Goal: Task Accomplishment & Management: Use online tool/utility

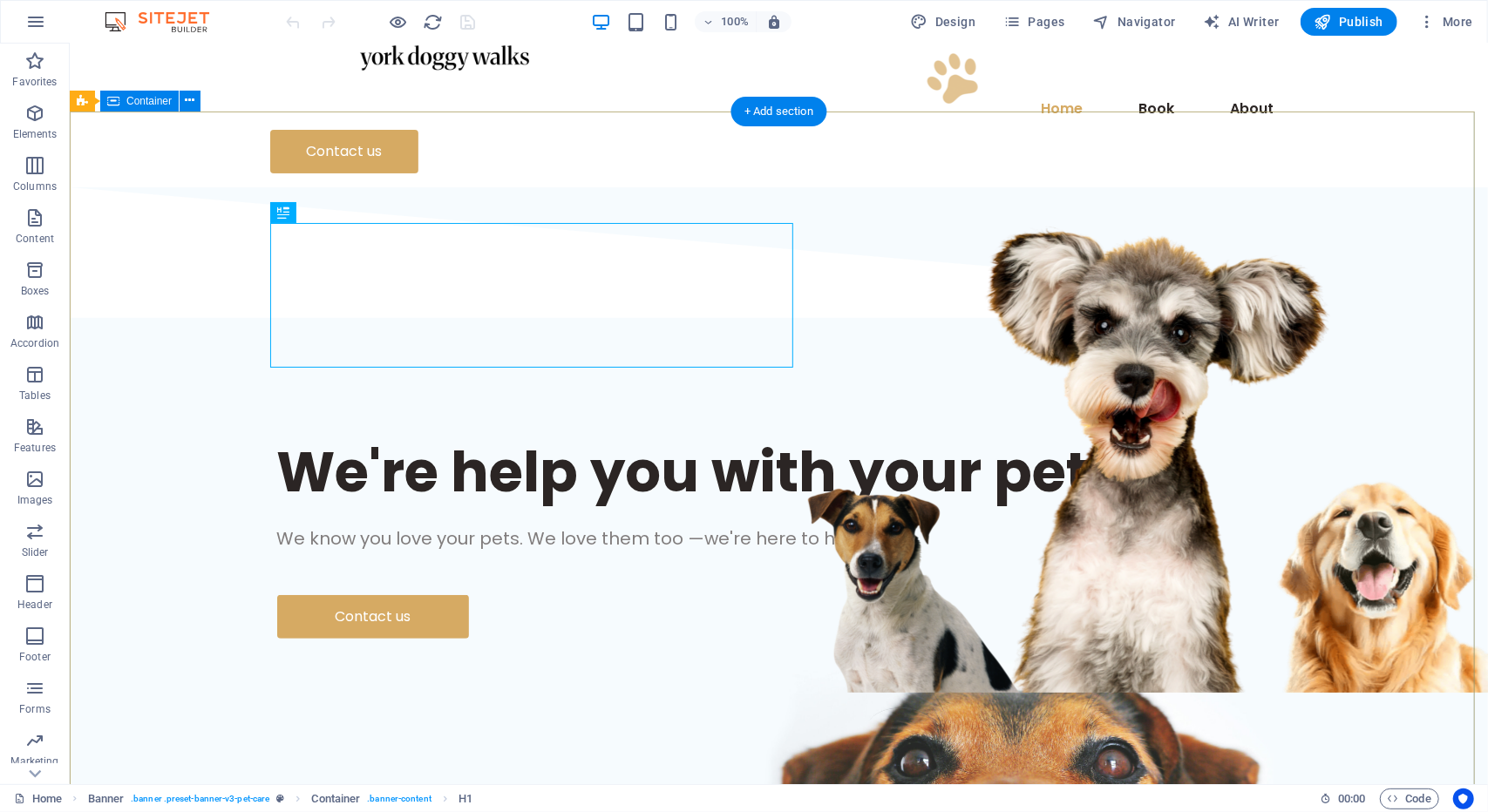
scroll to position [96, 0]
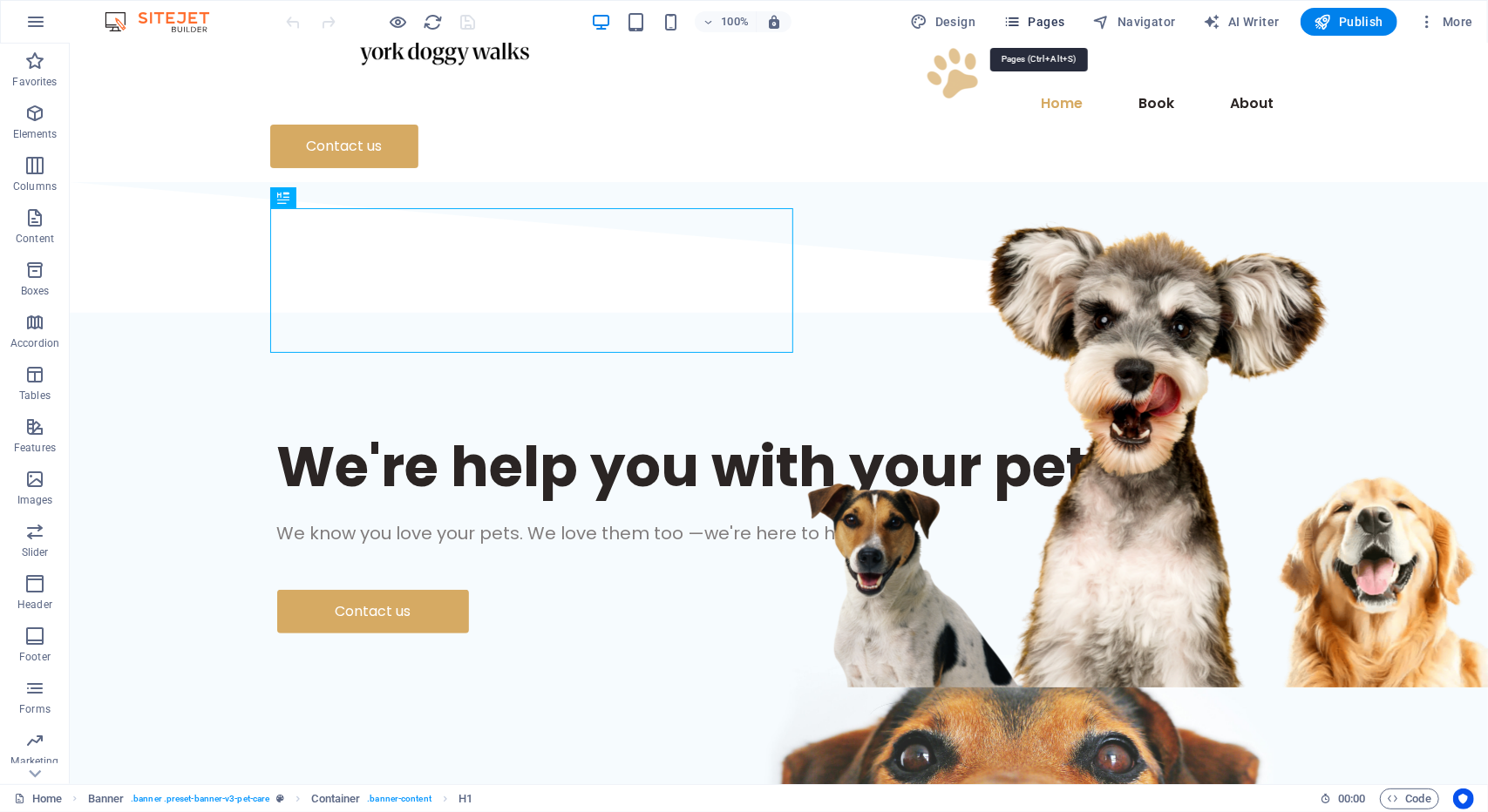
click at [1042, 23] on span "Pages" at bounding box center [1033, 21] width 61 height 18
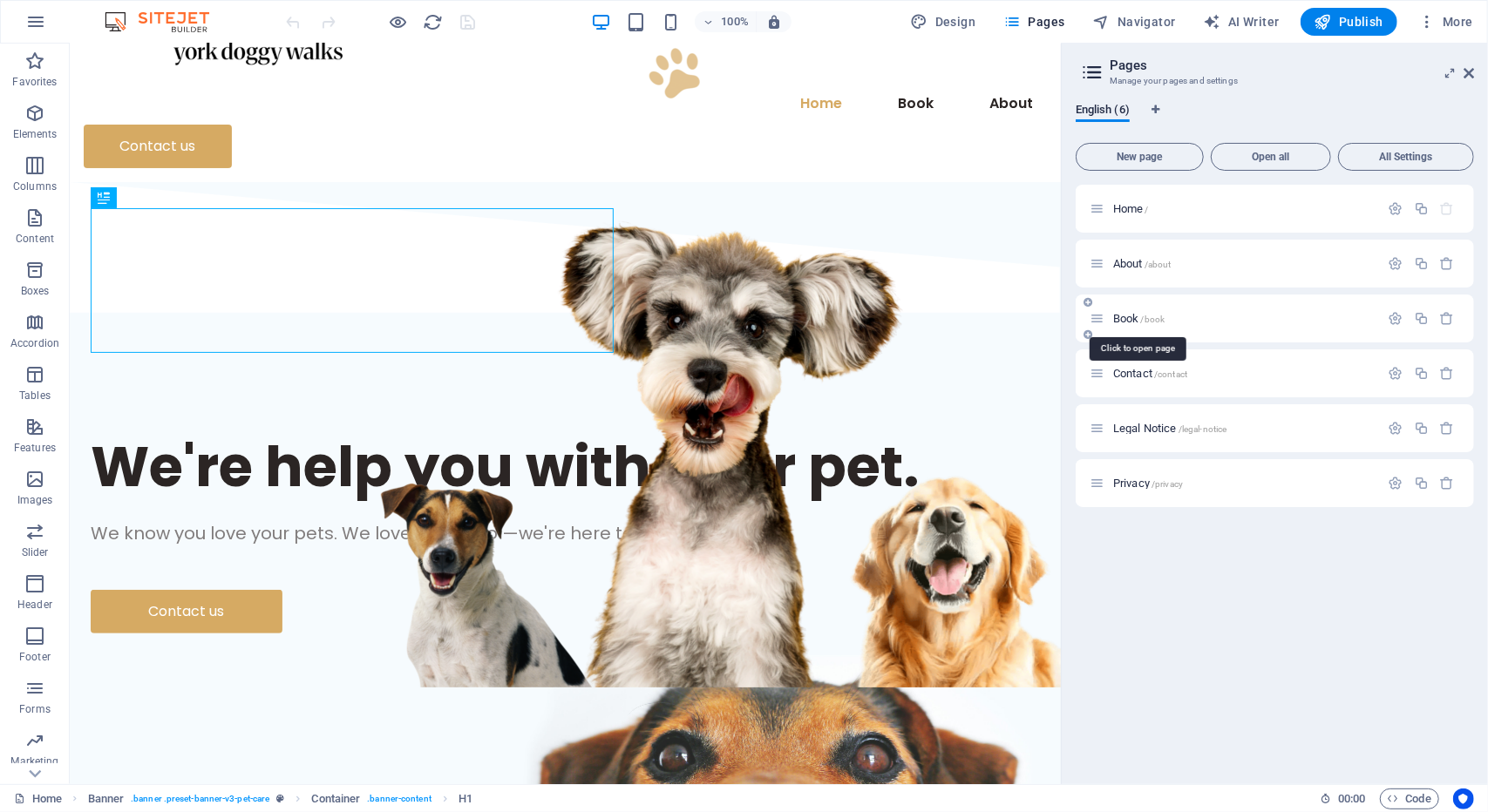
click at [1125, 310] on div "Book /book" at bounding box center [1235, 318] width 290 height 20
click at [1126, 312] on div "Book /book" at bounding box center [1235, 318] width 290 height 20
click at [1127, 315] on span "Book /book" at bounding box center [1138, 317] width 52 height 13
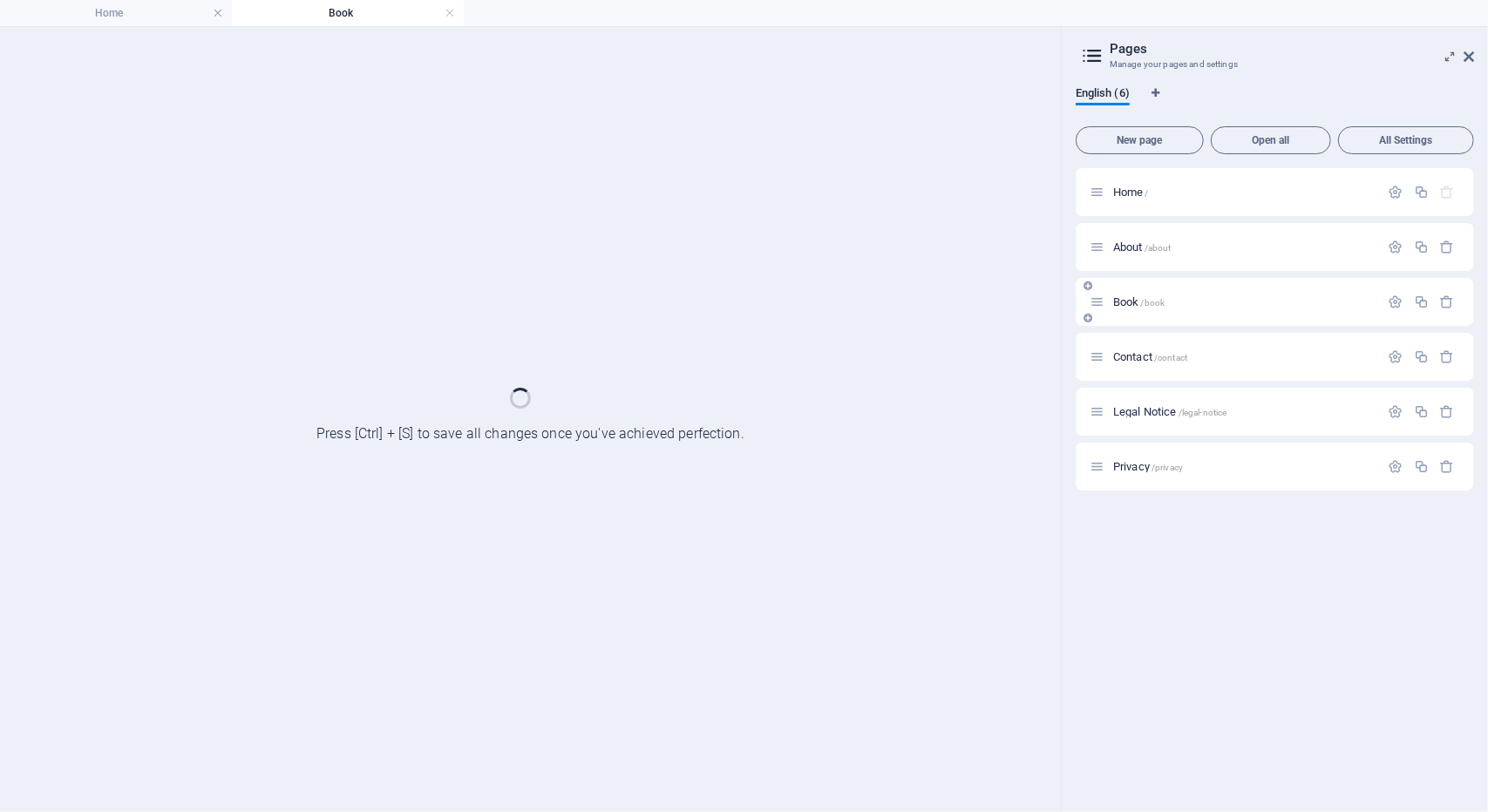
scroll to position [0, 0]
click at [1127, 315] on div "Book /book" at bounding box center [1274, 302] width 398 height 48
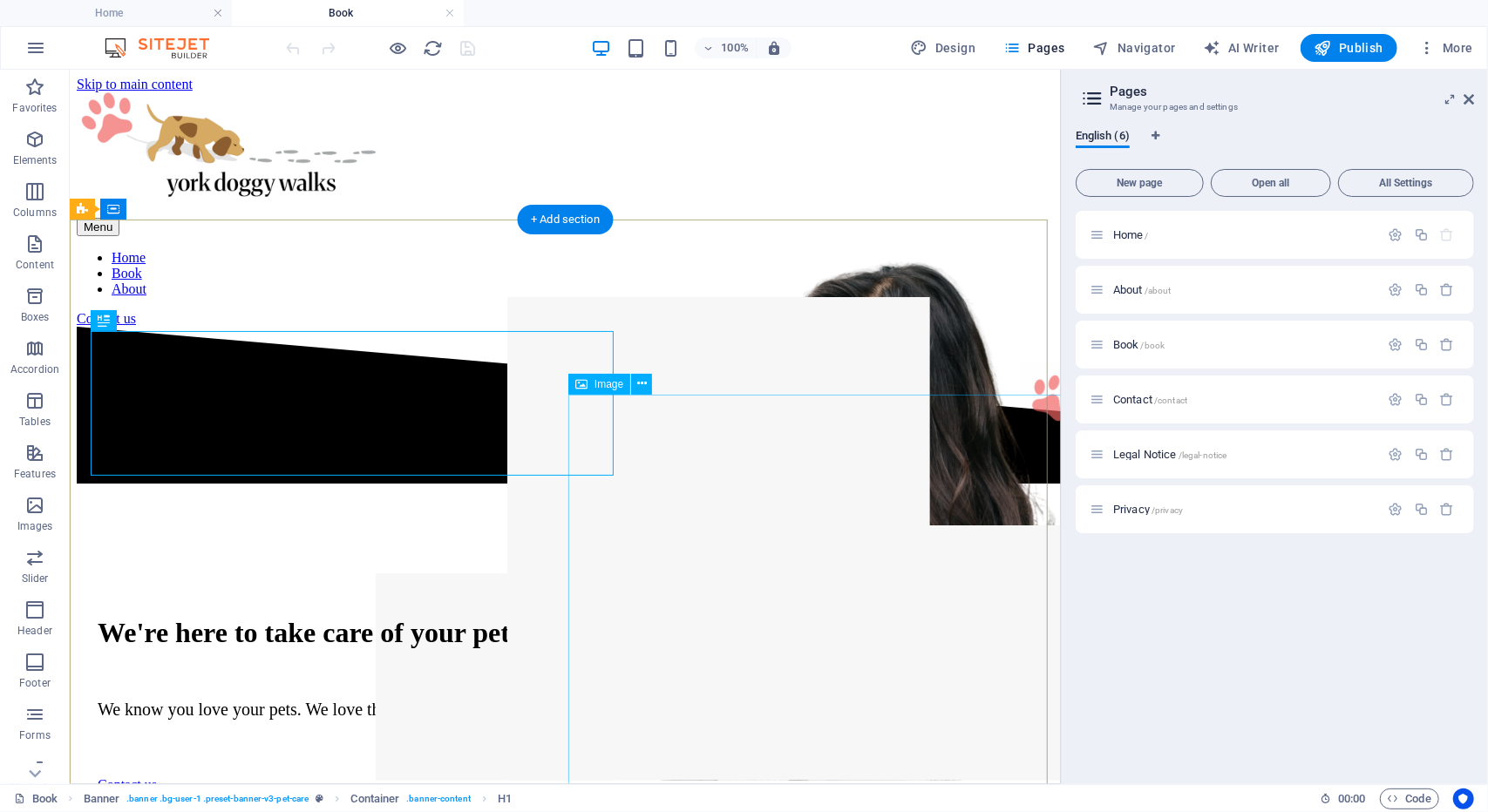
drag, startPoint x: 800, startPoint y: 477, endPoint x: 797, endPoint y: 463, distance: 14.3
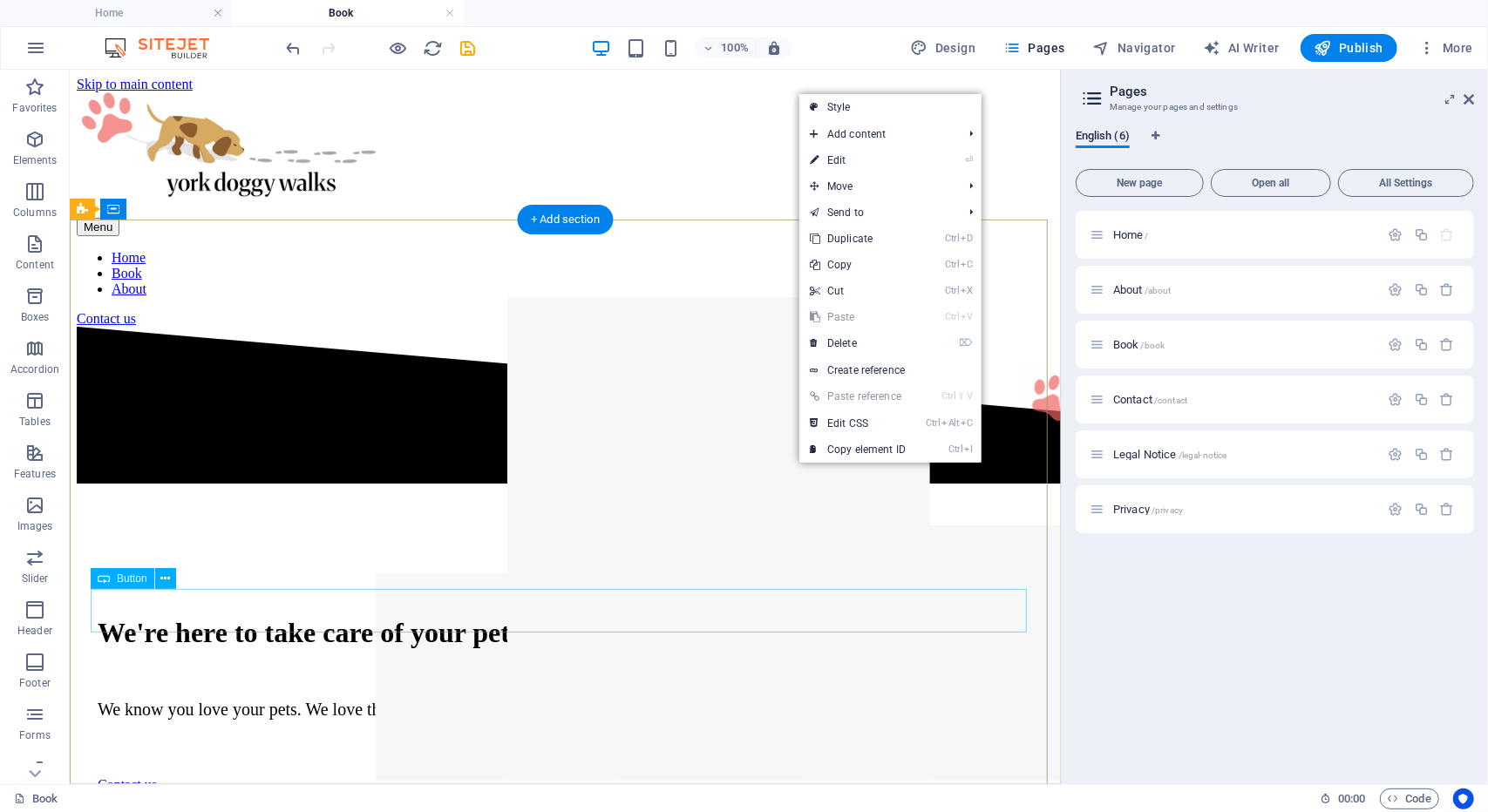
click at [237, 776] on div "Contact us" at bounding box center [564, 784] width 935 height 16
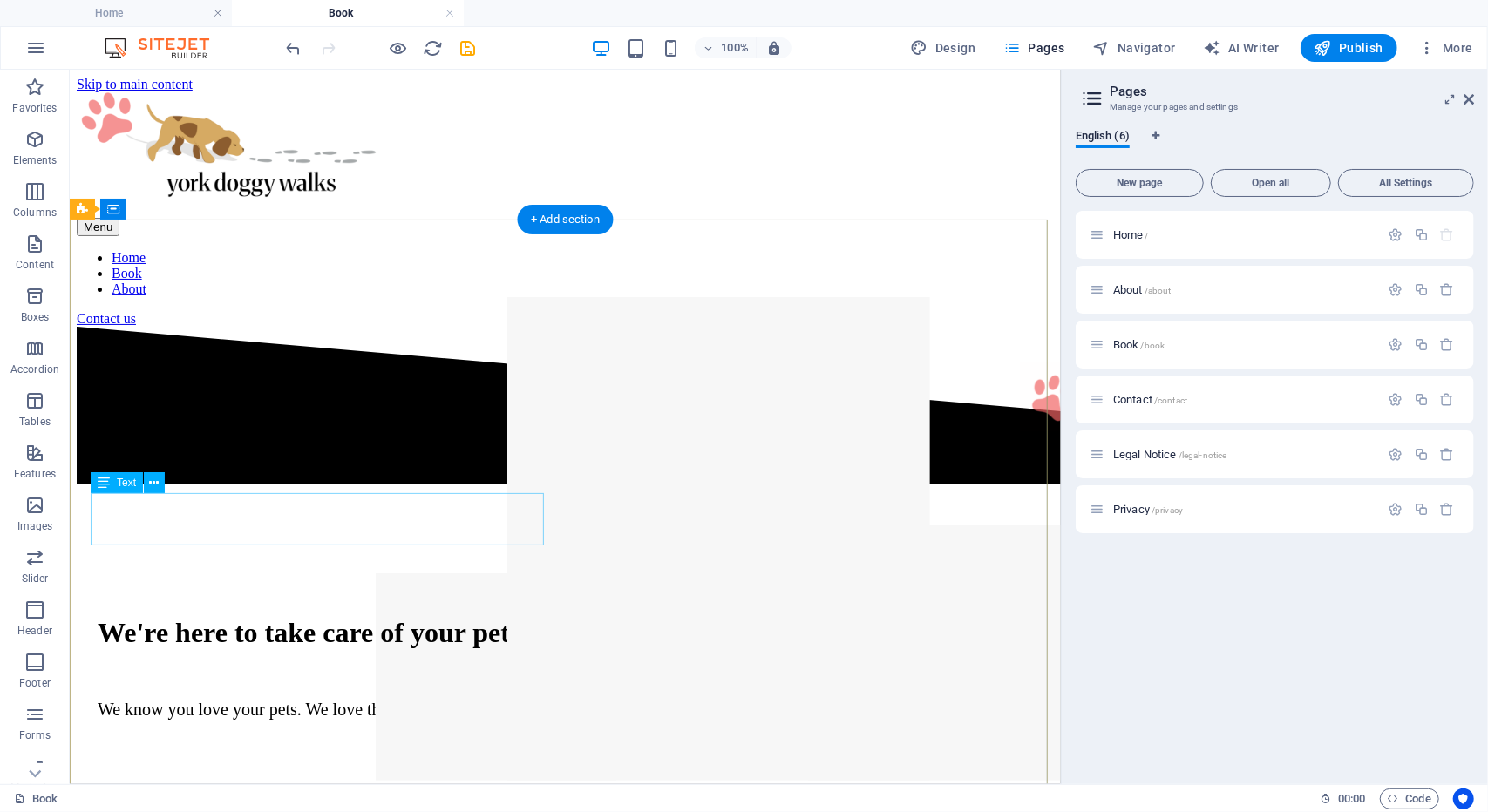
click at [303, 699] on div "We know you love your pets. We love them too —and we're here to help you take c…" at bounding box center [564, 709] width 935 height 20
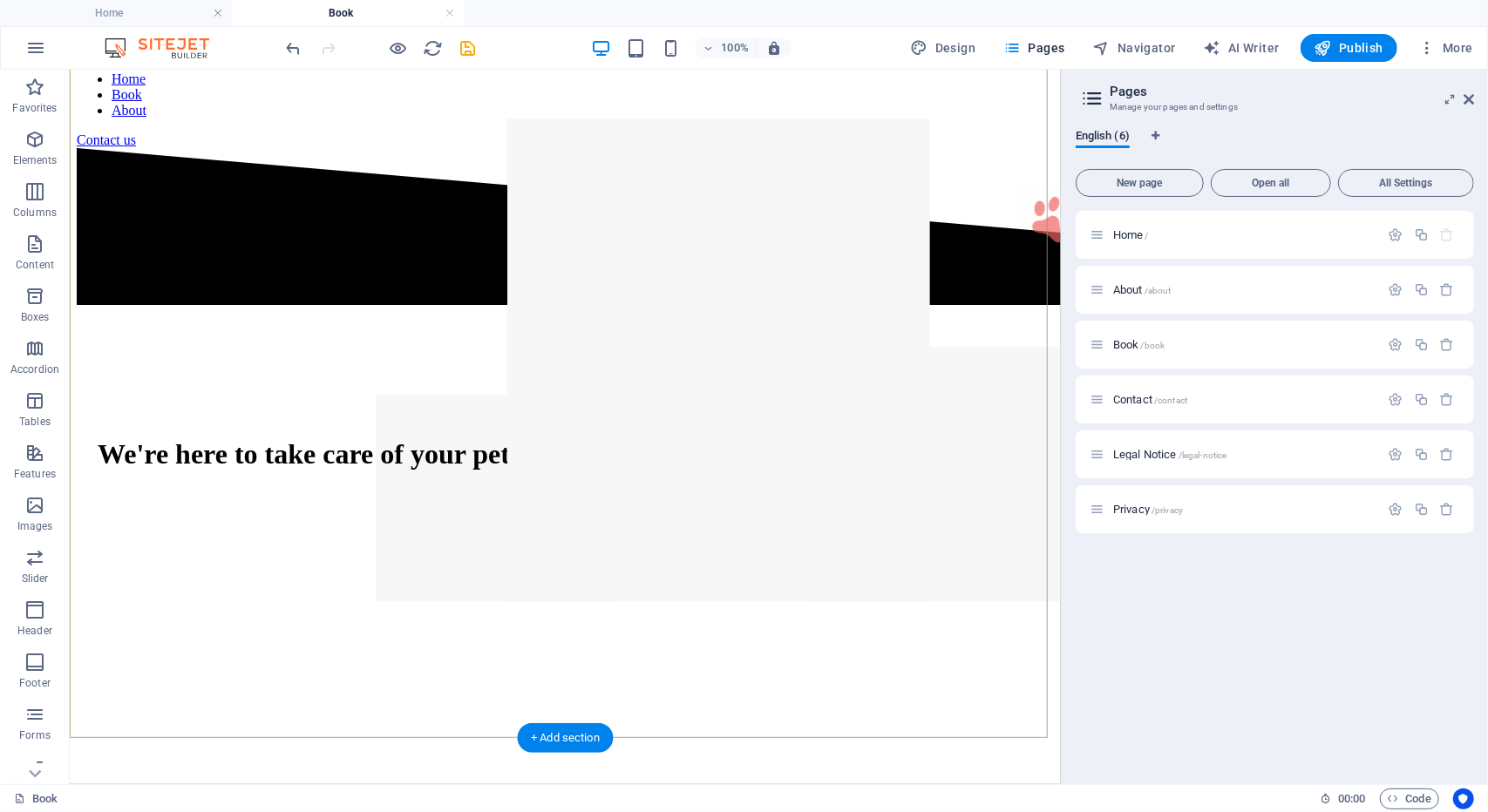
scroll to position [176, 0]
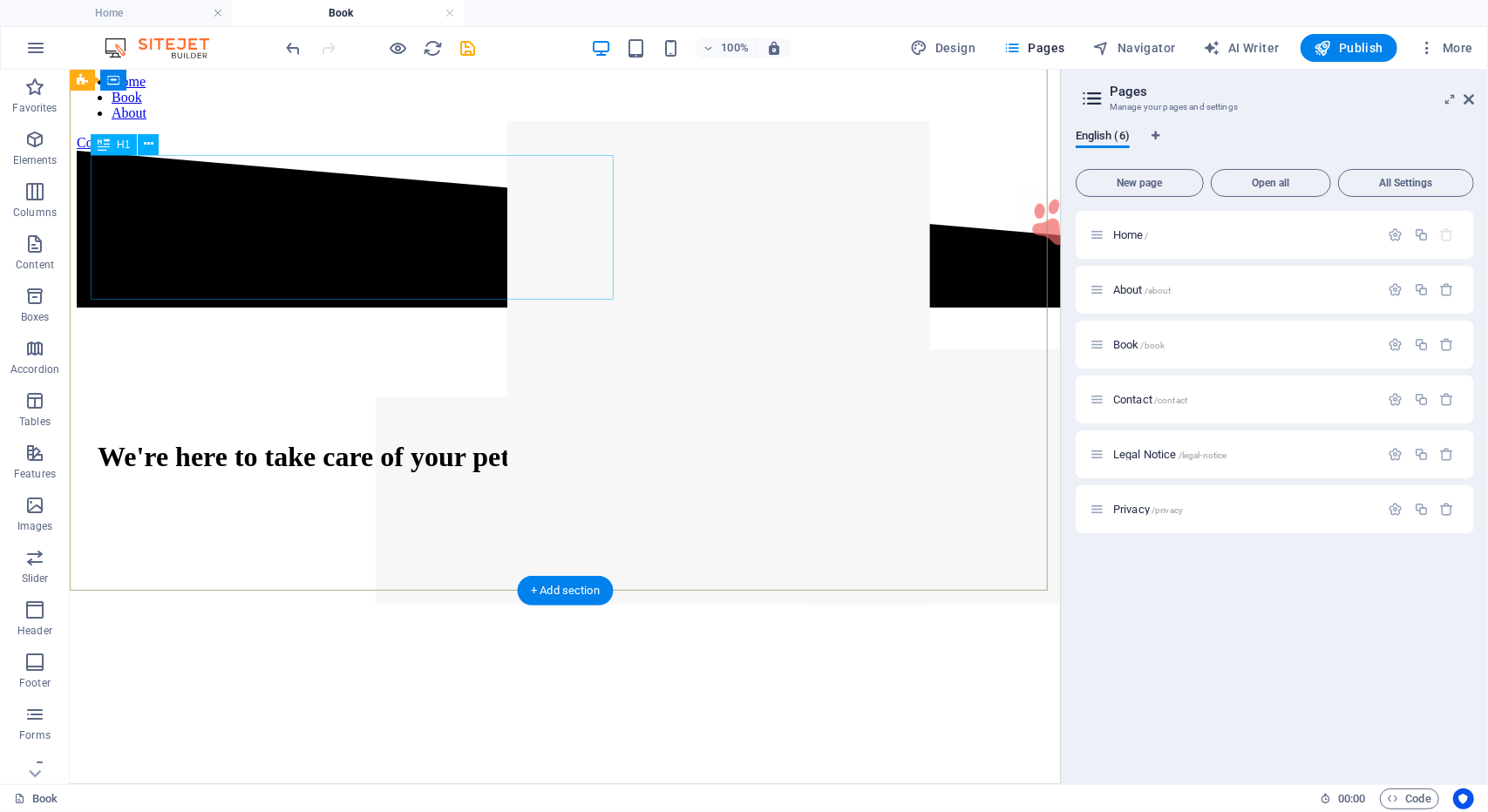
click at [339, 440] on div "We're here to take care of your pet." at bounding box center [564, 456] width 935 height 32
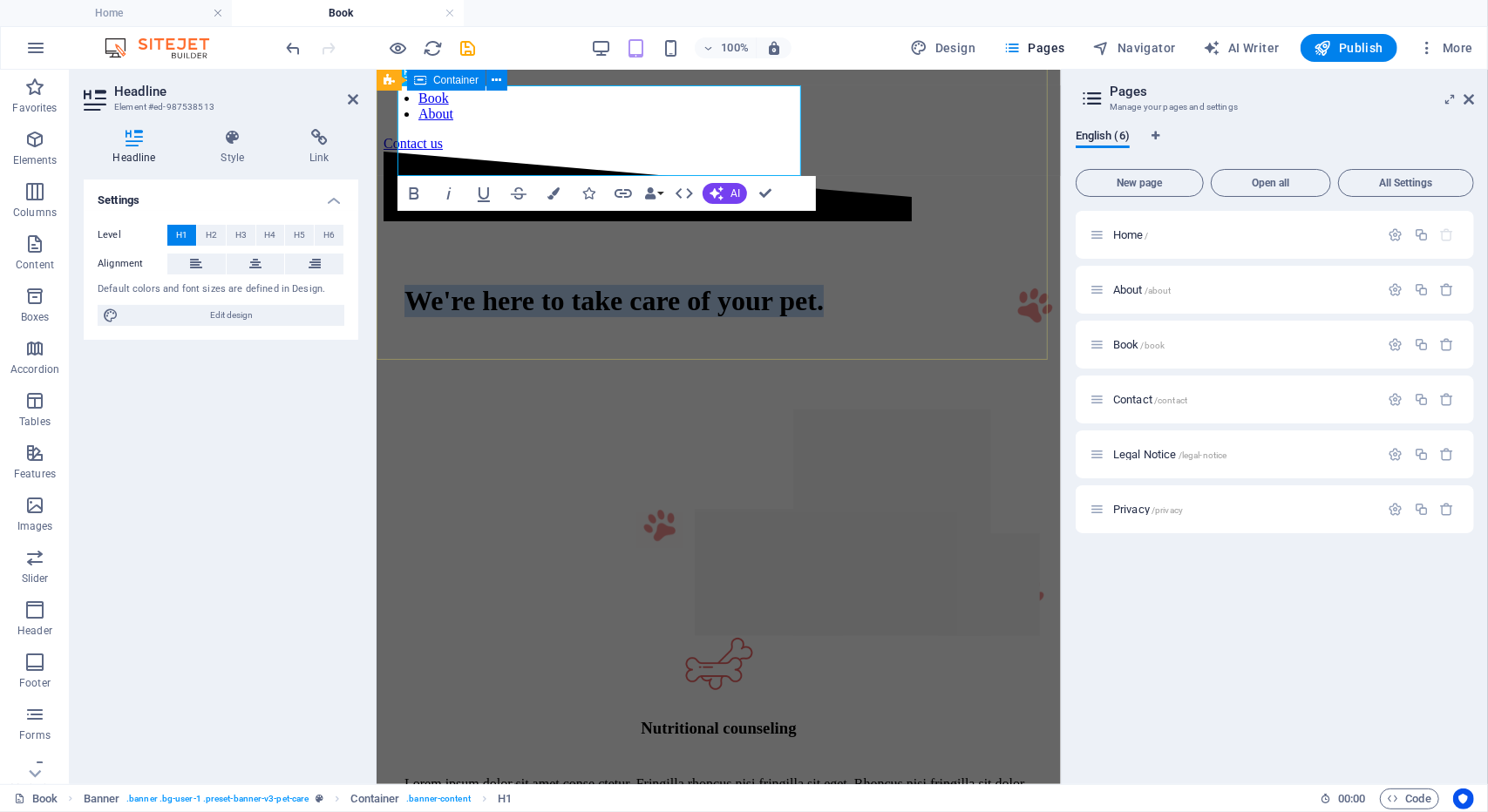
scroll to position [0, 0]
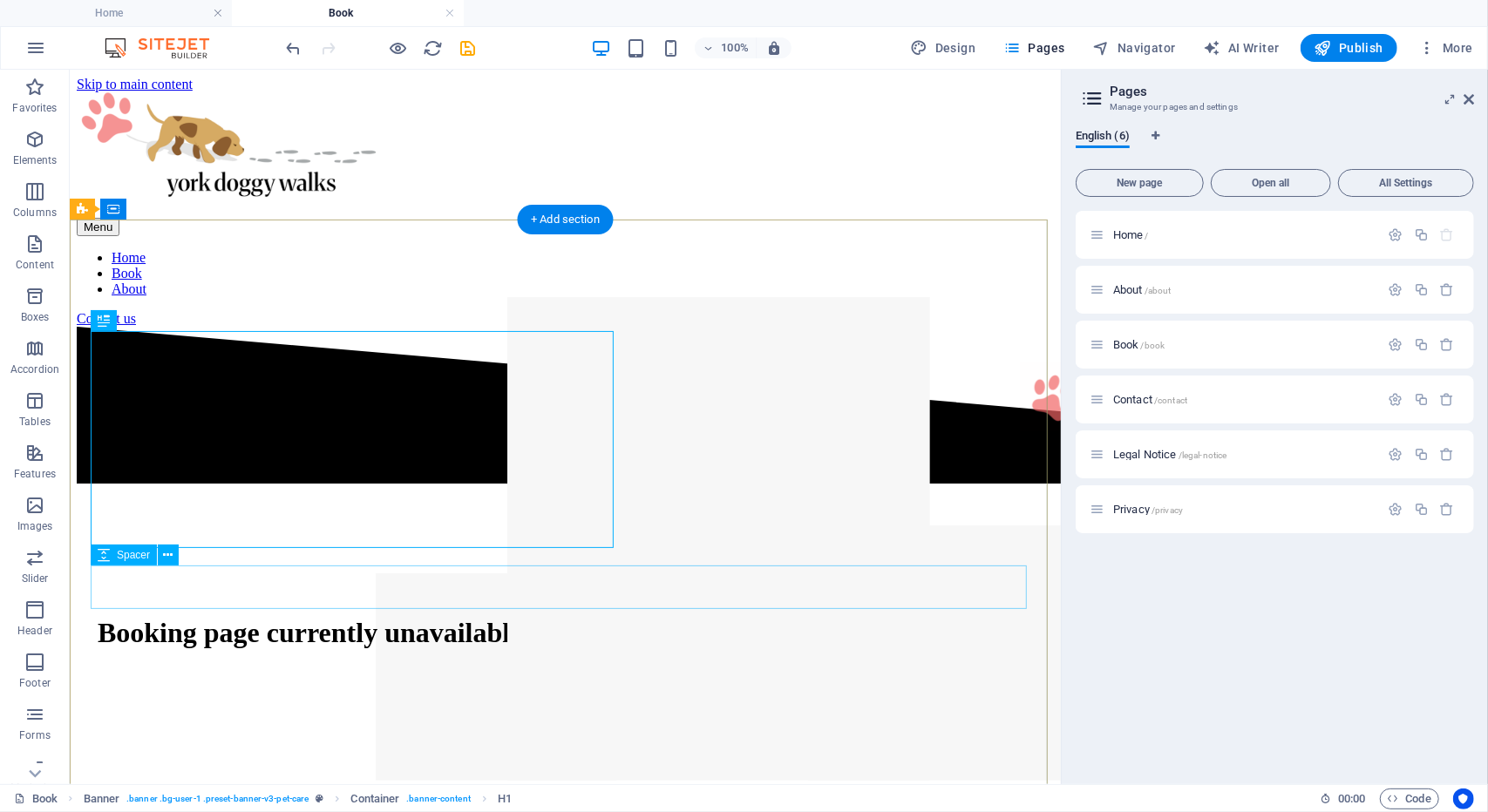
click at [381, 684] on div at bounding box center [564, 706] width 935 height 44
select select "px"
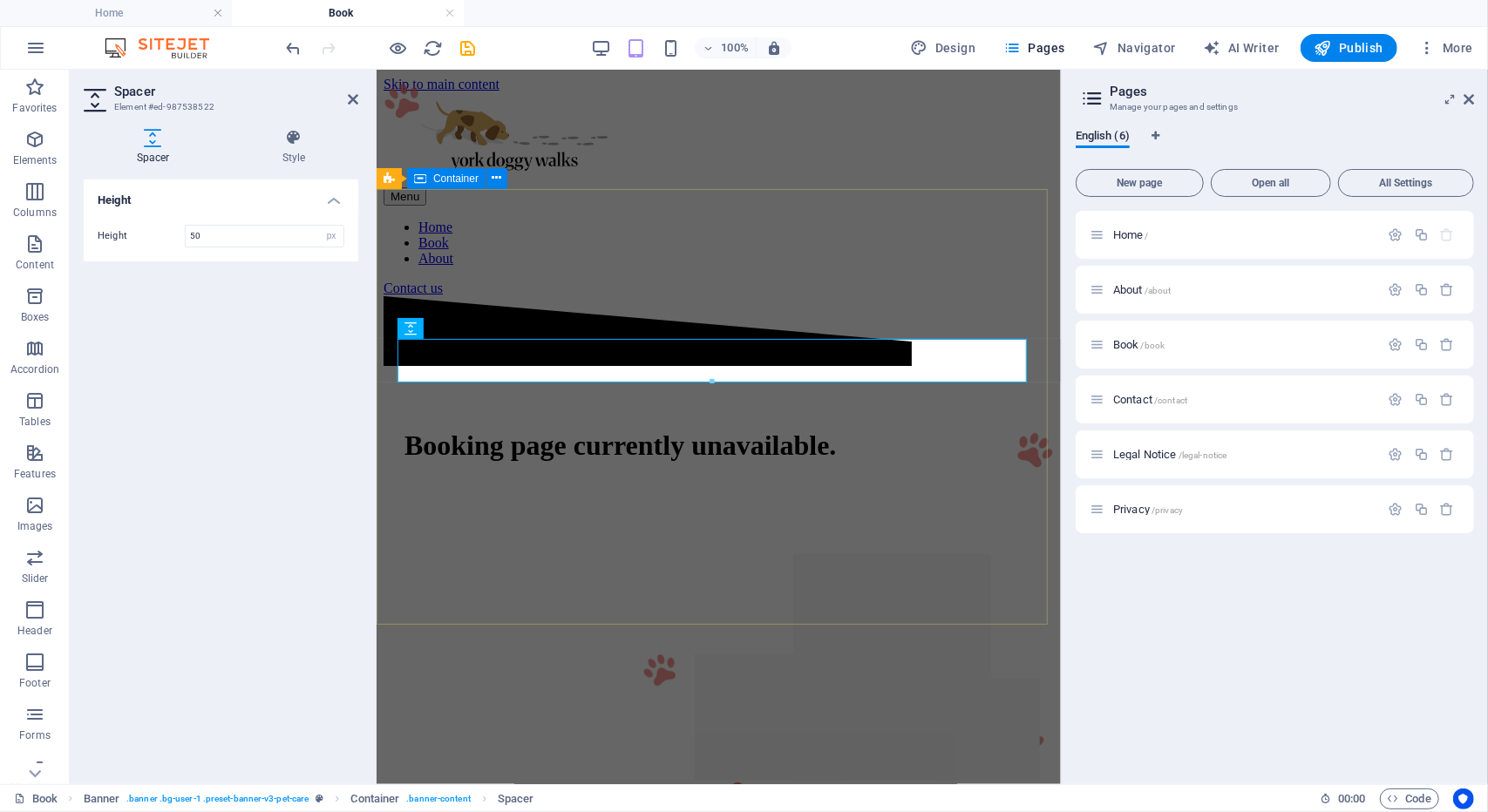
click at [473, 486] on div "Booking page currently unavailable." at bounding box center [718, 476] width 670 height 214
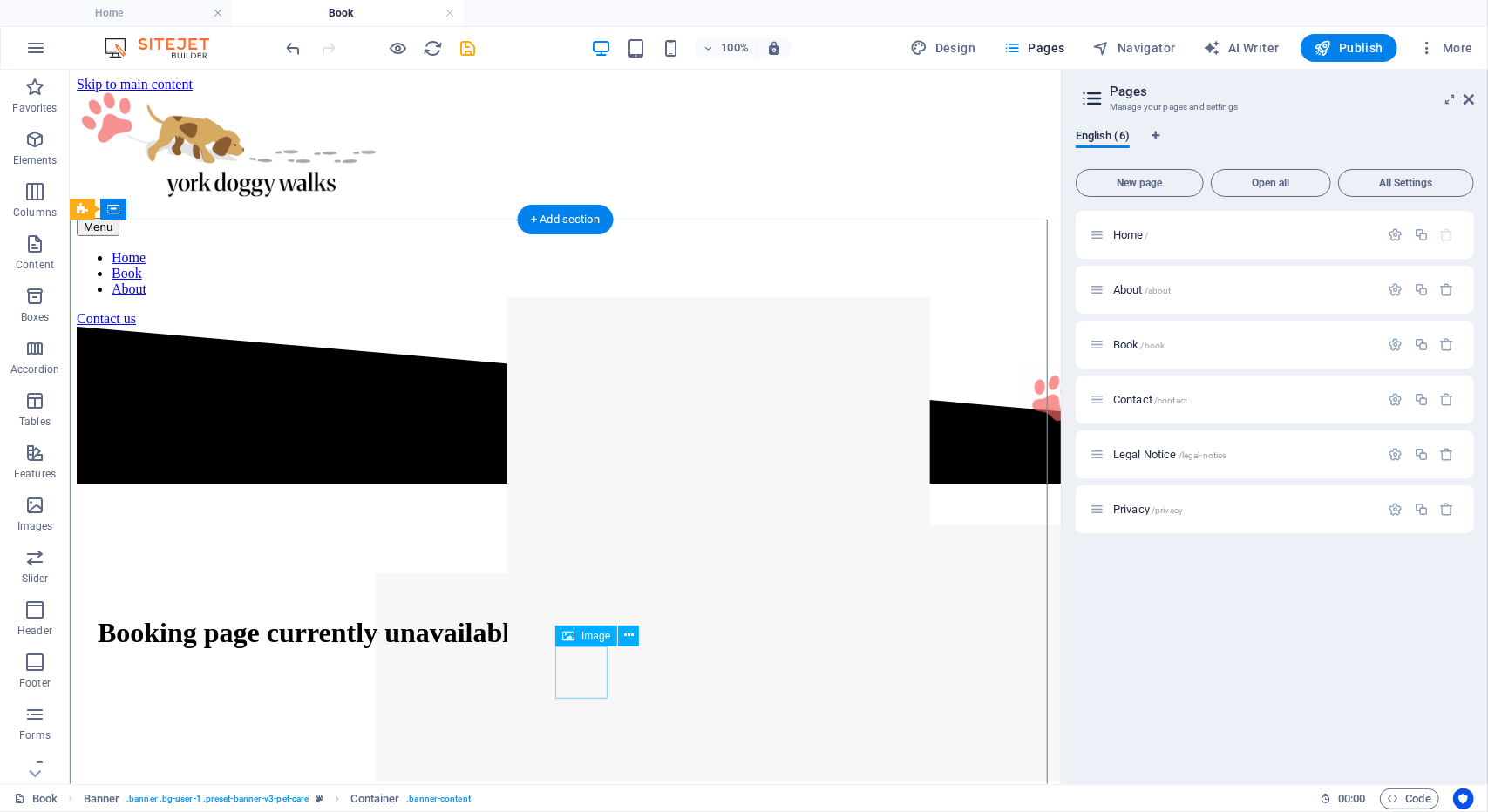
click at [573, 566] on figure at bounding box center [587, 537] width 53 height 55
click at [579, 566] on figure at bounding box center [587, 537] width 53 height 55
click at [1125, 288] on span "About /about" at bounding box center [1142, 289] width 58 height 13
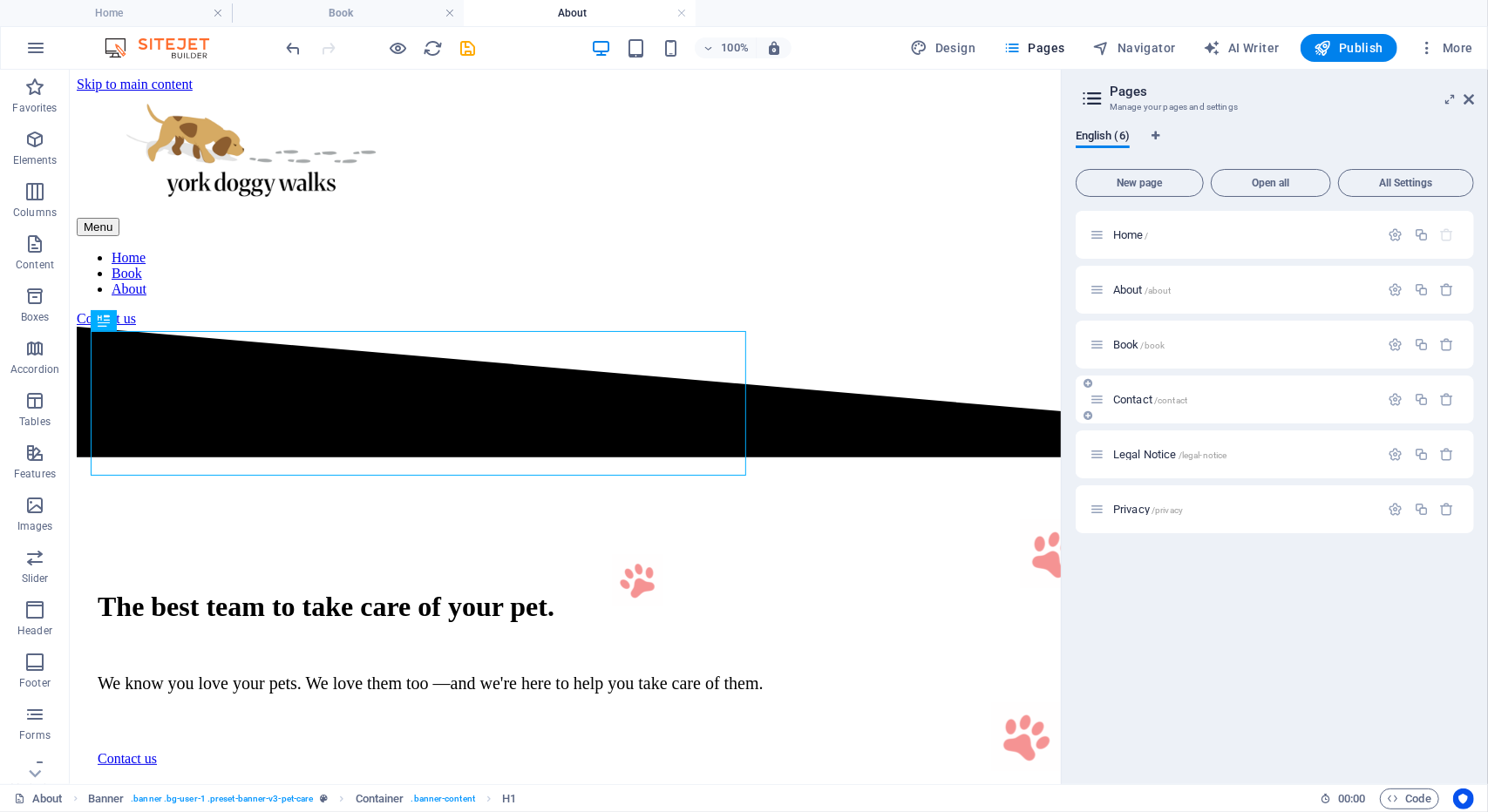
click at [1143, 402] on span "Contact /contact" at bounding box center [1150, 399] width 74 height 13
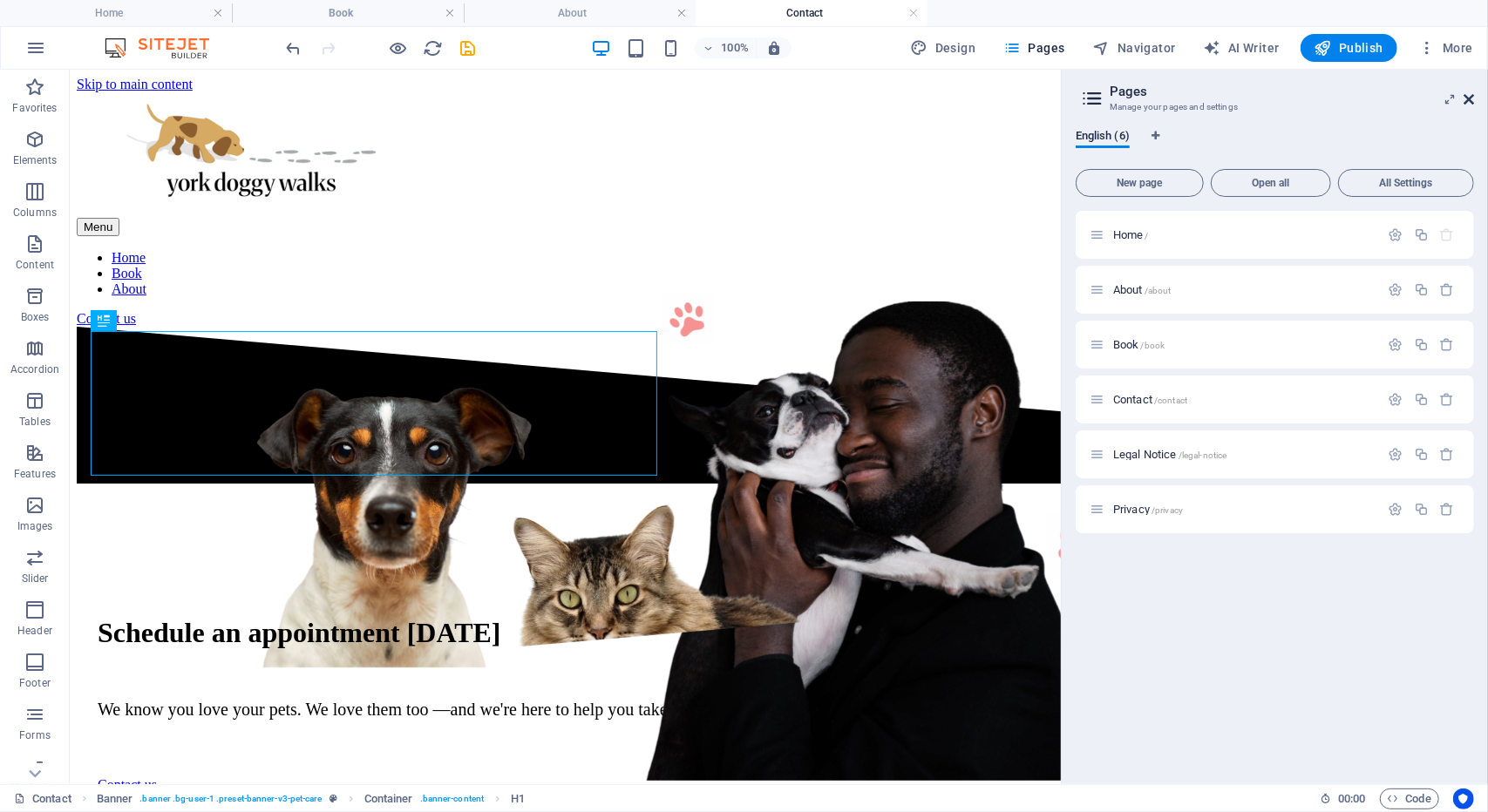
click at [1468, 101] on icon at bounding box center [1469, 99] width 11 height 14
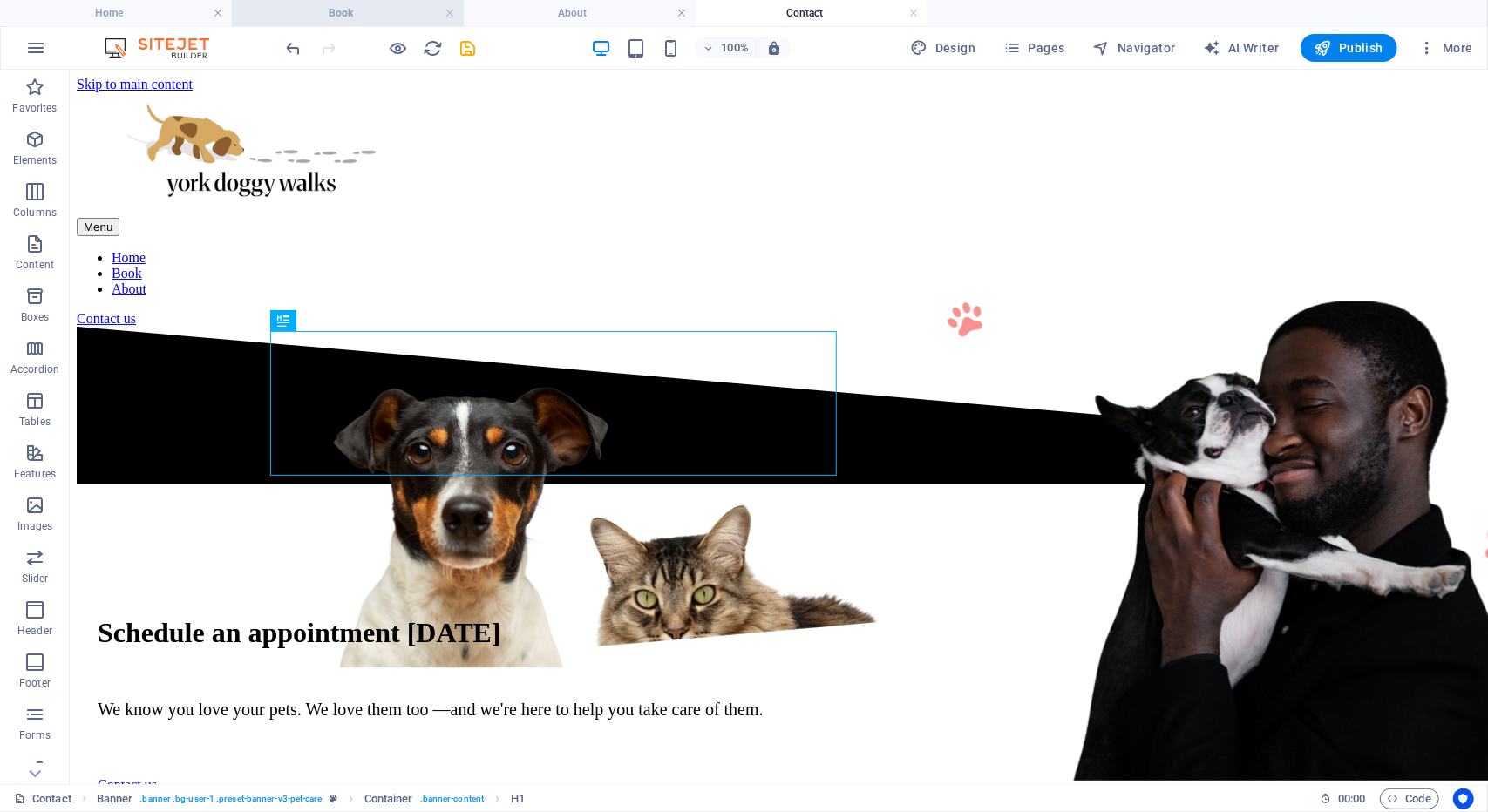
click at [333, 16] on h4 "Book" at bounding box center [348, 14] width 232 height 19
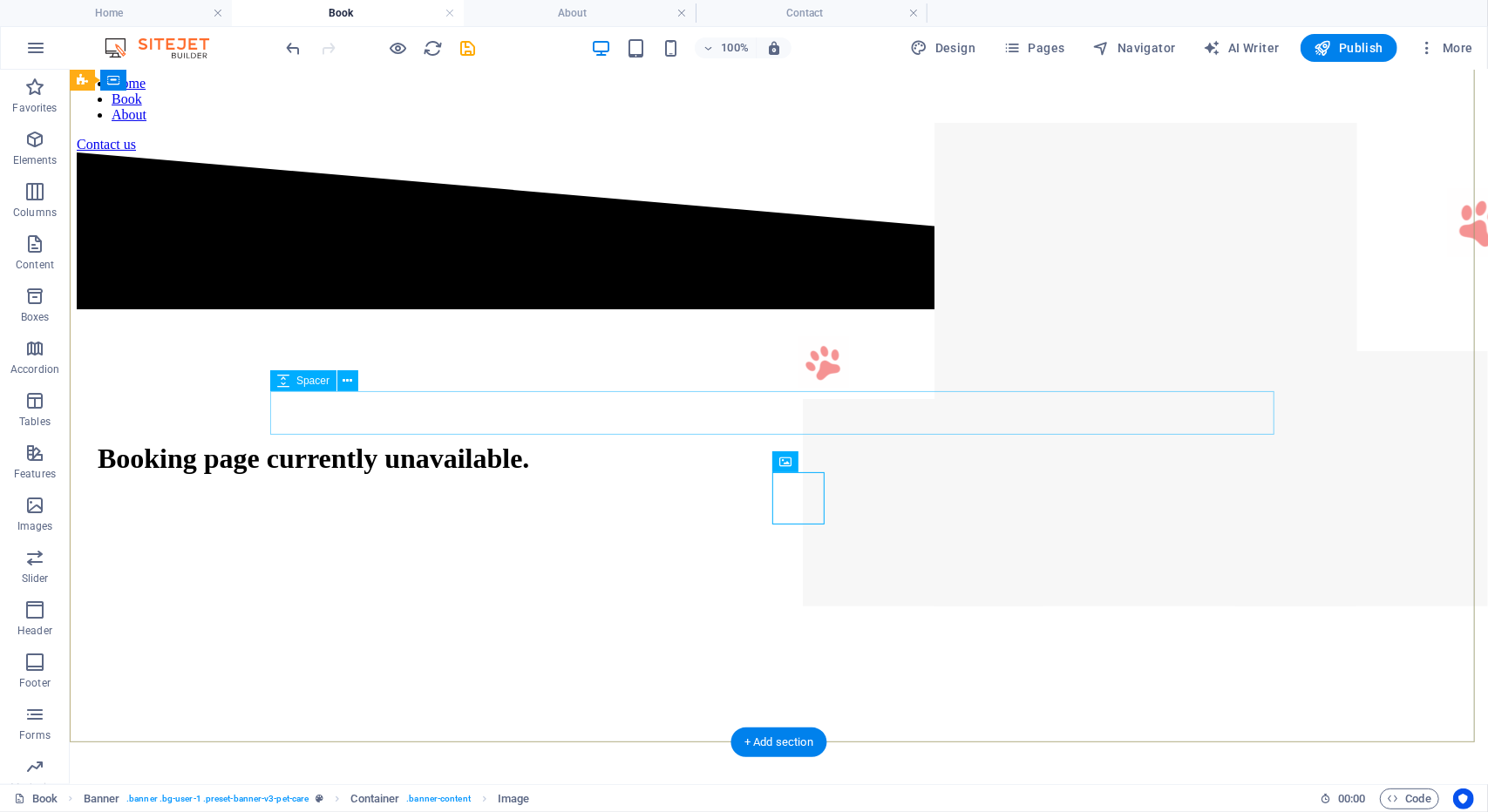
scroll to position [175, 0]
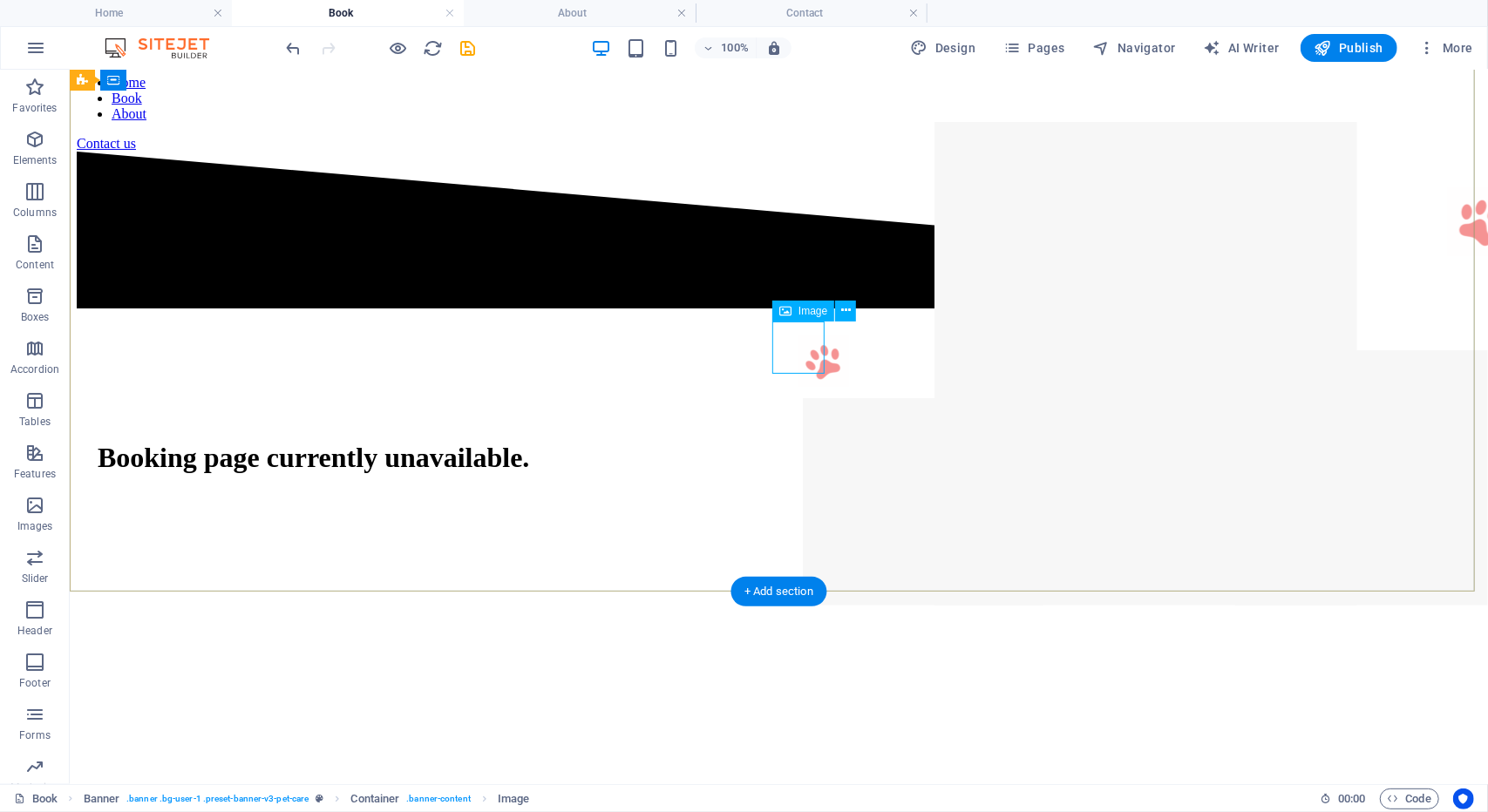
click at [797, 350] on figure at bounding box center [823, 362] width 53 height 55
select select "px"
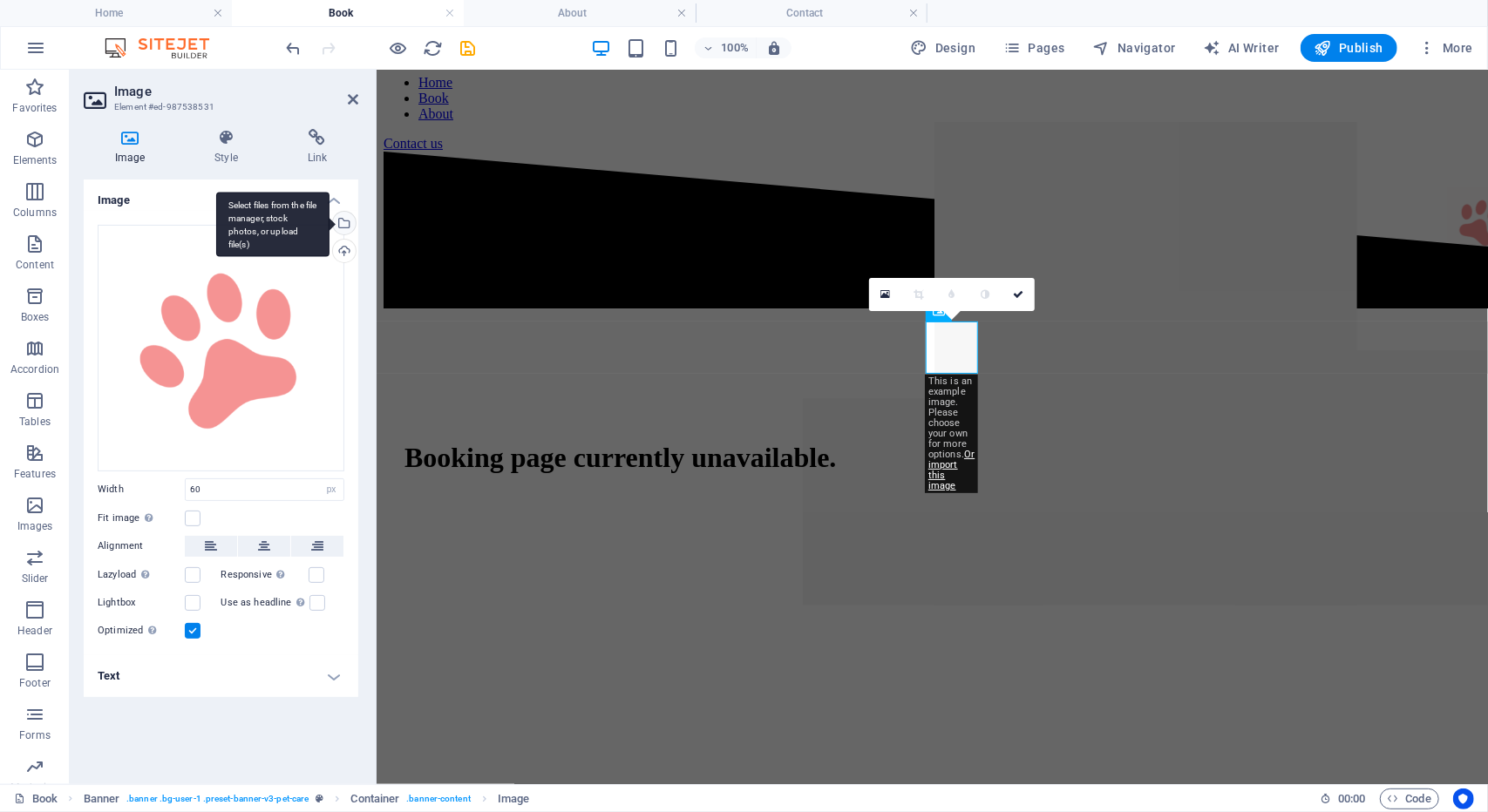
click at [346, 220] on div "Select files from the file manager, stock photos, or upload file(s)" at bounding box center [342, 224] width 26 height 26
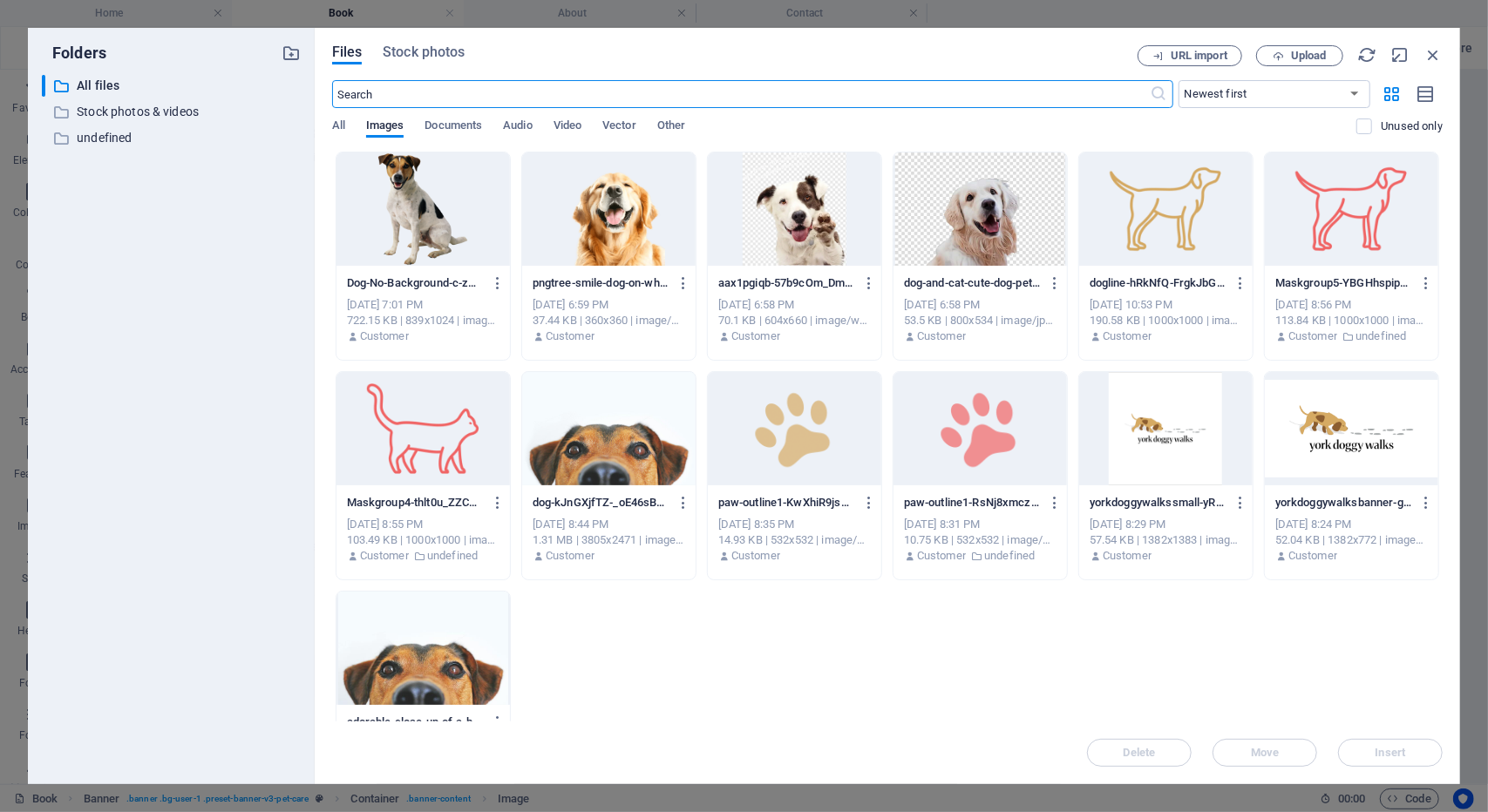
click at [792, 378] on div at bounding box center [795, 428] width 173 height 113
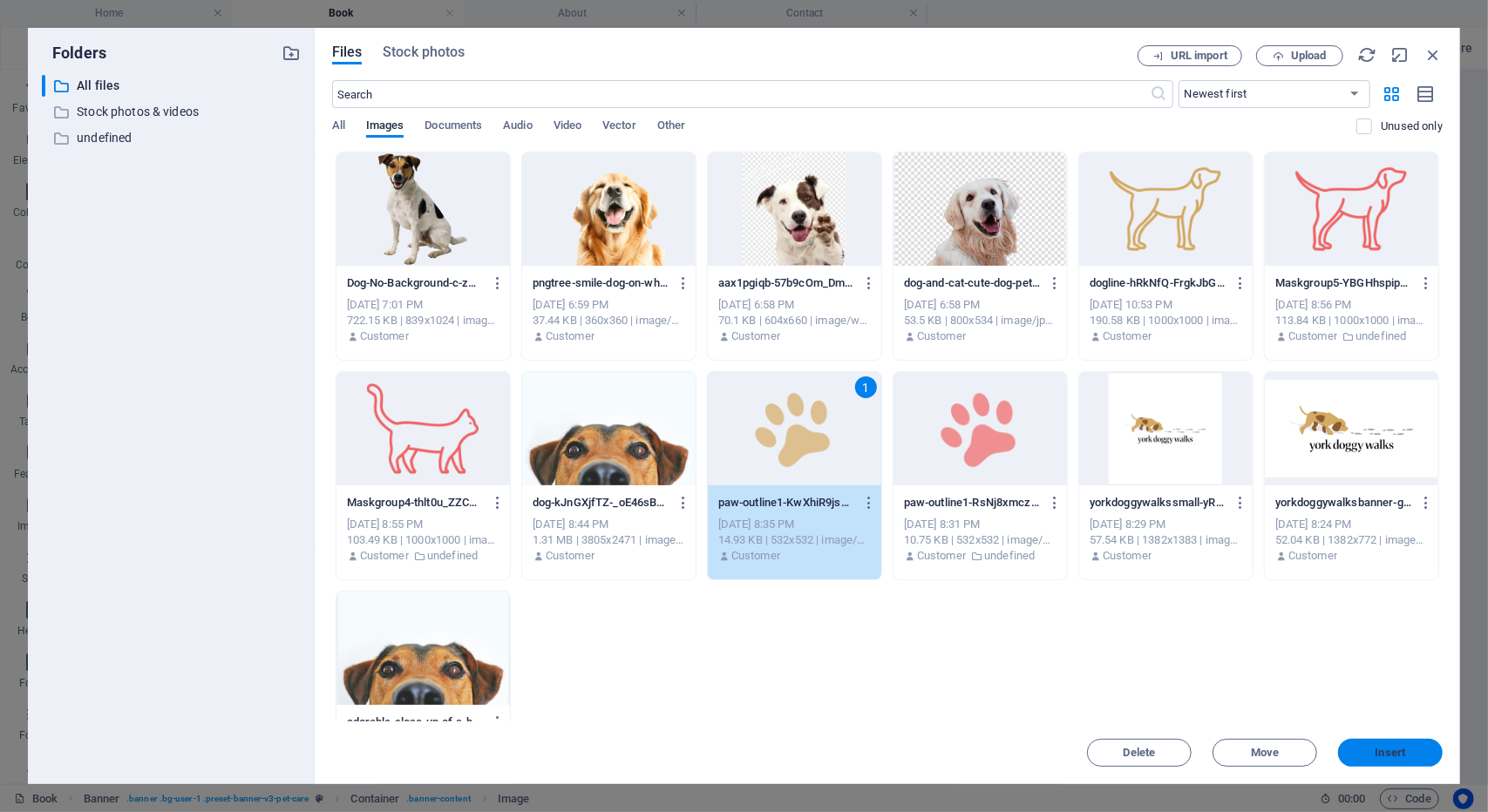
click at [1403, 763] on button "Insert" at bounding box center [1390, 753] width 104 height 28
type input "60"
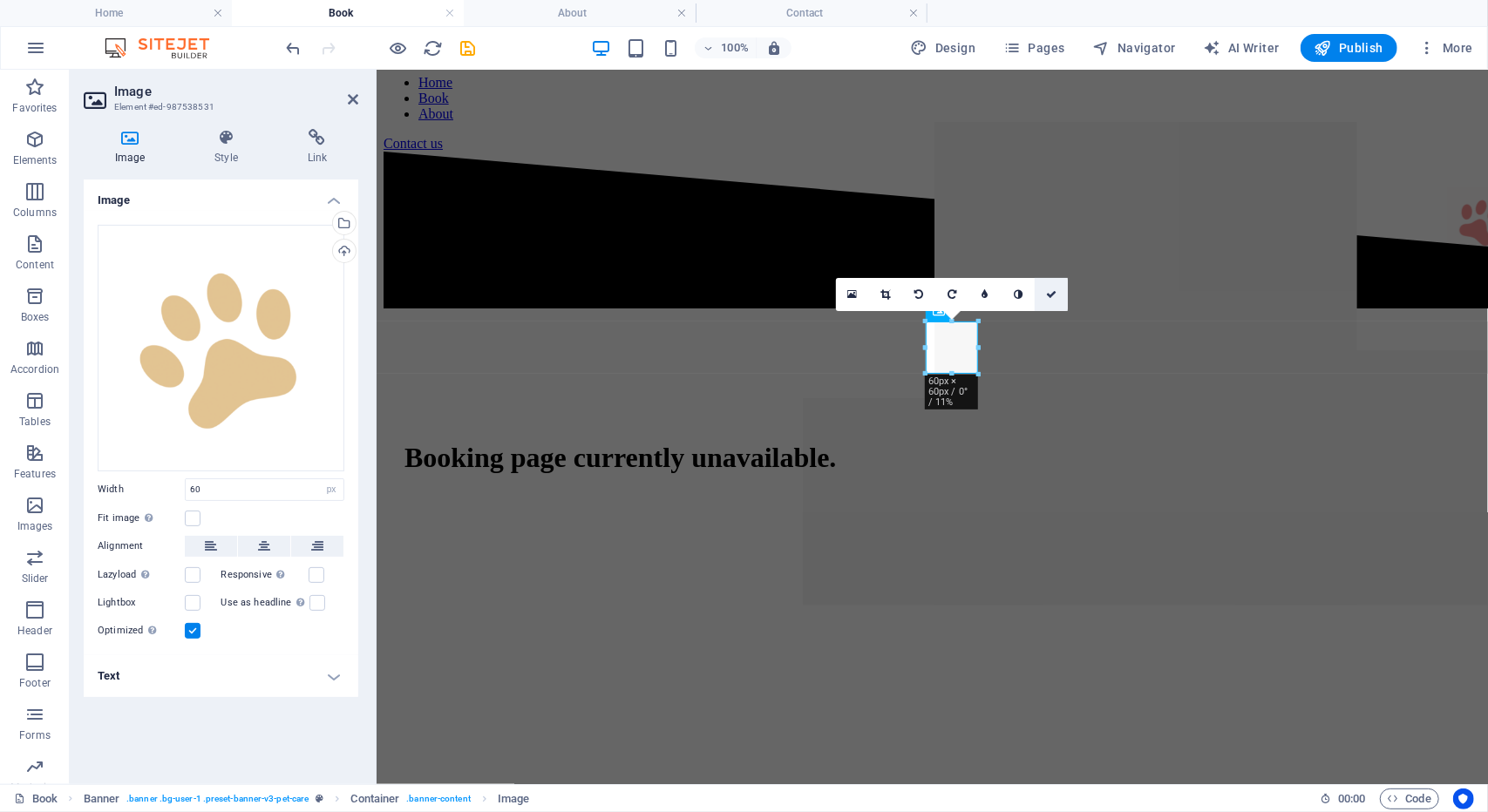
click at [1053, 297] on icon at bounding box center [1051, 294] width 11 height 11
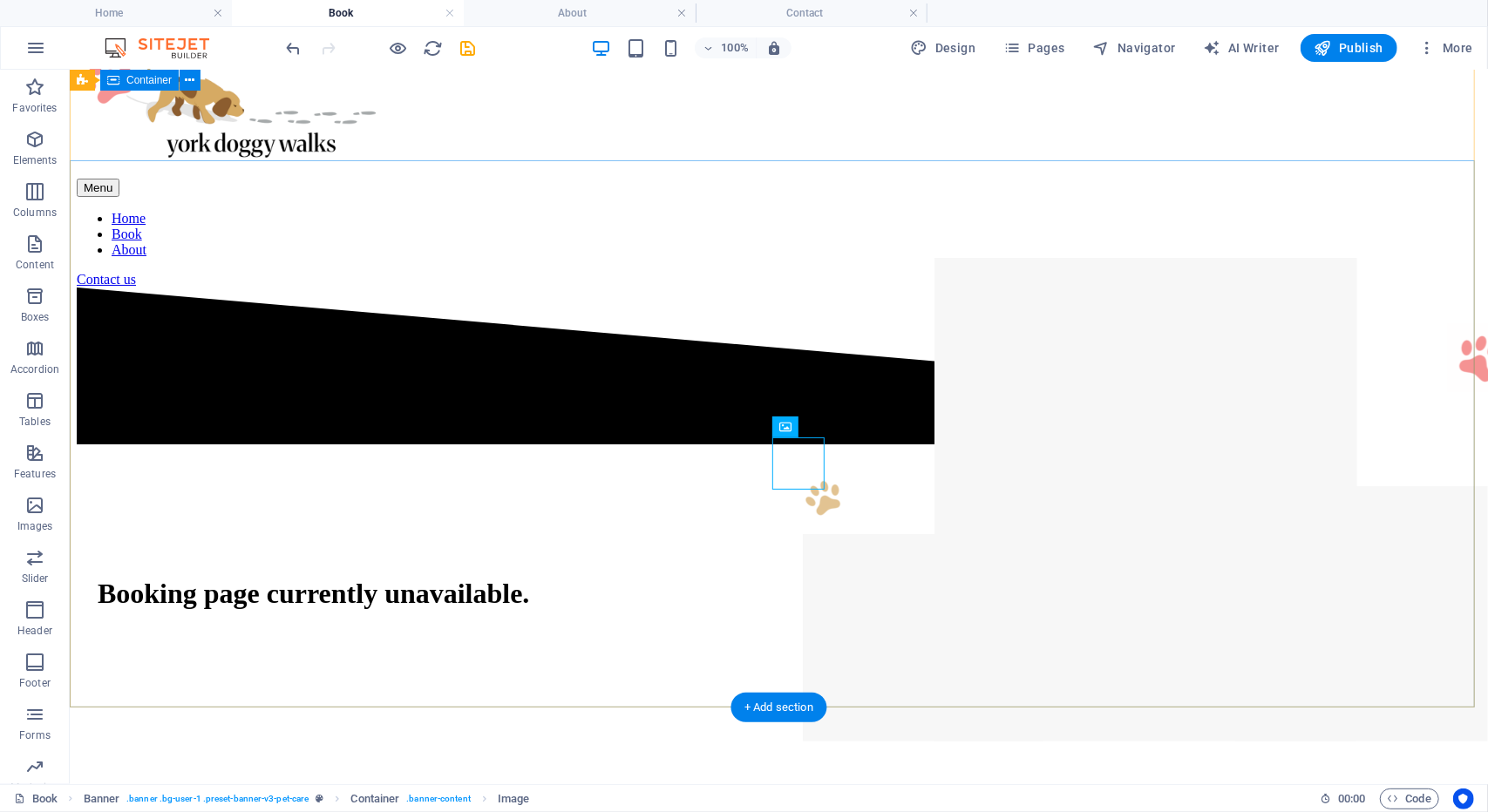
scroll to position [37, 0]
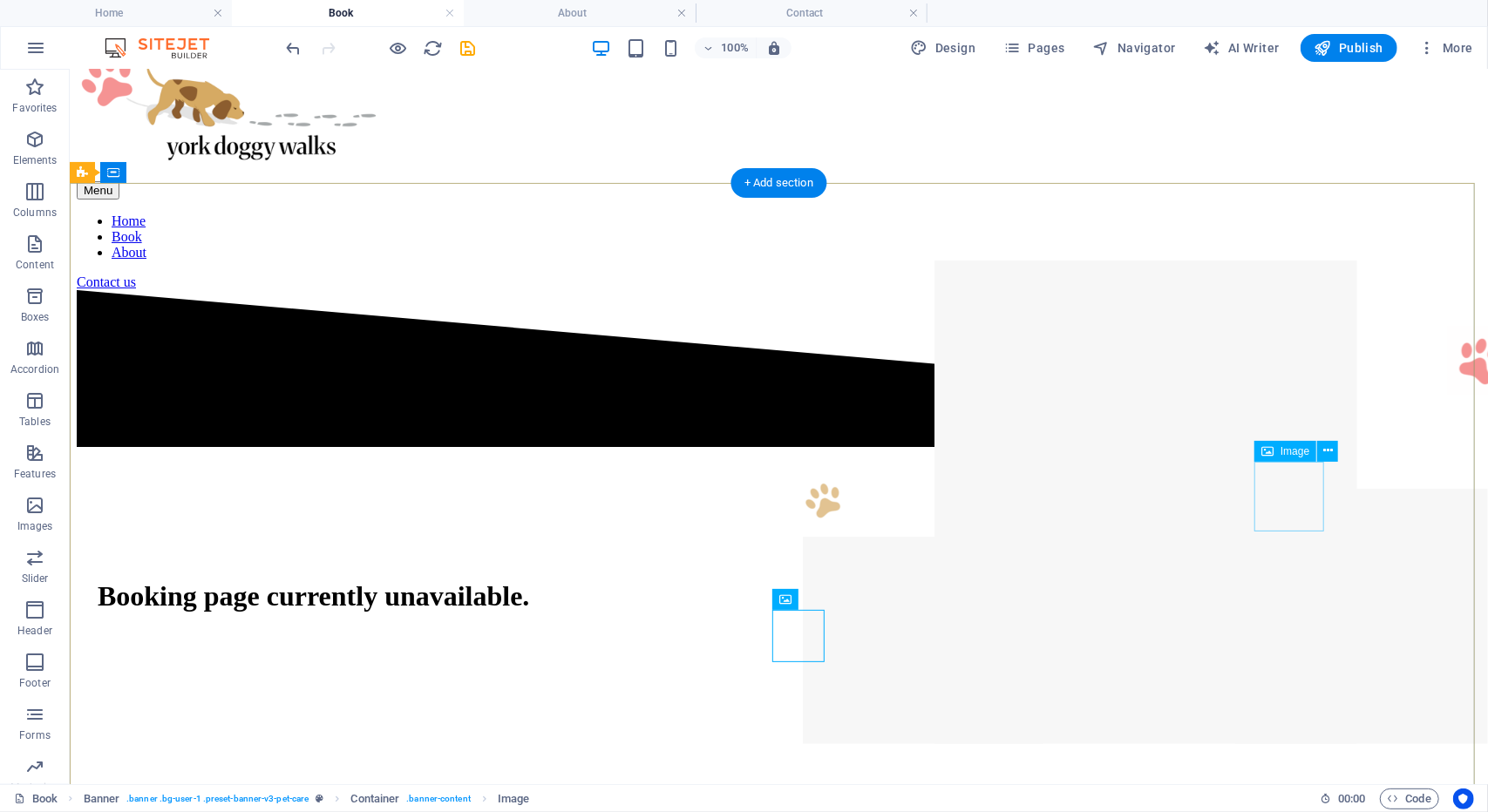
click at [1446, 398] on figure at bounding box center [1481, 361] width 70 height 73
select select "px"
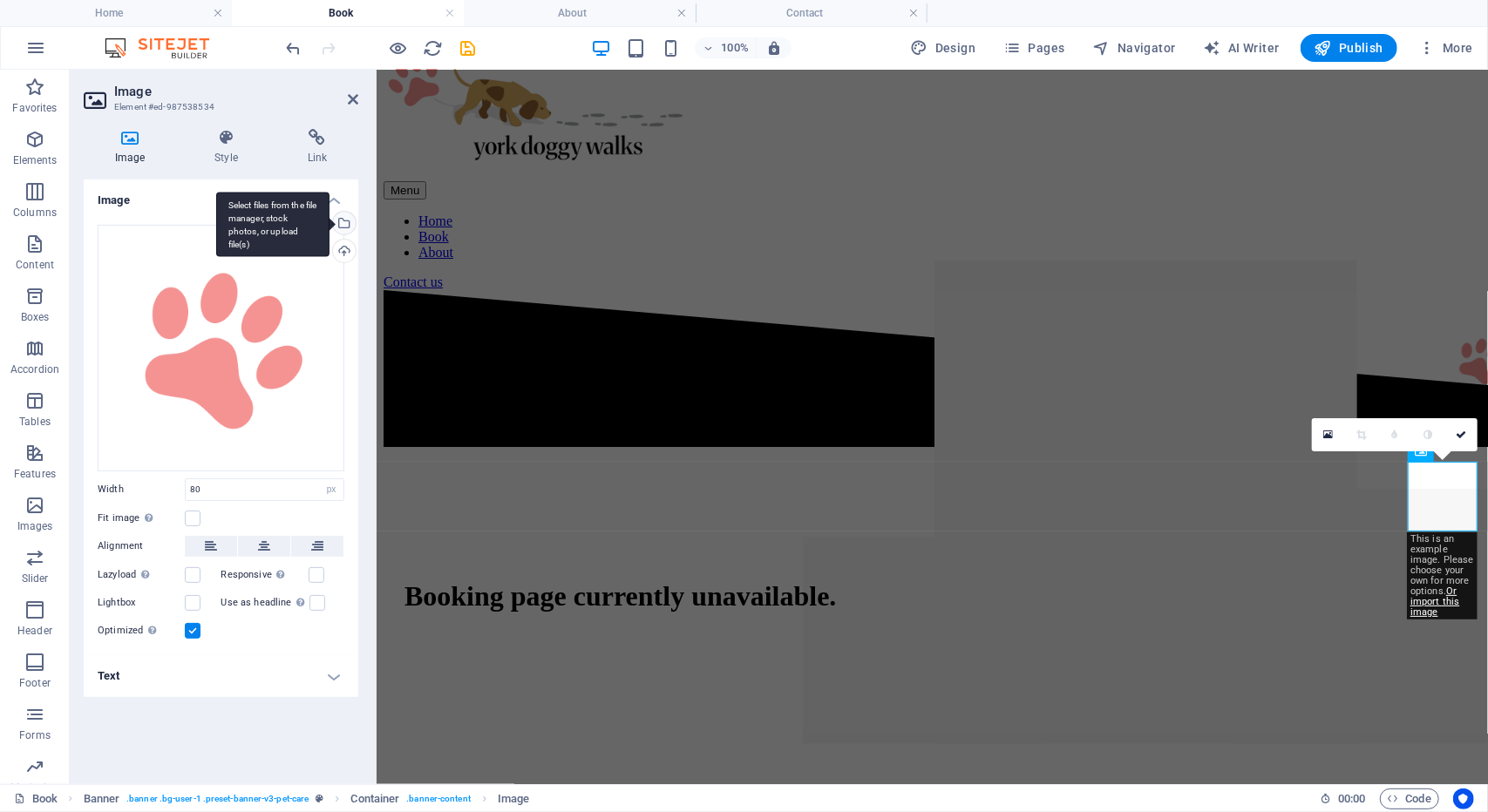
click at [353, 220] on div "Select files from the file manager, stock photos, or upload file(s)" at bounding box center [342, 224] width 26 height 26
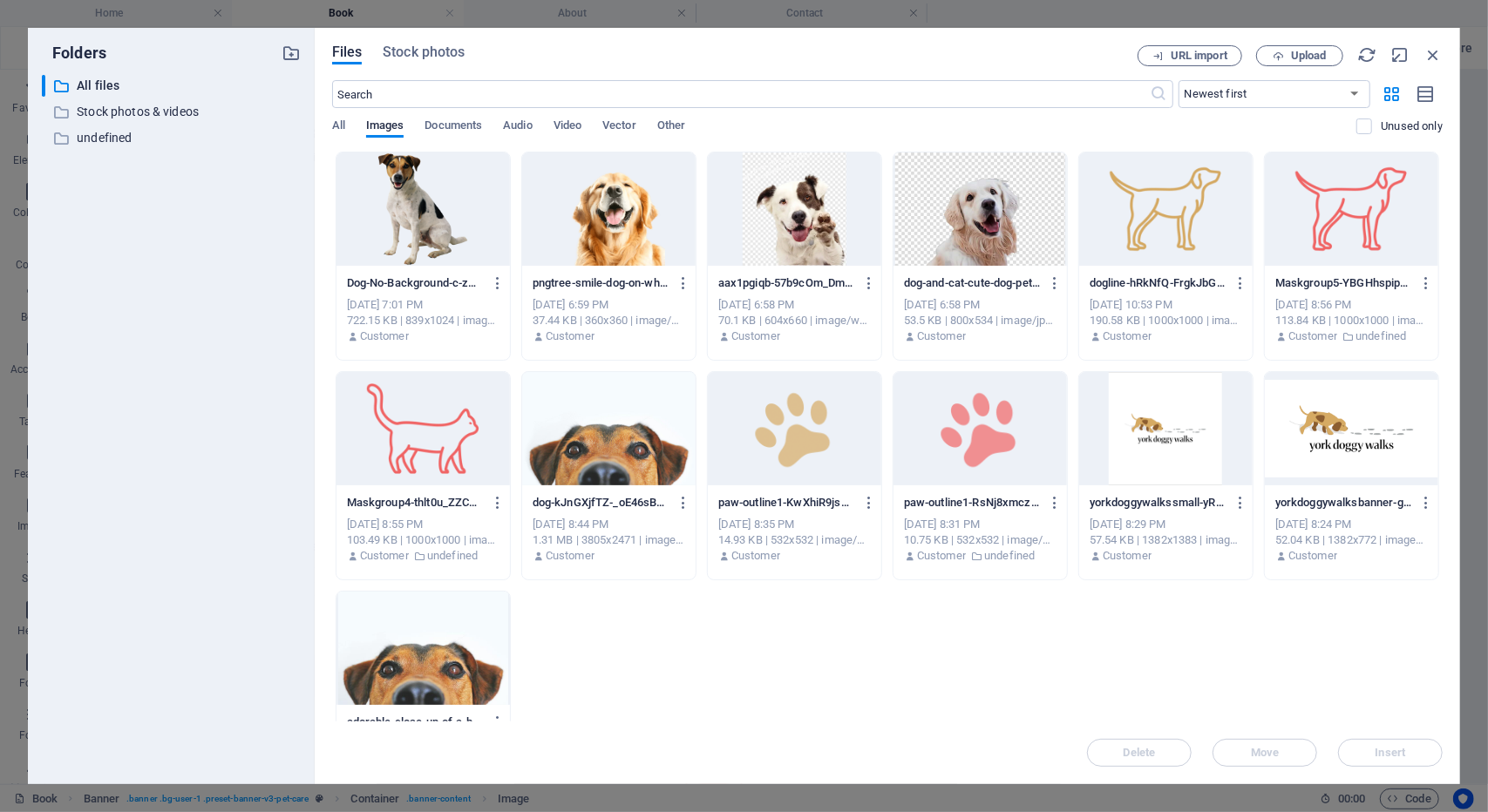
click at [802, 429] on div at bounding box center [795, 428] width 173 height 113
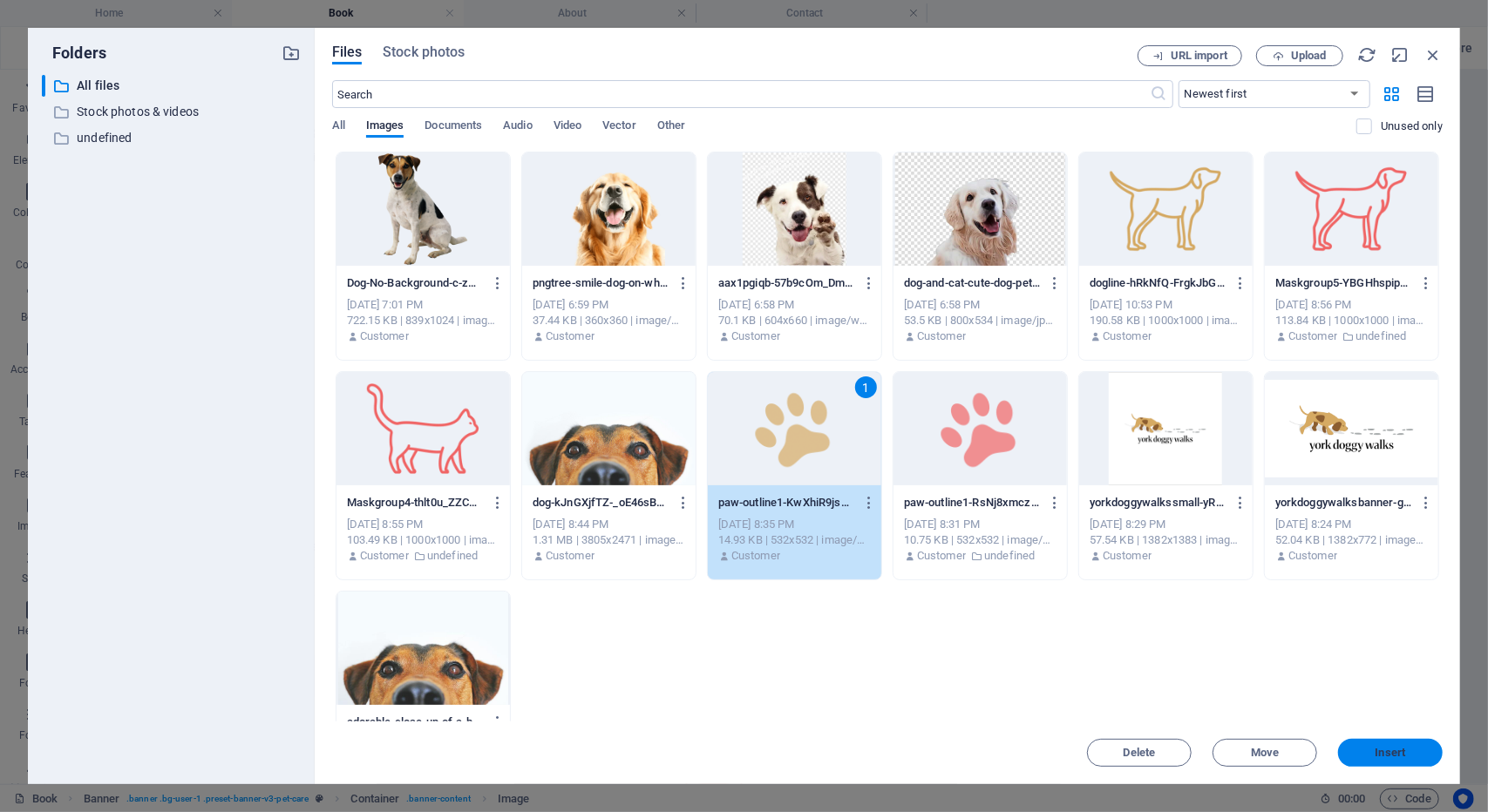
click at [1353, 744] on button "Insert" at bounding box center [1390, 753] width 104 height 28
type input "80"
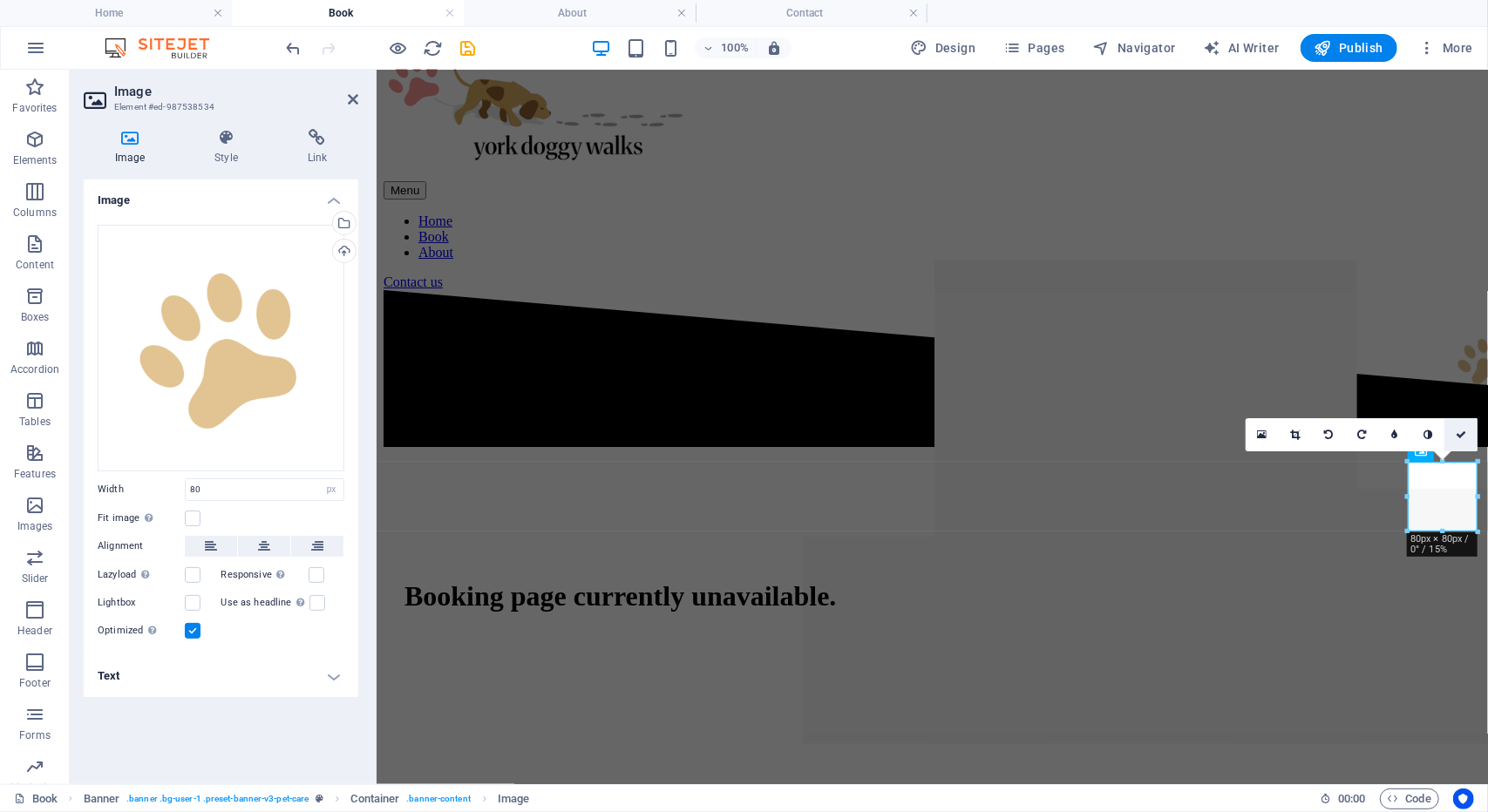
click at [1463, 426] on link at bounding box center [1461, 435] width 33 height 33
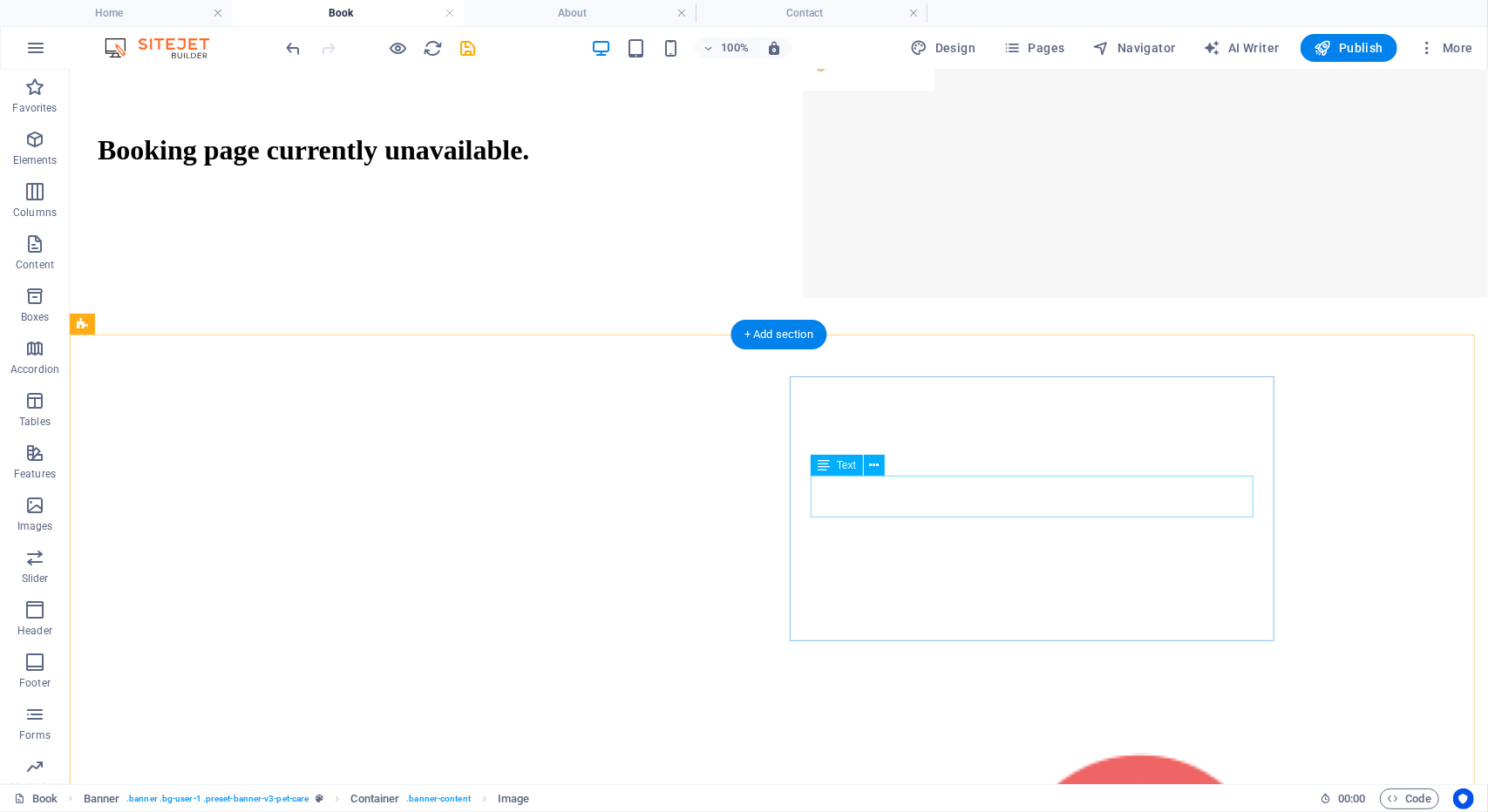
scroll to position [484, 0]
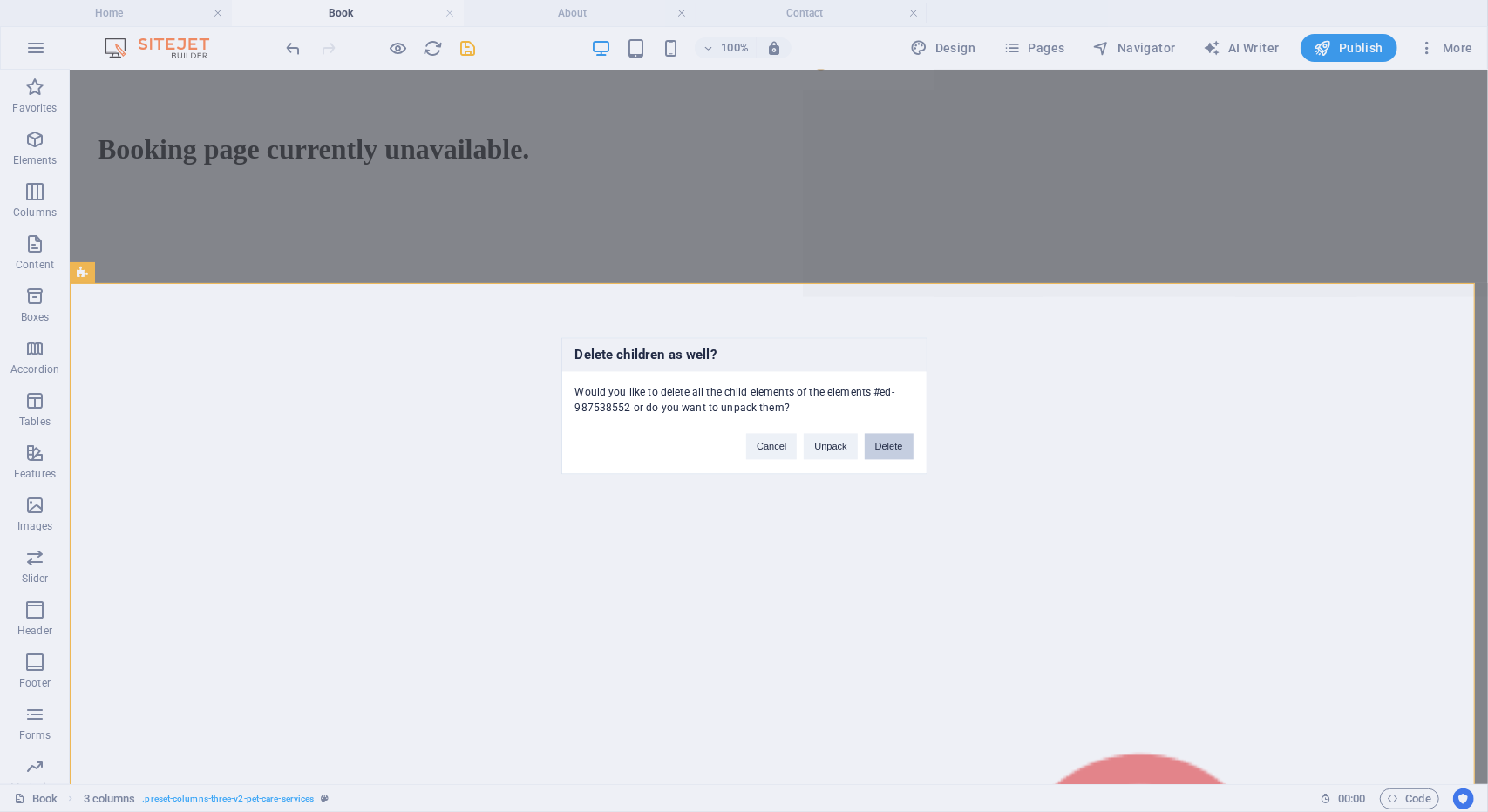
click at [896, 442] on button "Delete" at bounding box center [889, 447] width 49 height 26
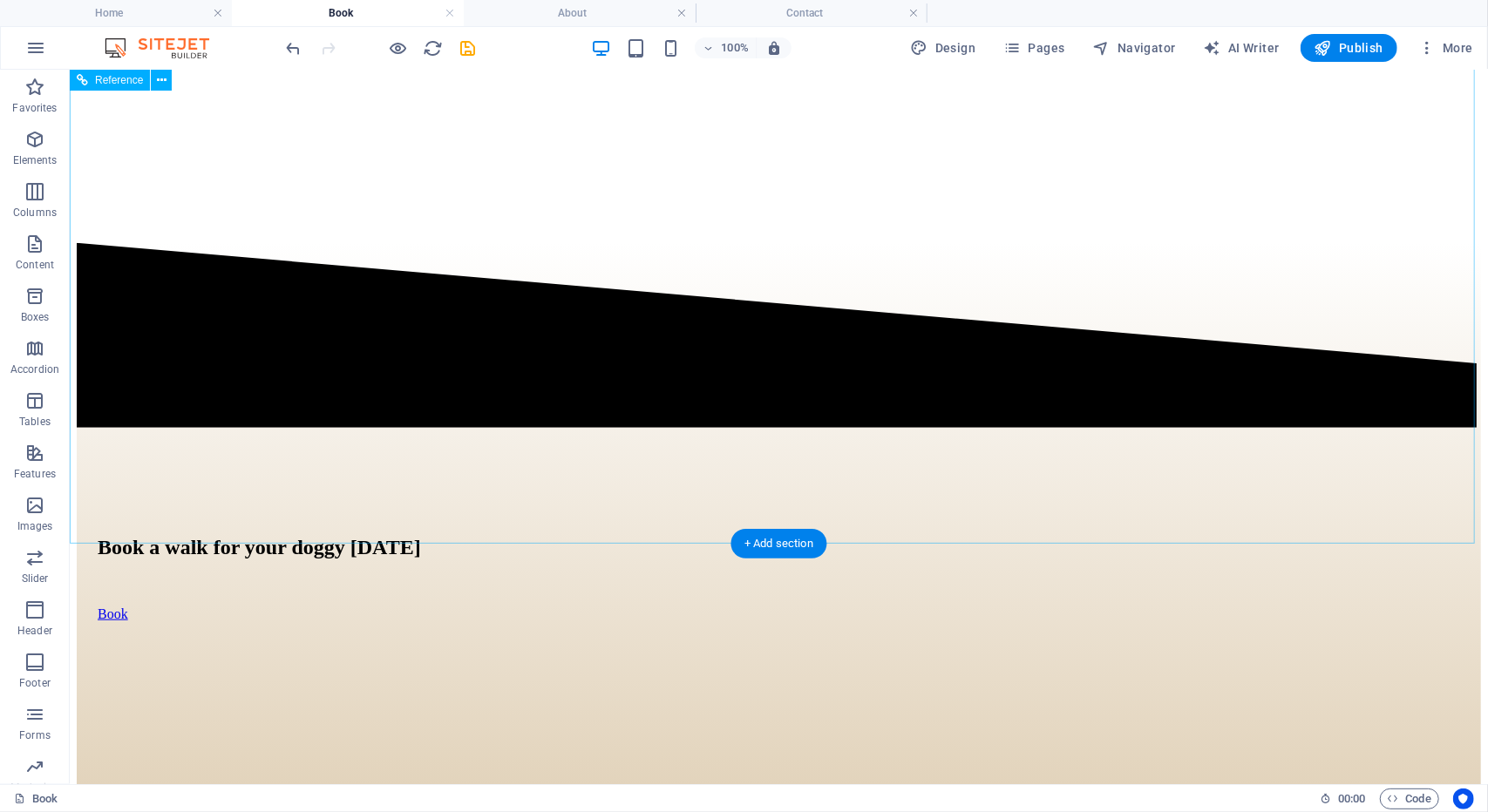
scroll to position [782, 0]
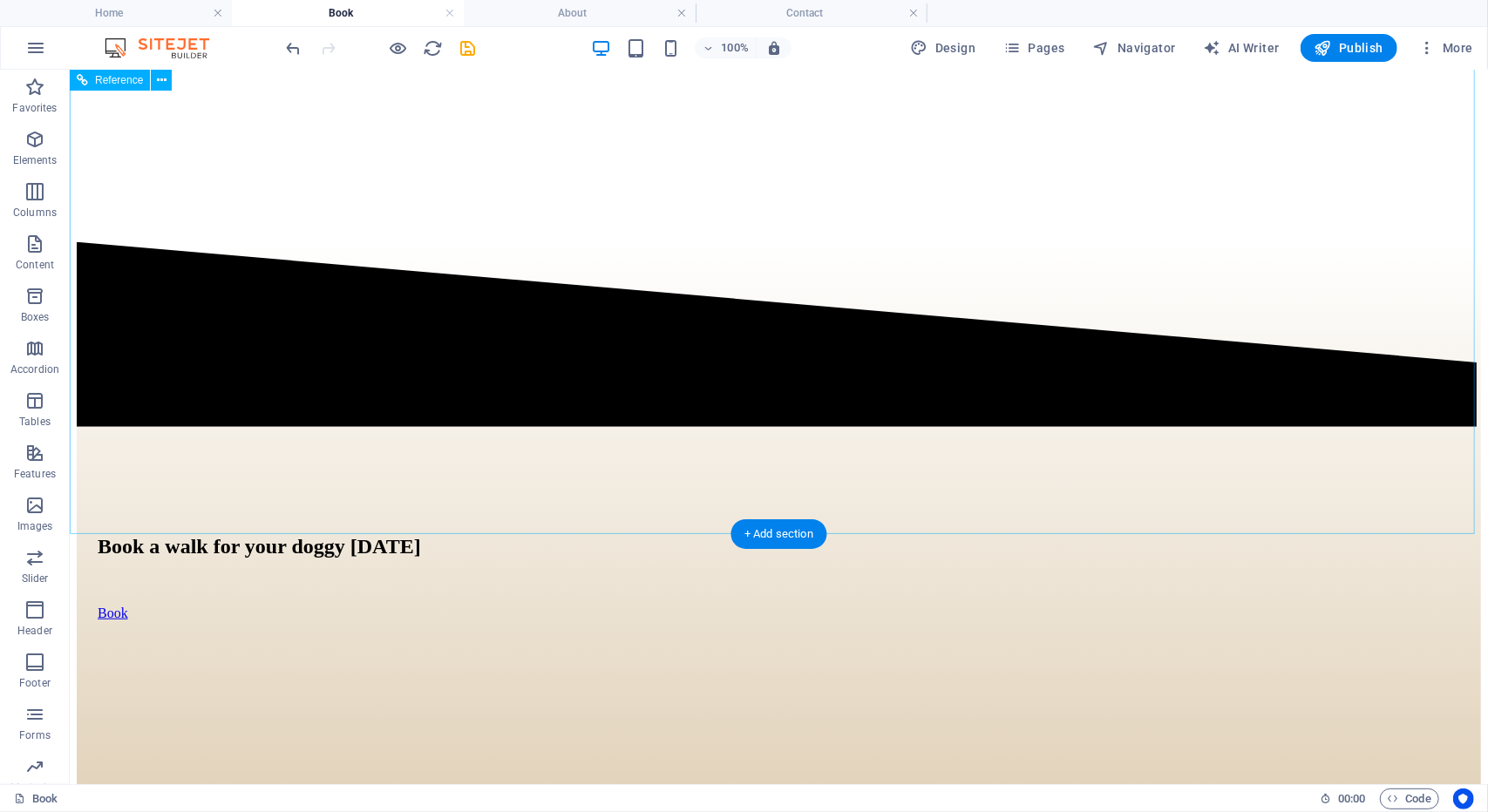
click at [373, 605] on div "Book" at bounding box center [777, 612] width 1362 height 16
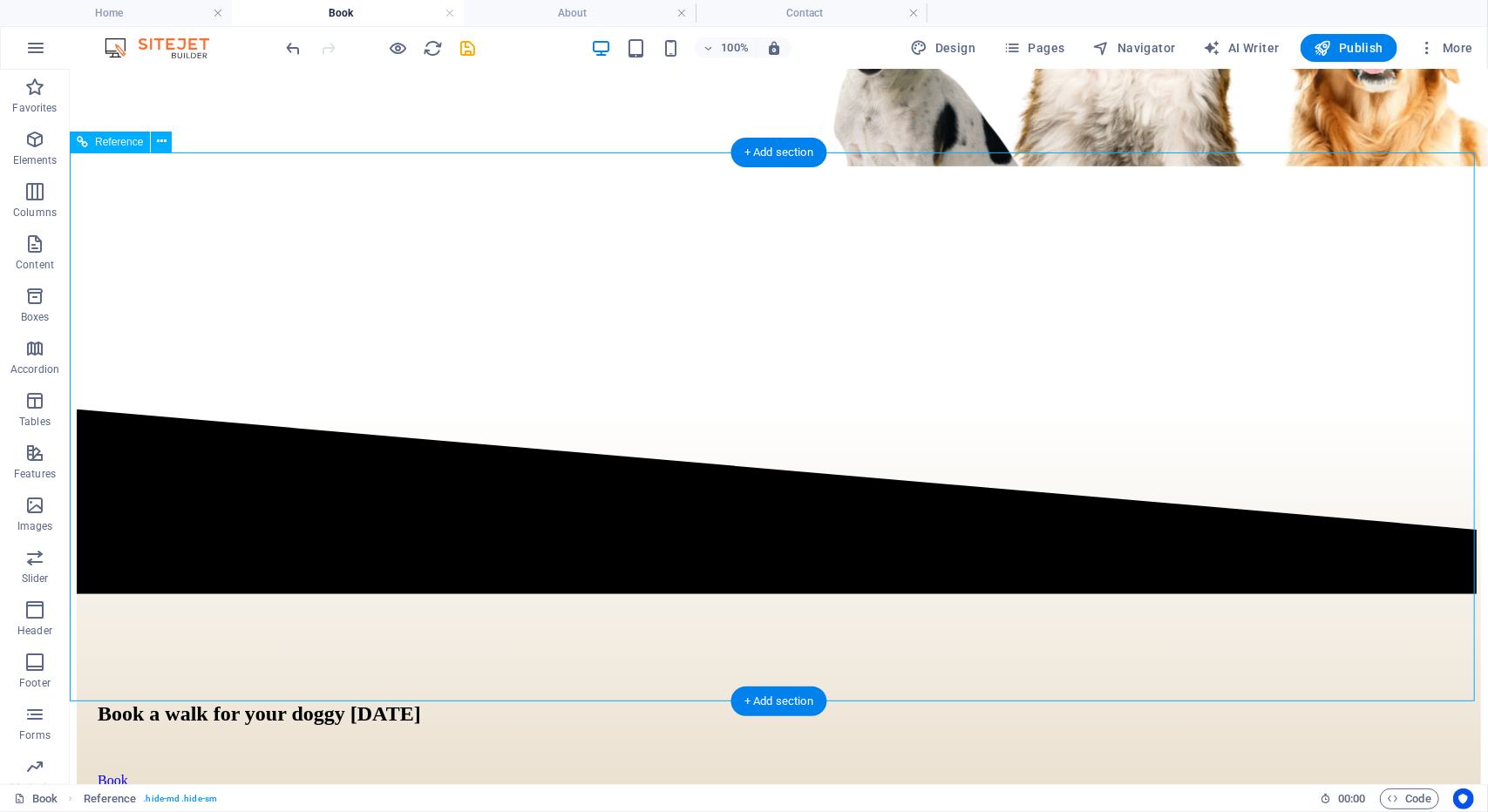
scroll to position [613, 0]
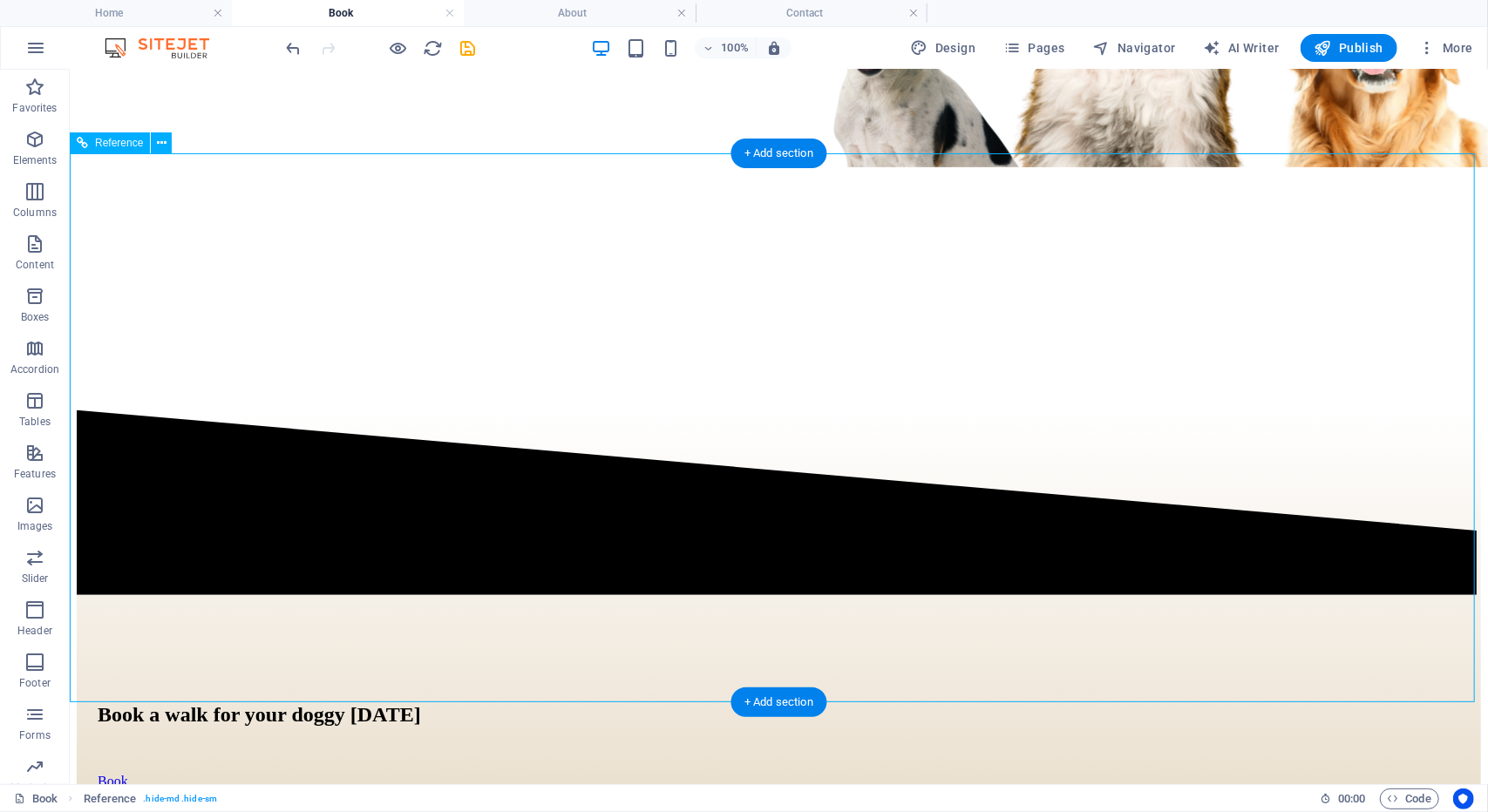
click at [301, 773] on div "Book" at bounding box center [777, 781] width 1362 height 16
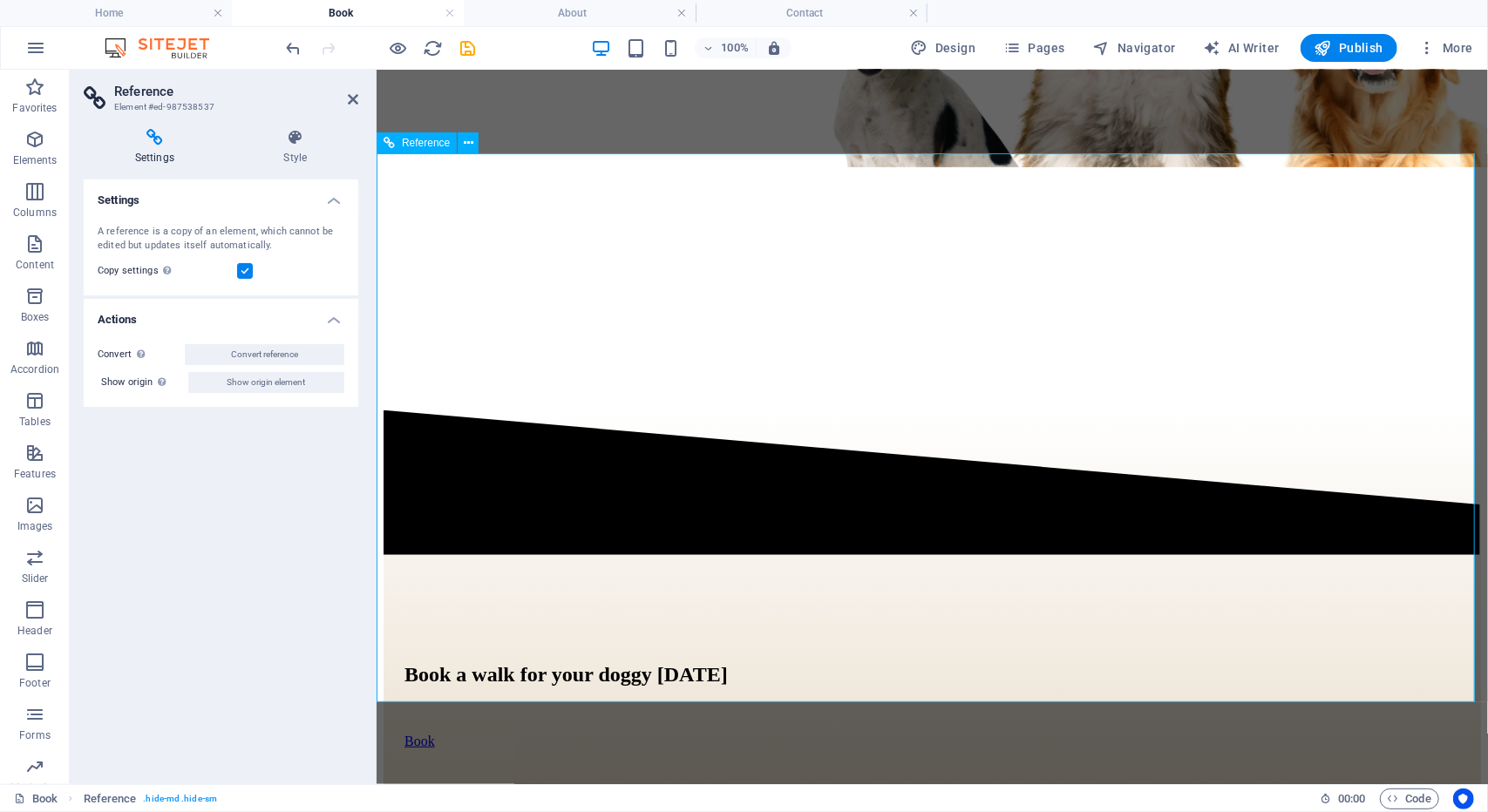
click at [428, 733] on div "Book" at bounding box center [931, 741] width 1056 height 16
click at [356, 98] on icon at bounding box center [353, 99] width 11 height 14
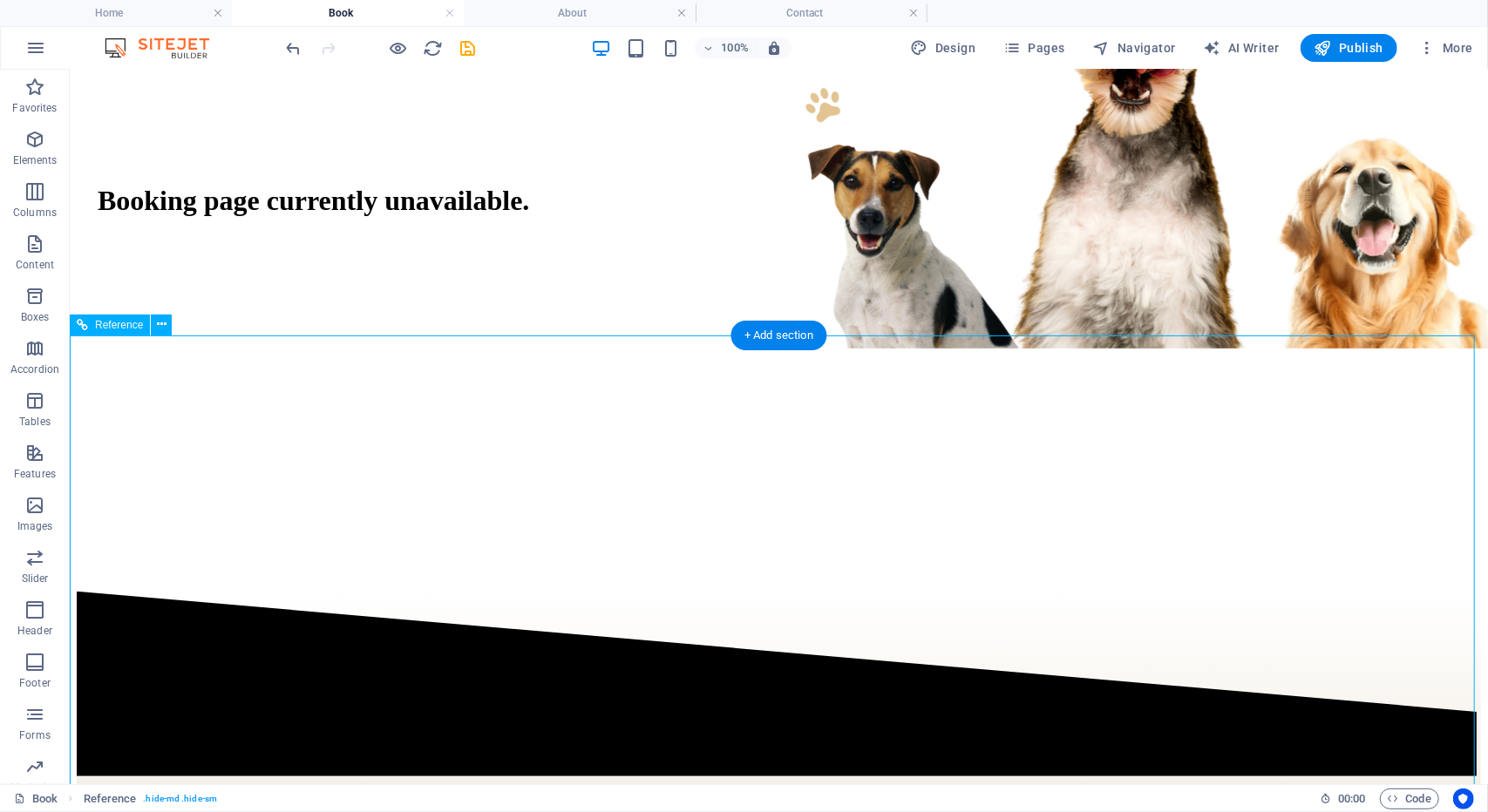
scroll to position [431, 0]
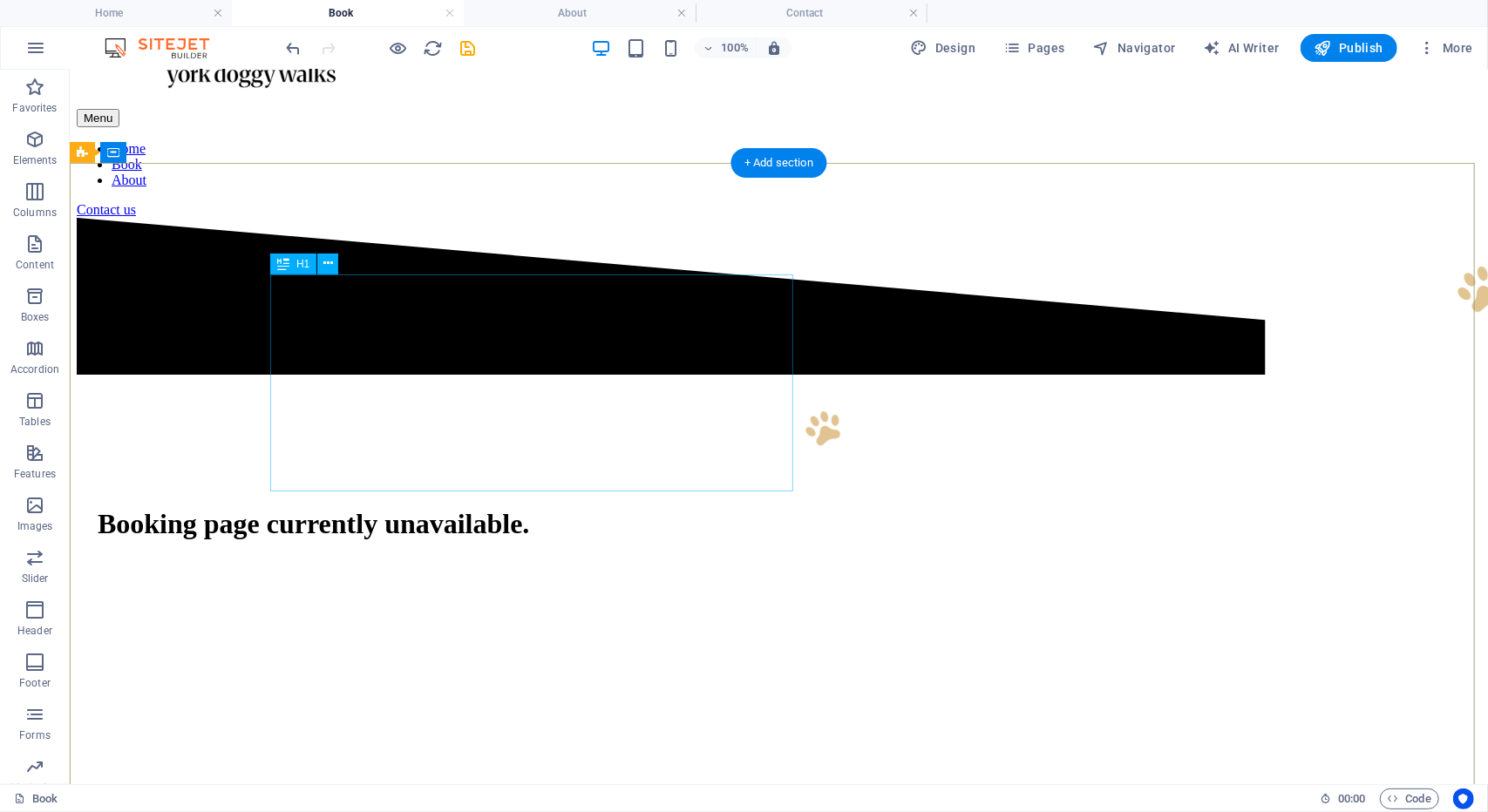
scroll to position [0, 0]
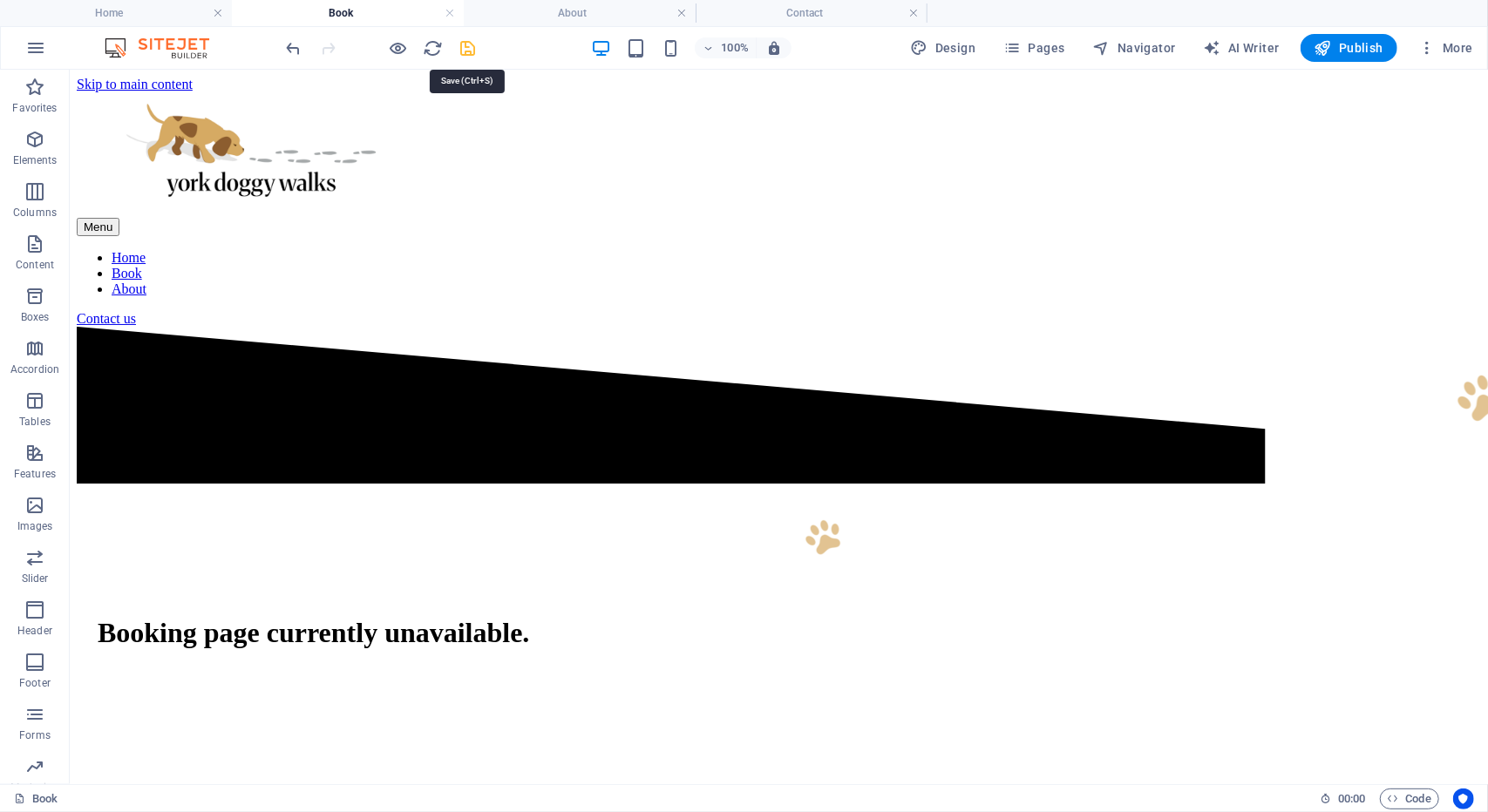
click at [467, 43] on icon "save" at bounding box center [468, 48] width 20 height 20
click at [603, 27] on div "100% Design Pages Navigator AI Writer Publish More" at bounding box center [744, 48] width 1486 height 42
click at [599, 17] on h4 "About" at bounding box center [579, 14] width 232 height 19
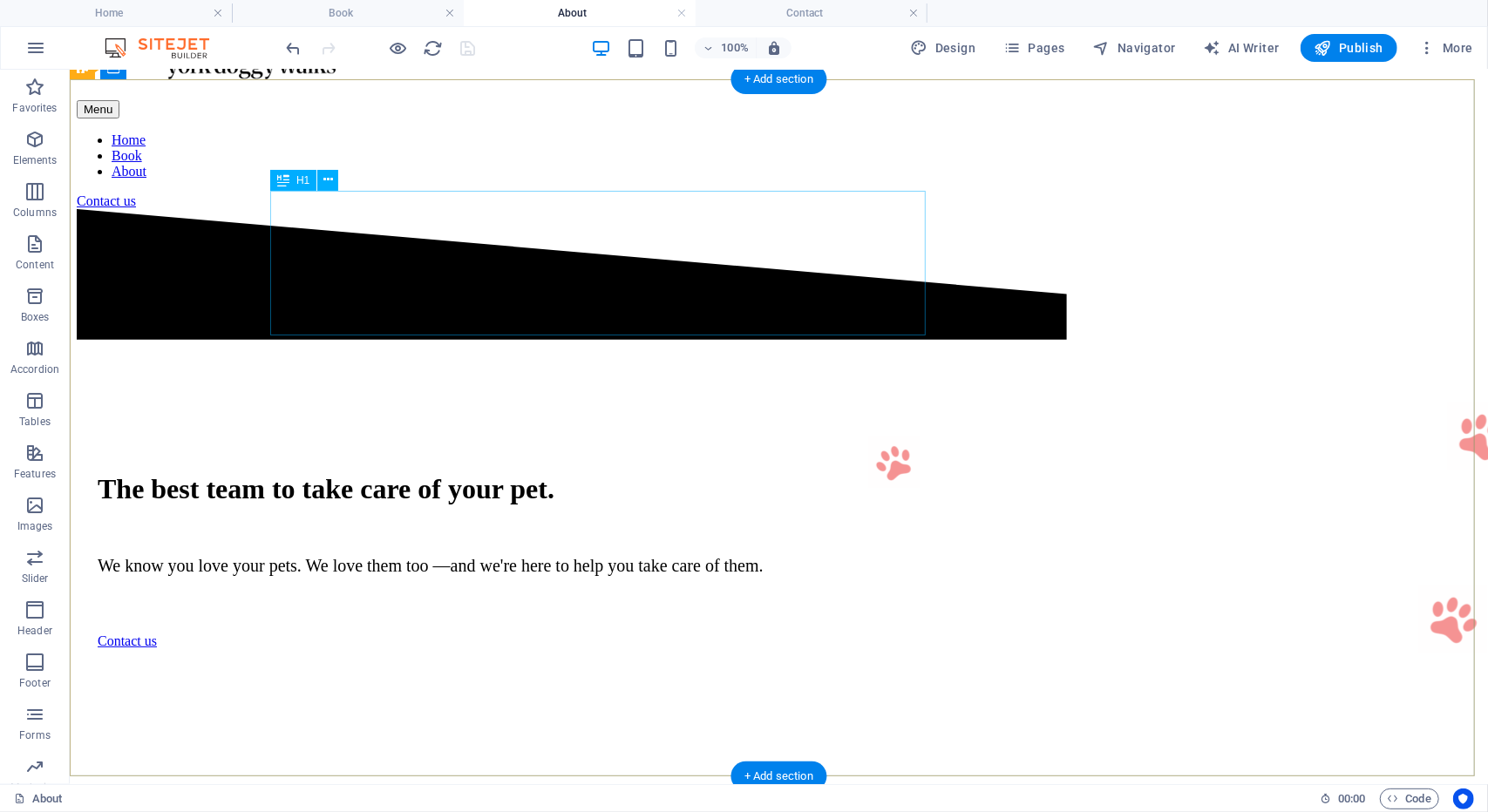
scroll to position [163, 0]
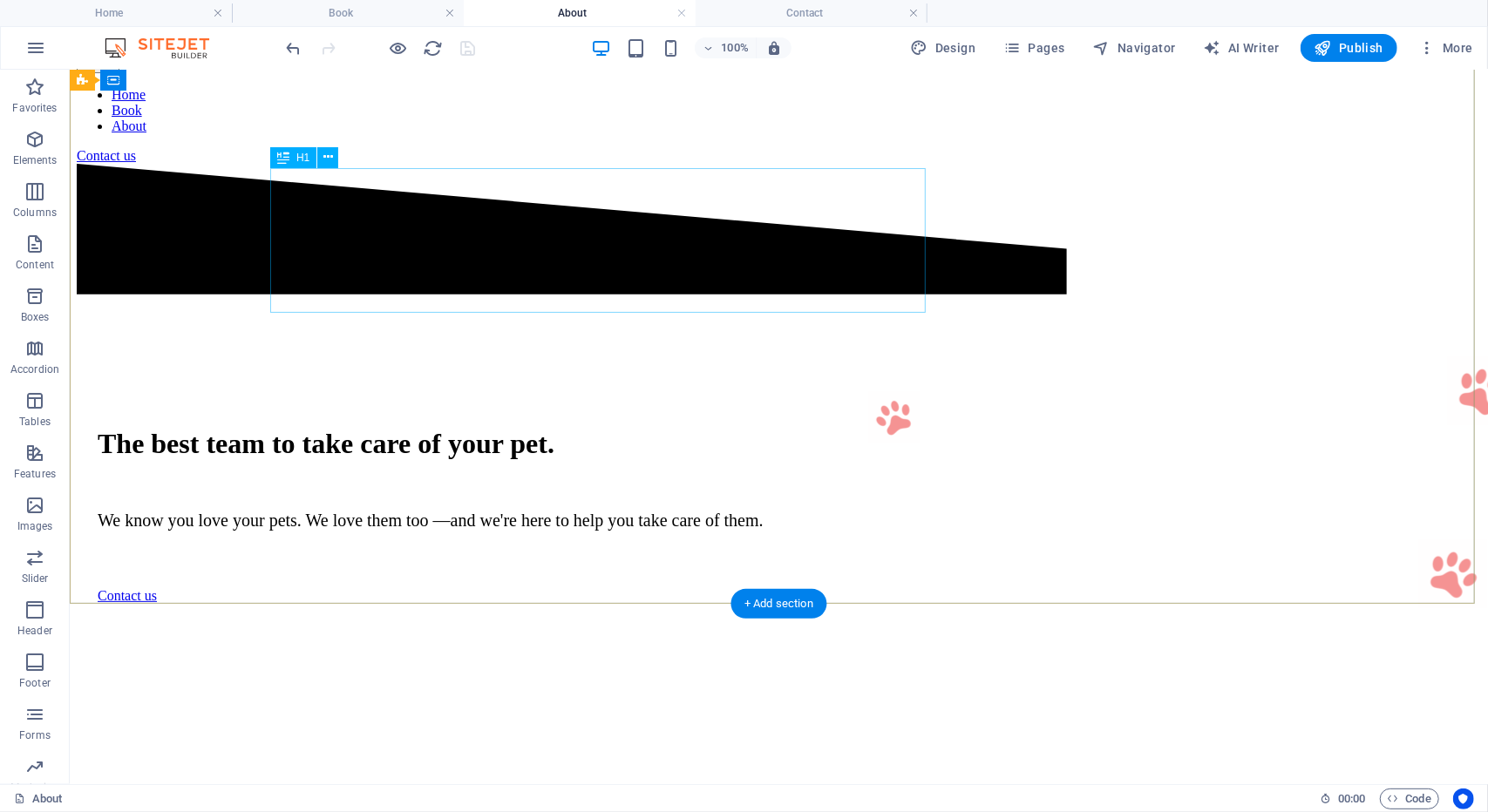
click at [420, 427] on div "The best team to take care of your pet." at bounding box center [777, 443] width 1362 height 32
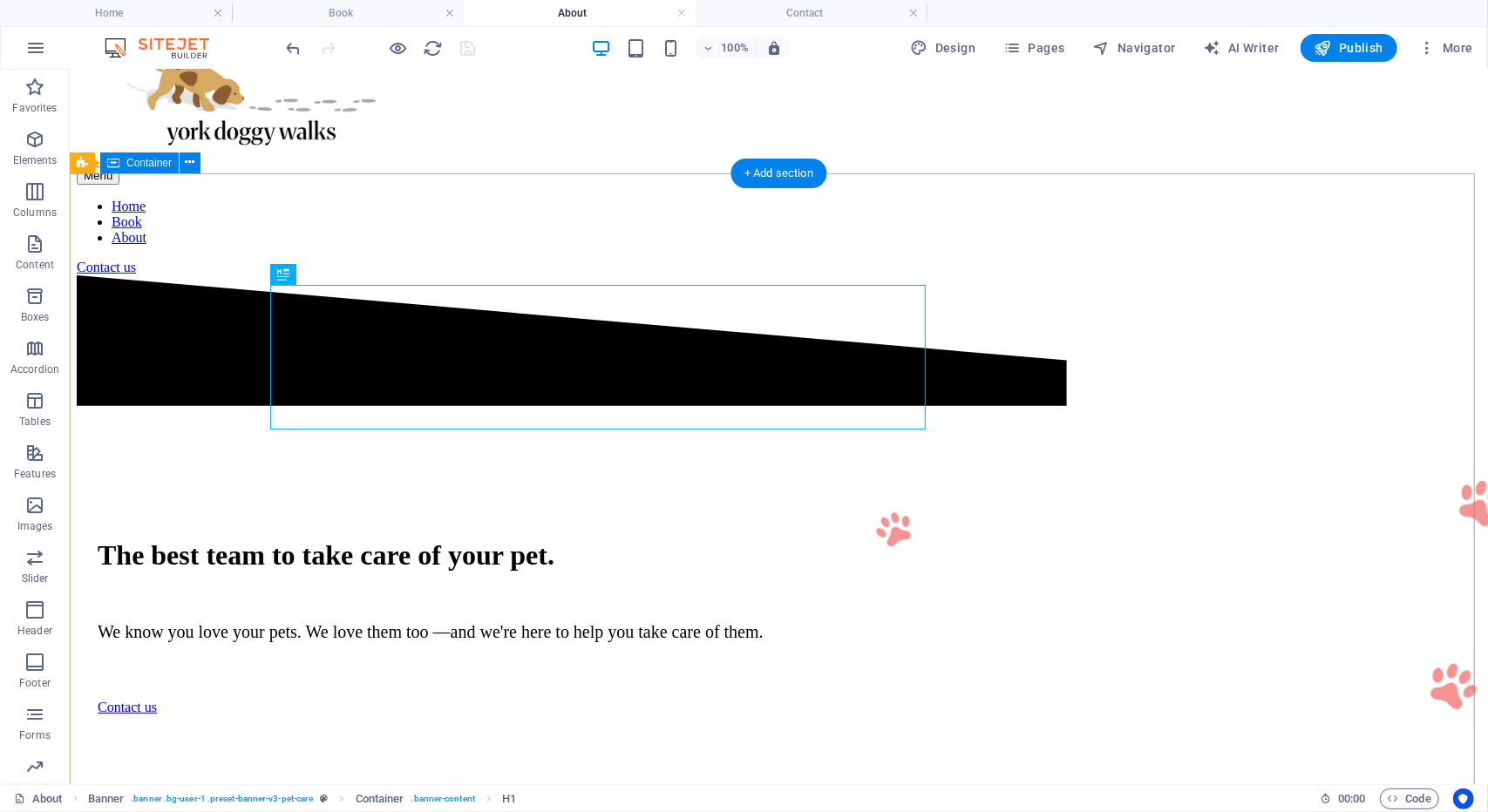
scroll to position [46, 0]
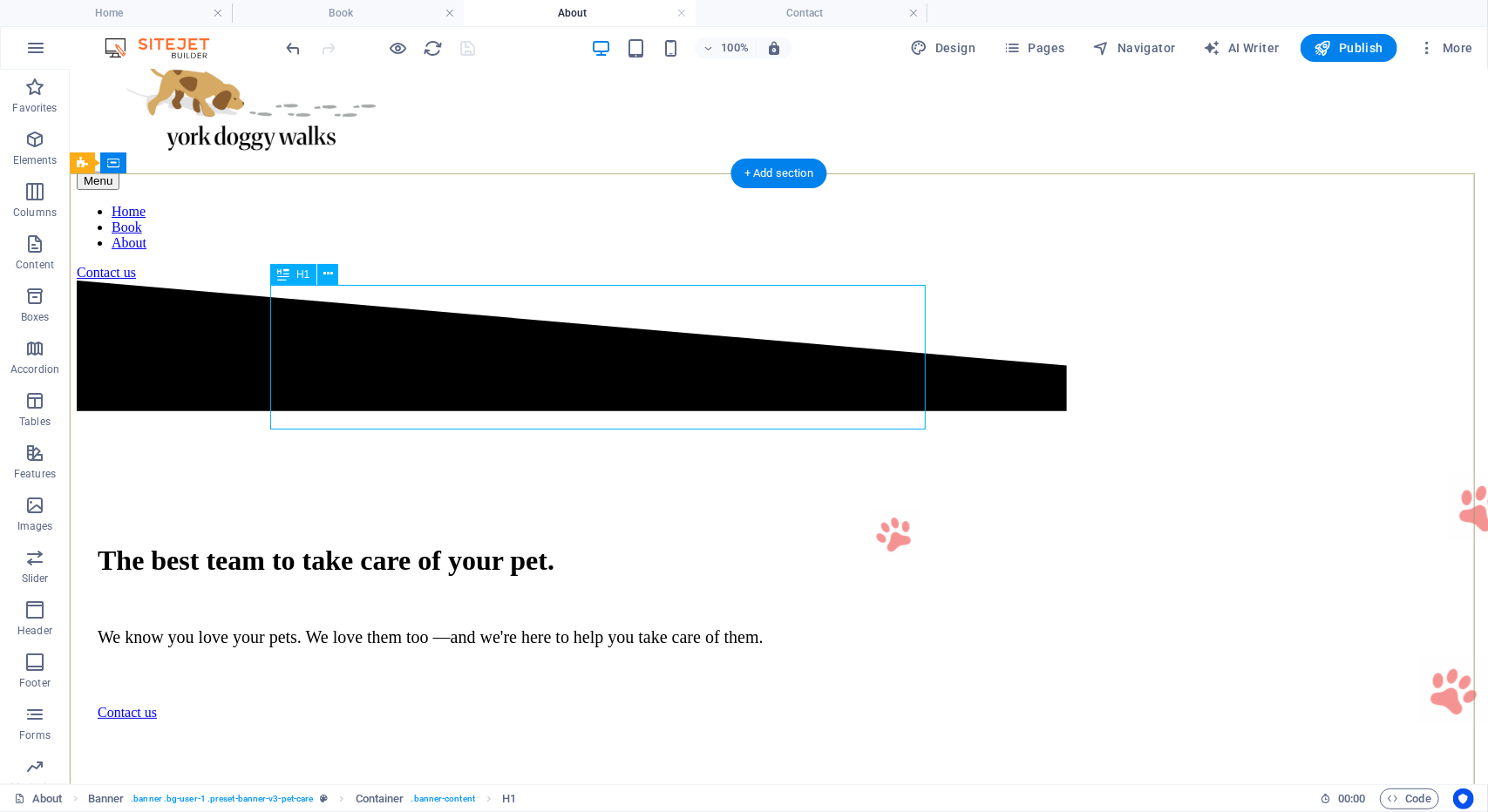
click at [455, 543] on div "The best team to take care of your pet." at bounding box center [777, 559] width 1362 height 32
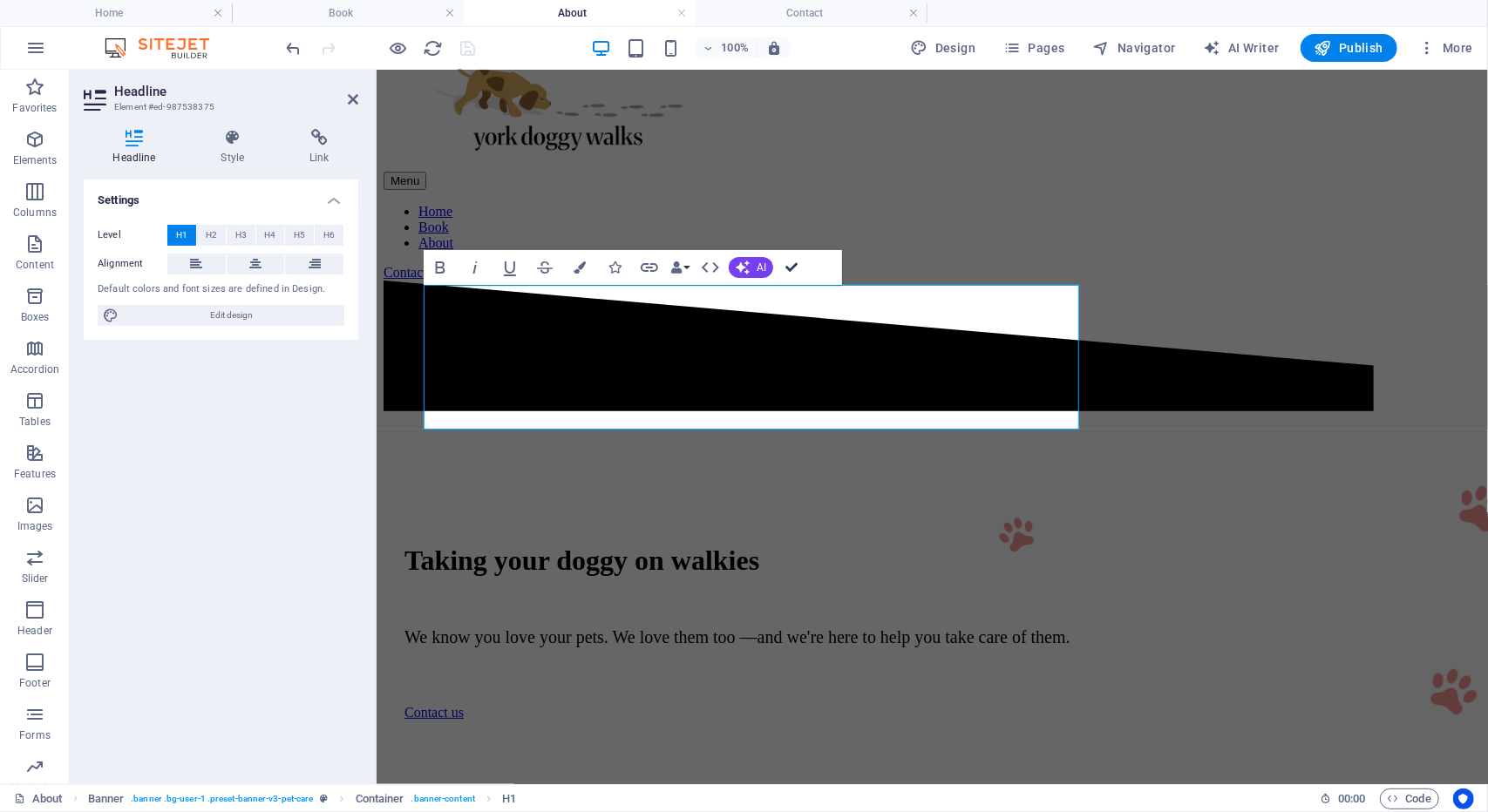
drag, startPoint x: 796, startPoint y: 256, endPoint x: 593, endPoint y: 406, distance: 252.4
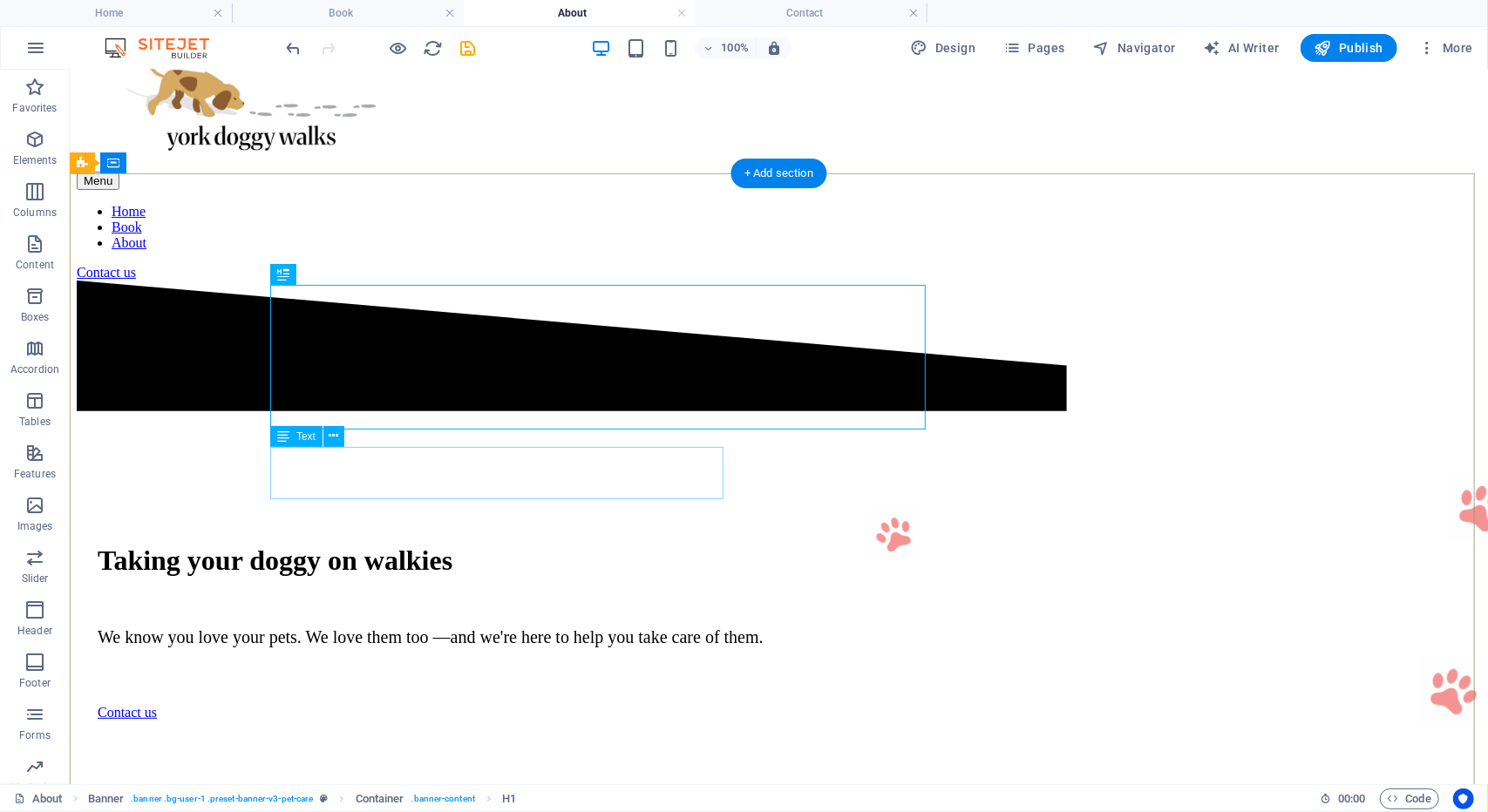
click at [622, 626] on div "We know you love your pets. We love them too —and we're here to help you take c…" at bounding box center [777, 636] width 1362 height 20
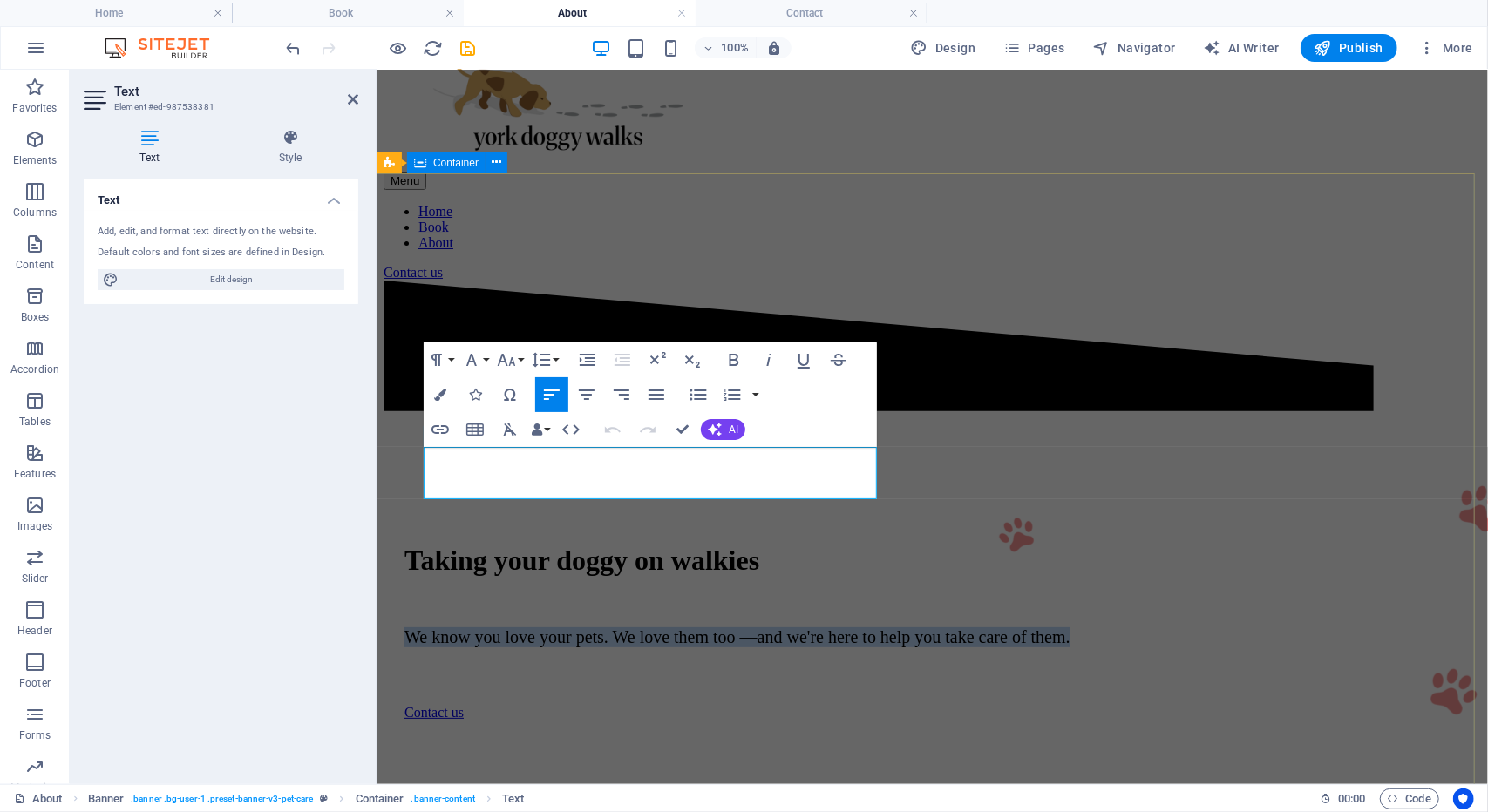
drag, startPoint x: 825, startPoint y: 477, endPoint x: 336, endPoint y: 427, distance: 491.5
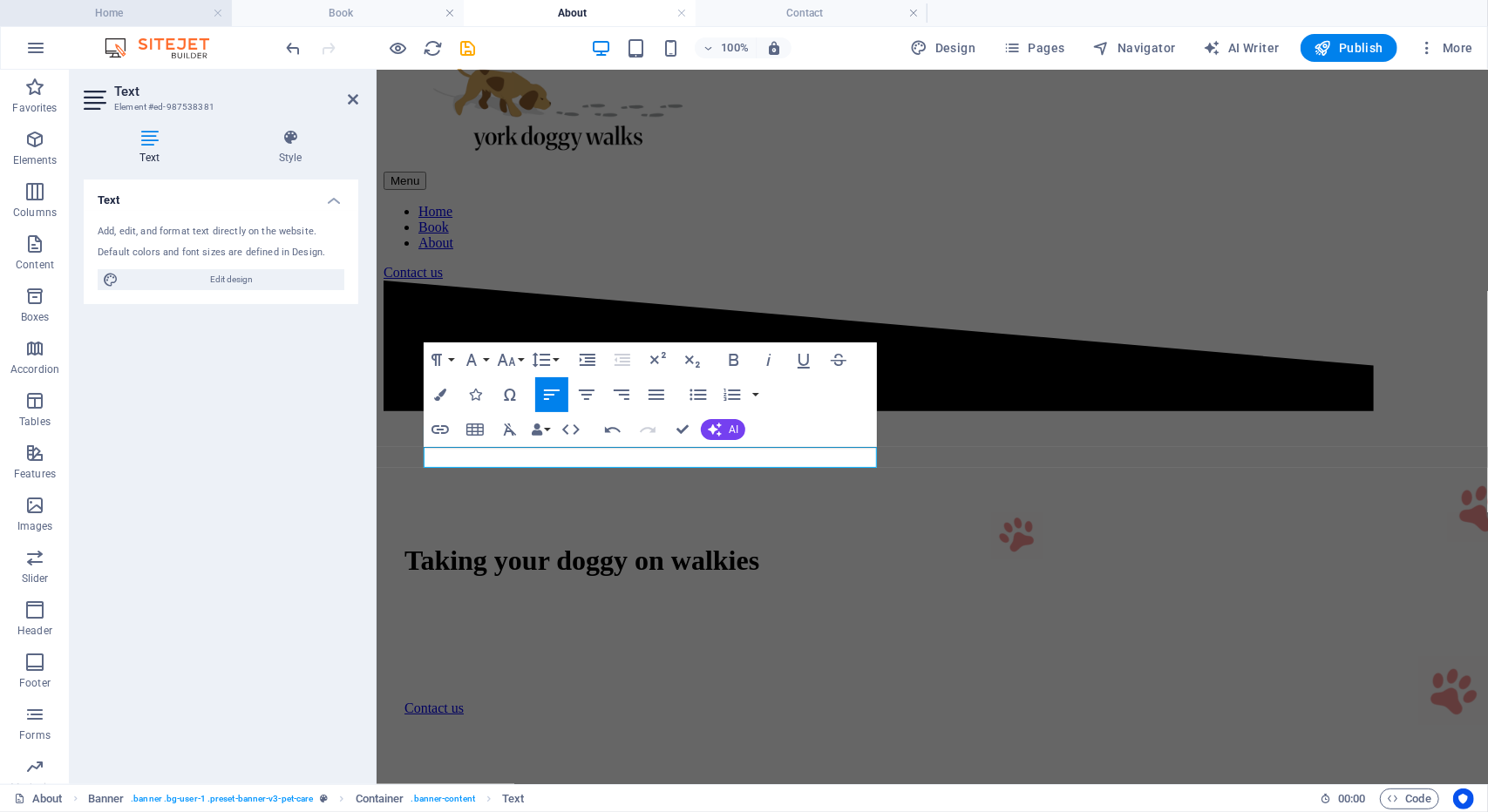
click at [115, 6] on h4 "Home" at bounding box center [116, 14] width 232 height 19
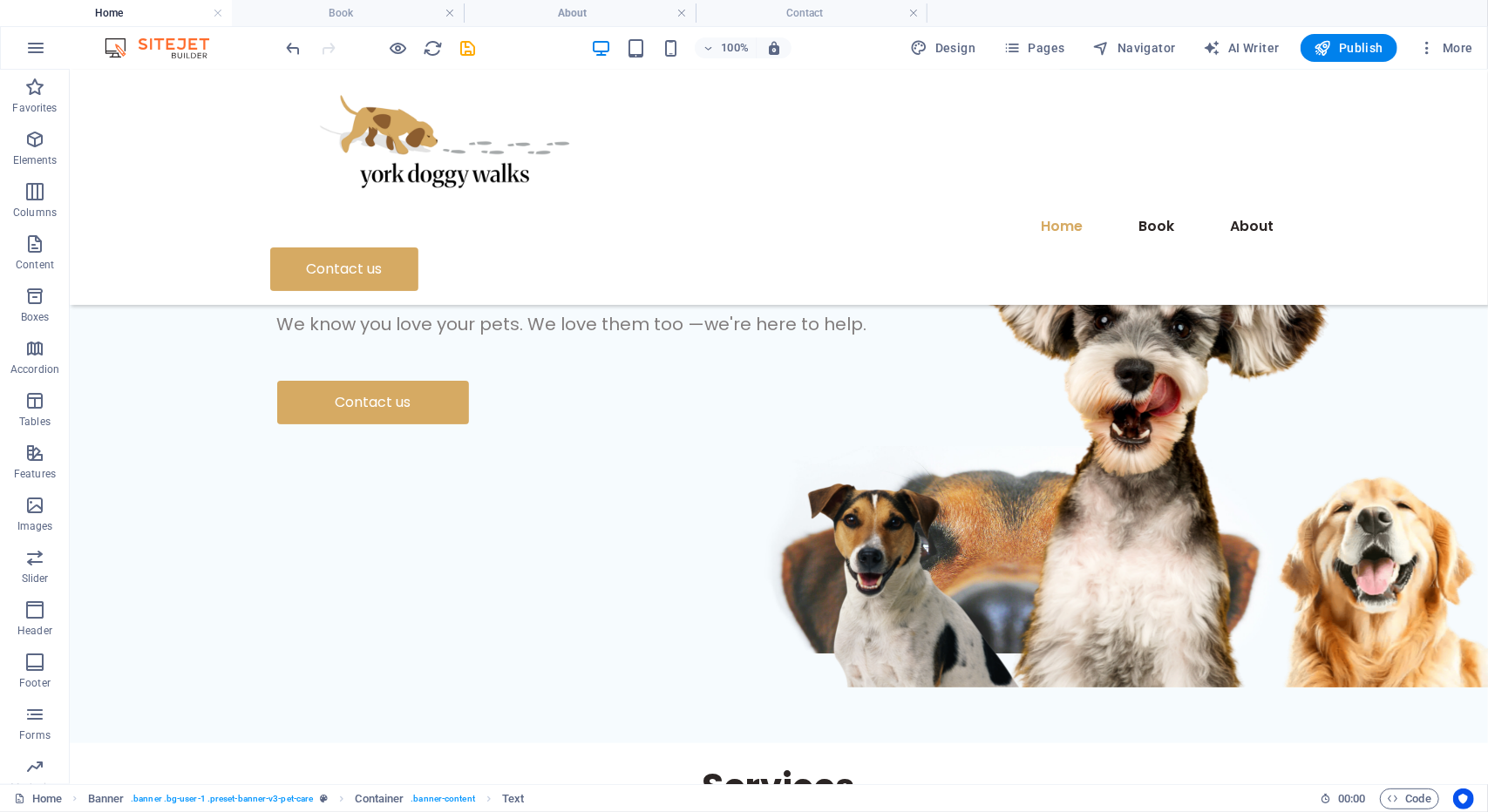
scroll to position [0, 0]
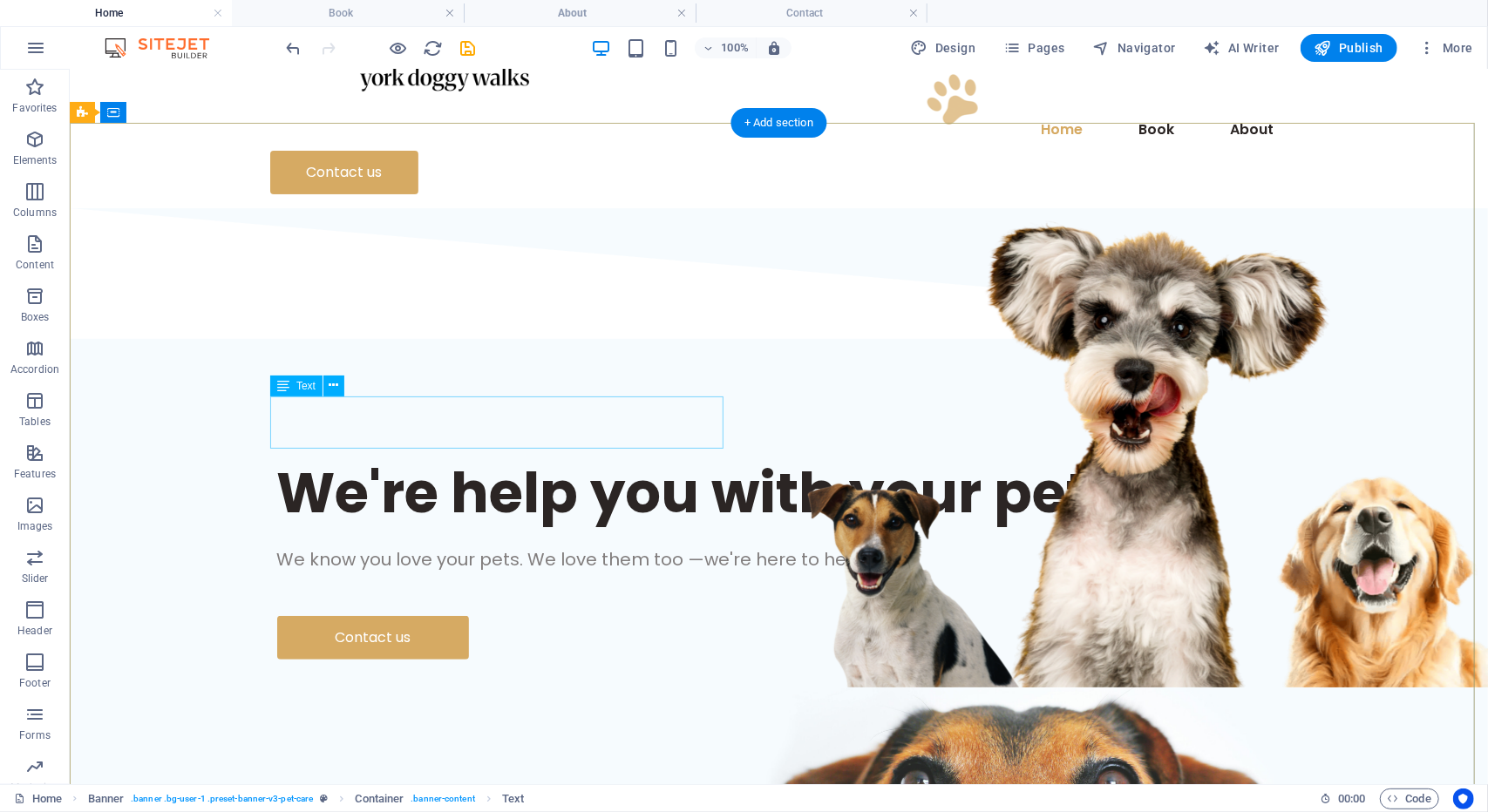
click at [489, 545] on div "We know you love your pets. We love them too —we're here to help." at bounding box center [778, 558] width 1004 height 26
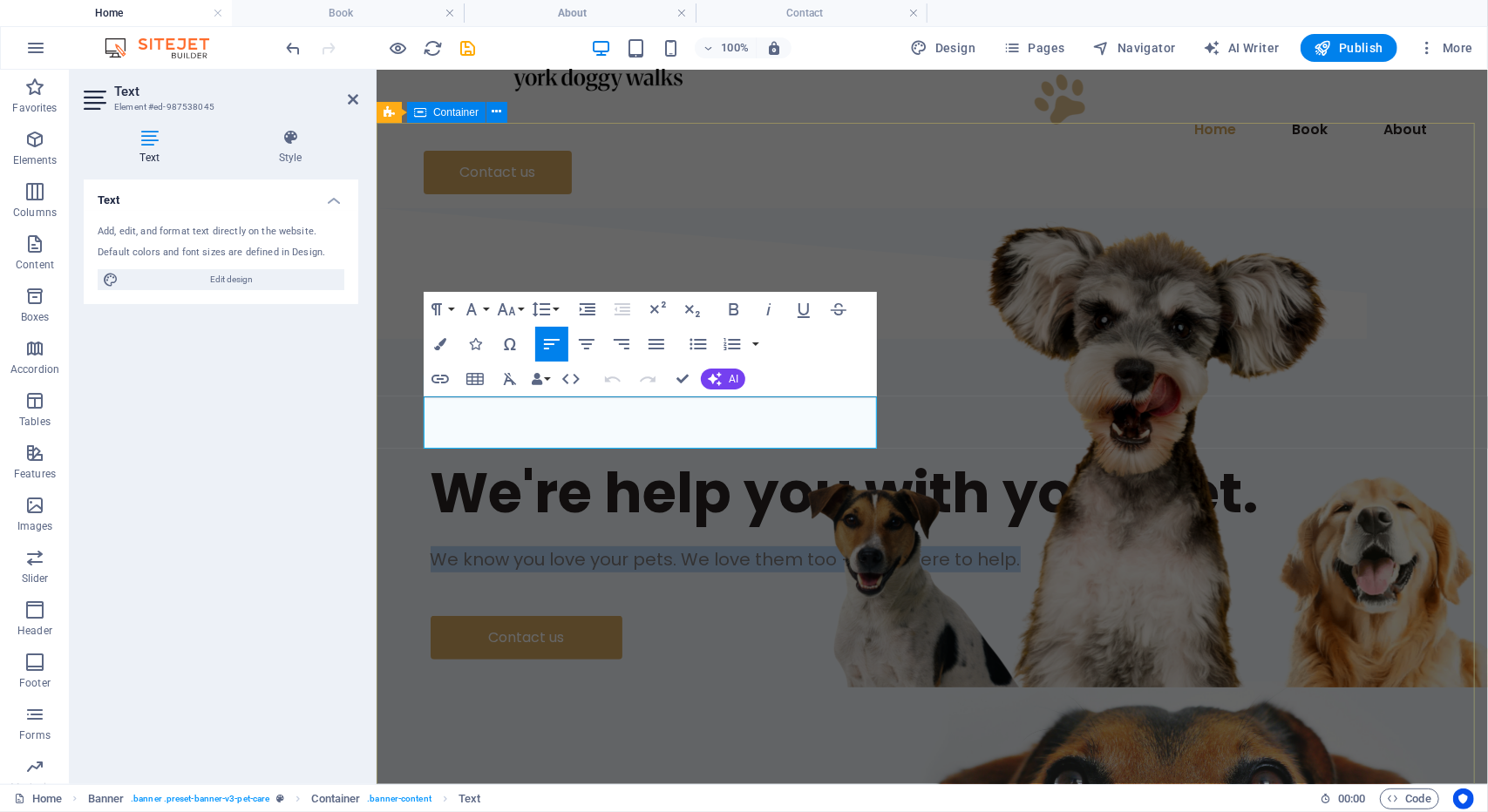
drag, startPoint x: 595, startPoint y: 426, endPoint x: 398, endPoint y: 417, distance: 197.2
click at [398, 417] on div "We're help you with your pet. We know you love your pets. We love them too —we'…" at bounding box center [931, 661] width 1111 height 634
copy span "We know you love your pets. We love them too —we're here to help."
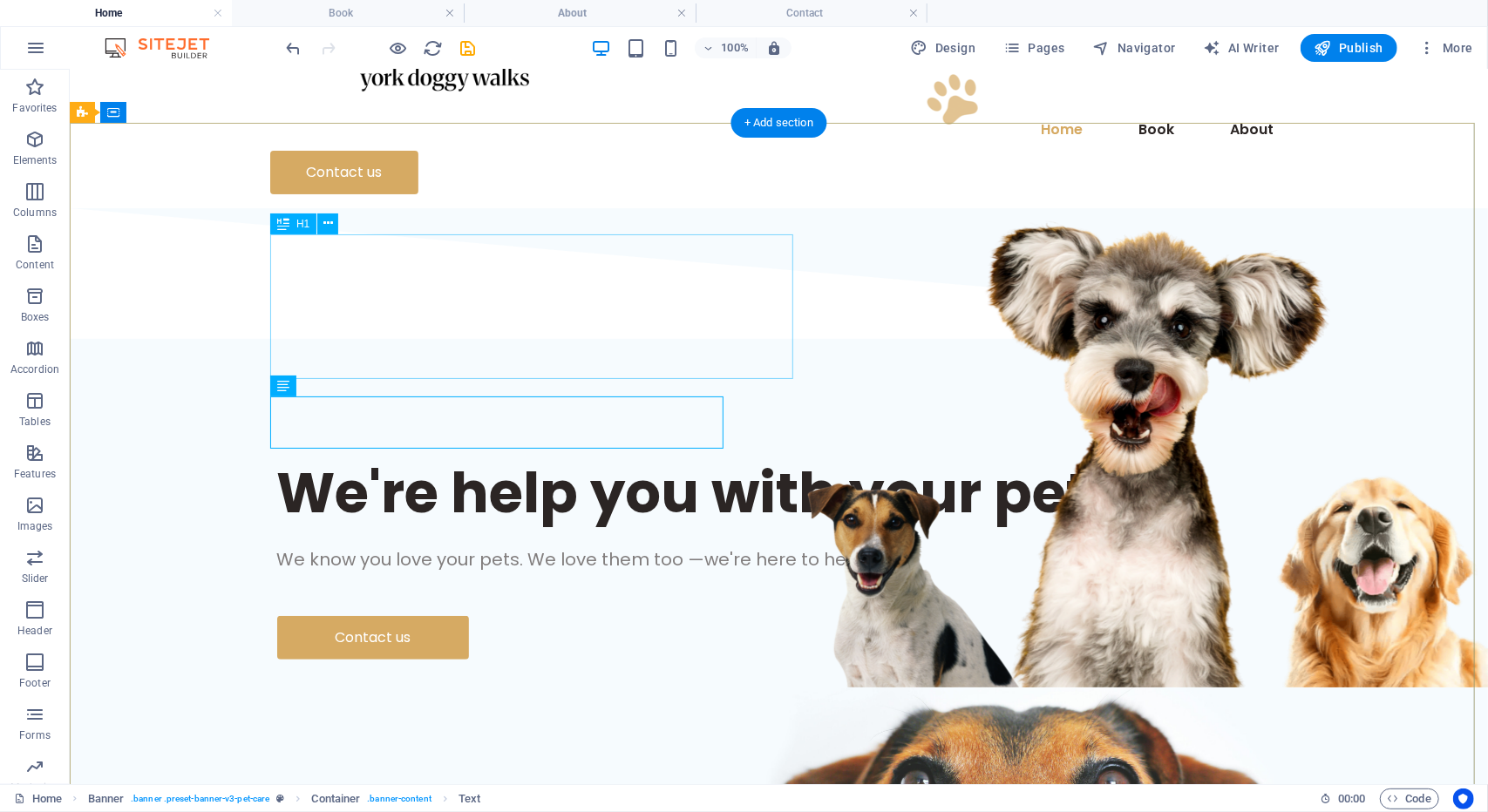
click at [535, 456] on div "We're help you with your pet." at bounding box center [778, 492] width 1004 height 72
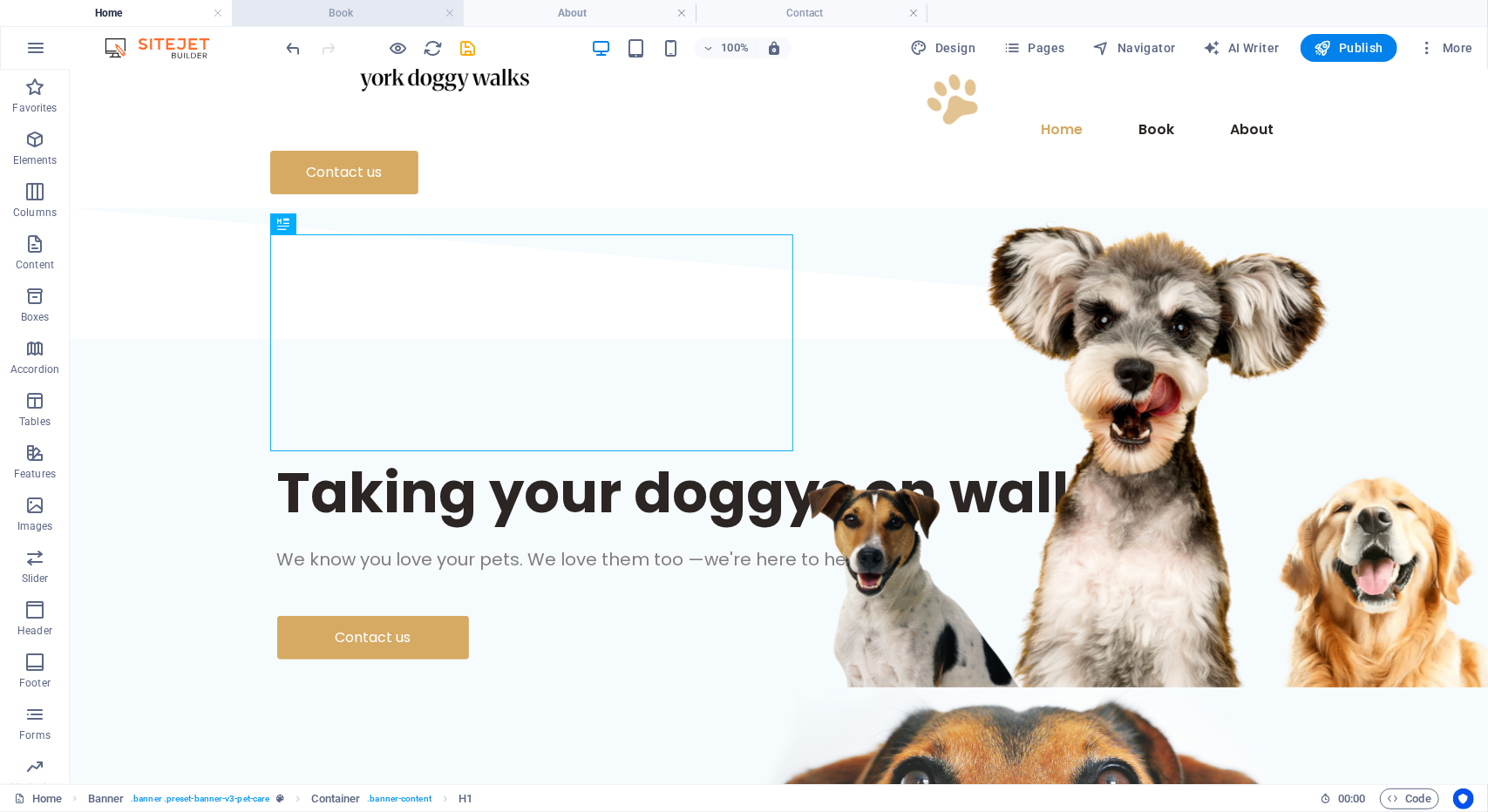
click at [324, 20] on h4 "Book" at bounding box center [348, 14] width 232 height 19
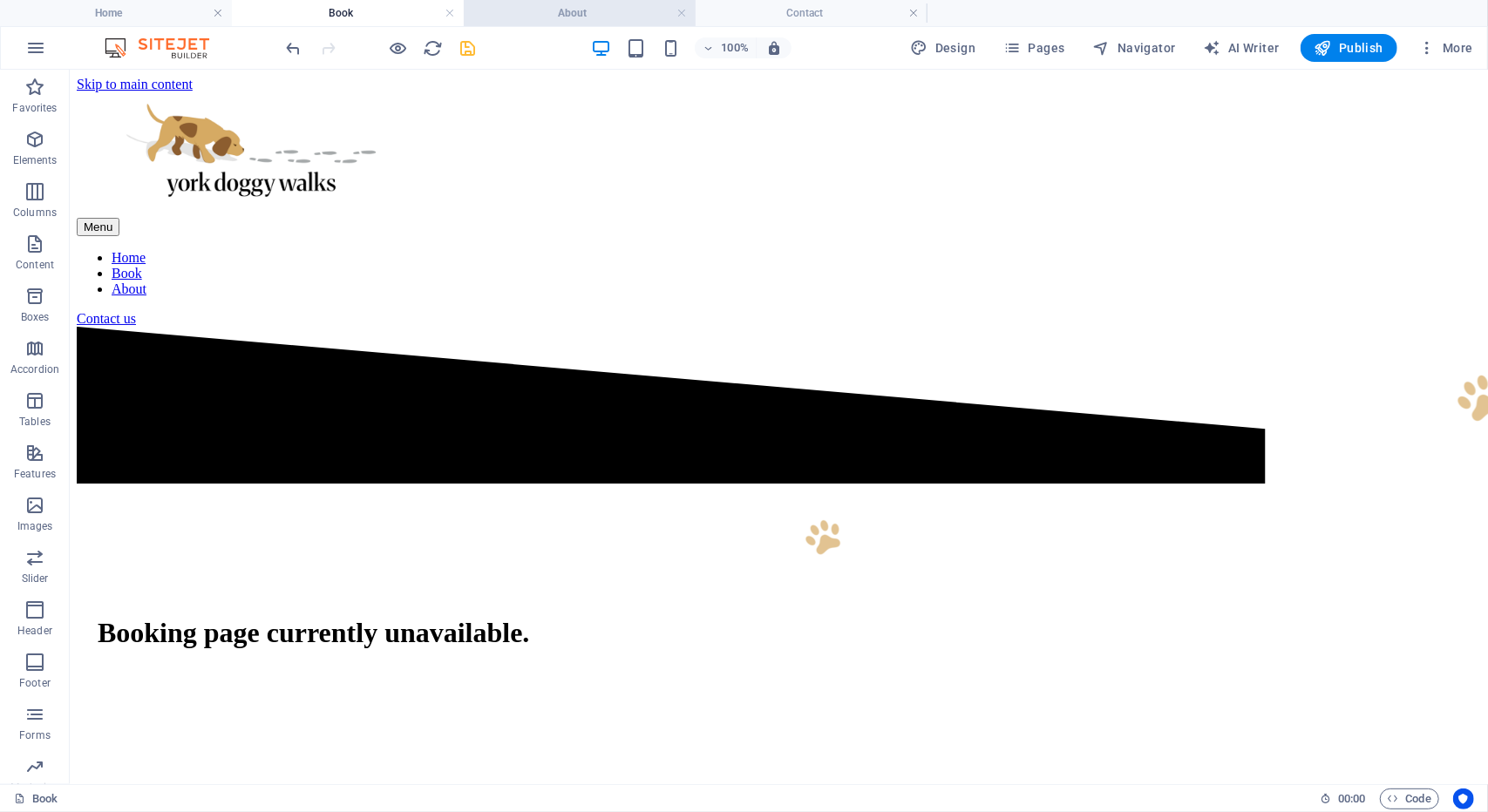
click at [509, 8] on h4 "About" at bounding box center [579, 14] width 232 height 19
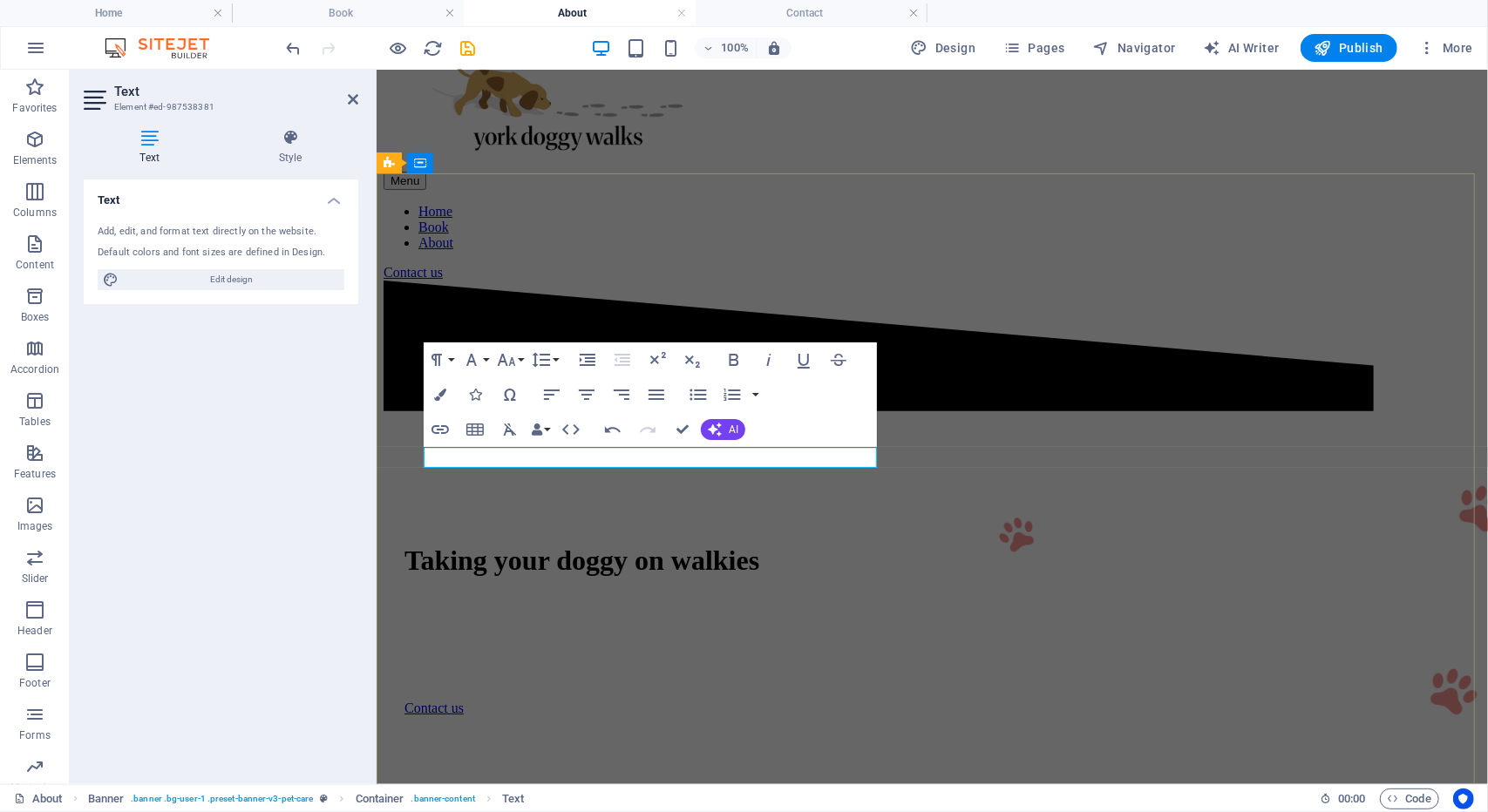
click at [541, 626] on p at bounding box center [931, 634] width 1056 height 16
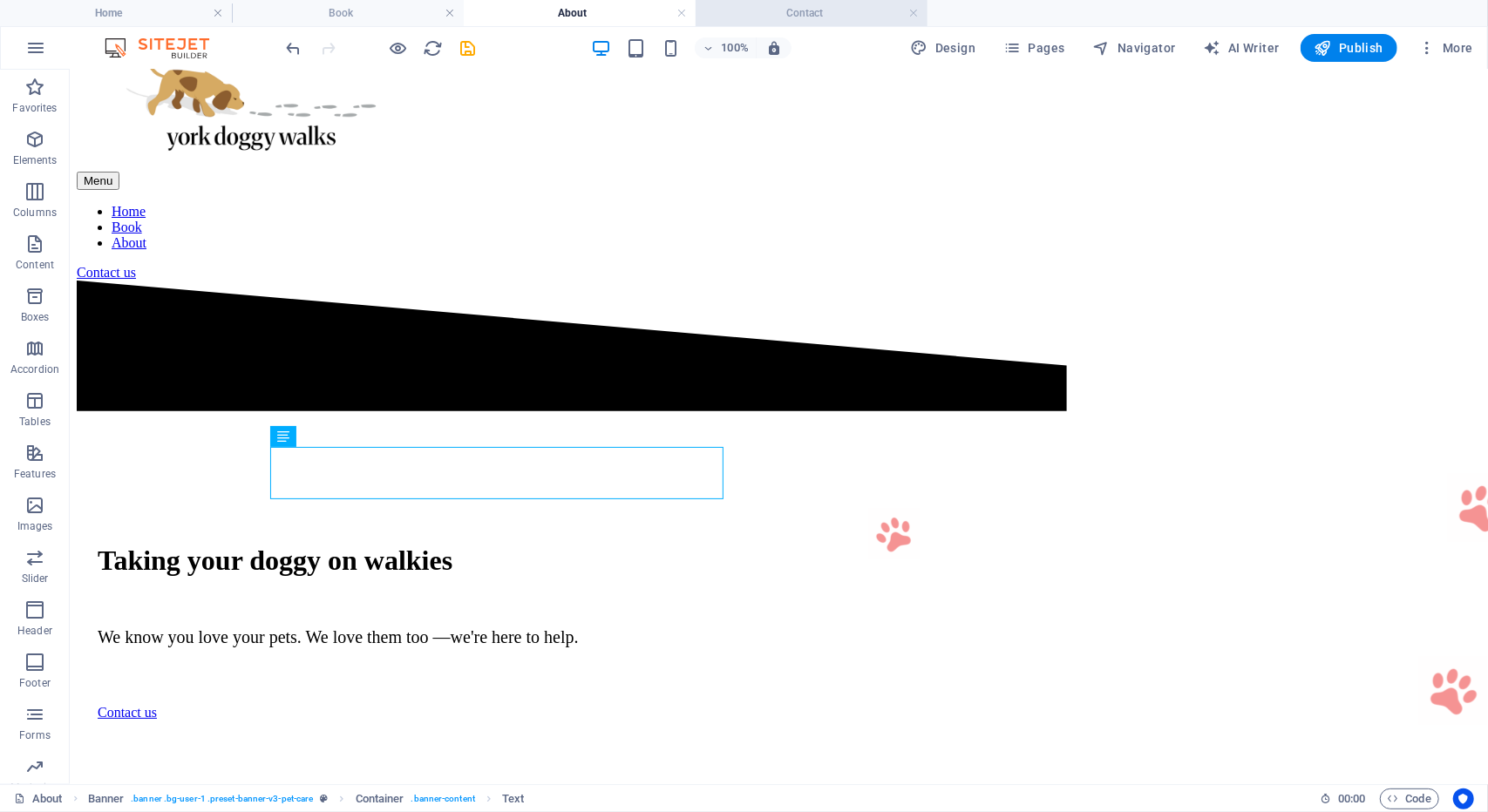
click at [790, 13] on h4 "Contact" at bounding box center [811, 14] width 232 height 19
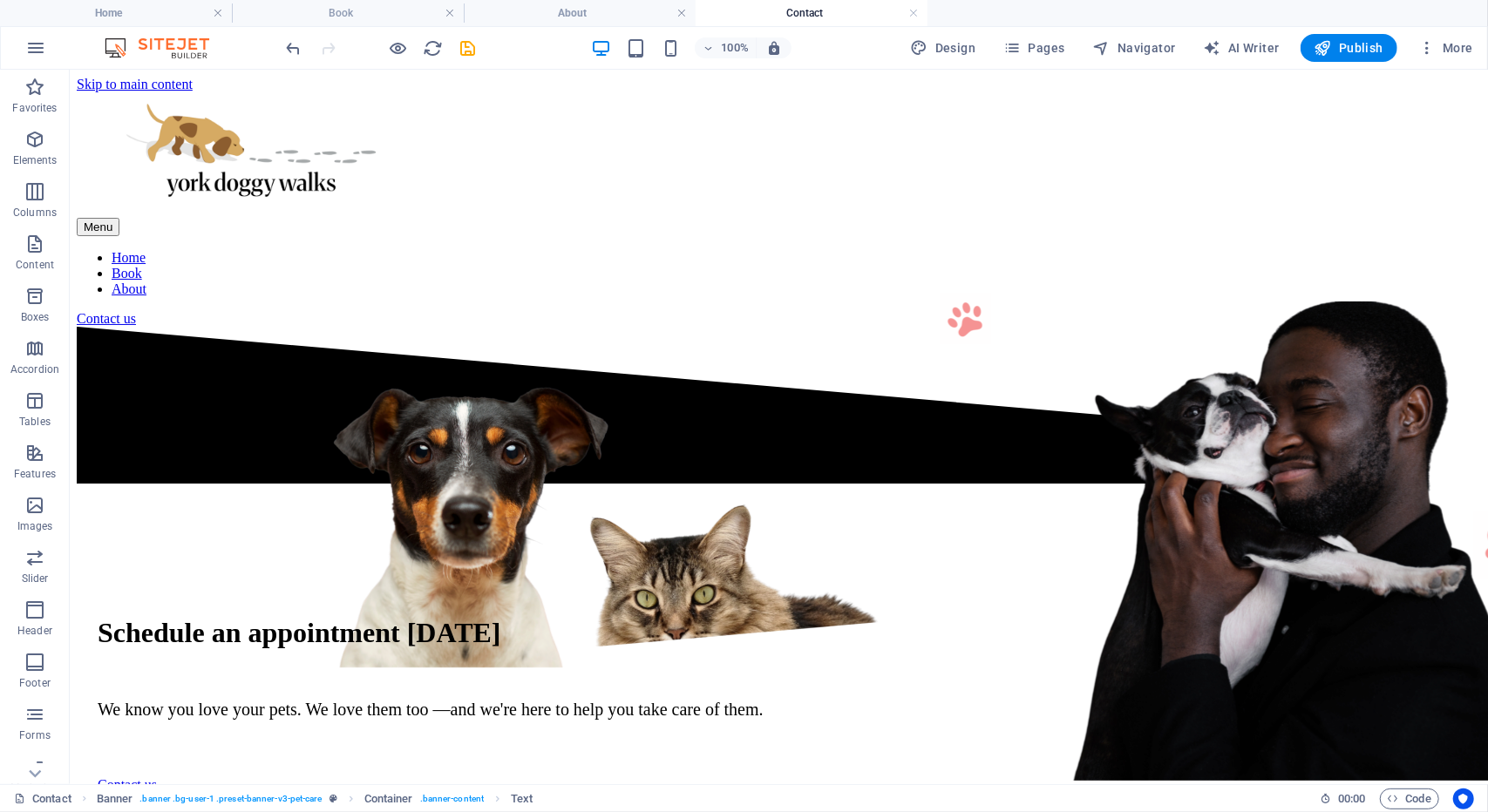
scroll to position [0, 0]
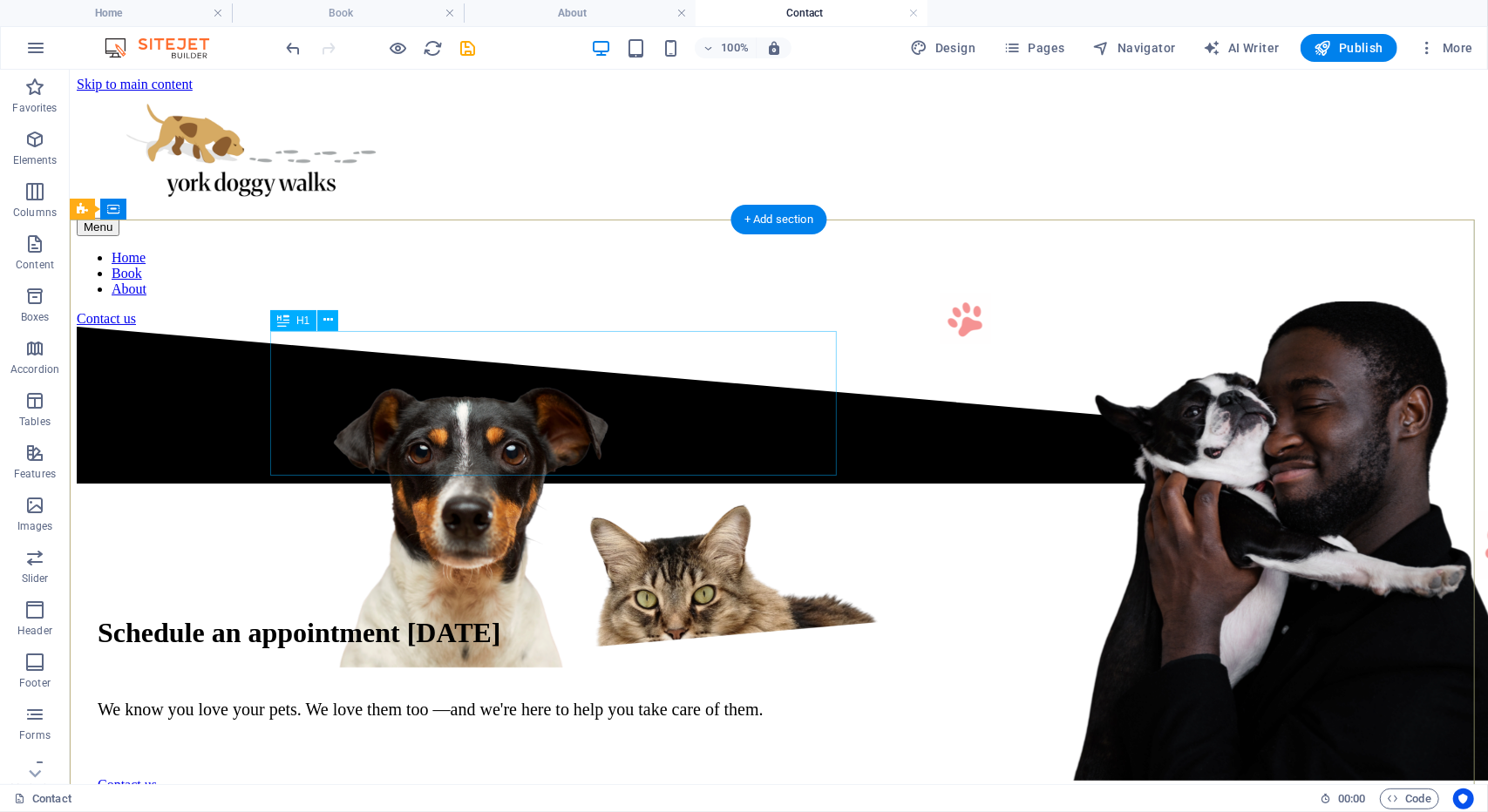
click at [599, 616] on div "Schedule an appointment [DATE]" at bounding box center [777, 632] width 1362 height 32
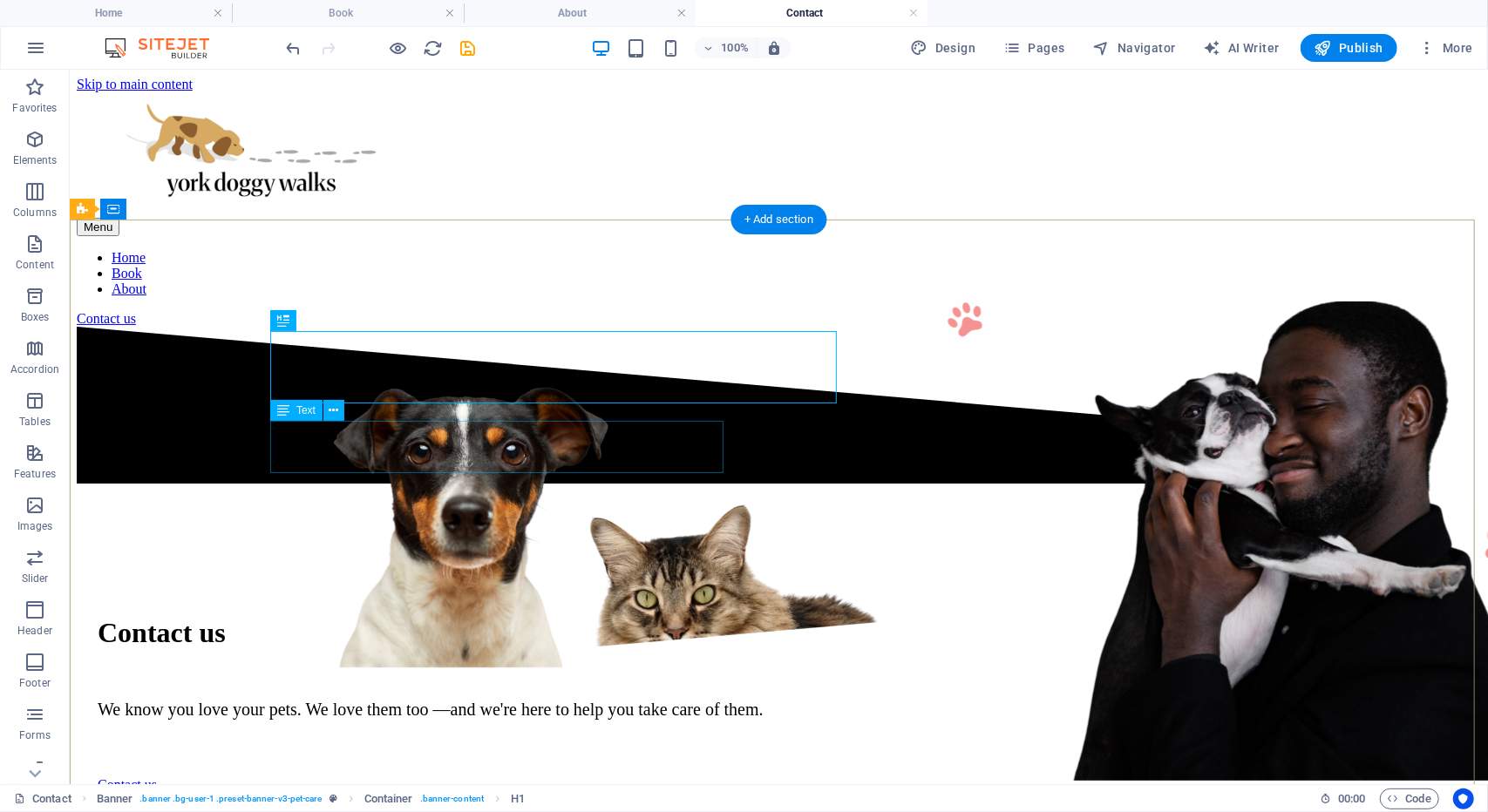
click at [568, 699] on div "We know you love your pets. We love them too —and we're here to help you take c…" at bounding box center [777, 709] width 1362 height 20
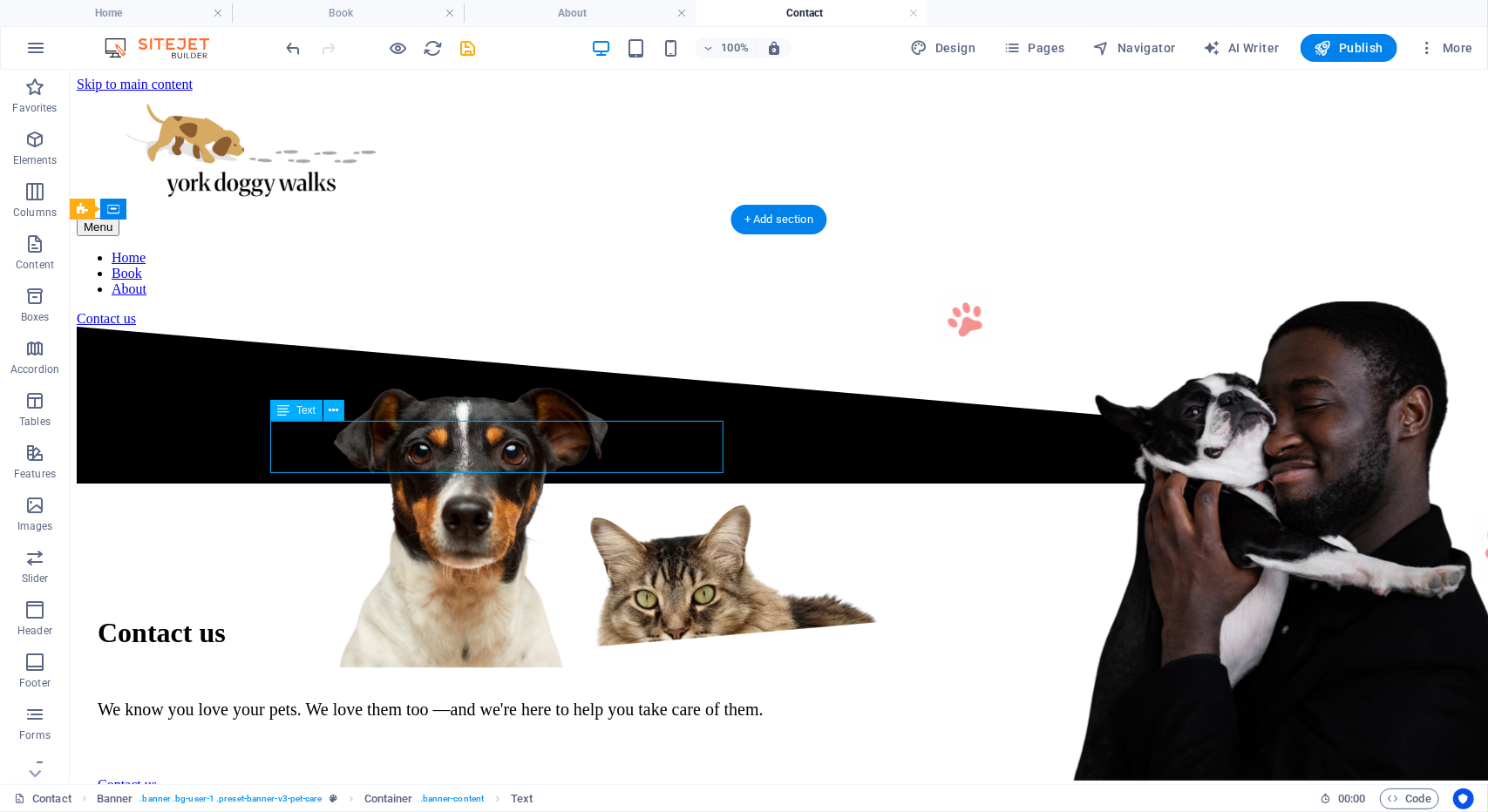
click at [568, 699] on div "We know you love your pets. We love them too —and we're here to help you take c…" at bounding box center [777, 709] width 1362 height 20
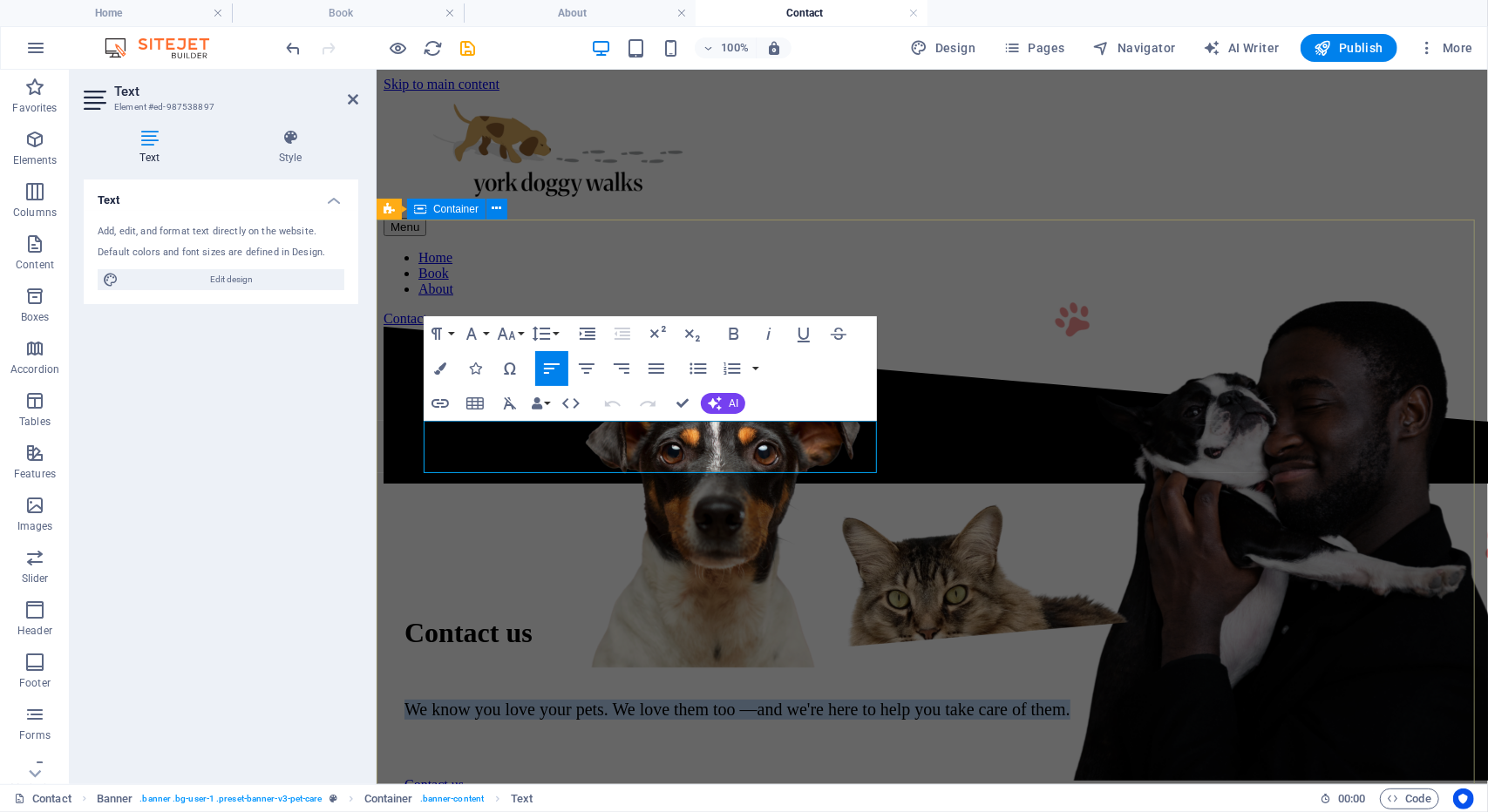
drag, startPoint x: 822, startPoint y: 452, endPoint x: 412, endPoint y: 426, distance: 410.8
click at [412, 486] on div "Contact us We know you love your pets. We love them too —and we're here to help…" at bounding box center [931, 694] width 1097 height 418
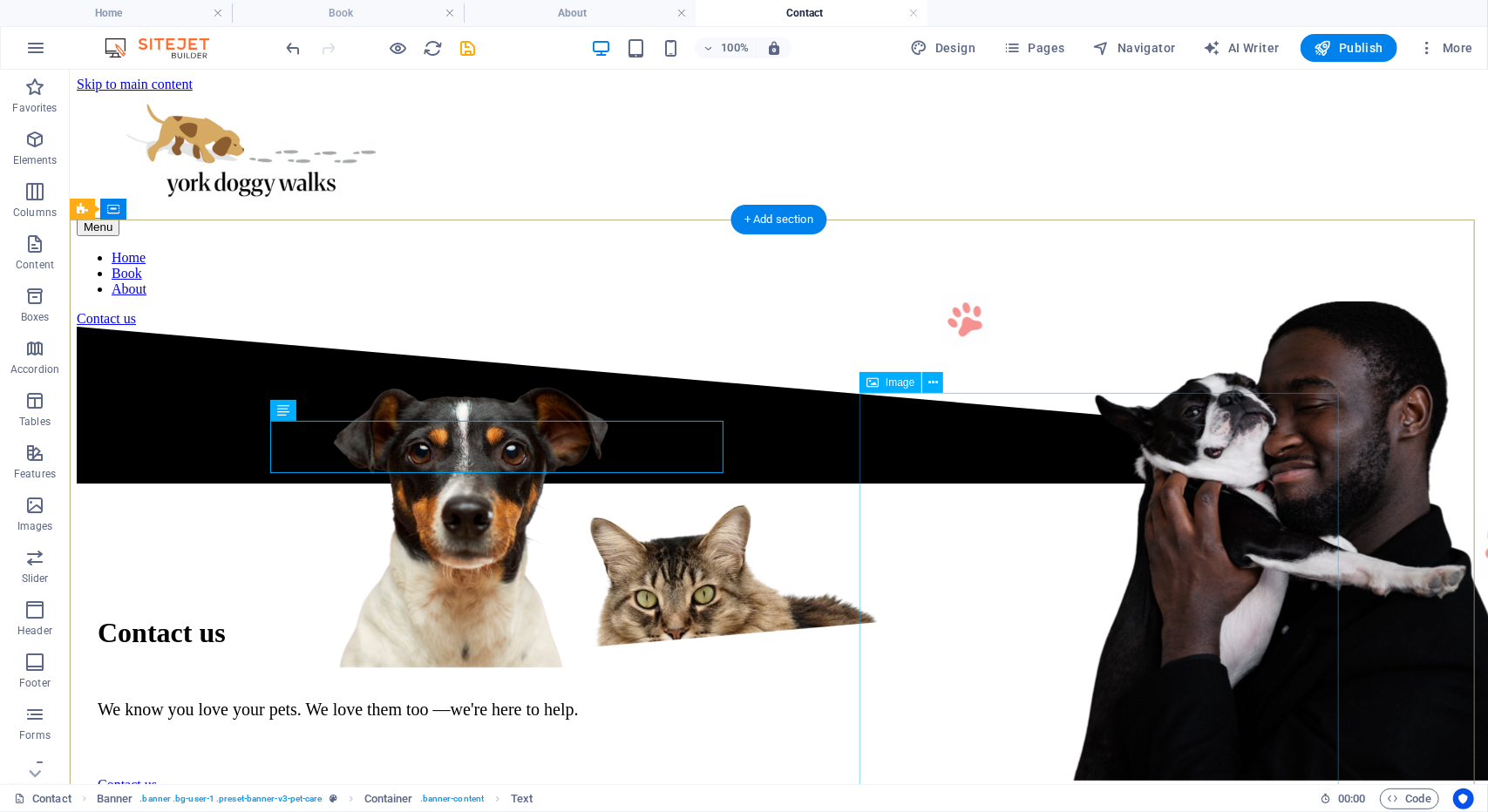
click at [1051, 467] on figure at bounding box center [1290, 542] width 479 height 483
select select "px"
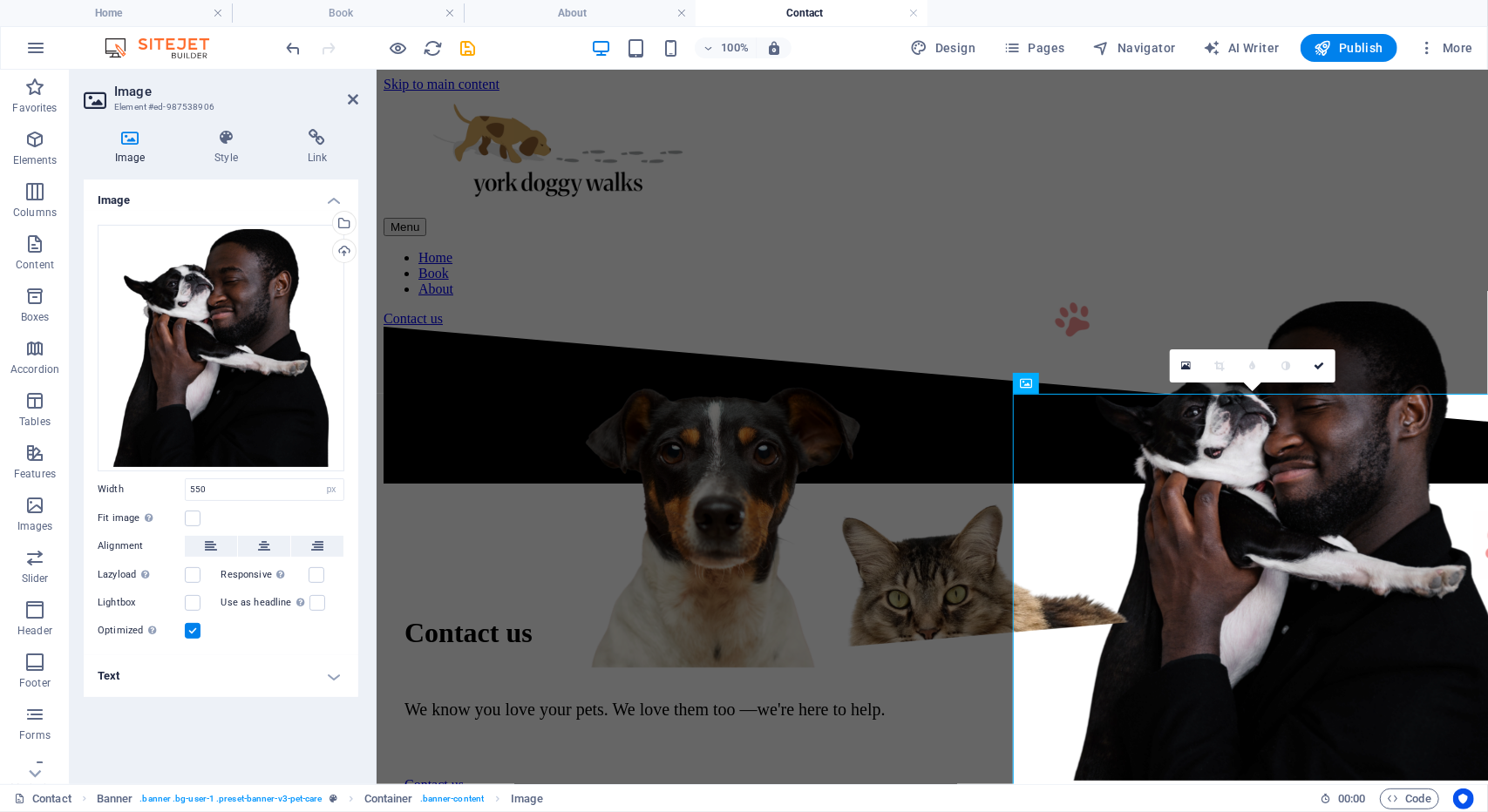
drag, startPoint x: 349, startPoint y: 100, endPoint x: 317, endPoint y: 74, distance: 41.2
click at [317, 74] on header "Image Element #ed-987538906" at bounding box center [221, 92] width 275 height 46
click at [353, 95] on icon at bounding box center [353, 99] width 11 height 14
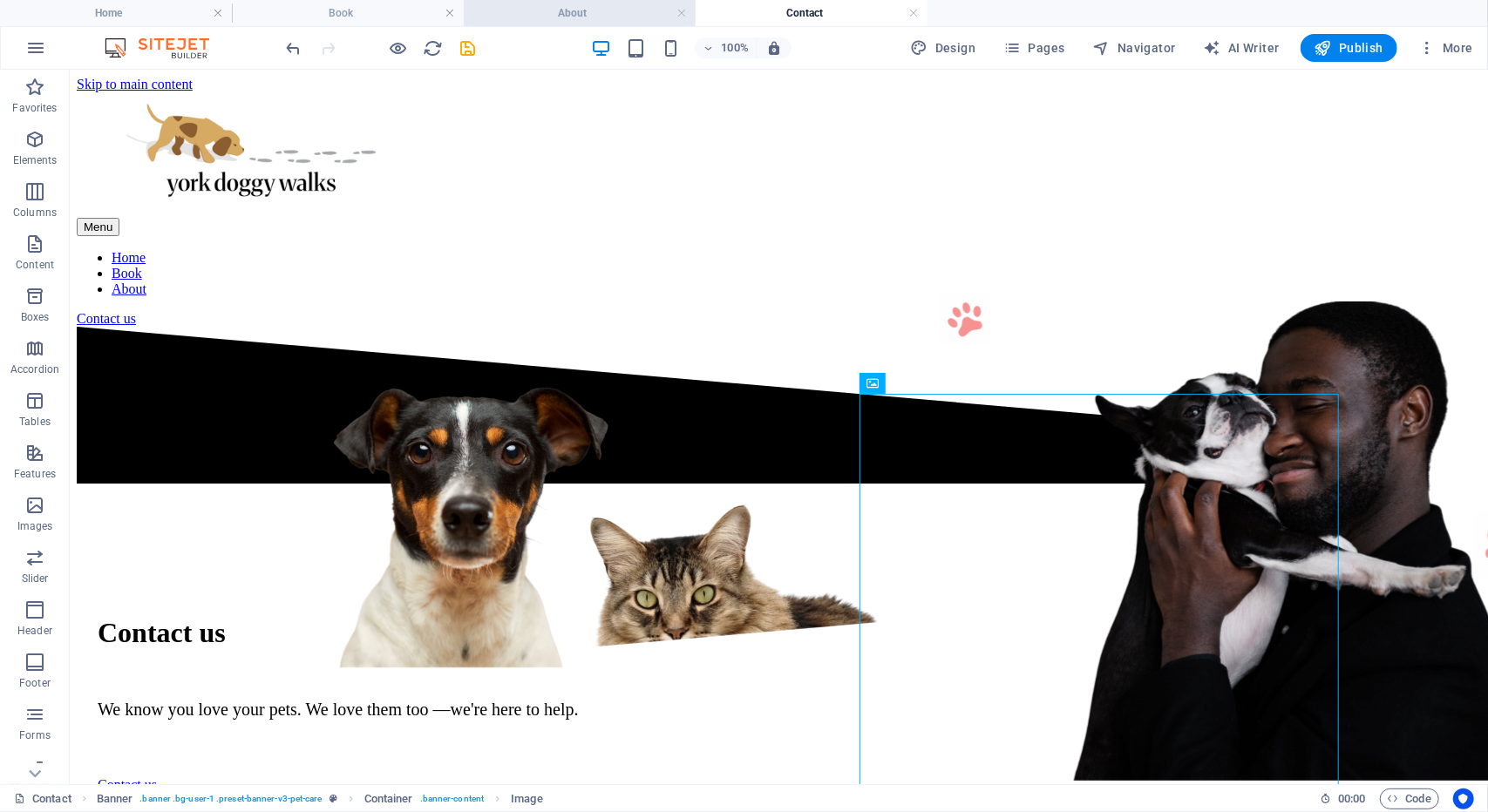
click at [618, 9] on h4 "About" at bounding box center [579, 14] width 232 height 19
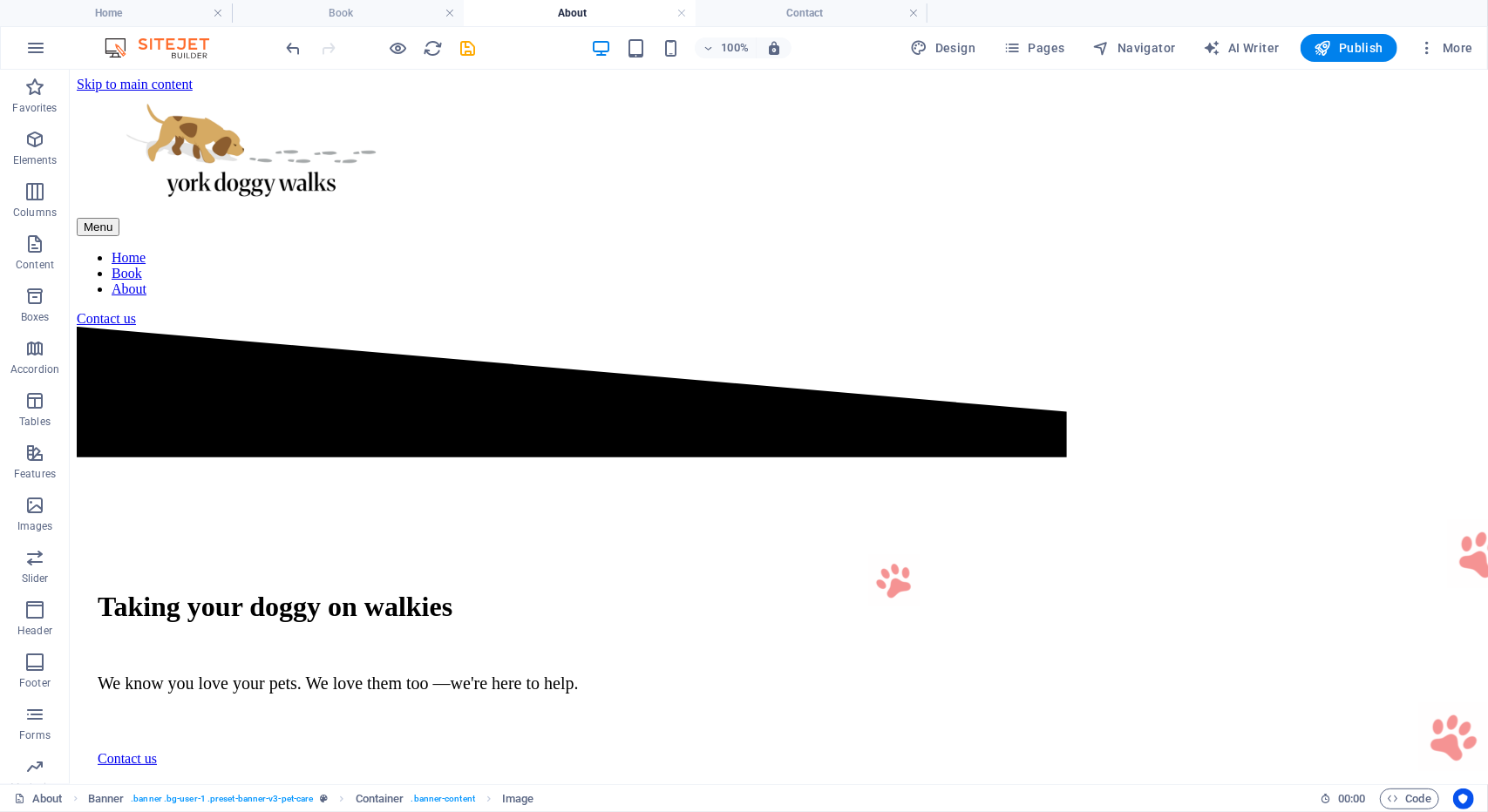
scroll to position [46, 0]
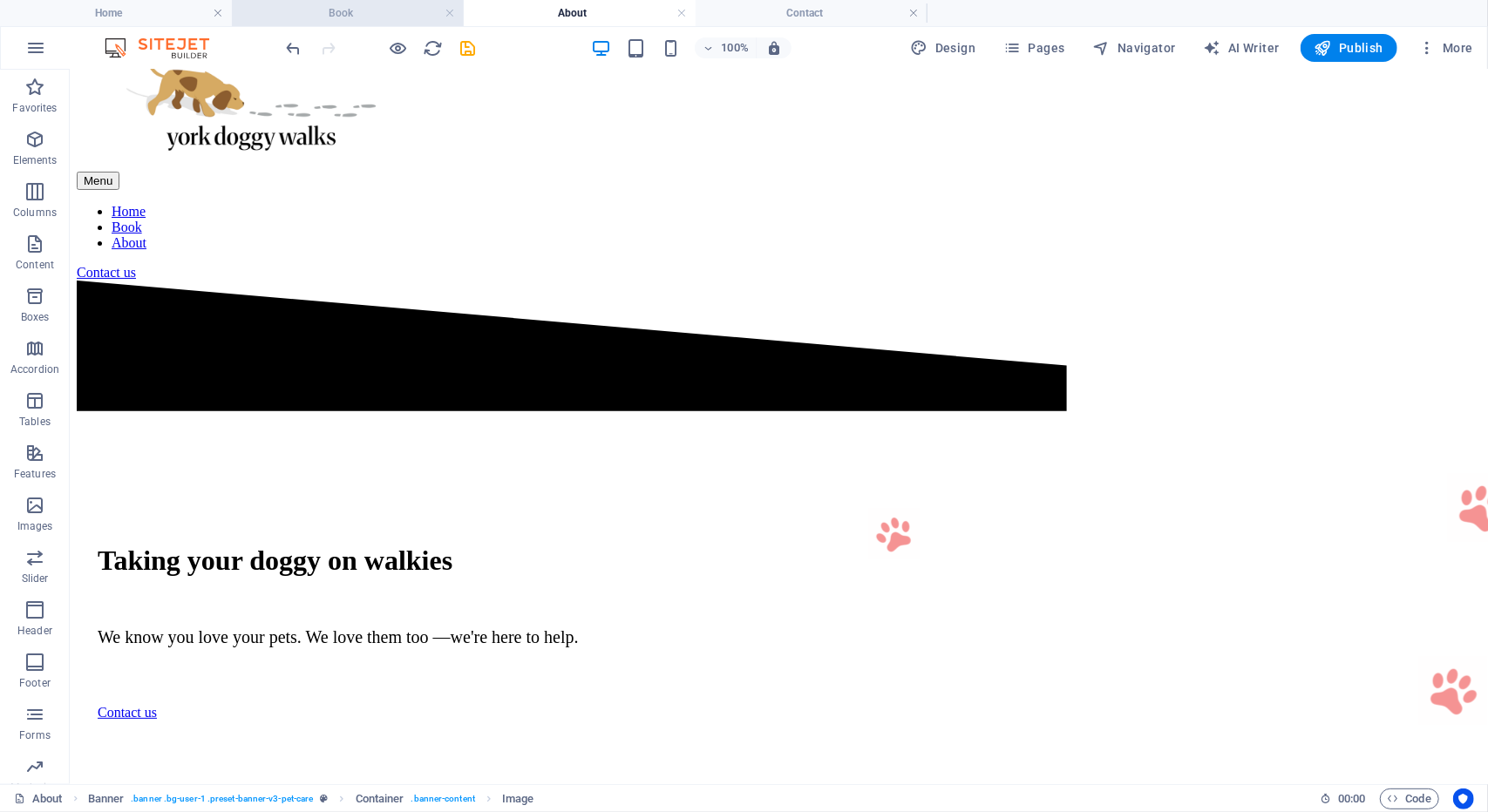
drag, startPoint x: 373, startPoint y: 35, endPoint x: 361, endPoint y: 20, distance: 19.2
click at [355, 18] on h4 "Book" at bounding box center [348, 14] width 232 height 19
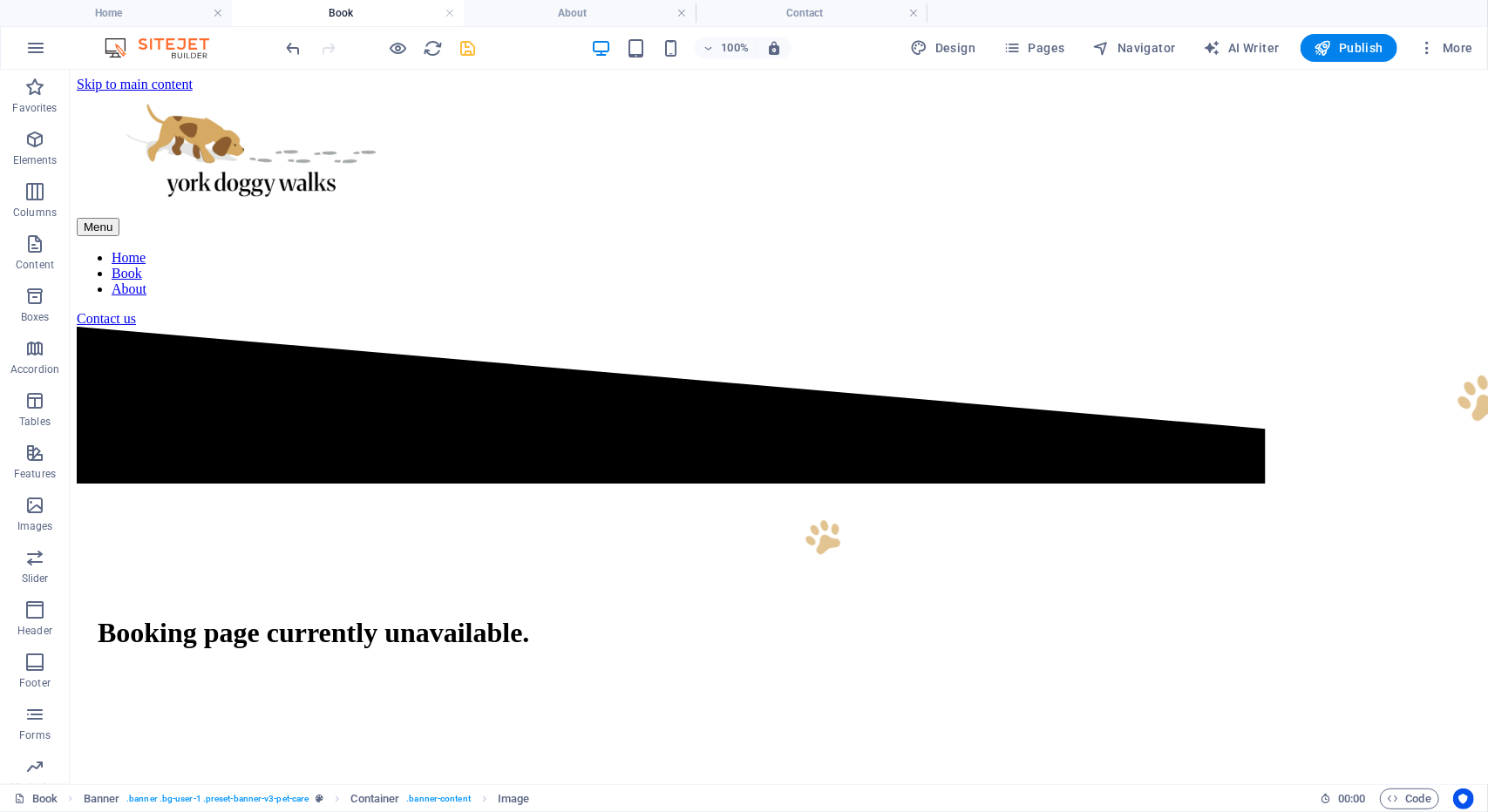
scroll to position [0, 0]
drag, startPoint x: 600, startPoint y: 3, endPoint x: 494, endPoint y: 6, distance: 106.0
click at [494, 6] on h4 "About" at bounding box center [579, 14] width 232 height 19
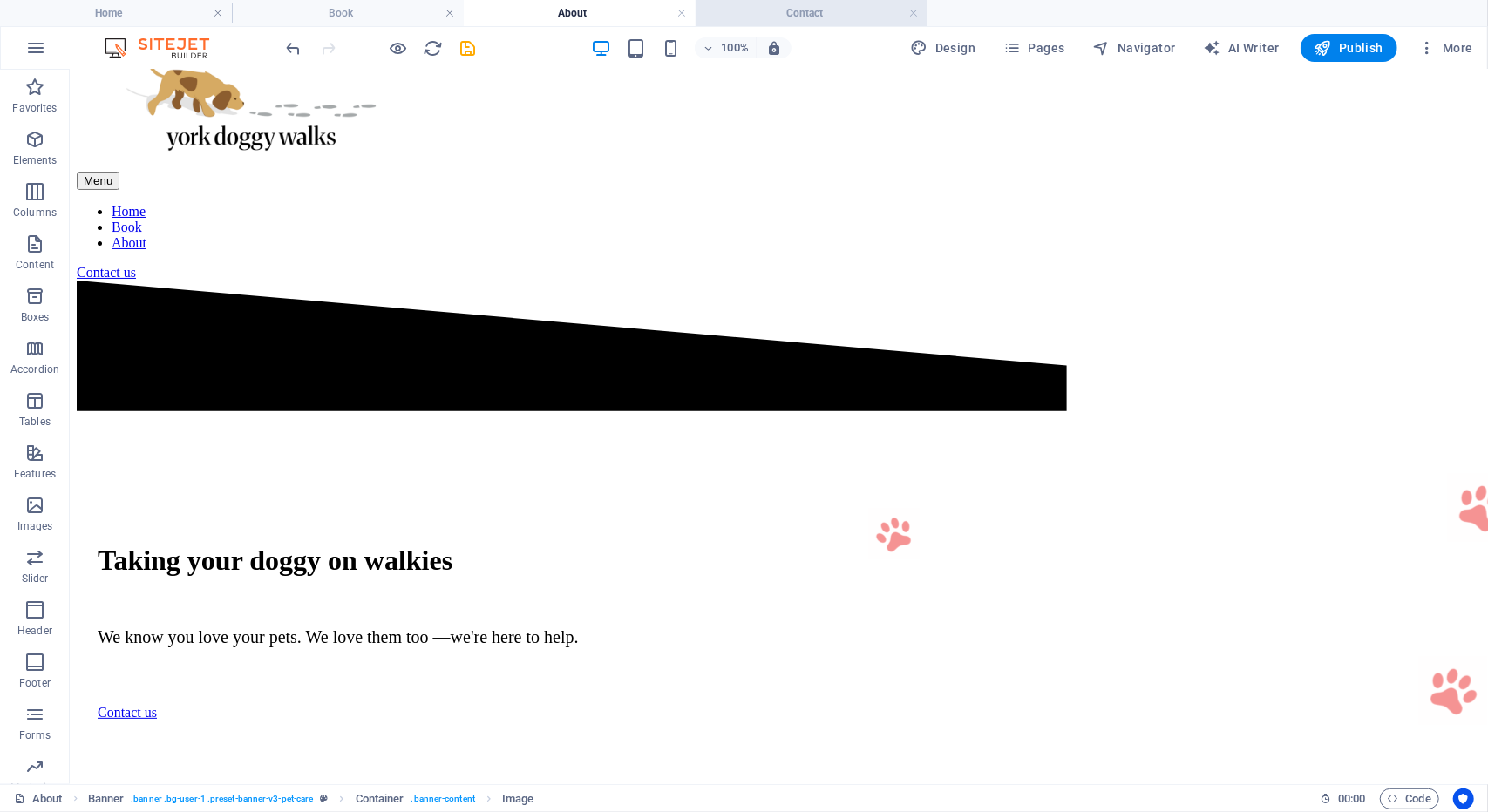
click at [857, 23] on li "Contact" at bounding box center [811, 13] width 232 height 26
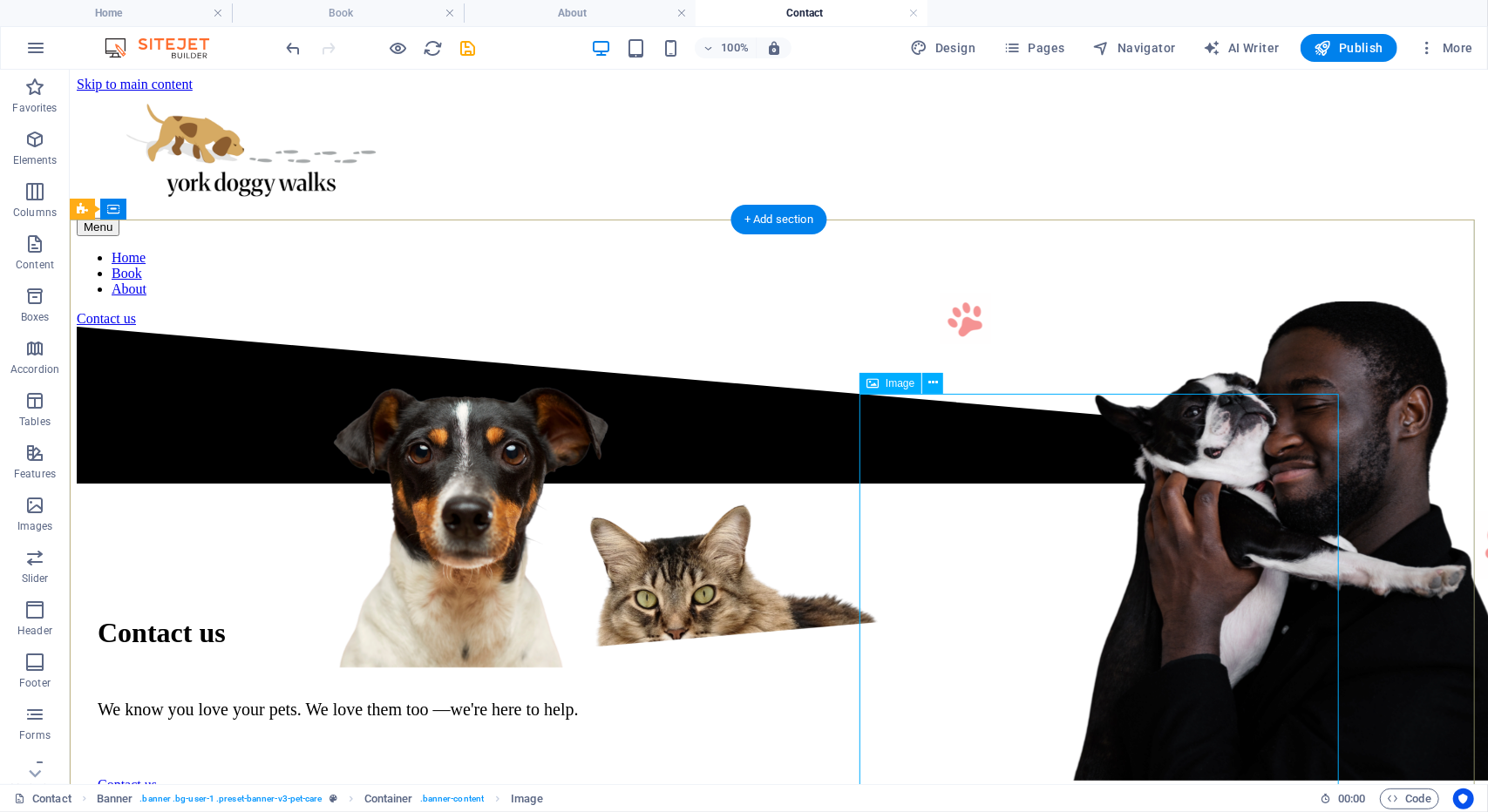
click at [1148, 512] on figure at bounding box center [1290, 542] width 479 height 483
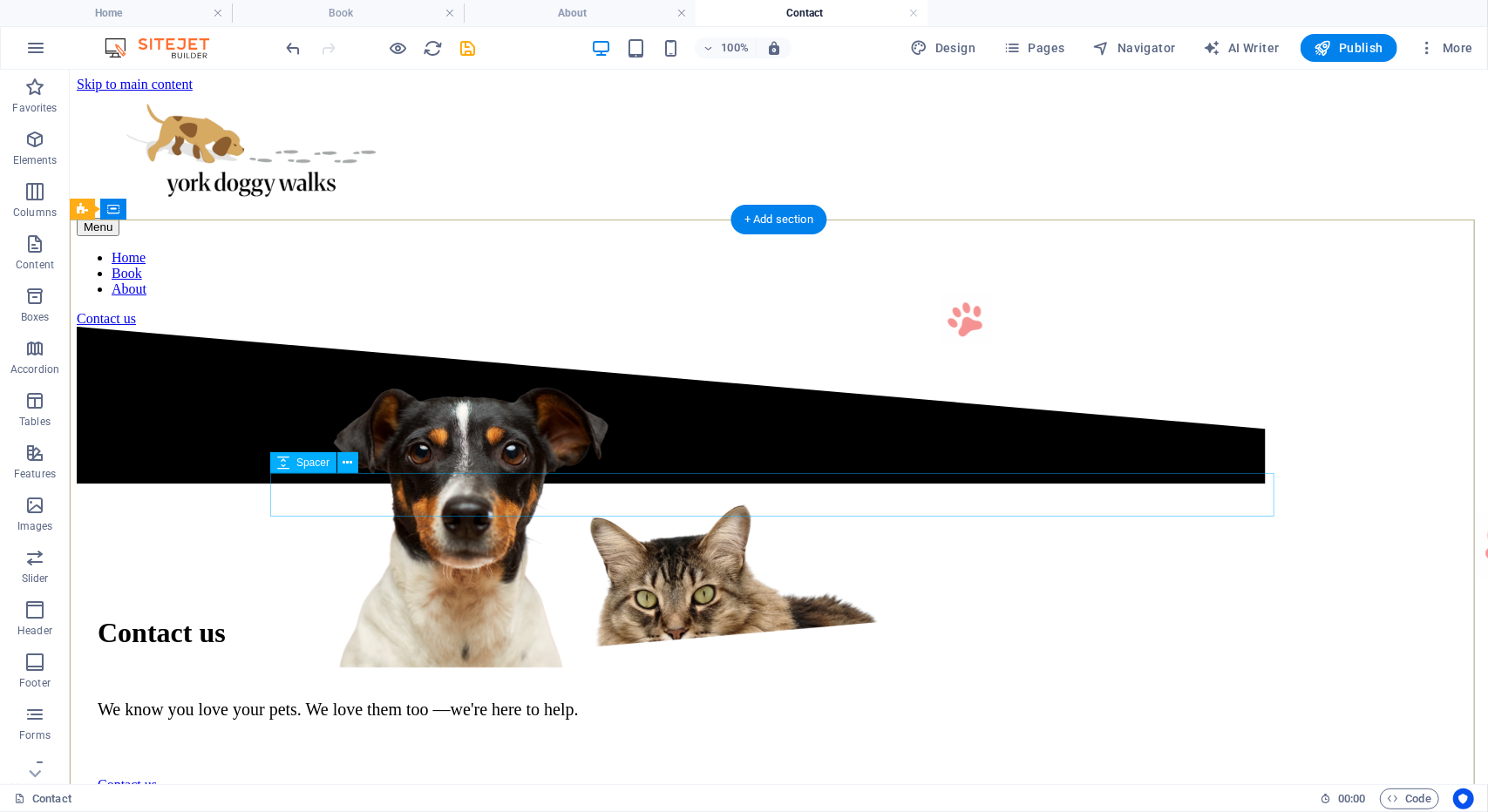
click at [1148, 733] on div at bounding box center [777, 755] width 1362 height 44
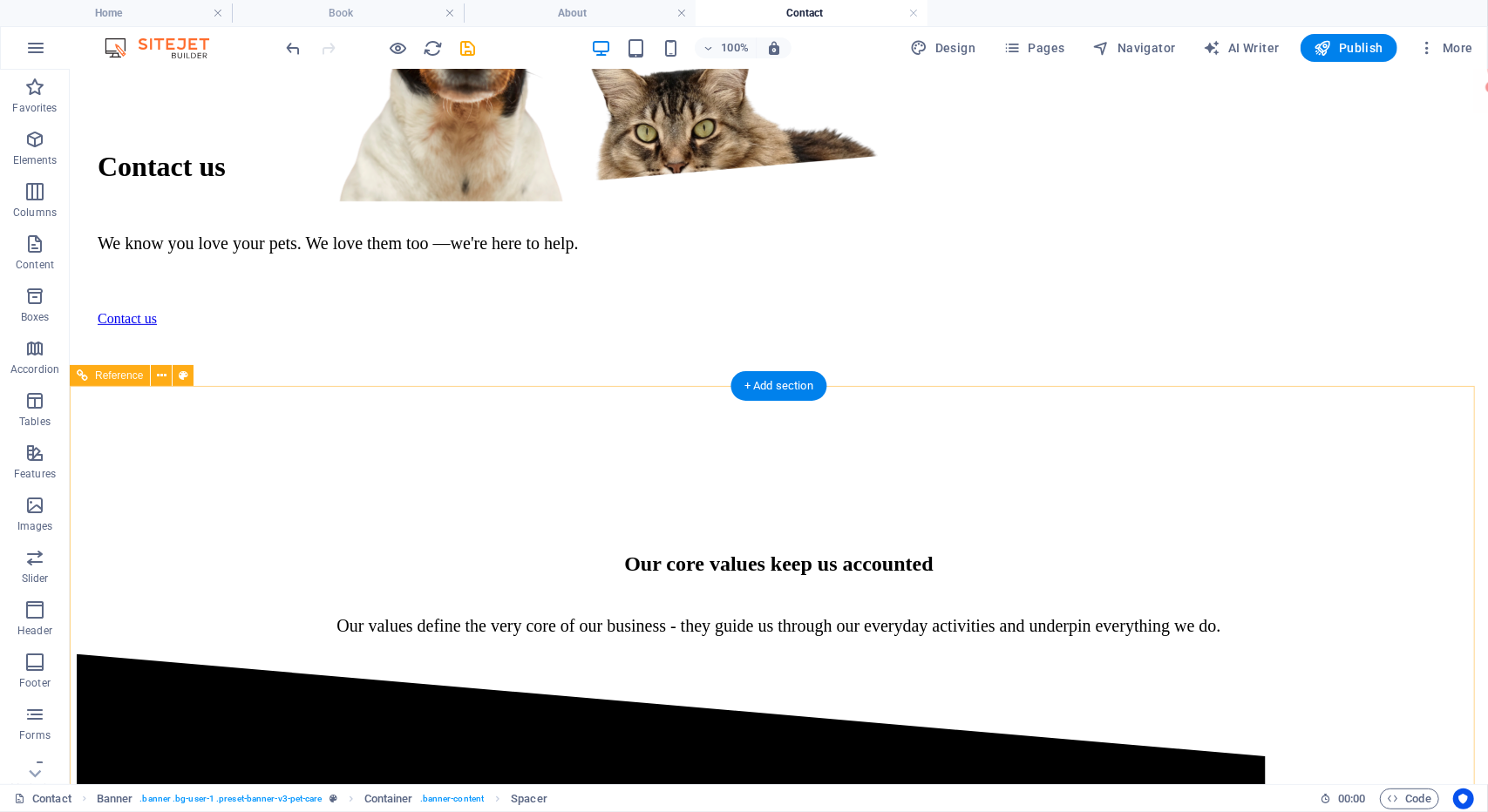
scroll to position [469, 0]
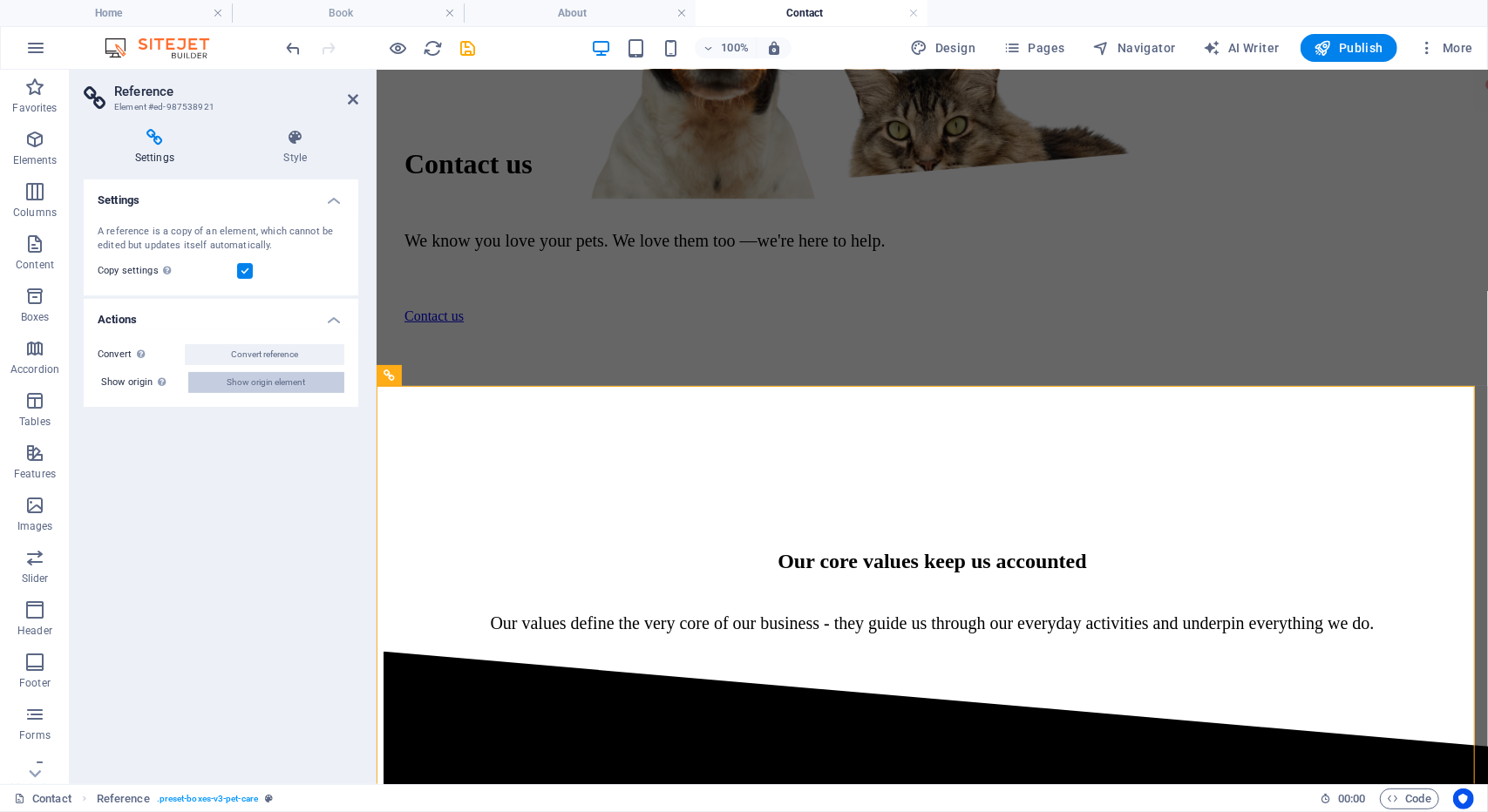
click at [309, 385] on button "Show origin element" at bounding box center [266, 382] width 156 height 20
select select "diagonal"
select select "px"
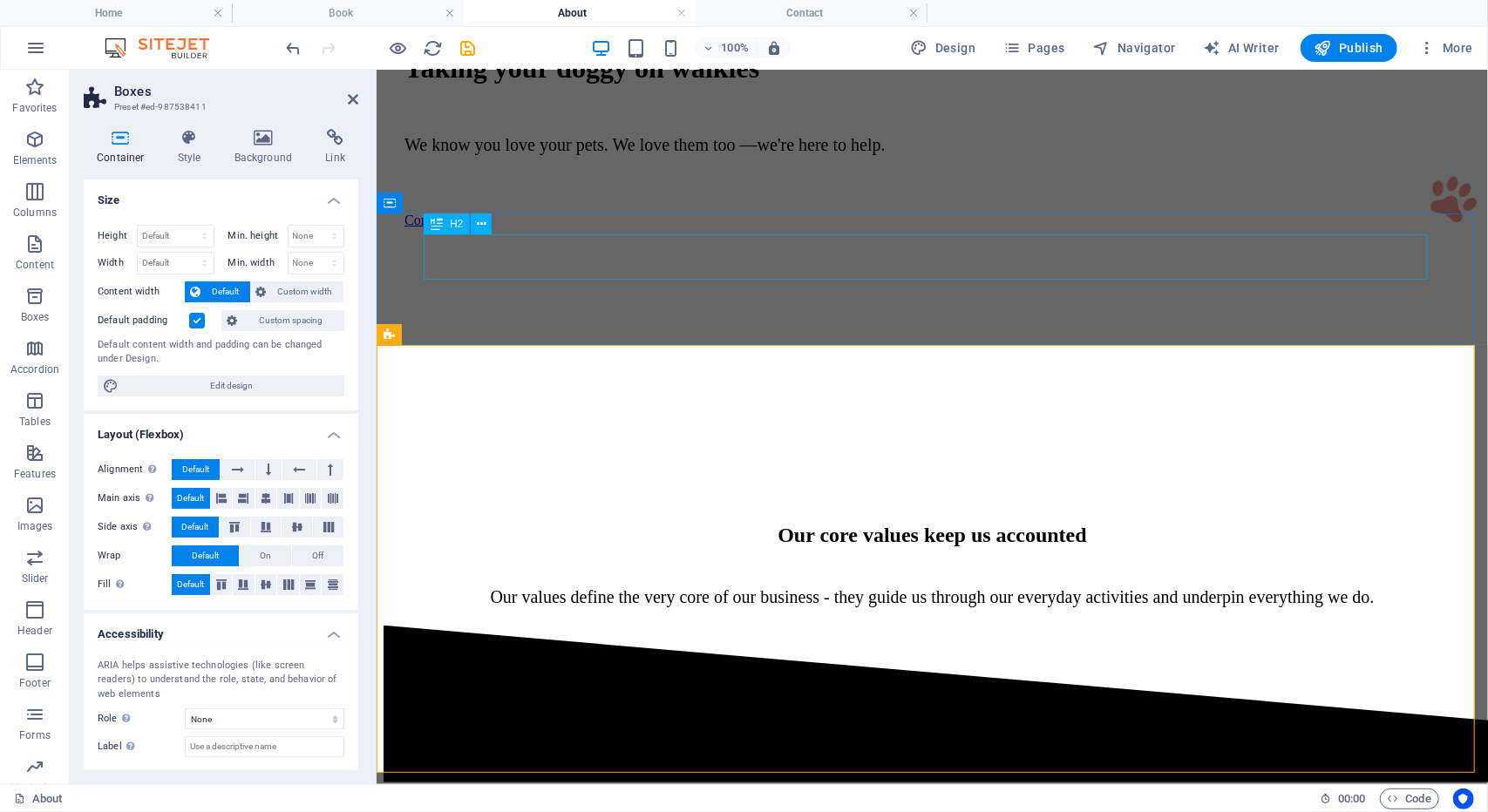
scroll to position [521, 0]
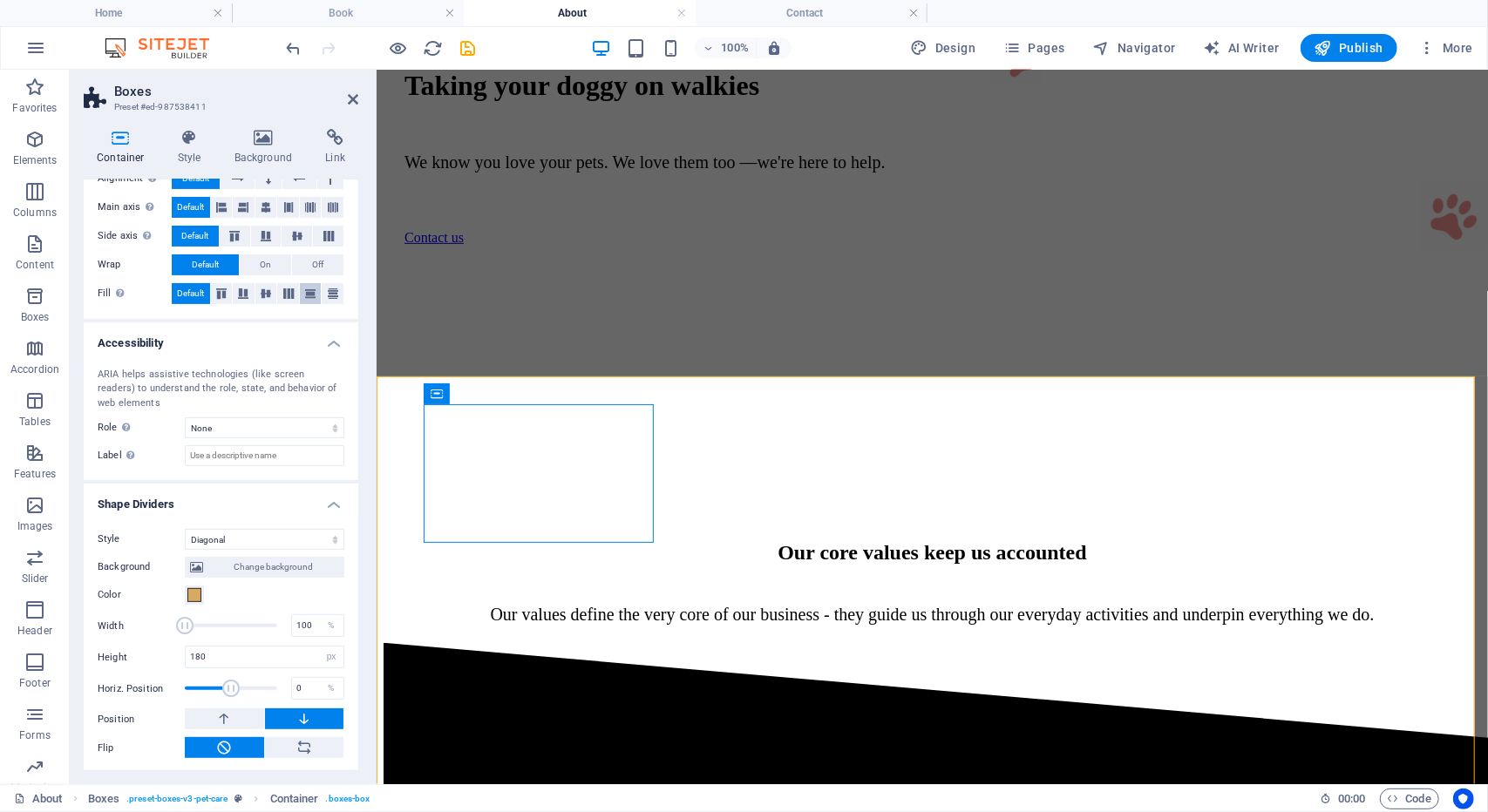
scroll to position [0, 0]
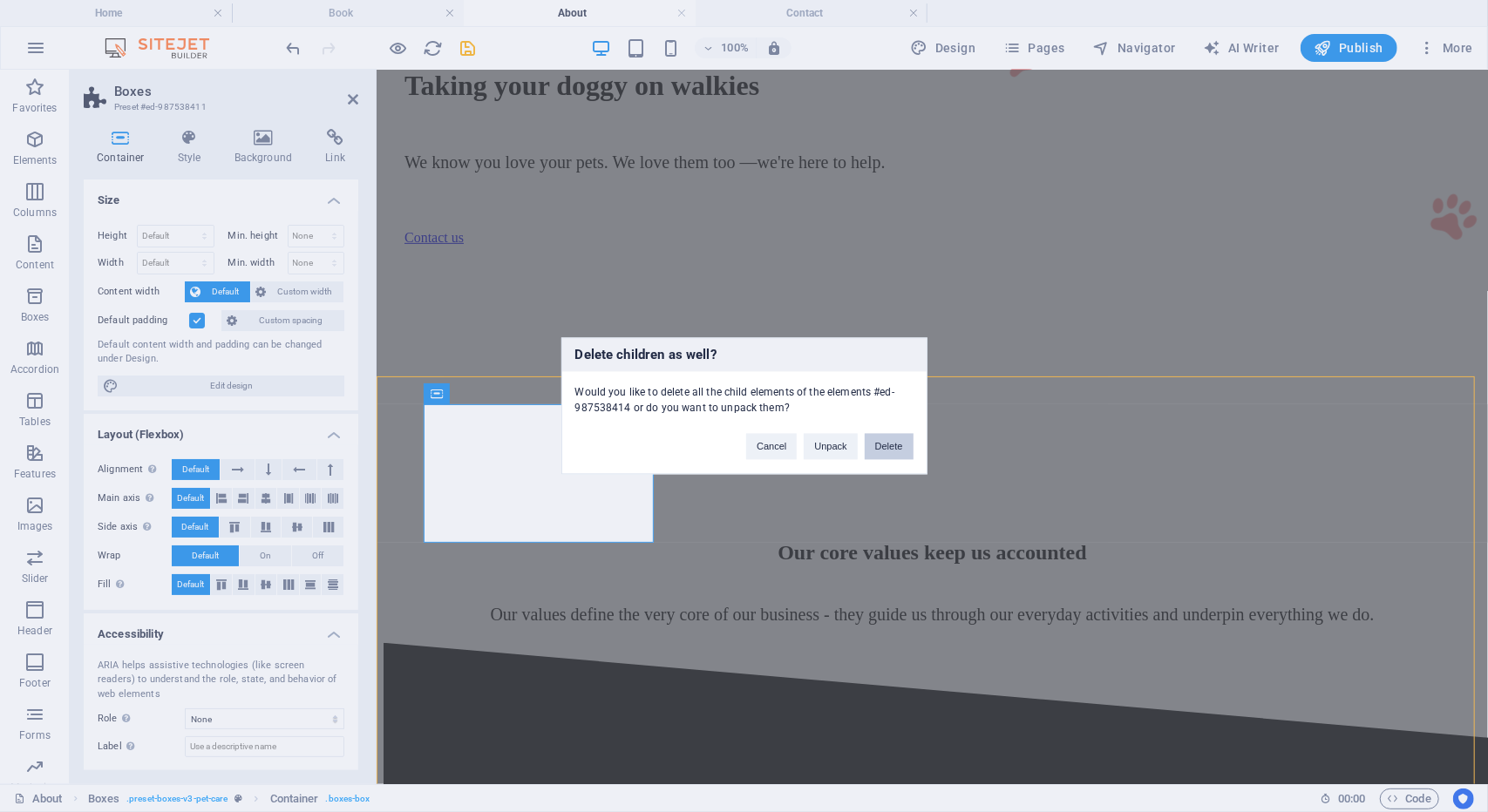
click at [901, 438] on button "Delete" at bounding box center [889, 447] width 49 height 26
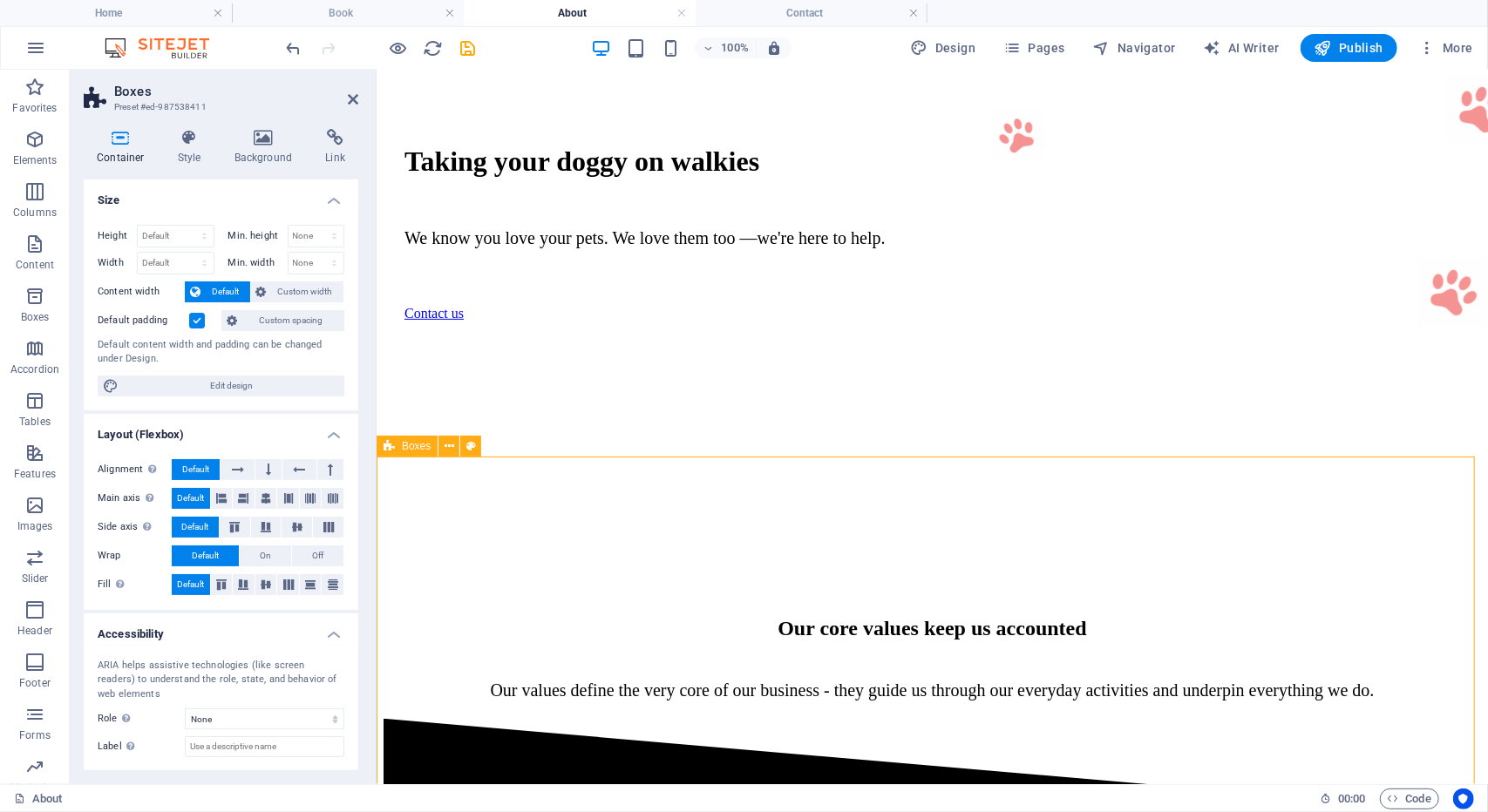
scroll to position [441, 0]
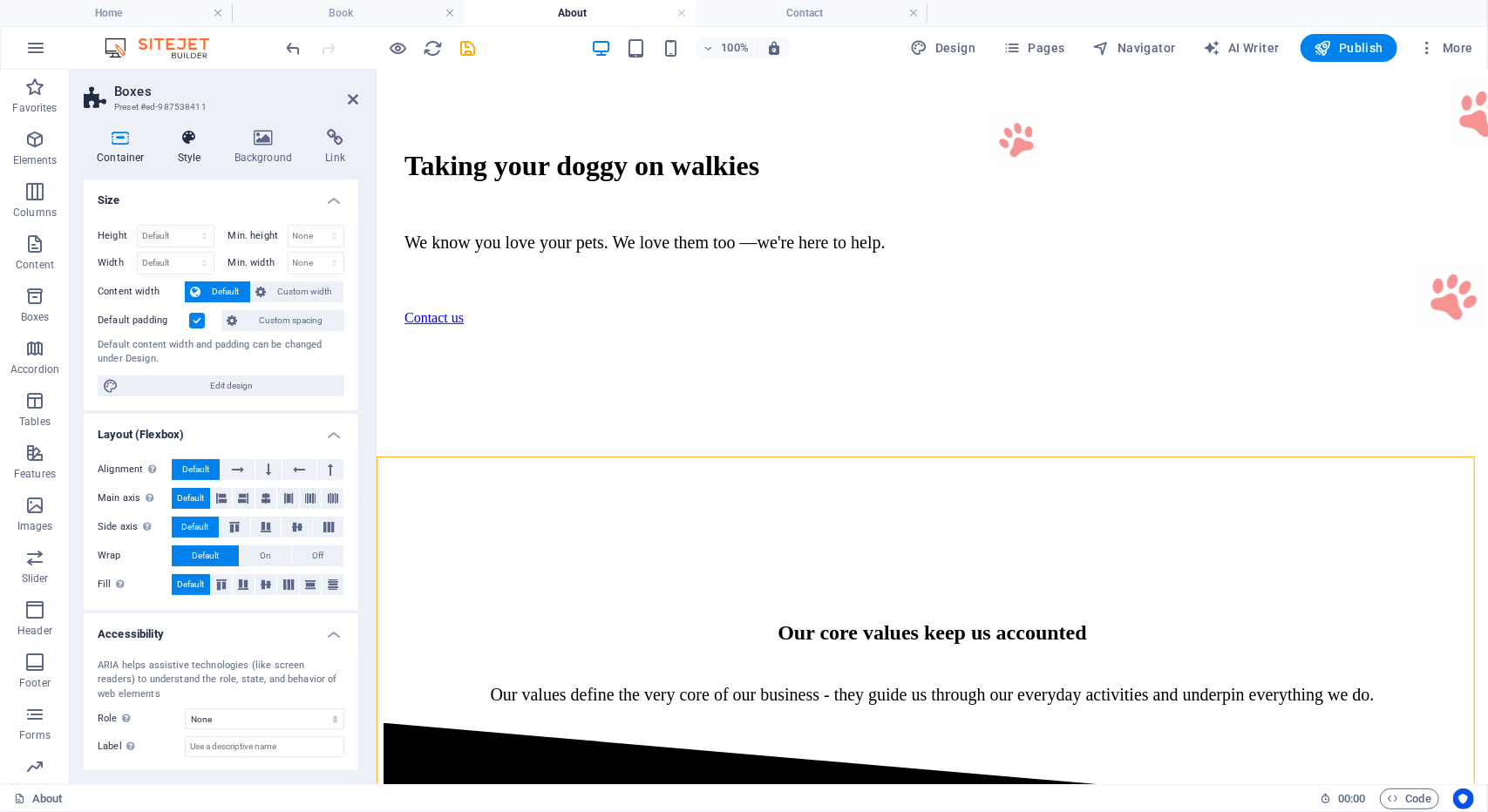
click at [195, 149] on h4 "Style" at bounding box center [193, 147] width 56 height 37
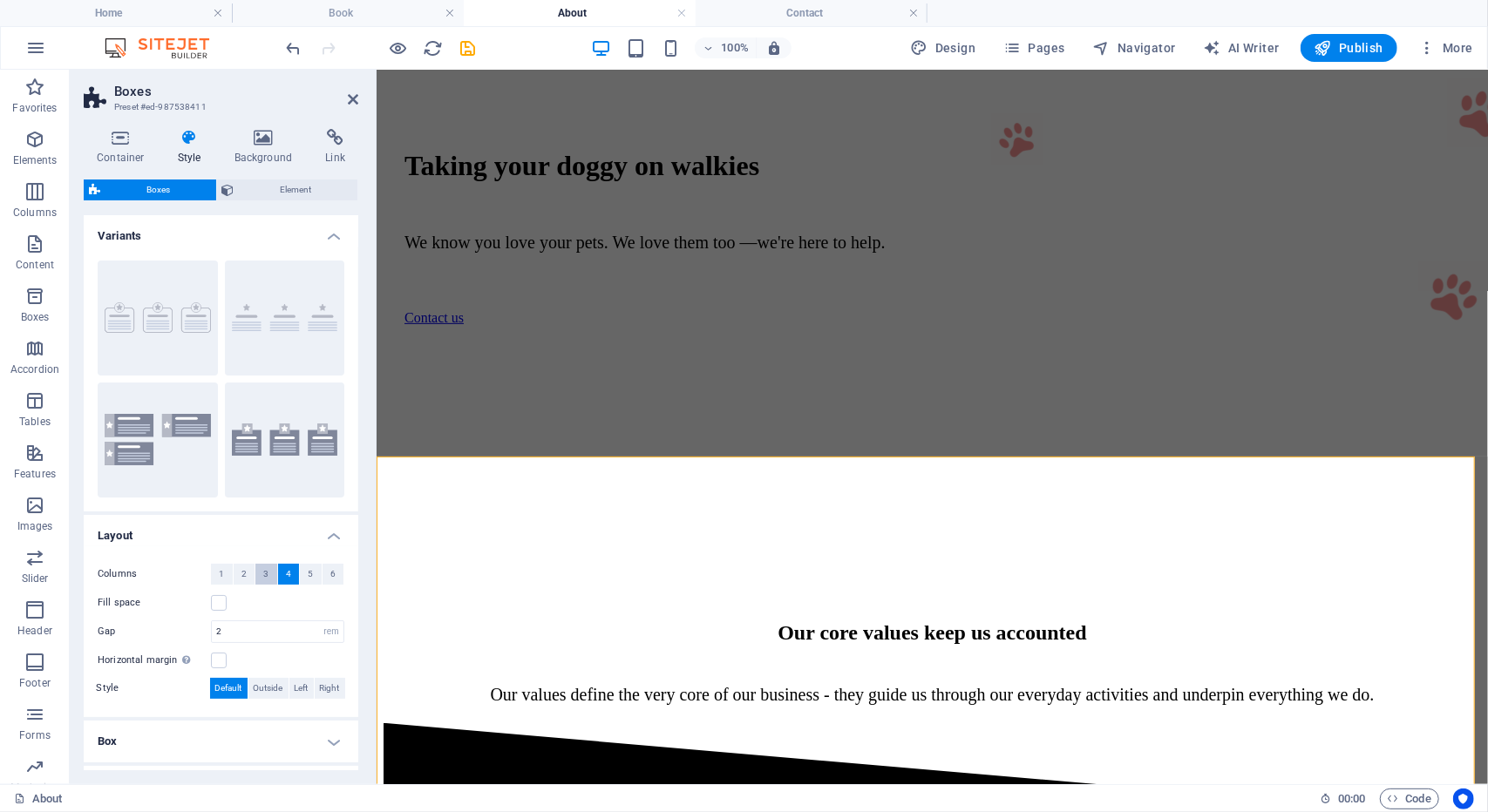
click at [270, 575] on button "3" at bounding box center [266, 573] width 21 height 20
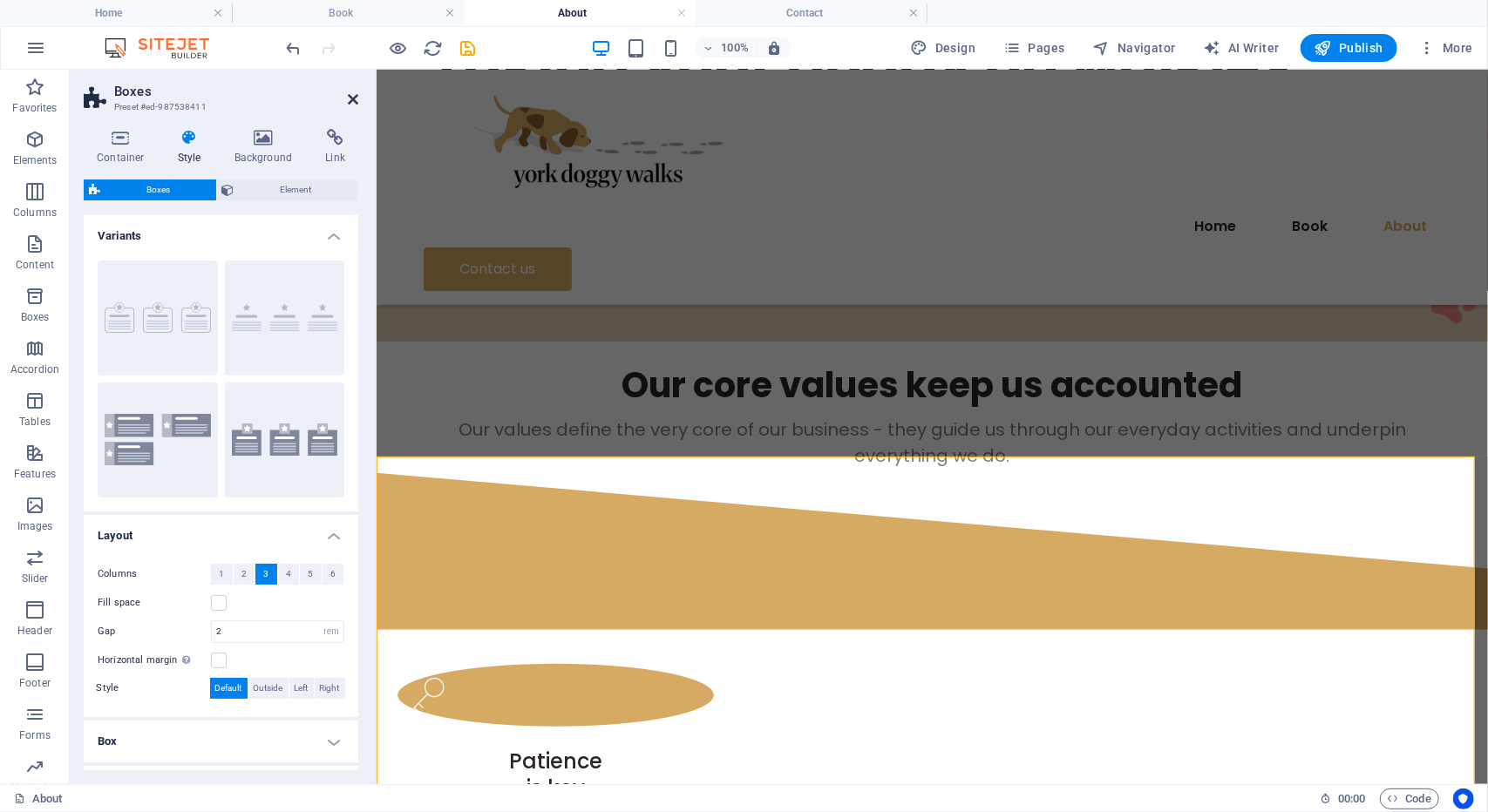
click at [355, 93] on icon at bounding box center [353, 99] width 11 height 14
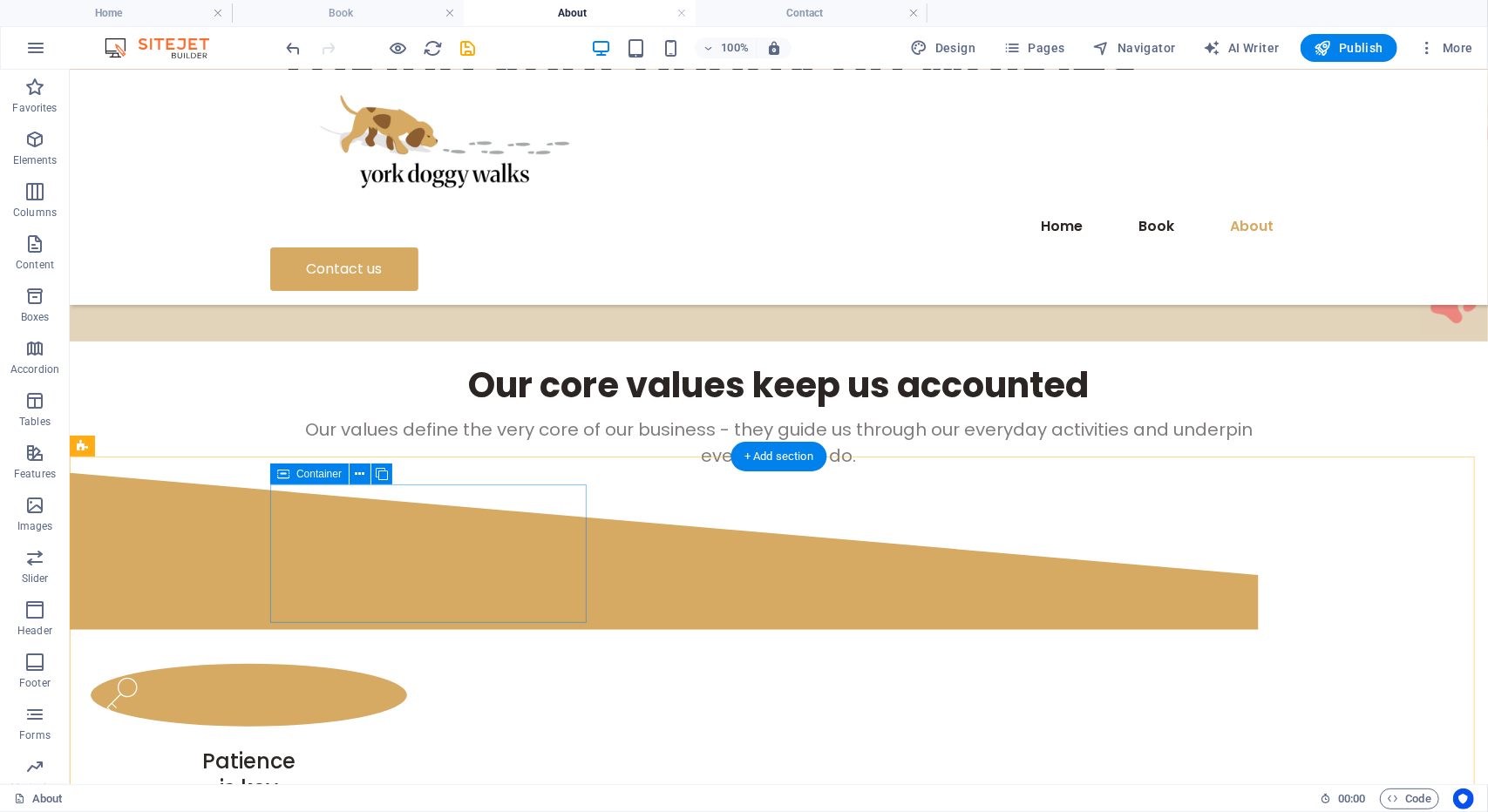
click at [406, 663] on div "Patience is key" at bounding box center [247, 731] width 316 height 137
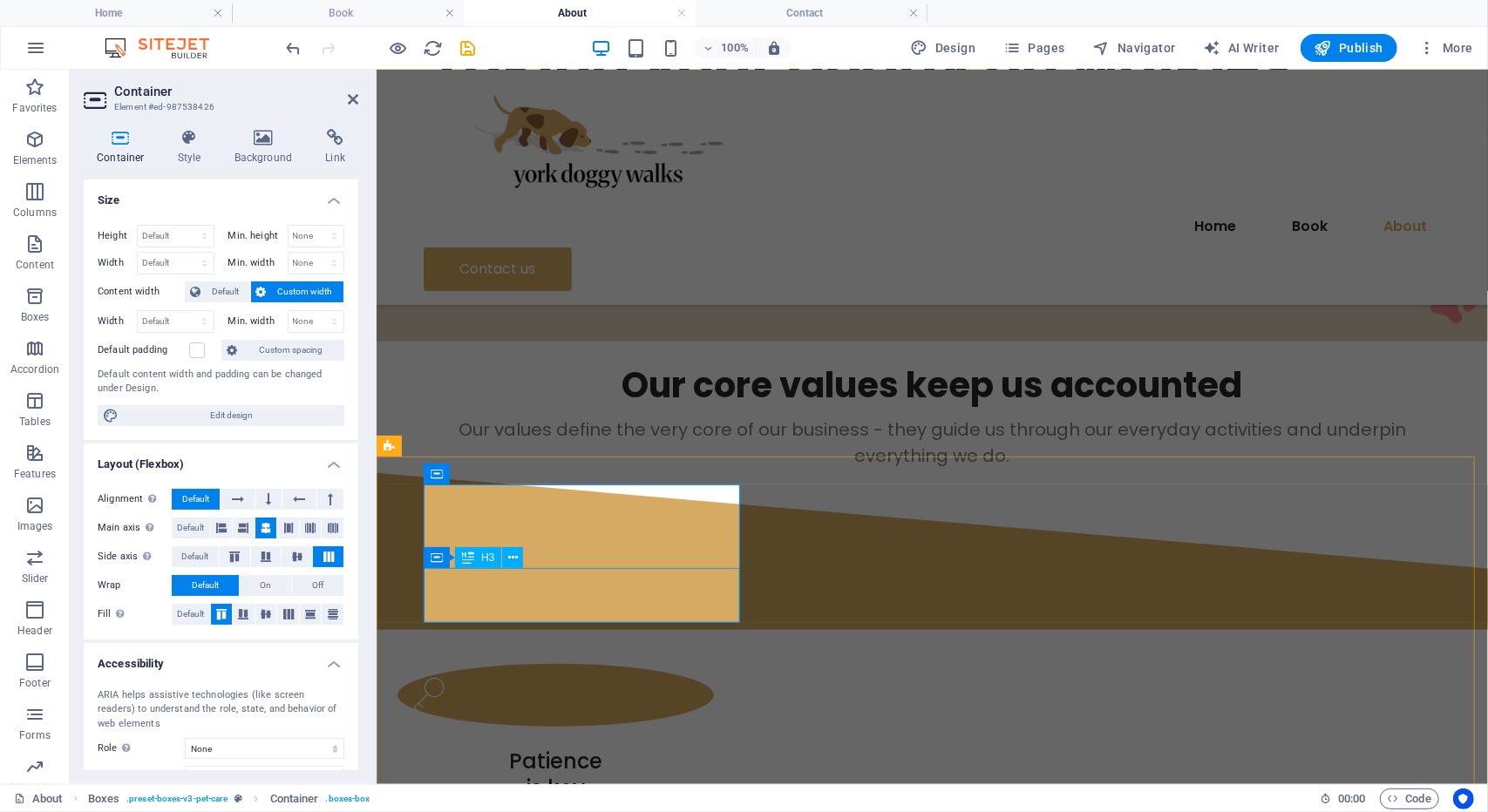
click at [660, 747] on div "Patience is key" at bounding box center [554, 773] width 316 height 54
click at [665, 747] on div "Patience is key" at bounding box center [554, 773] width 316 height 54
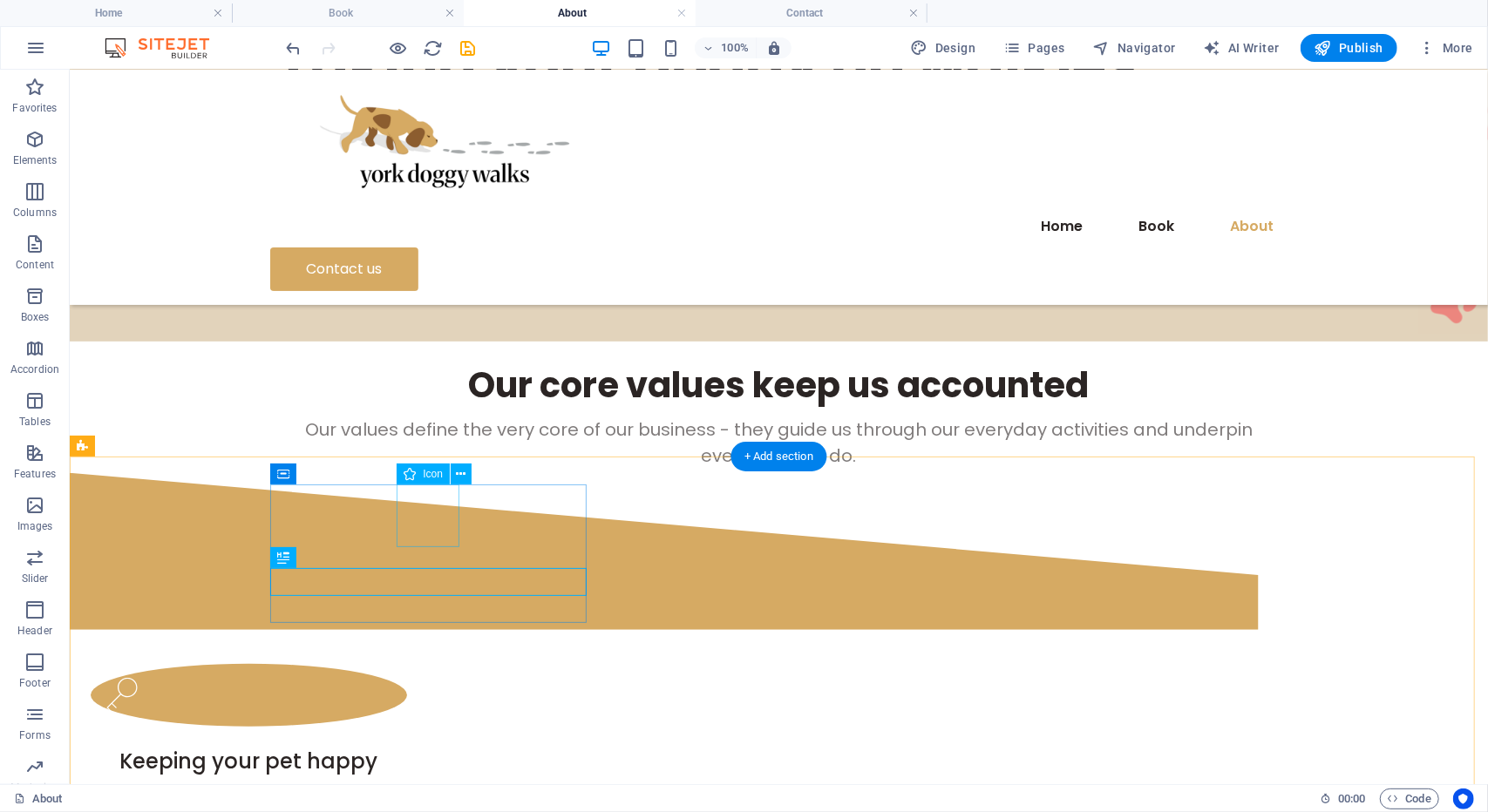
click at [406, 663] on figure at bounding box center [247, 694] width 316 height 62
select select "xMidYMid"
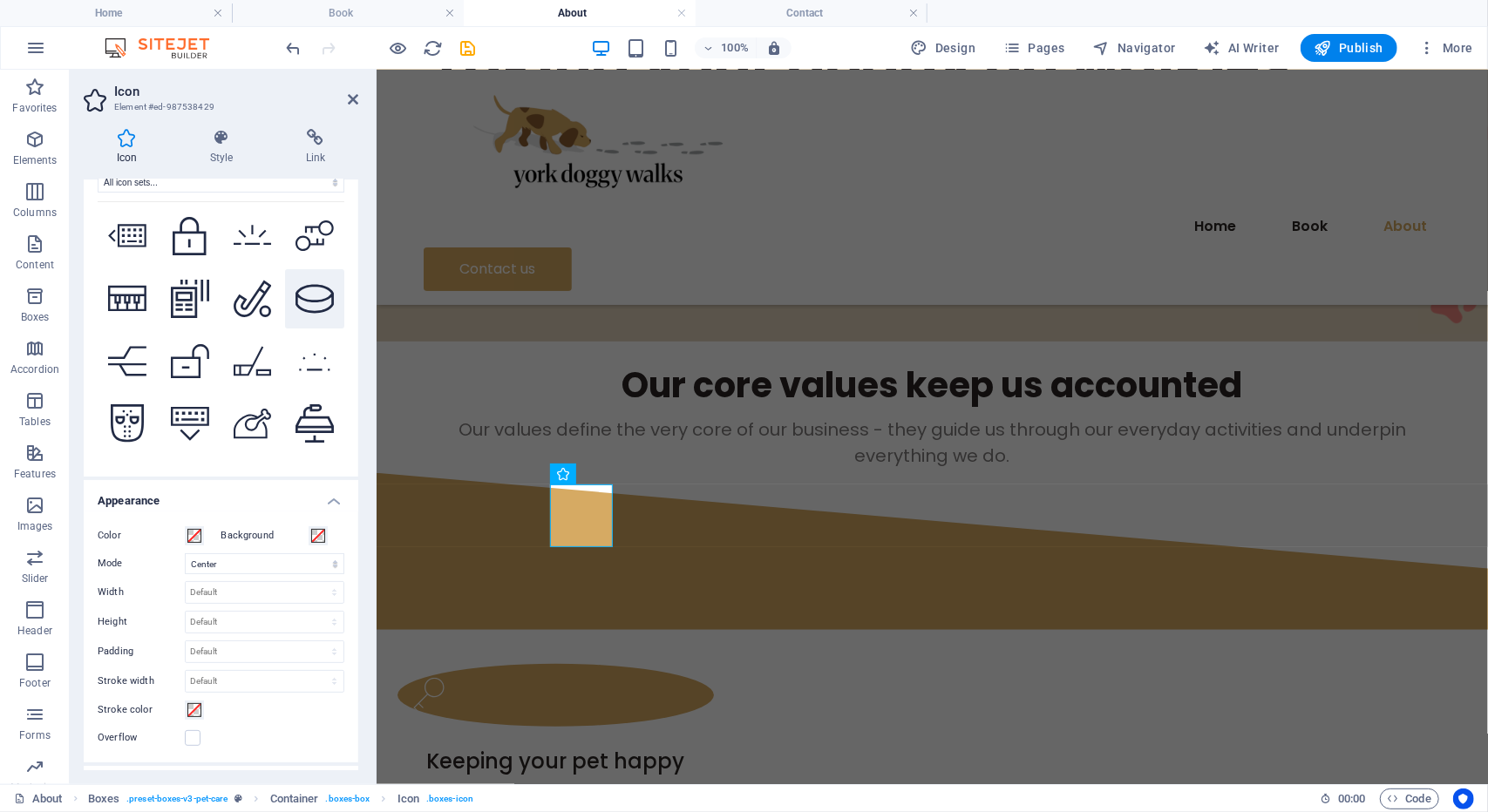
scroll to position [3116, 0]
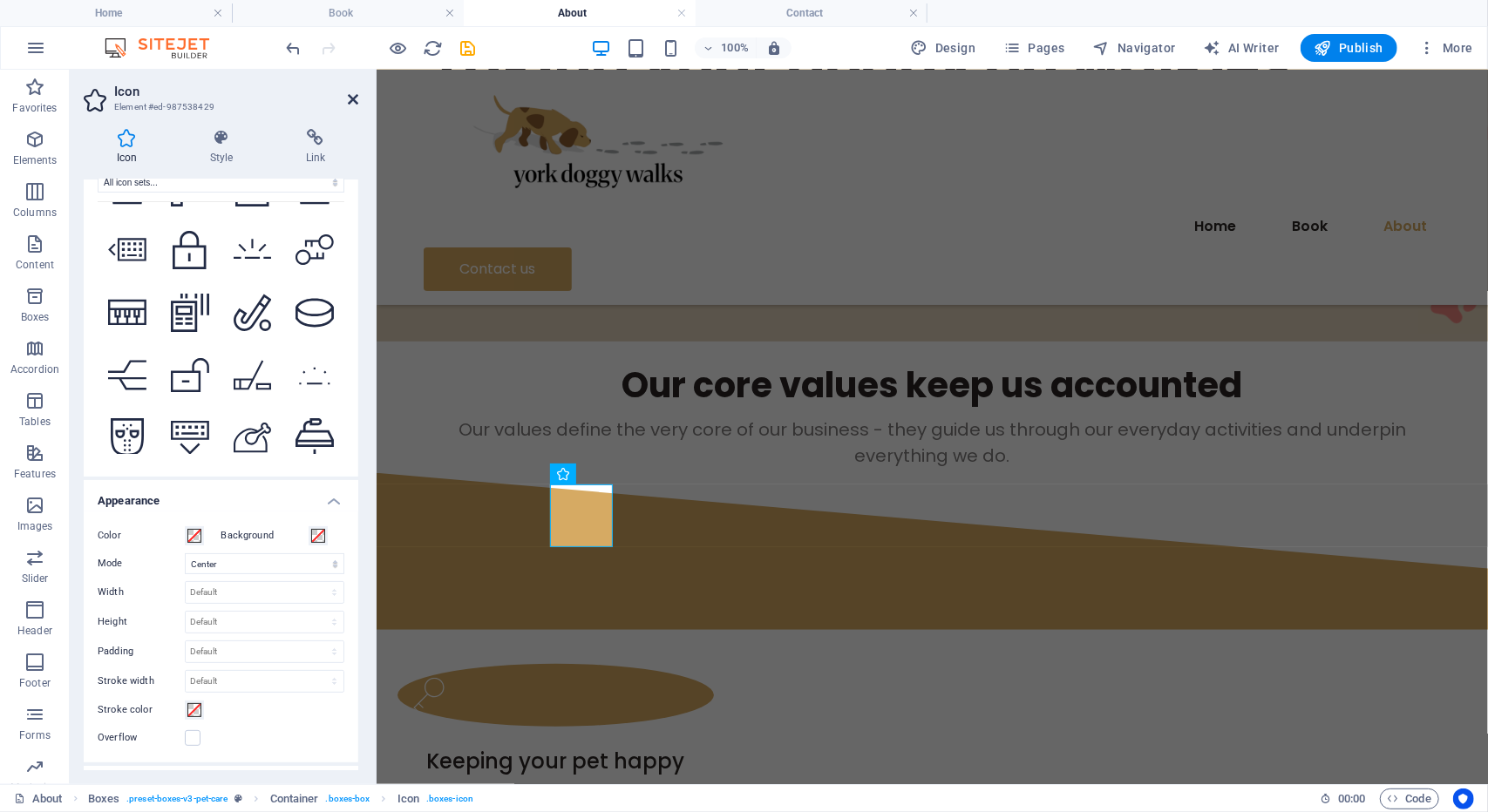
click at [355, 96] on icon at bounding box center [353, 99] width 11 height 14
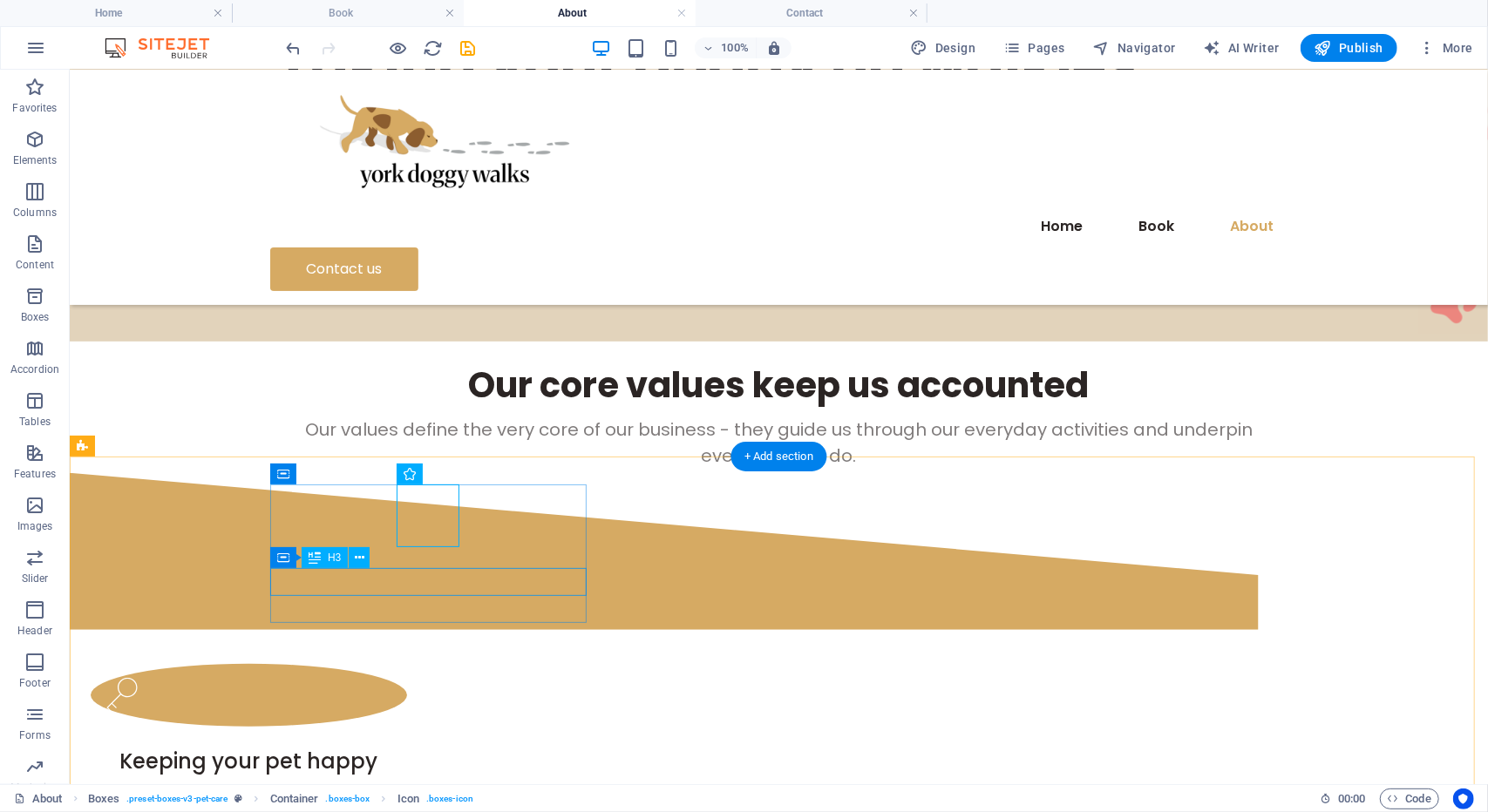
click at [406, 747] on div "Keeping your pet happy" at bounding box center [247, 760] width 316 height 27
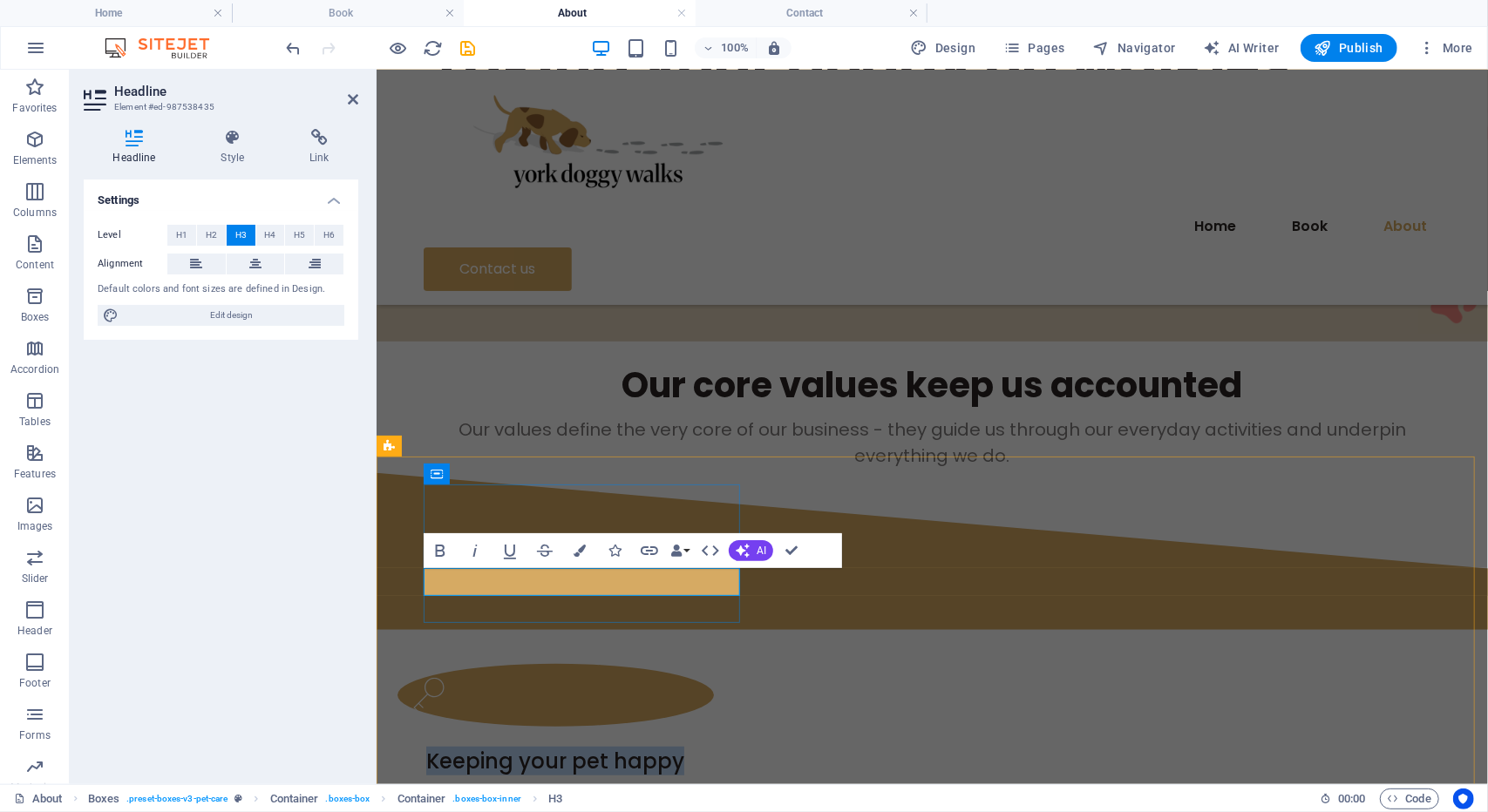
click at [446, 747] on h3 "Keeping your pet happy" at bounding box center [554, 760] width 316 height 27
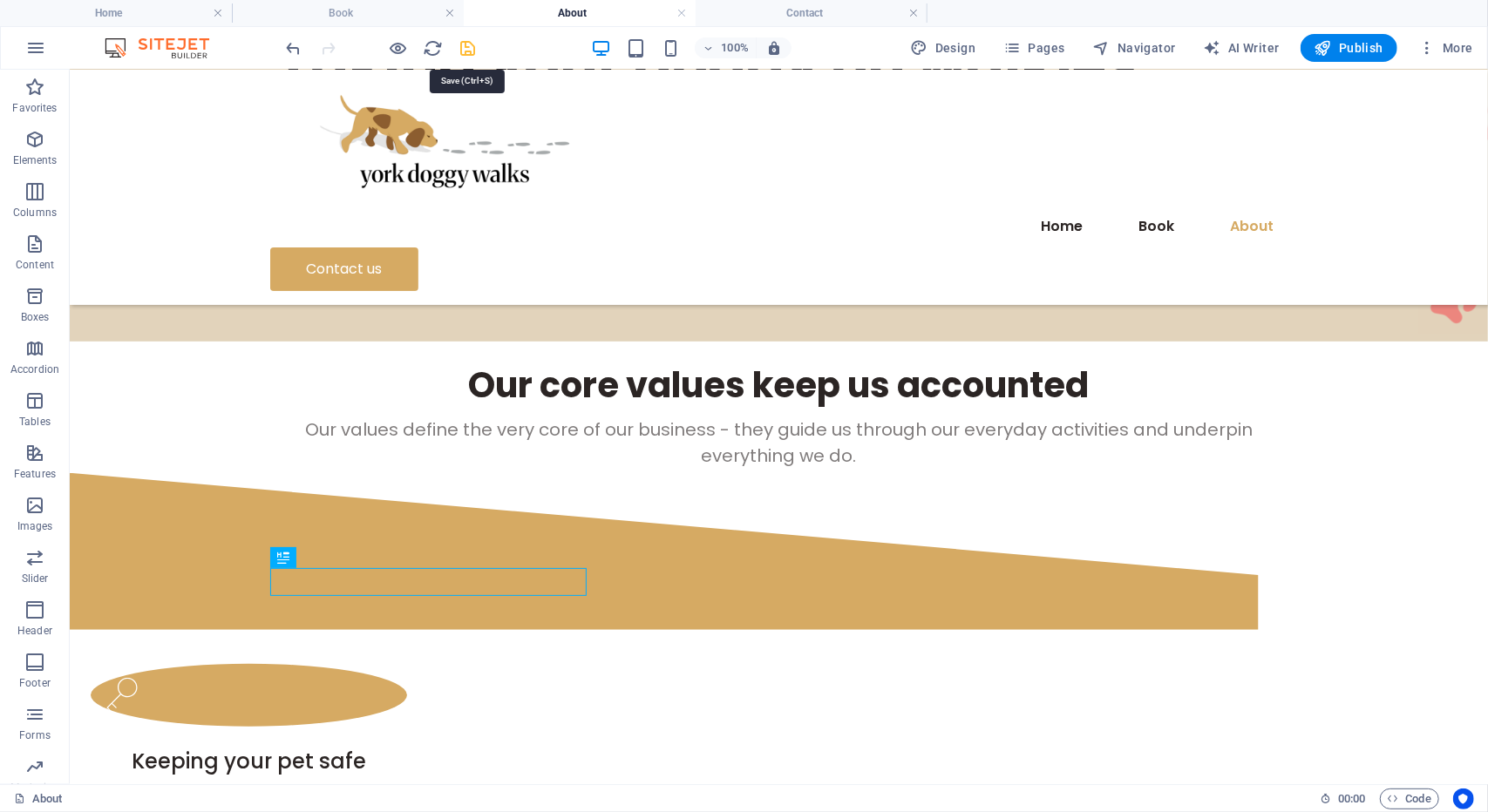
click at [466, 53] on icon "save" at bounding box center [468, 48] width 20 height 20
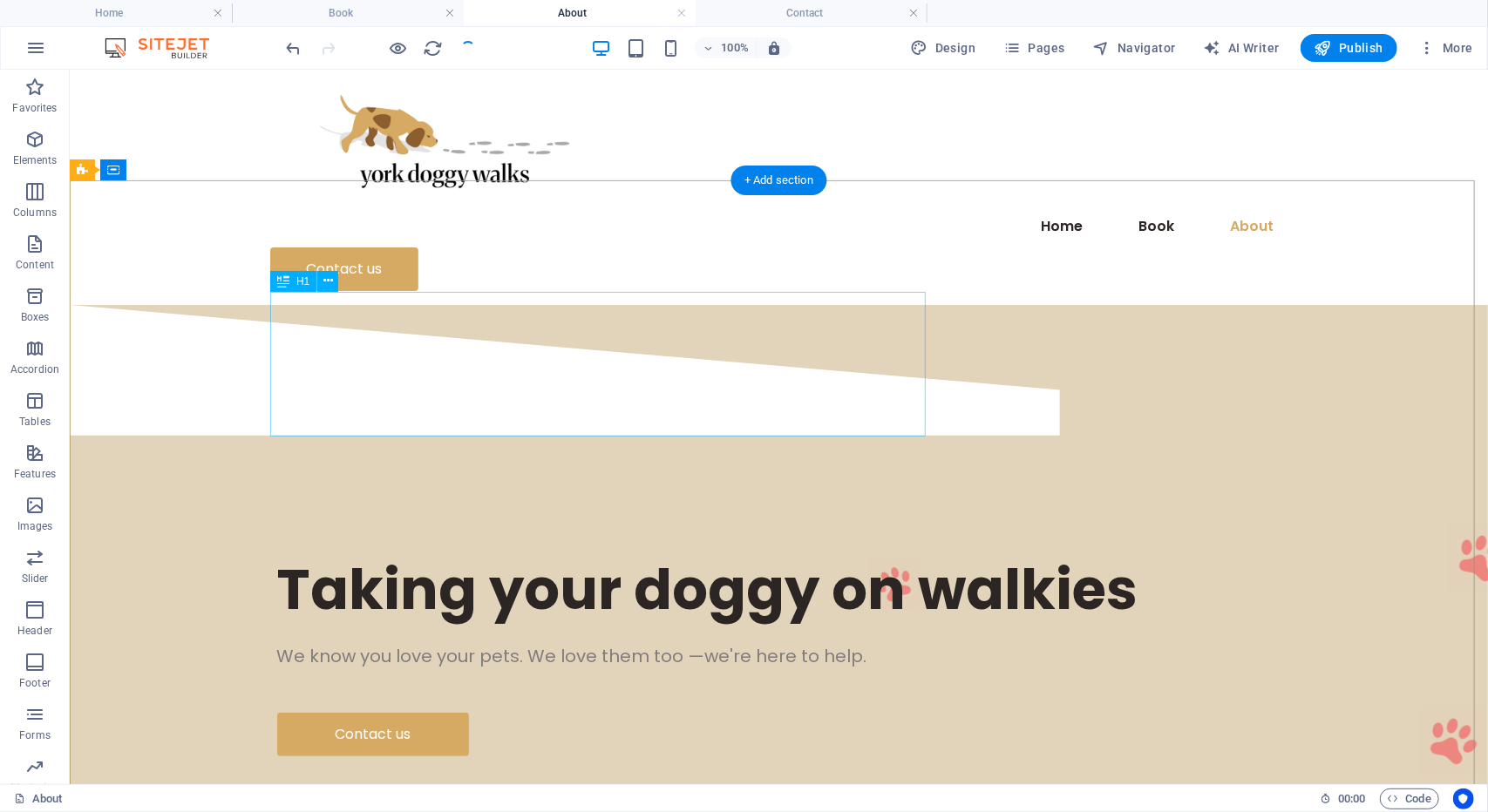
scroll to position [61, 0]
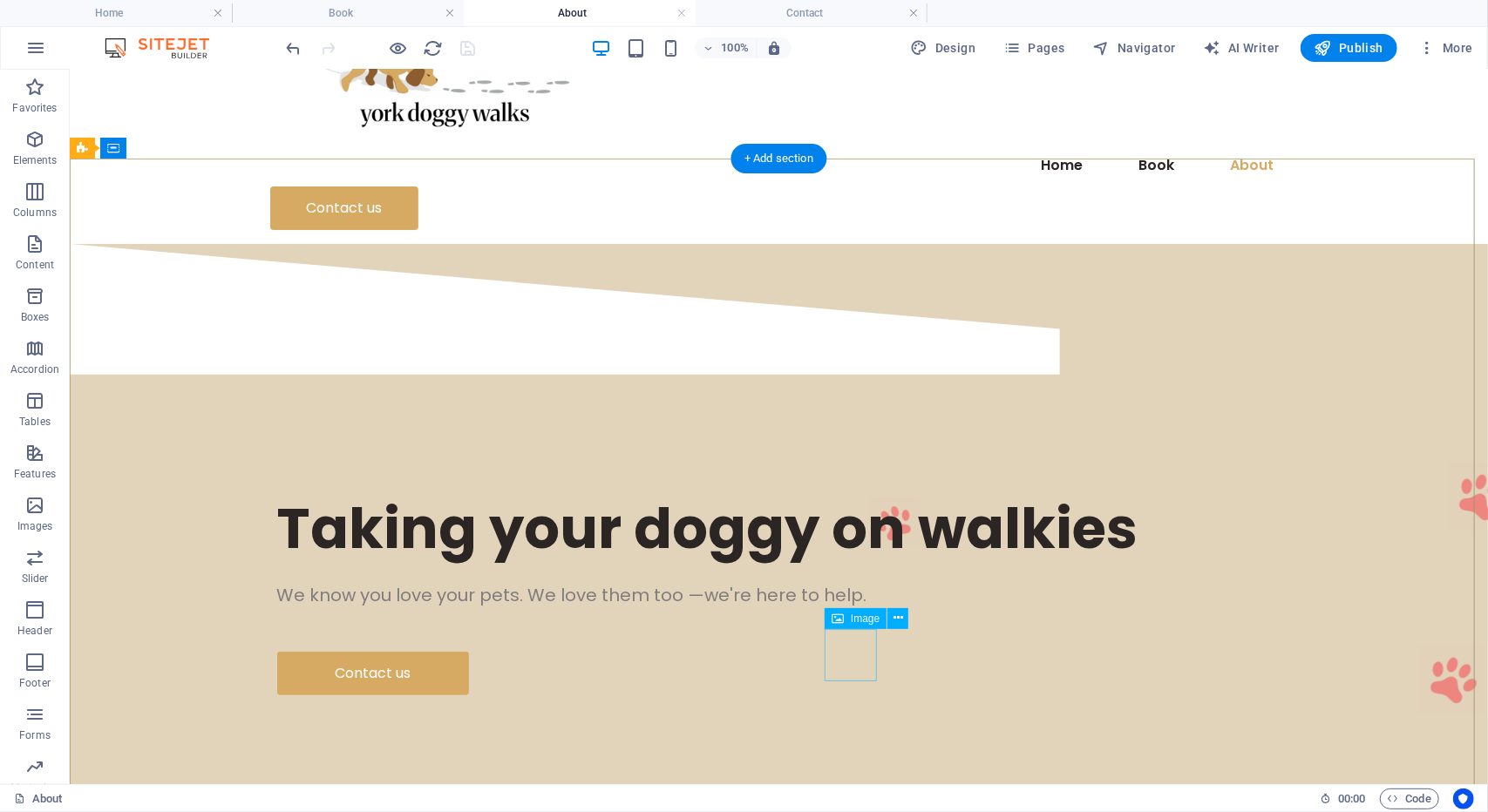
click at [874, 548] on figure at bounding box center [894, 522] width 53 height 53
select select "px"
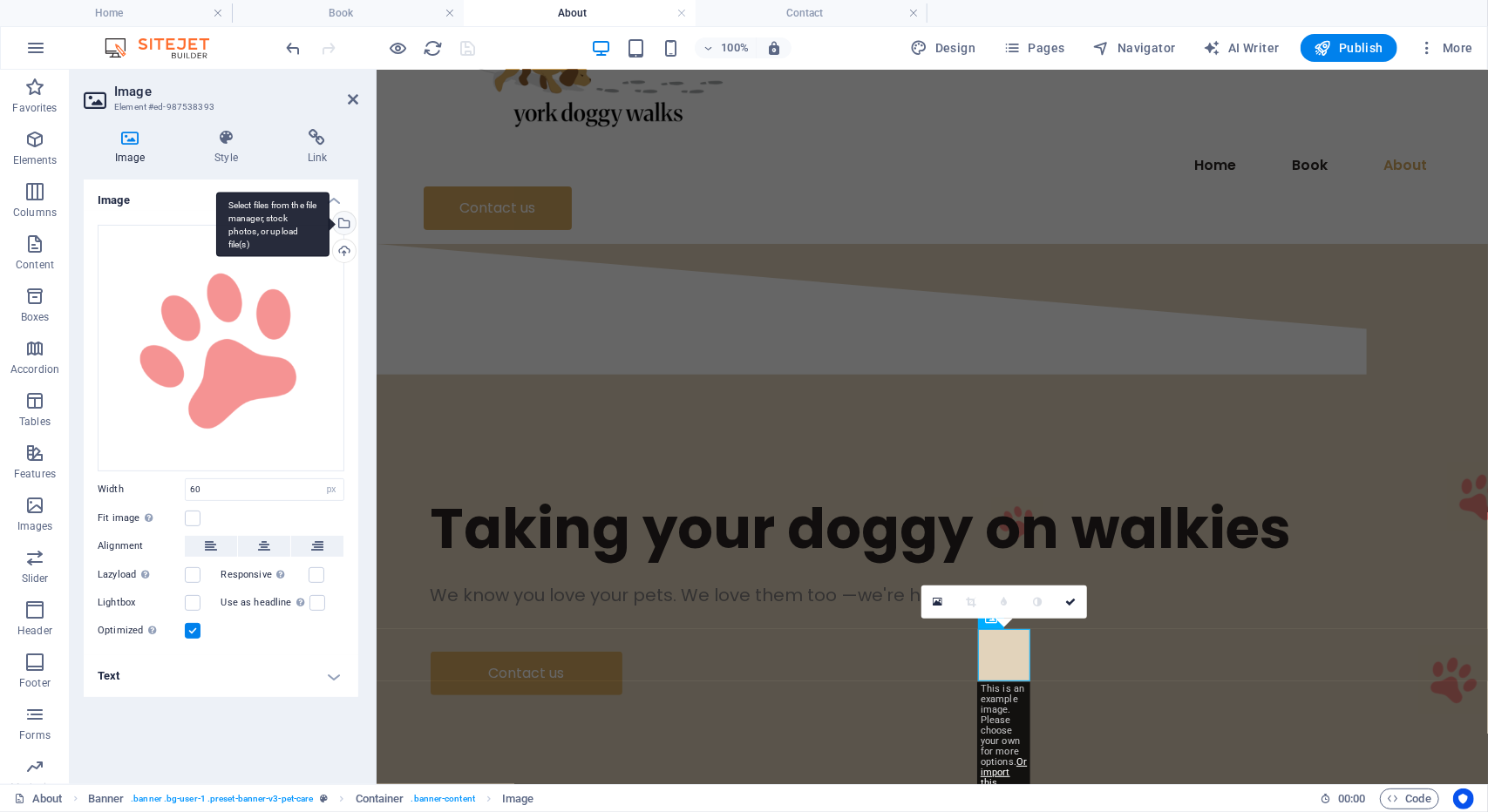
click at [350, 228] on div "Select files from the file manager, stock photos, or upload file(s)" at bounding box center [342, 224] width 26 height 26
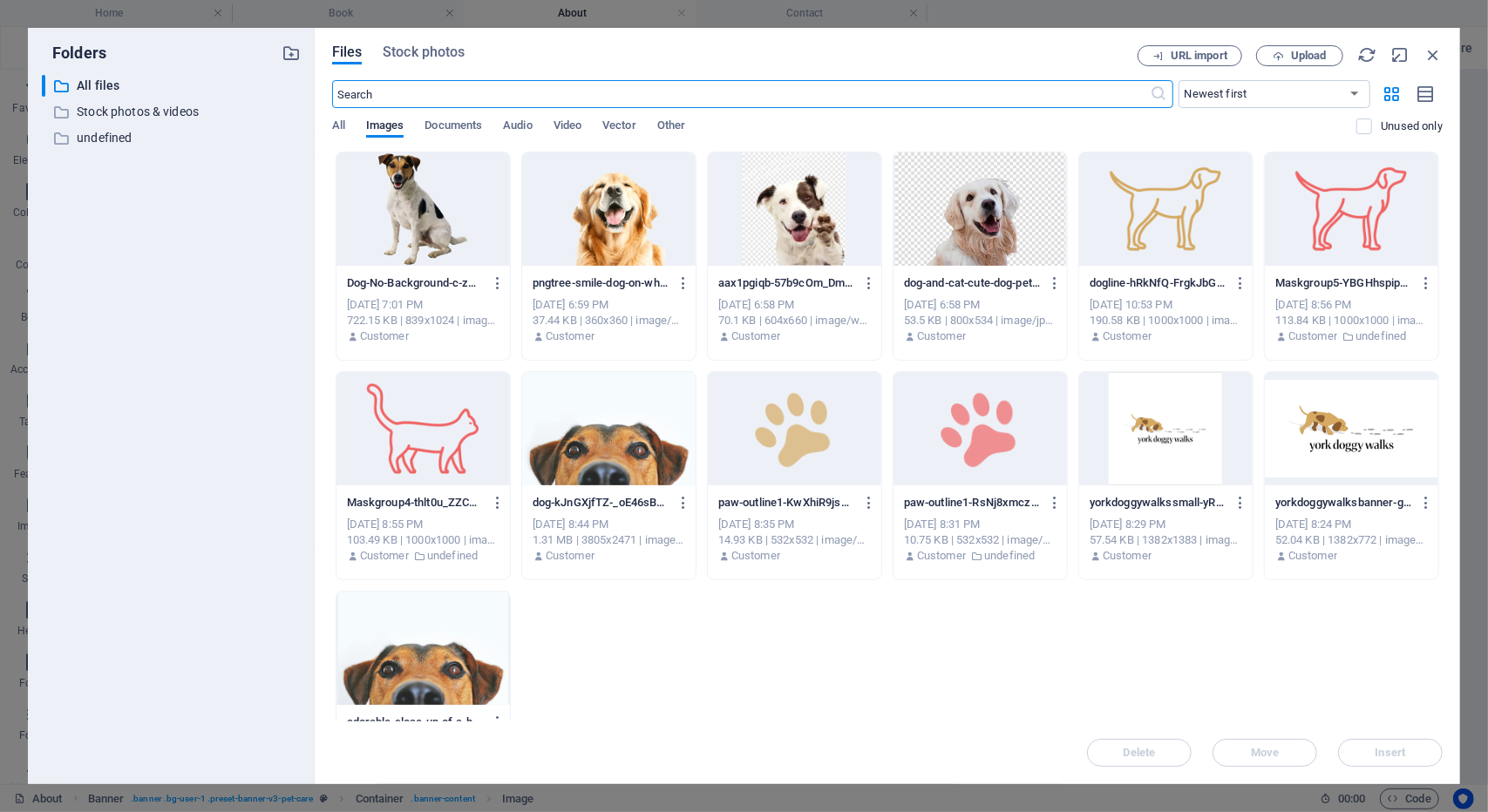
click at [751, 483] on div at bounding box center [795, 428] width 173 height 113
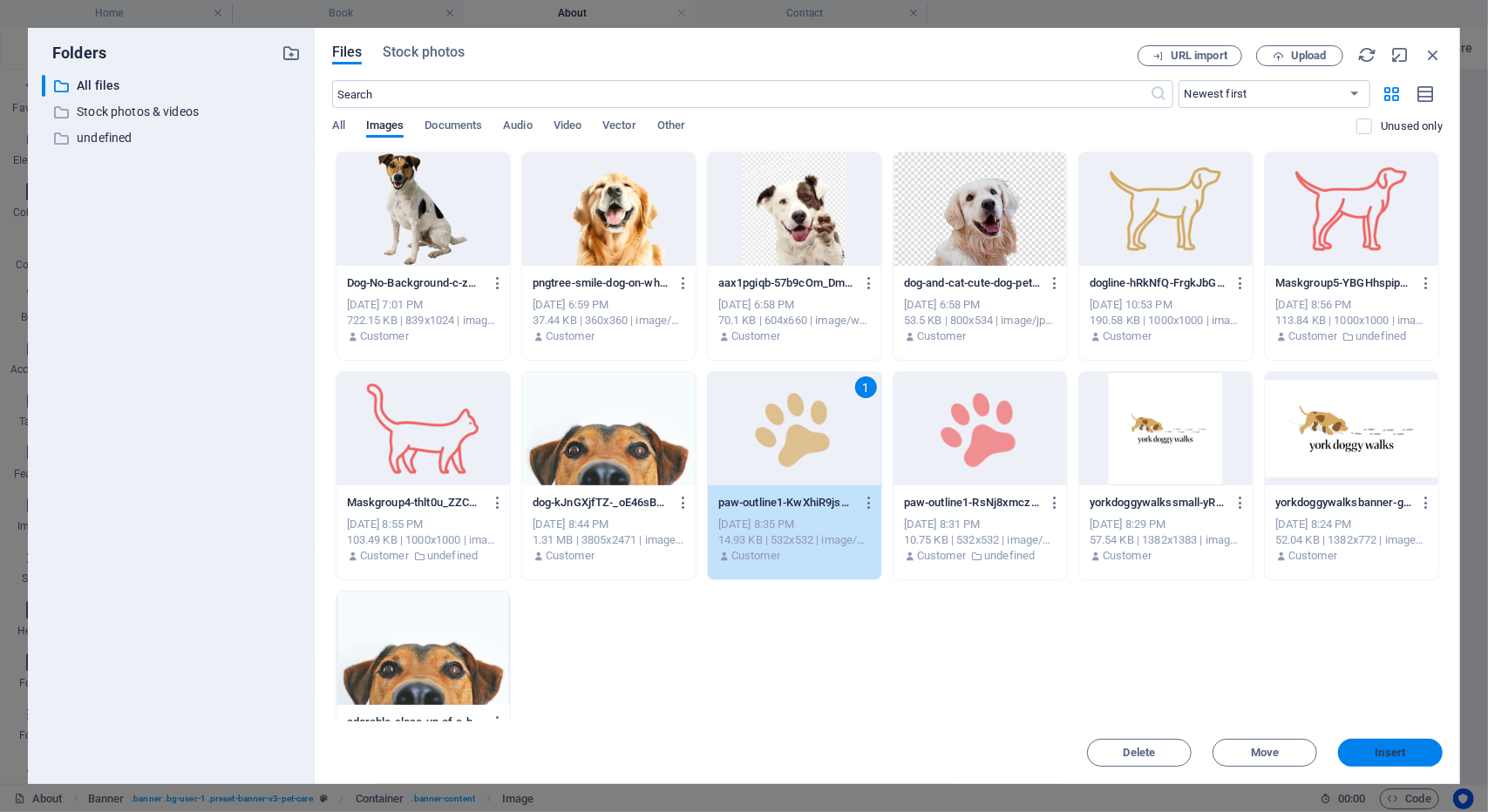
drag, startPoint x: 1376, startPoint y: 771, endPoint x: 1365, endPoint y: 751, distance: 22.8
click at [1365, 751] on div "Files Stock photos URL import Upload ​ Newest first Oldest first Name (A-Z) Nam…" at bounding box center [887, 406] width 1145 height 757
click at [1358, 748] on span "Insert" at bounding box center [1390, 753] width 91 height 11
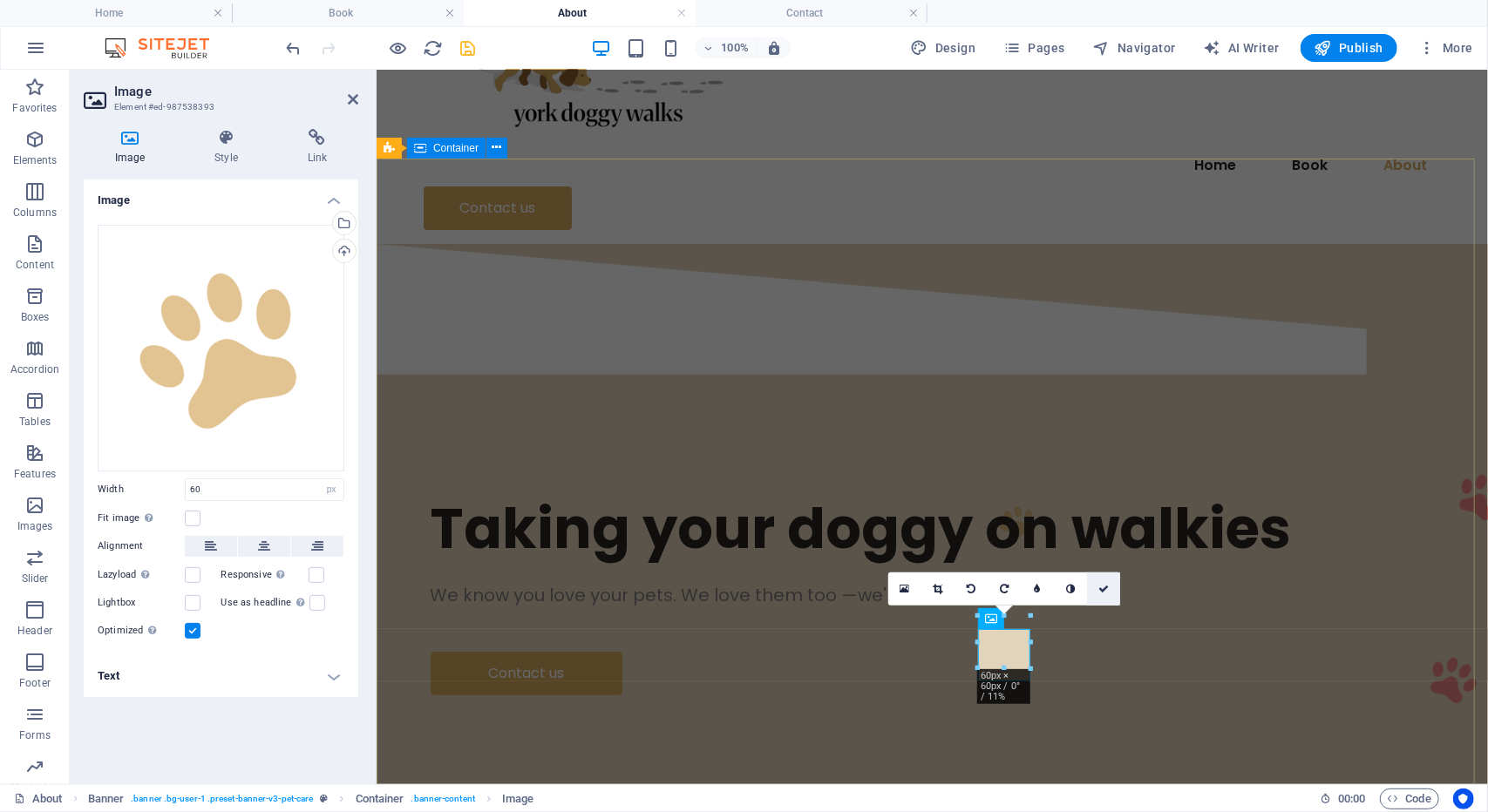
click at [1101, 574] on link at bounding box center [1103, 589] width 33 height 33
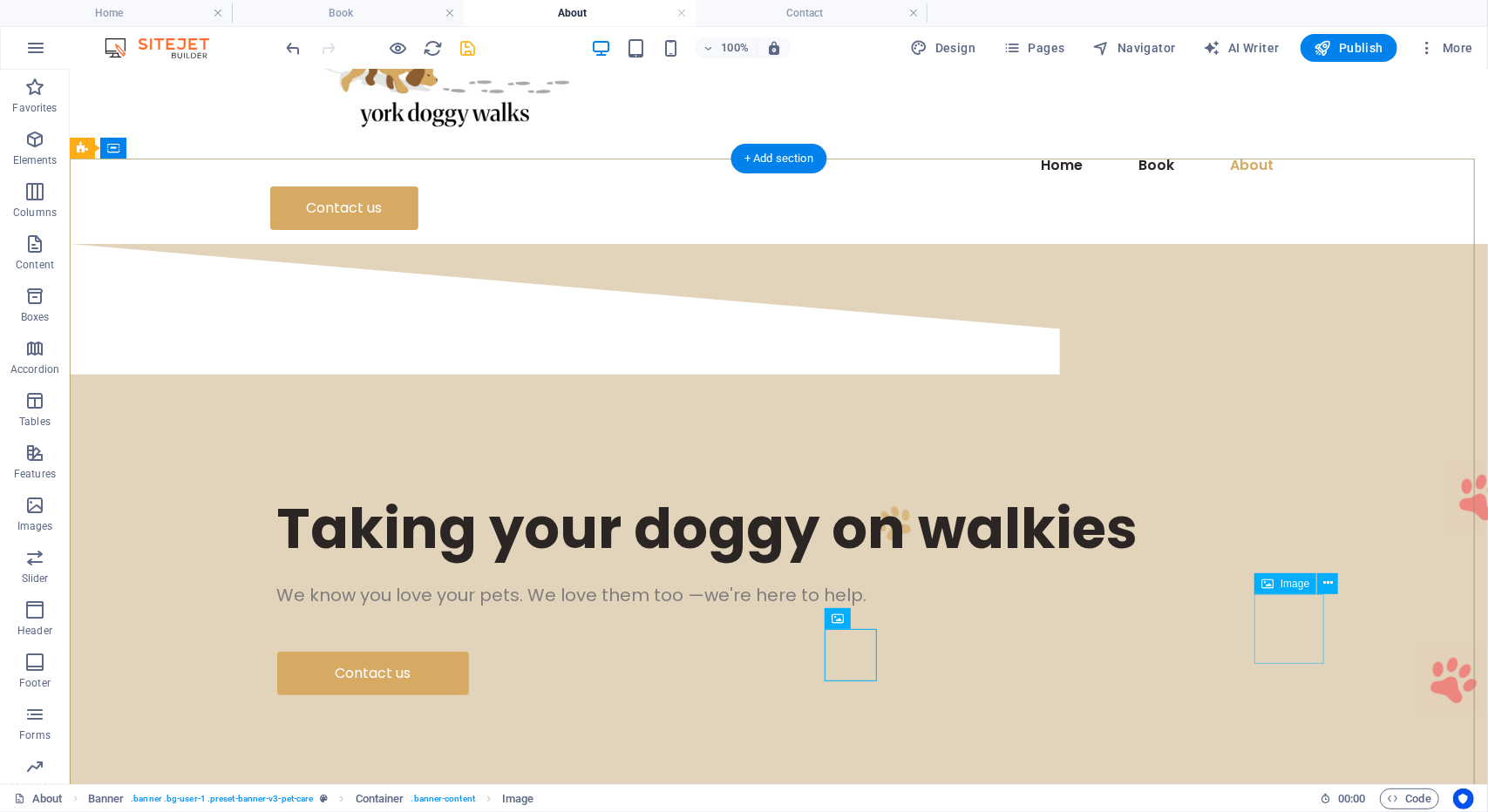
click at [1446, 531] on figure at bounding box center [1481, 496] width 70 height 70
select select "px"
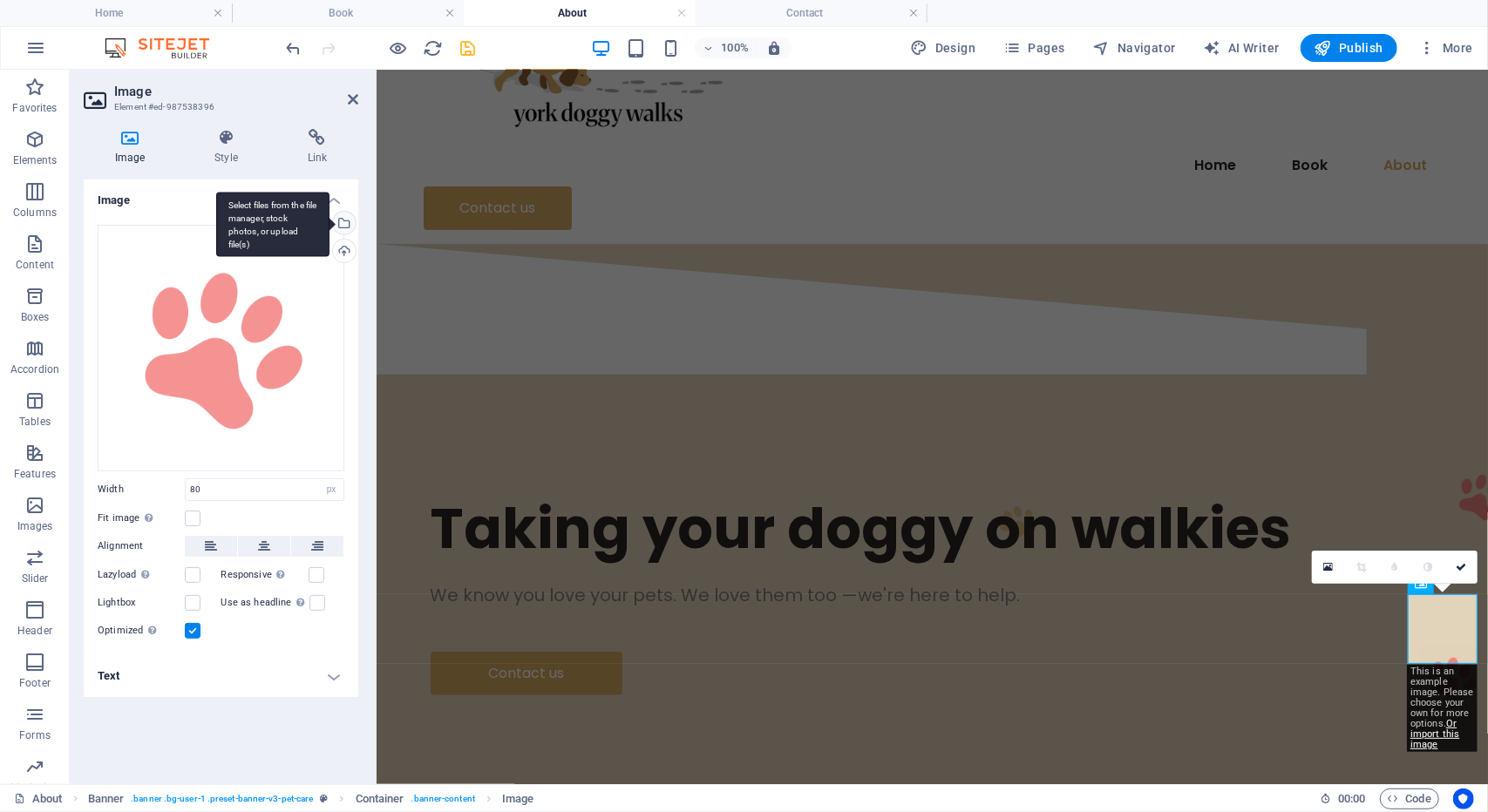
click at [329, 222] on div "Select files from the file manager, stock photos, or upload file(s)" at bounding box center [273, 224] width 113 height 65
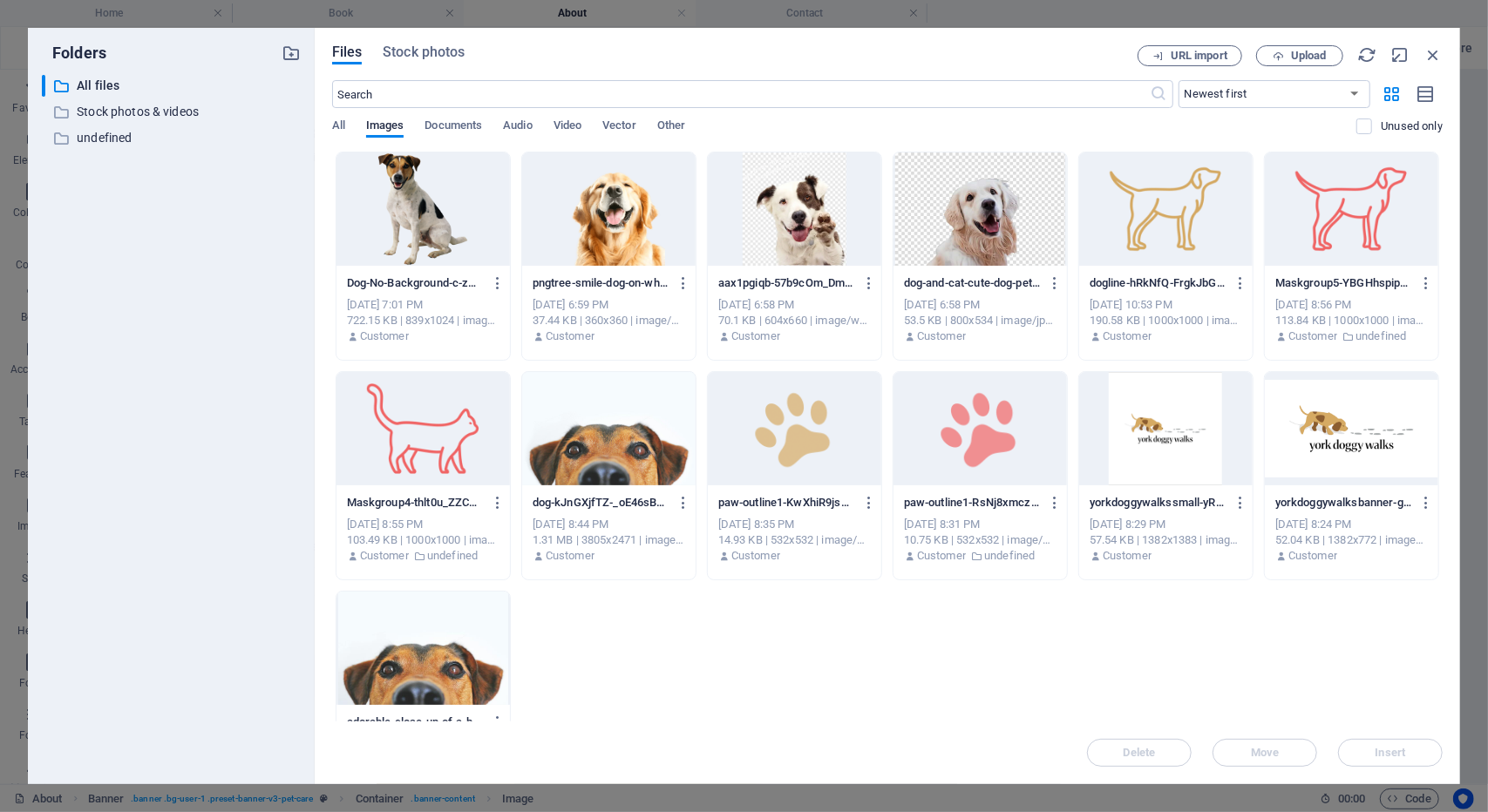
click at [739, 422] on div at bounding box center [795, 428] width 173 height 113
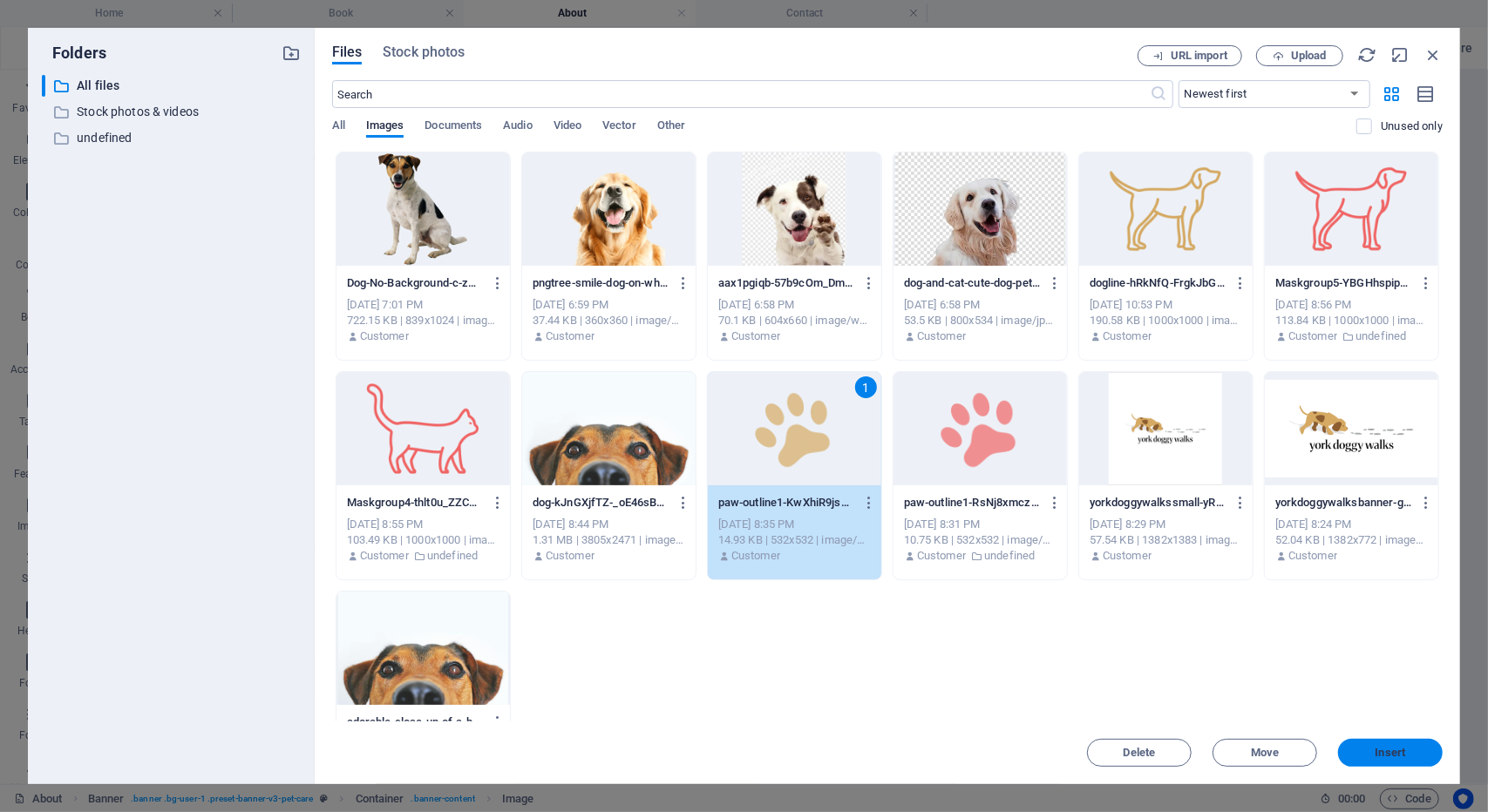
click at [1388, 751] on span "Insert" at bounding box center [1390, 753] width 30 height 11
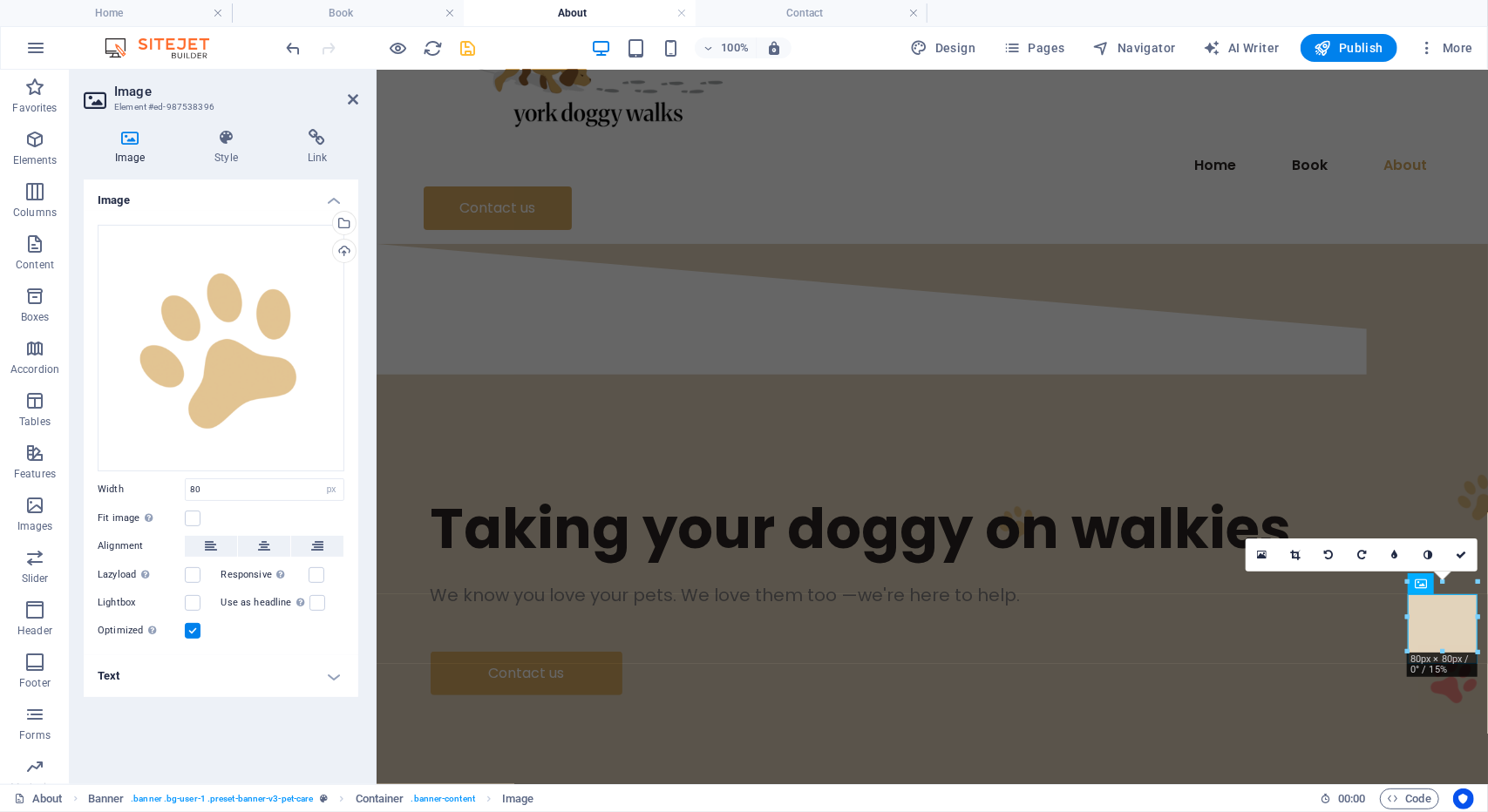
click at [479, 48] on div "100% Design Pages Navigator AI Writer Publish More" at bounding box center [881, 48] width 1197 height 28
click at [471, 48] on icon "save" at bounding box center [468, 48] width 20 height 20
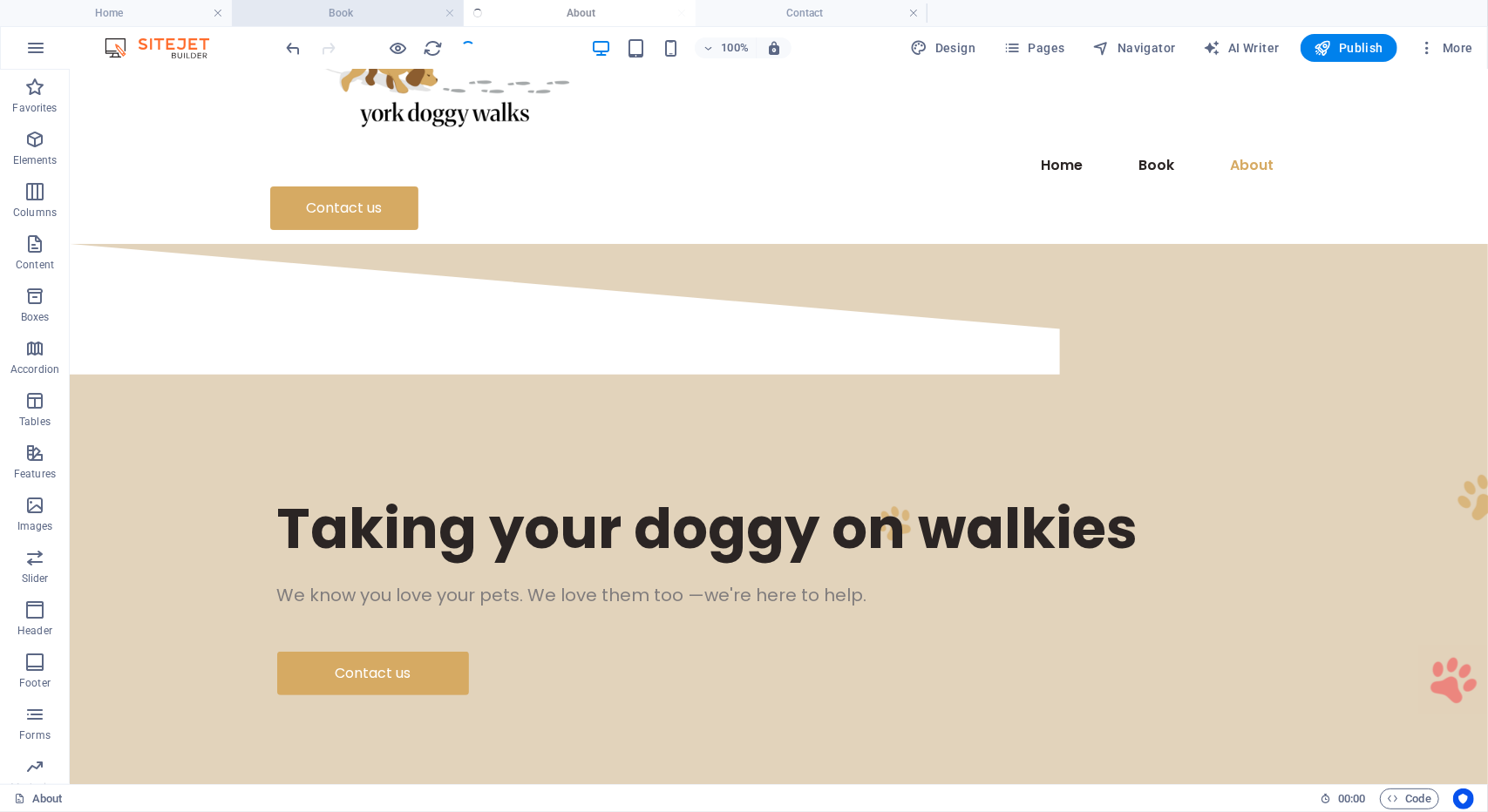
click at [383, 23] on li "Book" at bounding box center [348, 13] width 232 height 26
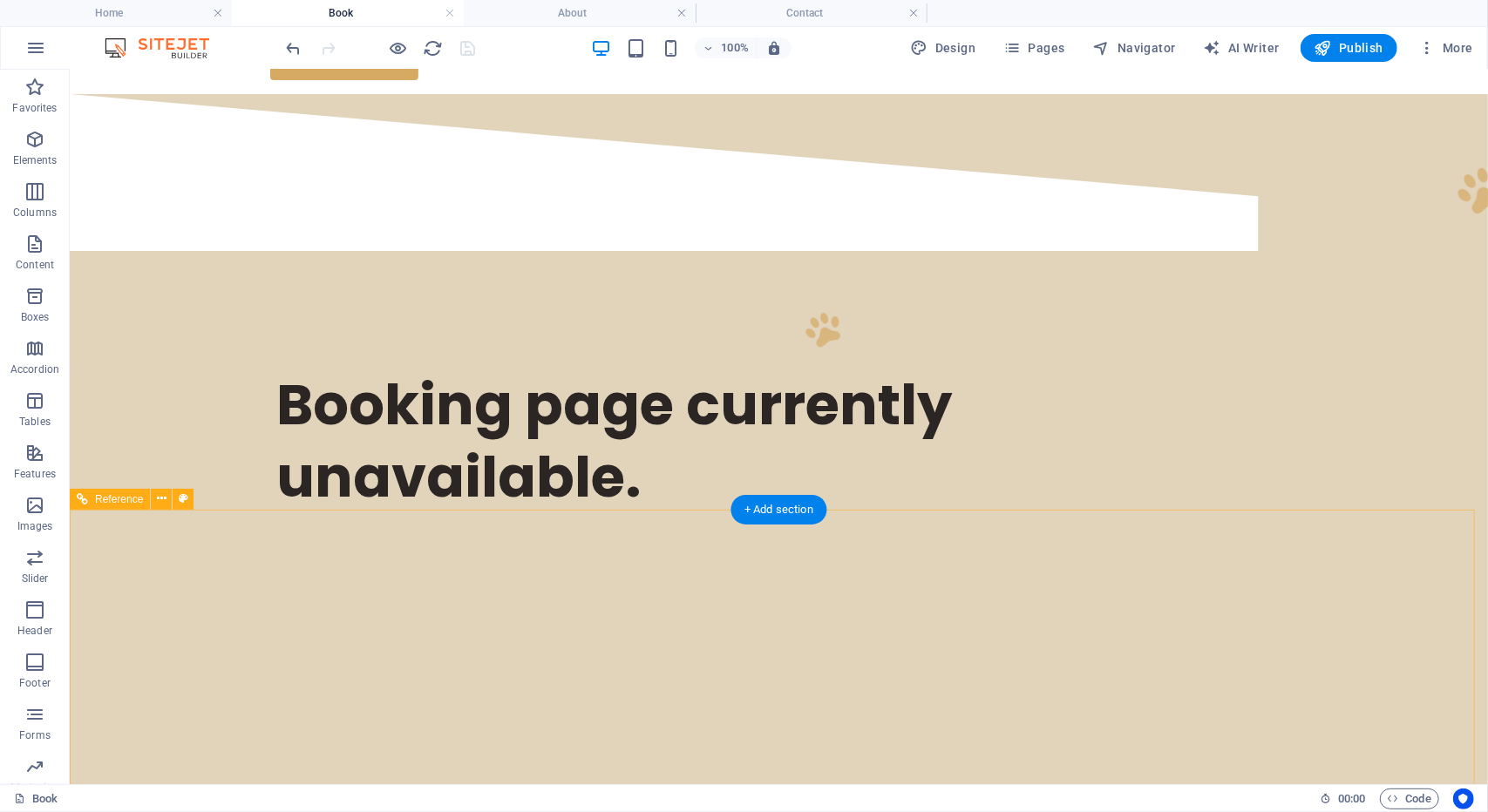
scroll to position [0, 0]
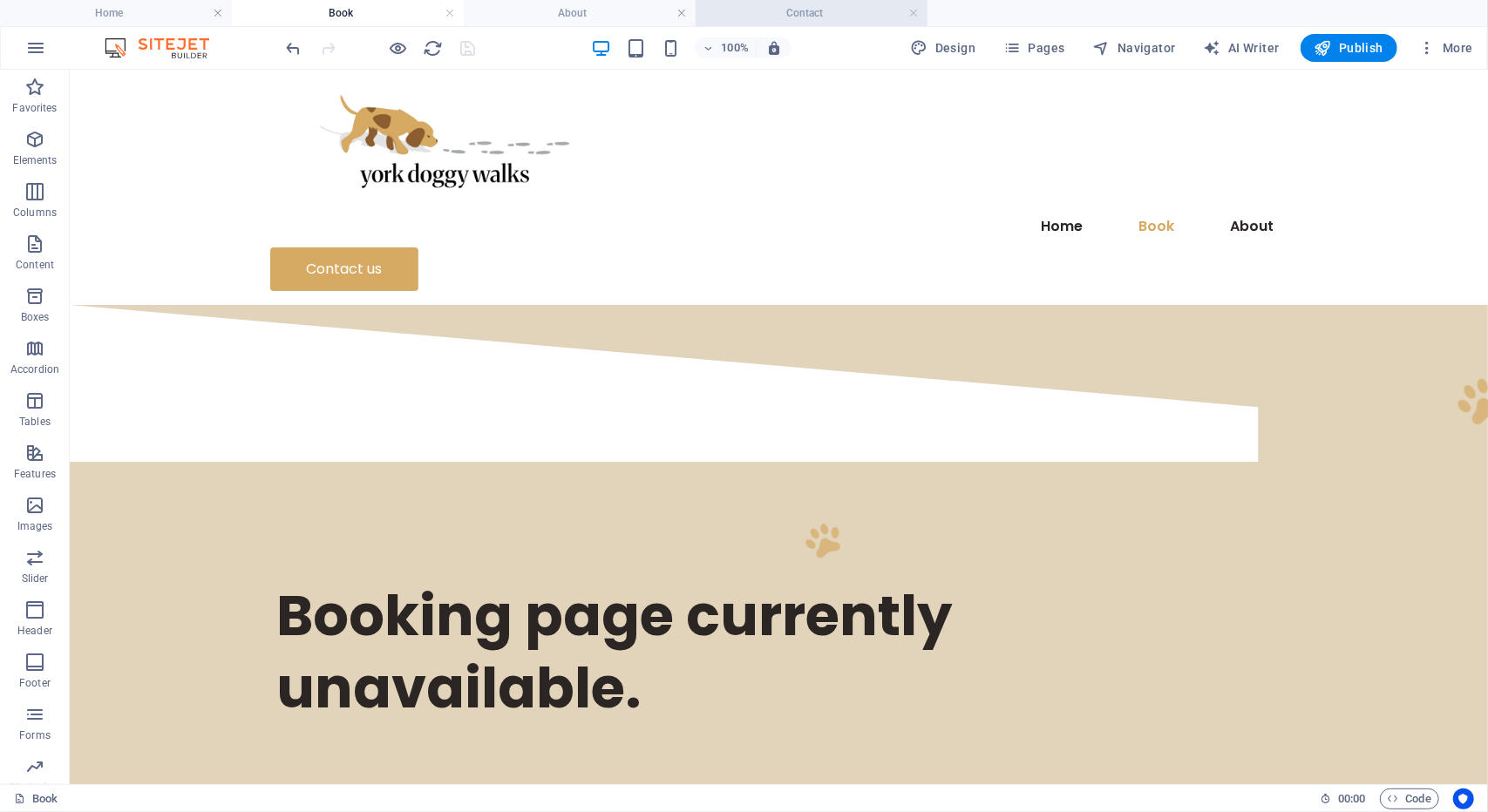
click at [854, 14] on h4 "Contact" at bounding box center [811, 14] width 232 height 19
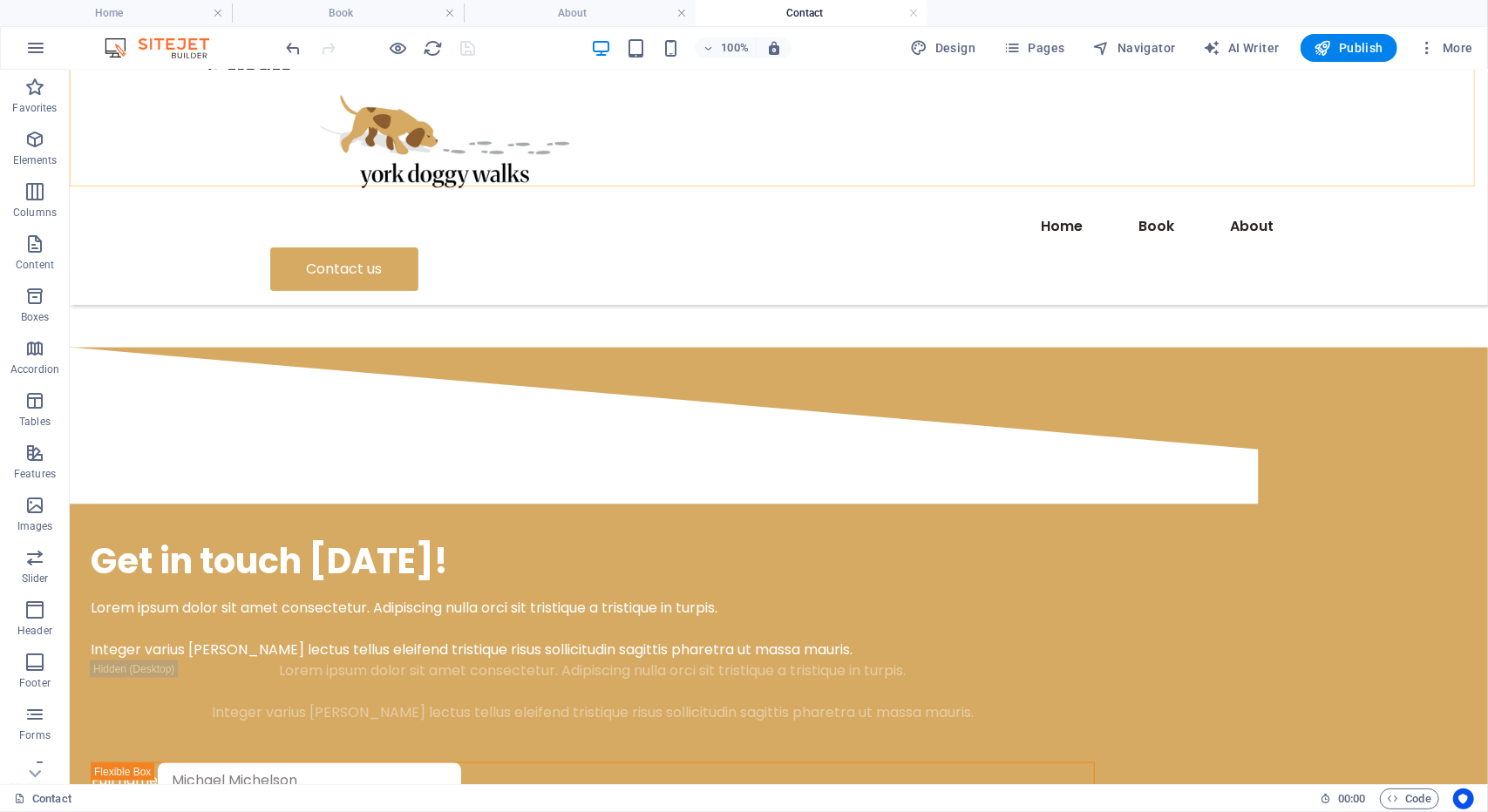
scroll to position [1461, 0]
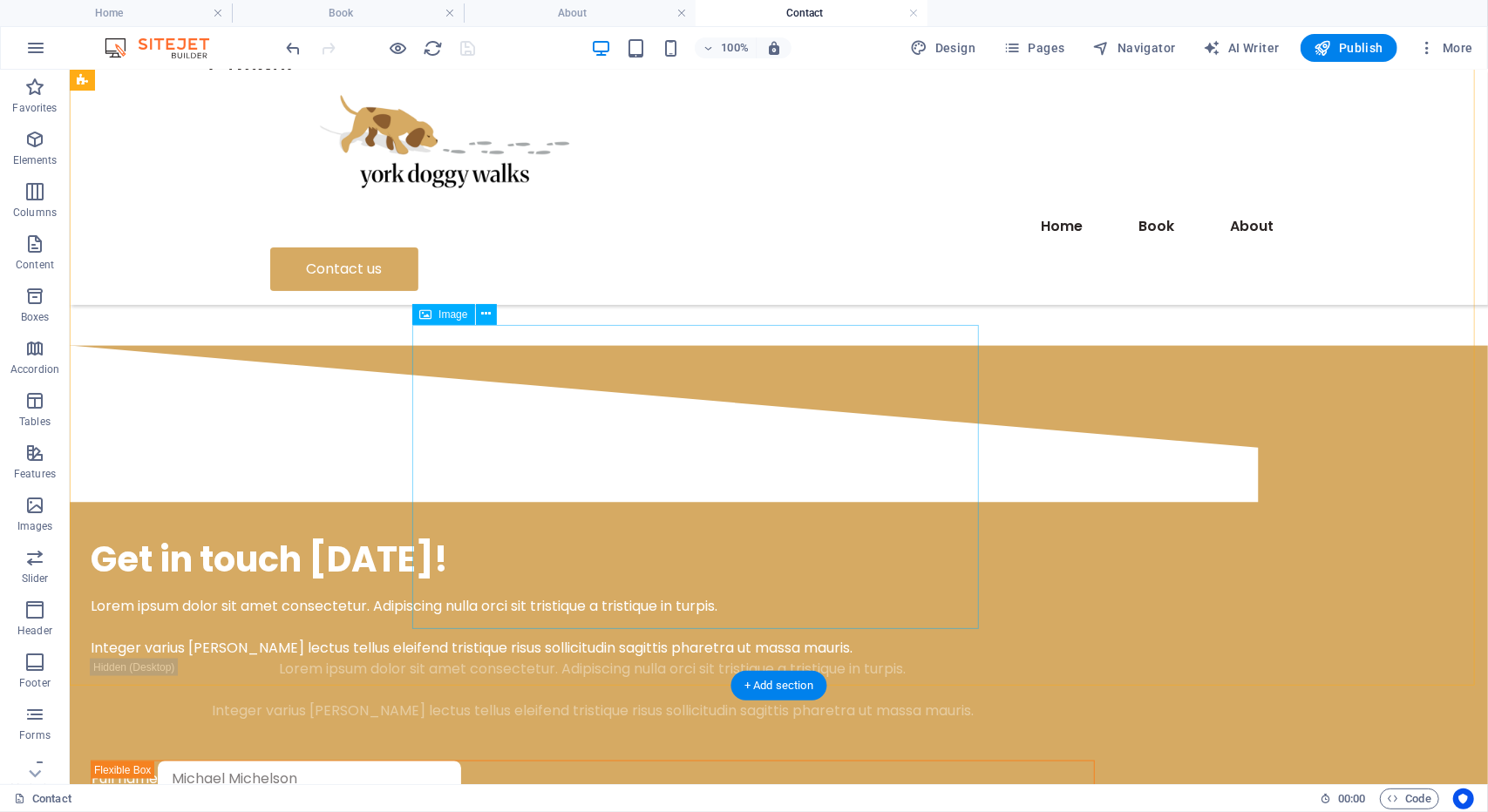
select select "px"
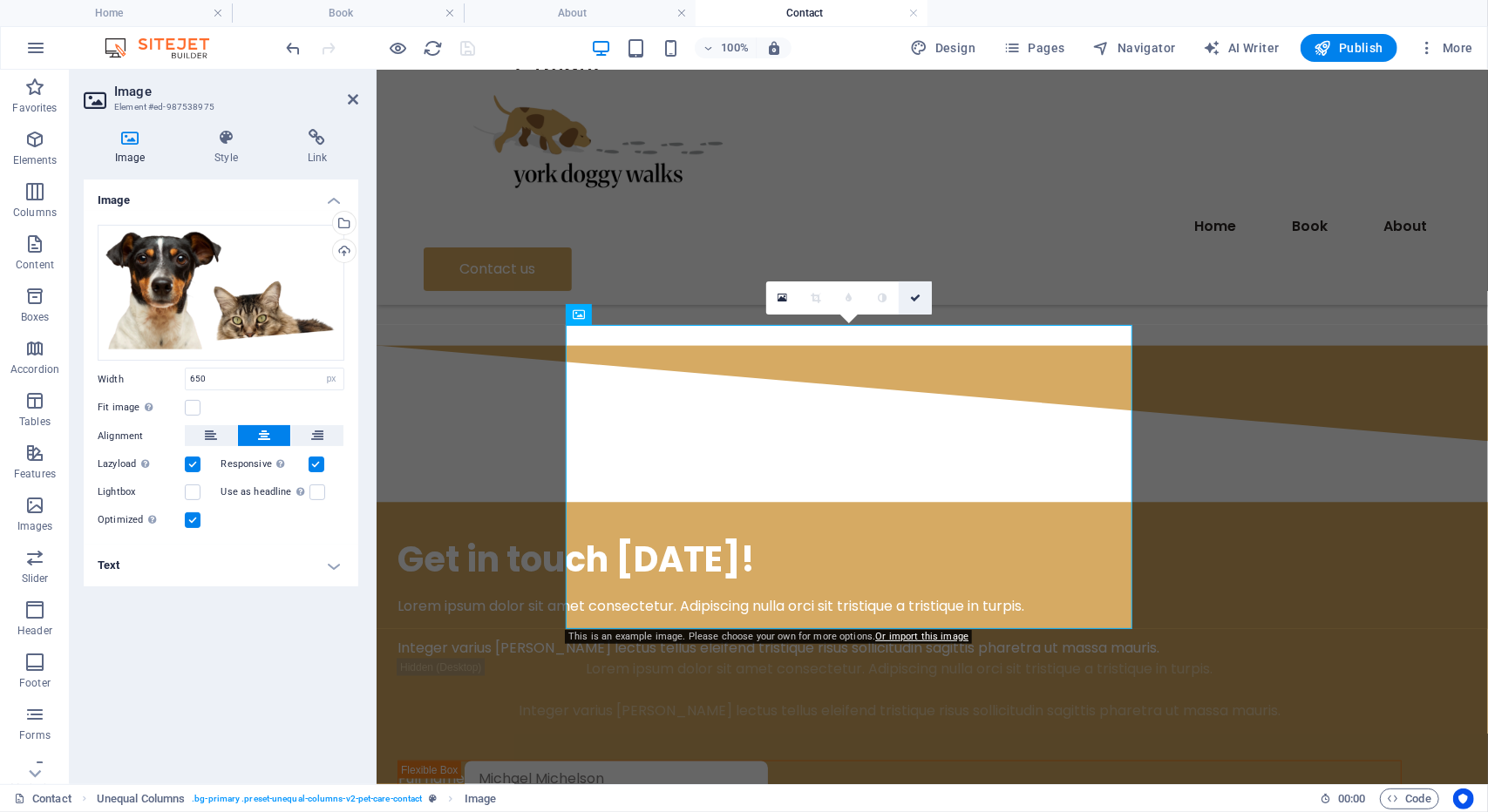
click at [913, 293] on icon at bounding box center [914, 298] width 11 height 11
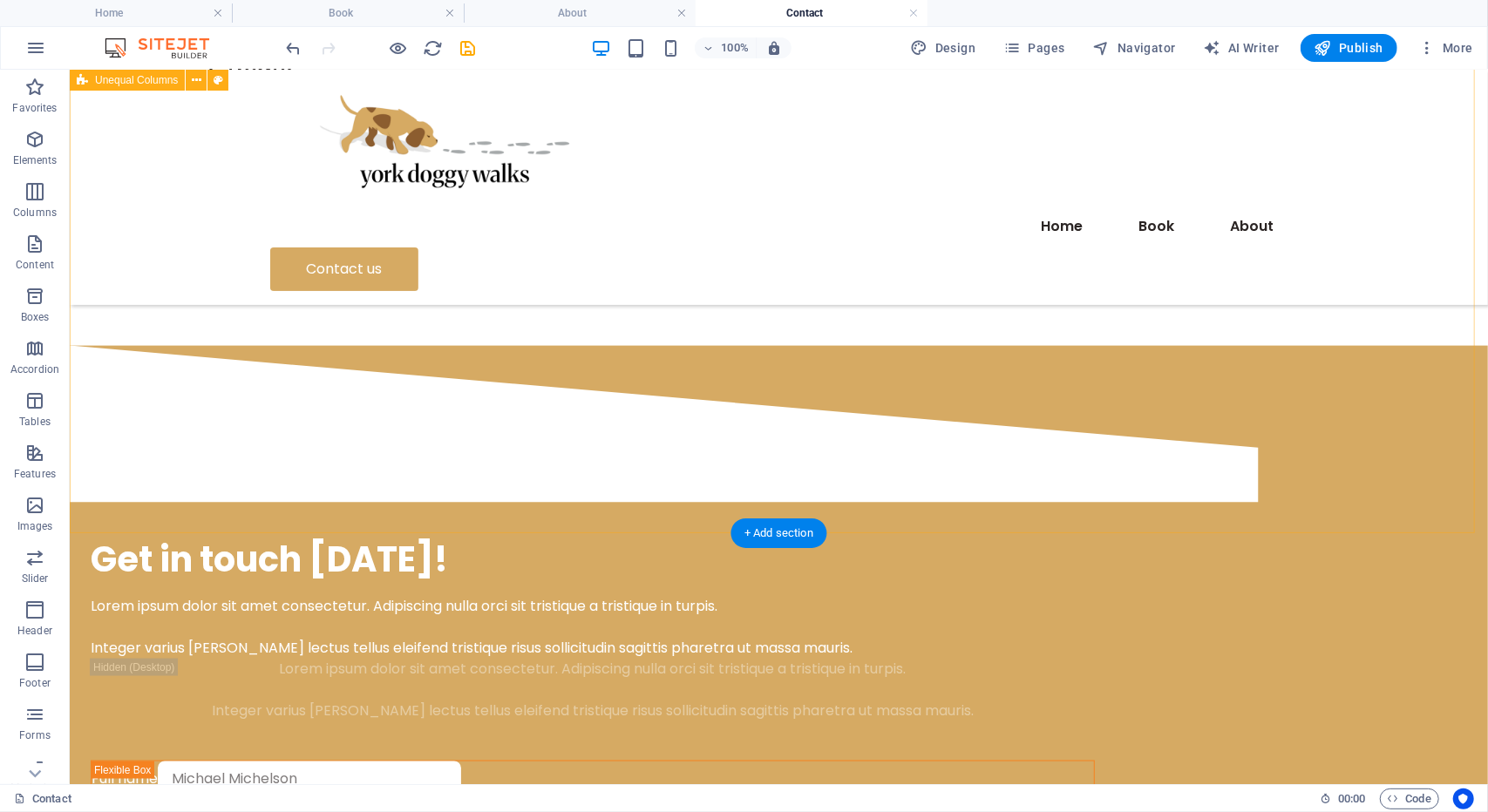
scroll to position [1703, 0]
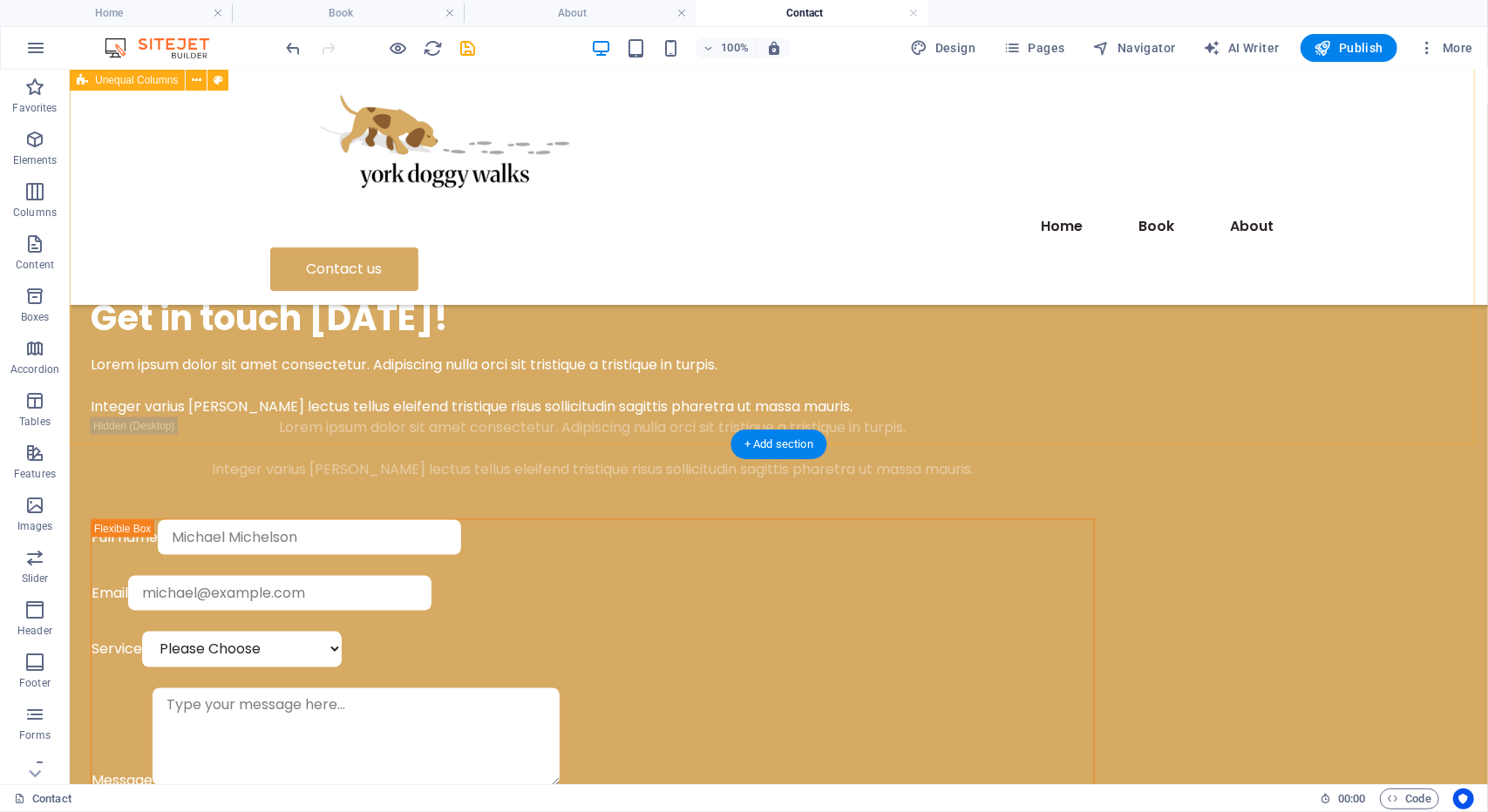
click at [841, 312] on div "Get in touch [DATE]! Lorem ipsum dolor sit amet consectetur. Adipiscing nulla o…" at bounding box center [778, 682] width 1418 height 1156
select select "diagonal"
select select "px"
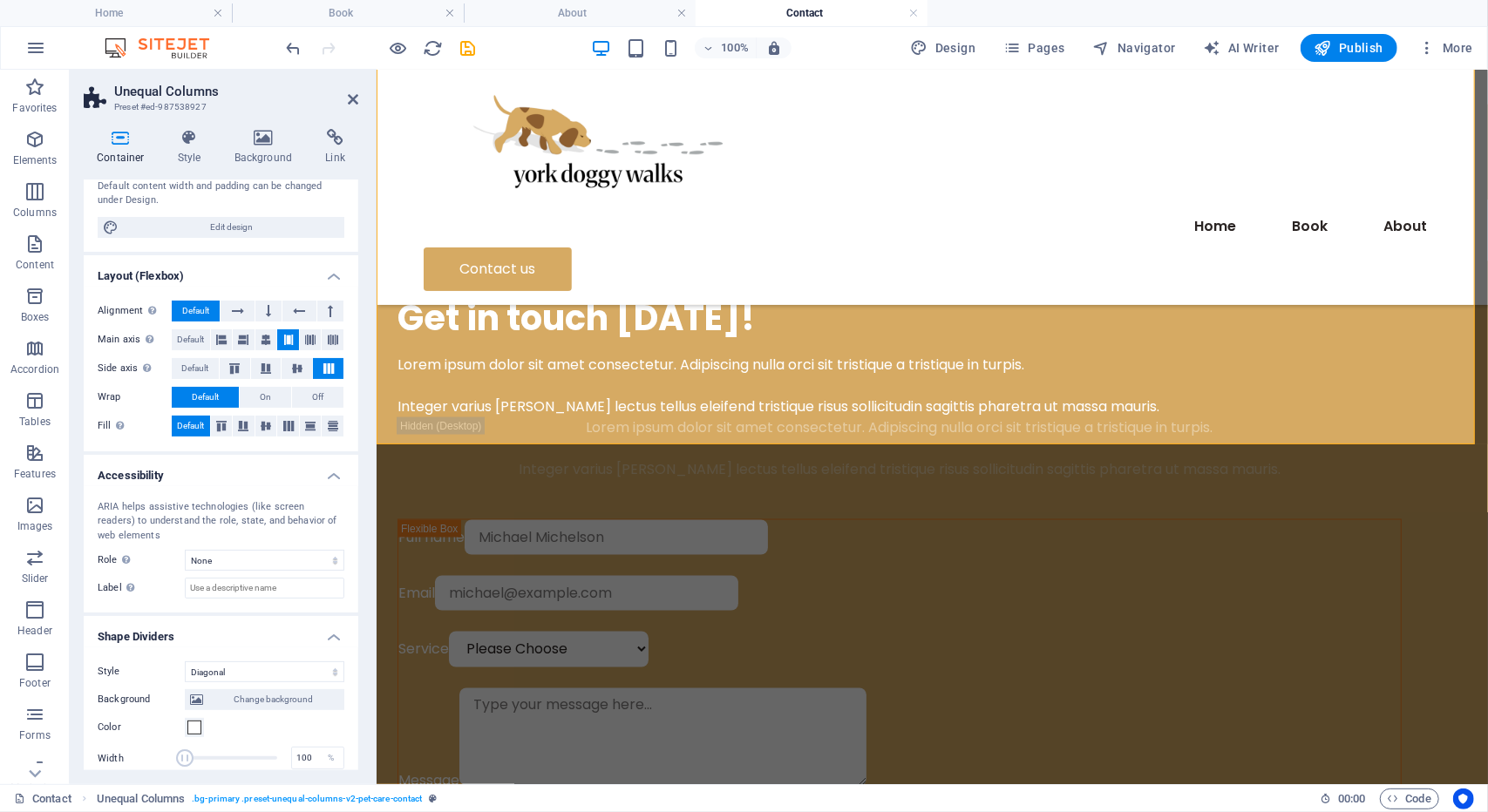
scroll to position [291, 0]
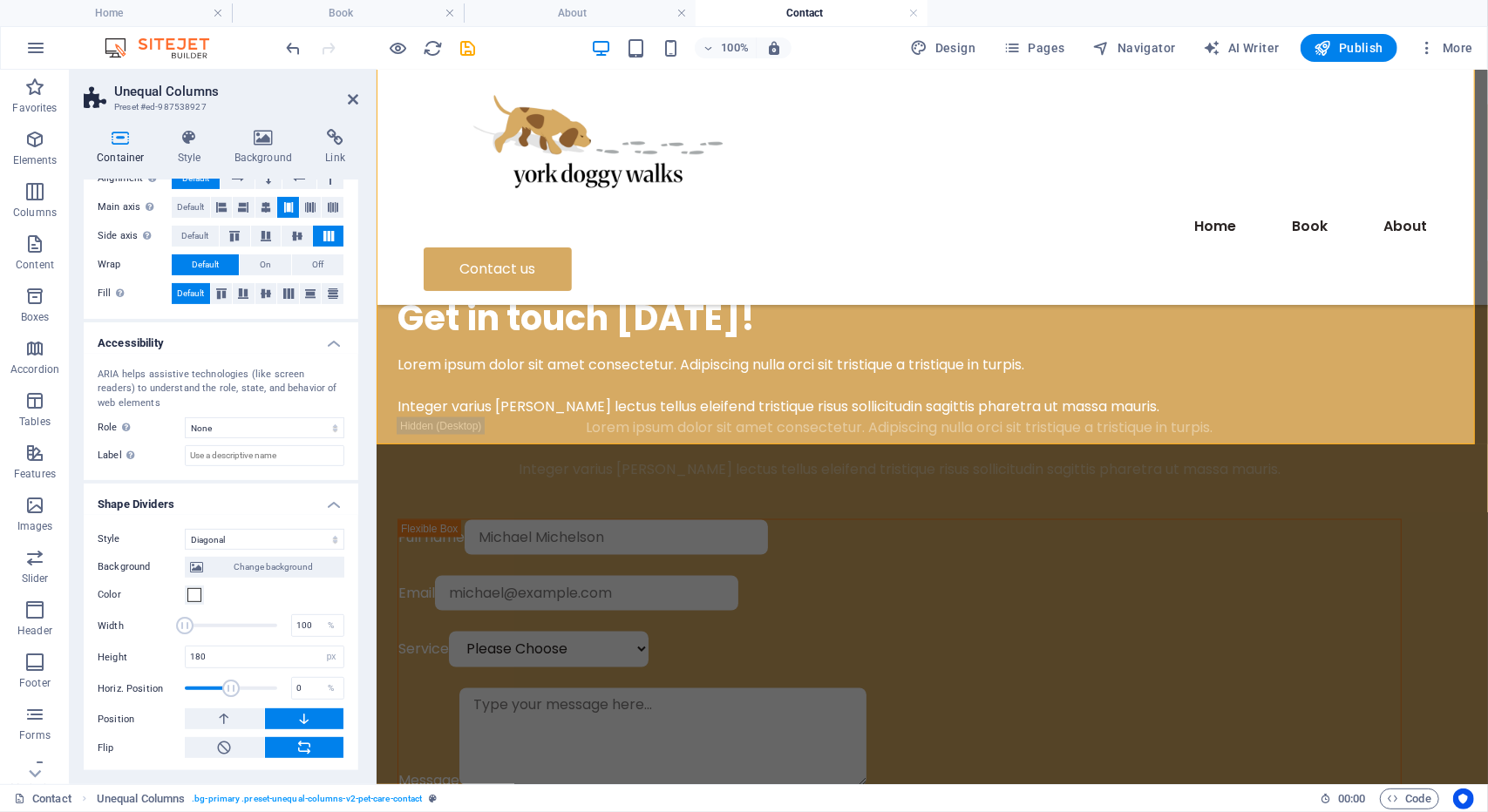
click at [164, 175] on div "Container Style Background Link Size Height Default px rem % vh vw Min. height …" at bounding box center [221, 449] width 275 height 642
click at [192, 166] on div "Container Style Background Link Size Height Default px rem % vh vw Min. height …" at bounding box center [221, 449] width 275 height 642
click at [200, 154] on h4 "Style" at bounding box center [193, 147] width 56 height 37
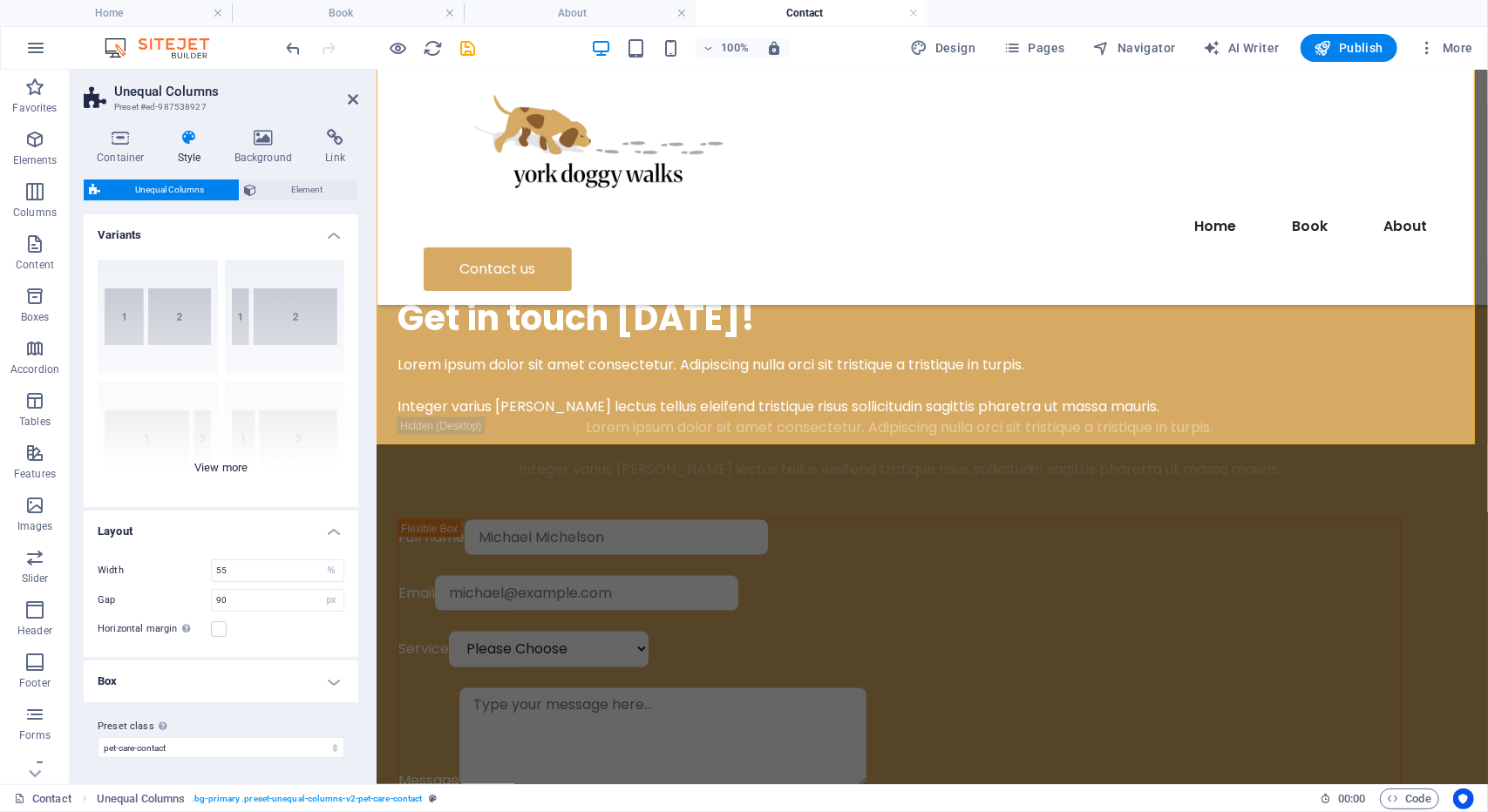
scroll to position [0, 0]
click at [278, 140] on icon at bounding box center [263, 137] width 85 height 18
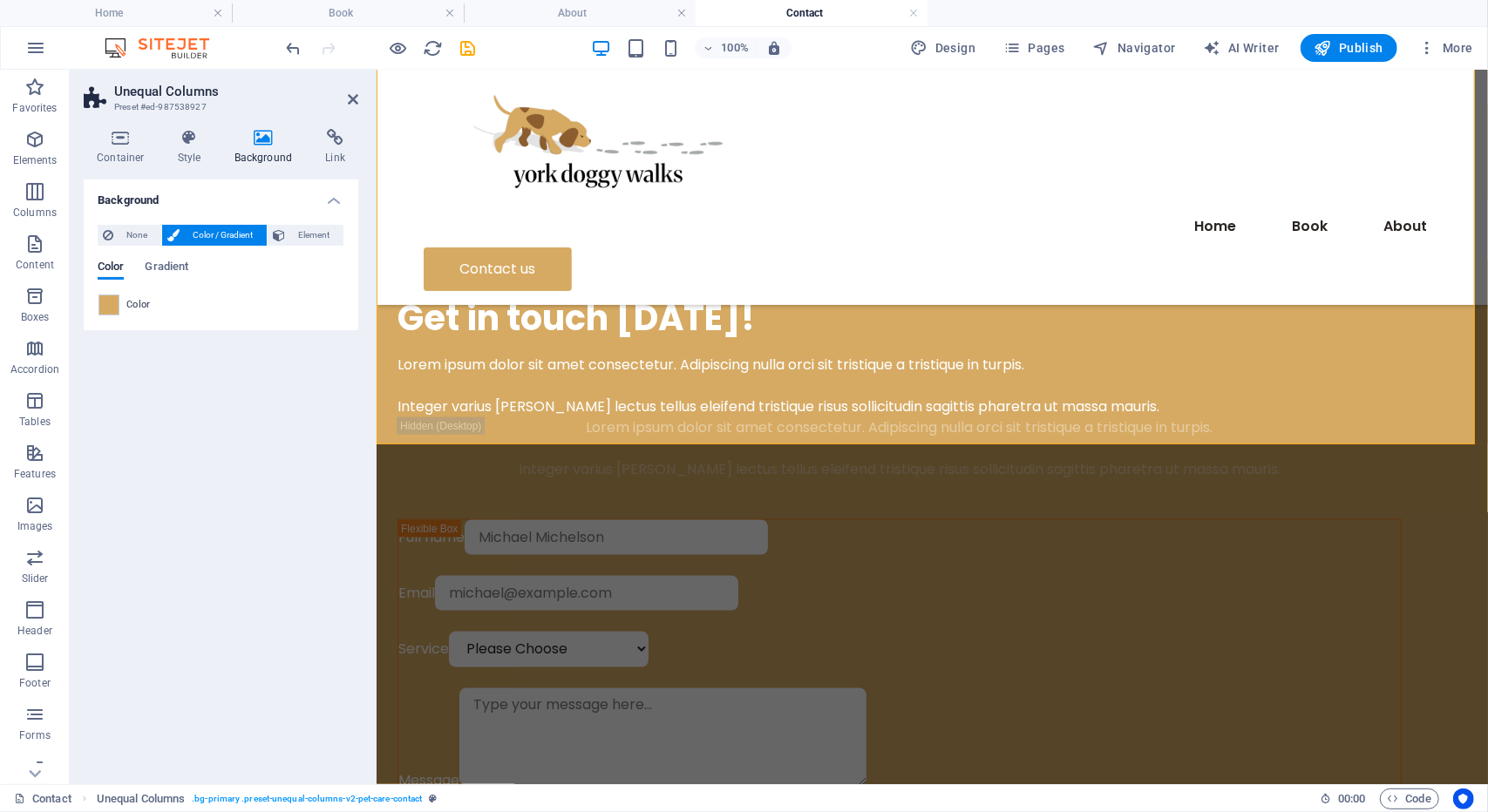
click at [359, 103] on aside "Unequal Columns Preset #ed-987538927 Container Style Background Link Size Heigh…" at bounding box center [223, 427] width 307 height 715
drag, startPoint x: 353, startPoint y: 102, endPoint x: 345, endPoint y: 121, distance: 20.6
click at [353, 102] on icon at bounding box center [353, 99] width 11 height 14
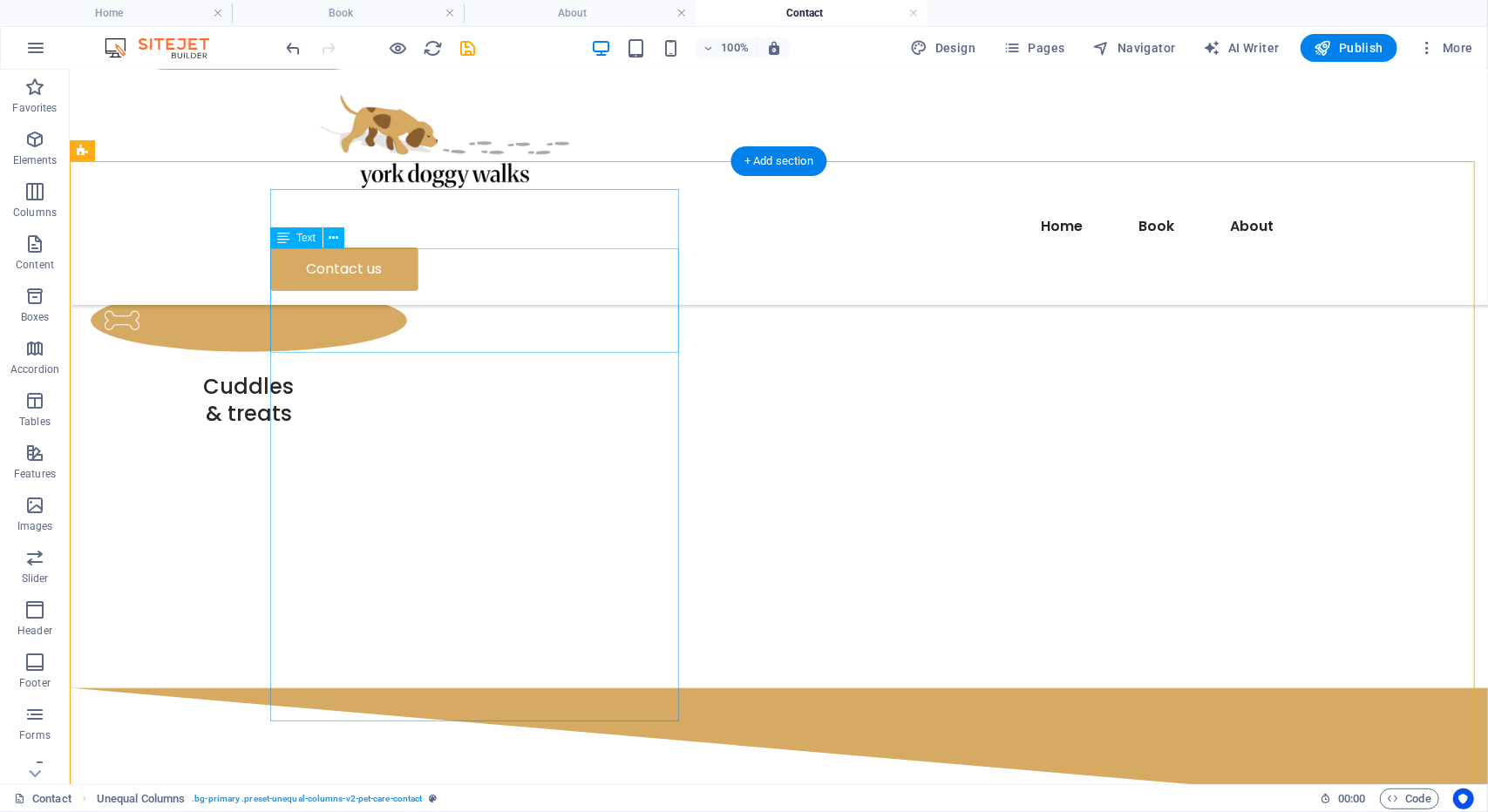
scroll to position [1123, 0]
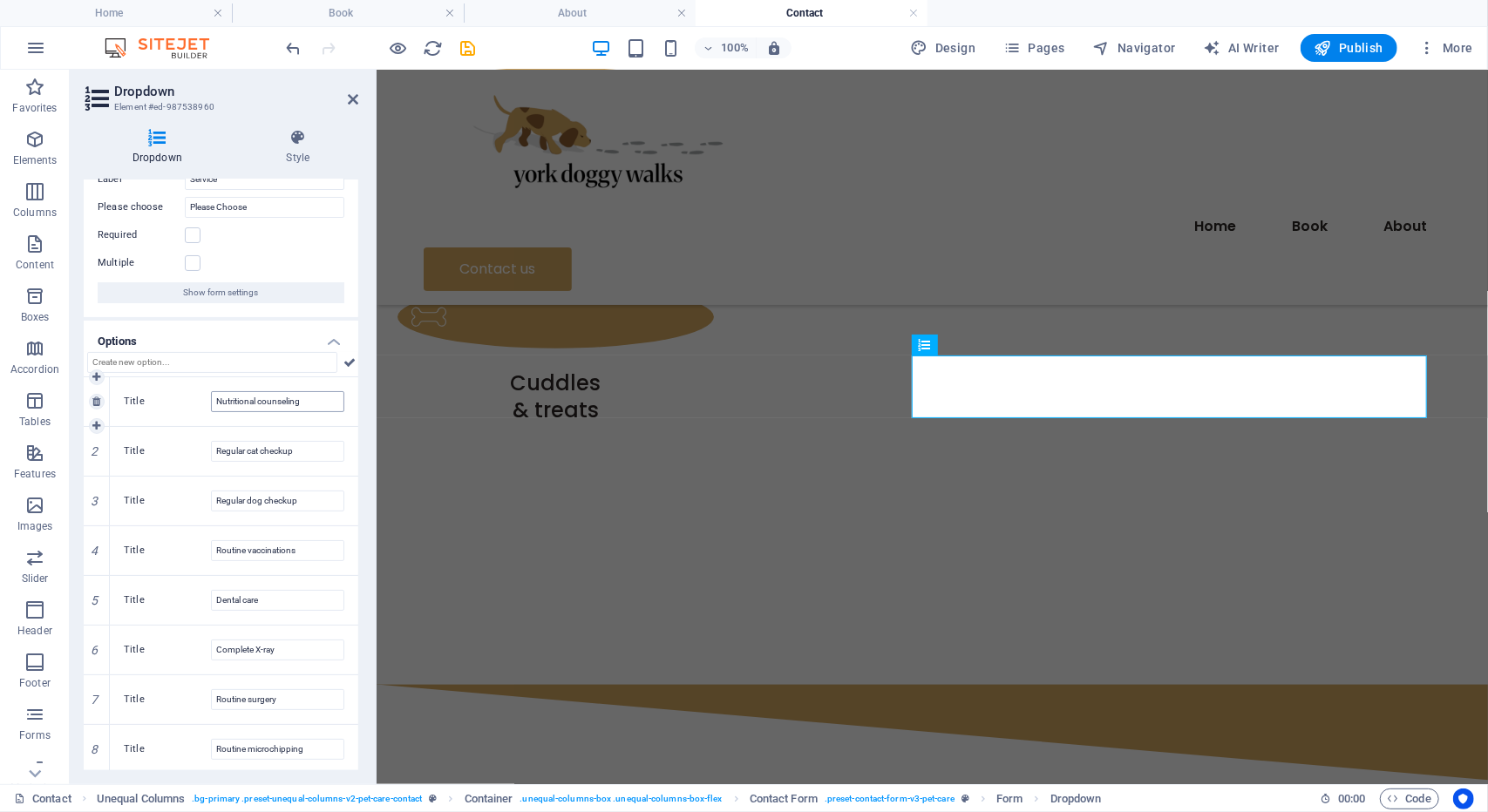
scroll to position [55, 0]
drag, startPoint x: 322, startPoint y: 409, endPoint x: 106, endPoint y: 423, distance: 216.5
click at [106, 423] on div "1 Title Nutritional counseling" at bounding box center [221, 402] width 275 height 50
type input "Dog W"
type input "a"
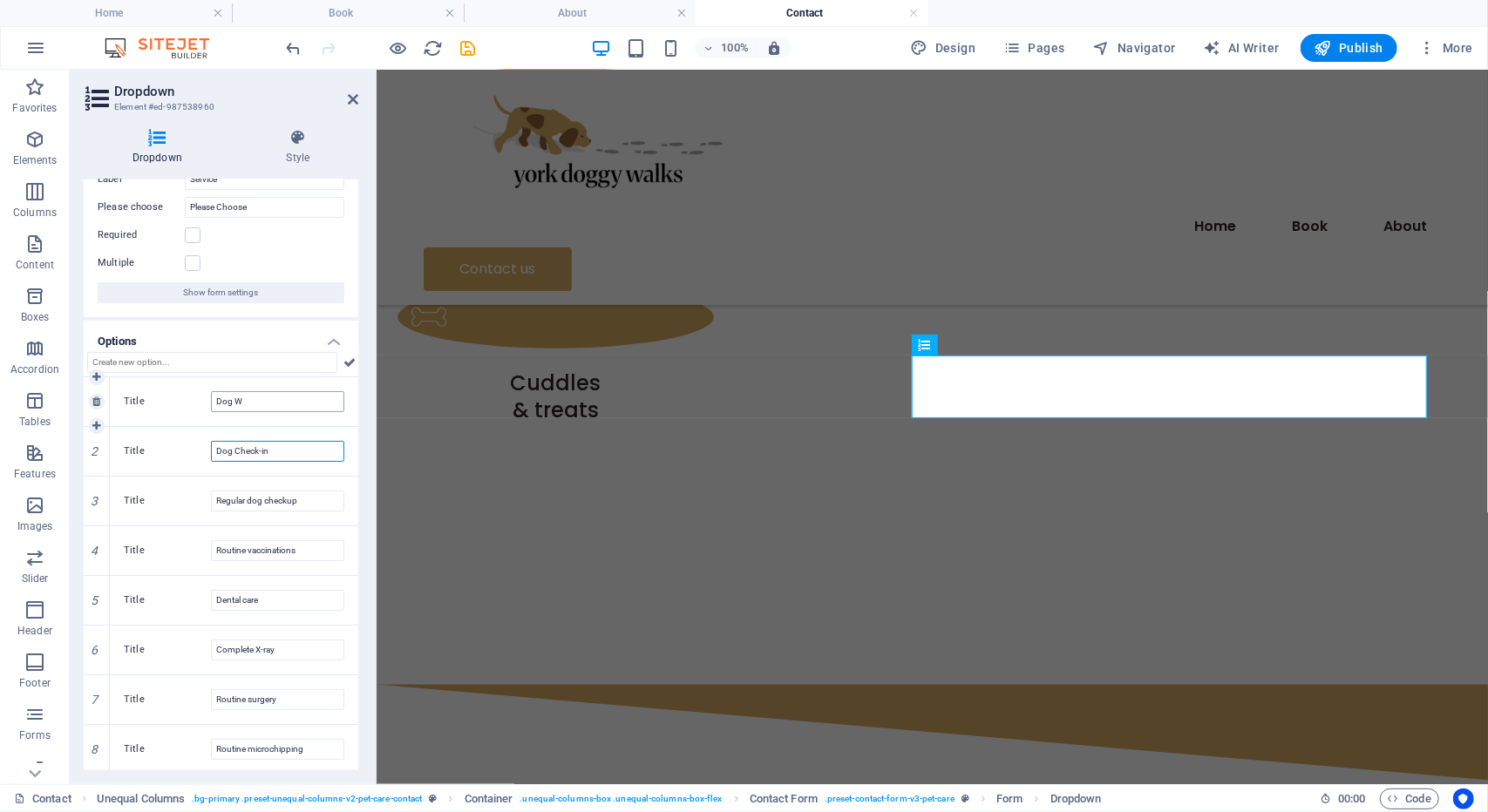
type input "Dog Check-in"
click at [254, 404] on input "Dog W" at bounding box center [278, 401] width 133 height 20
type input "Dog Walk"
click at [97, 499] on icon at bounding box center [96, 500] width 8 height 11
type input "Routine vaccinations"
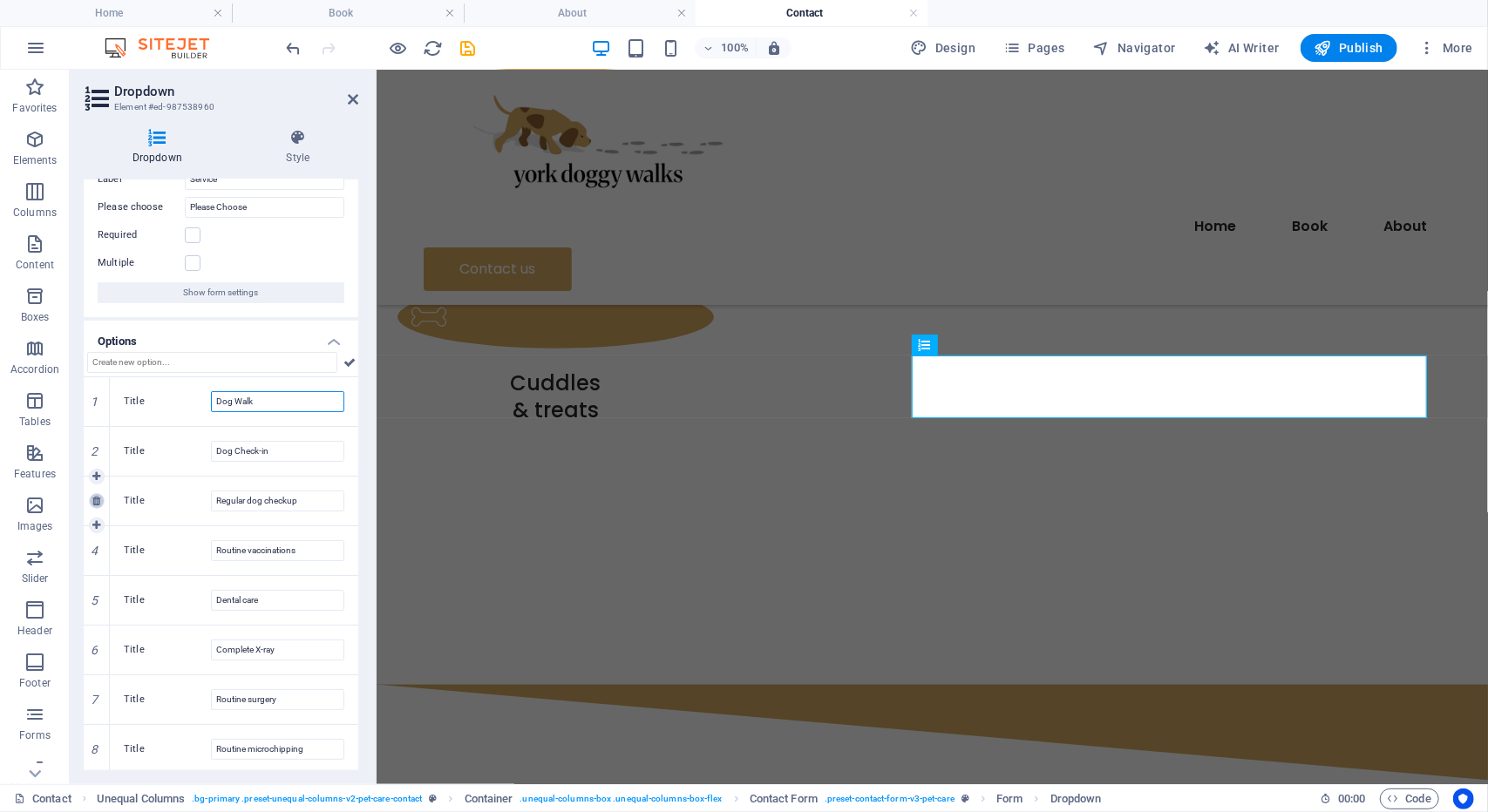
type input "Dental care"
type input "Complete X-ray"
type input "Routine surgery"
type input "Routine microchipping"
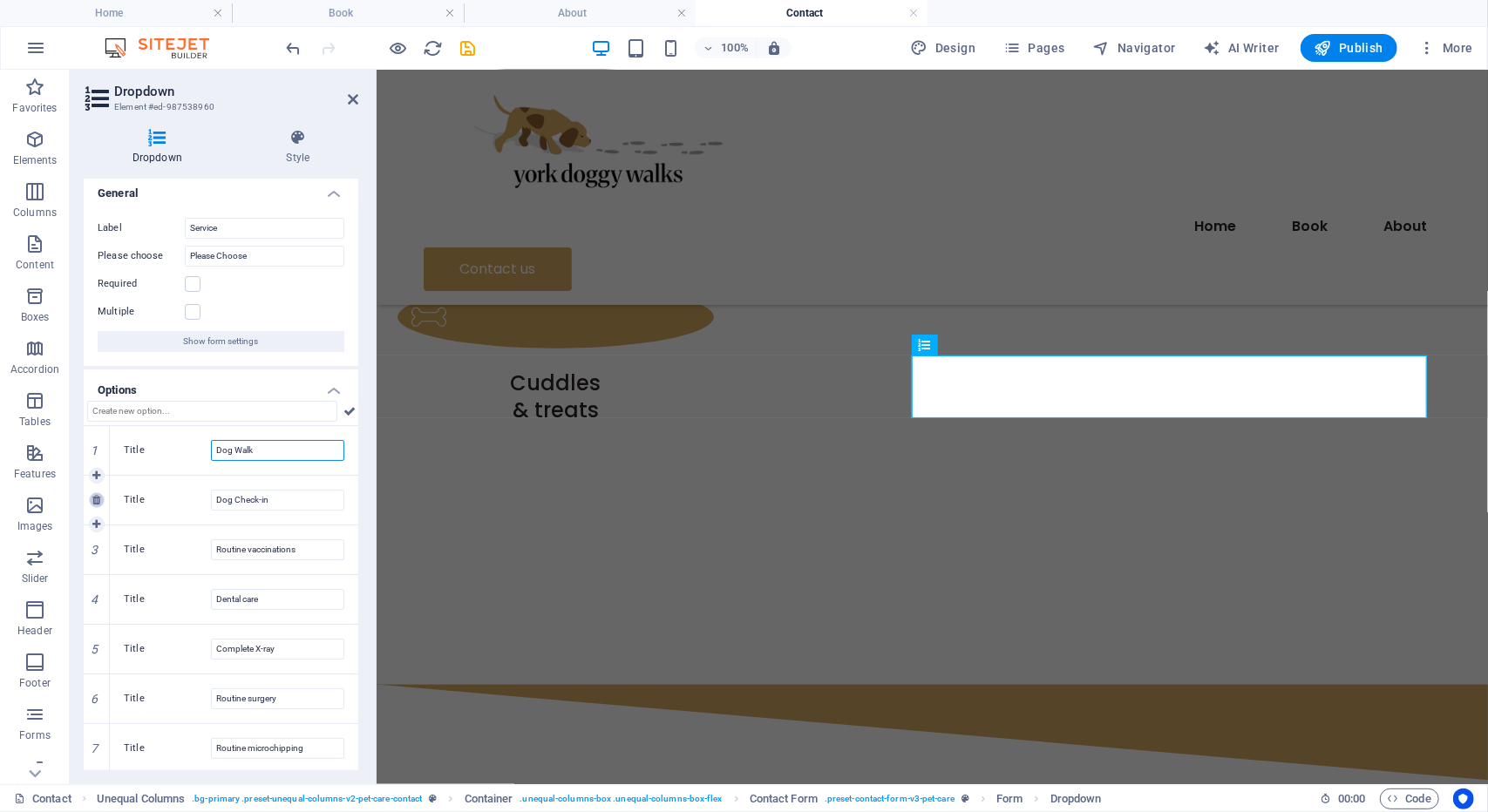
scroll to position [7, 0]
drag, startPoint x: 97, startPoint y: 499, endPoint x: 103, endPoint y: 510, distance: 12.5
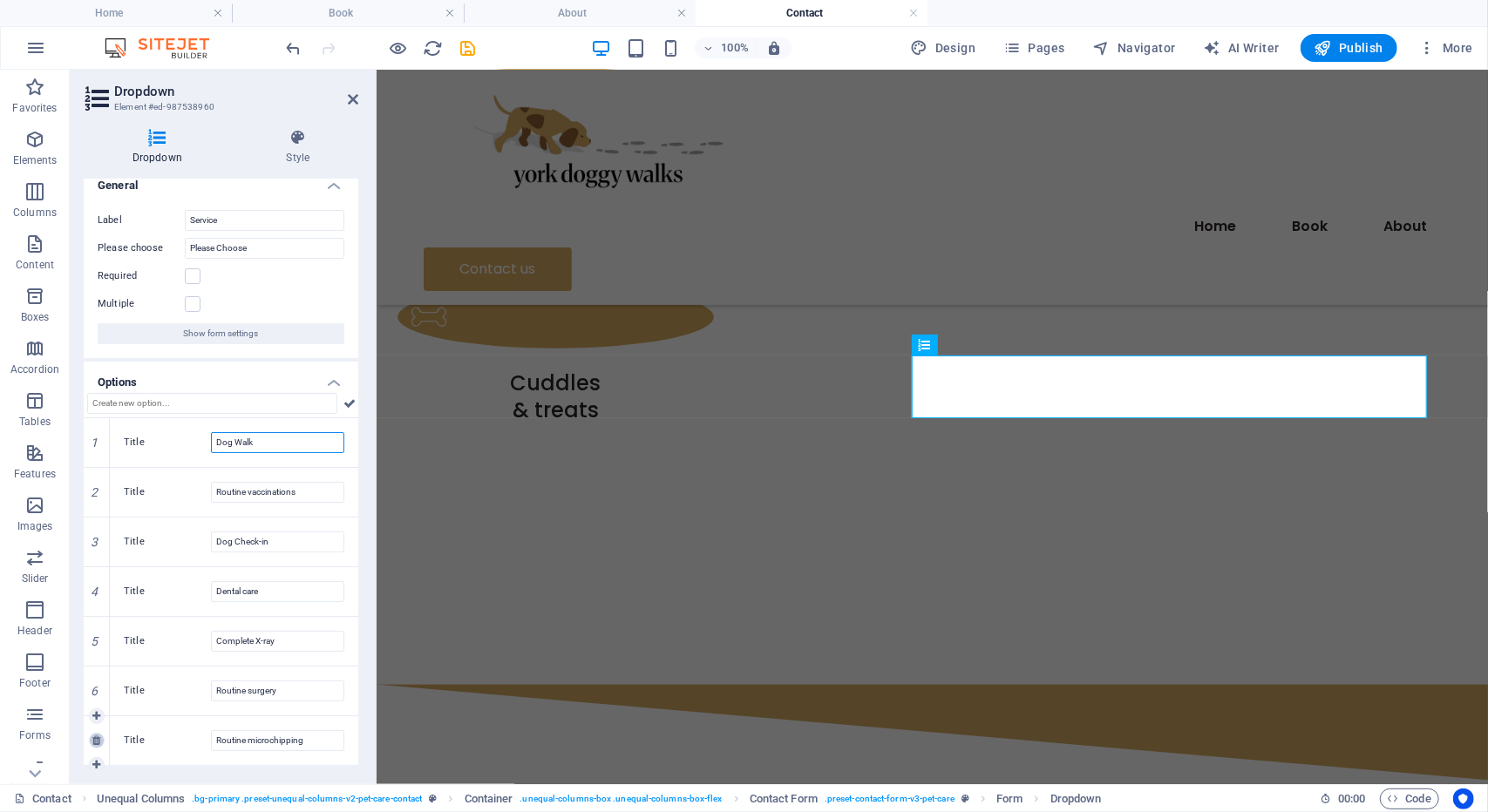
click at [99, 739] on icon at bounding box center [96, 740] width 8 height 11
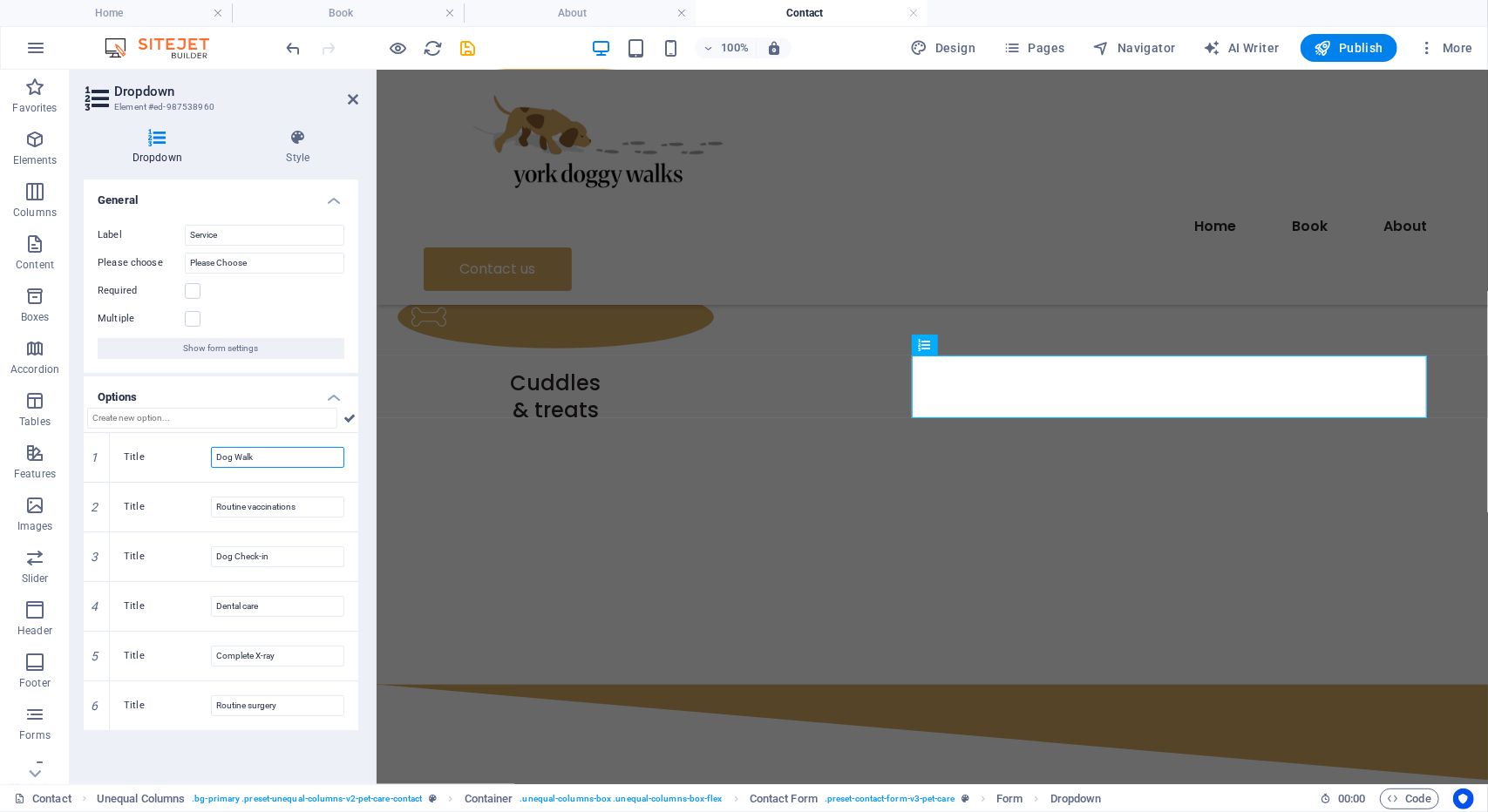
scroll to position [0, 0]
click at [95, 654] on icon at bounding box center [96, 656] width 8 height 11
type input "Routine surgery"
click at [95, 654] on icon at bounding box center [96, 656] width 8 height 11
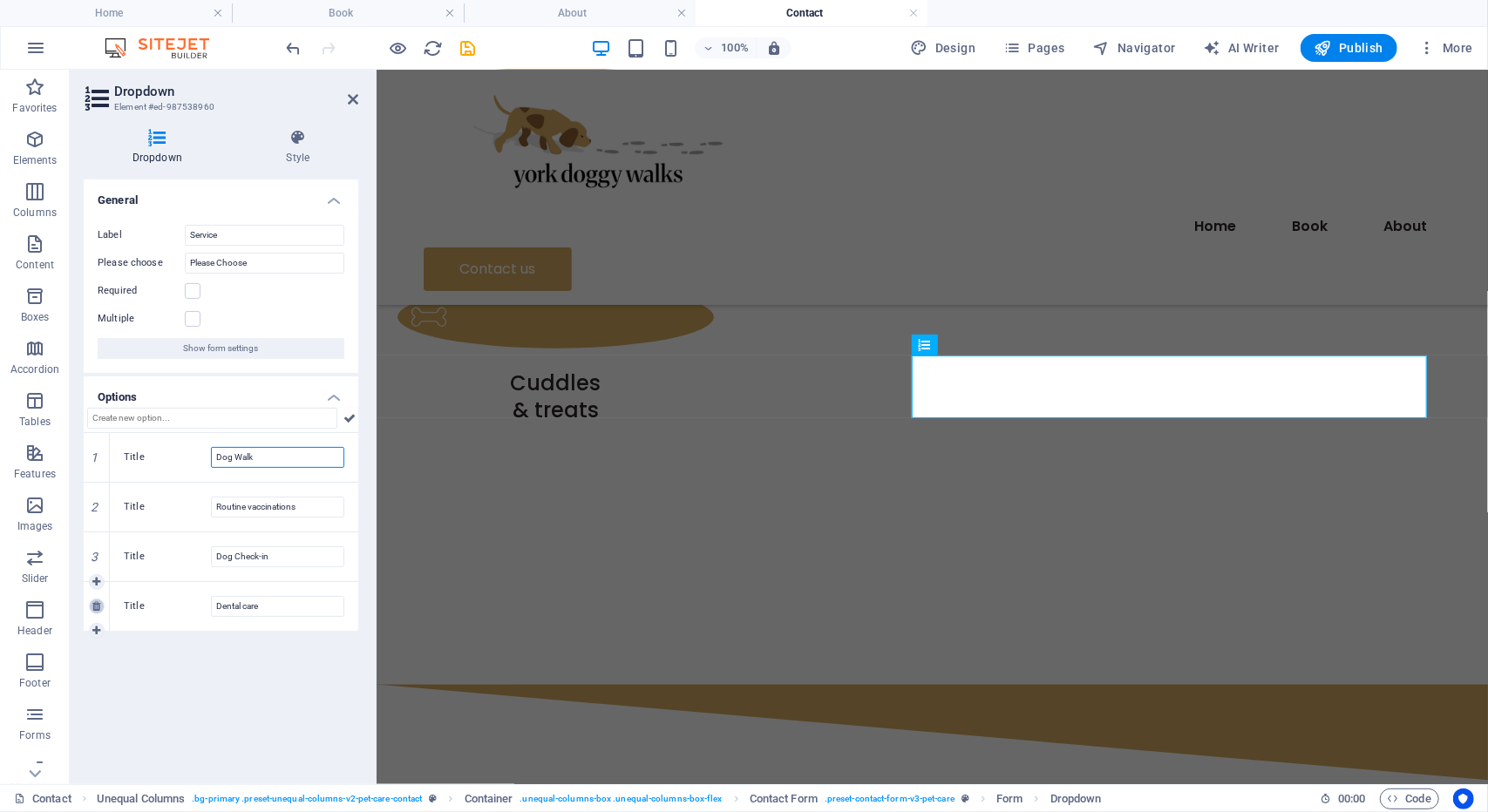
click at [90, 605] on link at bounding box center [96, 607] width 16 height 16
click at [99, 509] on icon at bounding box center [96, 507] width 8 height 11
type input "Dog Check-in"
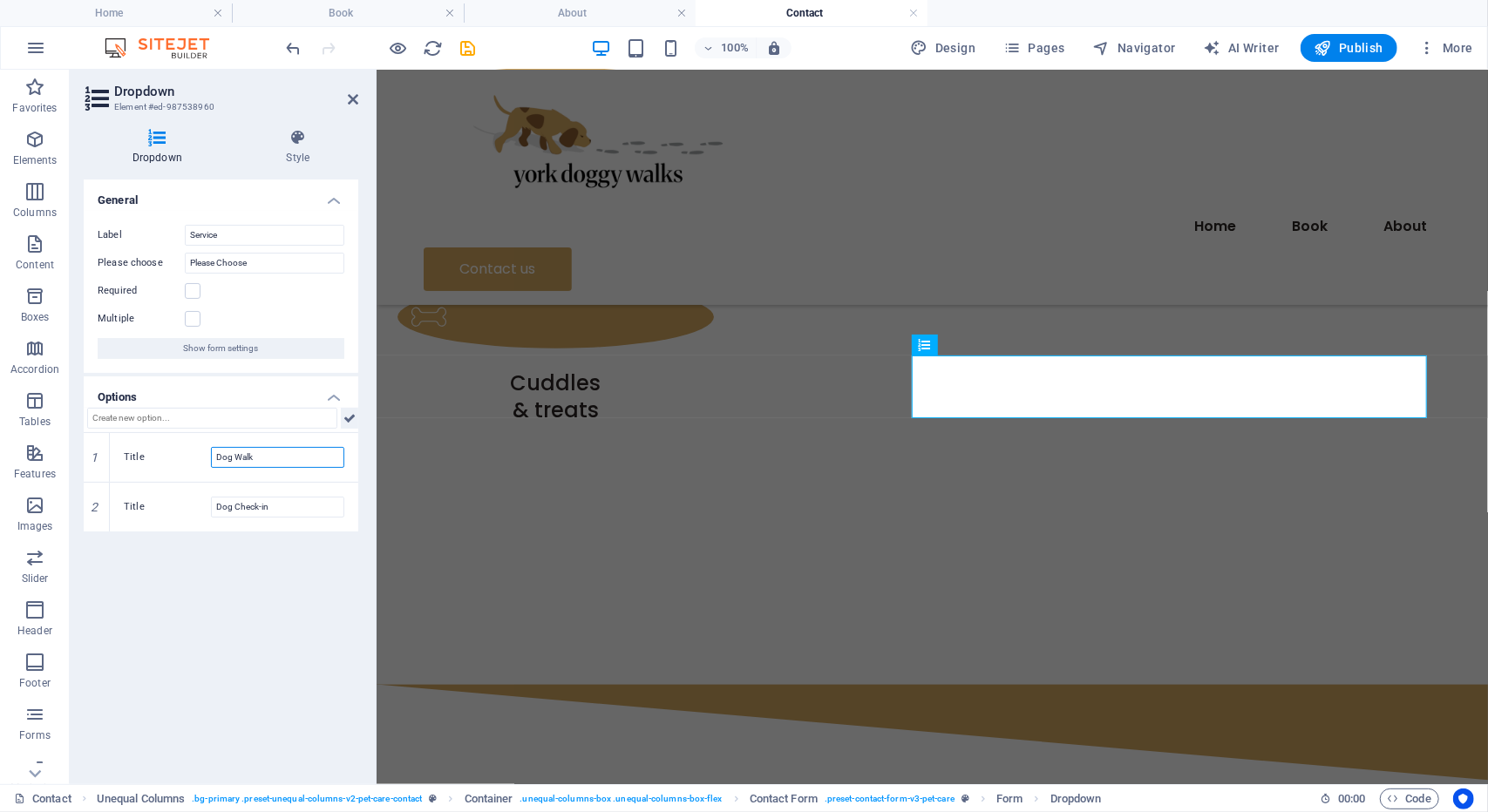
type input "Dog Walk"
click at [343, 414] on button at bounding box center [350, 418] width 18 height 20
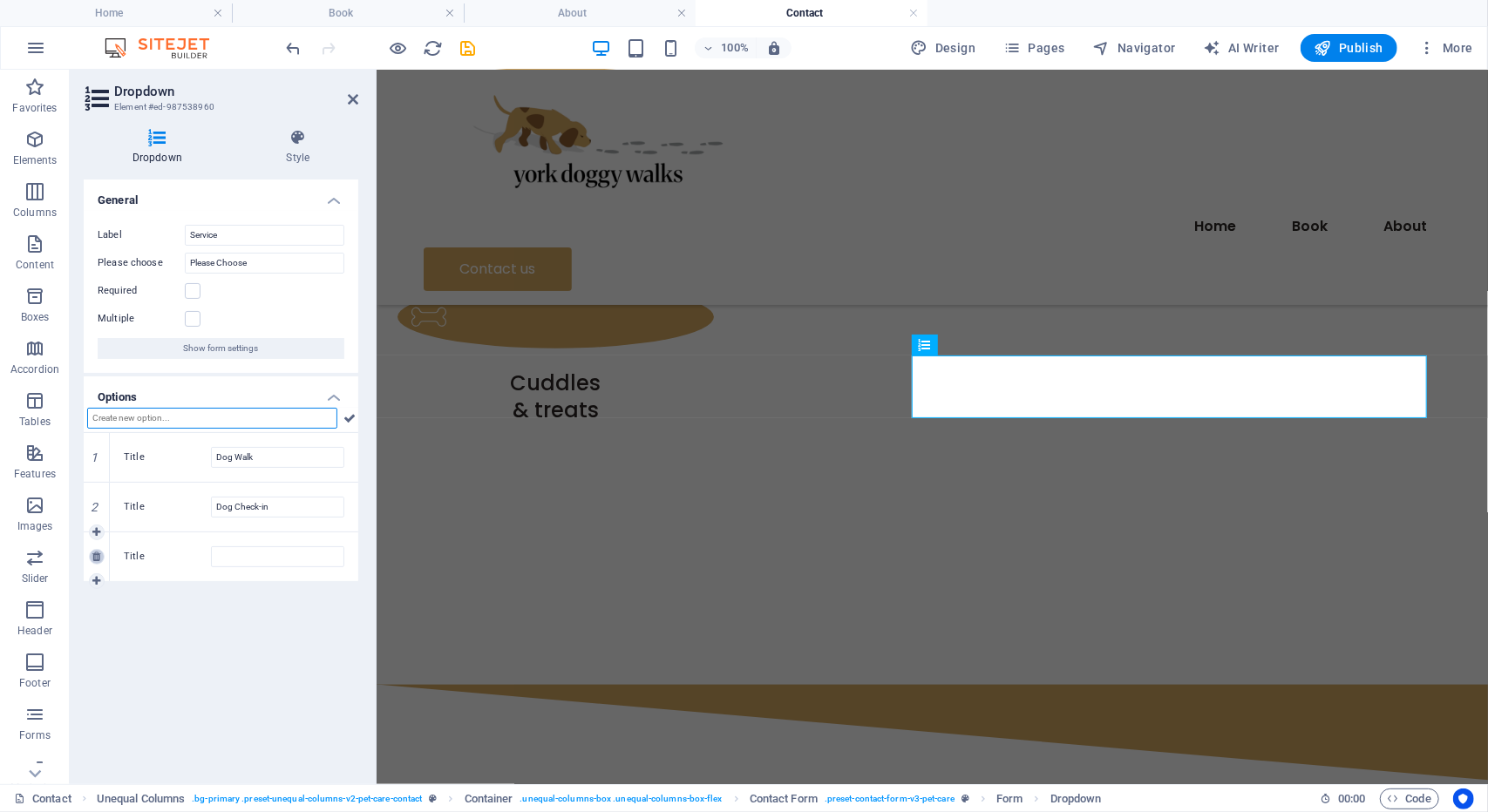
click at [93, 555] on icon at bounding box center [96, 557] width 8 height 11
click at [197, 286] on label at bounding box center [193, 291] width 16 height 16
click at [0, 0] on input "Required" at bounding box center [0, 0] width 0 height 0
click at [355, 104] on icon at bounding box center [353, 99] width 11 height 14
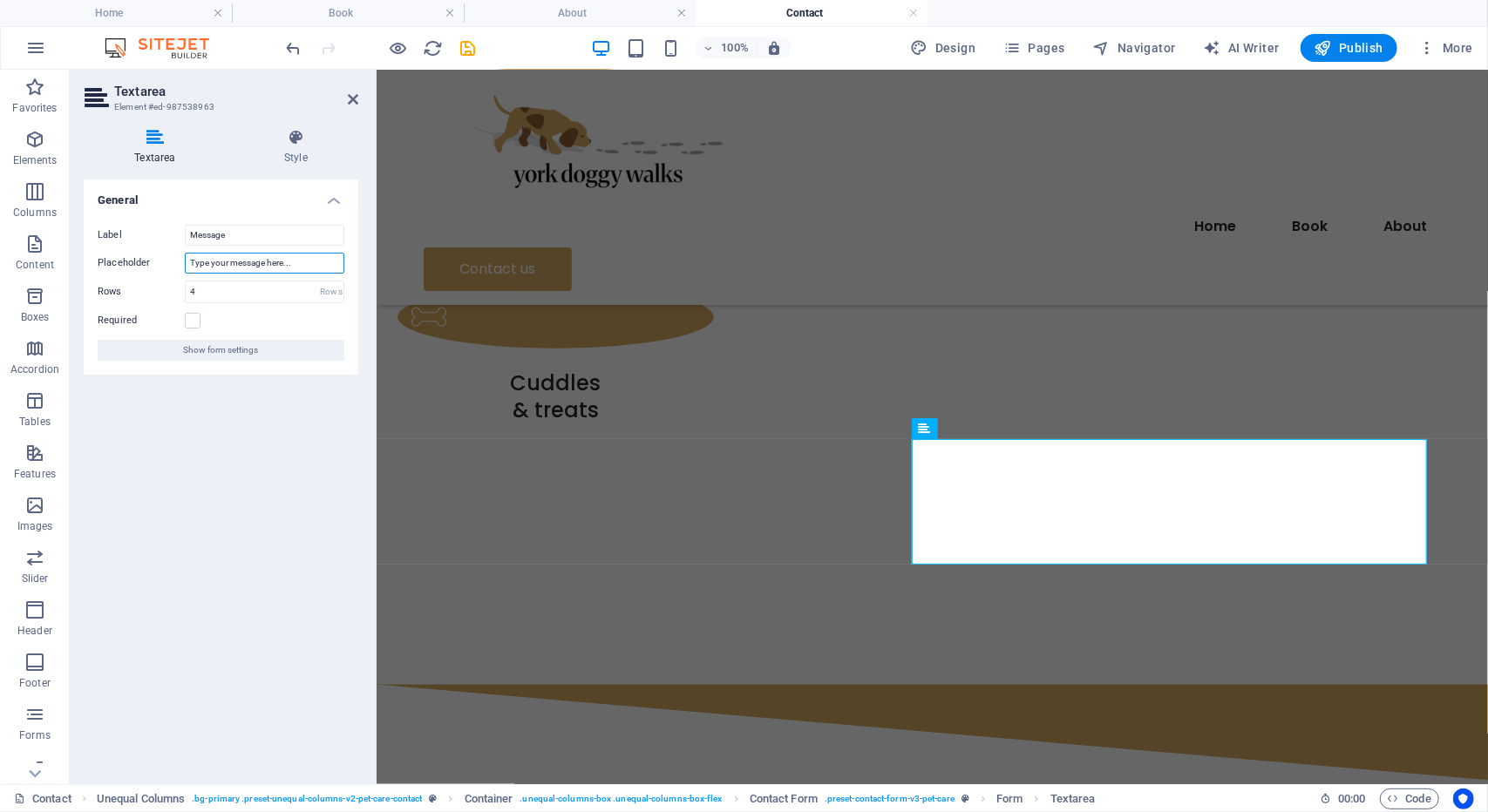
click at [332, 262] on input "Type your message here..." at bounding box center [265, 263] width 160 height 20
type input "Type your message here..."
click at [353, 95] on icon at bounding box center [353, 99] width 11 height 14
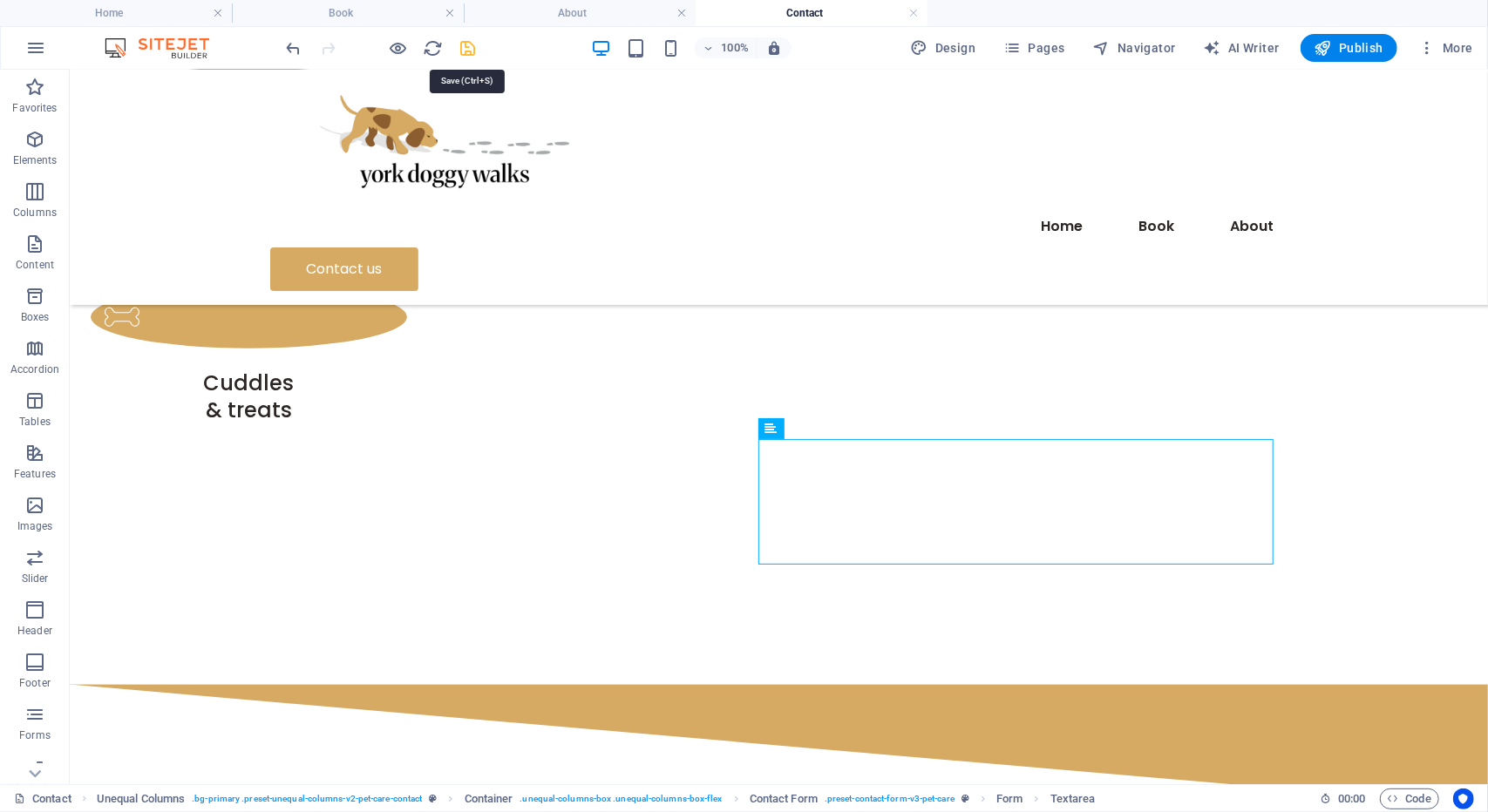
click at [465, 48] on icon "save" at bounding box center [468, 48] width 20 height 20
checkbox input "false"
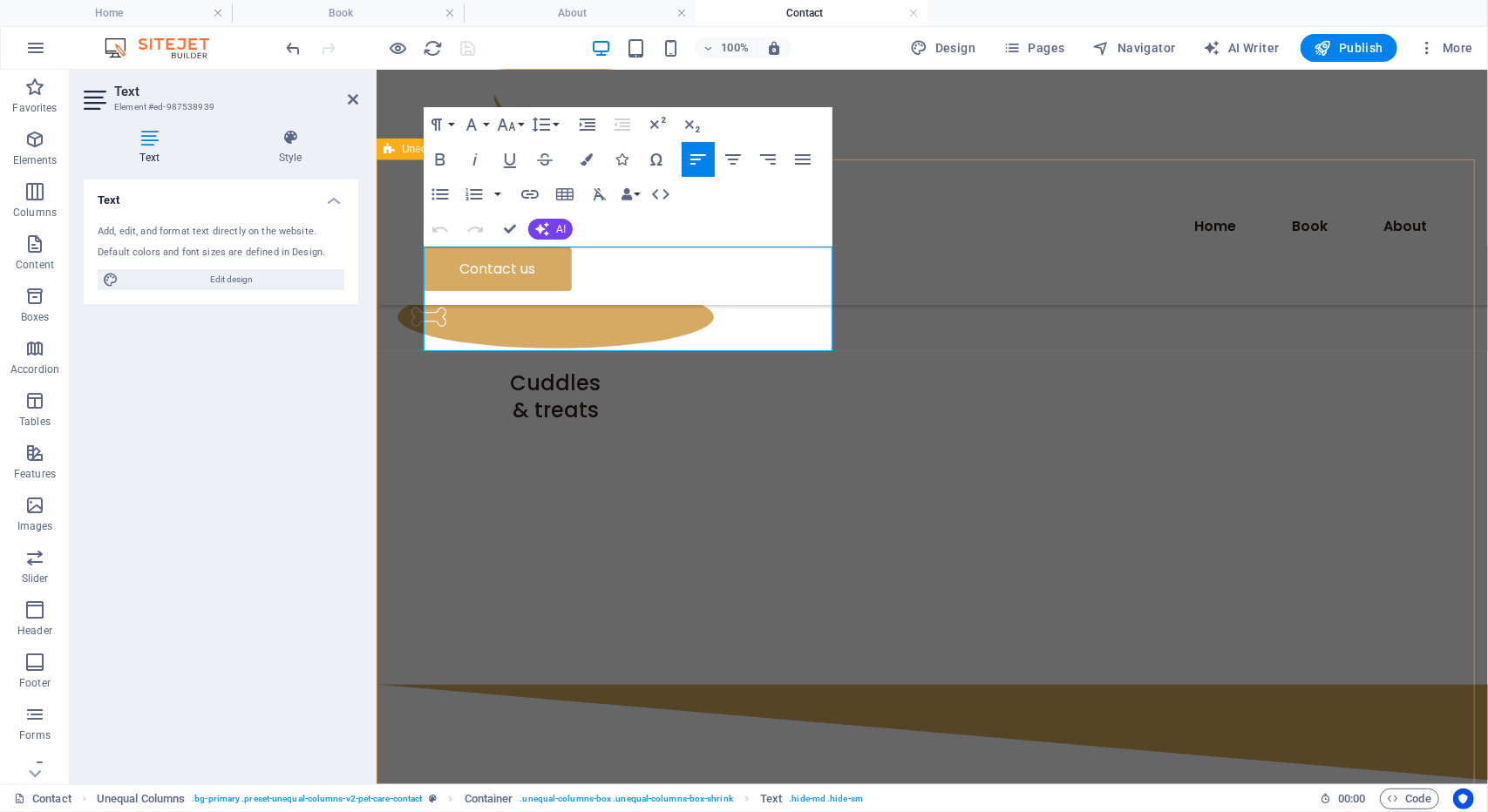
drag, startPoint x: 743, startPoint y: 336, endPoint x: 389, endPoint y: 261, distance: 361.9
type input "c"
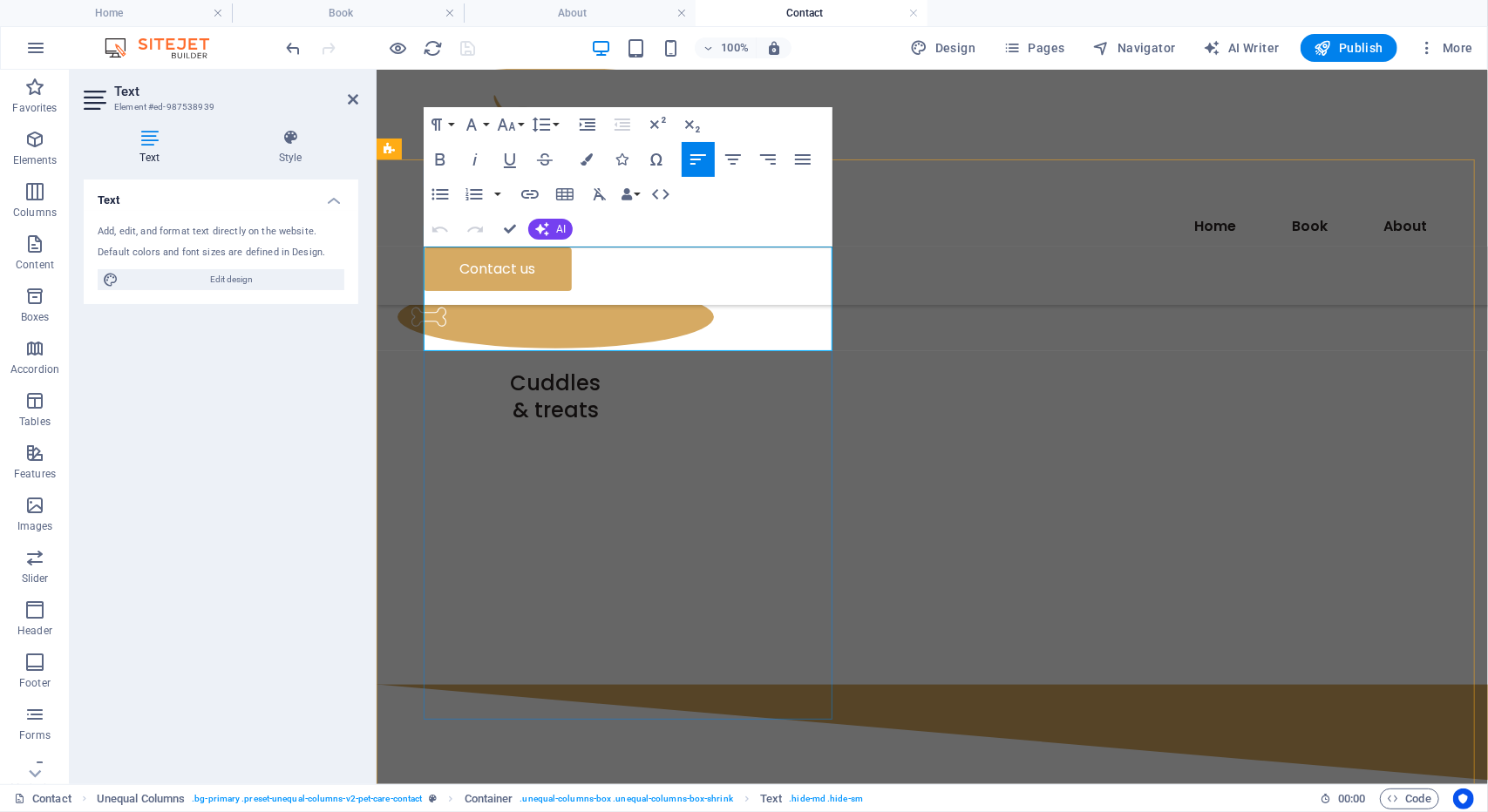
drag, startPoint x: 760, startPoint y: 336, endPoint x: 405, endPoint y: 254, distance: 364.3
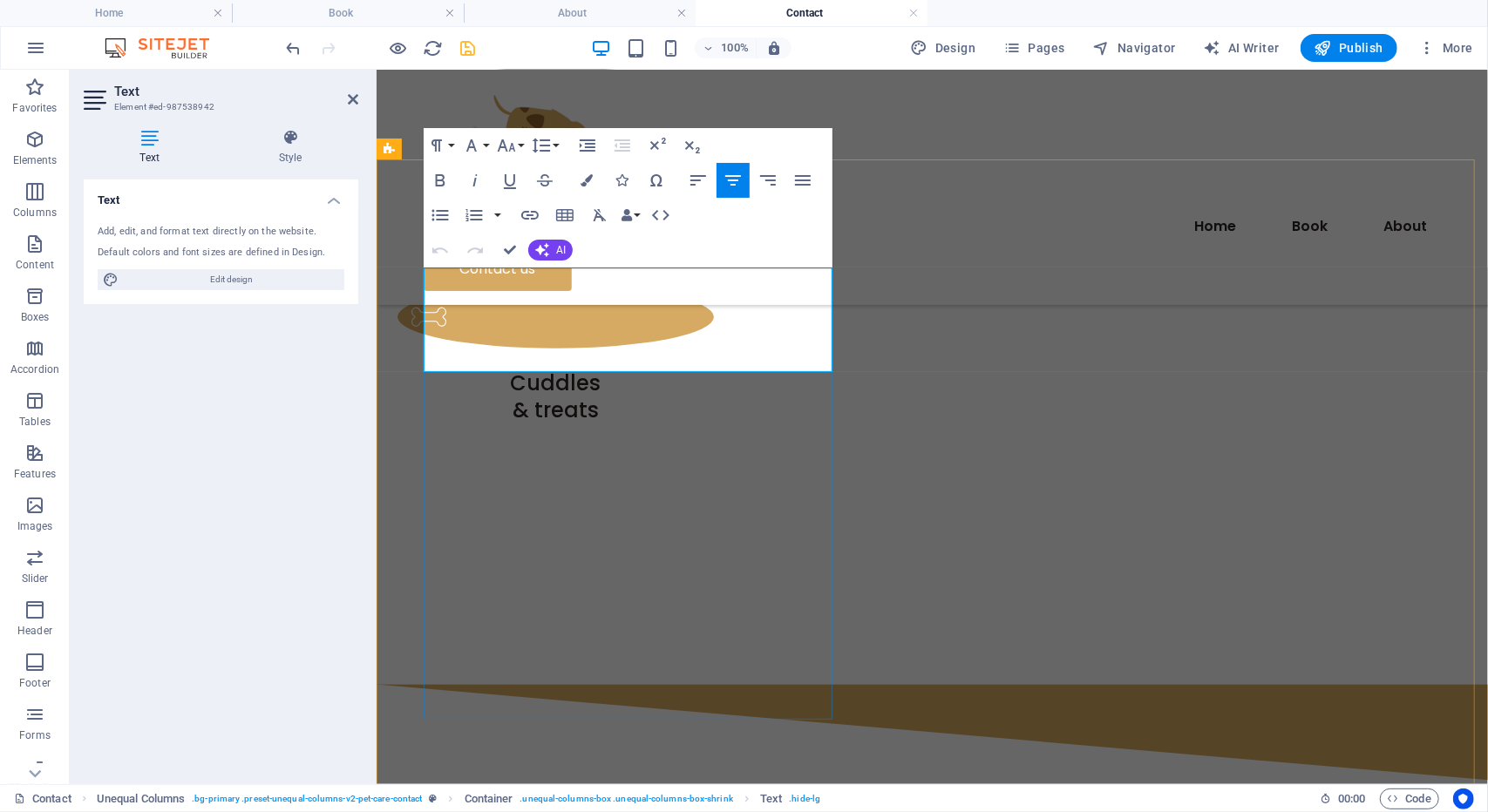
drag, startPoint x: 788, startPoint y: 351, endPoint x: 422, endPoint y: 282, distance: 372.4
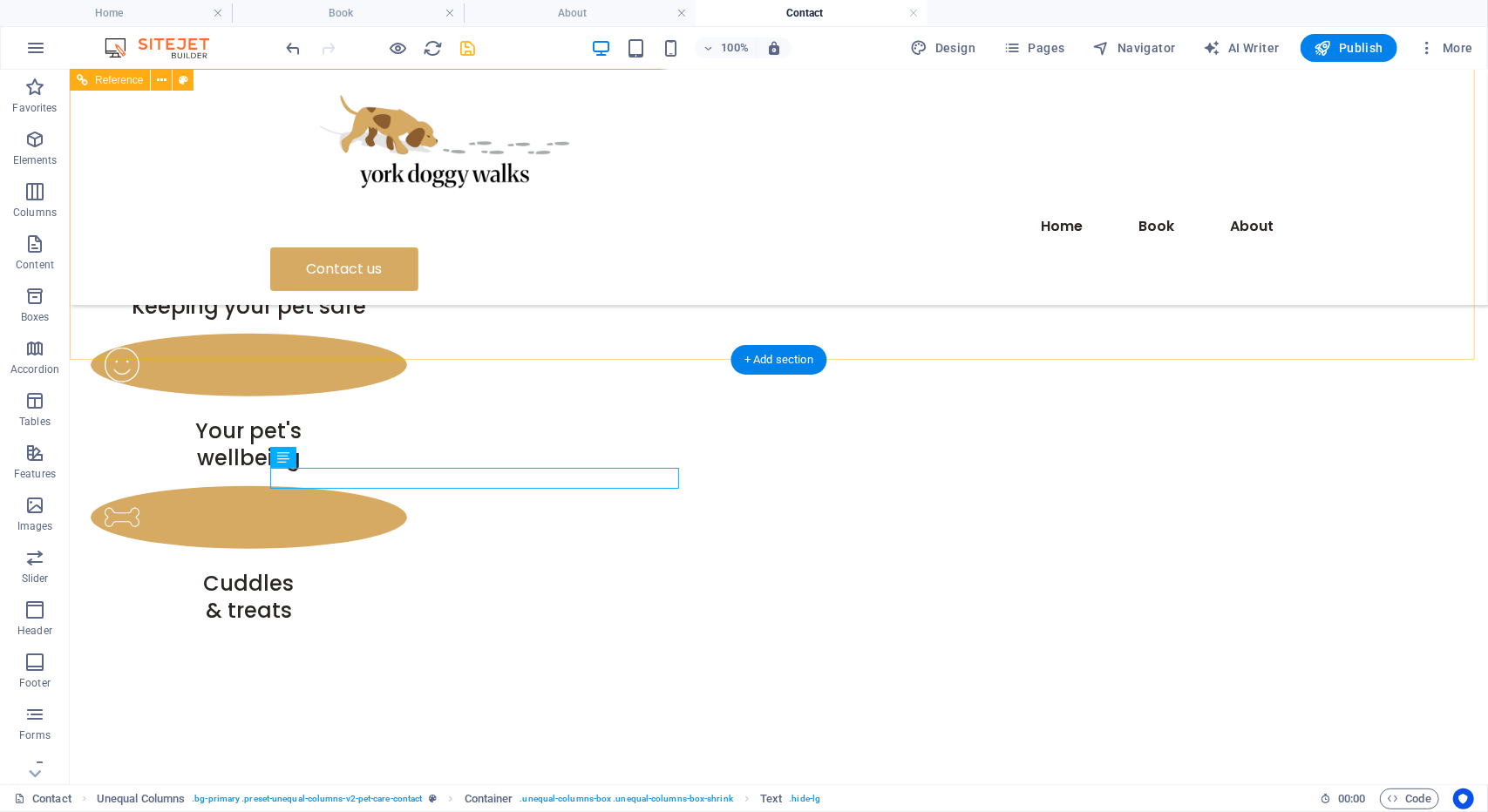
scroll to position [881, 0]
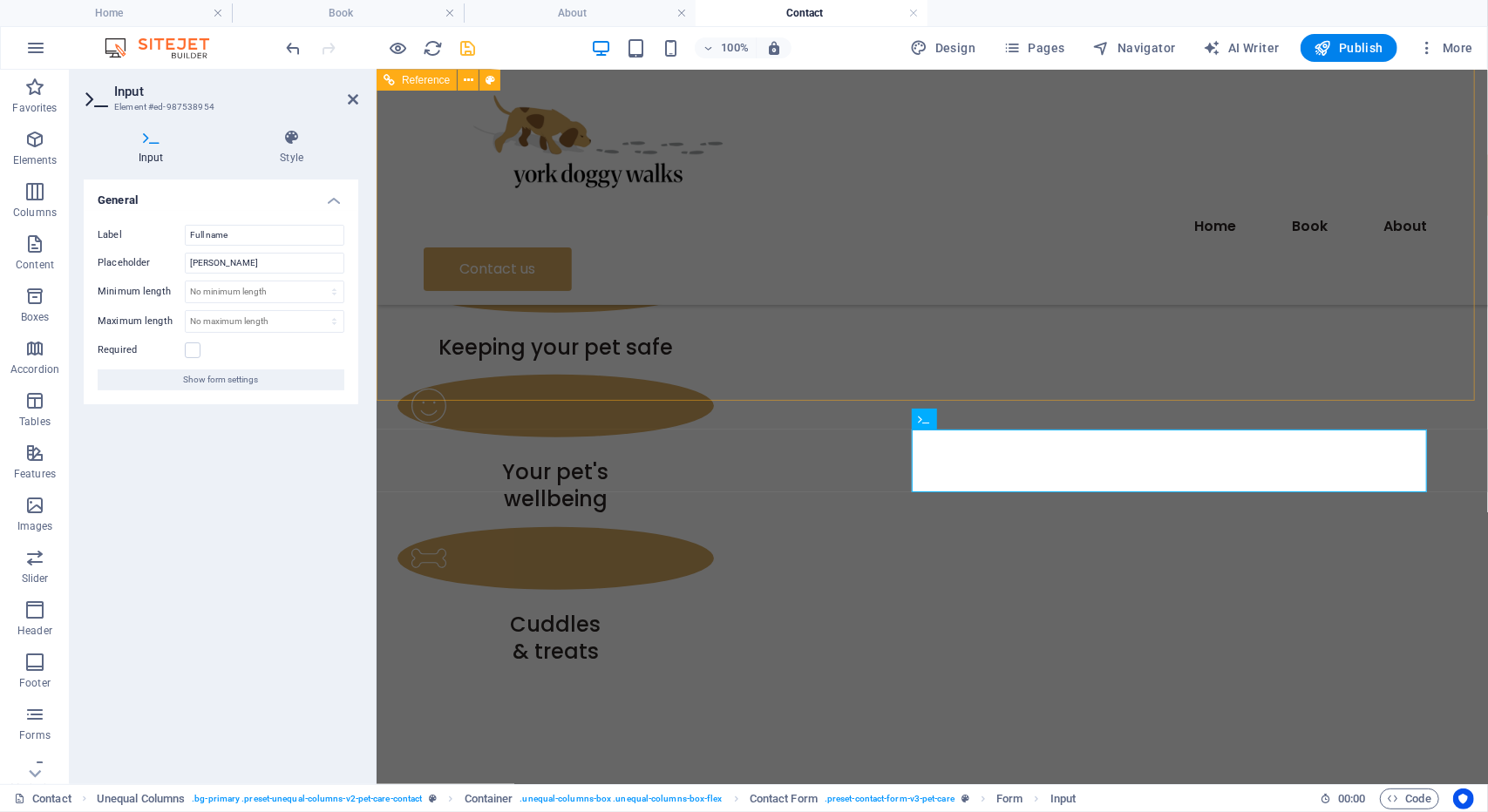
click at [894, 338] on div "Keeping your pet safe Your pet's wellbeing Cuddles & treats" at bounding box center [931, 492] width 1111 height 867
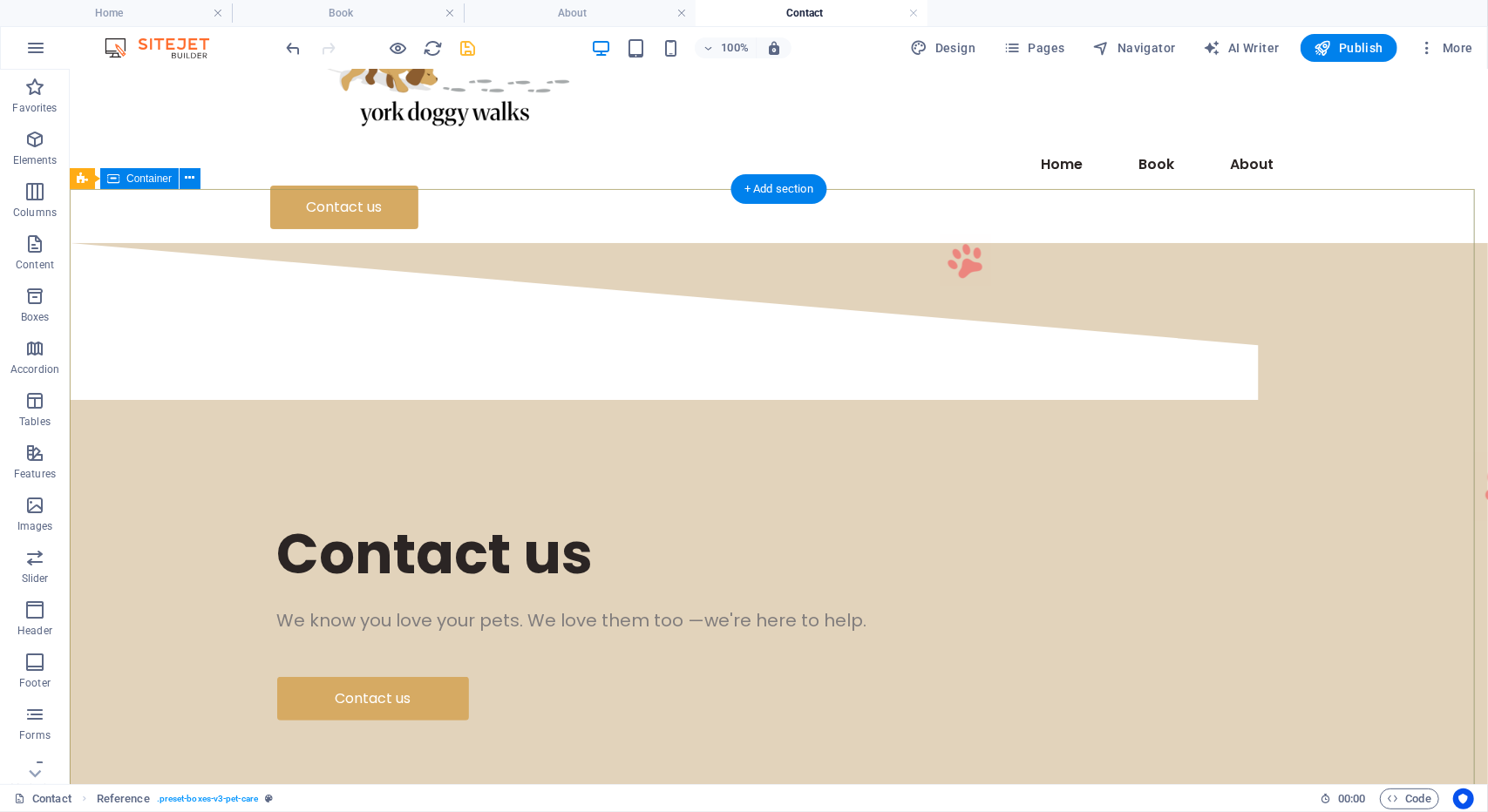
scroll to position [0, 0]
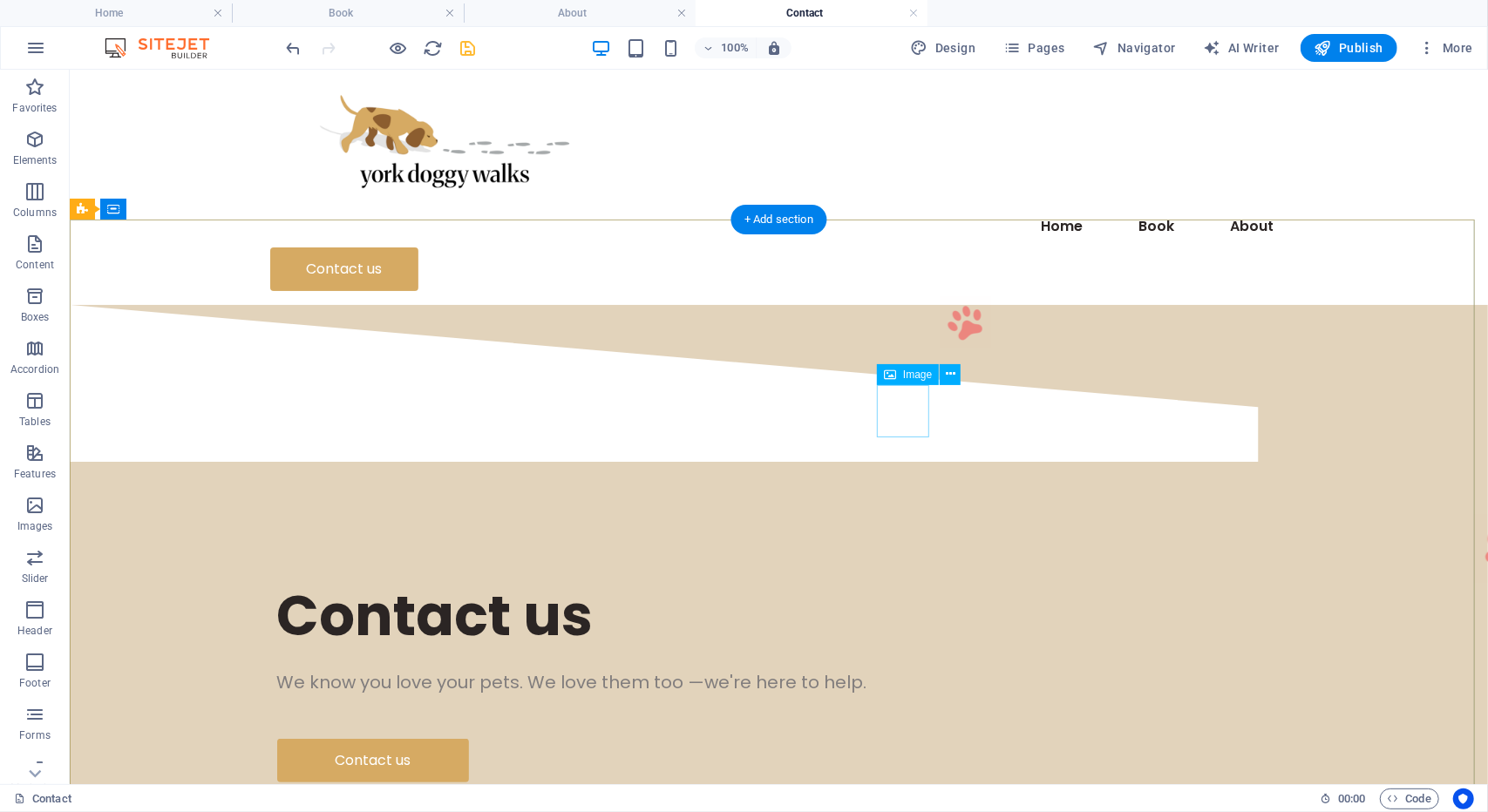
click at [939, 348] on figure at bounding box center [965, 321] width 53 height 53
select select "px"
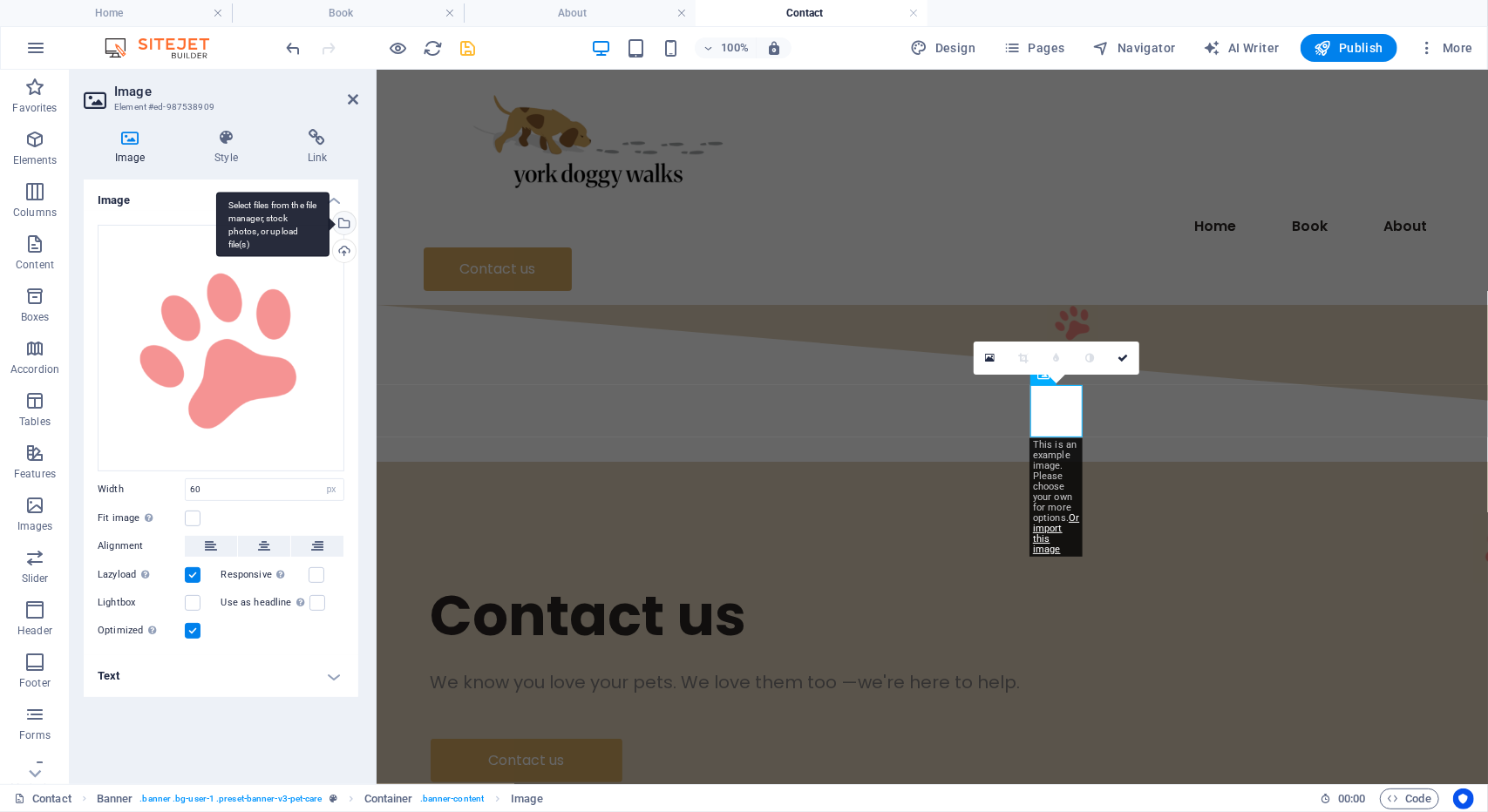
click at [348, 224] on div "Select files from the file manager, stock photos, or upload file(s)" at bounding box center [342, 224] width 26 height 26
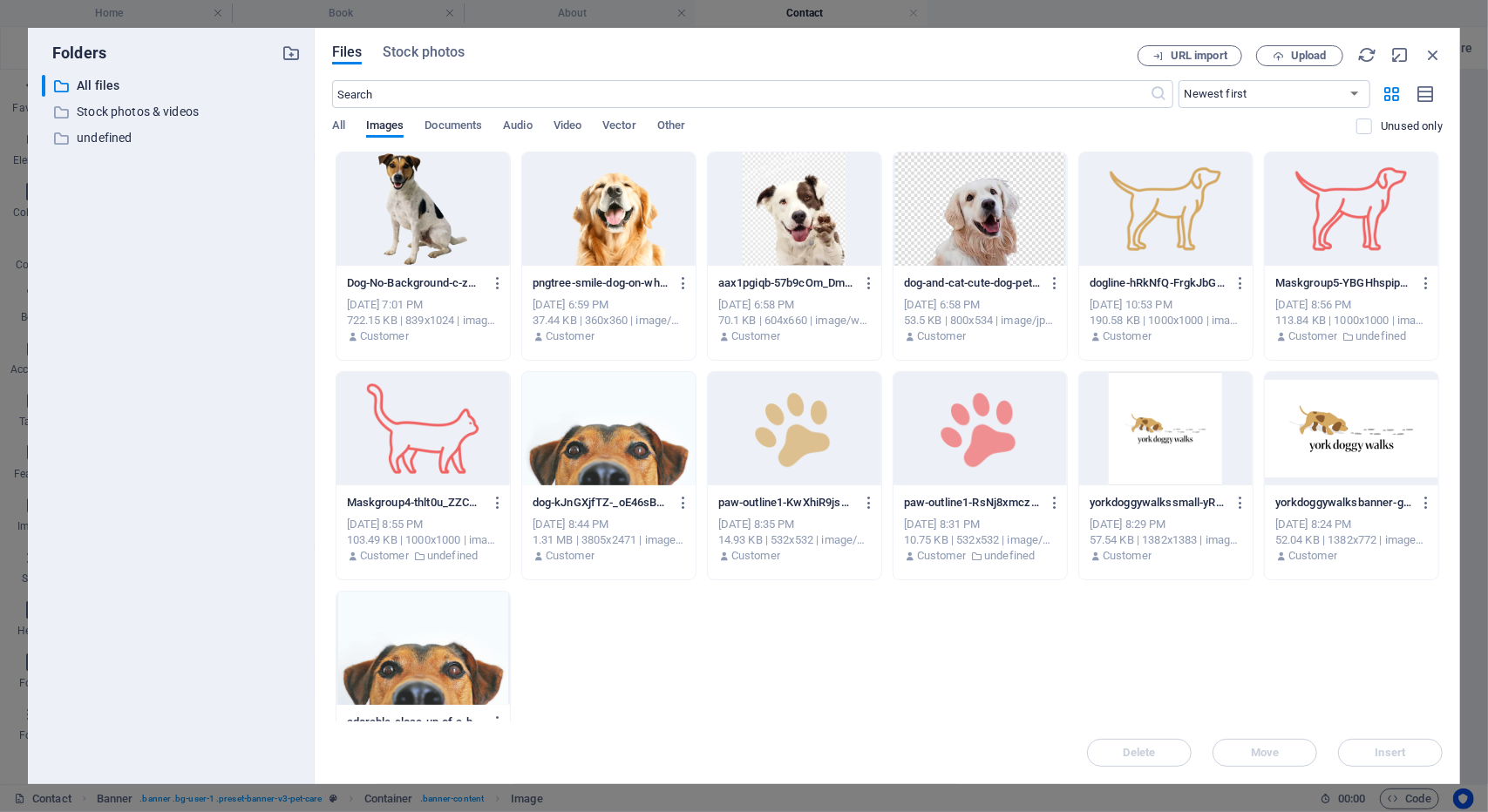
click at [794, 478] on div at bounding box center [795, 428] width 173 height 113
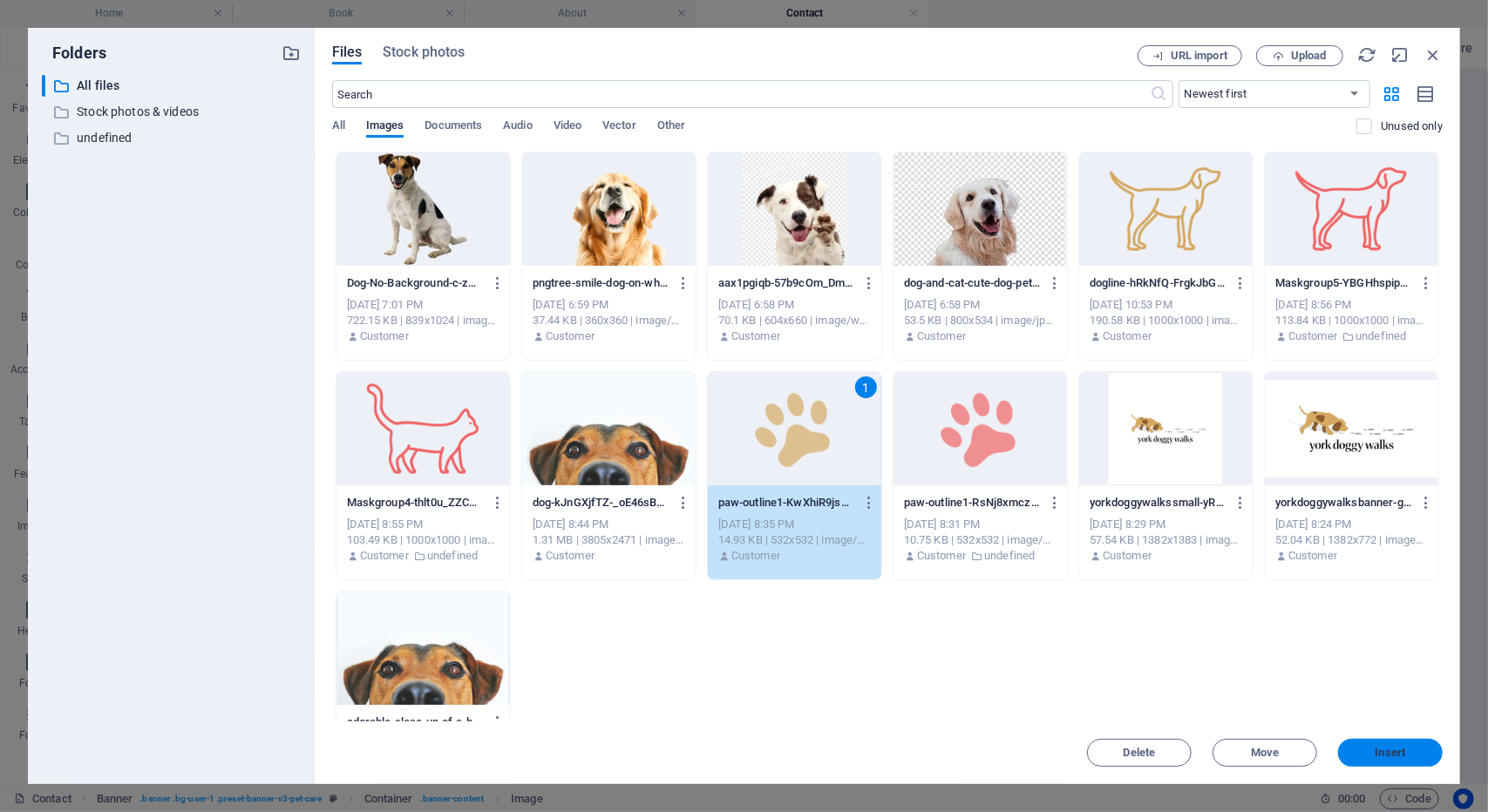
click at [1396, 757] on span "Insert" at bounding box center [1390, 753] width 30 height 11
type input "60"
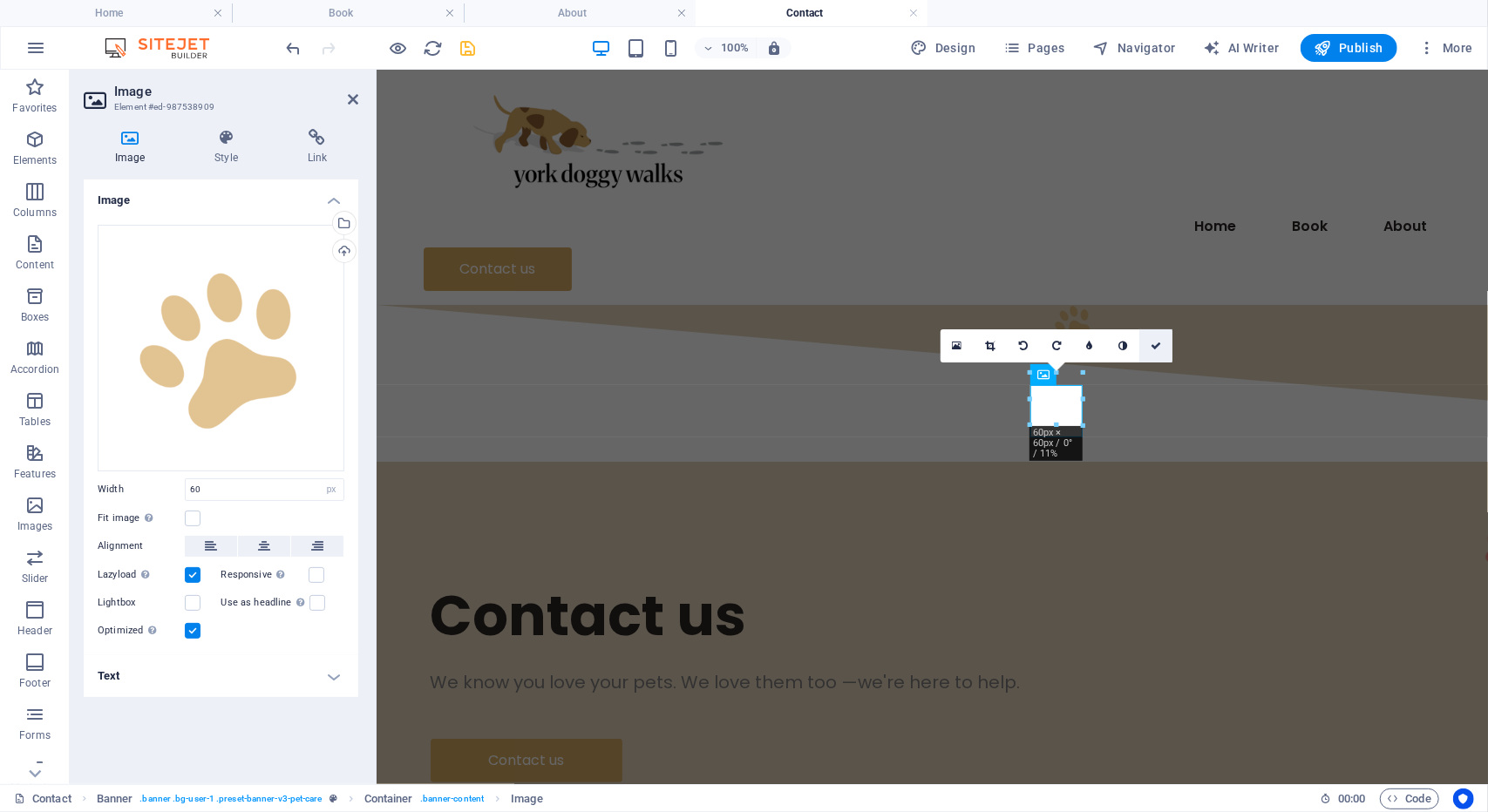
click at [1161, 347] on link at bounding box center [1156, 346] width 33 height 33
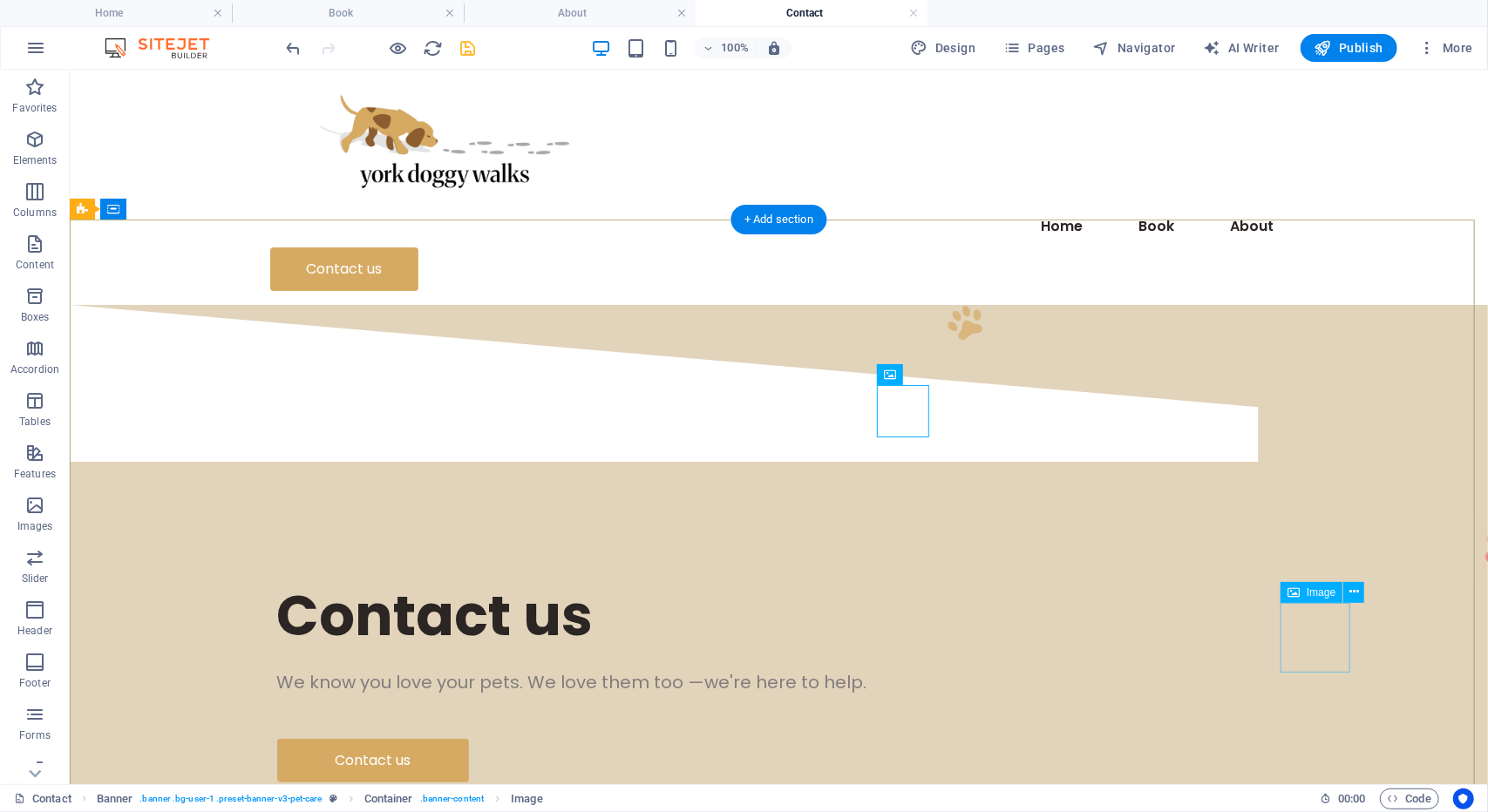
click at [1472, 583] on figure at bounding box center [1507, 548] width 70 height 70
select select "px"
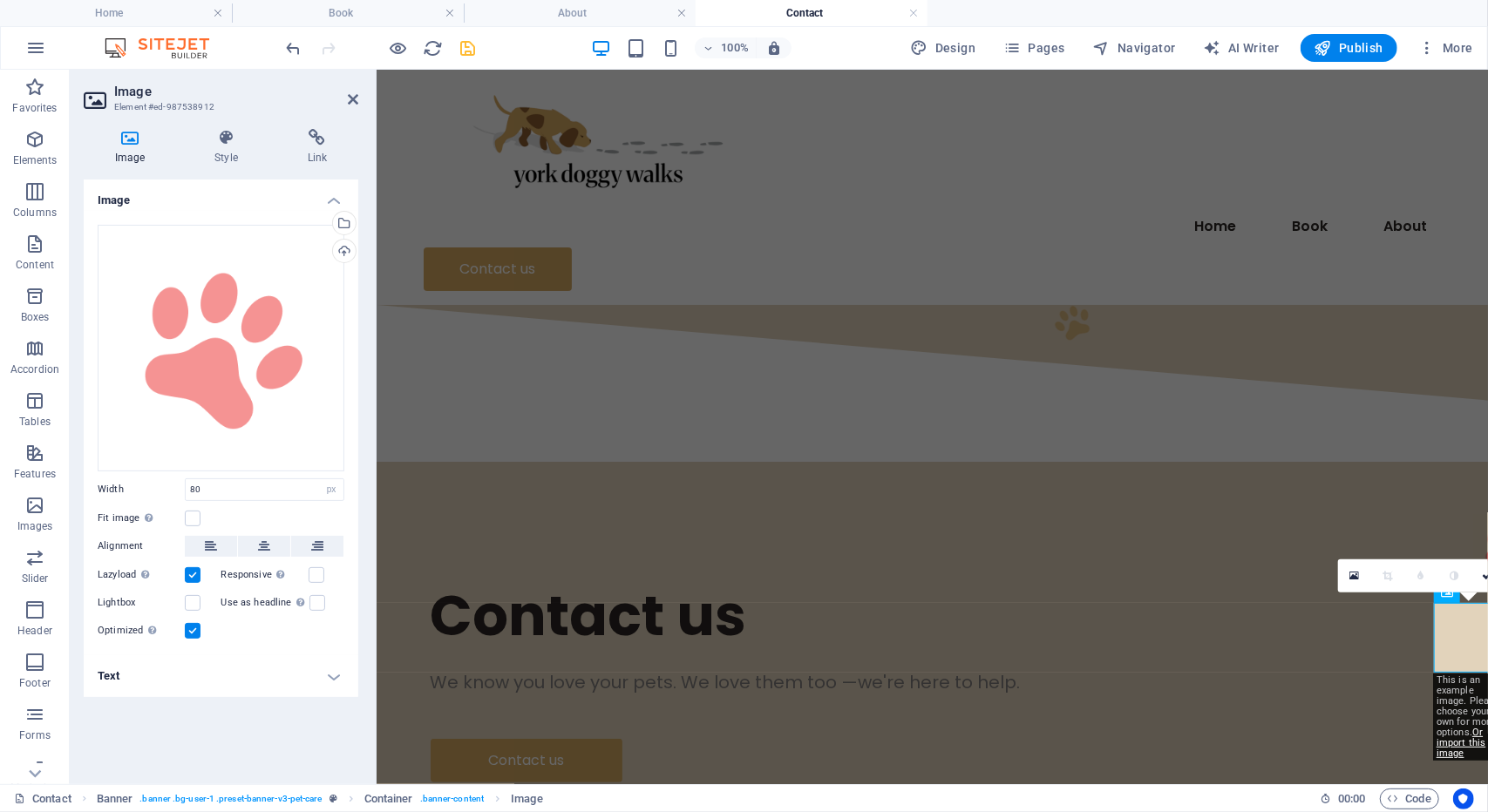
click at [336, 204] on h4 "Image" at bounding box center [221, 195] width 275 height 31
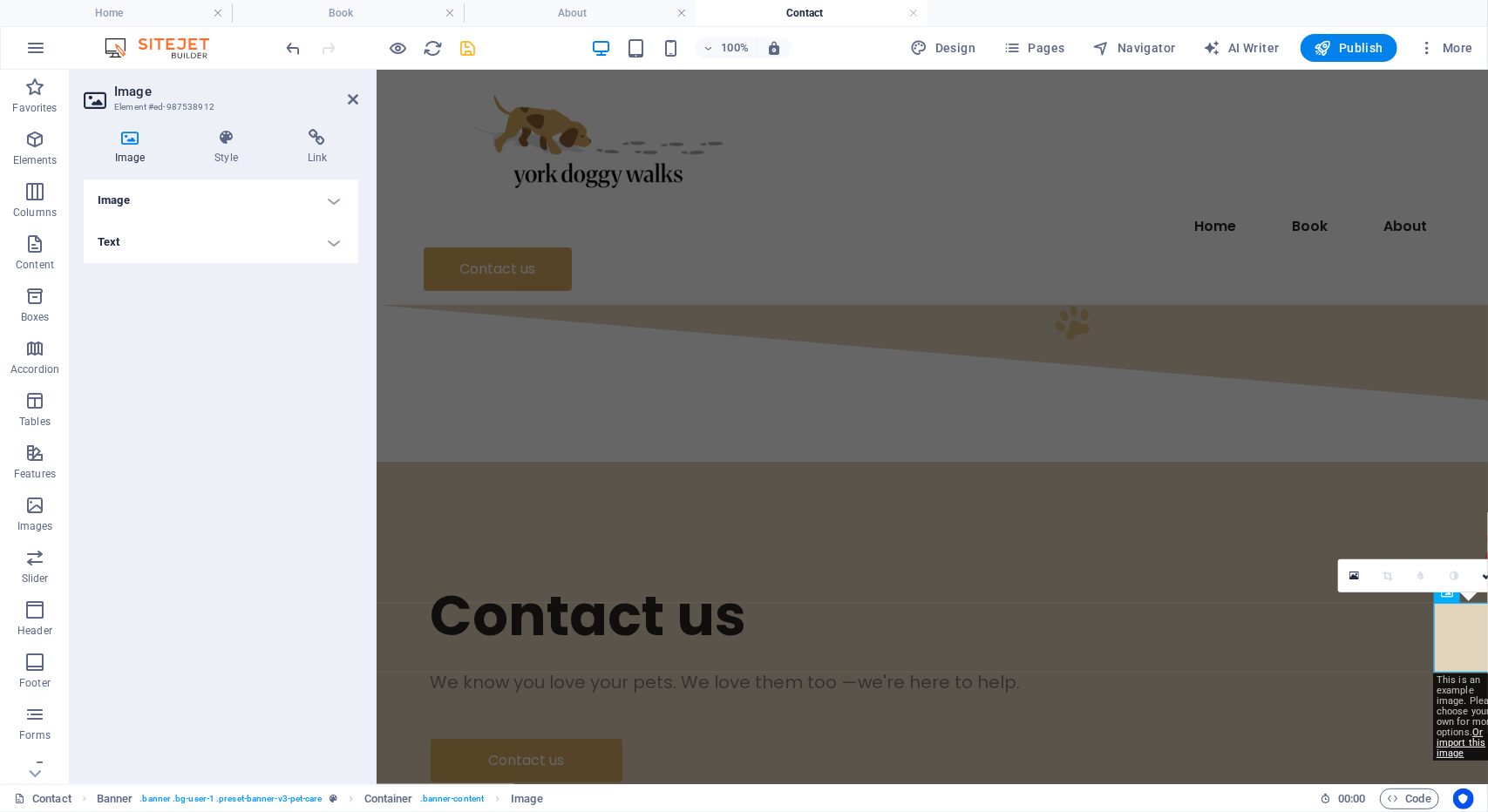
click at [329, 210] on h4 "Image" at bounding box center [221, 200] width 275 height 42
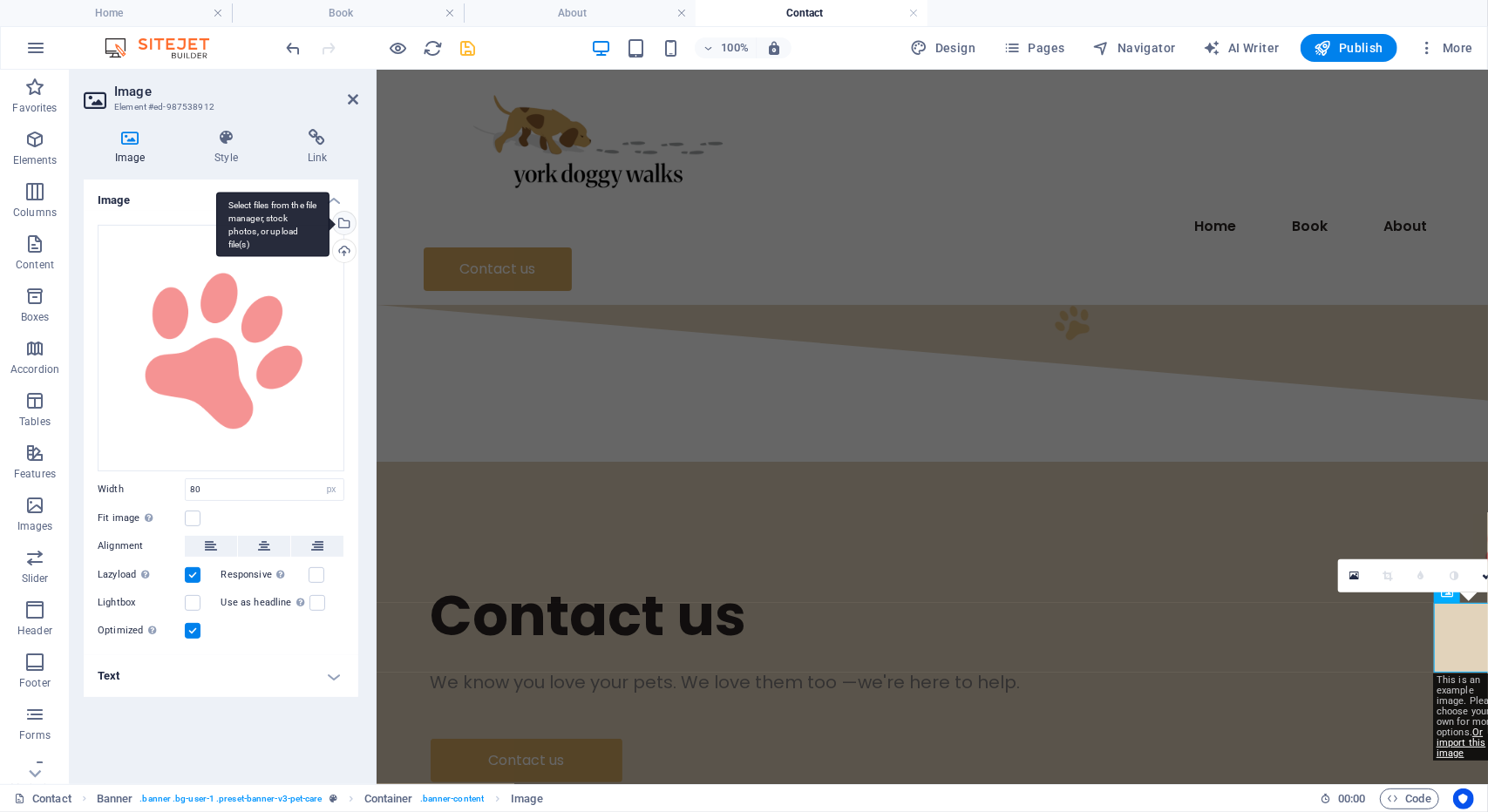
click at [329, 229] on div "Select files from the file manager, stock photos, or upload file(s)" at bounding box center [273, 224] width 113 height 65
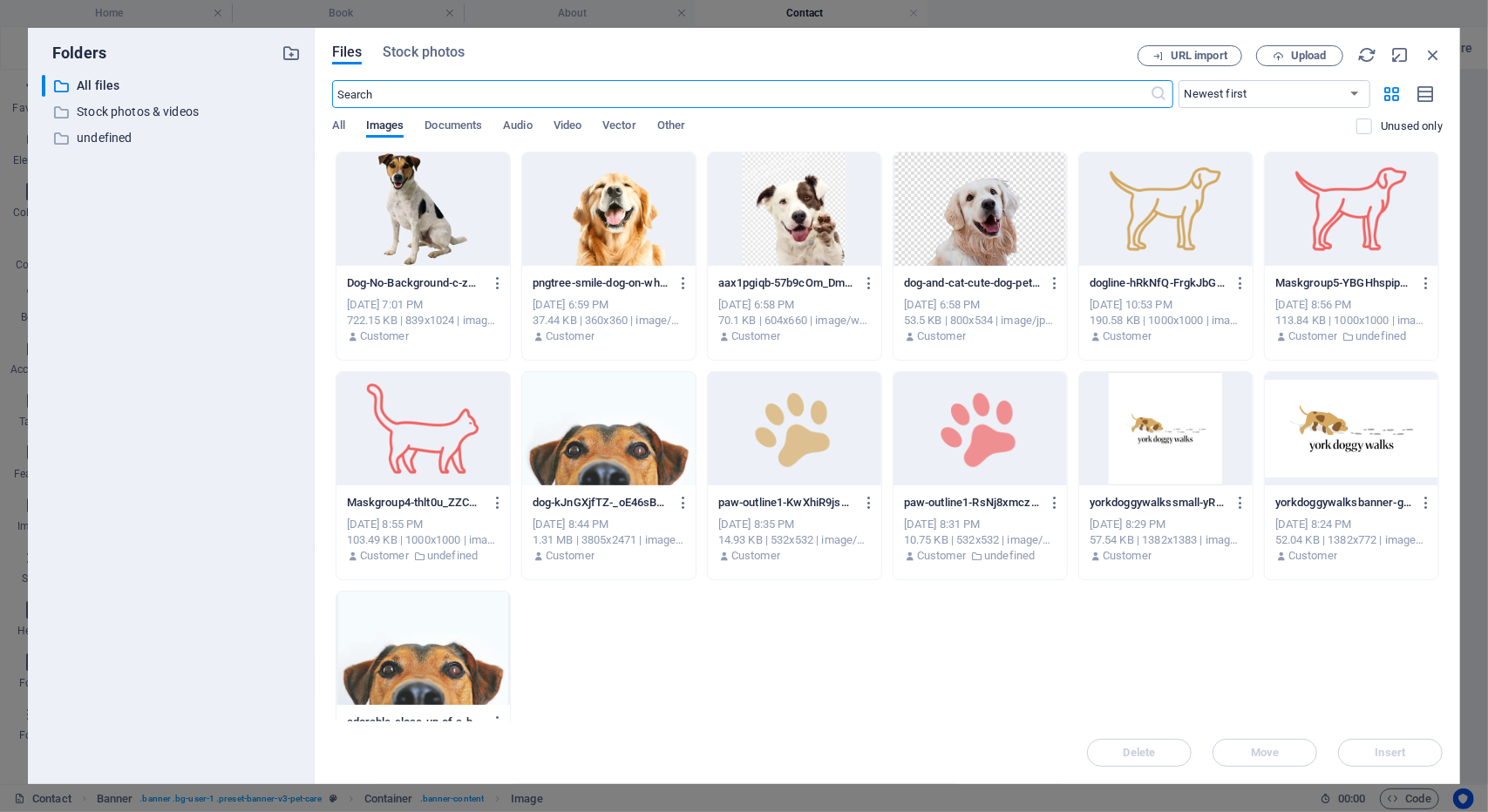
click at [827, 502] on p "paw-outline1-KwXhiR9js0hQr-K4Y9ibGA.png" at bounding box center [786, 502] width 137 height 16
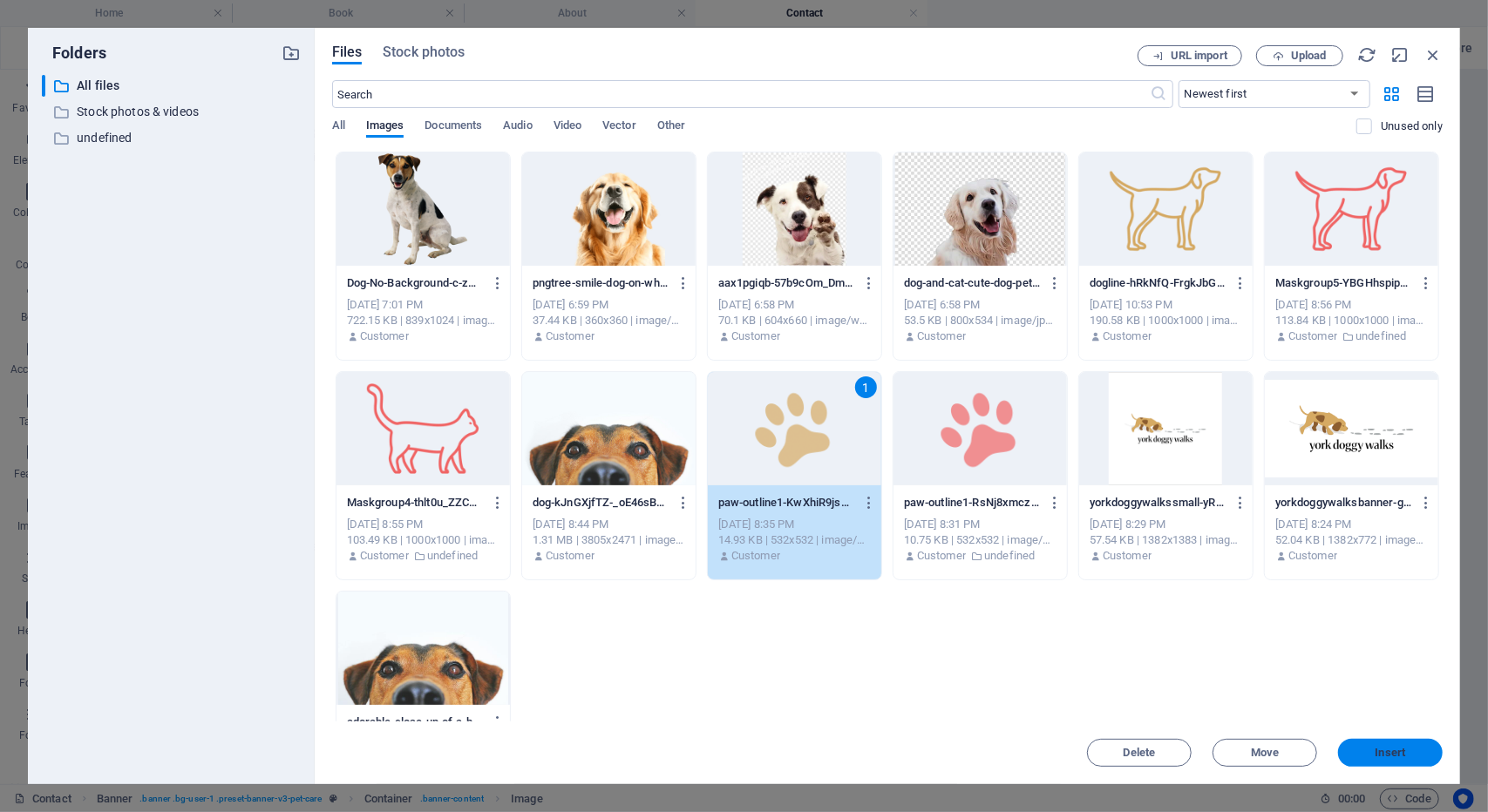
click at [1418, 749] on span "Insert" at bounding box center [1390, 753] width 91 height 11
type input "80"
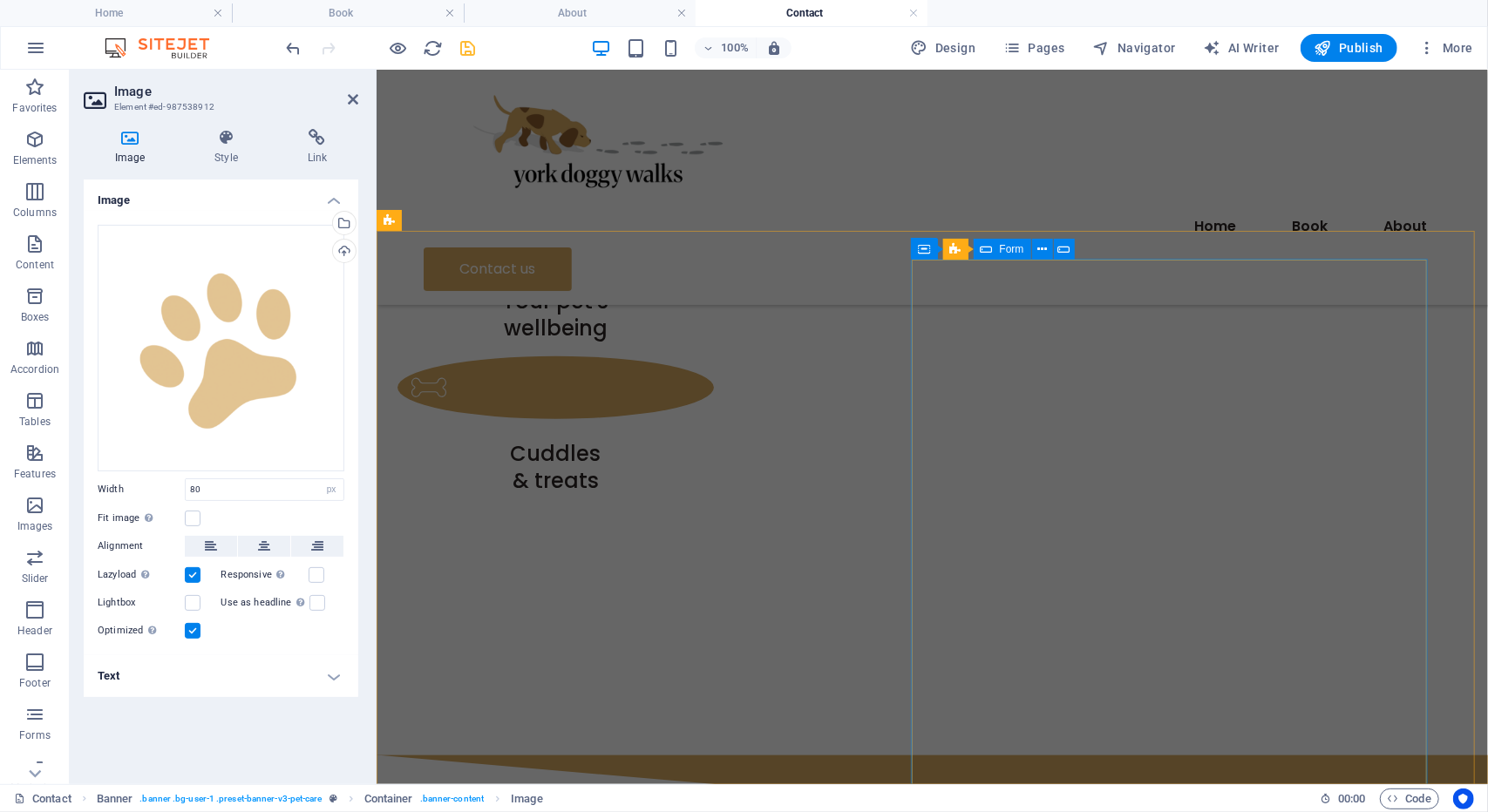
scroll to position [1051, 0]
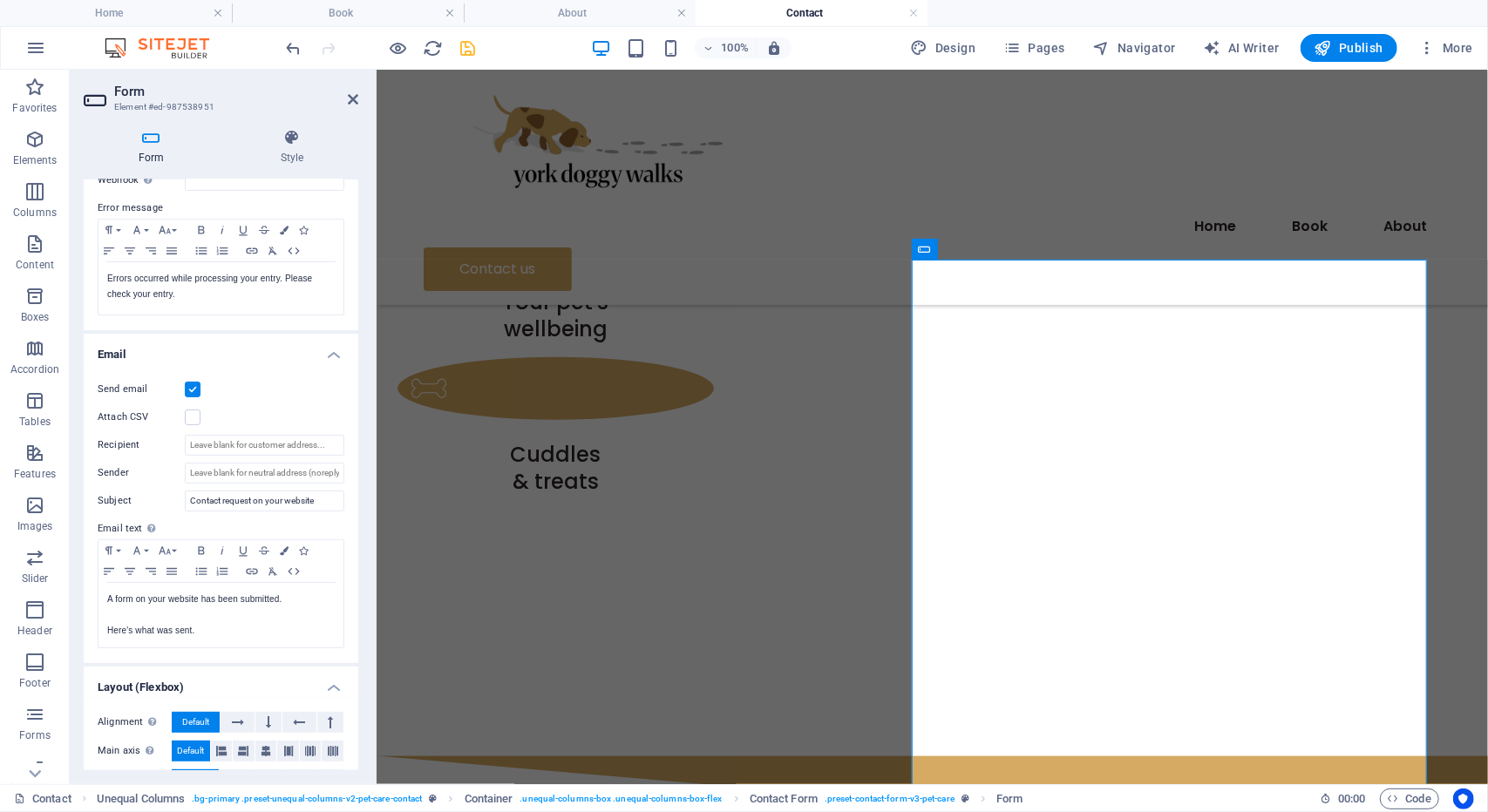
scroll to position [295, 0]
click at [270, 444] on input "Recipient" at bounding box center [265, 441] width 160 height 20
type input "[EMAIL_ADDRESS][DOMAIN_NAME]"
click at [249, 396] on div "Send email Attach CSV Recipient [EMAIL_ADDRESS][DOMAIN_NAME] Sender Subject Con…" at bounding box center [221, 510] width 275 height 298
click at [312, 520] on label "Email text Define text to be sent if form inputs should be sent by email." at bounding box center [220, 525] width 246 height 20
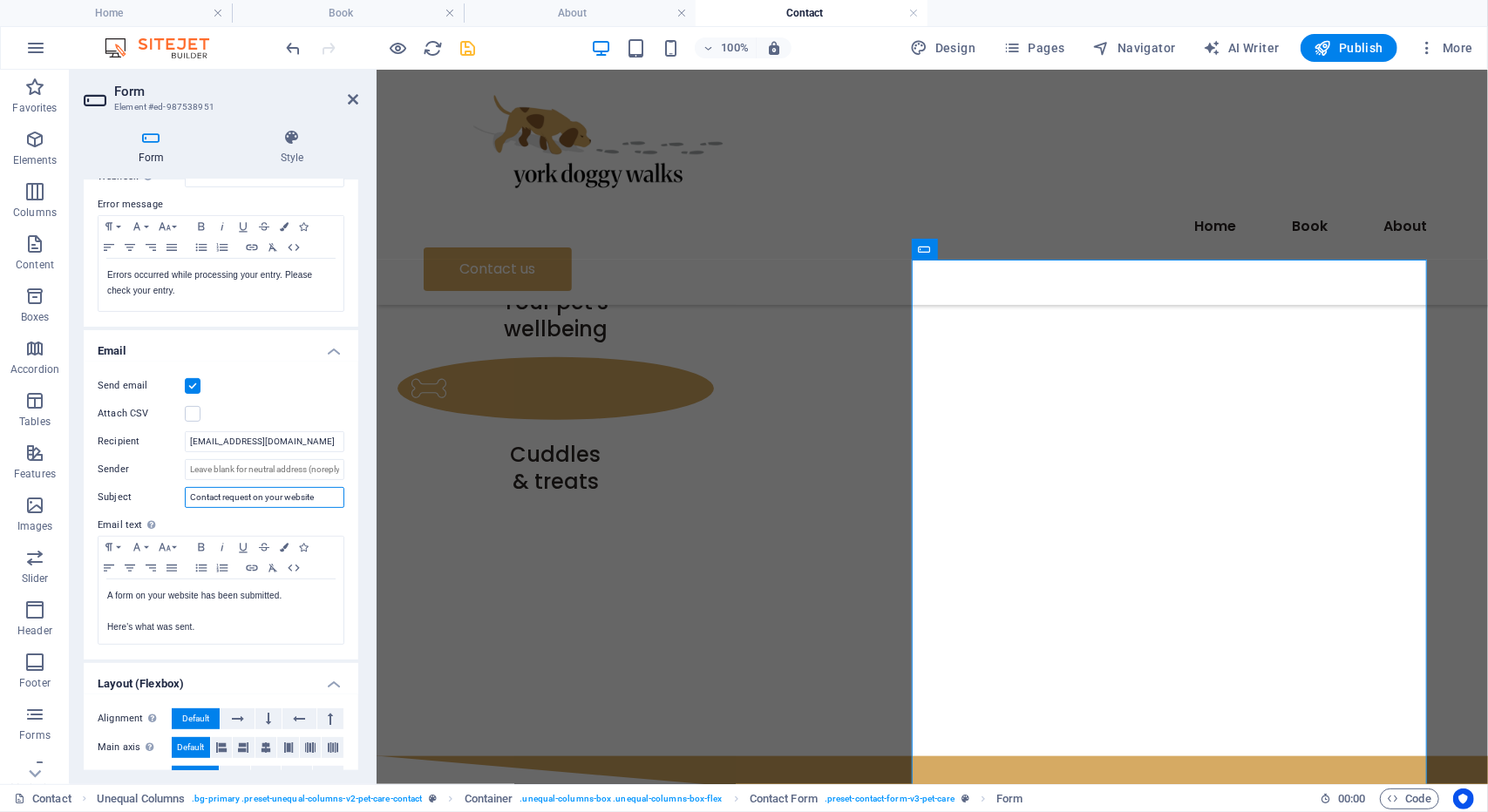
click at [311, 501] on input "Contact request on your website" at bounding box center [265, 497] width 160 height 20
click at [275, 494] on input "Contact request on your websit yorkdoggywalks" at bounding box center [265, 497] width 160 height 20
type input "Contact request on your website yorkdoggywalks"
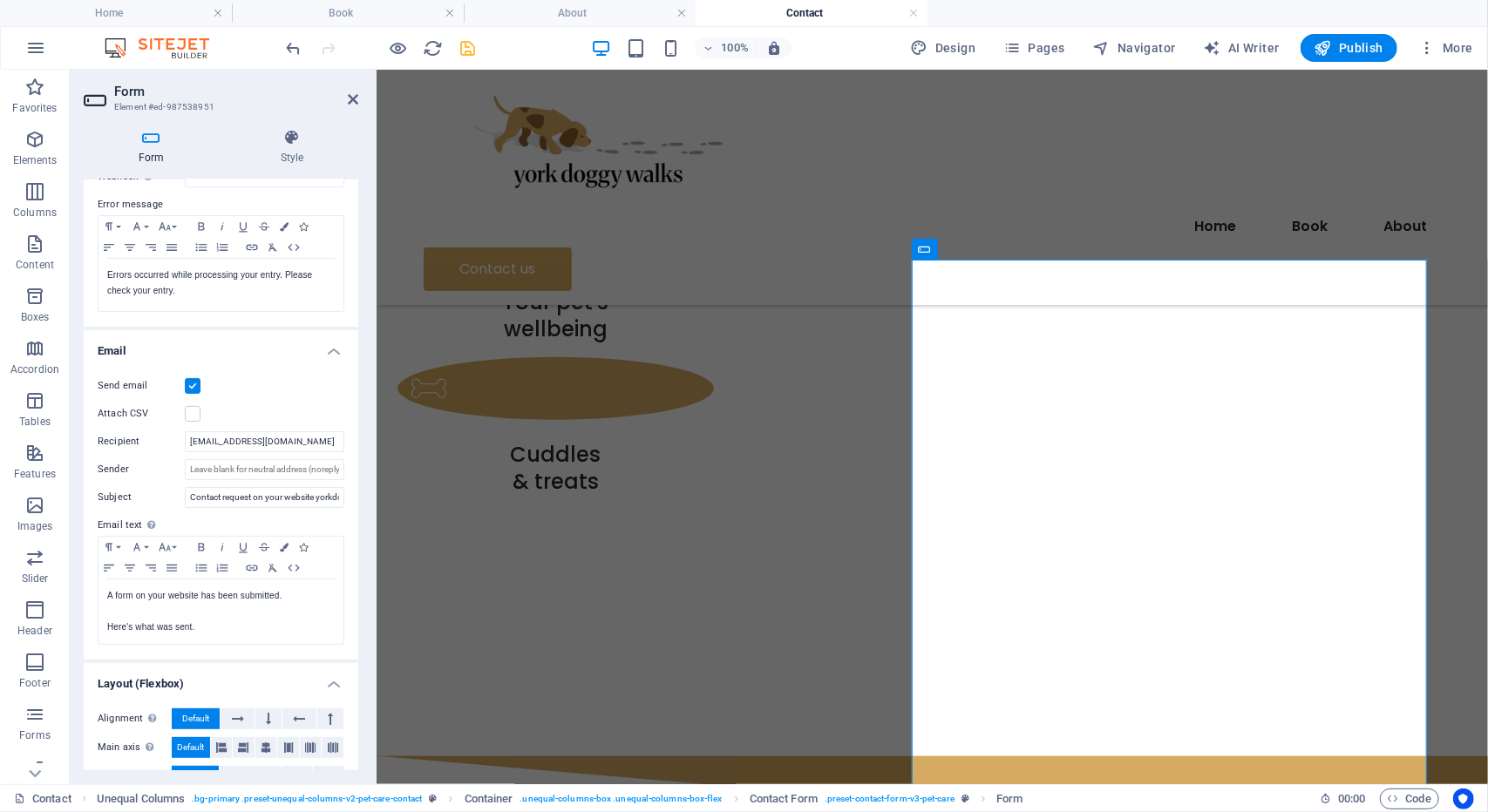
click at [291, 511] on div "Send email Attach CSV Recipient [EMAIL_ADDRESS][DOMAIN_NAME] Sender Subject Con…" at bounding box center [221, 510] width 275 height 298
drag, startPoint x: 660, startPoint y: 573, endPoint x: 417, endPoint y: 496, distance: 254.9
click at [322, 499] on input "Contact request on your website yorkdoggywalks" at bounding box center [265, 497] width 160 height 20
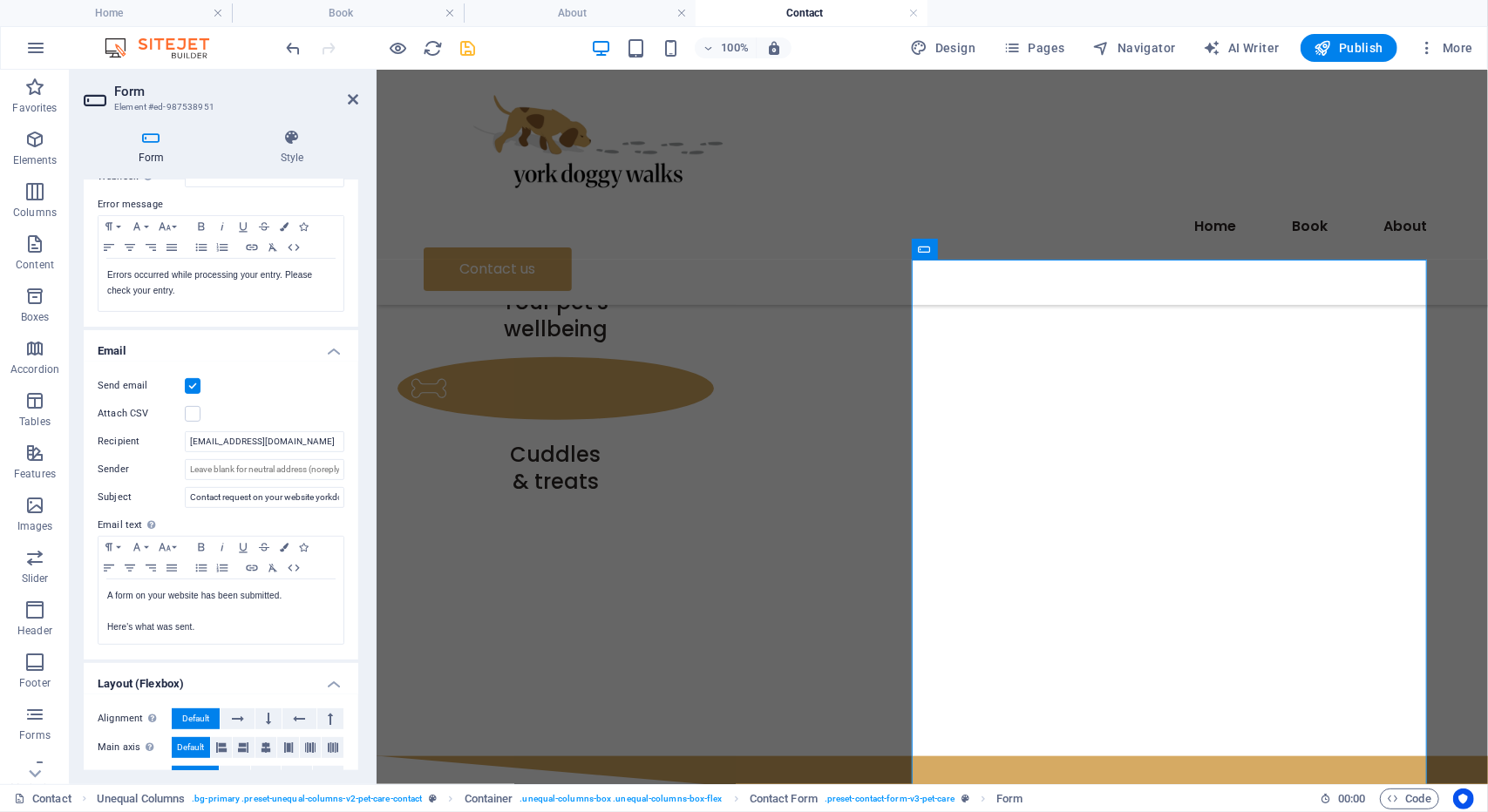
click at [309, 510] on div "Send email Attach CSV Recipient [EMAIL_ADDRESS][DOMAIN_NAME] Sender Subject Con…" at bounding box center [221, 510] width 275 height 298
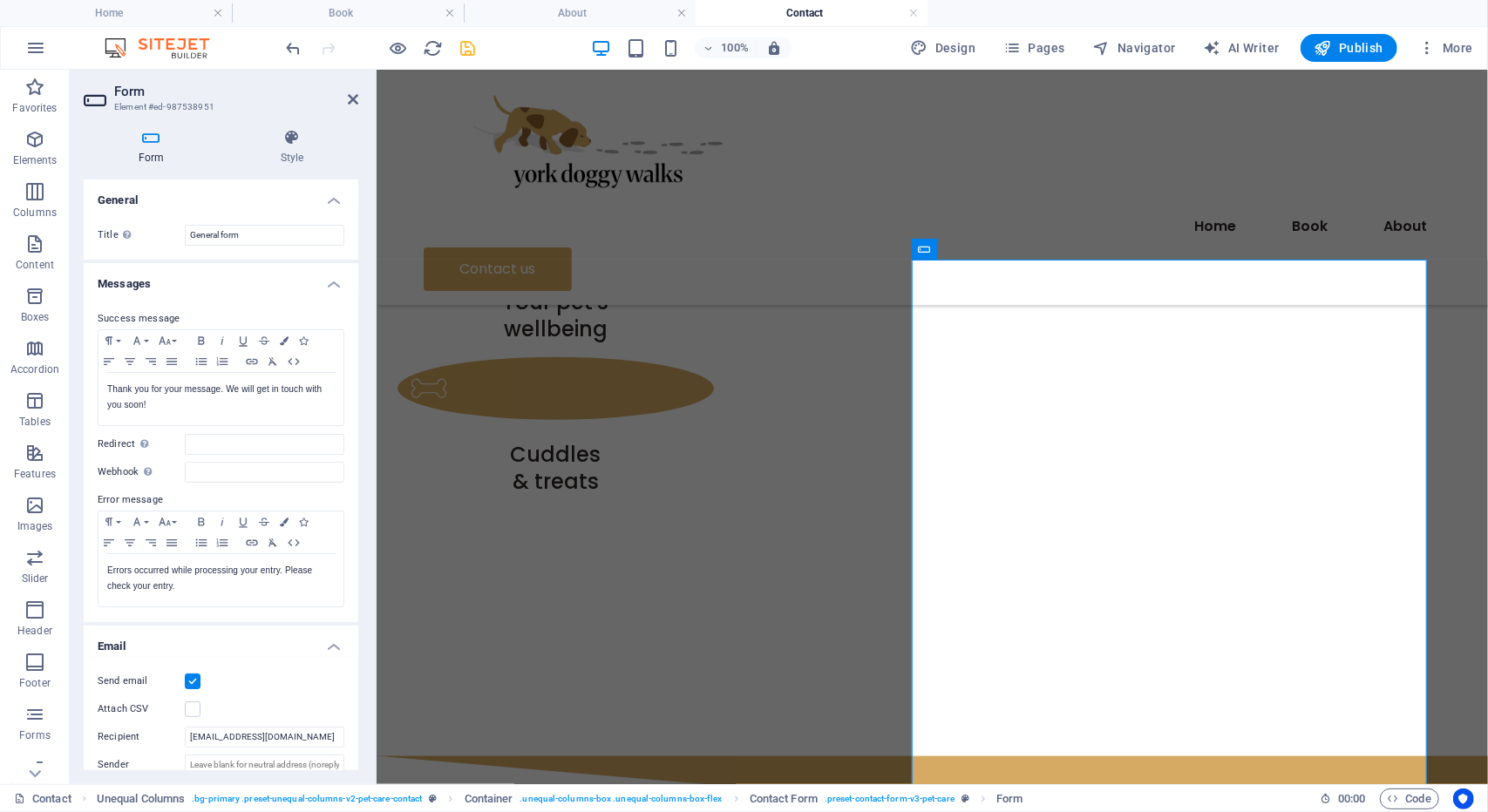
click at [354, 88] on h2 "Form" at bounding box center [236, 92] width 244 height 16
click at [363, 96] on aside "Form Element #ed-987538951 Form Style General Title Define a name for the form.…" at bounding box center [223, 427] width 307 height 715
click at [353, 95] on icon at bounding box center [353, 99] width 11 height 14
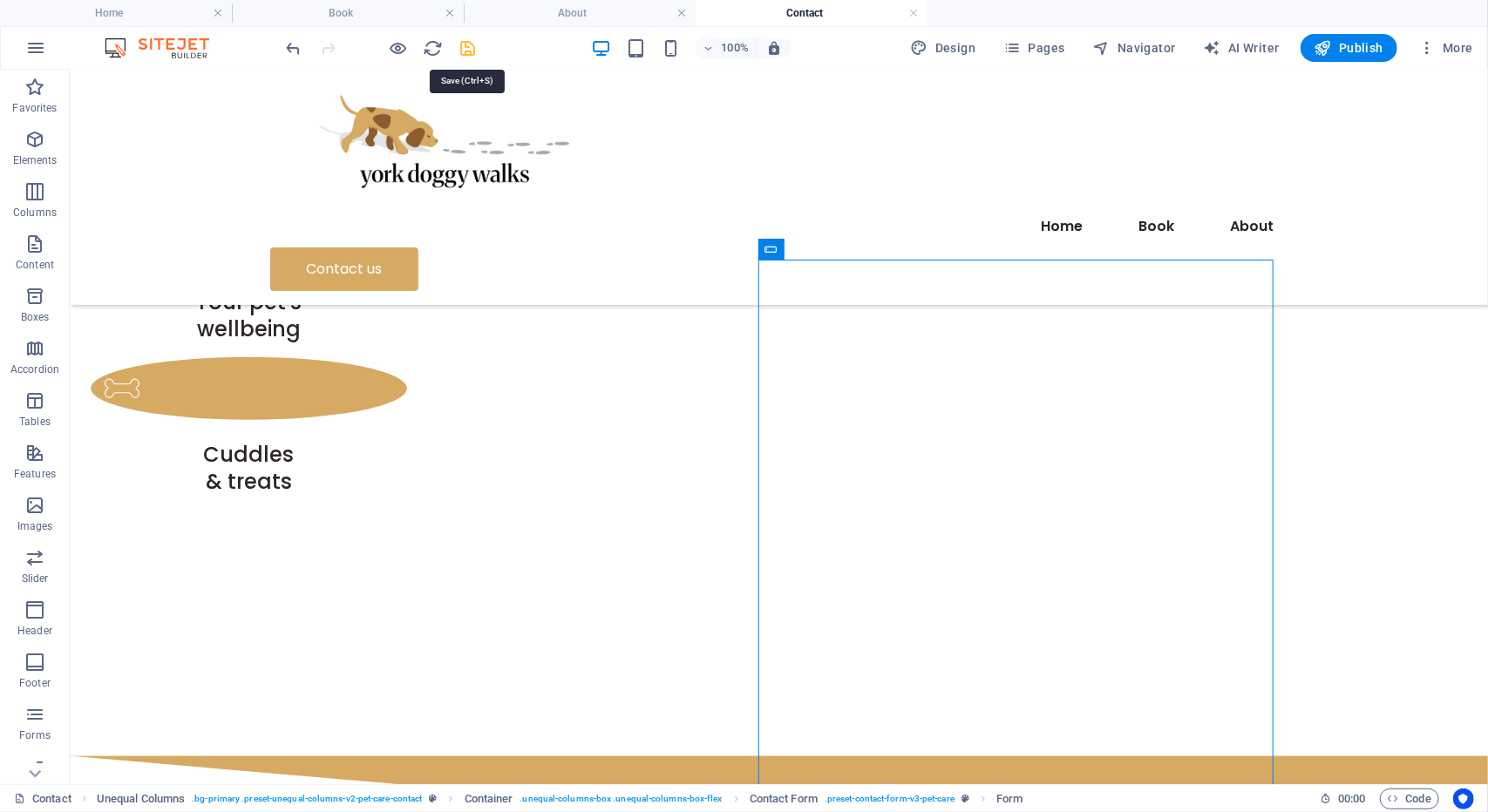
click at [464, 50] on icon "save" at bounding box center [468, 48] width 20 height 20
checkbox input "false"
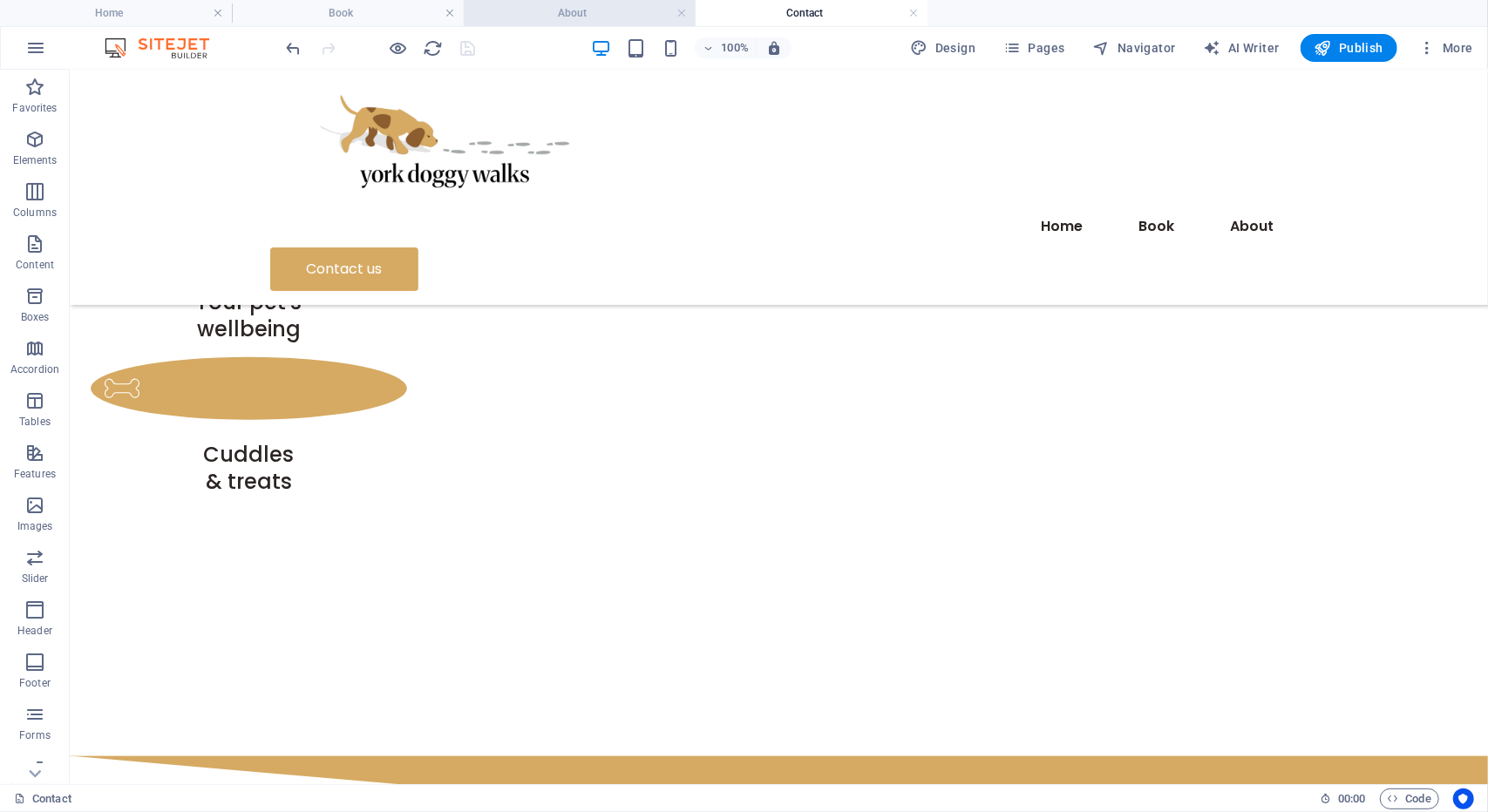
click at [494, 21] on h4 "About" at bounding box center [579, 14] width 232 height 19
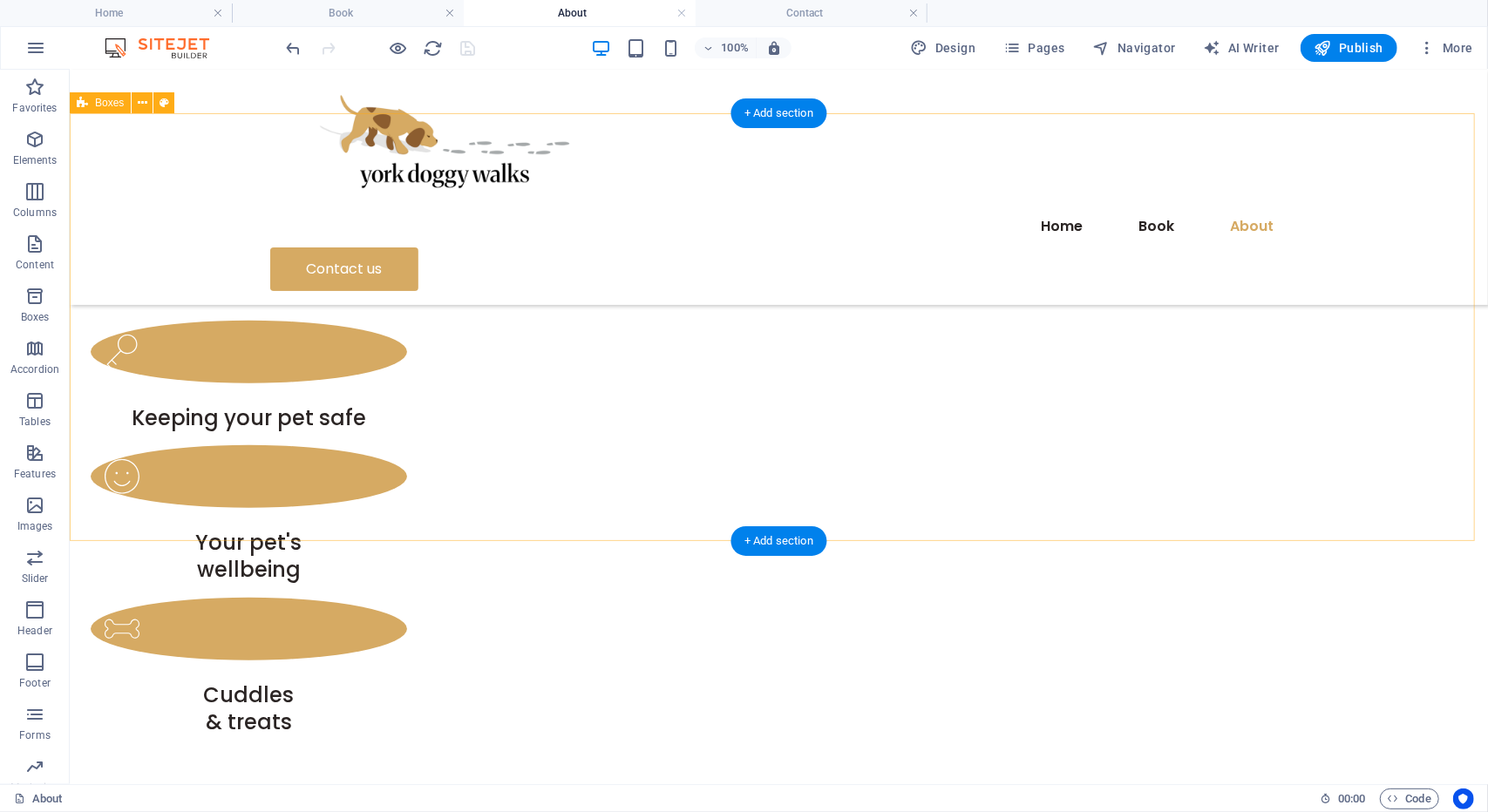
scroll to position [784, 0]
click at [248, 453] on div "Keeping your pet safe Your pet's wellbeing Cuddles & treats" at bounding box center [778, 562] width 1418 height 867
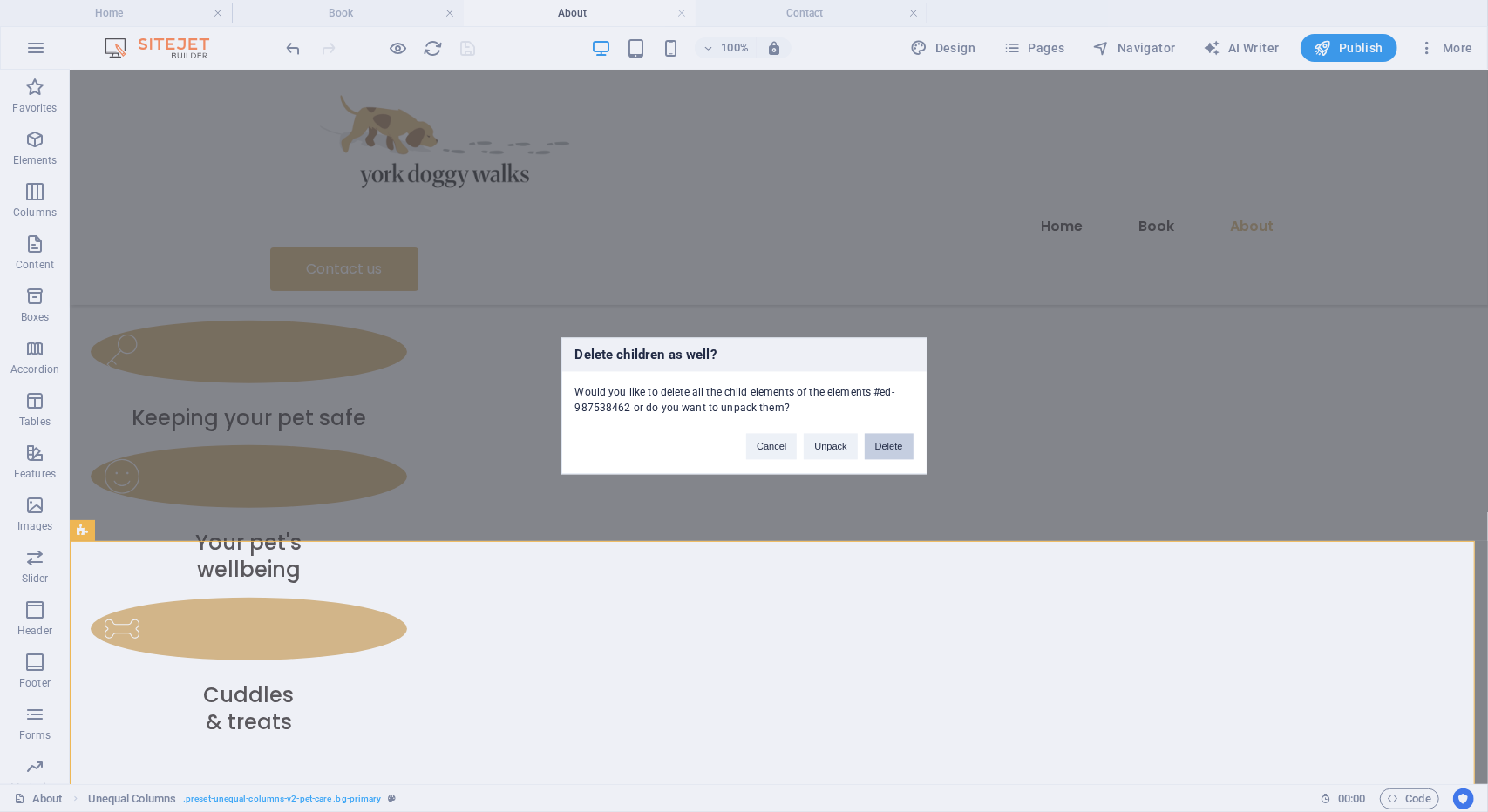
click at [875, 444] on button "Delete" at bounding box center [889, 447] width 49 height 26
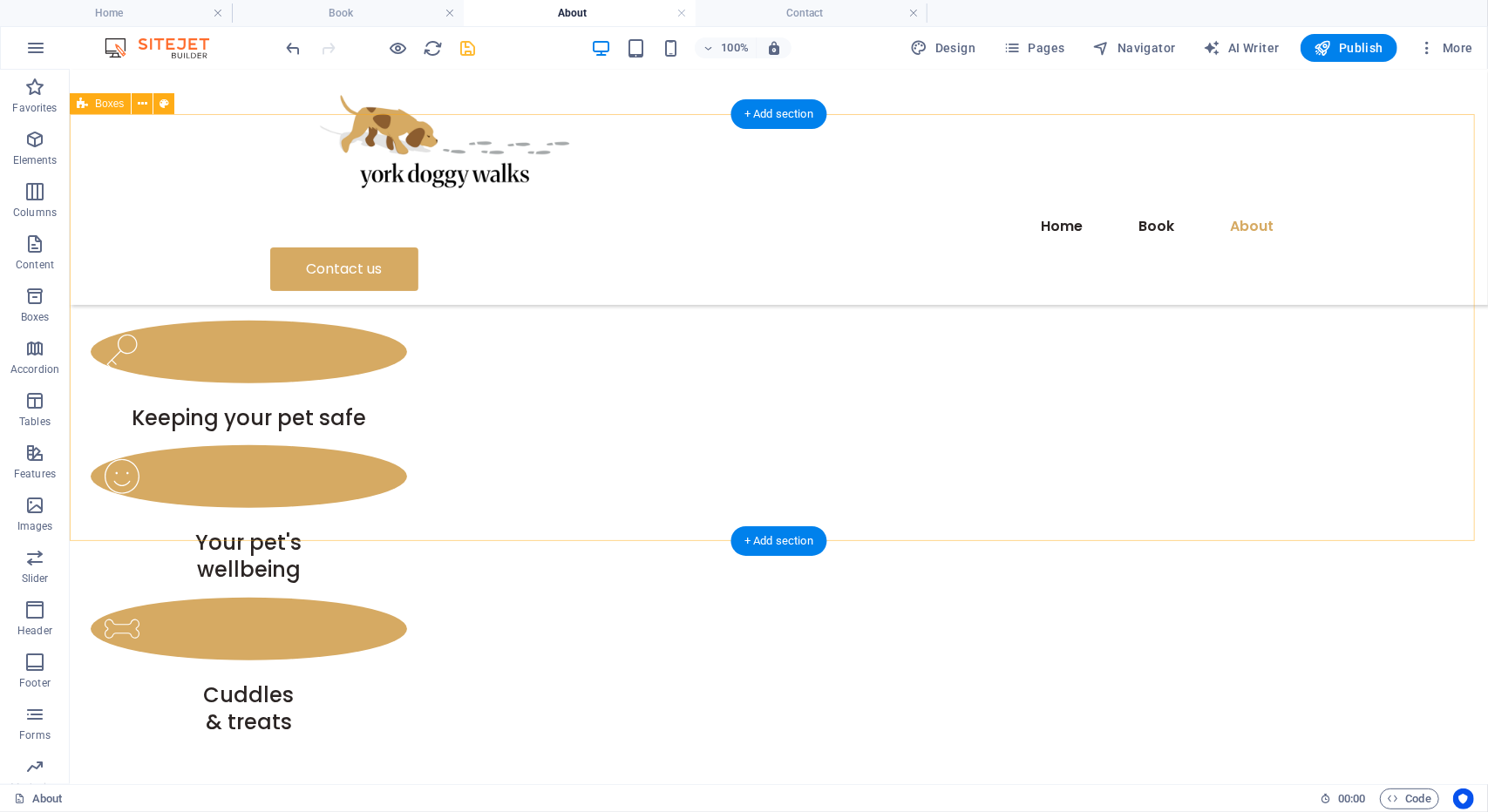
click at [654, 443] on div "Keeping your pet safe Your pet's wellbeing Cuddles & treats" at bounding box center [778, 562] width 1418 height 867
select select "rem"
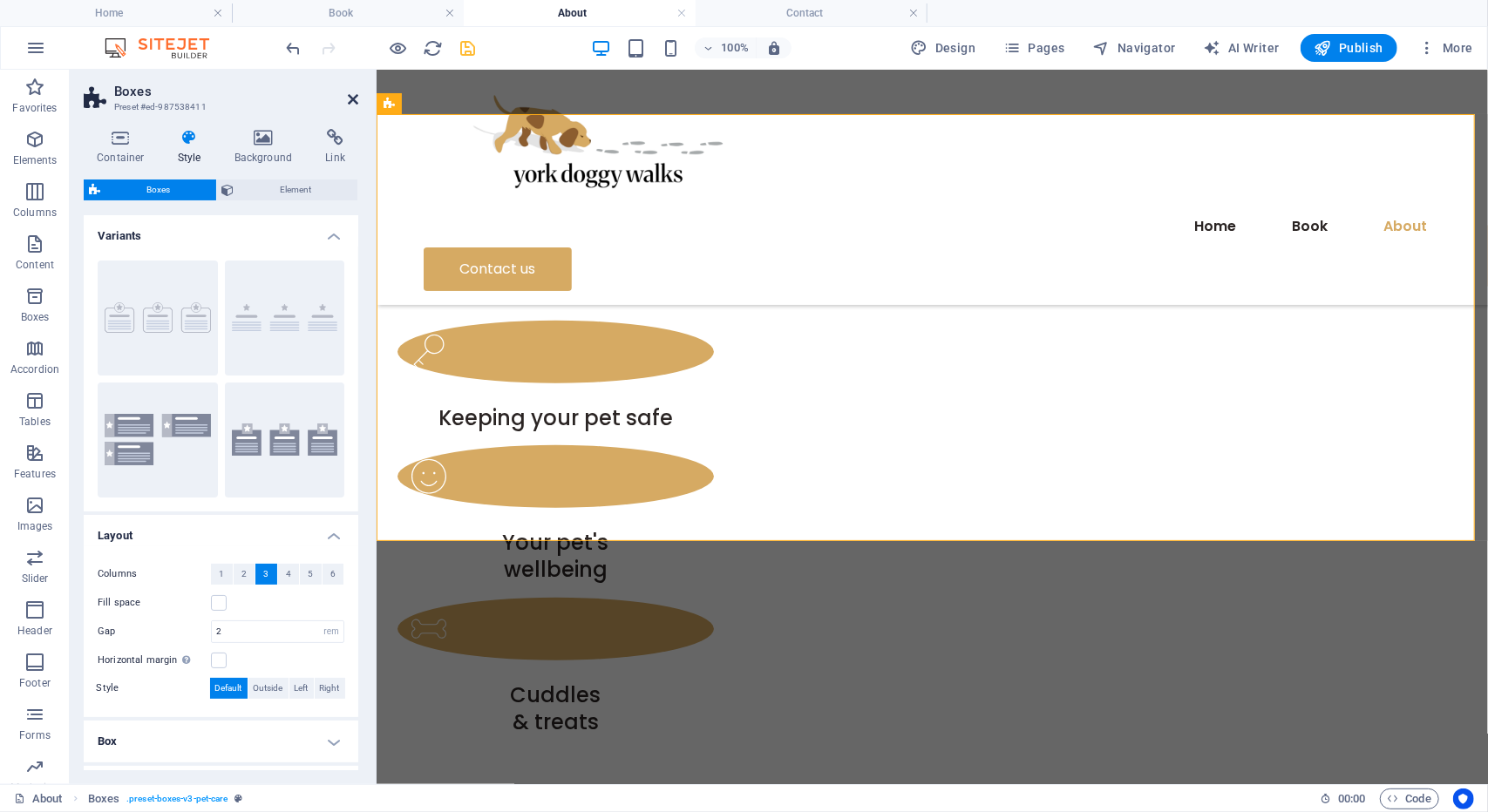
click at [353, 96] on icon at bounding box center [353, 99] width 11 height 14
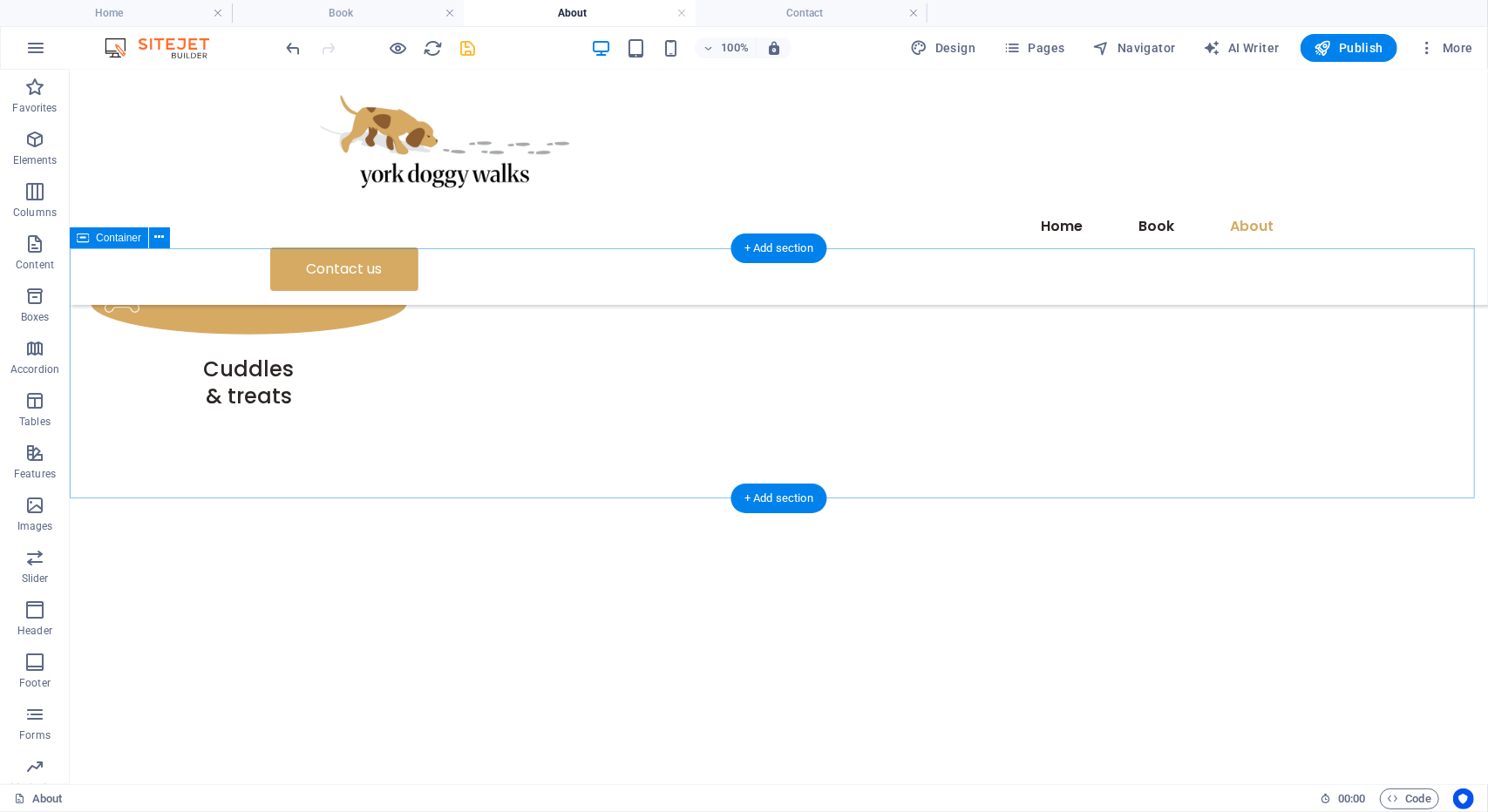
scroll to position [1070, 0]
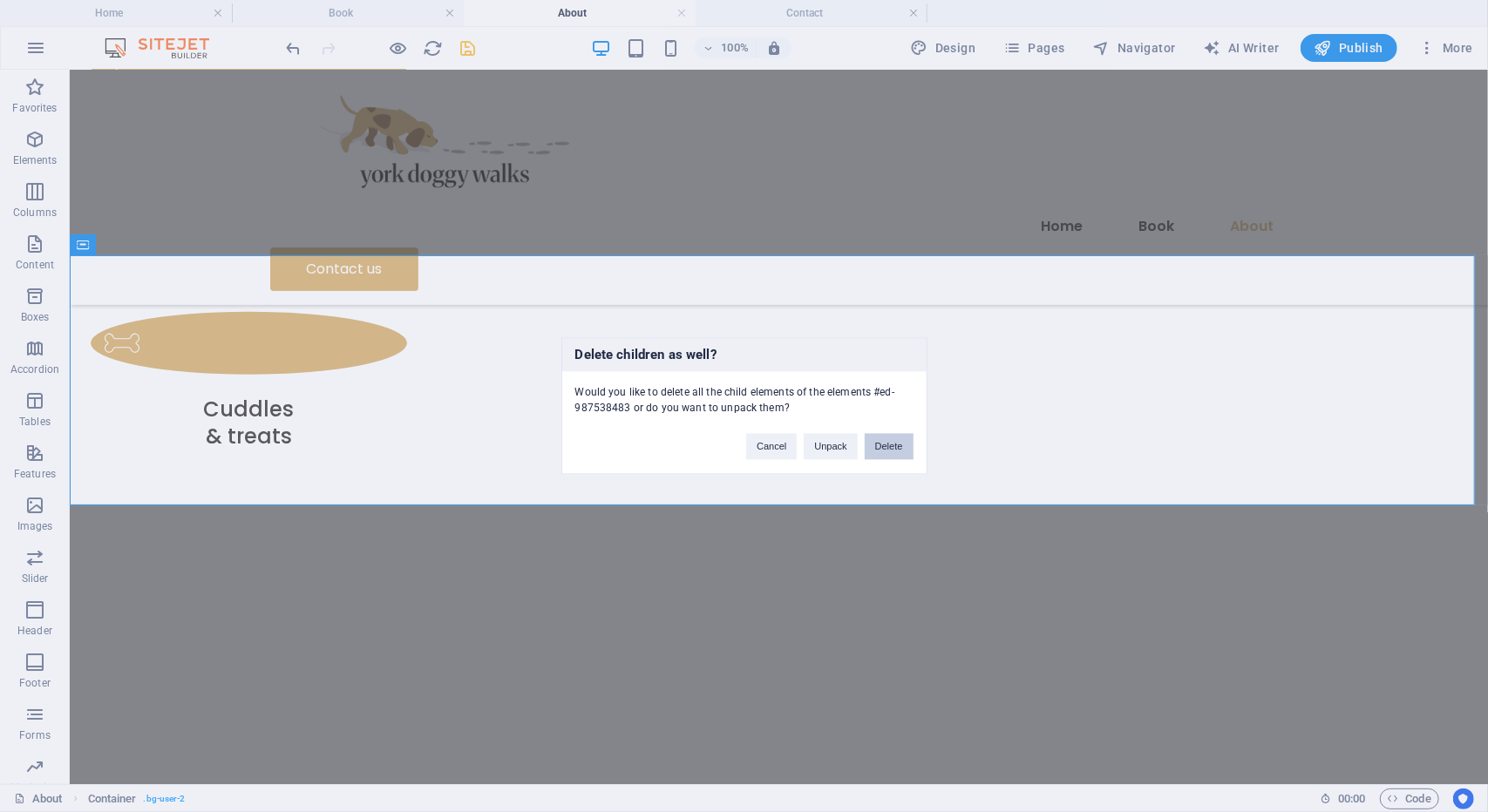
click at [880, 444] on button "Delete" at bounding box center [889, 447] width 49 height 26
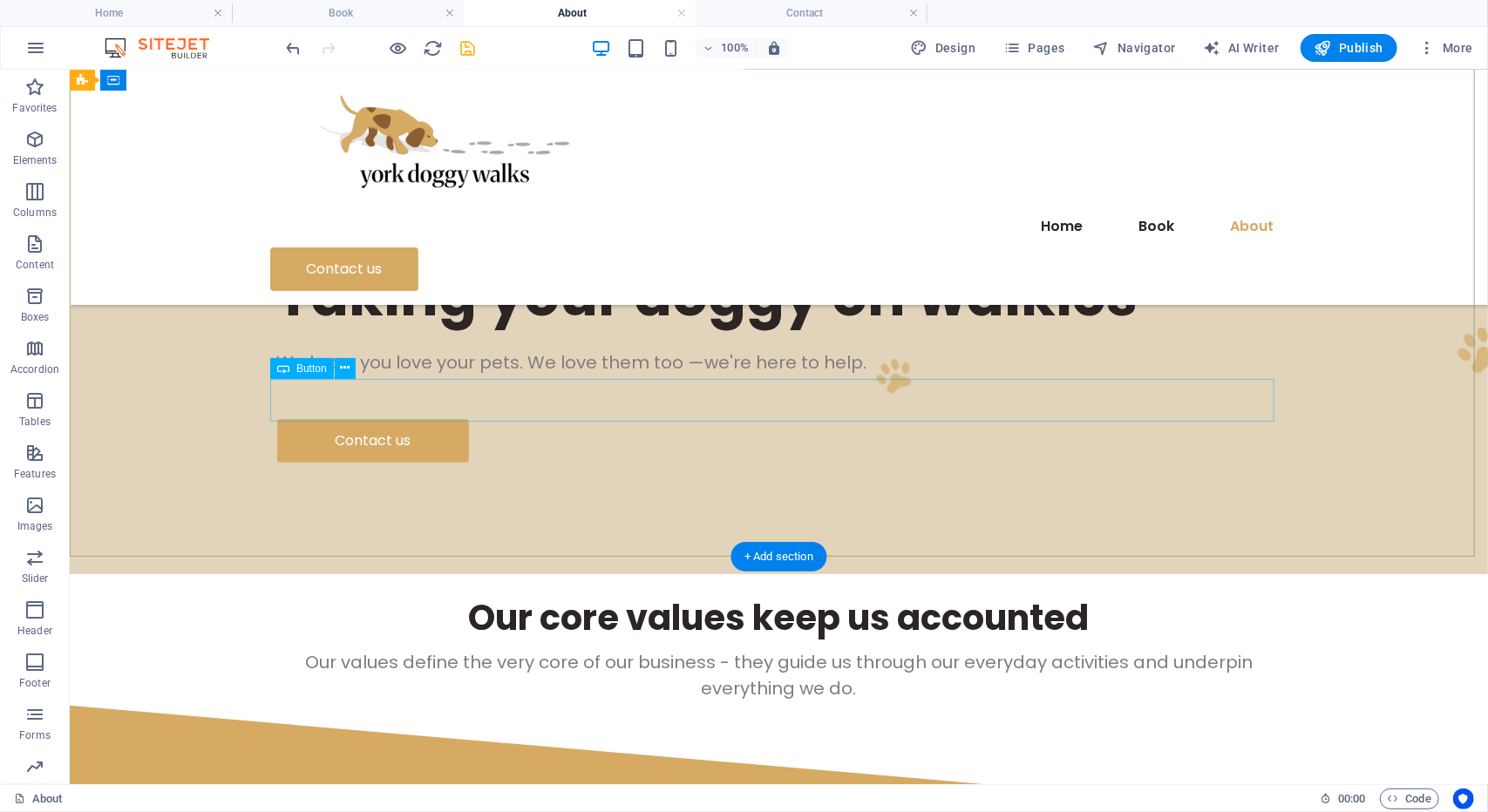
scroll to position [205, 0]
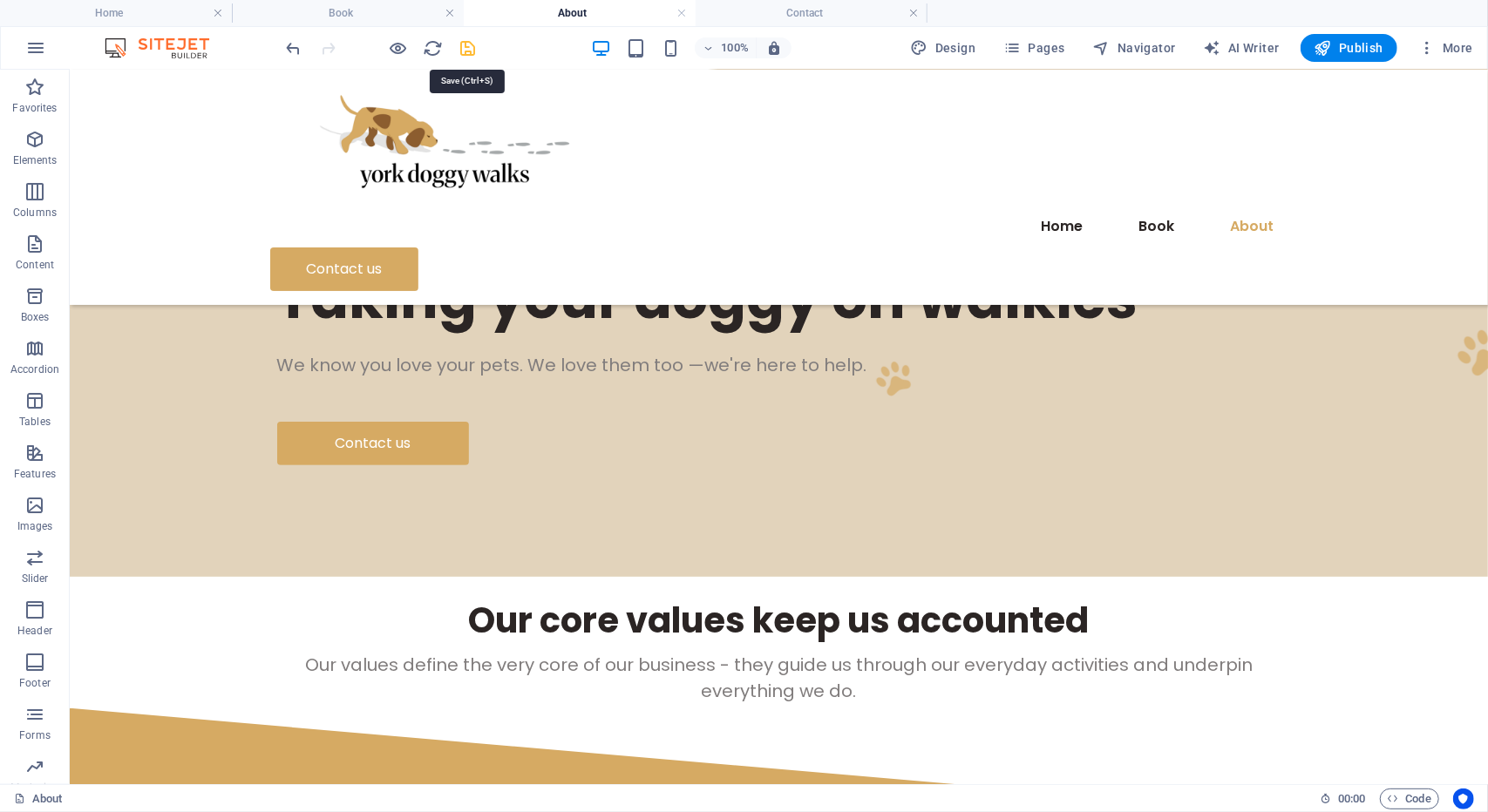
click at [469, 54] on icon "save" at bounding box center [468, 48] width 20 height 20
click at [169, 6] on h4 "Home" at bounding box center [116, 14] width 232 height 19
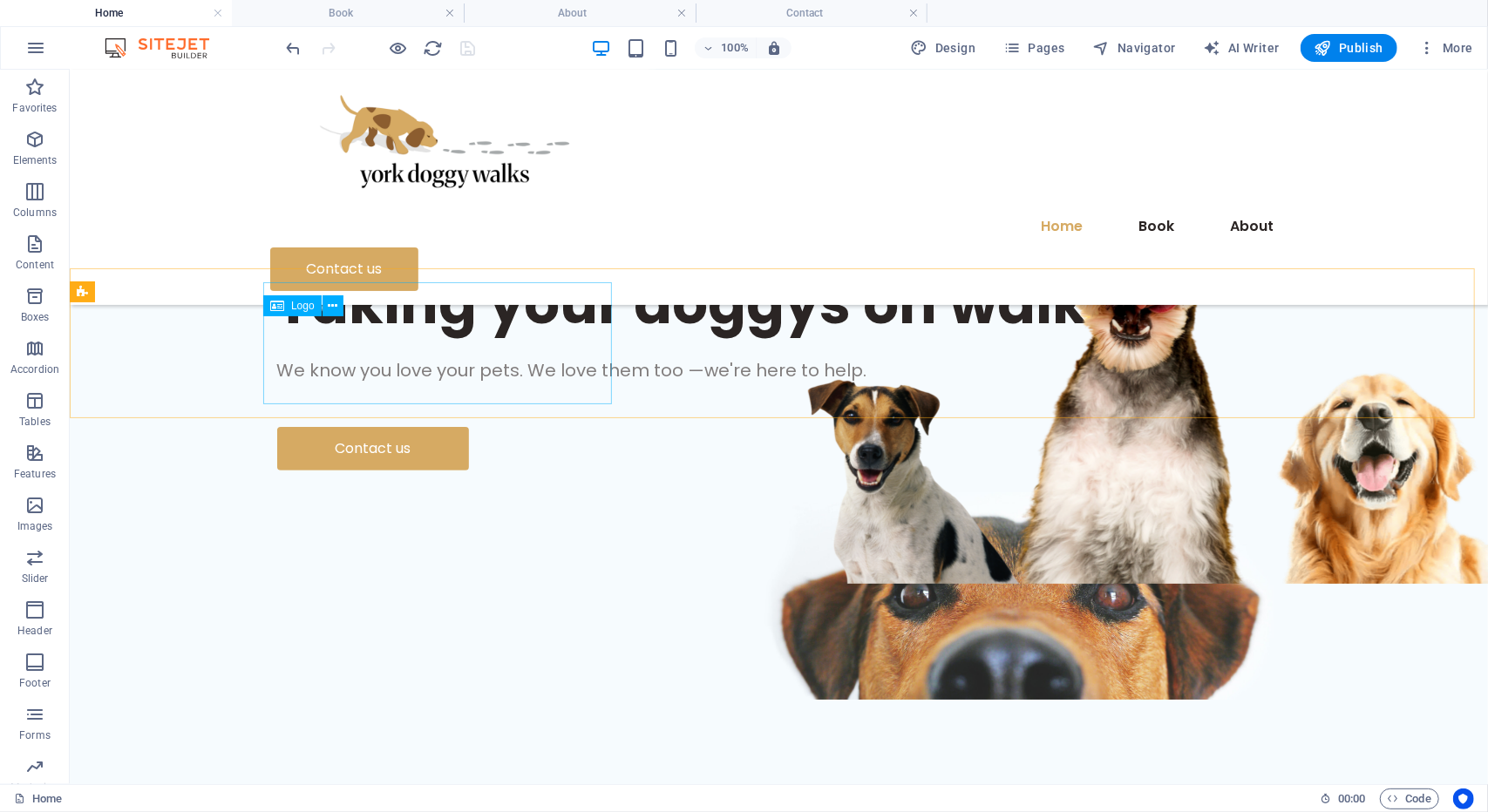
scroll to position [192, 0]
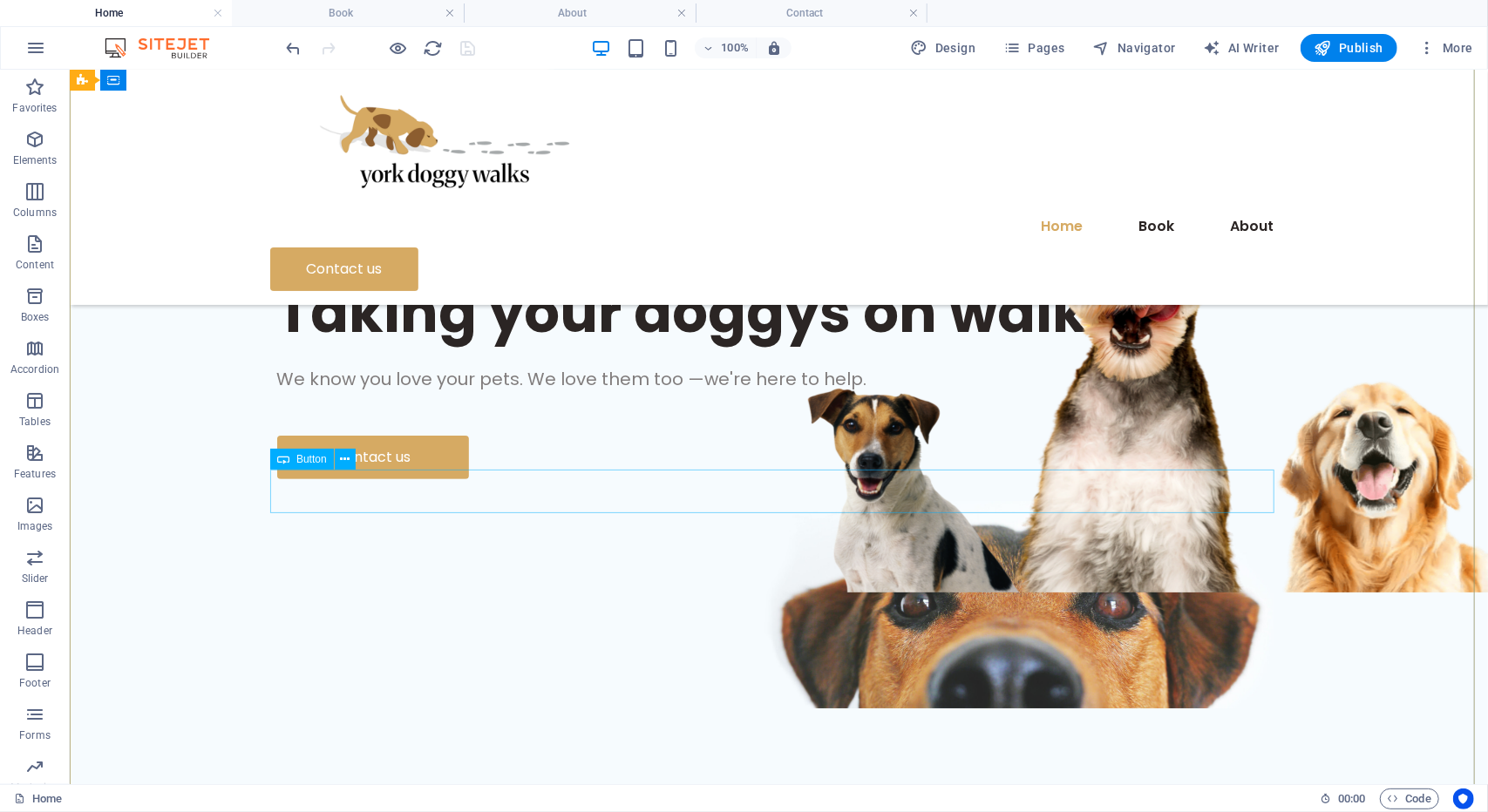
click at [416, 478] on div "Contact us" at bounding box center [778, 457] width 1004 height 44
select select "px"
click at [323, 478] on div "Book" at bounding box center [778, 457] width 1004 height 44
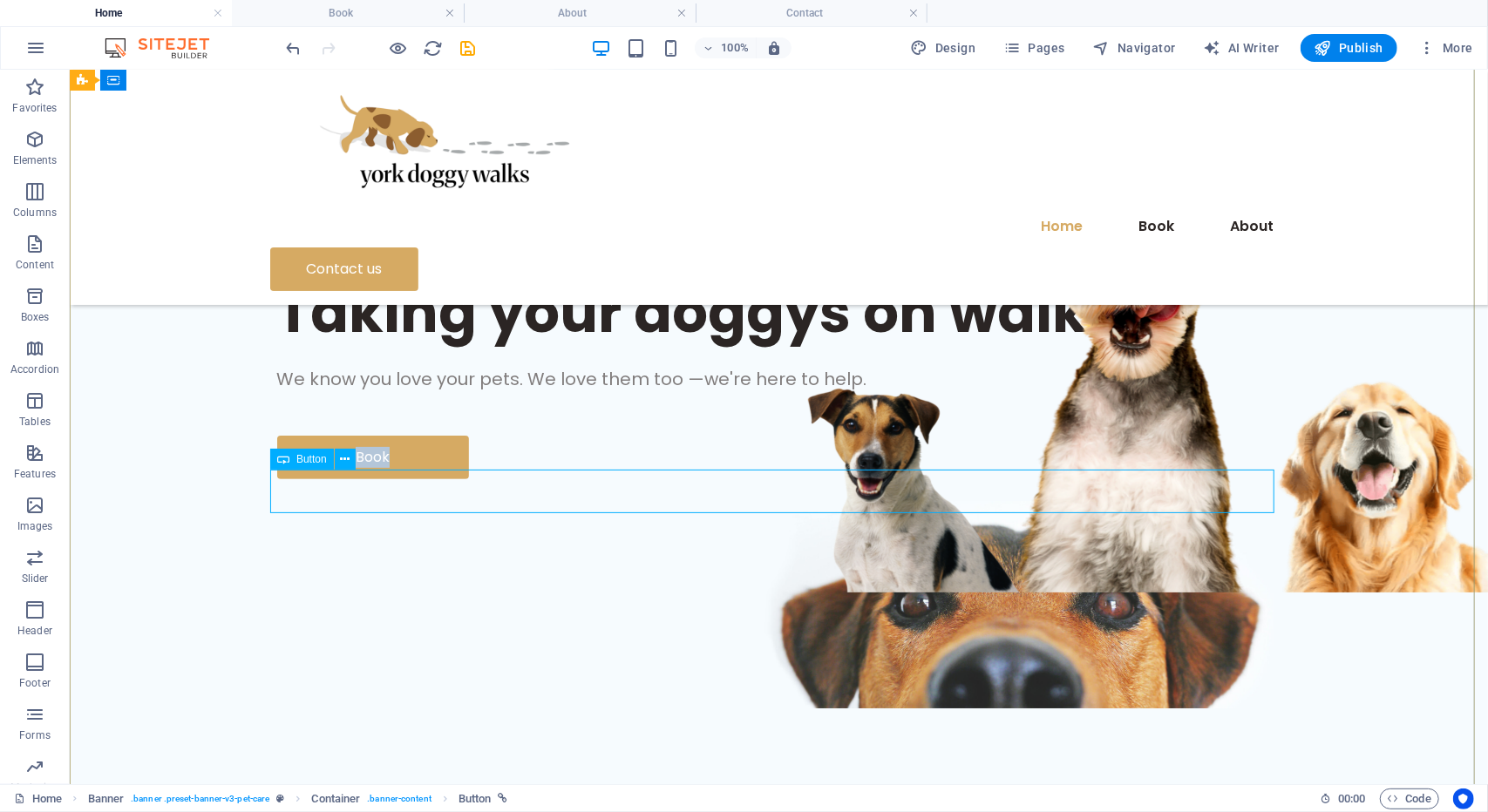
select select "px"
select select "3"
select select
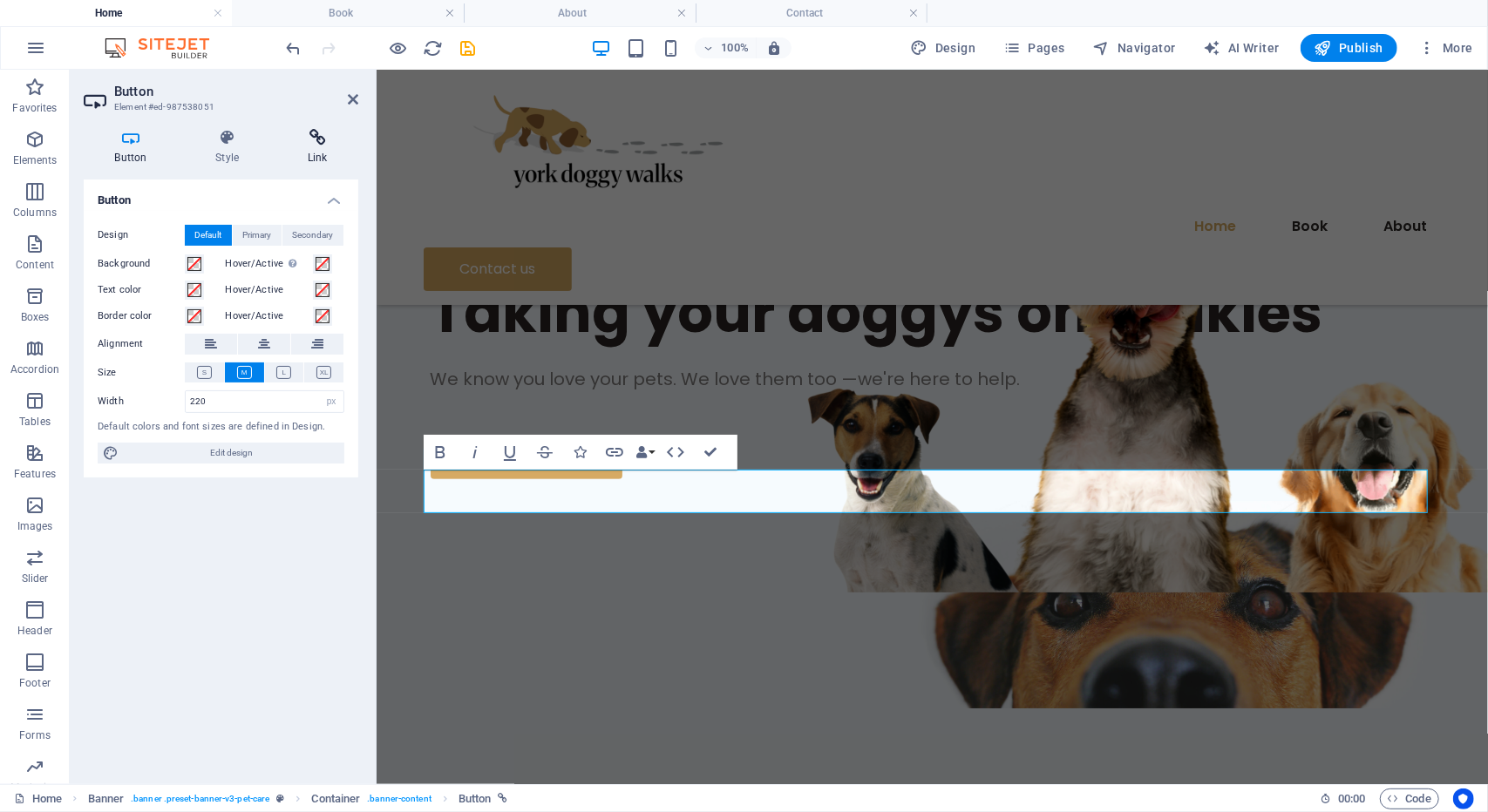
click at [306, 131] on icon at bounding box center [317, 137] width 82 height 18
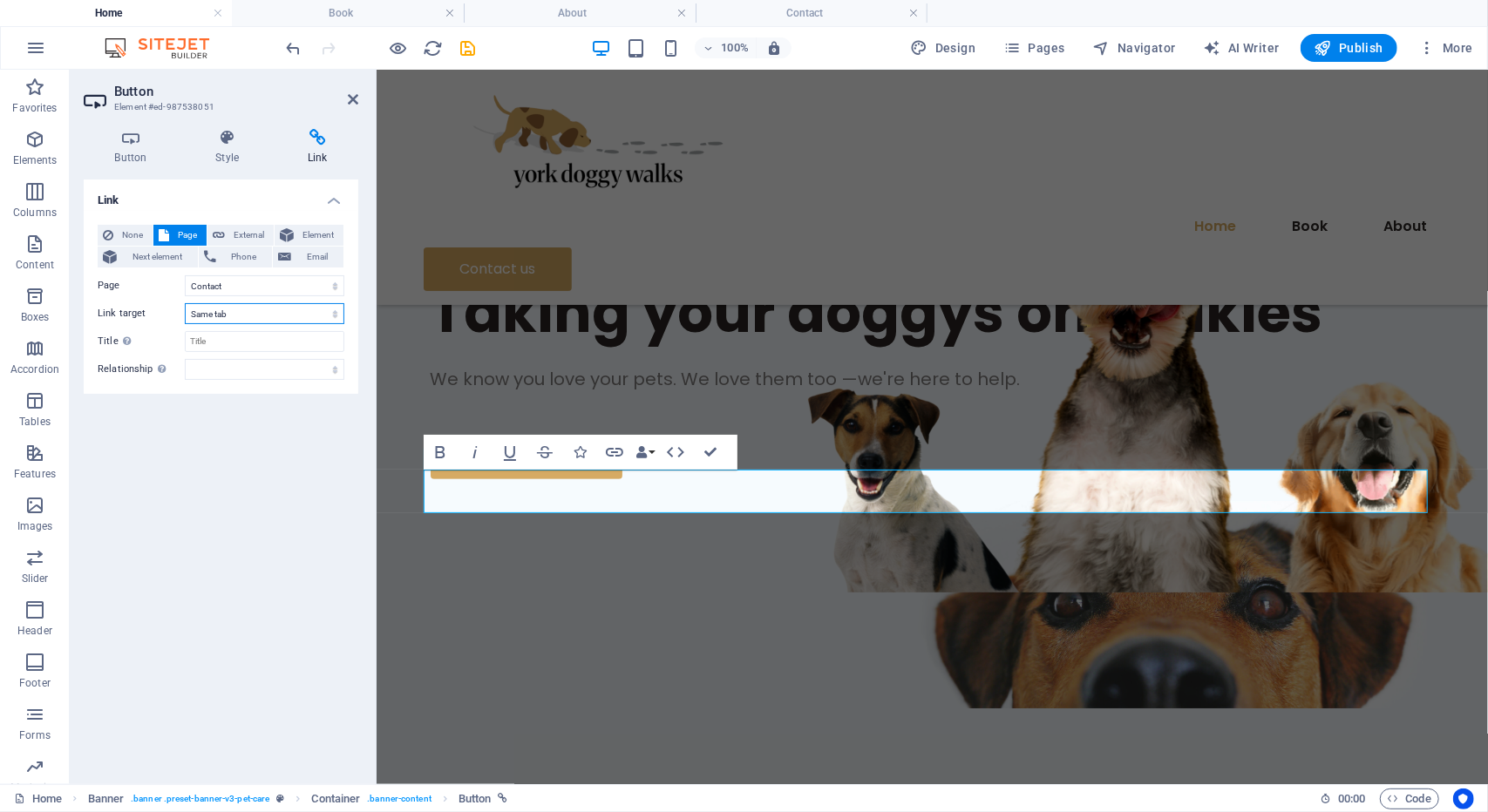
click at [258, 316] on select "New tab Same tab Overlay" at bounding box center [265, 313] width 160 height 20
click at [257, 313] on select "New tab Same tab Overlay" at bounding box center [265, 313] width 160 height 20
click at [256, 288] on select "Home About Book Contact Legal Notice Privacy" at bounding box center [265, 285] width 160 height 20
select select "2"
click at [185, 276] on select "Home About Book Contact Legal Notice Privacy" at bounding box center [265, 285] width 160 height 20
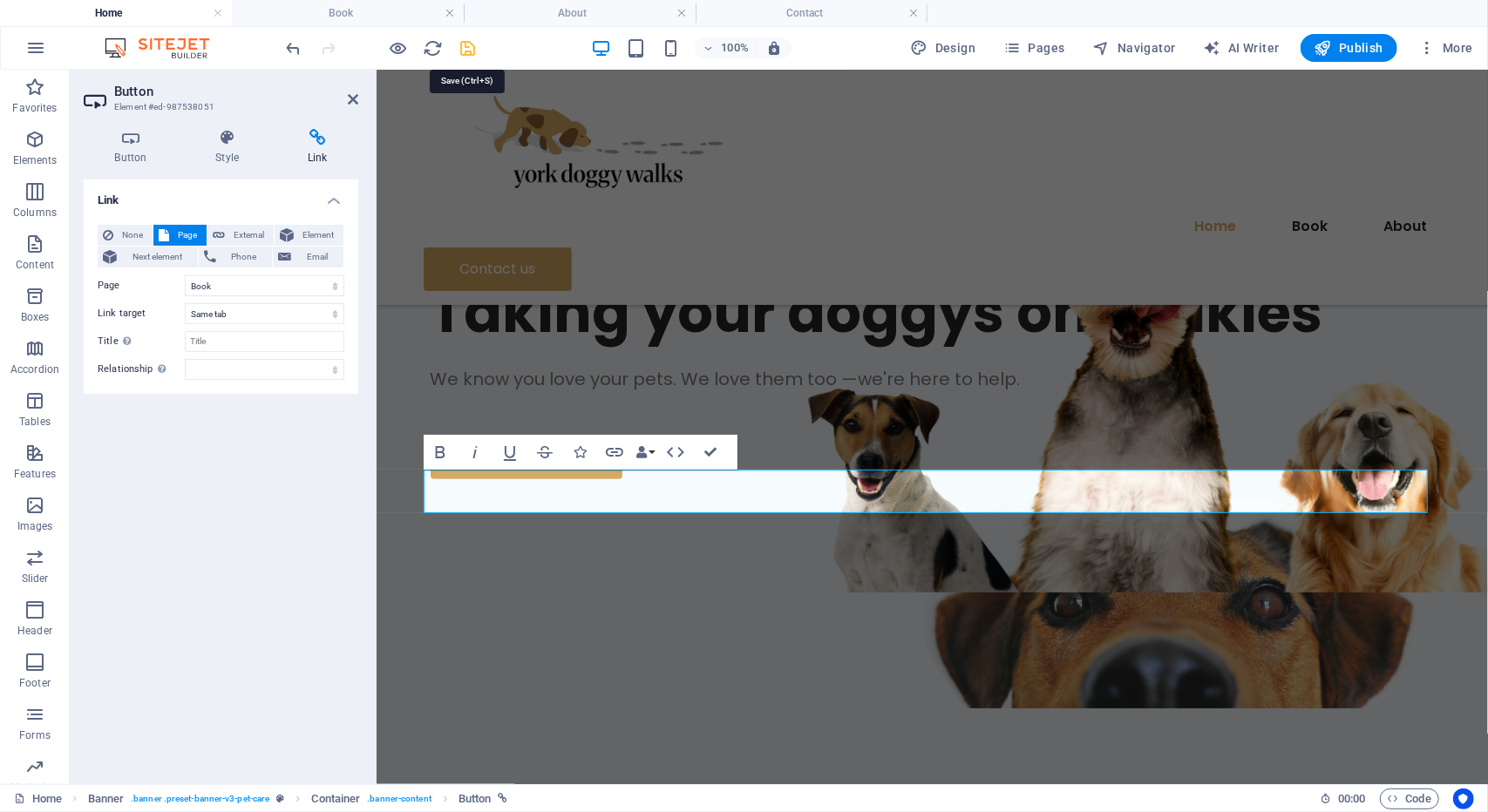
click at [471, 48] on icon "save" at bounding box center [468, 48] width 20 height 20
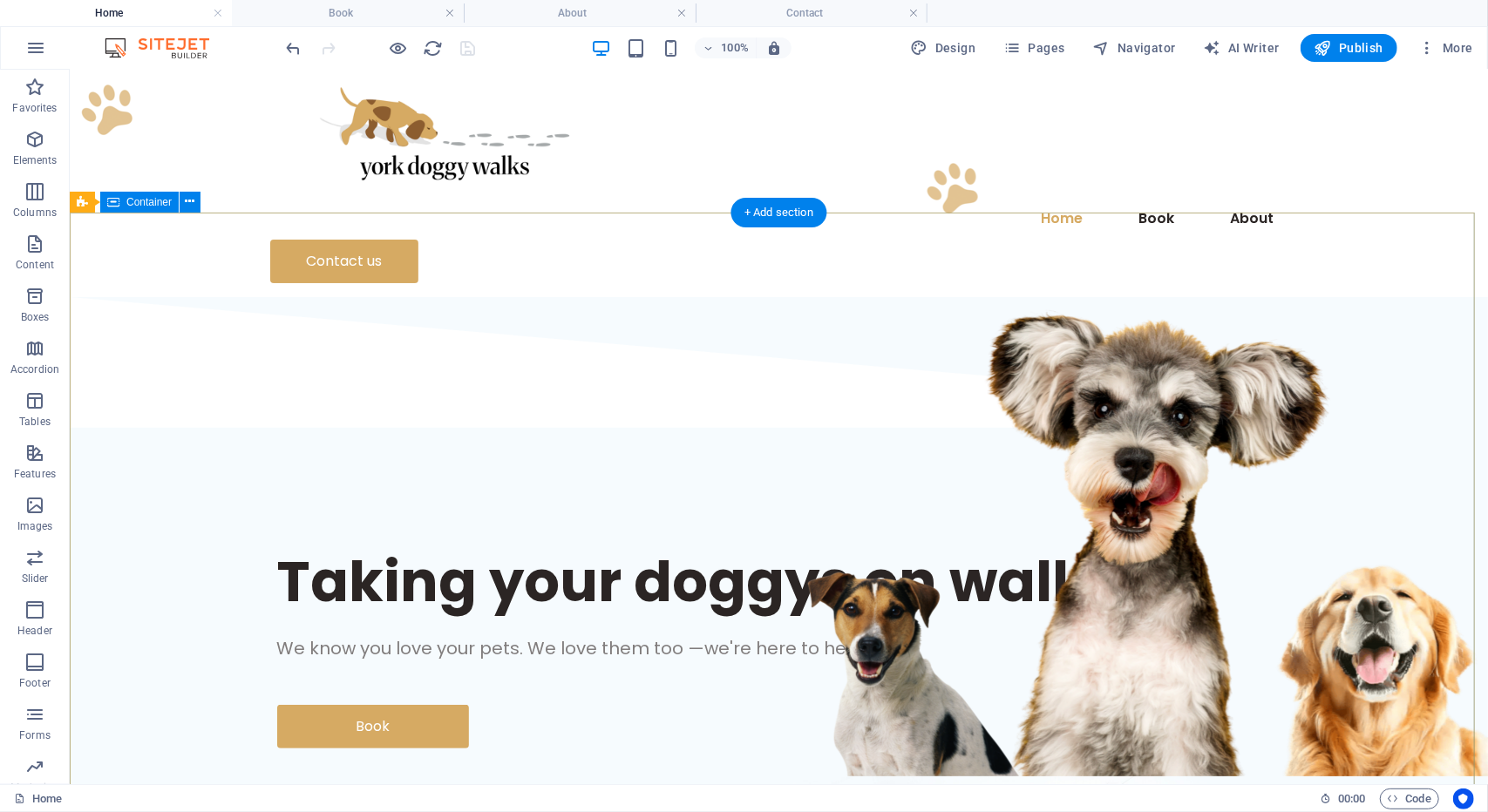
scroll to position [7, 0]
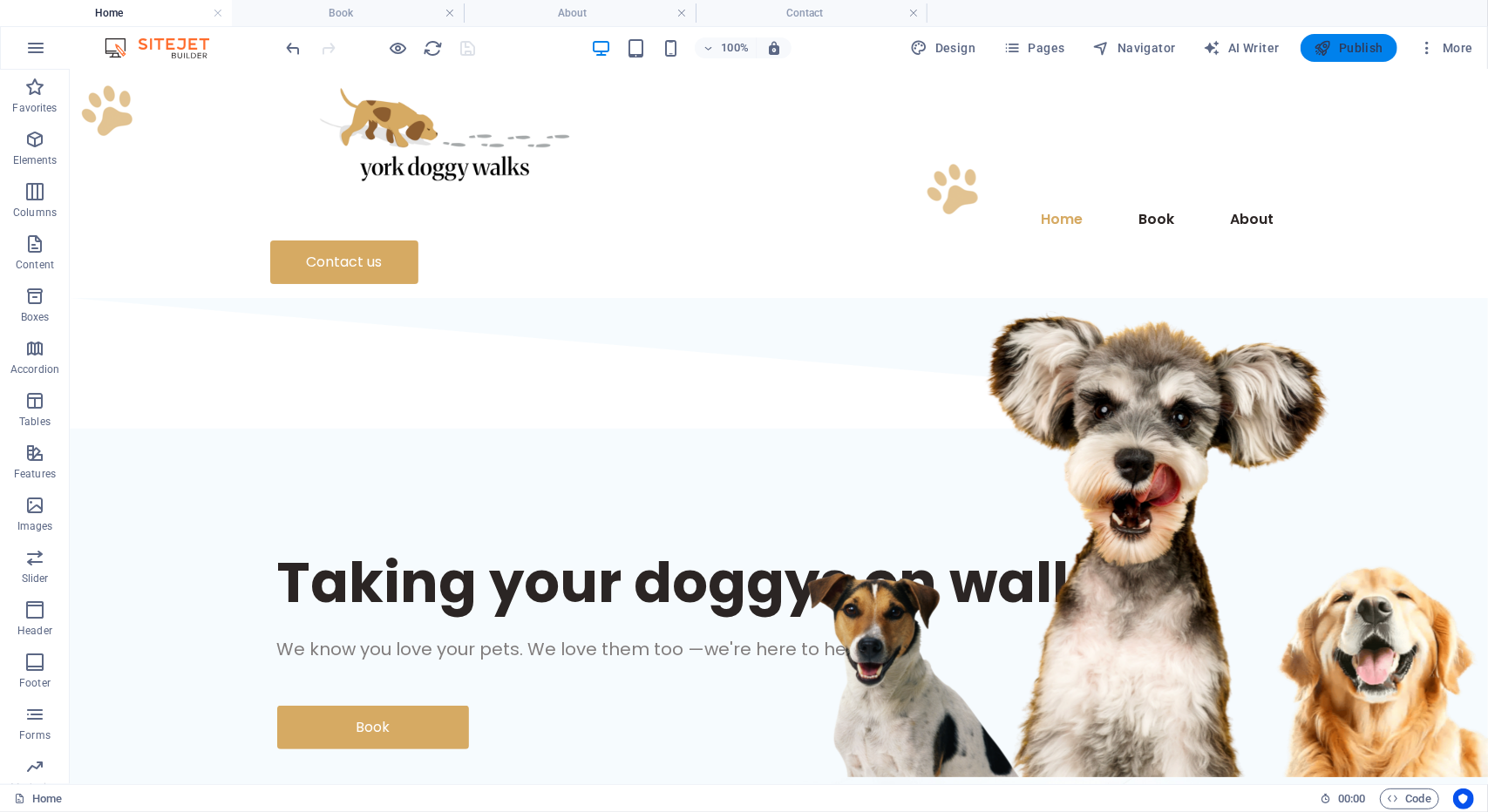
click at [1354, 46] on span "Publish" at bounding box center [1349, 48] width 69 height 18
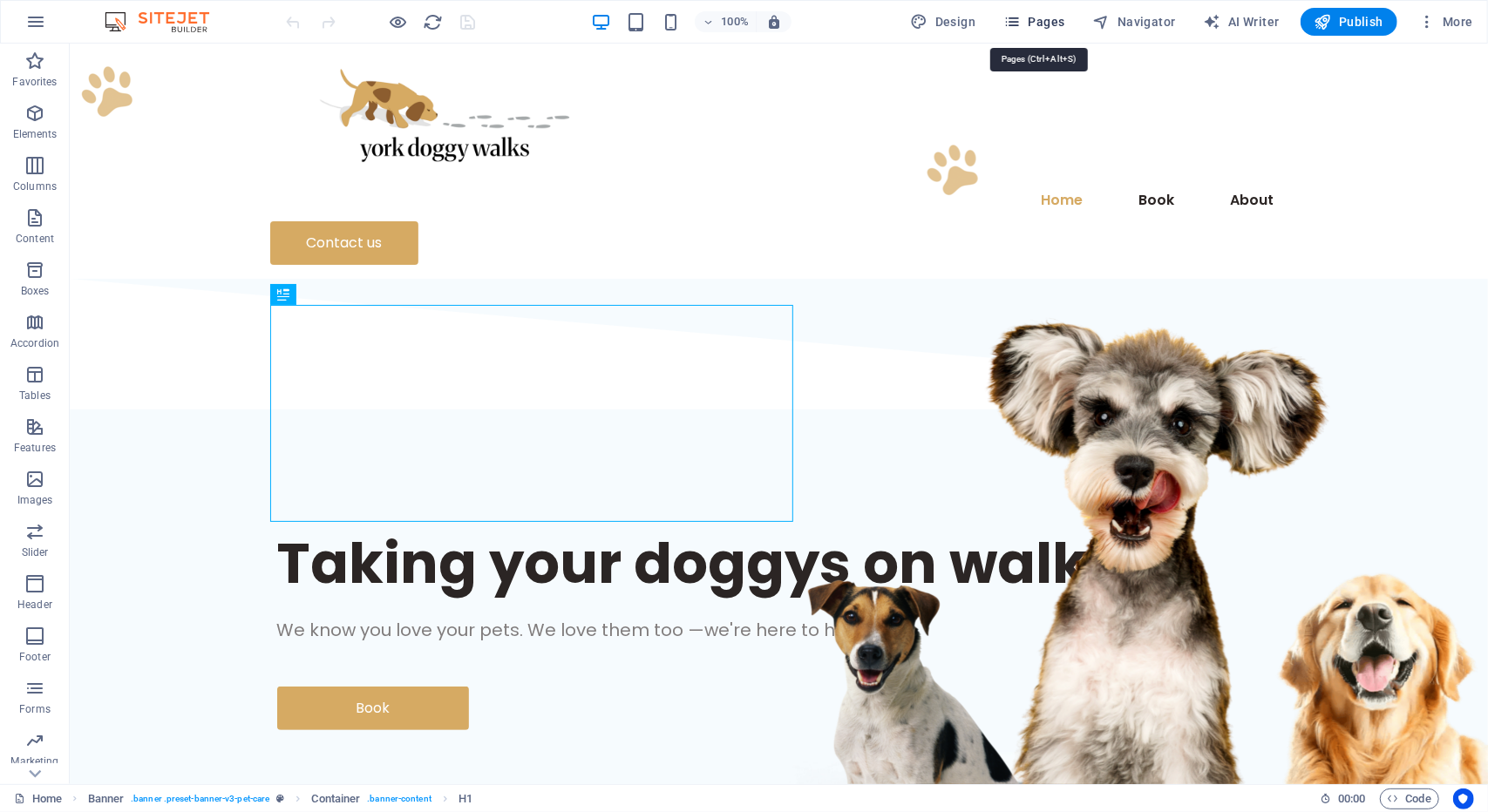
click at [1057, 27] on span "Pages" at bounding box center [1033, 21] width 61 height 18
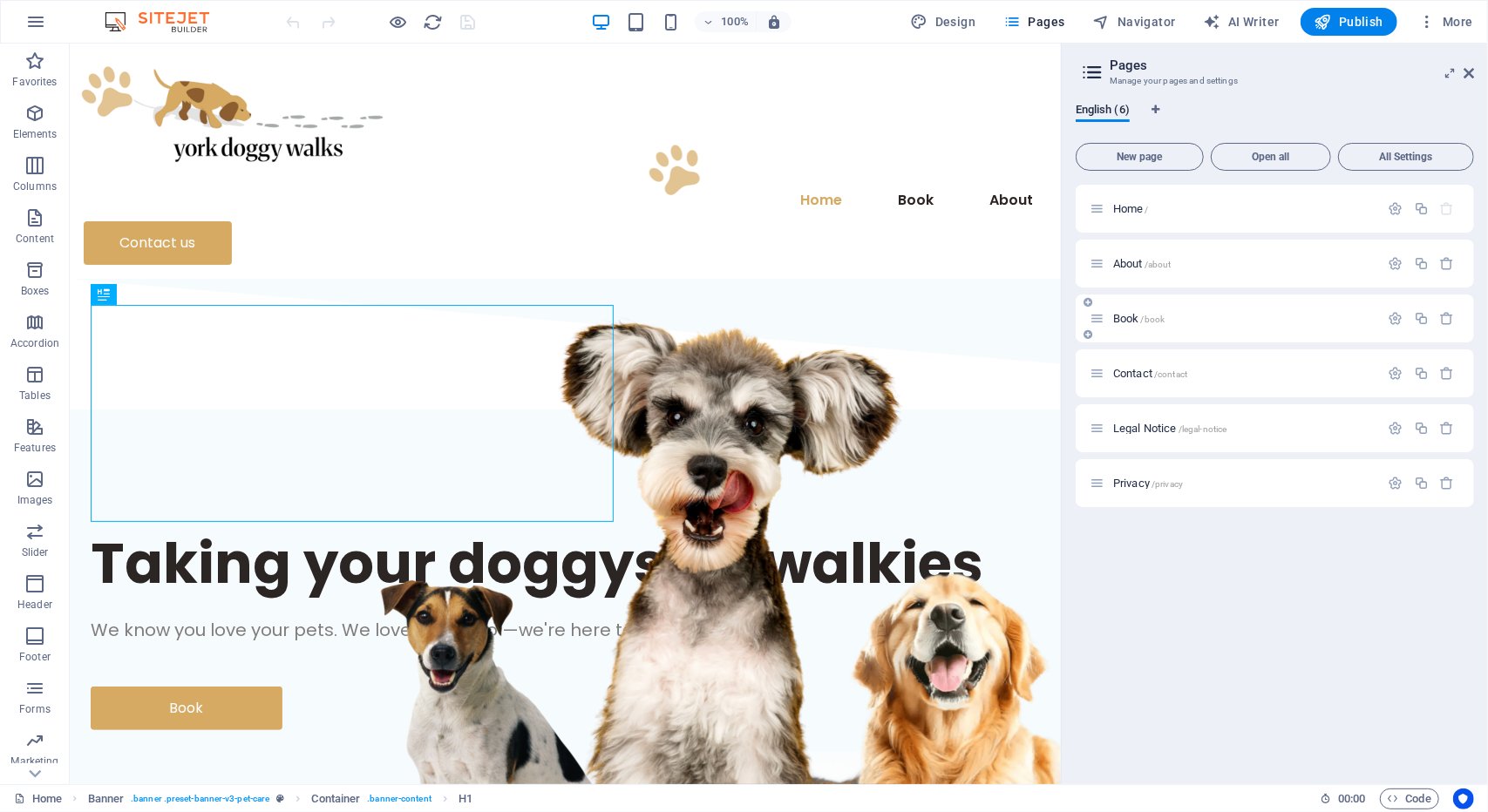
click at [1124, 321] on span "Book /book" at bounding box center [1138, 317] width 52 height 13
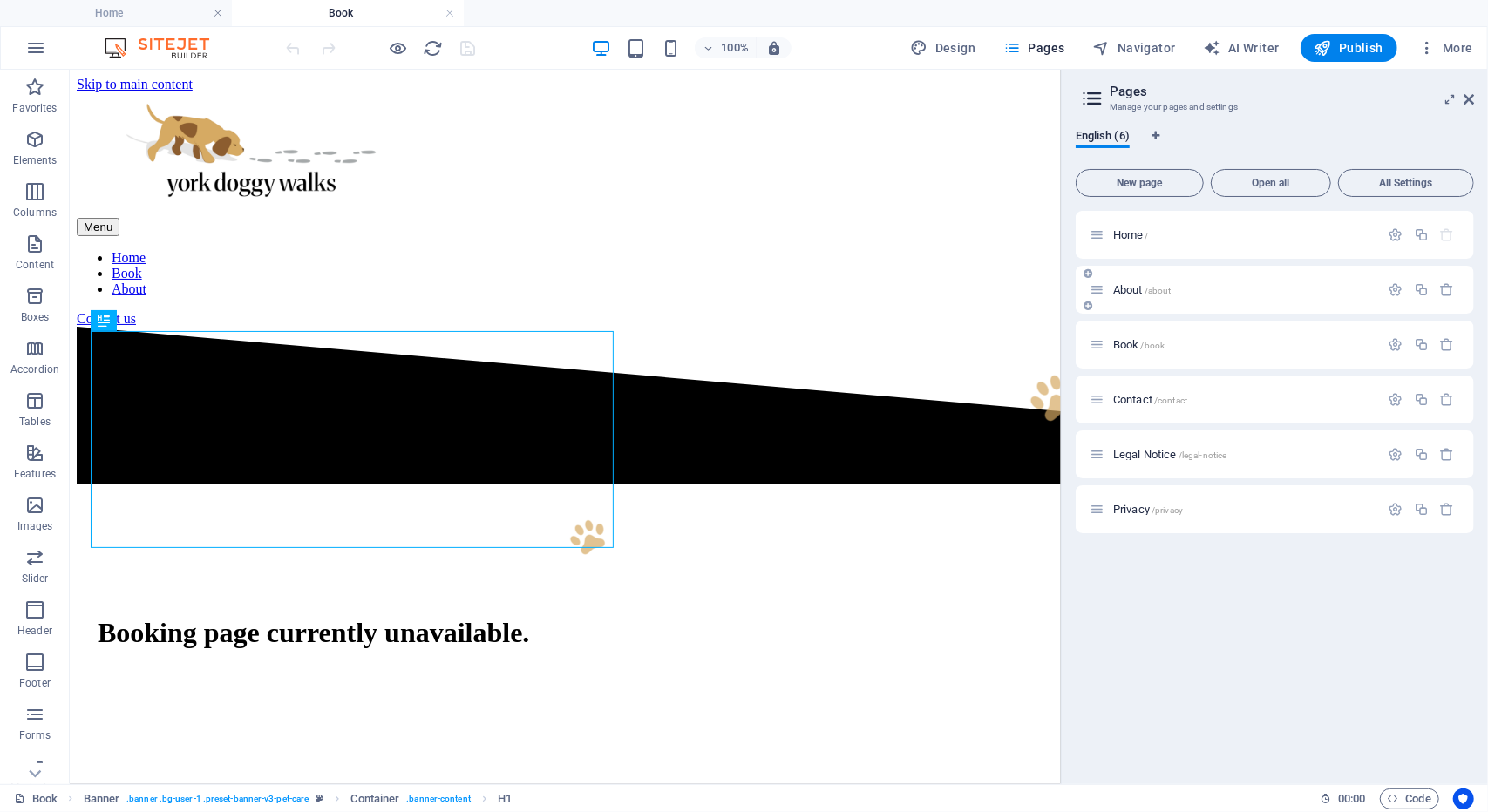
click at [1145, 299] on div "About /about" at bounding box center [1235, 289] width 290 height 20
click at [1135, 289] on span "About /about" at bounding box center [1142, 289] width 58 height 13
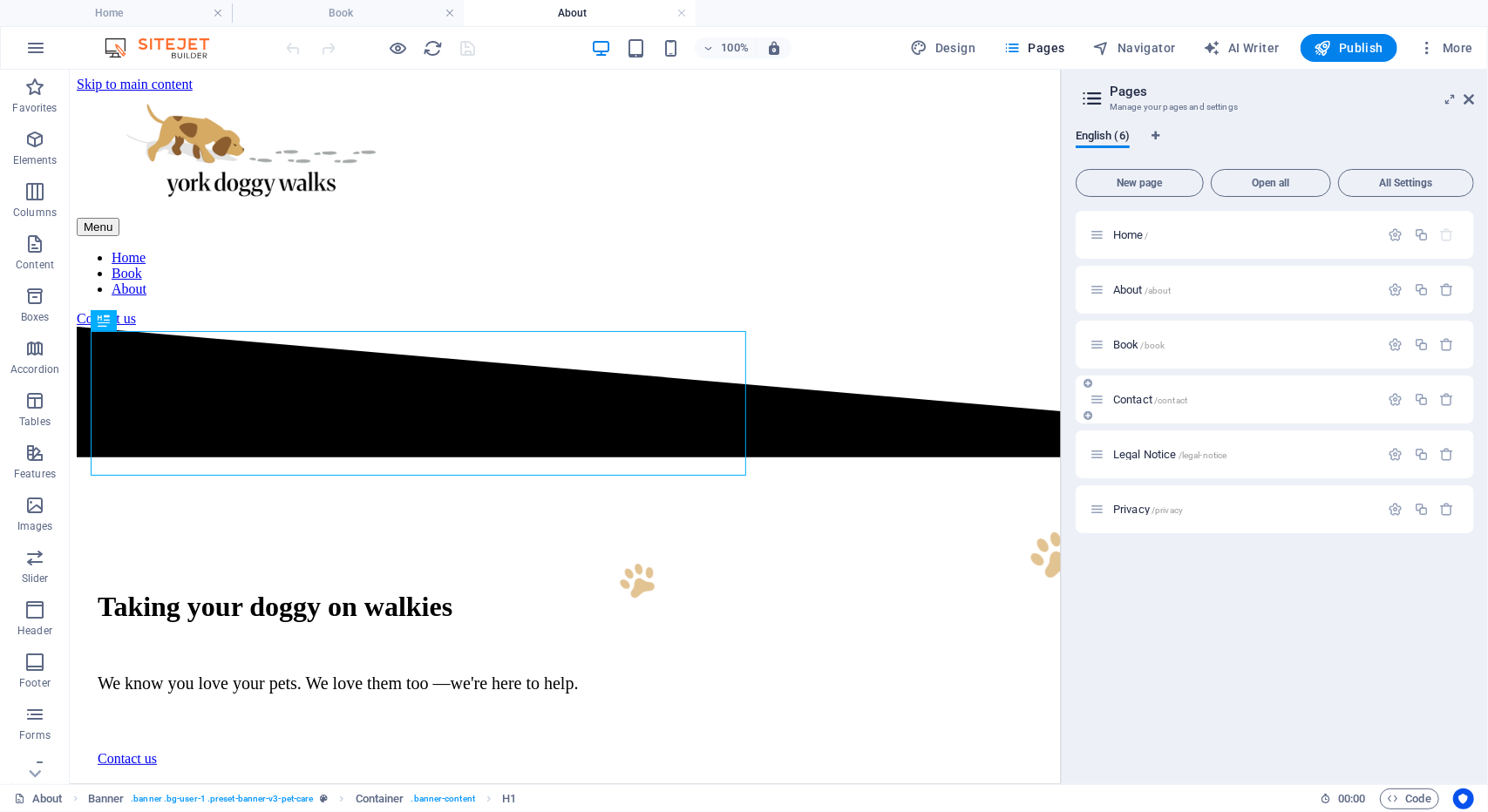
click at [1135, 393] on span "Contact /contact" at bounding box center [1150, 399] width 74 height 13
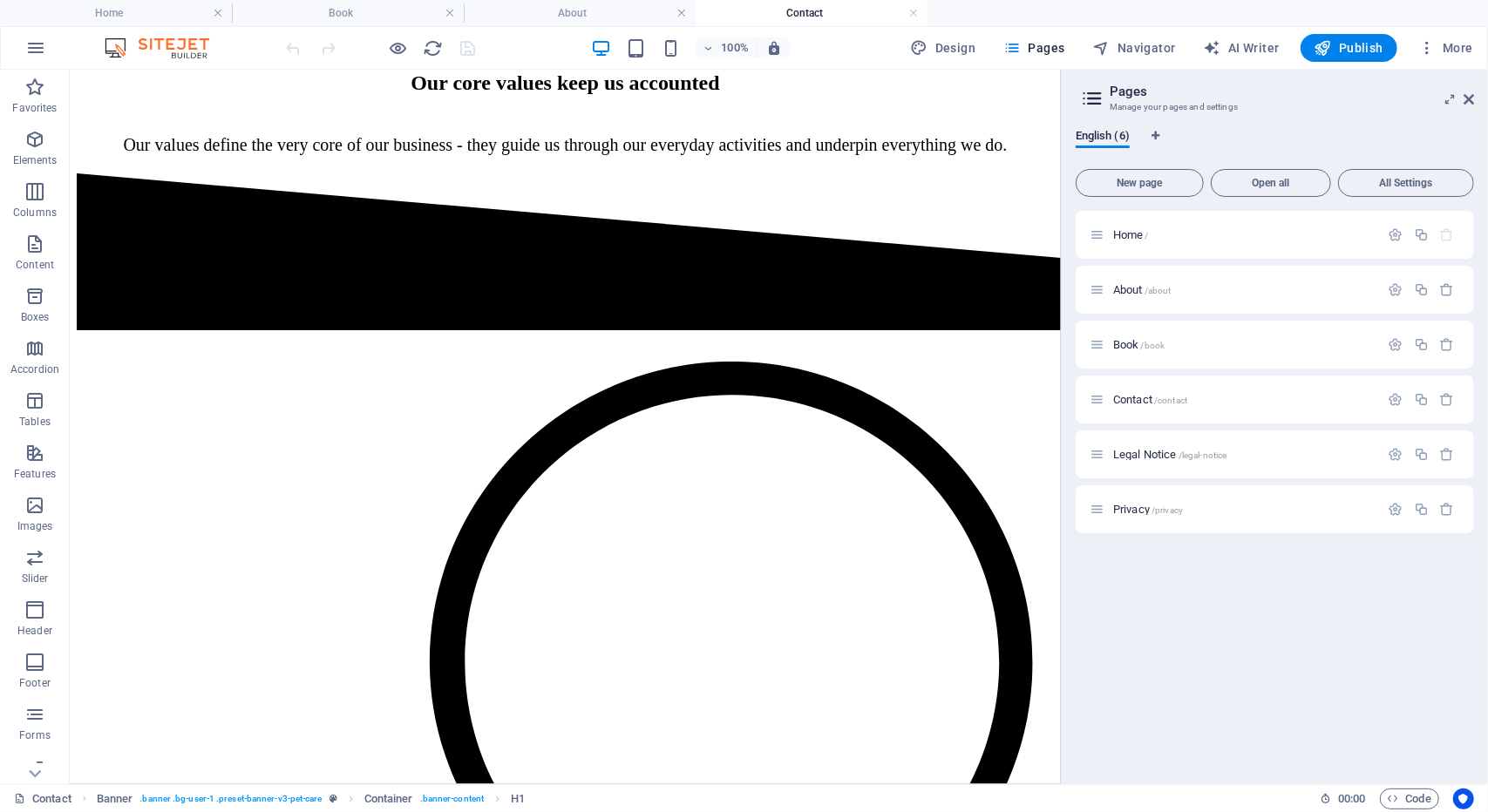
scroll to position [948, 0]
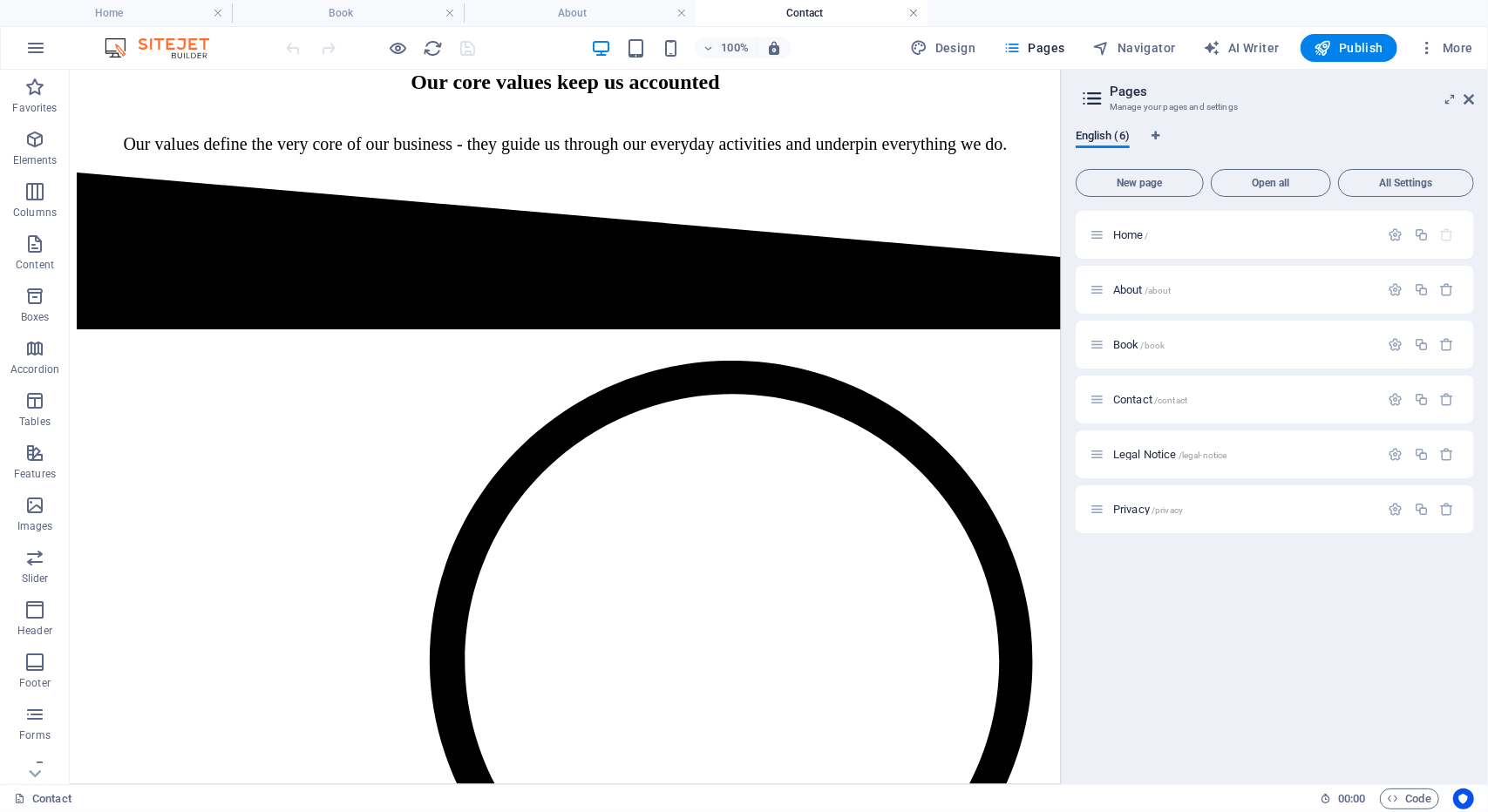
click at [911, 13] on link at bounding box center [913, 13] width 11 height 17
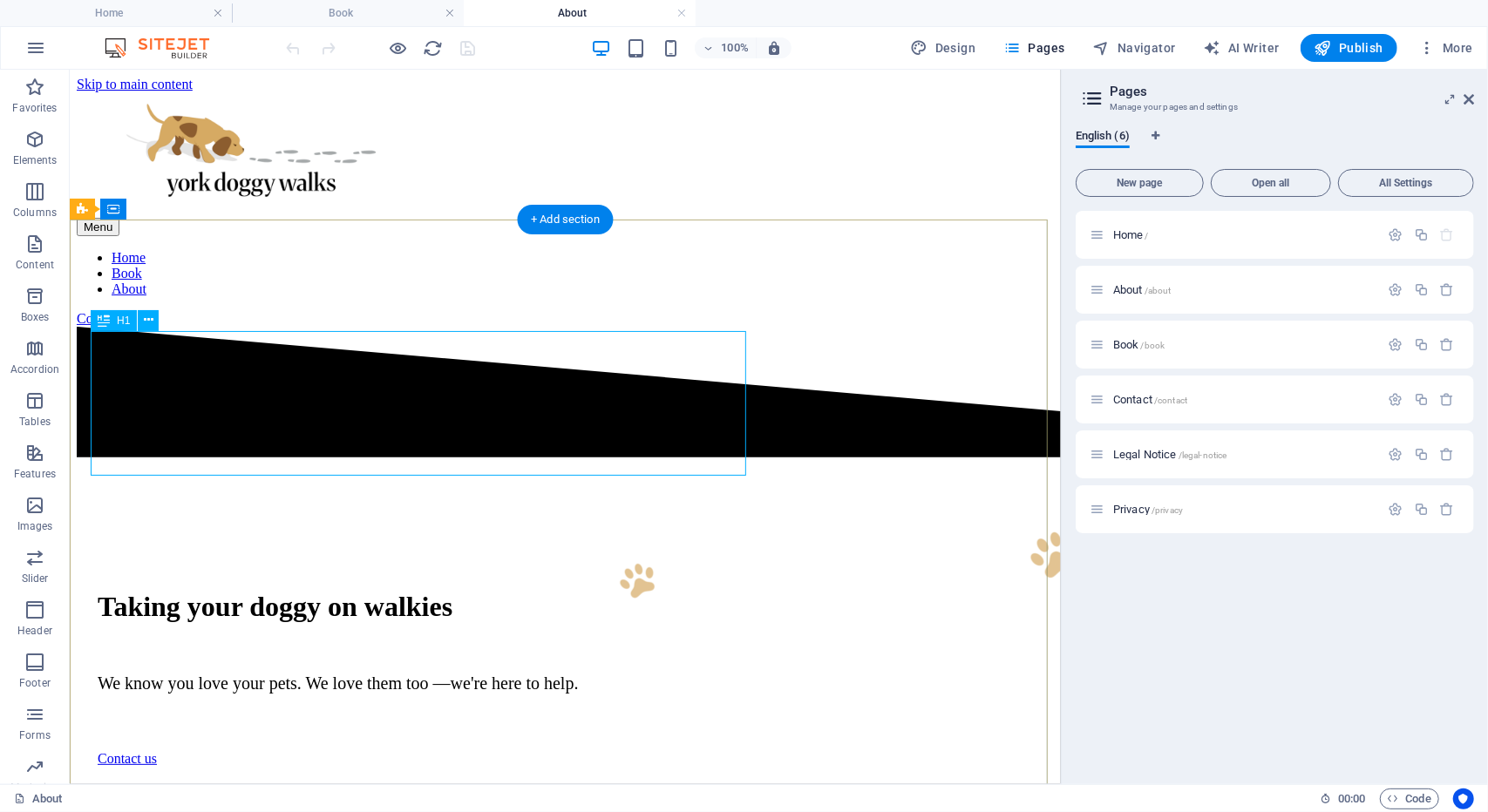
click at [680, 590] on div "Taking your doggy on walkies" at bounding box center [564, 606] width 935 height 32
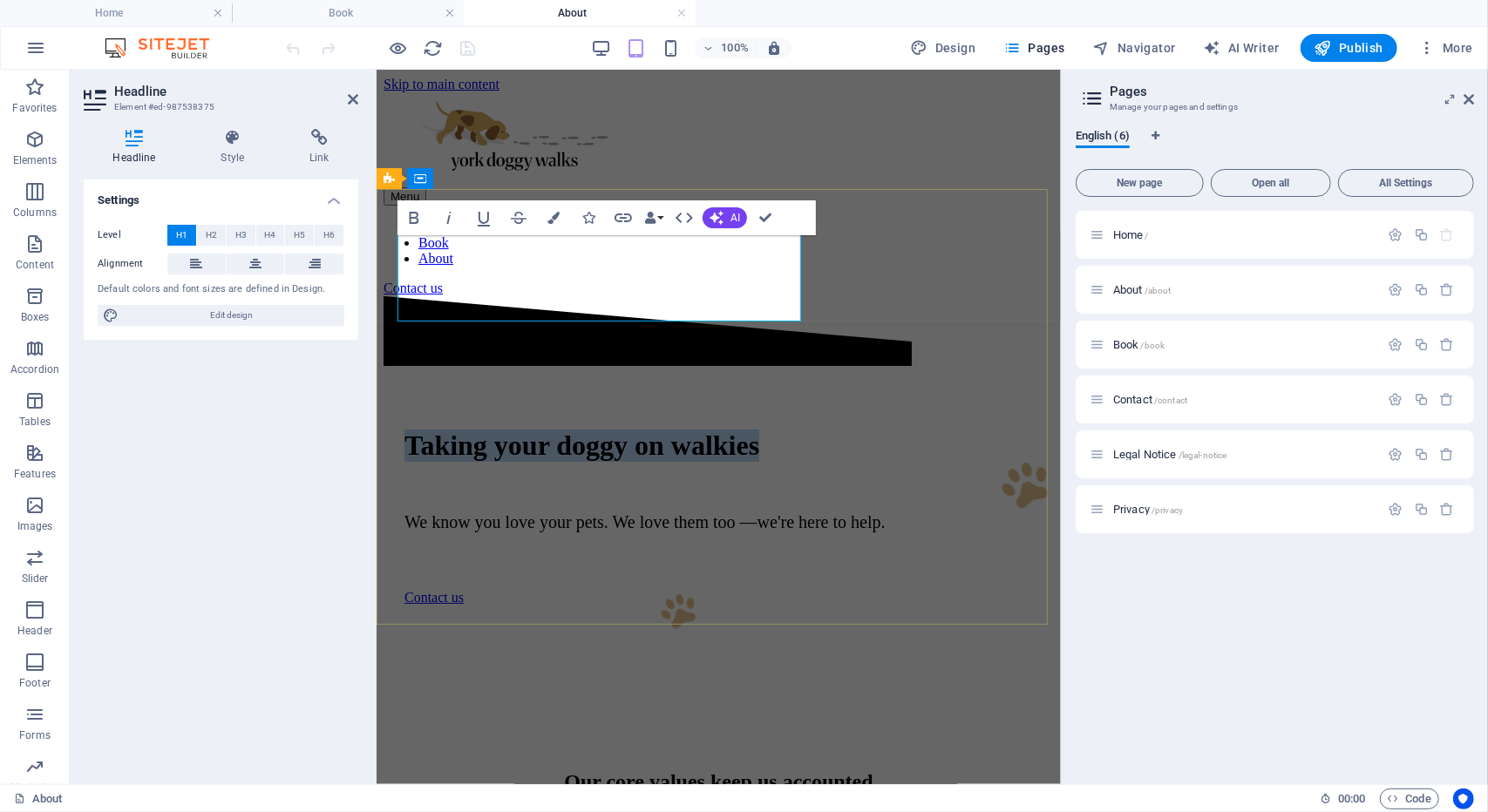
click at [735, 428] on h1 "Taking your doggy on walkies" at bounding box center [717, 444] width 628 height 32
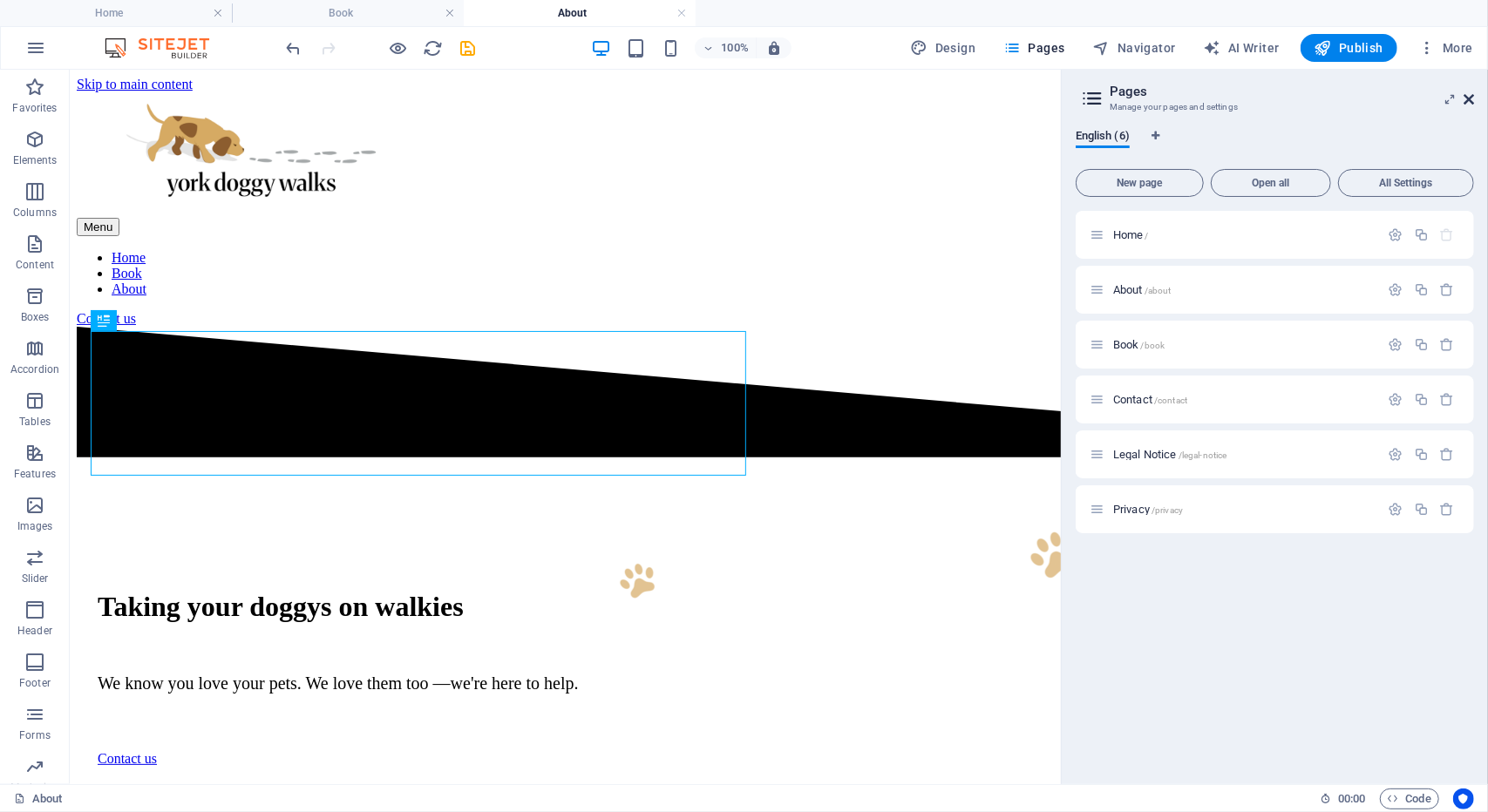
click at [1472, 95] on icon at bounding box center [1469, 99] width 11 height 14
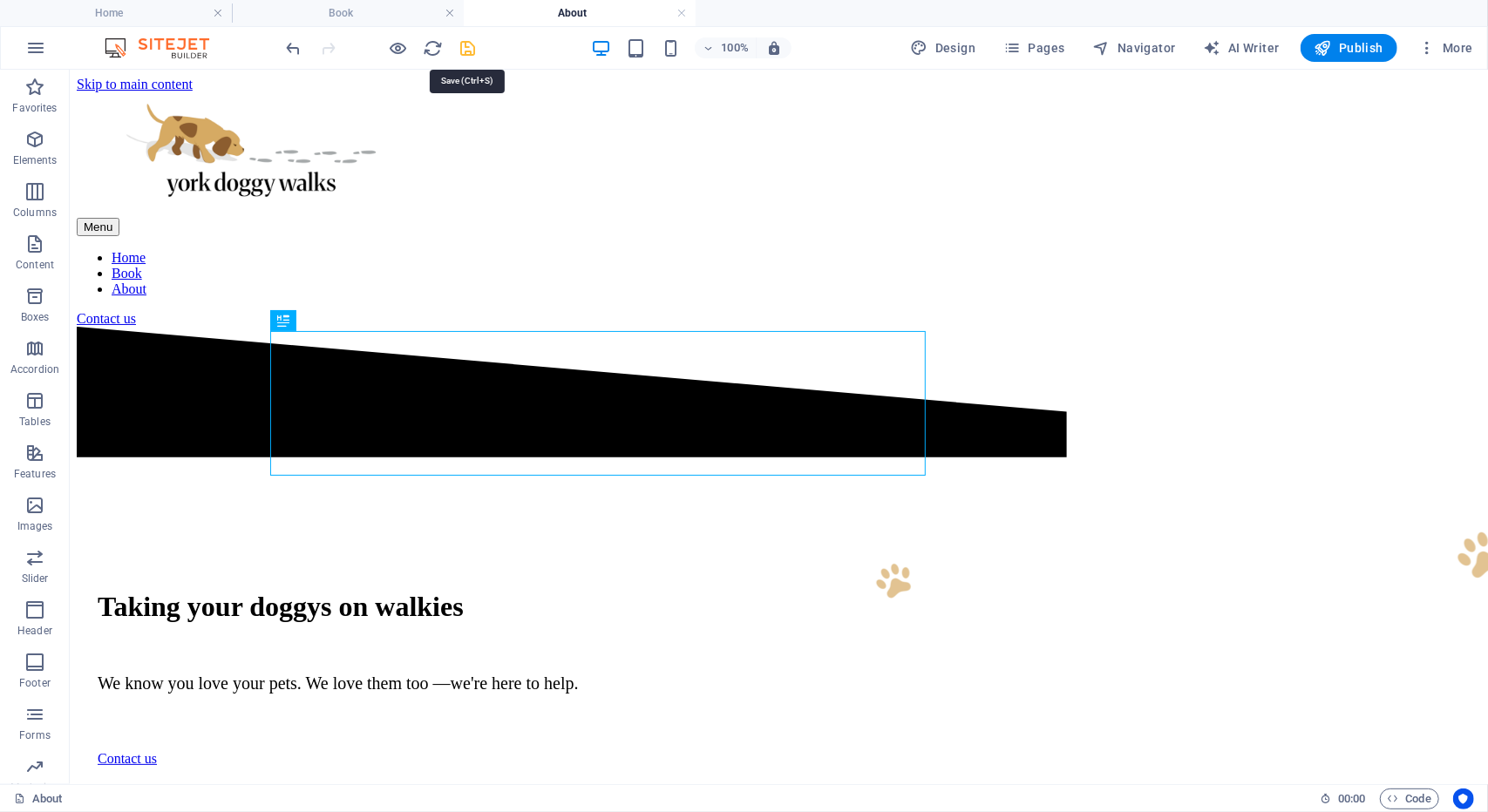
click at [470, 52] on icon "save" at bounding box center [468, 48] width 20 height 20
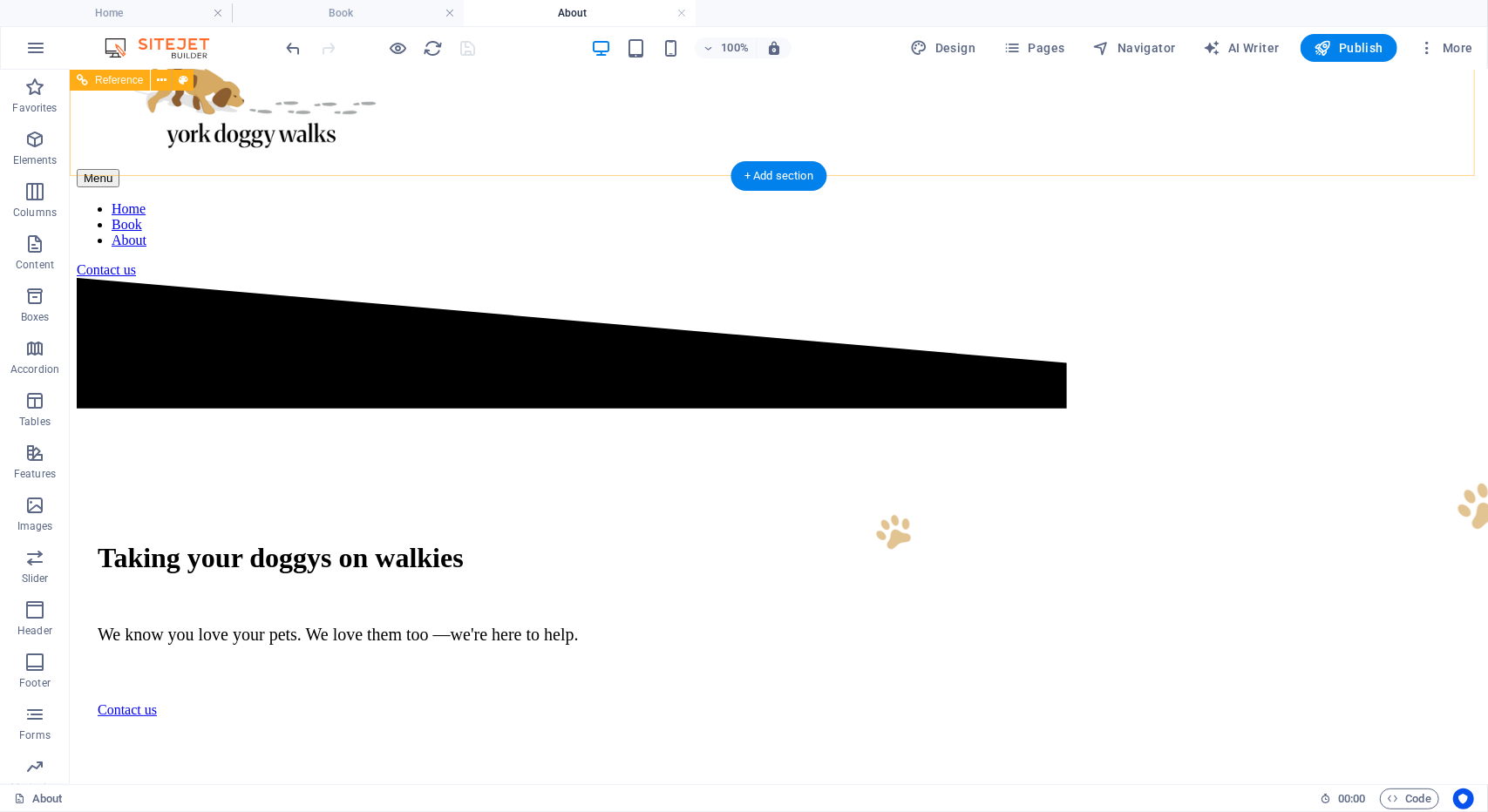
scroll to position [44, 0]
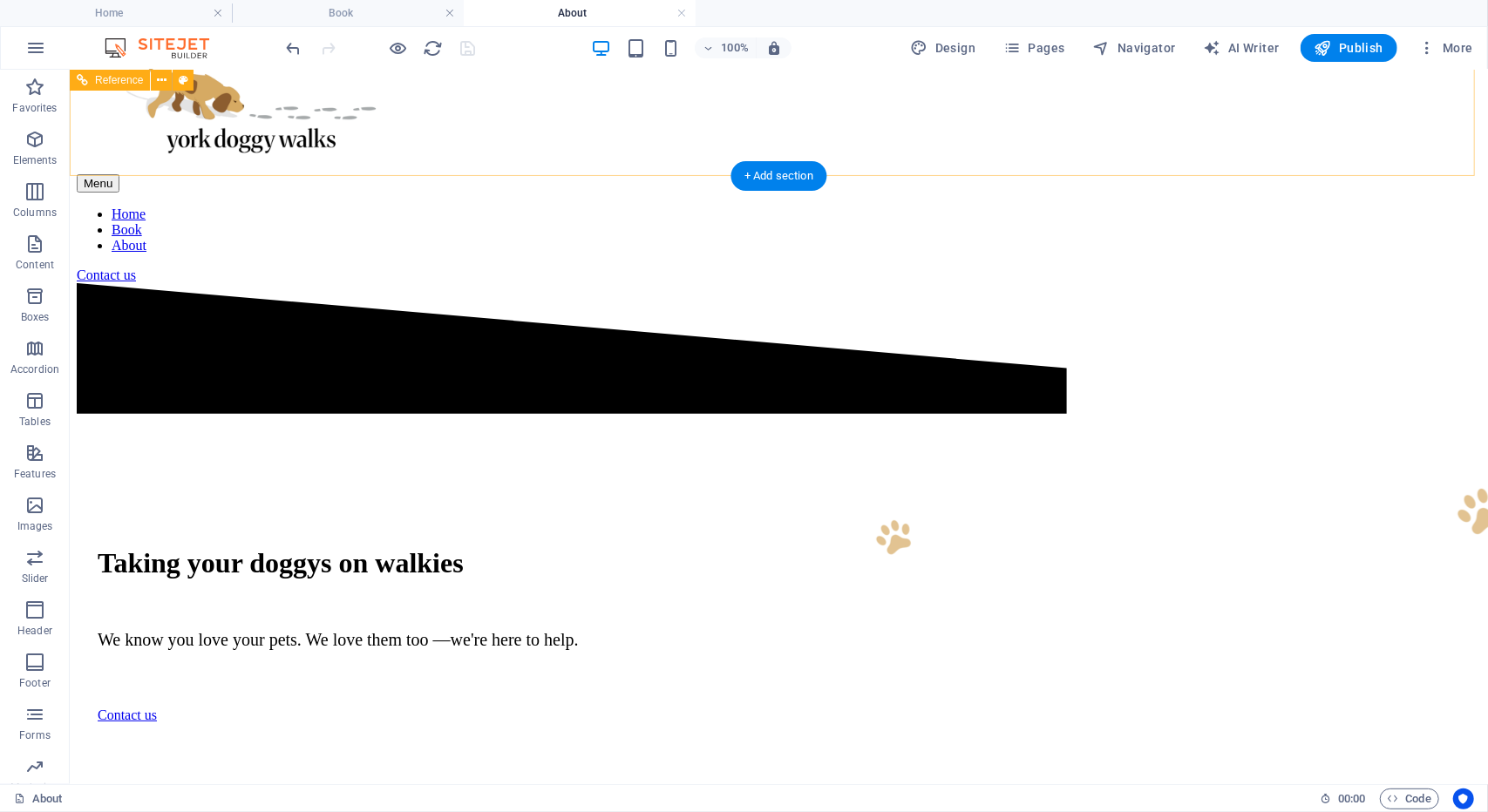
drag, startPoint x: 371, startPoint y: 196, endPoint x: 480, endPoint y: 164, distance: 113.6
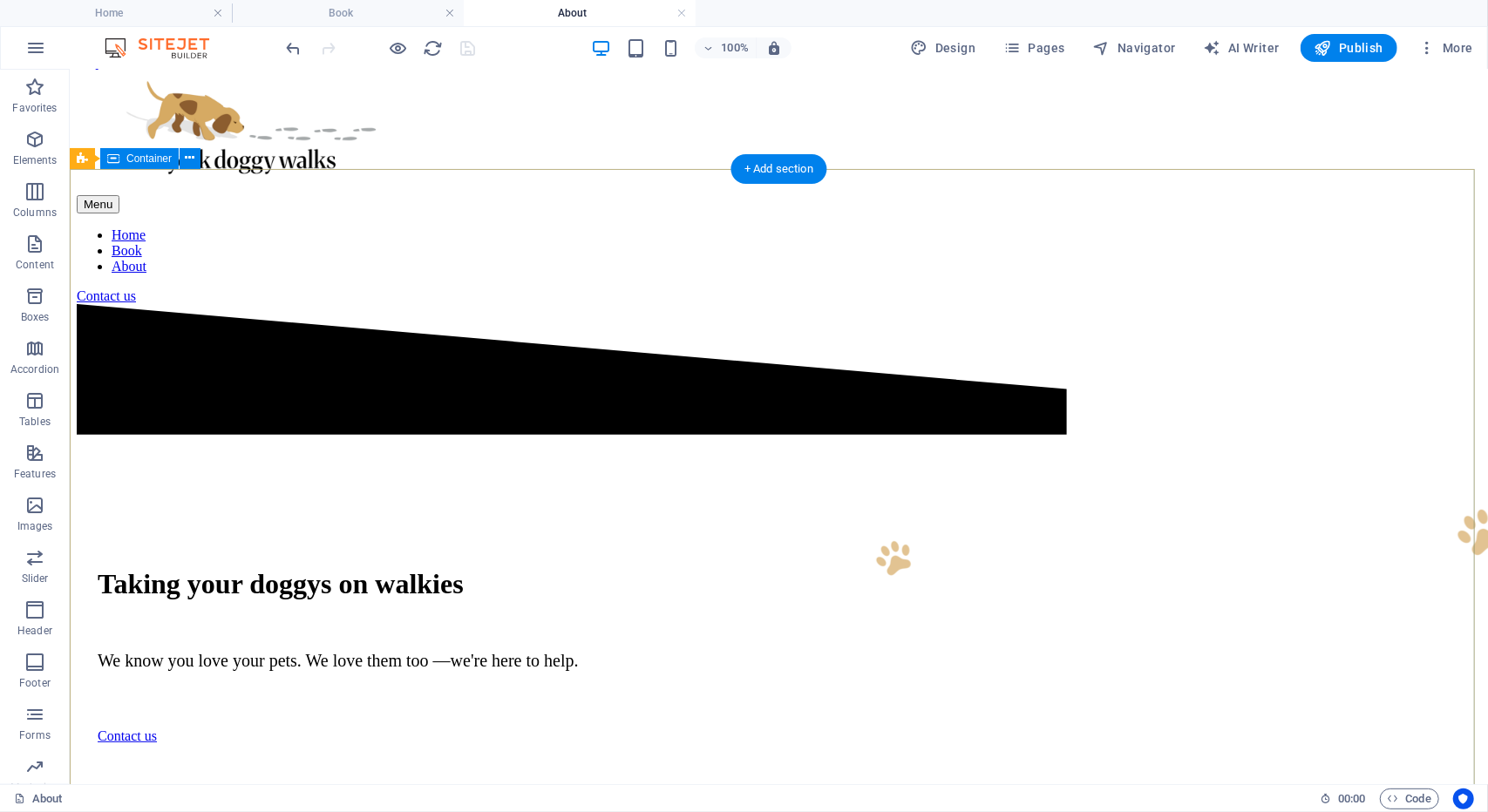
scroll to position [53, 0]
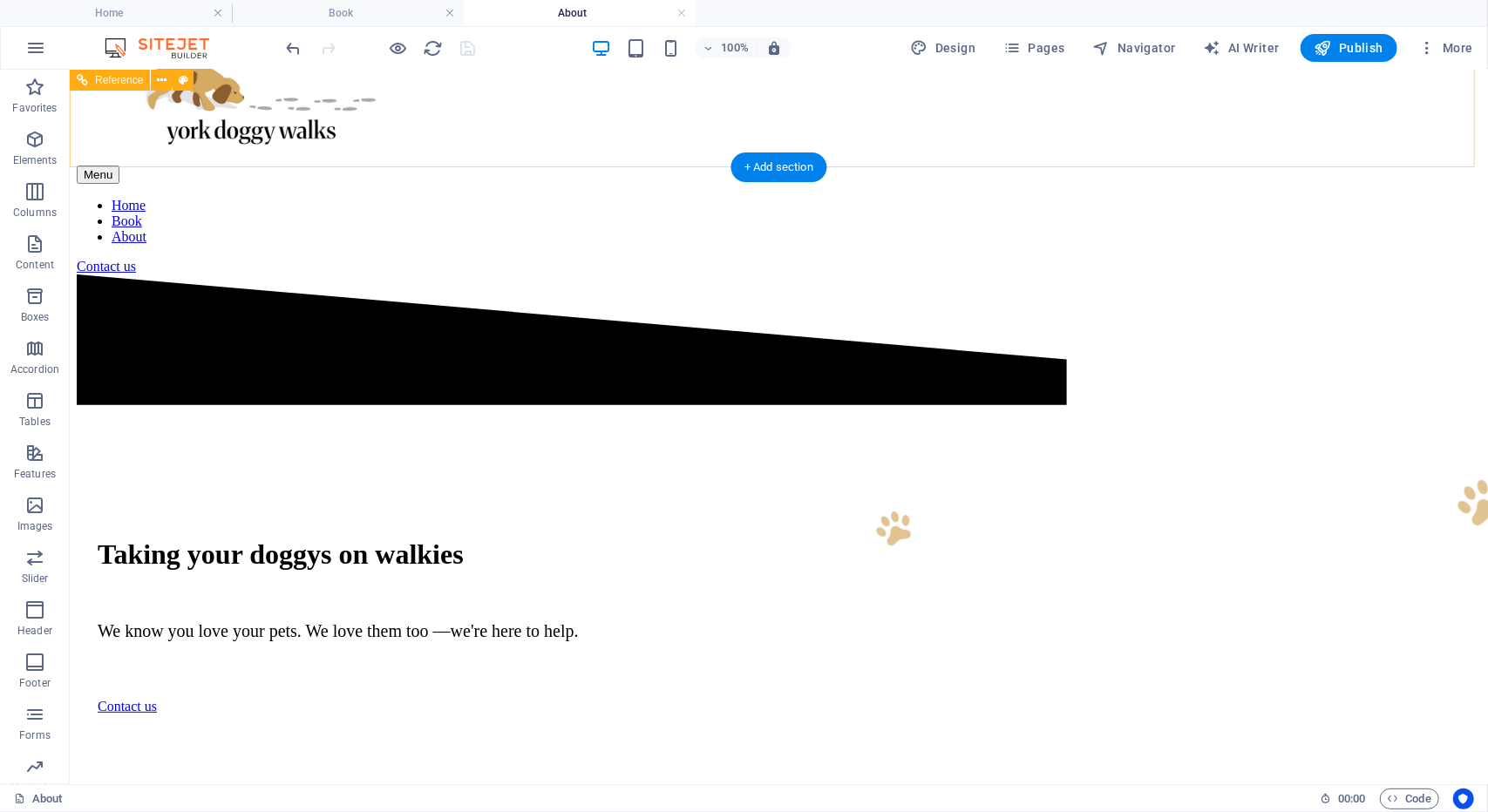
click at [486, 129] on div at bounding box center [778, 101] width 1404 height 126
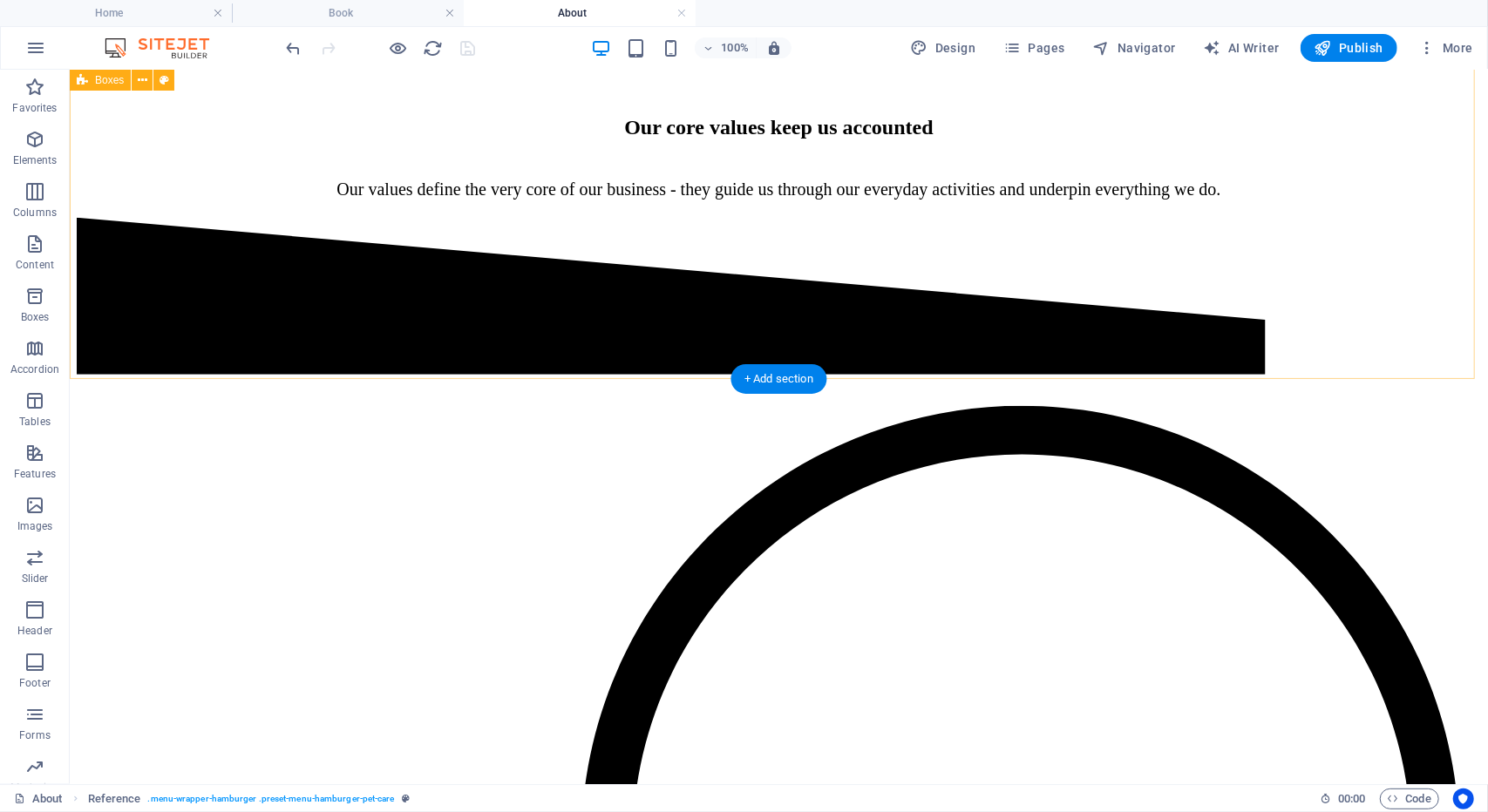
scroll to position [0, 0]
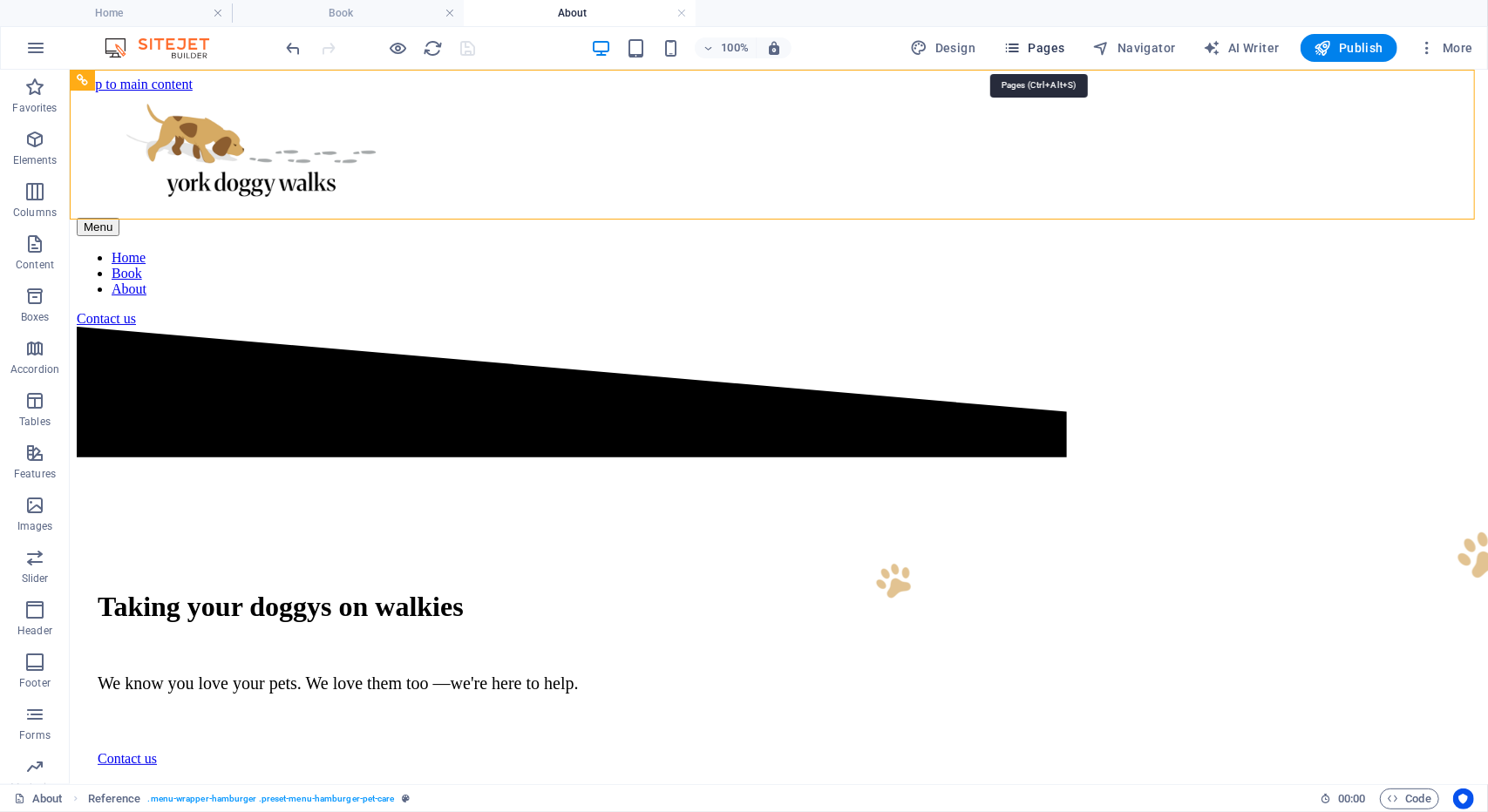
click at [1030, 55] on span "Pages" at bounding box center [1033, 48] width 61 height 18
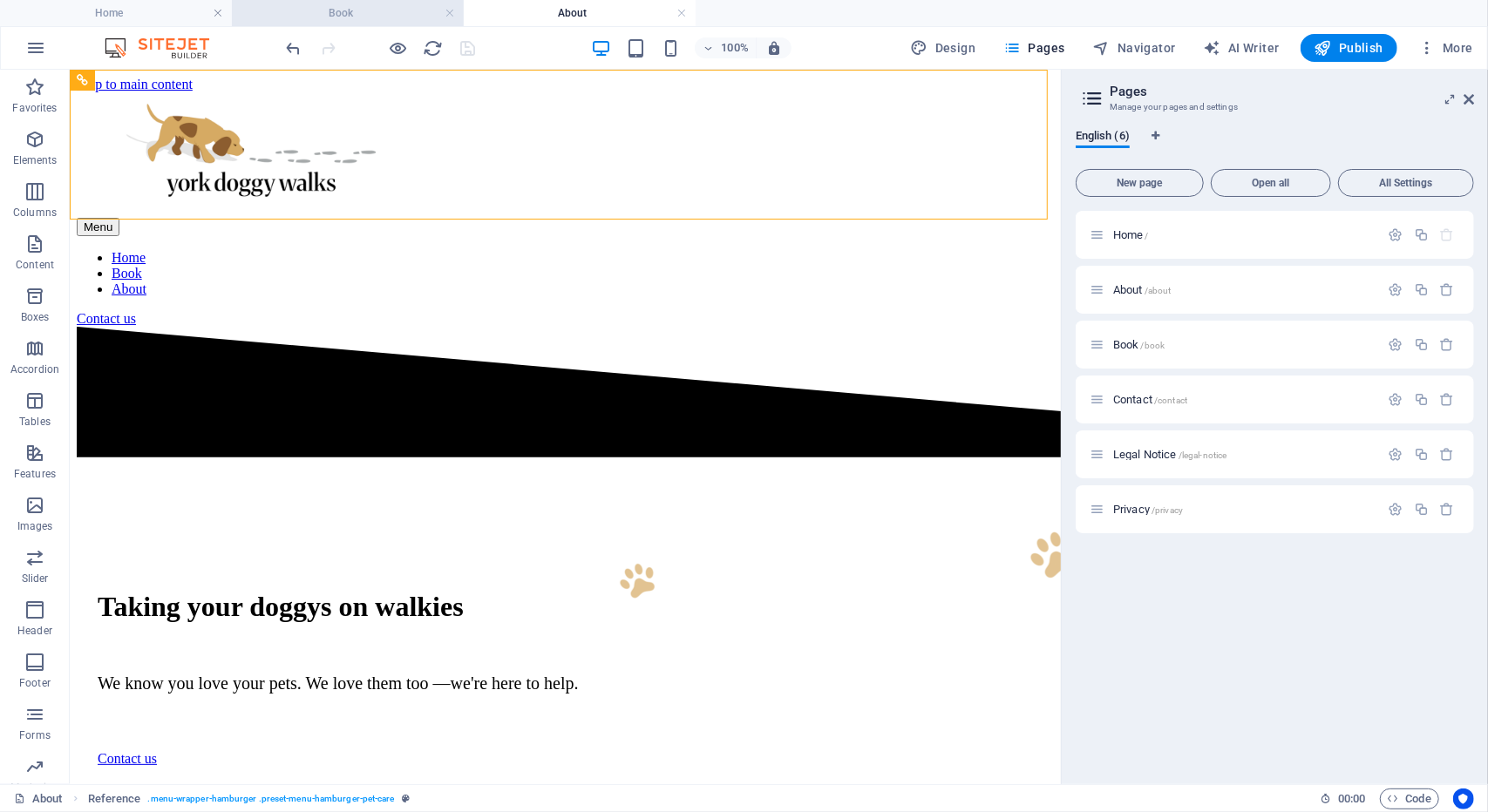
click at [361, 4] on h4 "Book" at bounding box center [348, 14] width 232 height 19
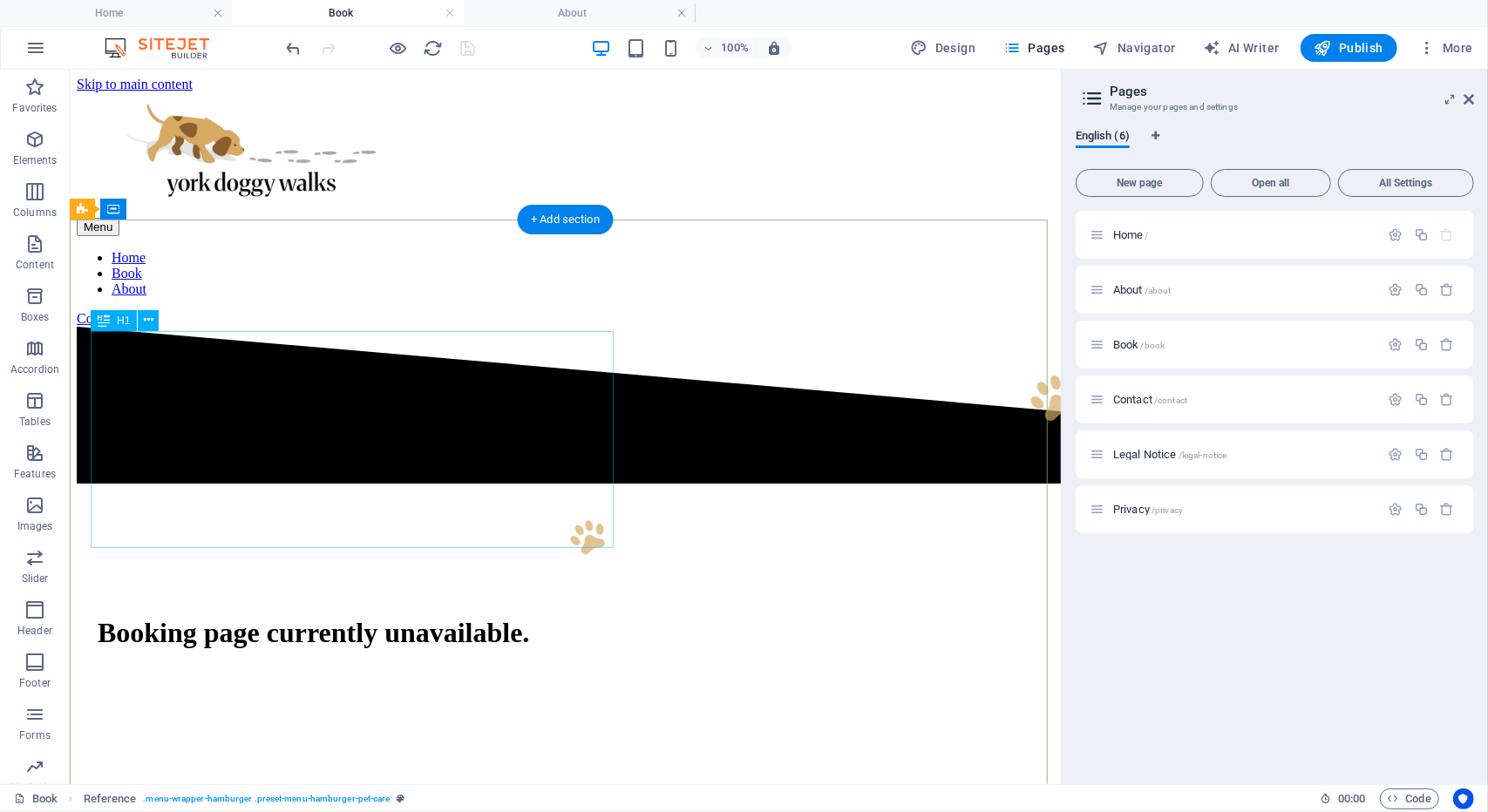
click at [403, 616] on div "Booking page currently unavailable." at bounding box center [564, 632] width 935 height 32
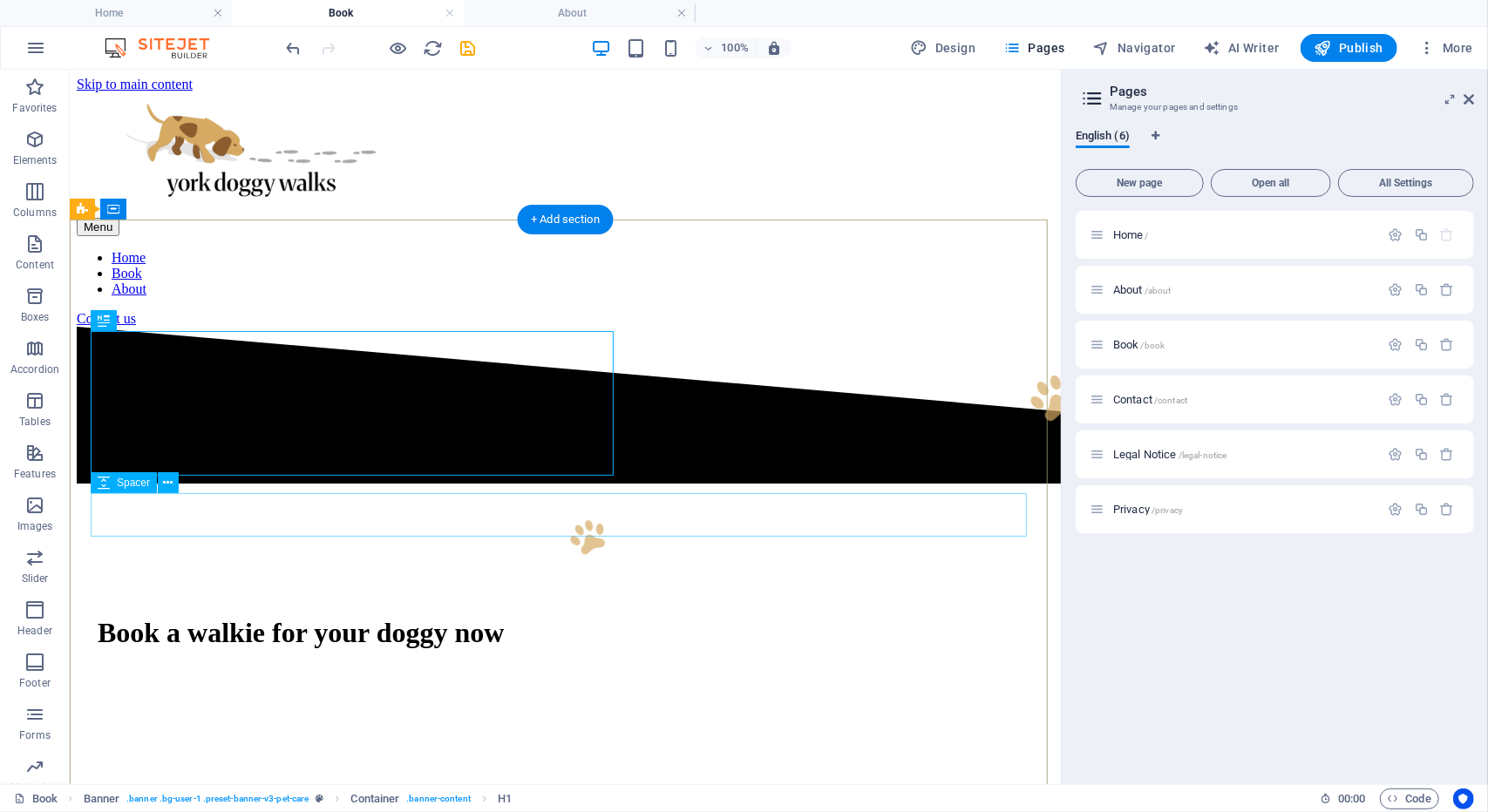
click at [465, 684] on div at bounding box center [564, 706] width 935 height 44
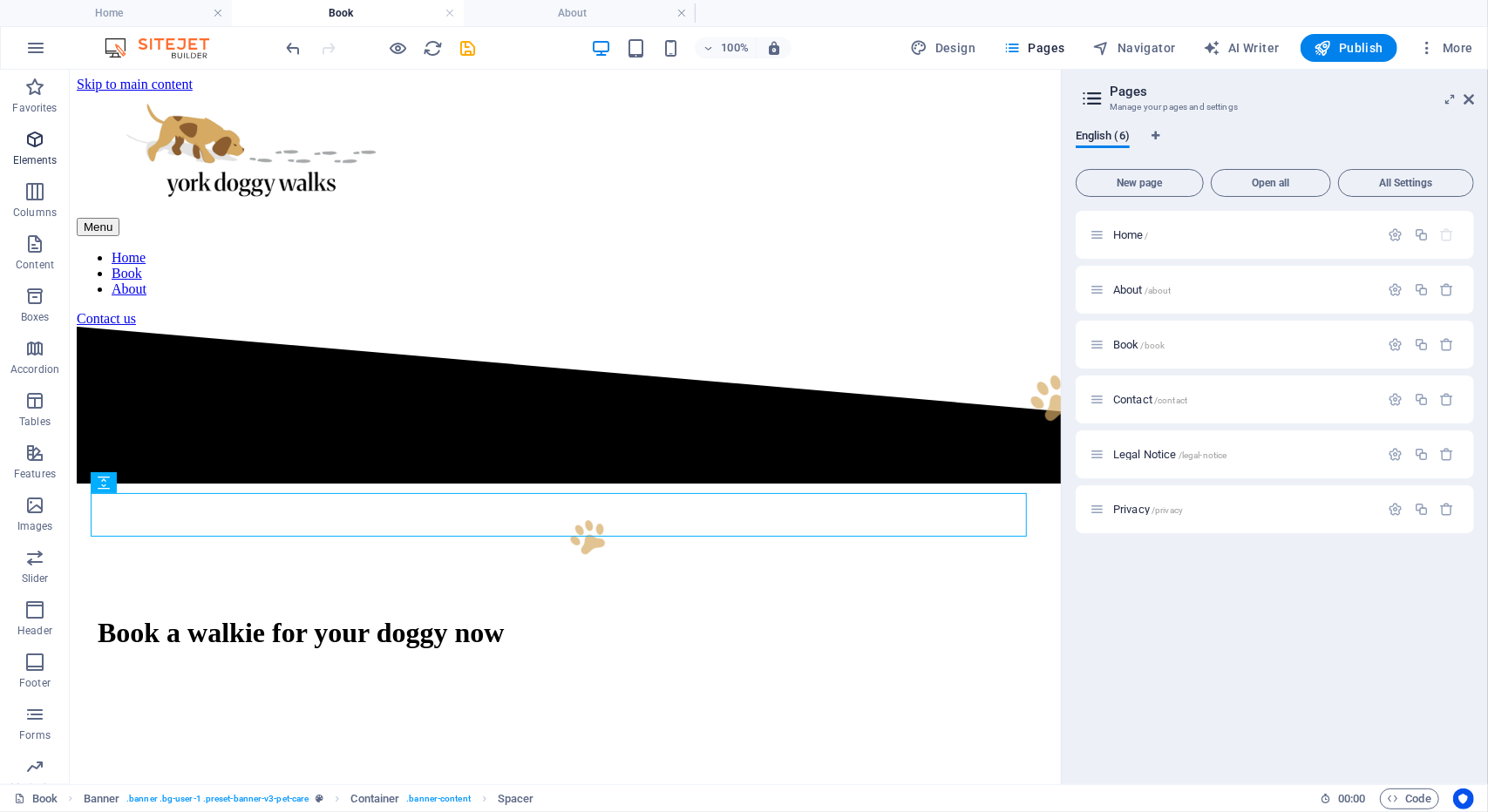
click at [21, 162] on p "Elements" at bounding box center [35, 161] width 45 height 14
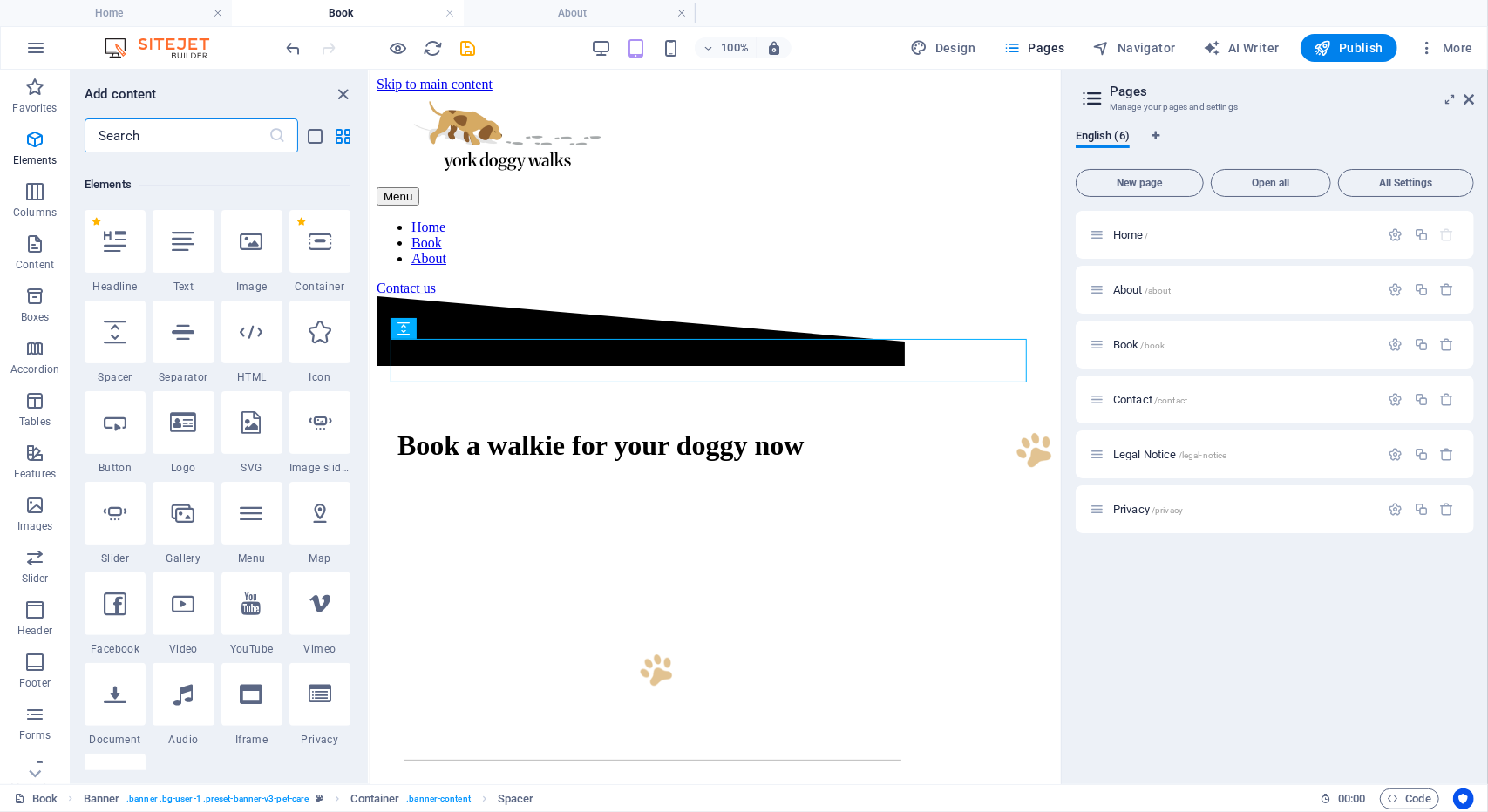
scroll to position [186, 0]
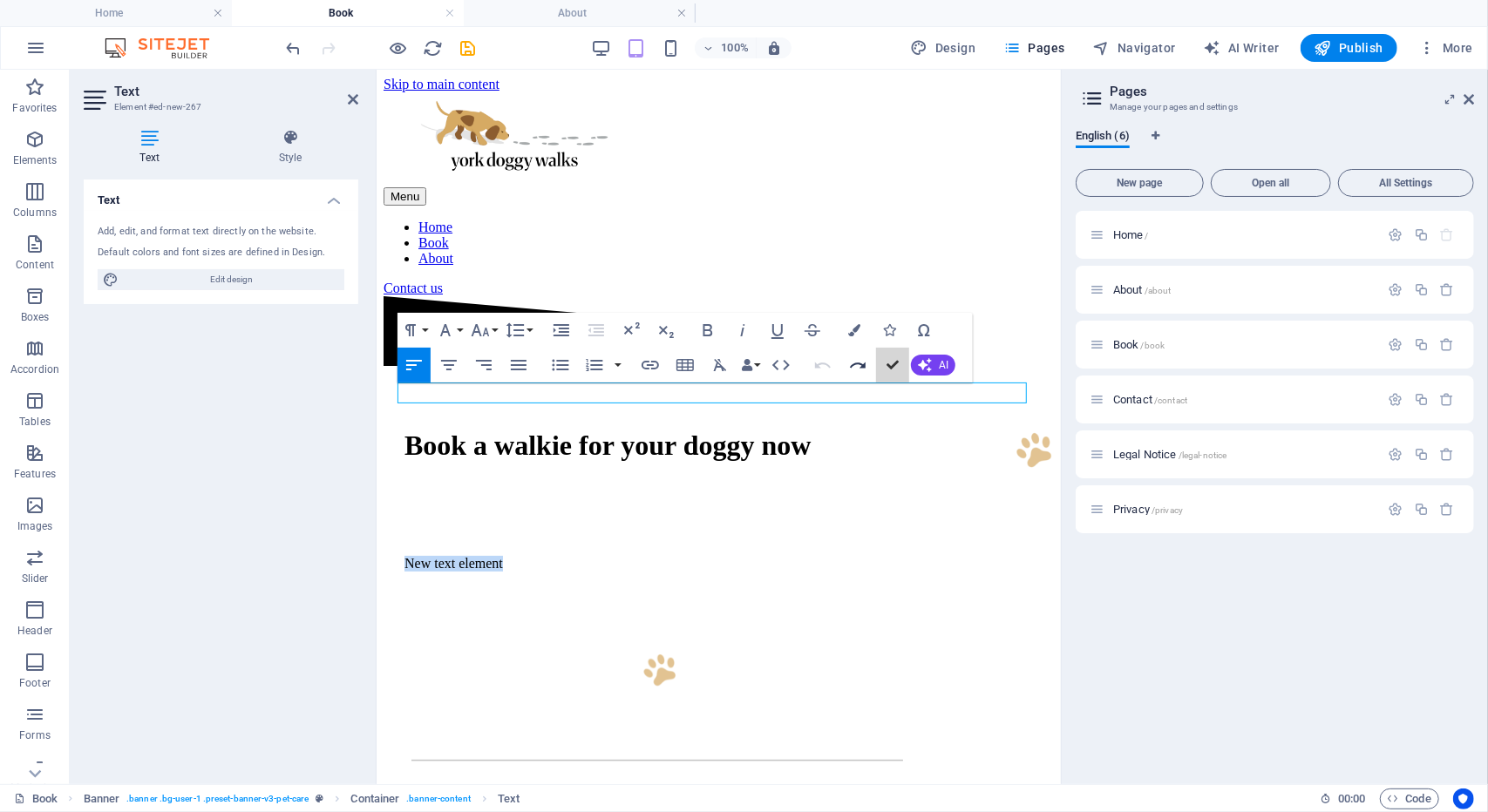
drag, startPoint x: 882, startPoint y: 363, endPoint x: 869, endPoint y: 378, distance: 19.8
click at [869, 378] on div "Undo Redo Confirm (Ctrl+⏎) AI Improve Make shorter Make longer Fix spelling & g…" at bounding box center [881, 365] width 150 height 35
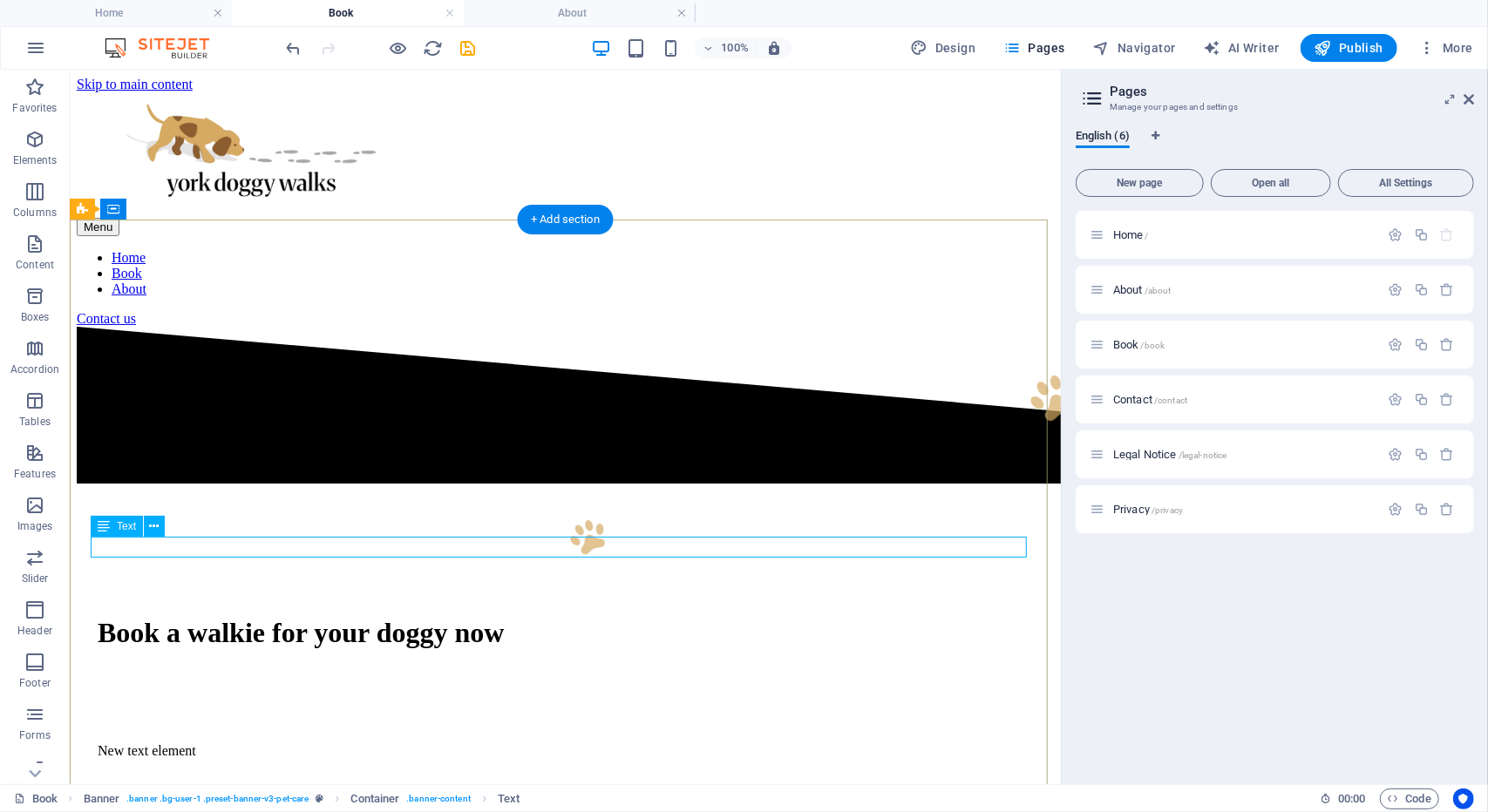
click at [798, 743] on div "New text element" at bounding box center [564, 751] width 935 height 16
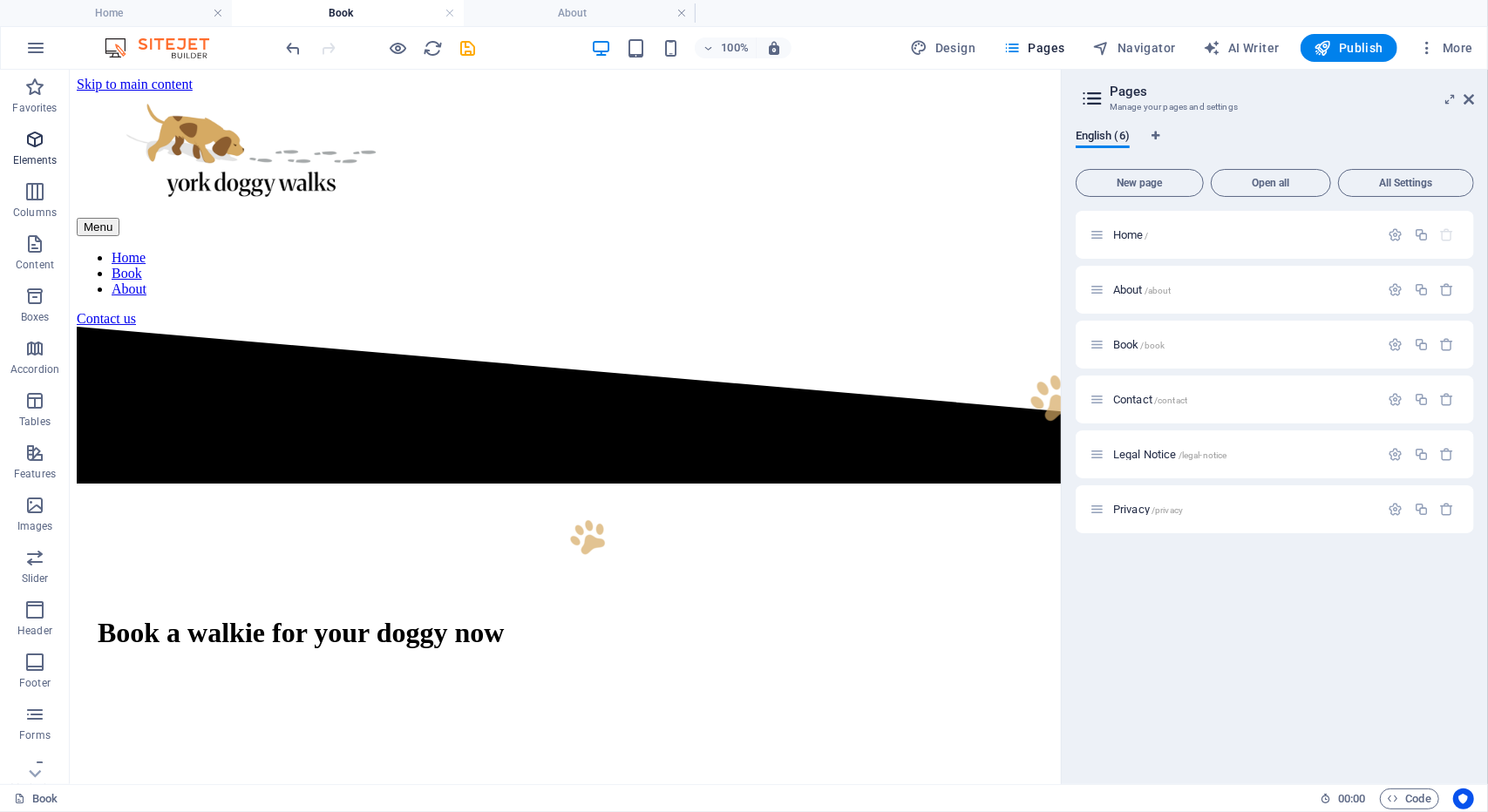
click at [47, 129] on button "Elements" at bounding box center [35, 148] width 70 height 53
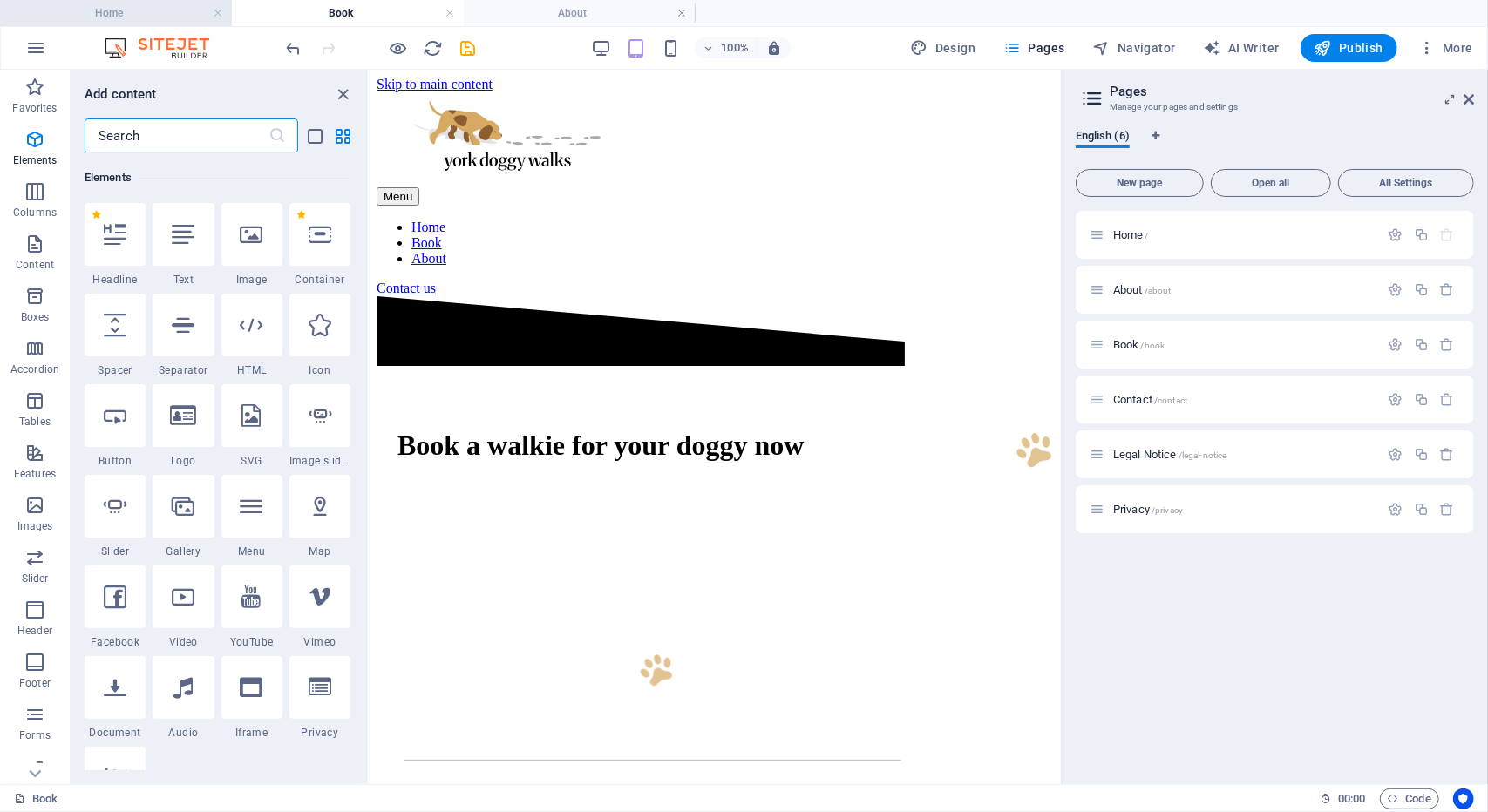
click at [138, 25] on li "Home" at bounding box center [116, 13] width 232 height 26
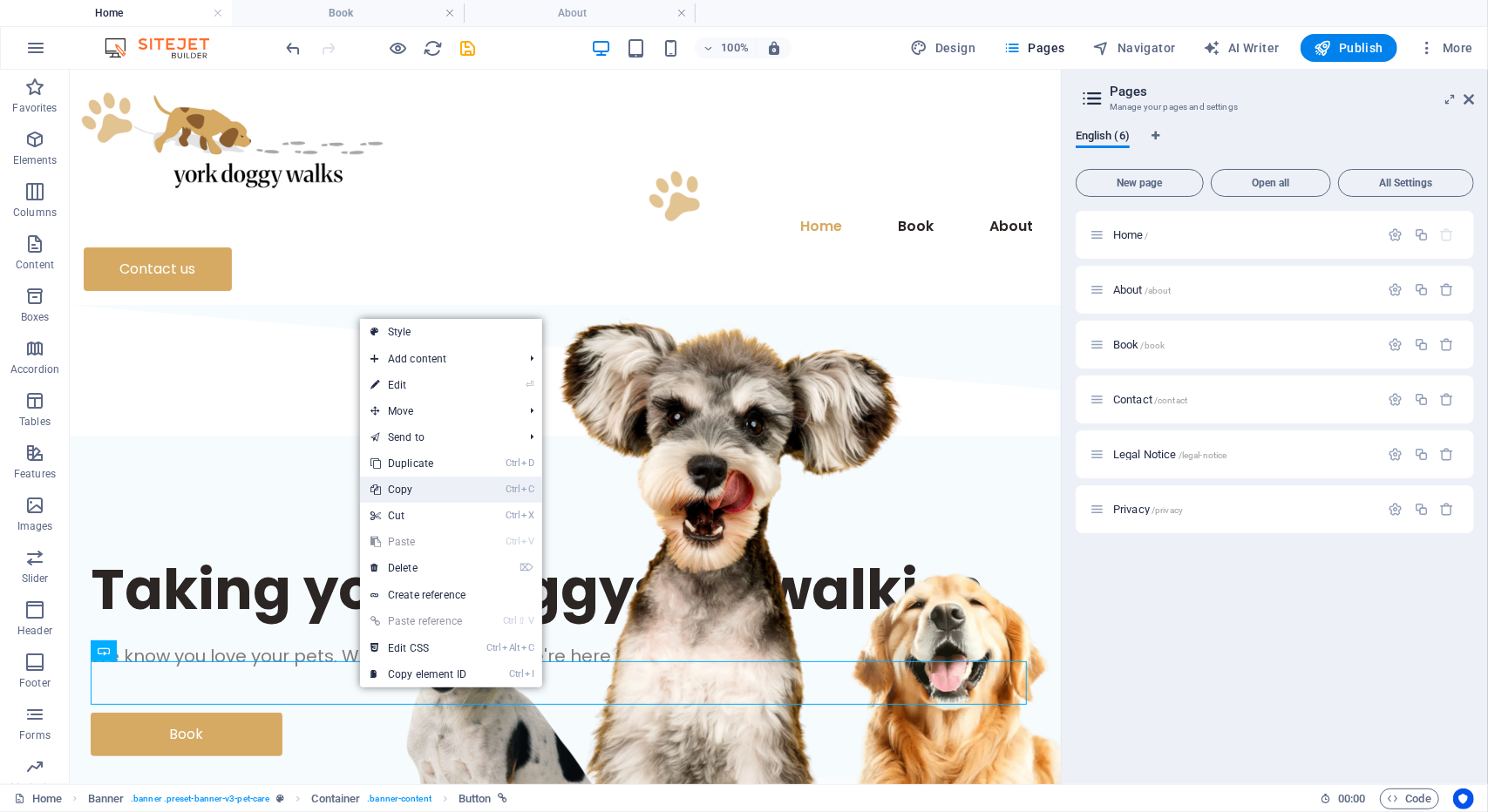
click at [411, 496] on link "Ctrl C Copy" at bounding box center [419, 490] width 117 height 26
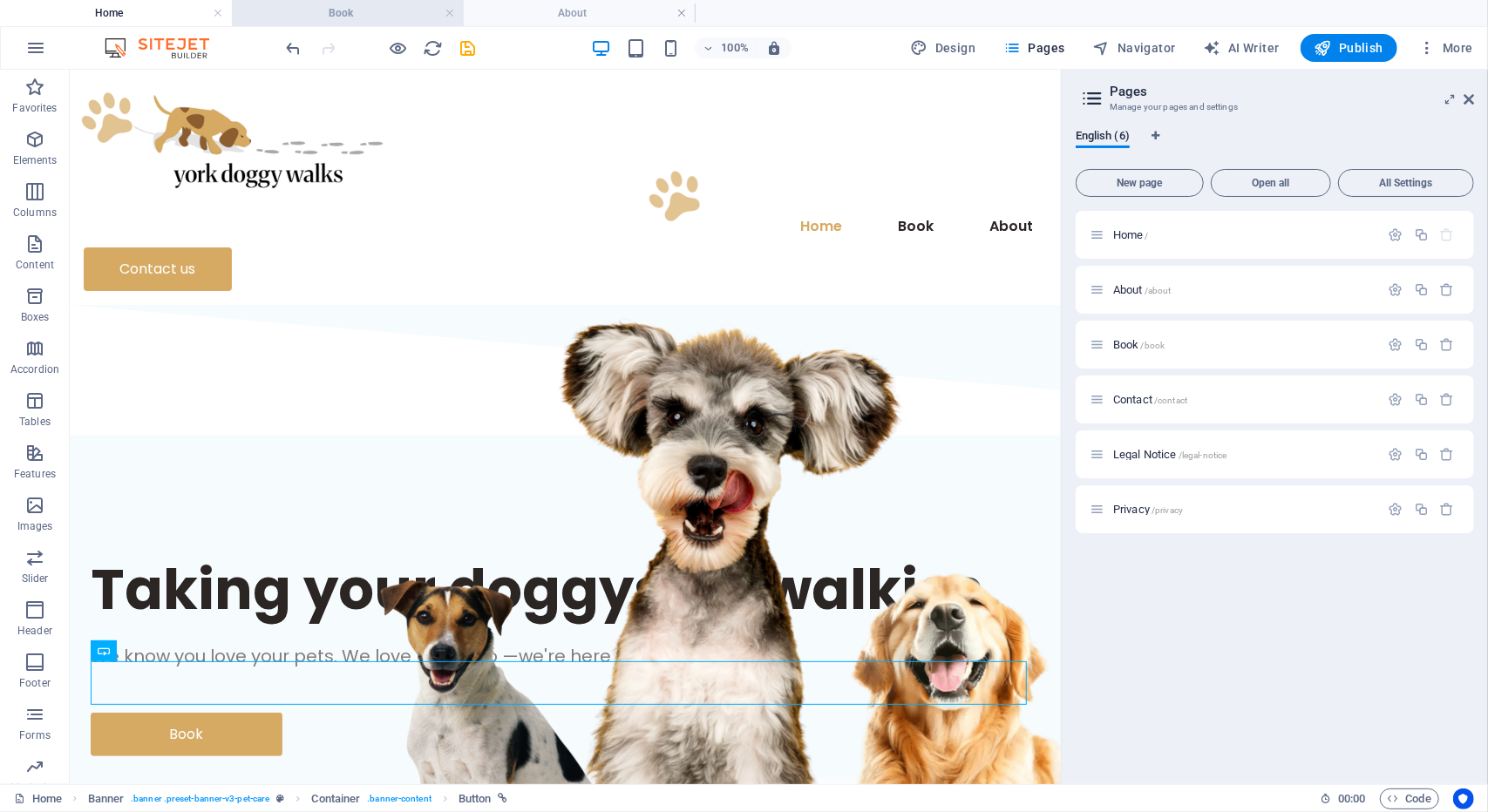
click at [356, 17] on h4 "Book" at bounding box center [348, 14] width 232 height 19
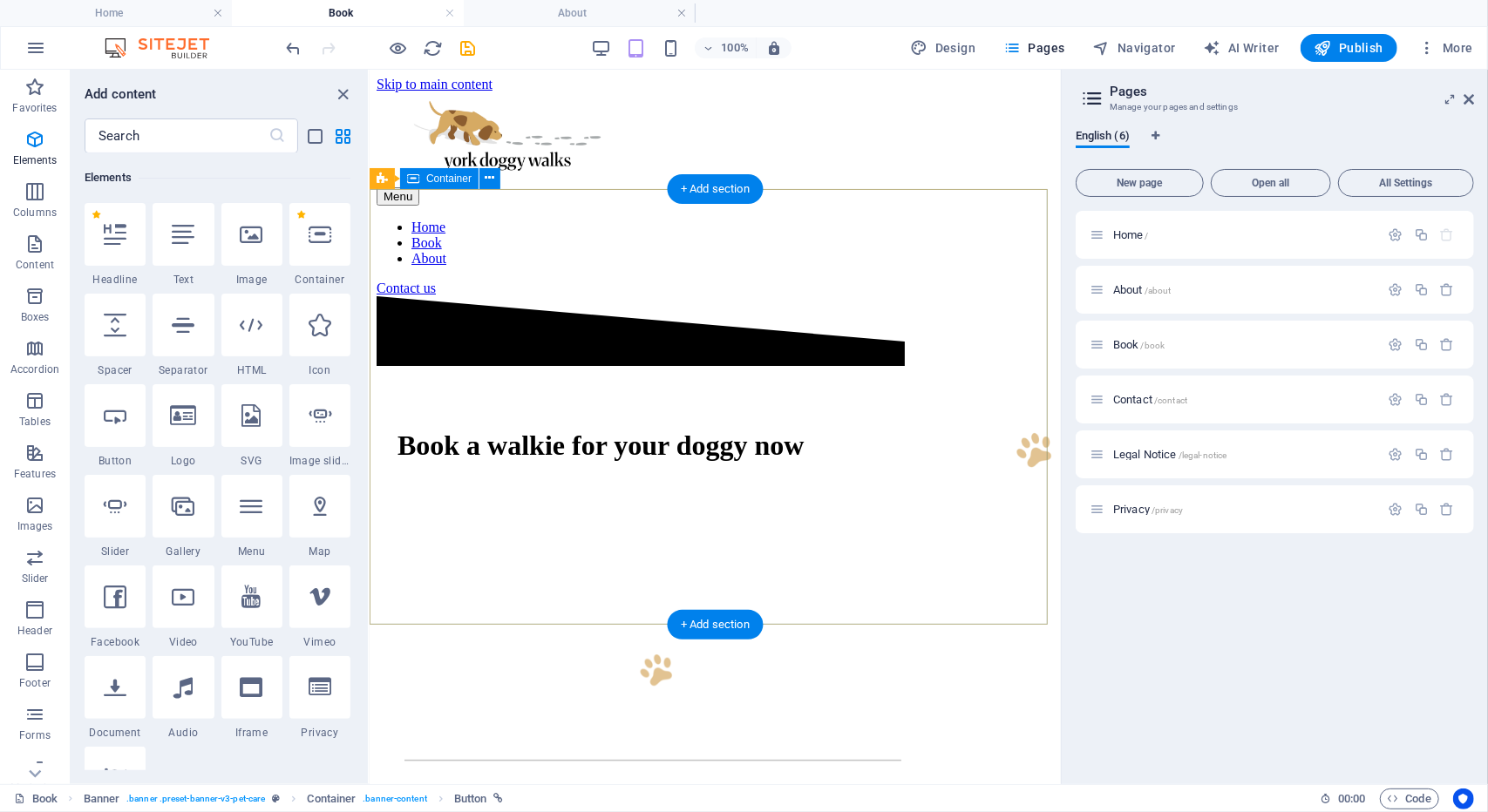
click at [437, 458] on div "Book a walkie for your doggy now" at bounding box center [714, 476] width 677 height 214
click at [471, 498] on div at bounding box center [714, 519] width 635 height 44
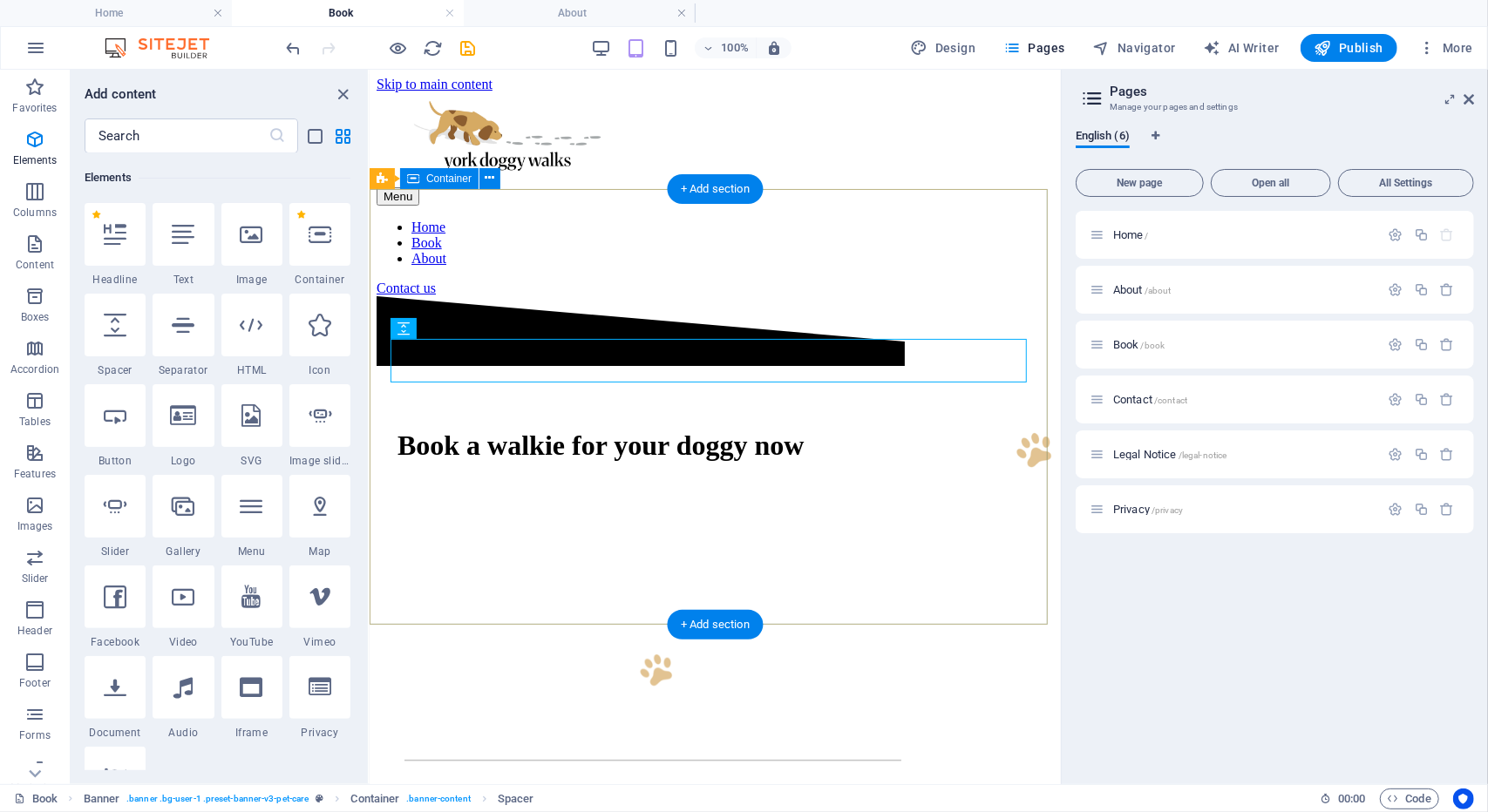
click at [481, 422] on div "Book a walkie for your doggy now" at bounding box center [714, 476] width 677 height 214
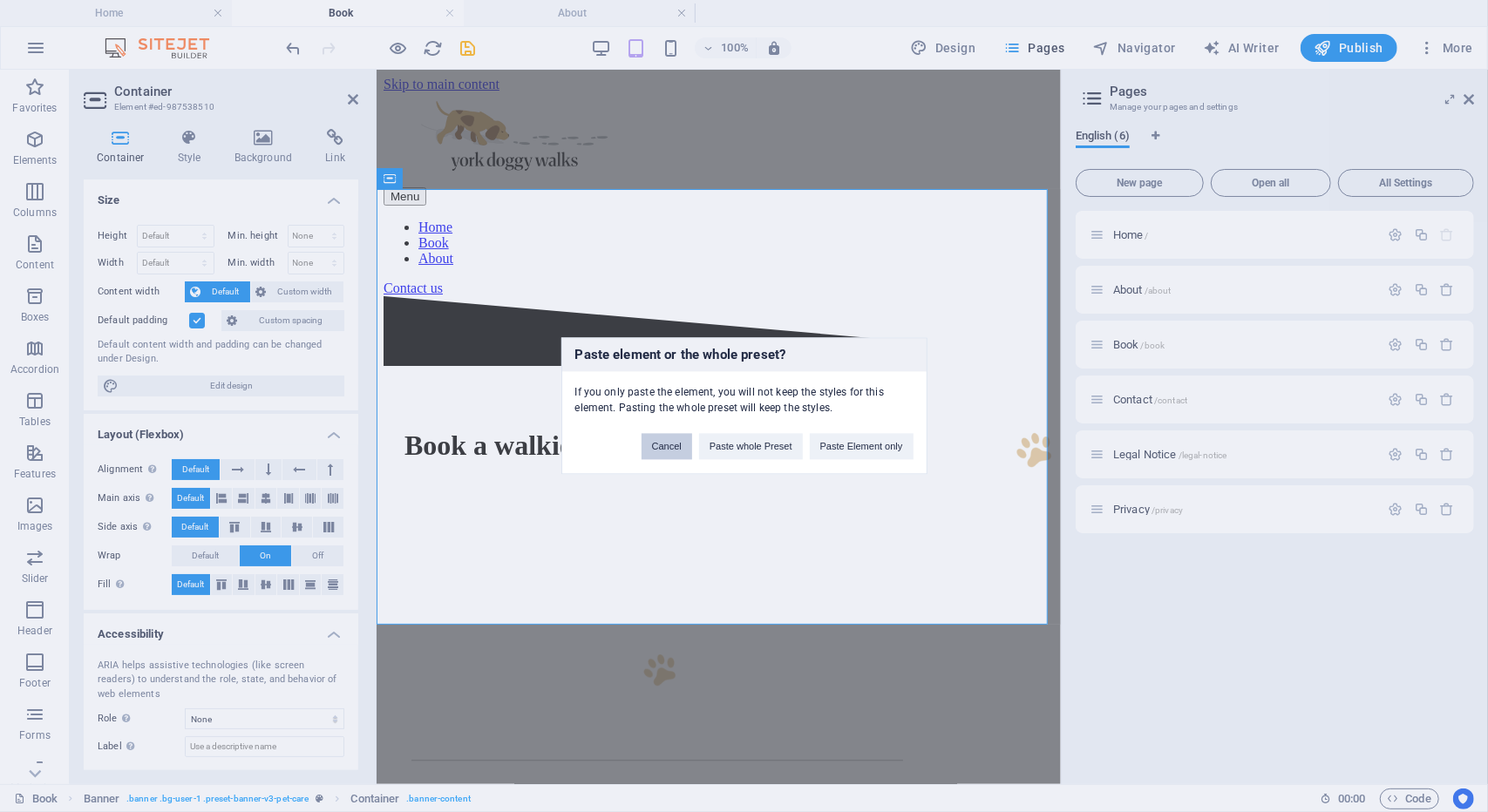
click at [666, 447] on button "Cancel" at bounding box center [667, 447] width 51 height 26
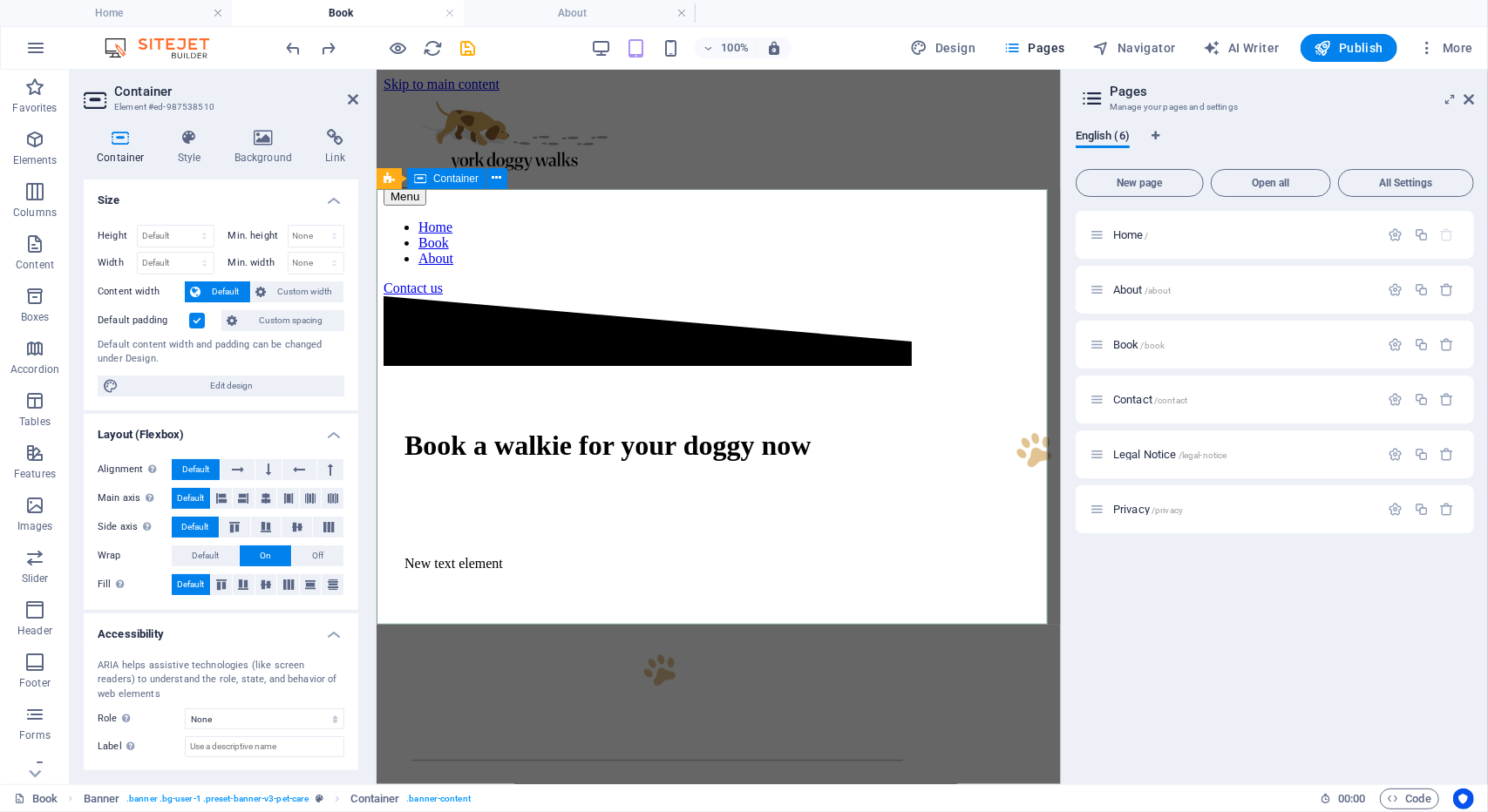
click at [599, 432] on div "Book a walkie for your doggy now New text element" at bounding box center [718, 498] width 670 height 258
click at [579, 555] on div "New text element" at bounding box center [717, 563] width 628 height 16
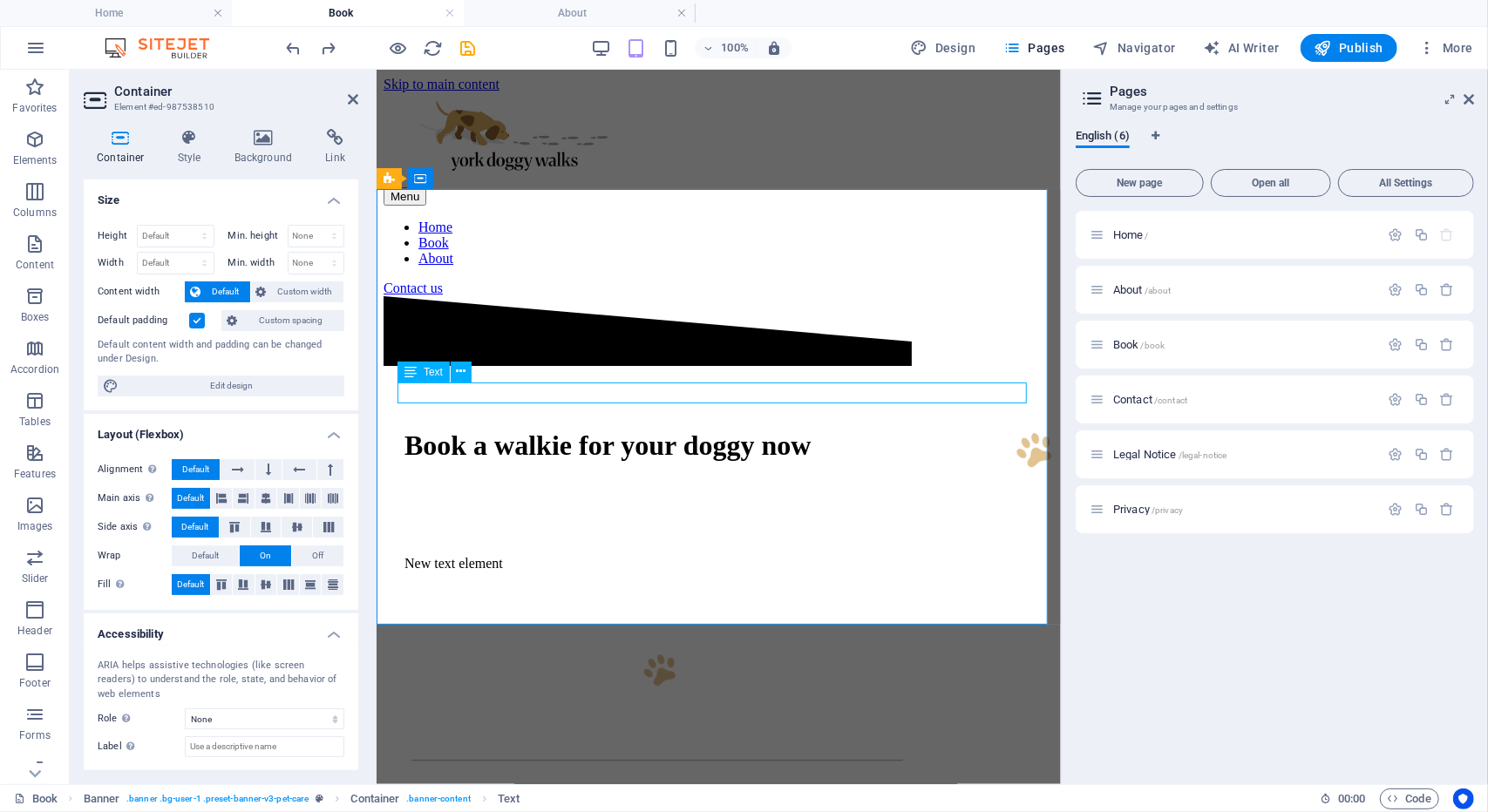
click at [579, 555] on div "New text element" at bounding box center [717, 563] width 628 height 16
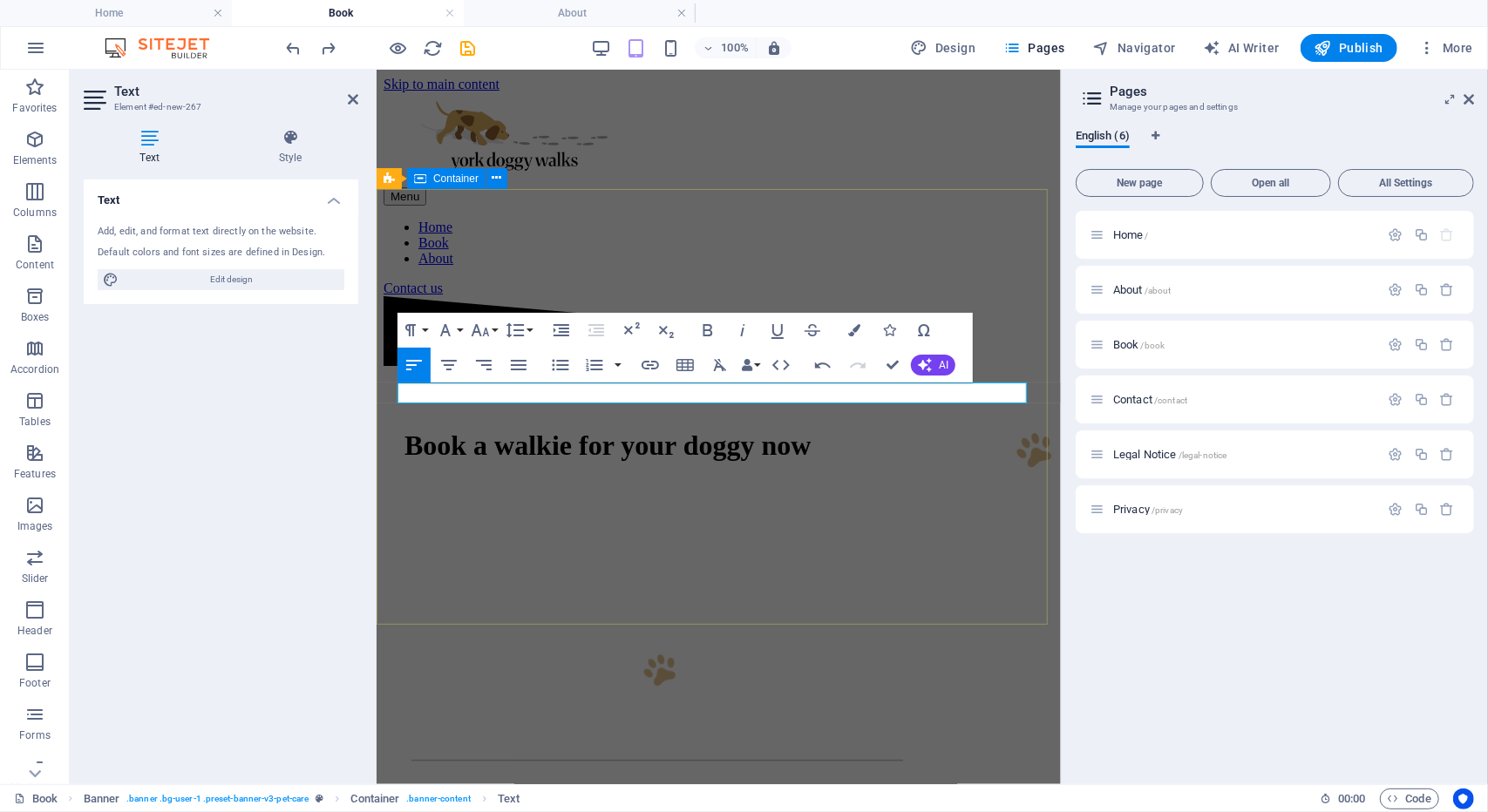
click at [573, 435] on div "Book a walkie for your doggy now" at bounding box center [718, 498] width 670 height 258
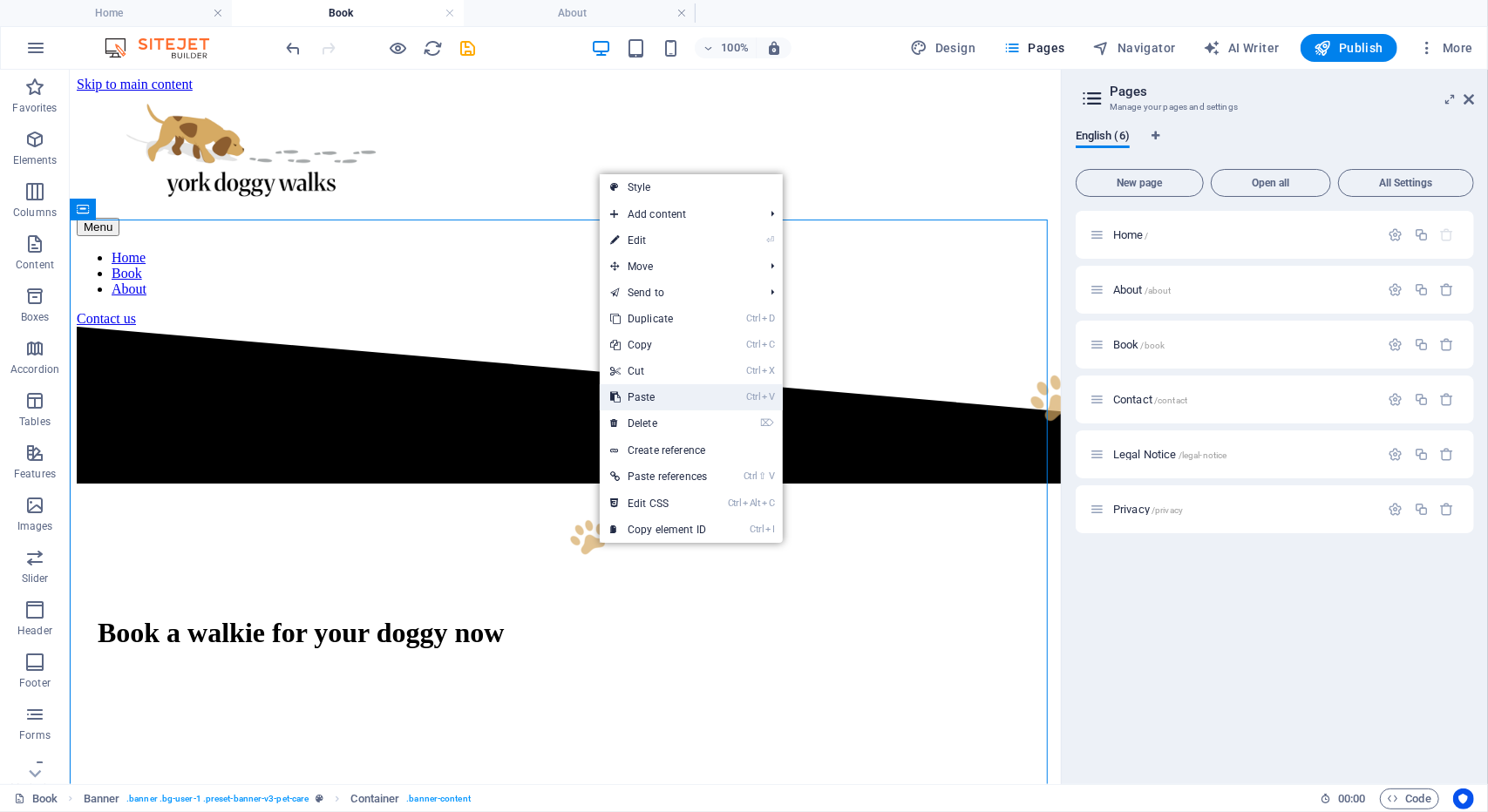
click at [653, 392] on link "Ctrl V Paste" at bounding box center [658, 397] width 118 height 26
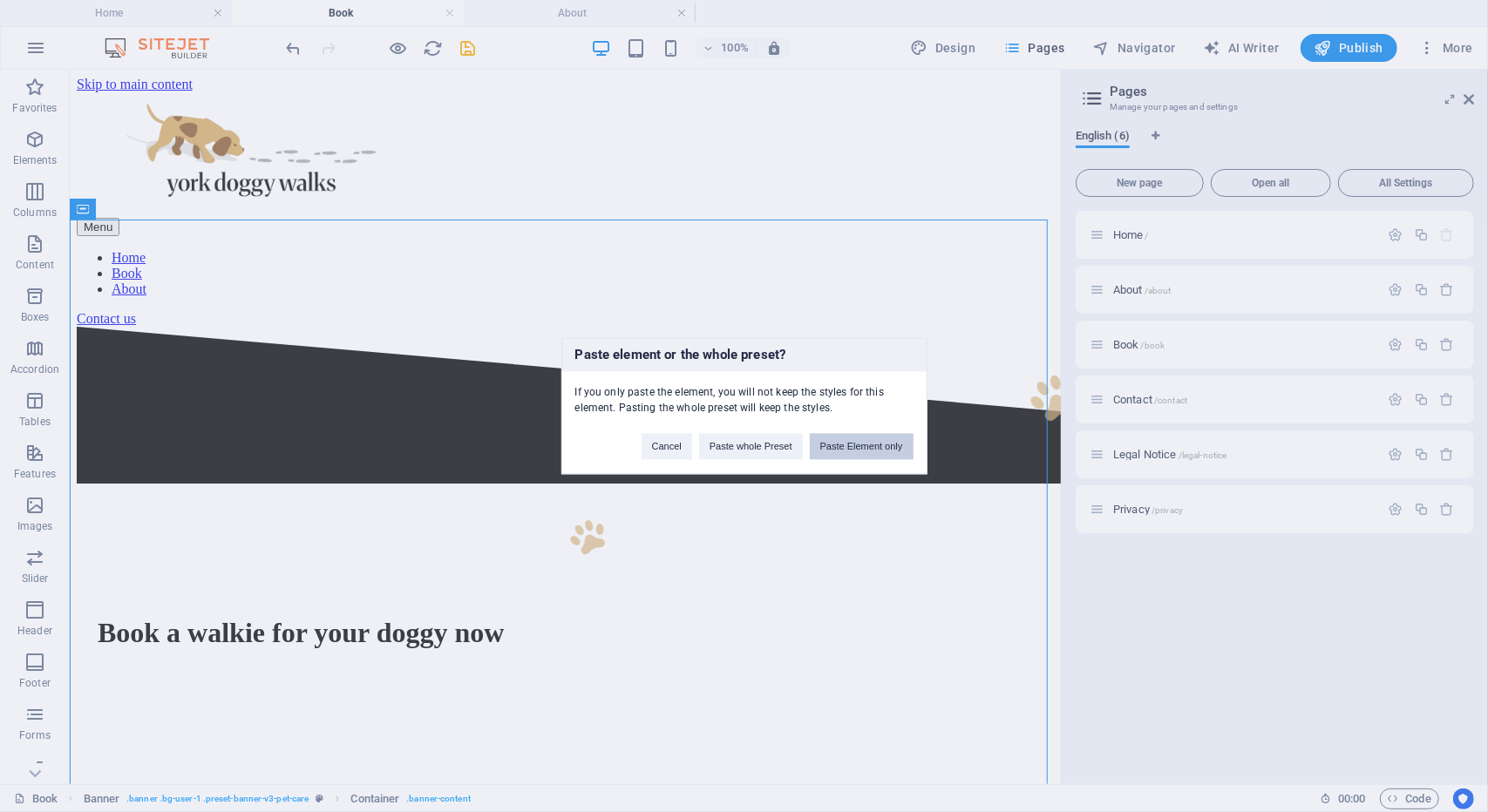
click at [877, 455] on button "Paste Element only" at bounding box center [861, 447] width 104 height 26
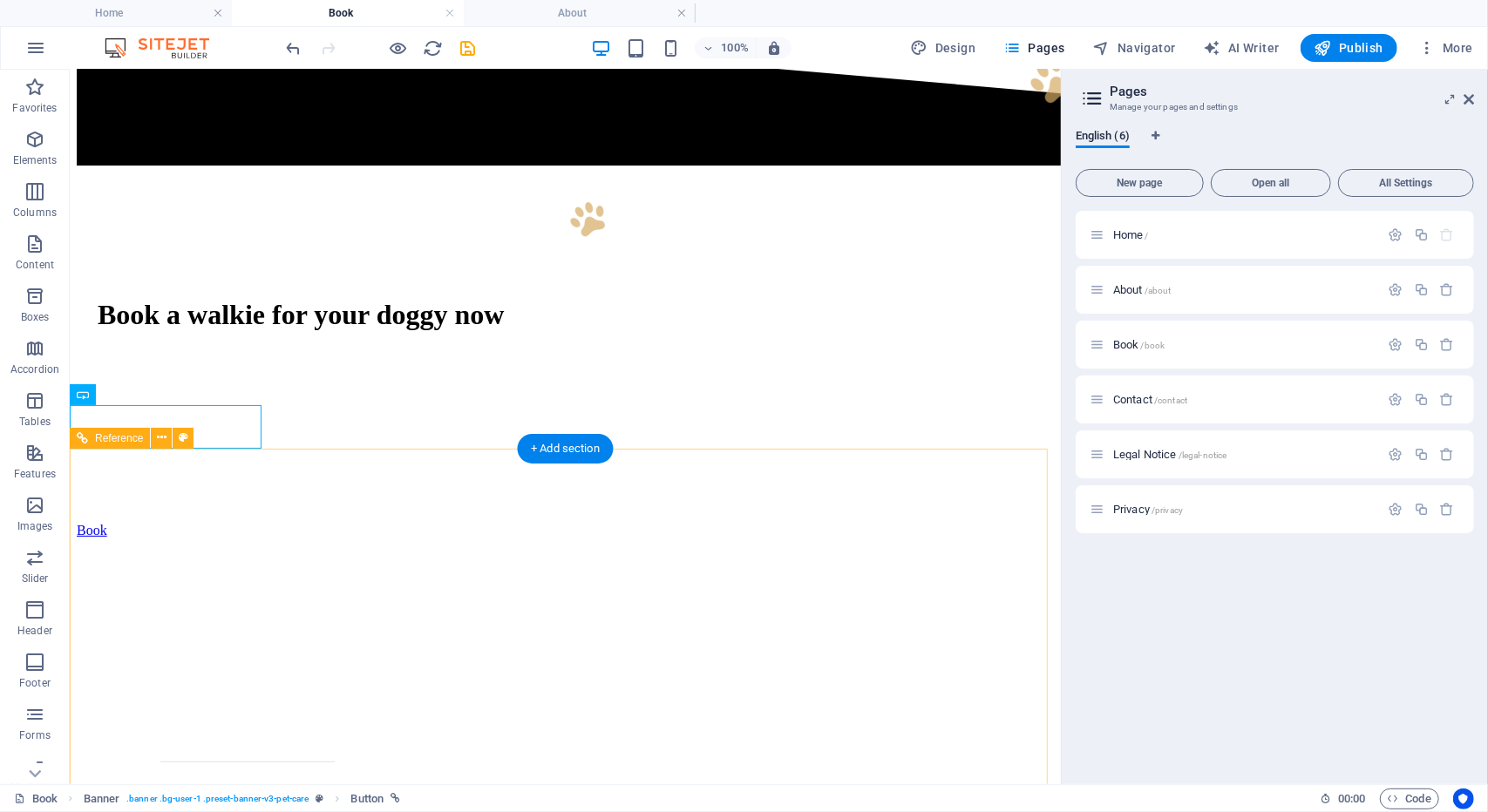
scroll to position [180, 0]
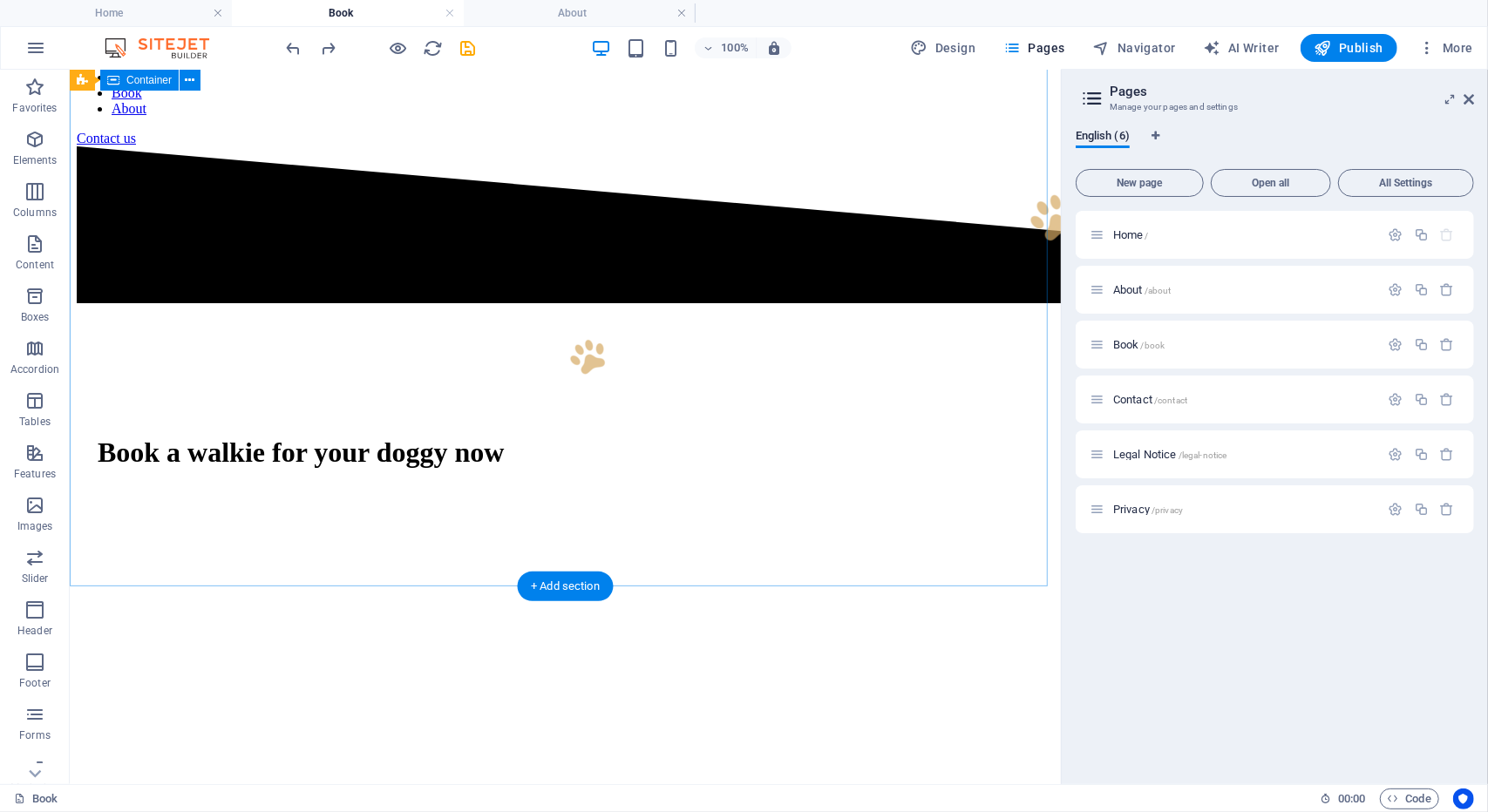
click at [634, 369] on div "Book a walkie for your doggy now" at bounding box center [564, 482] width 977 height 353
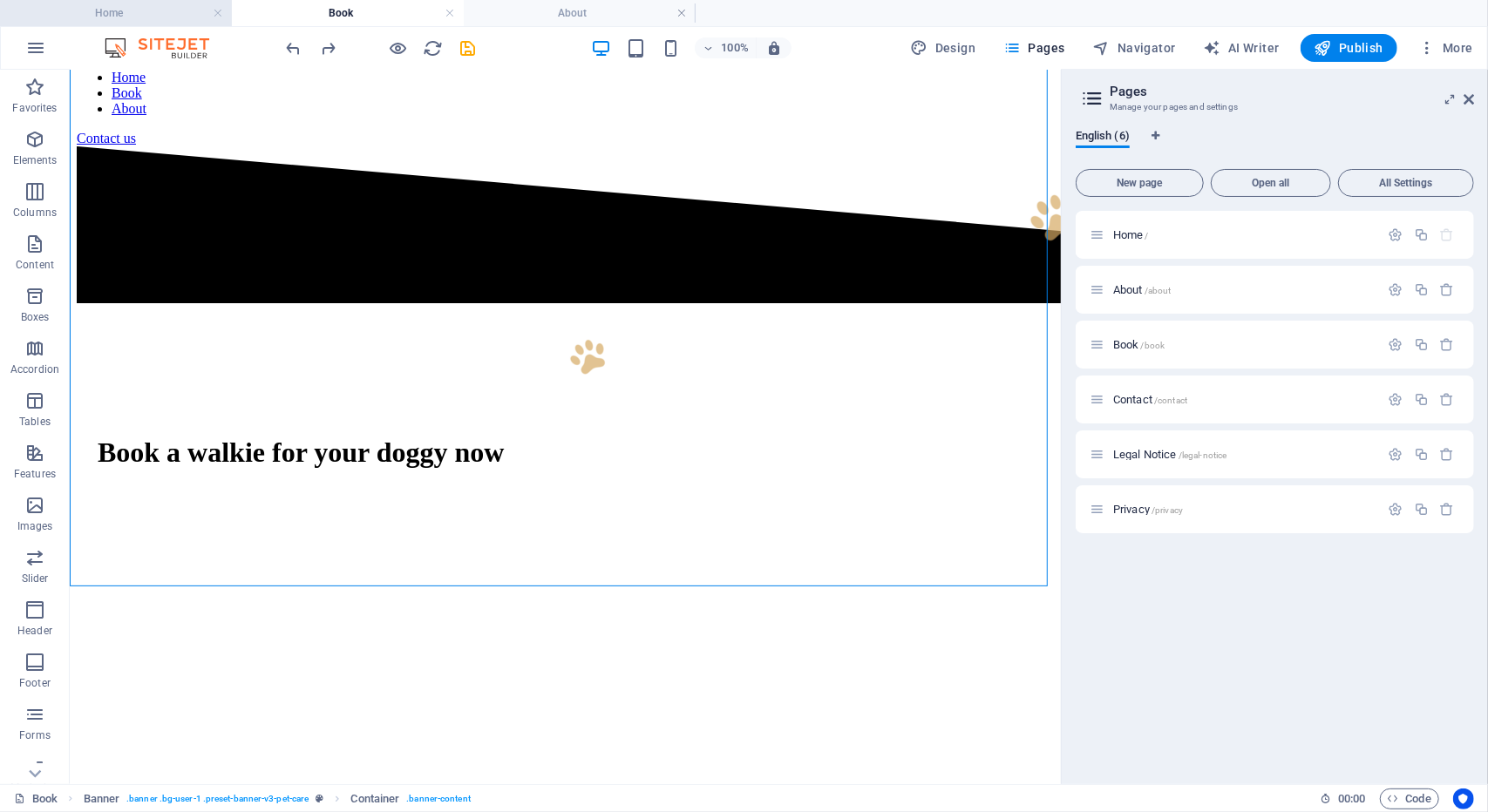
click at [161, 18] on h4 "Home" at bounding box center [116, 14] width 232 height 19
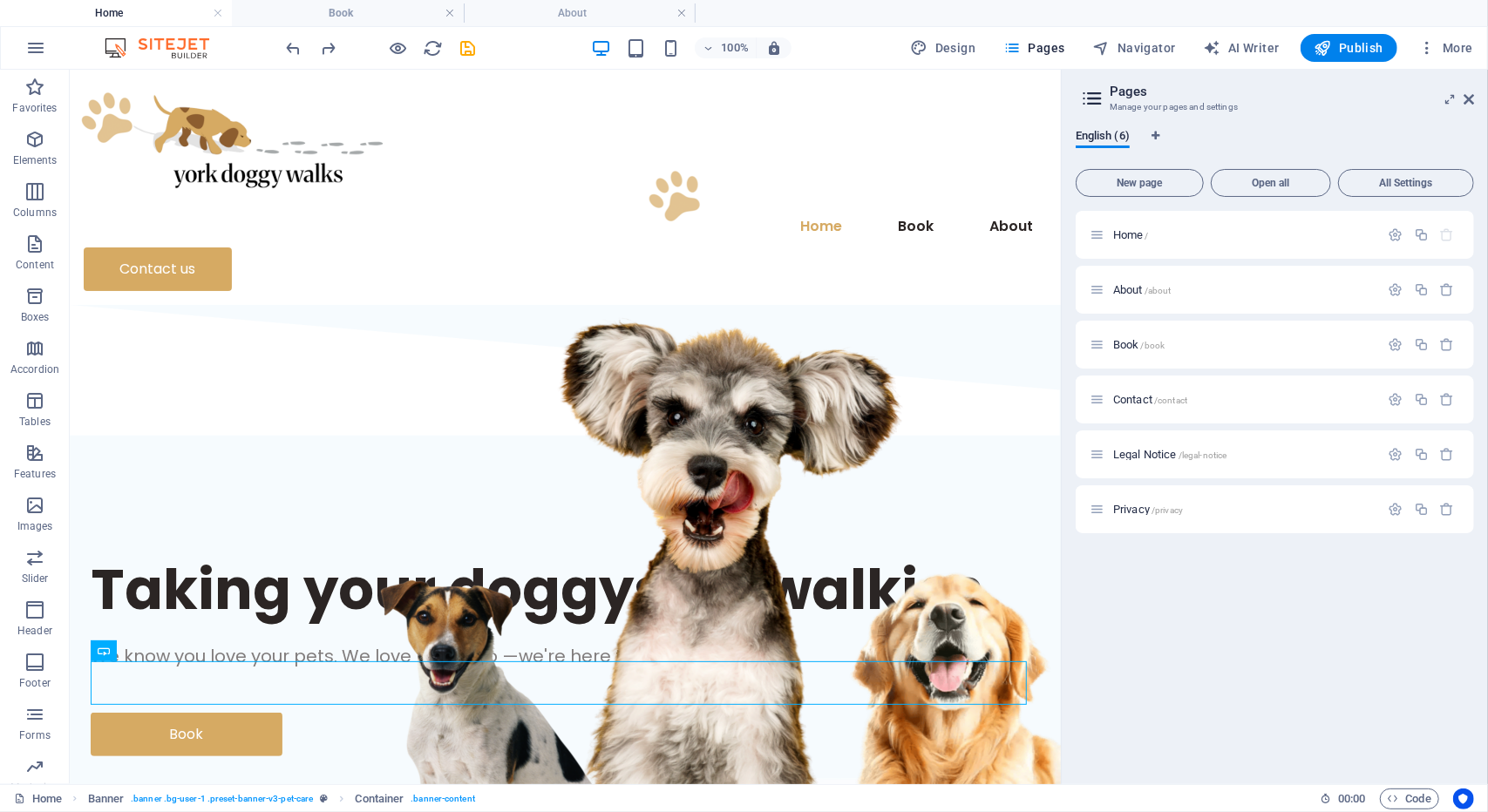
scroll to position [0, 0]
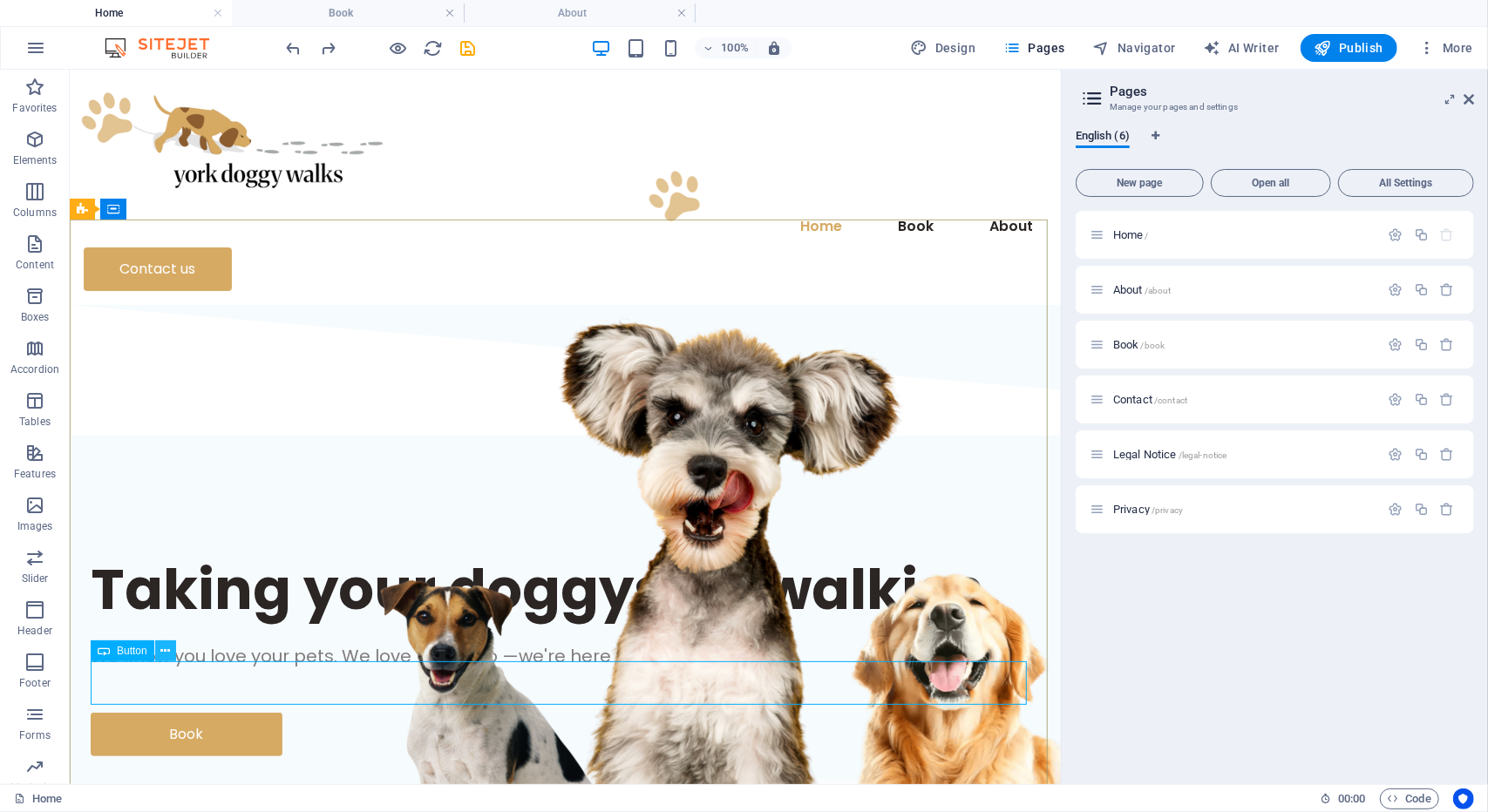
click at [159, 656] on button at bounding box center [165, 650] width 20 height 20
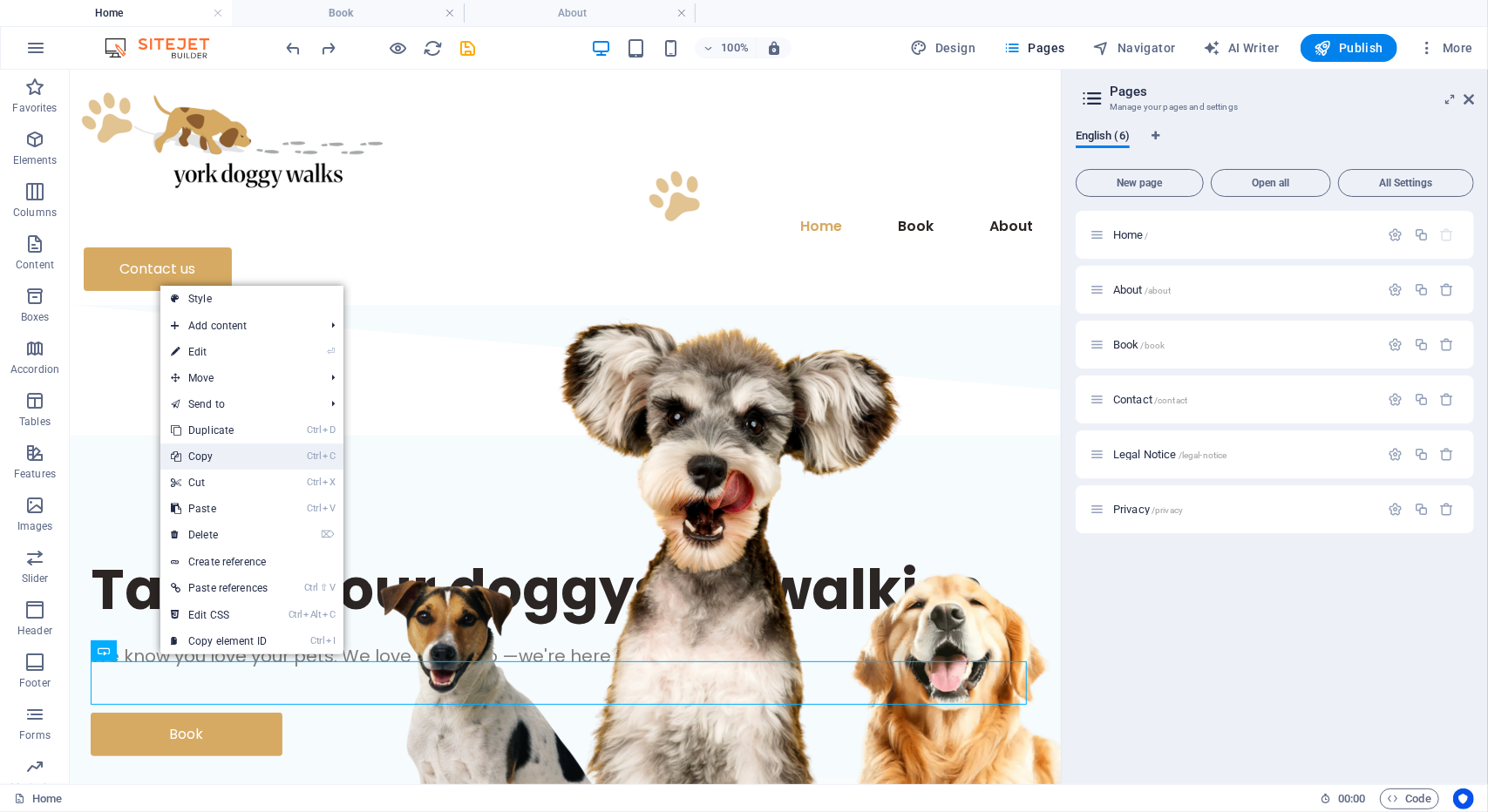
click at [221, 451] on link "Ctrl C Copy" at bounding box center [219, 457] width 118 height 26
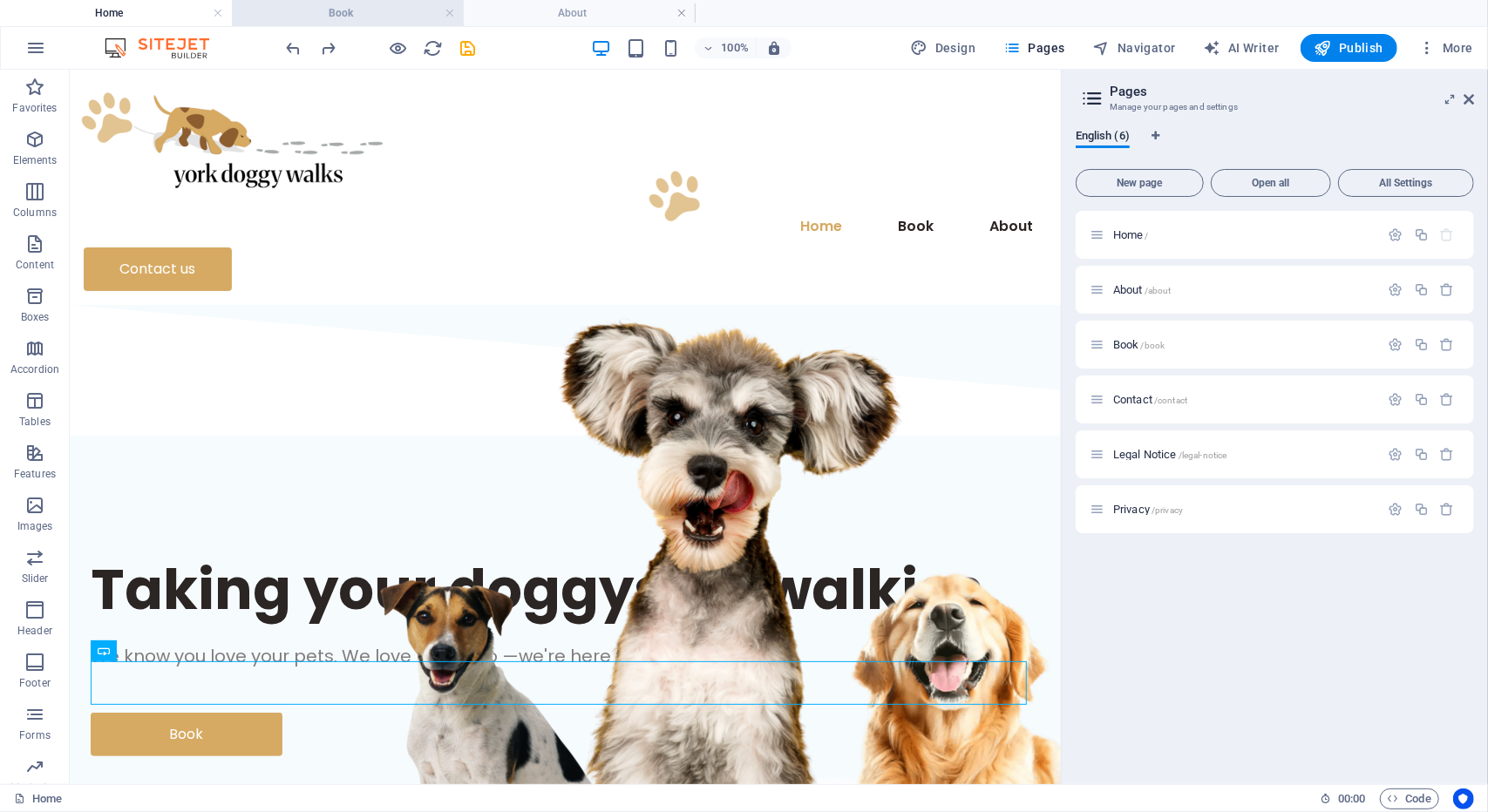
click at [353, 12] on h4 "Book" at bounding box center [348, 14] width 232 height 19
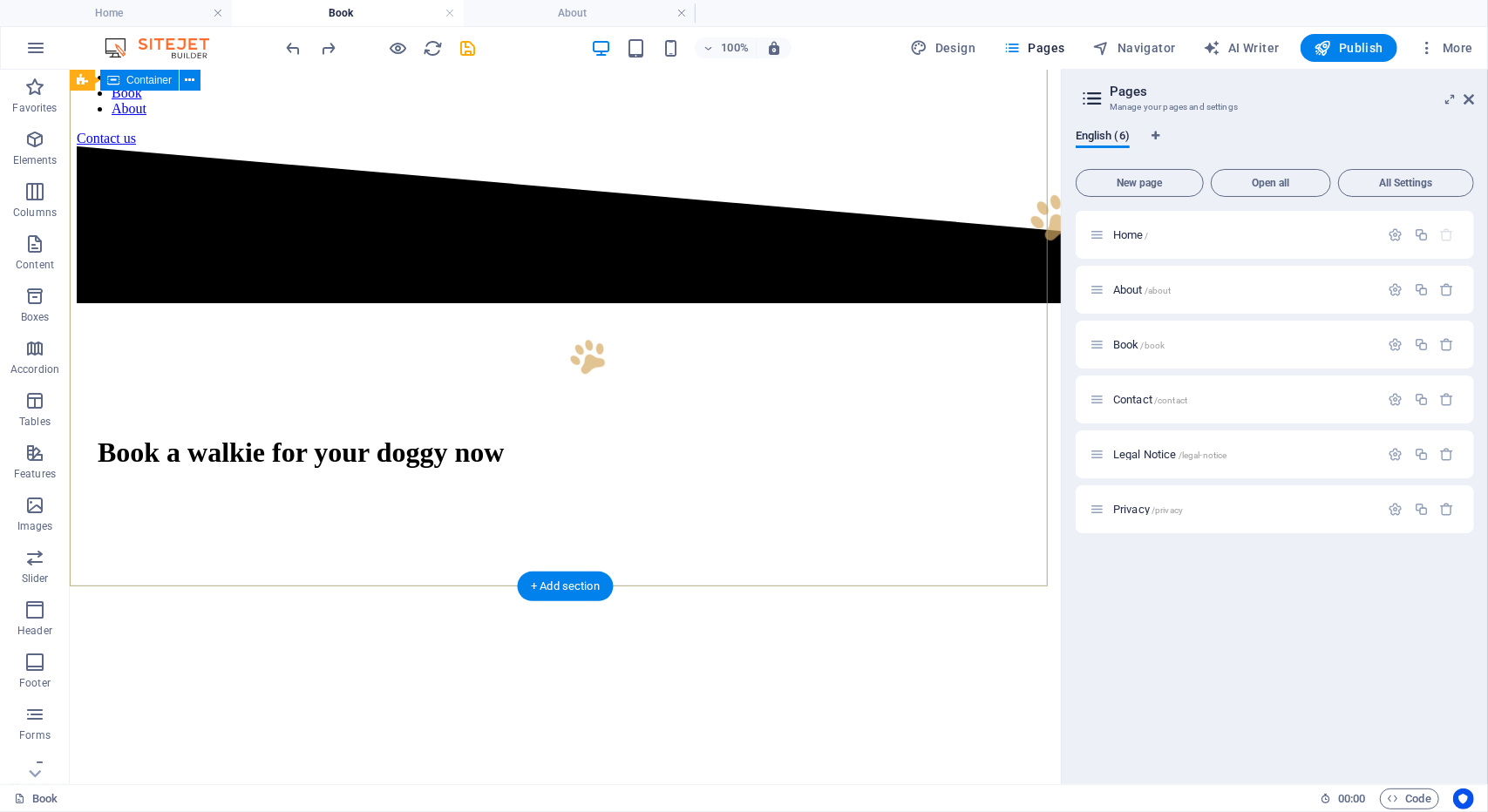
click at [305, 404] on div "Book a walkie for your doggy now" at bounding box center [564, 482] width 977 height 353
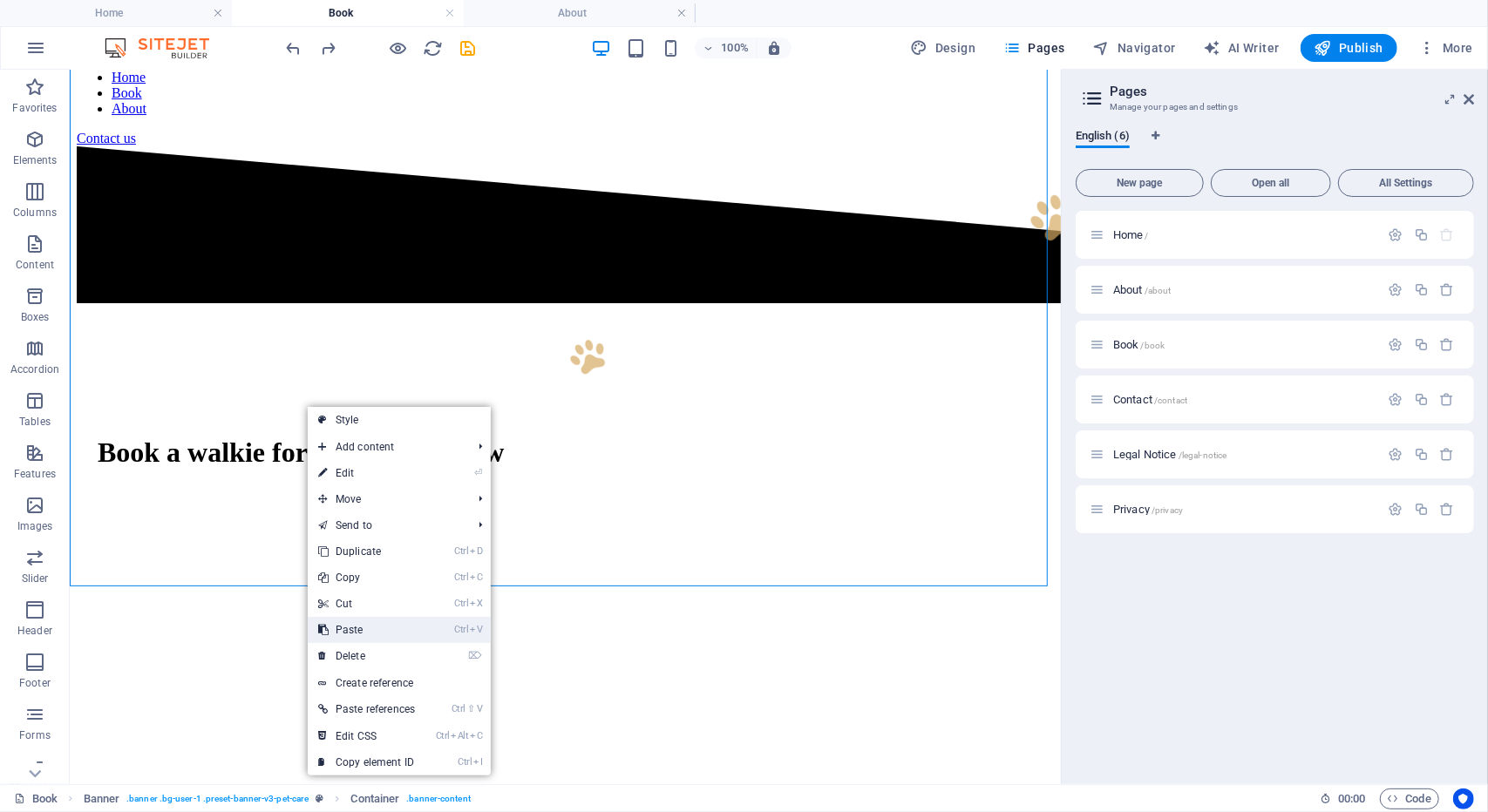
click at [353, 637] on link "Ctrl V Paste" at bounding box center [366, 630] width 118 height 26
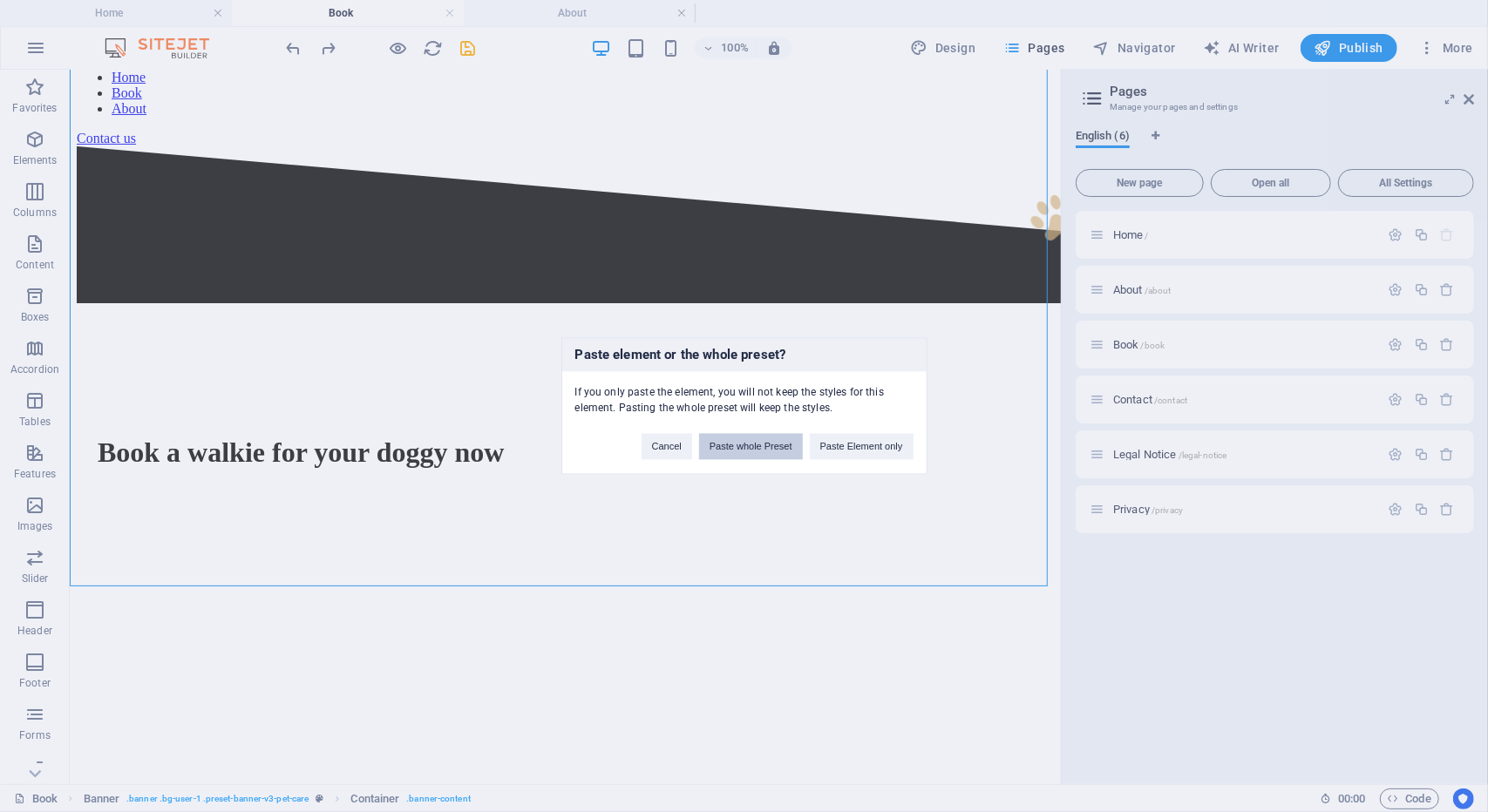
click at [773, 452] on button "Paste whole Preset" at bounding box center [751, 447] width 104 height 26
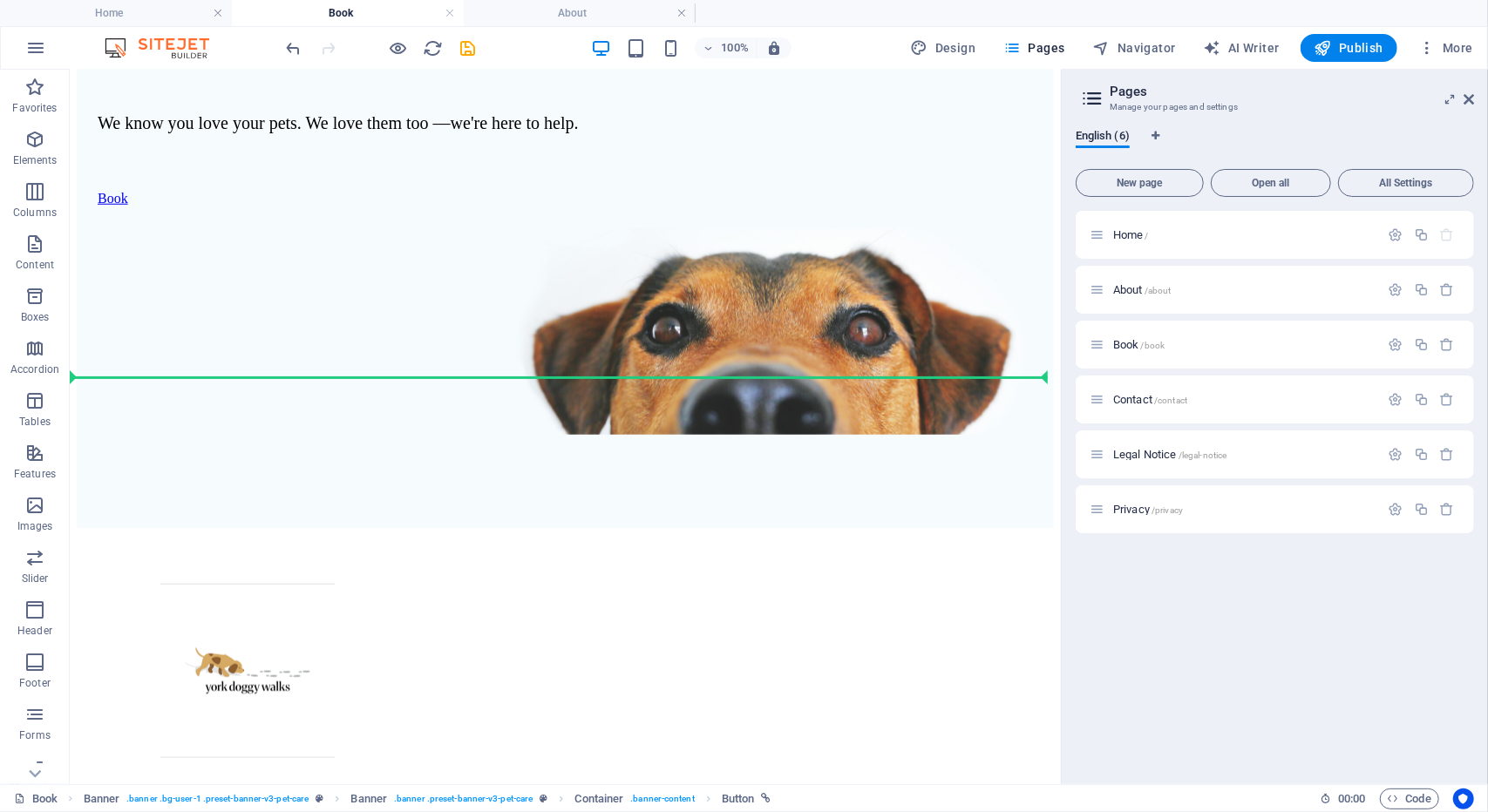
scroll to position [1138, 0]
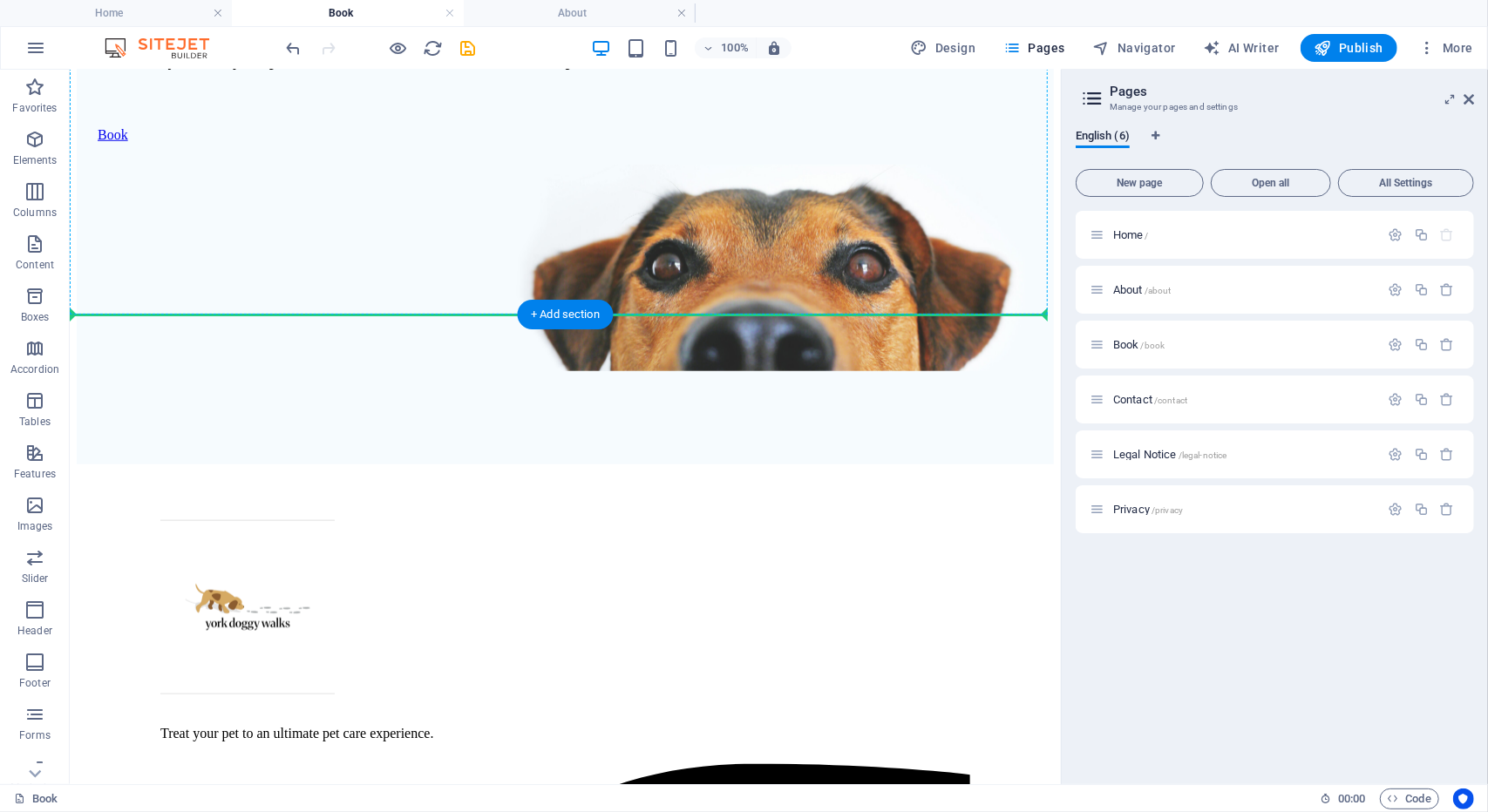
drag, startPoint x: 321, startPoint y: 500, endPoint x: 502, endPoint y: 216, distance: 336.8
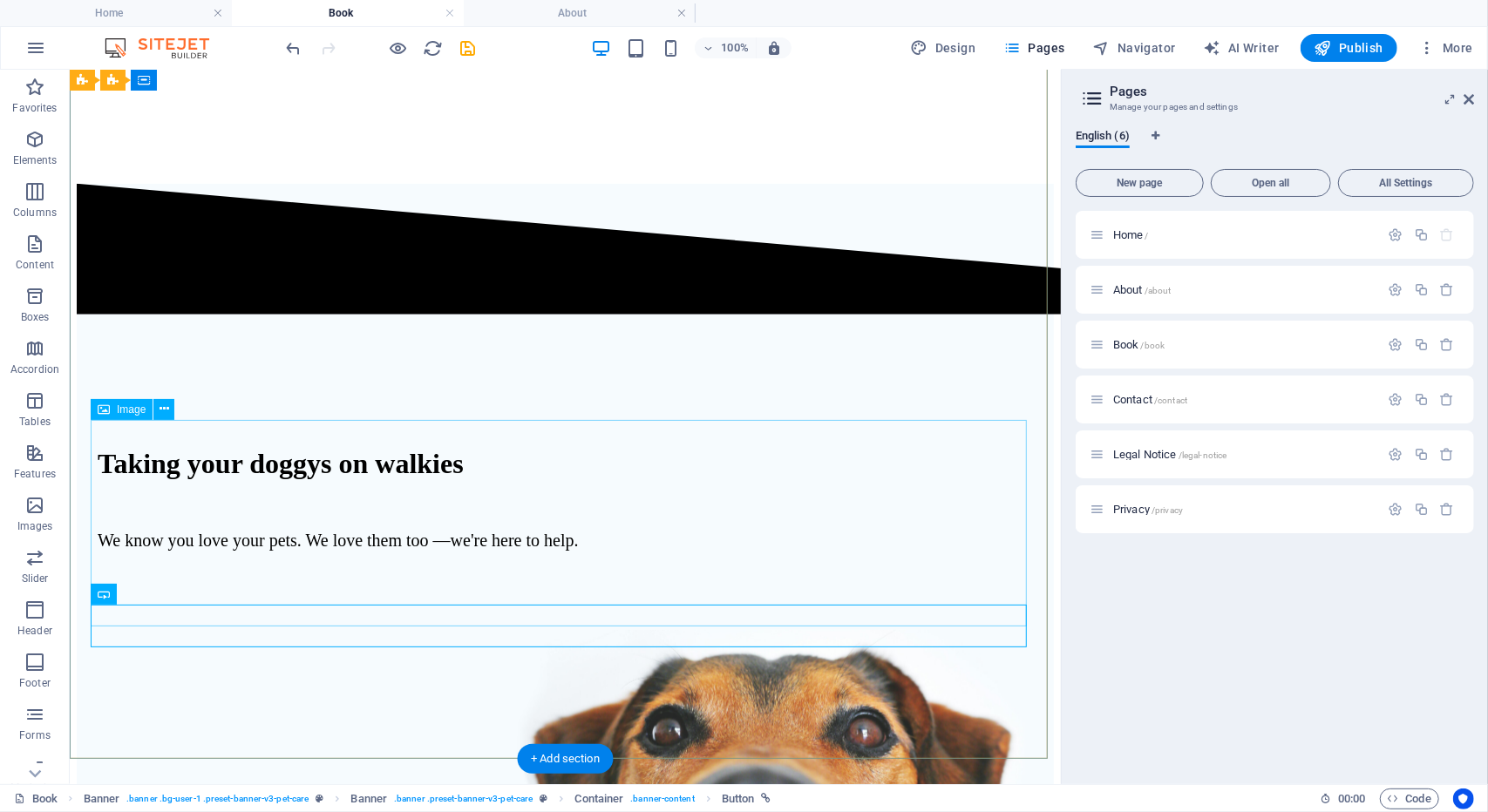
scroll to position [652, 0]
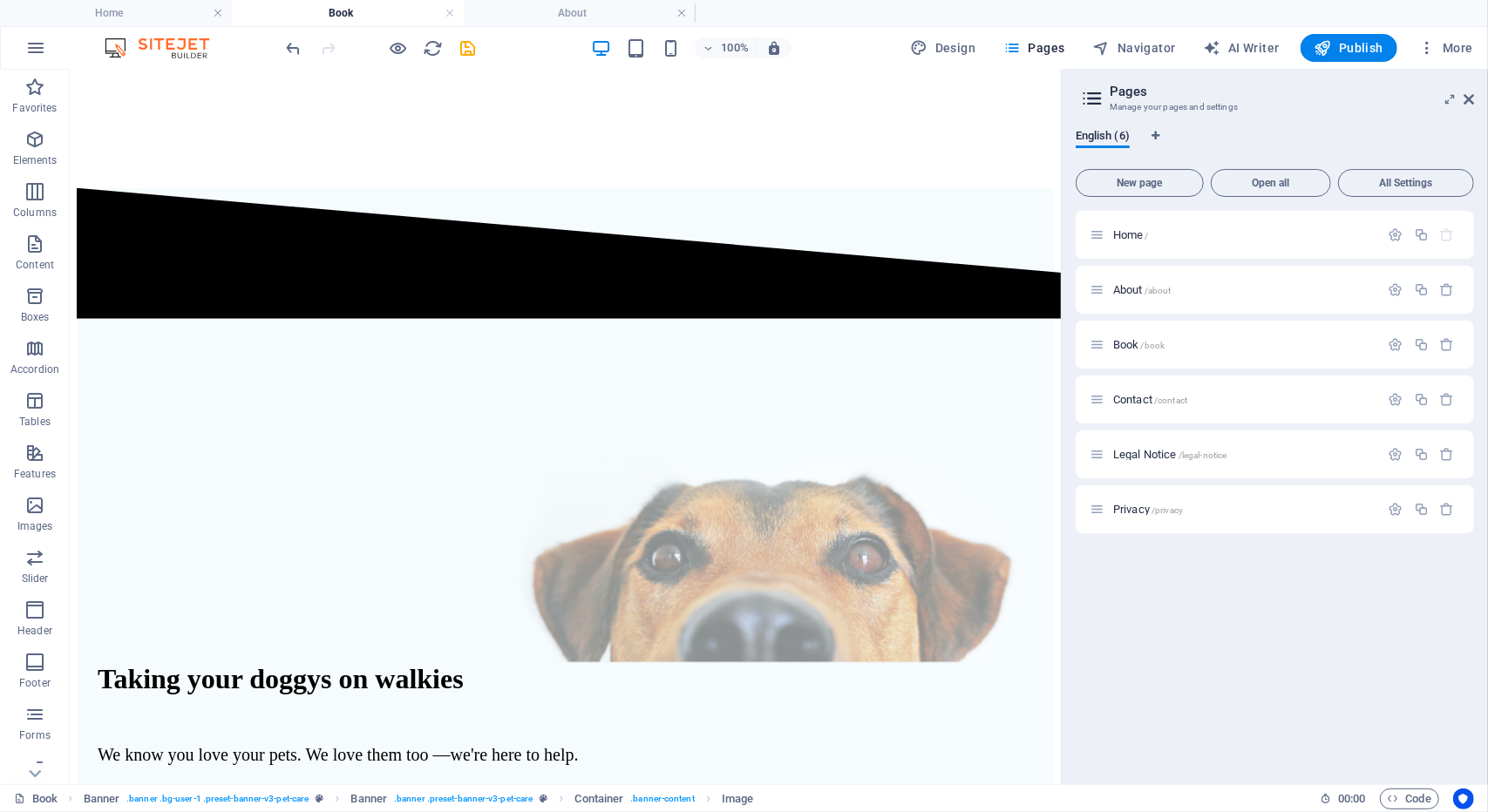
drag, startPoint x: 307, startPoint y: 649, endPoint x: 339, endPoint y: 286, distance: 364.4
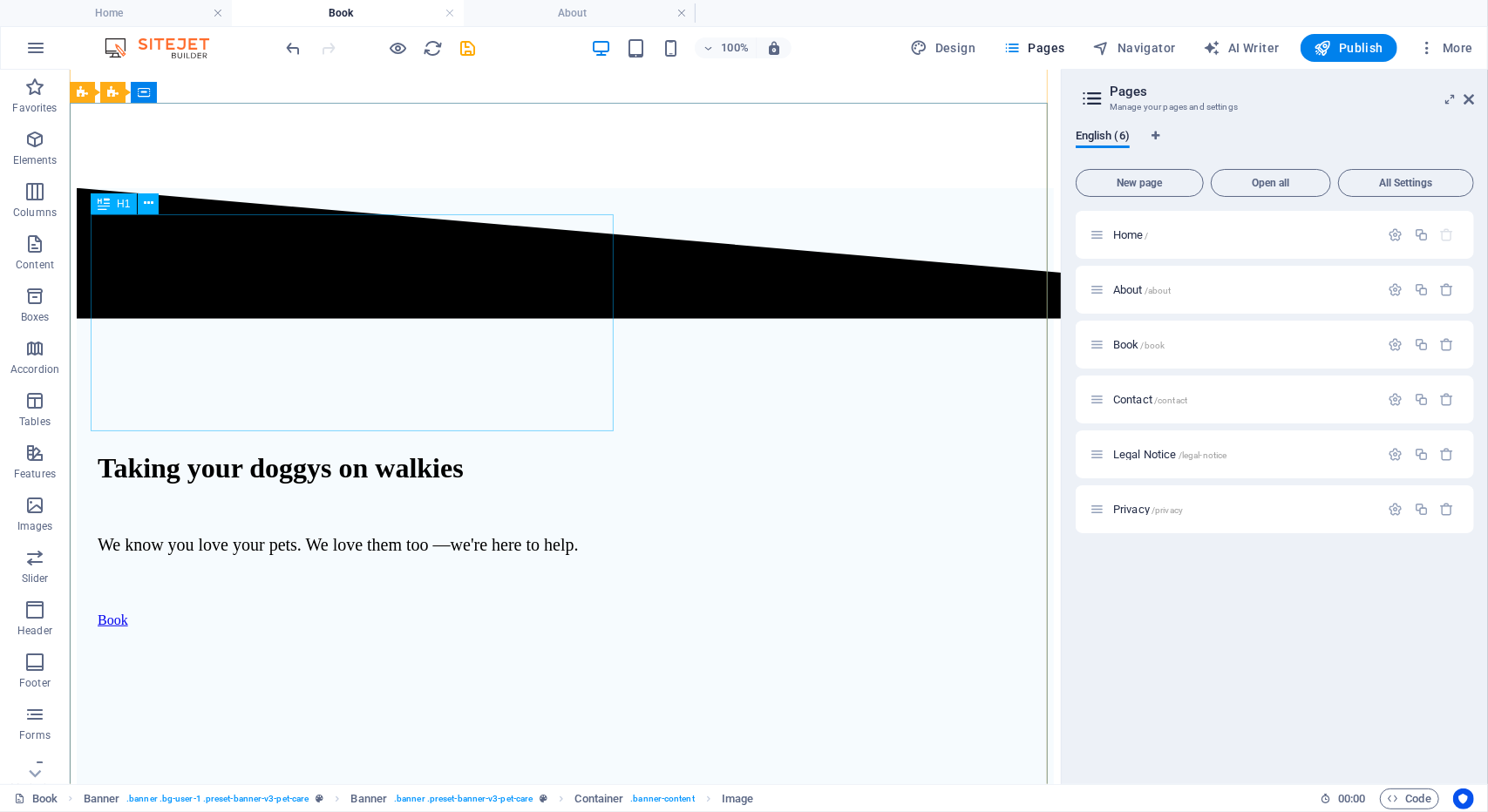
scroll to position [545, 0]
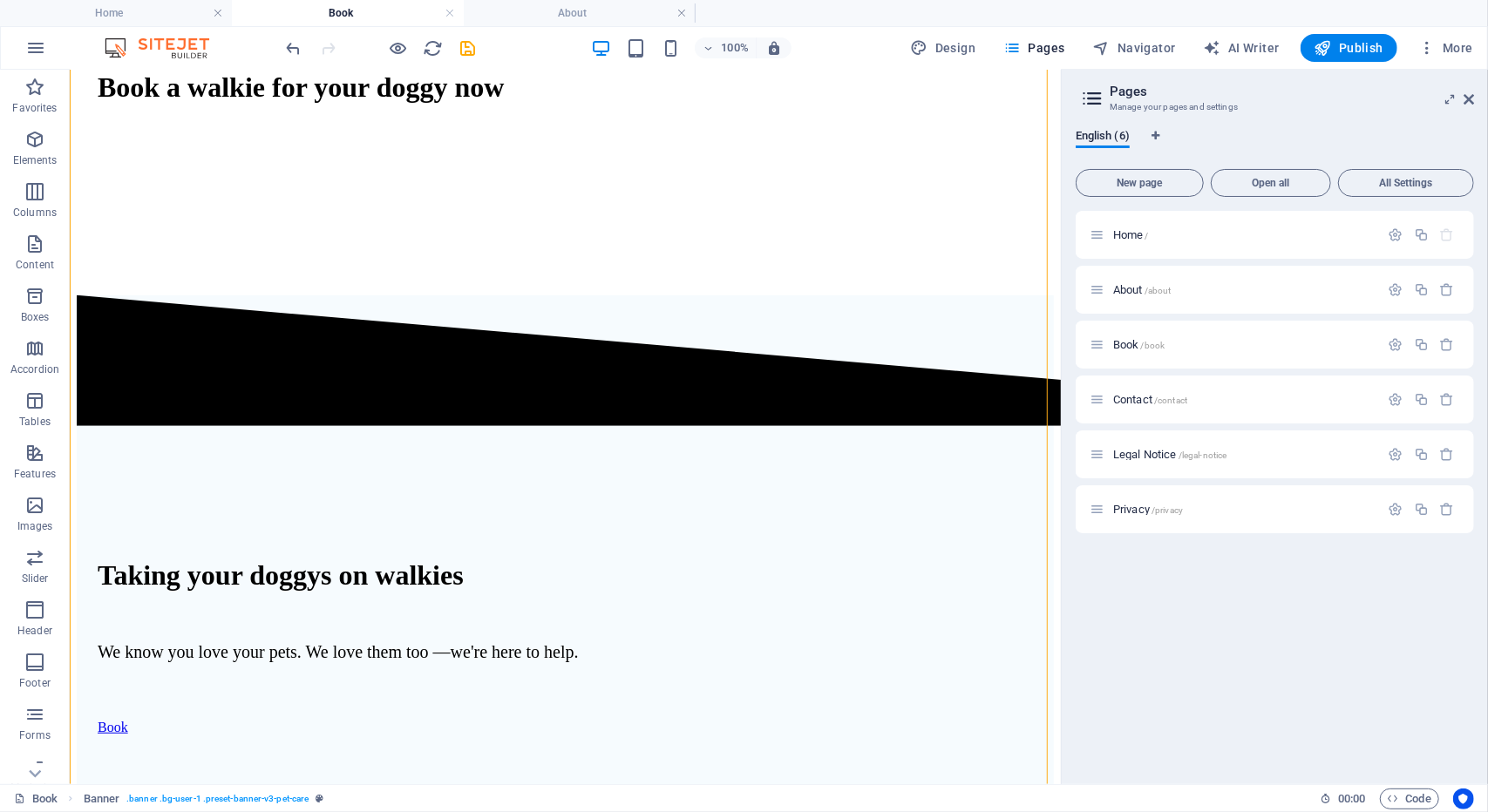
drag, startPoint x: 411, startPoint y: 572, endPoint x: 450, endPoint y: 190, distance: 384.0
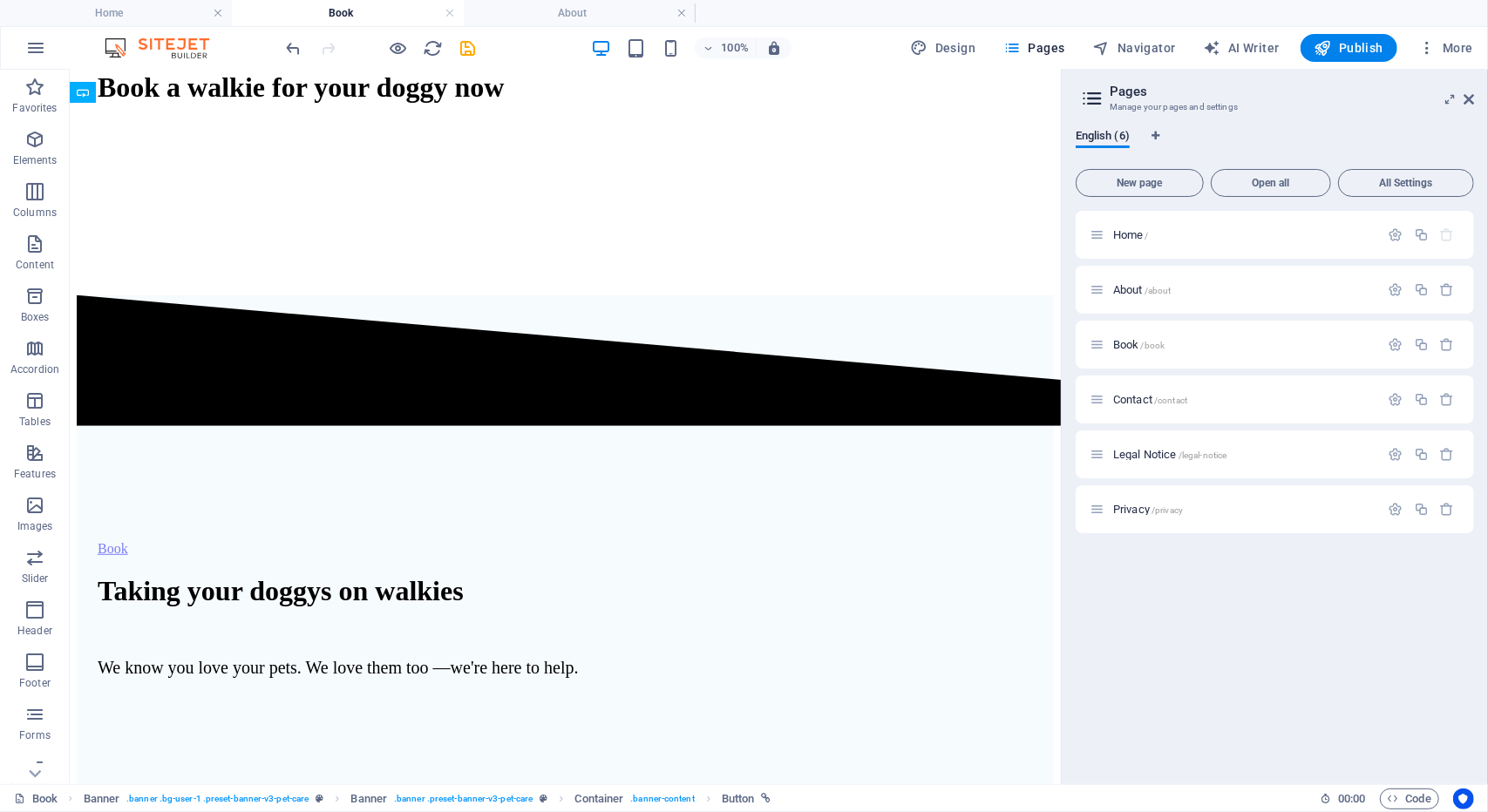
drag, startPoint x: 304, startPoint y: 569, endPoint x: 397, endPoint y: 306, distance: 279.0
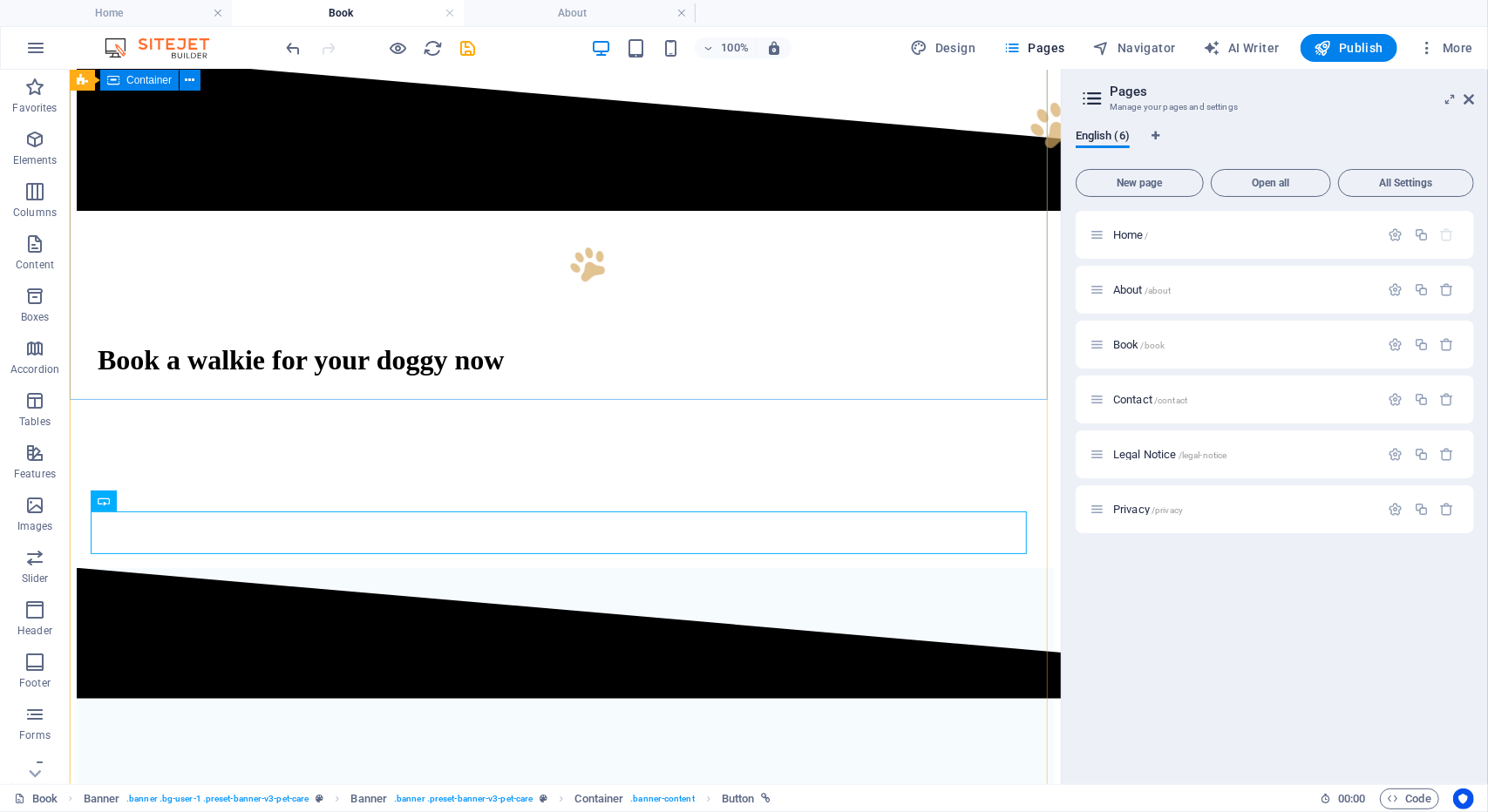
scroll to position [241, 0]
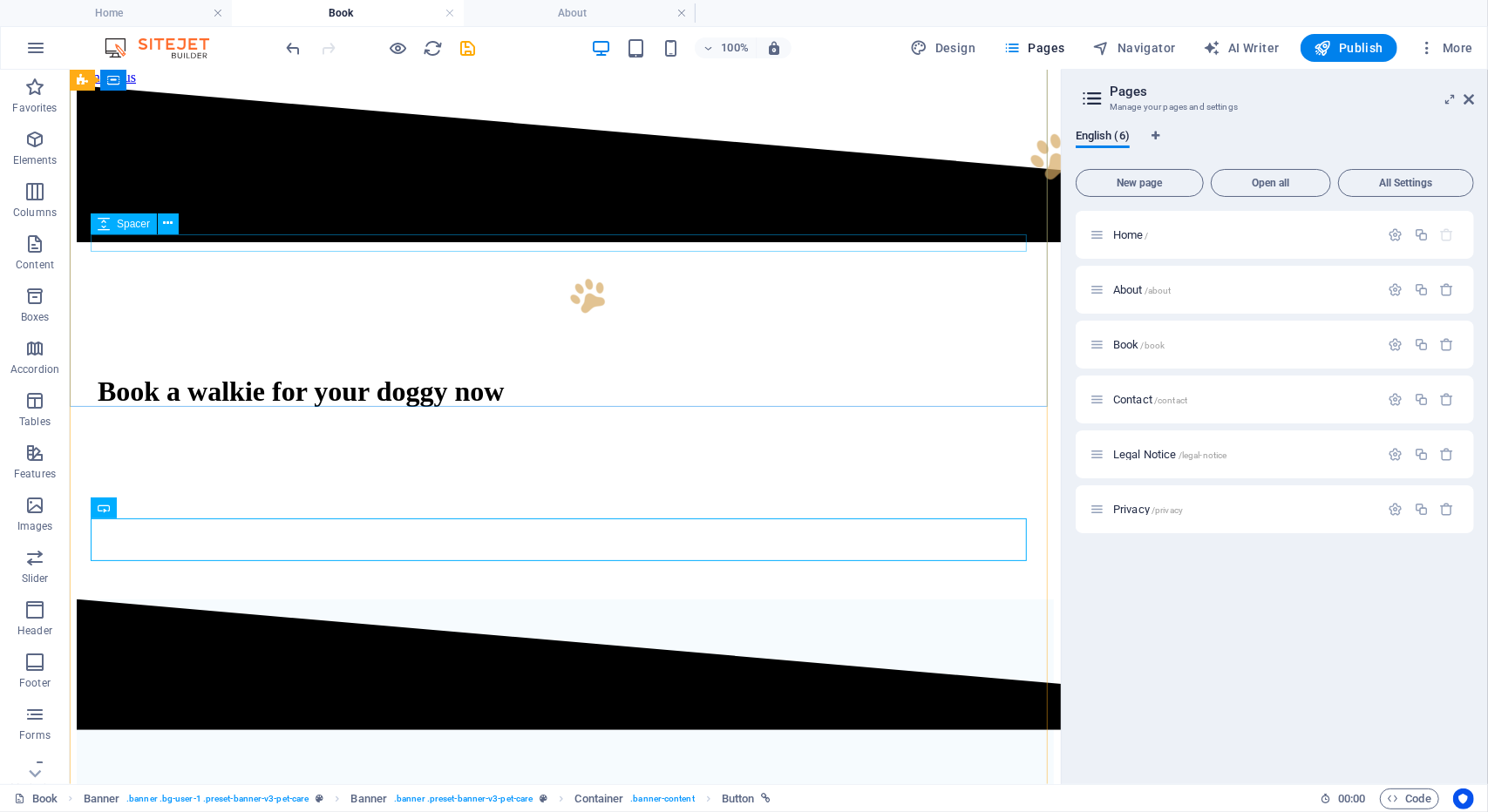
drag, startPoint x: 351, startPoint y: 523, endPoint x: 326, endPoint y: 465, distance: 63.2
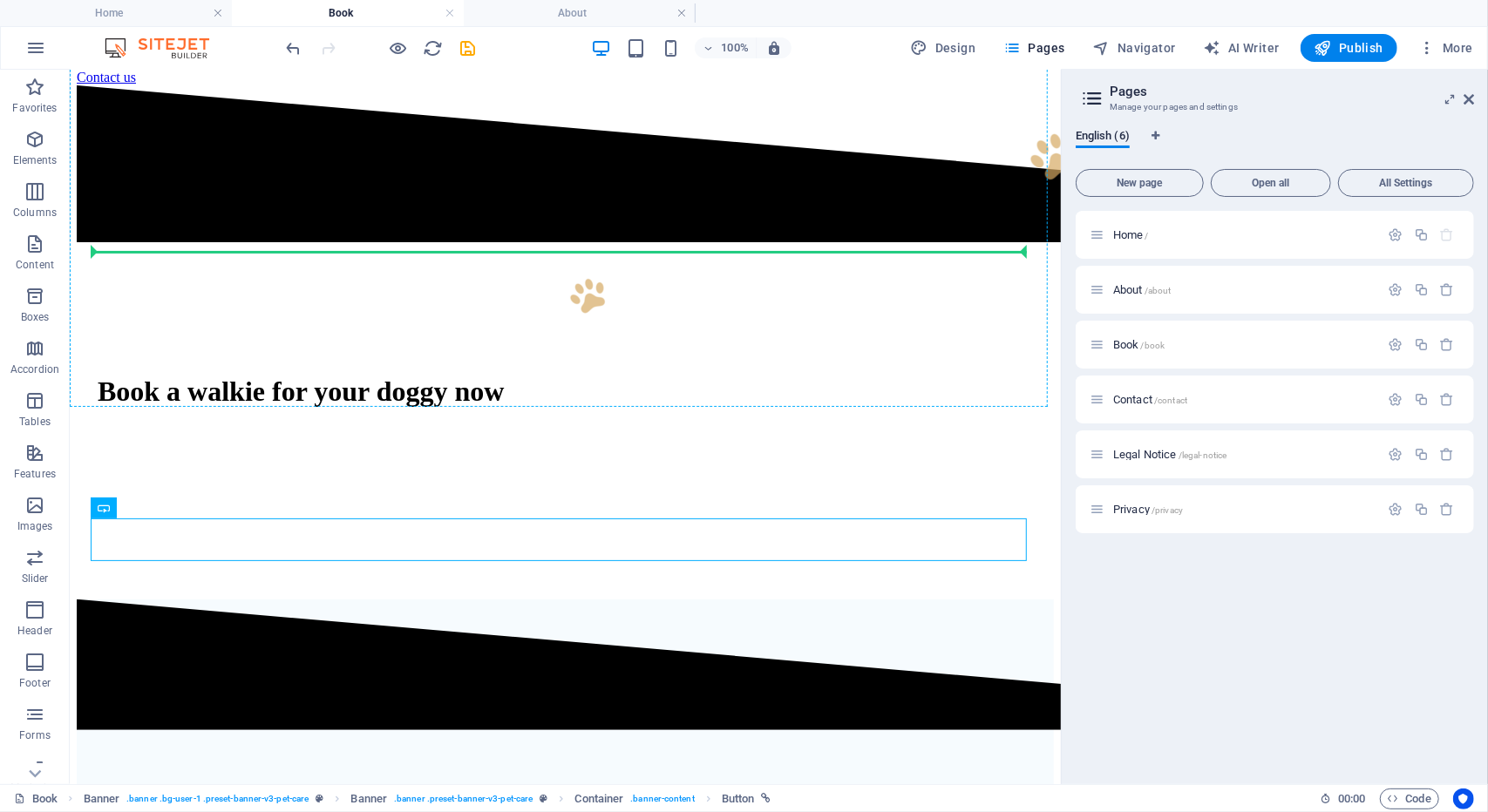
drag, startPoint x: 261, startPoint y: 542, endPoint x: 304, endPoint y: 264, distance: 281.3
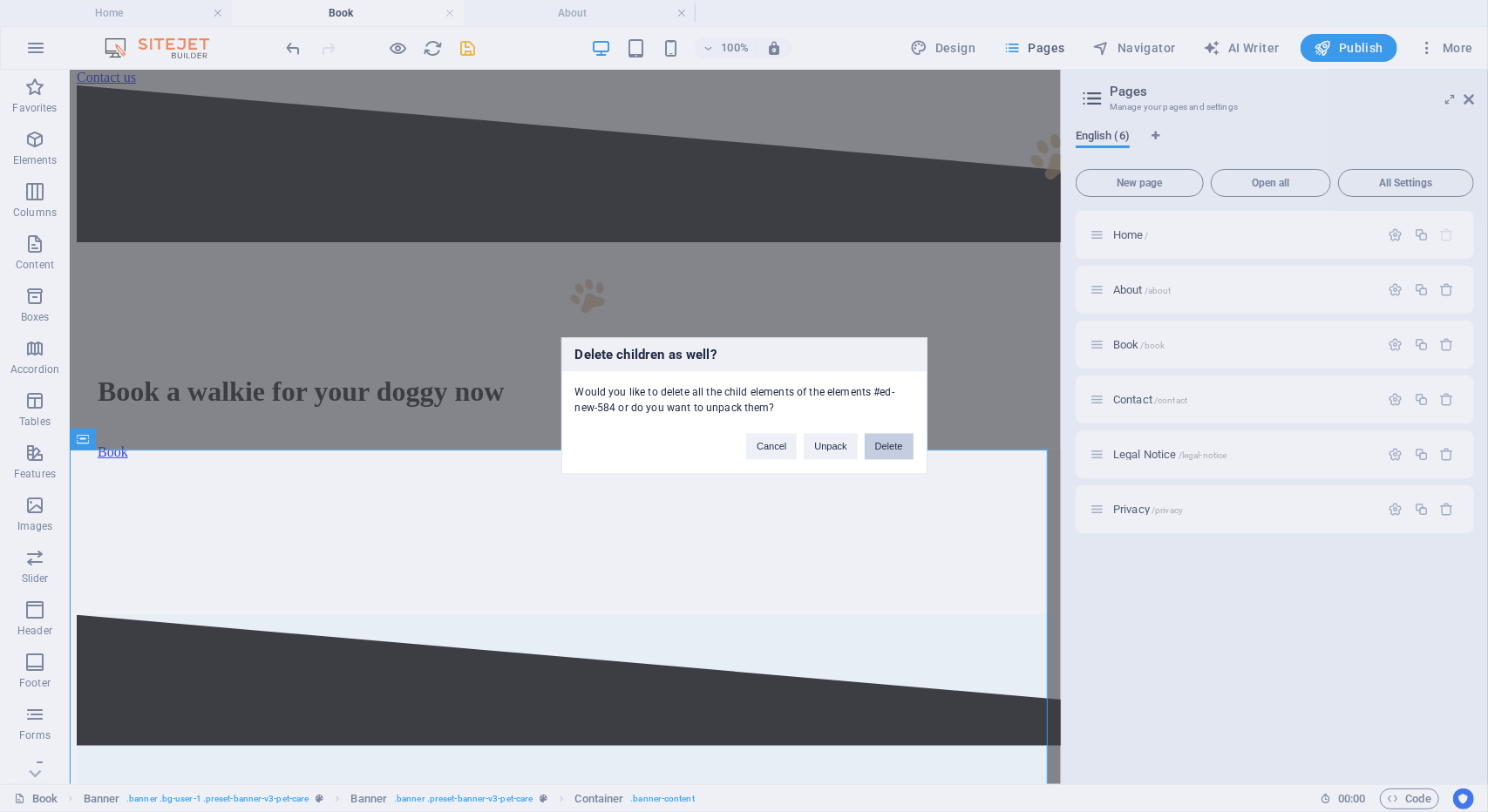
click at [881, 449] on button "Delete" at bounding box center [889, 447] width 49 height 26
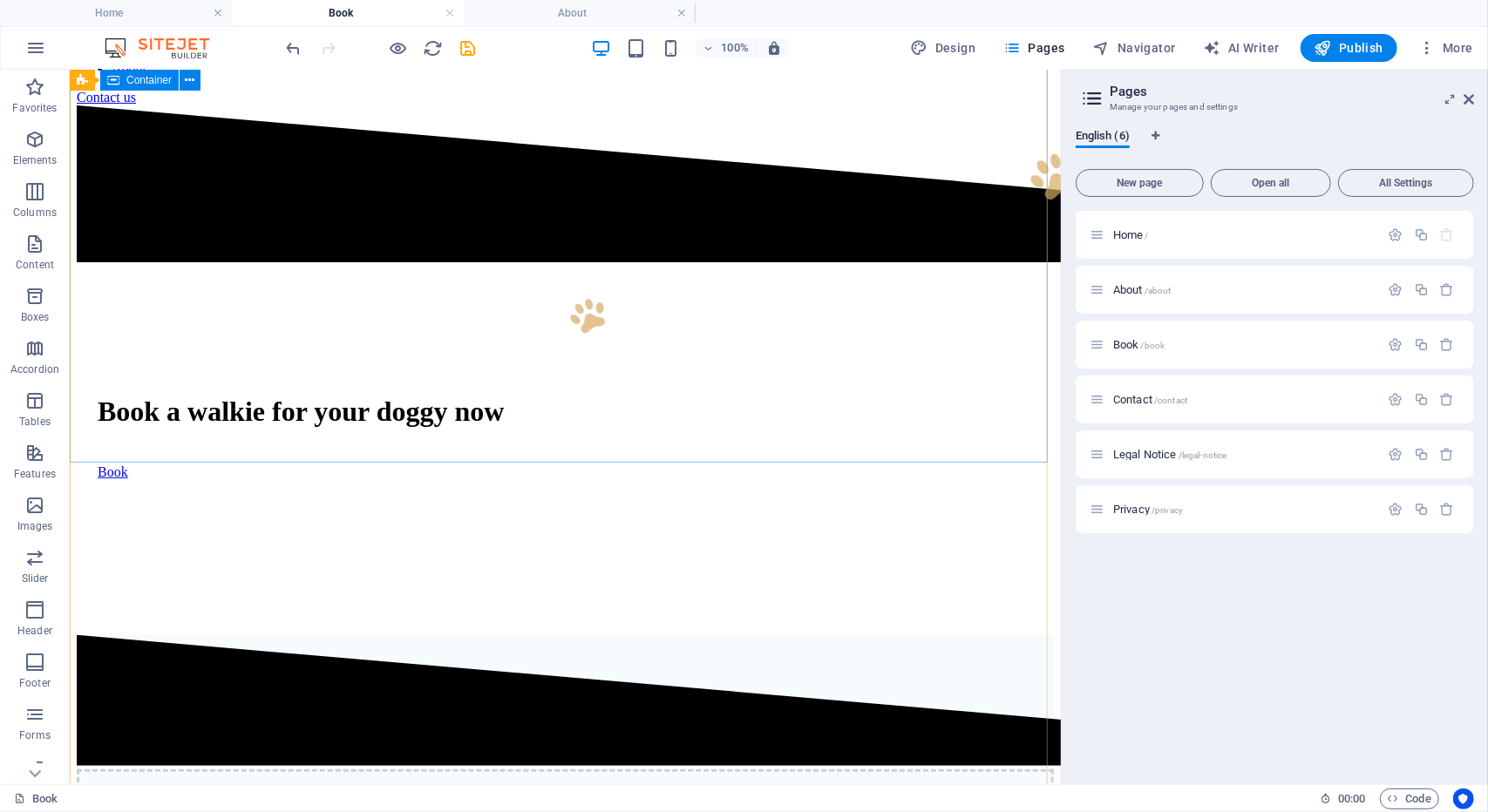
scroll to position [220, 0]
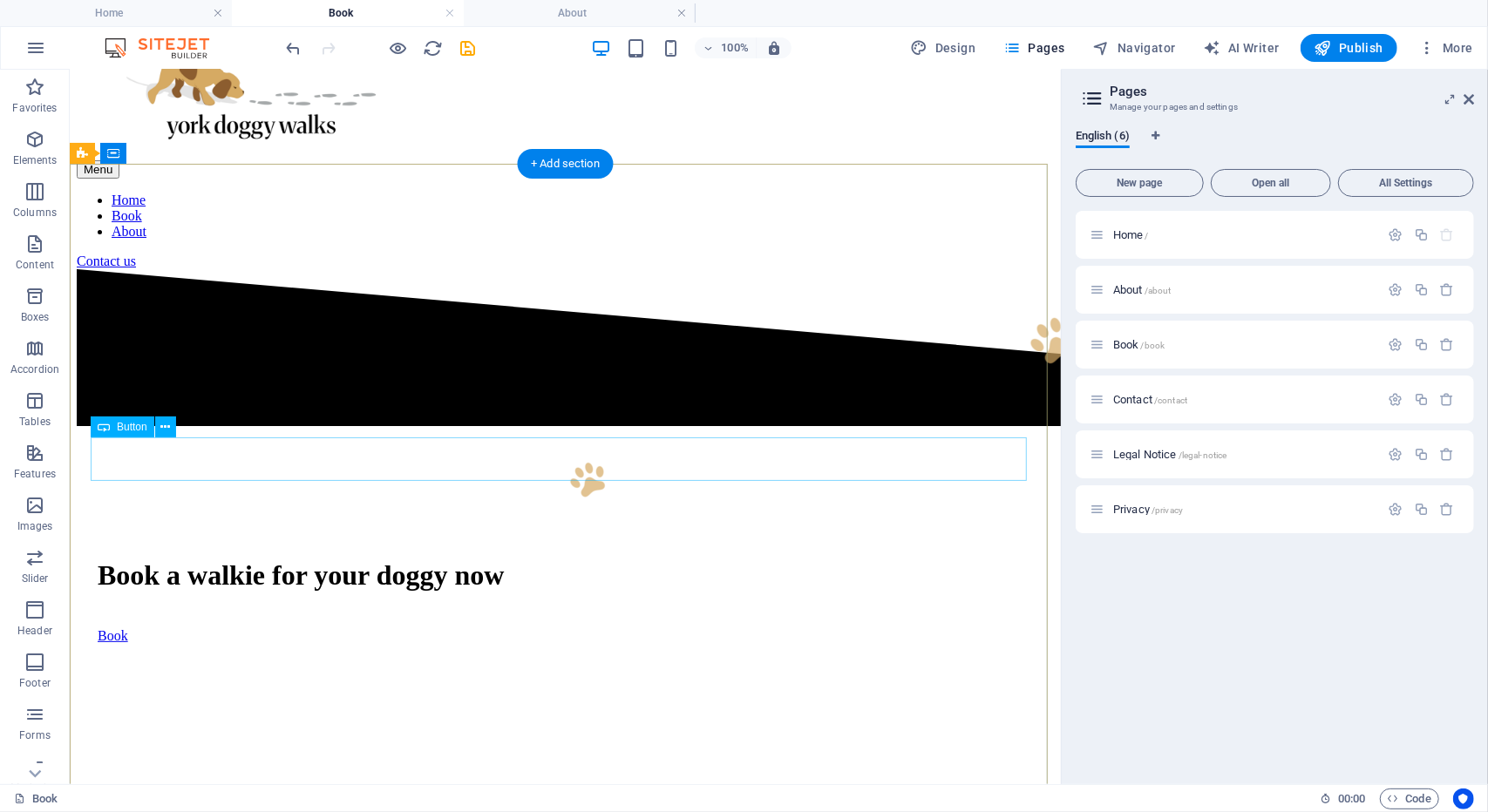
scroll to position [52, 0]
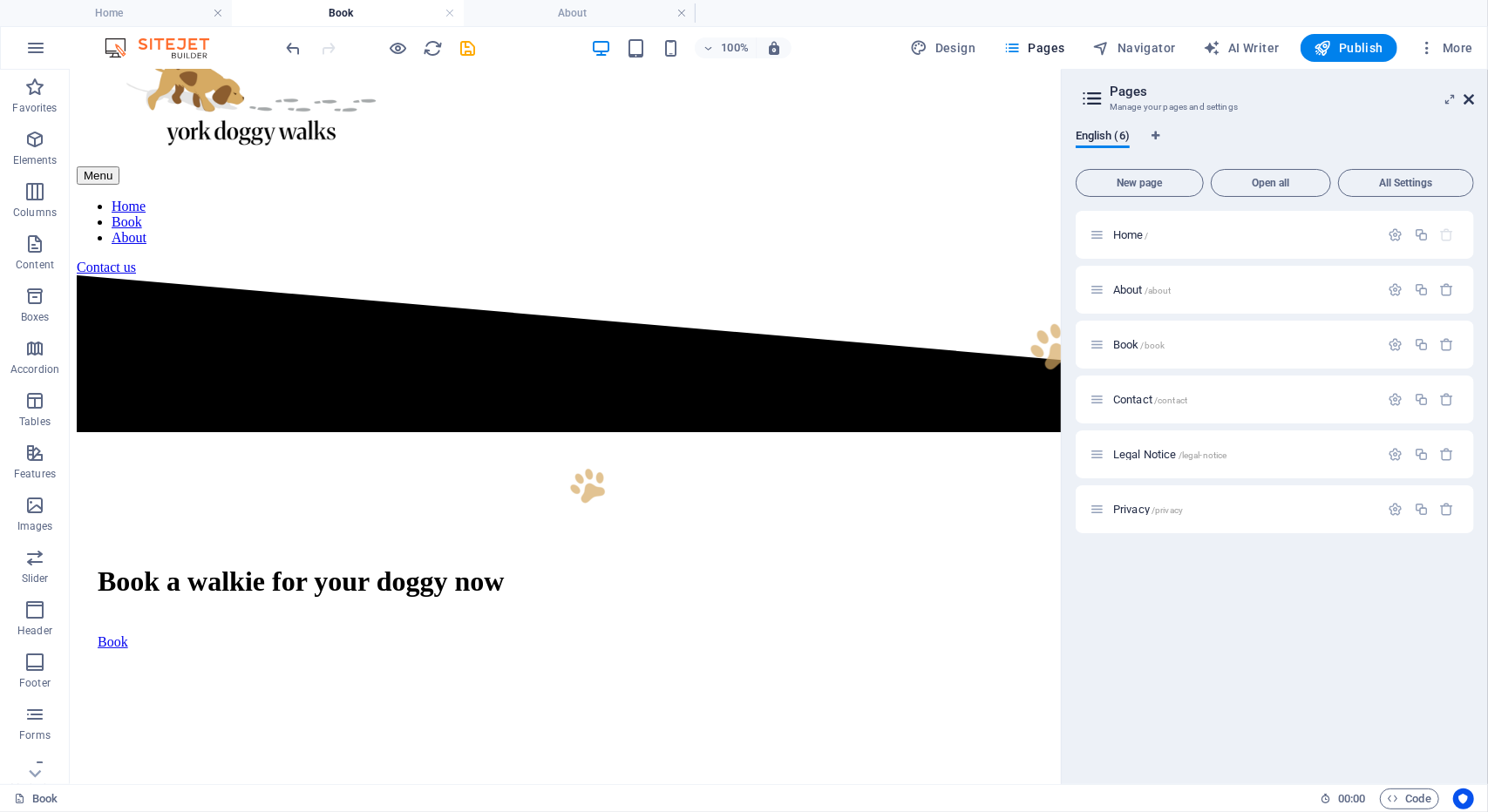
click at [1469, 104] on icon at bounding box center [1469, 99] width 11 height 14
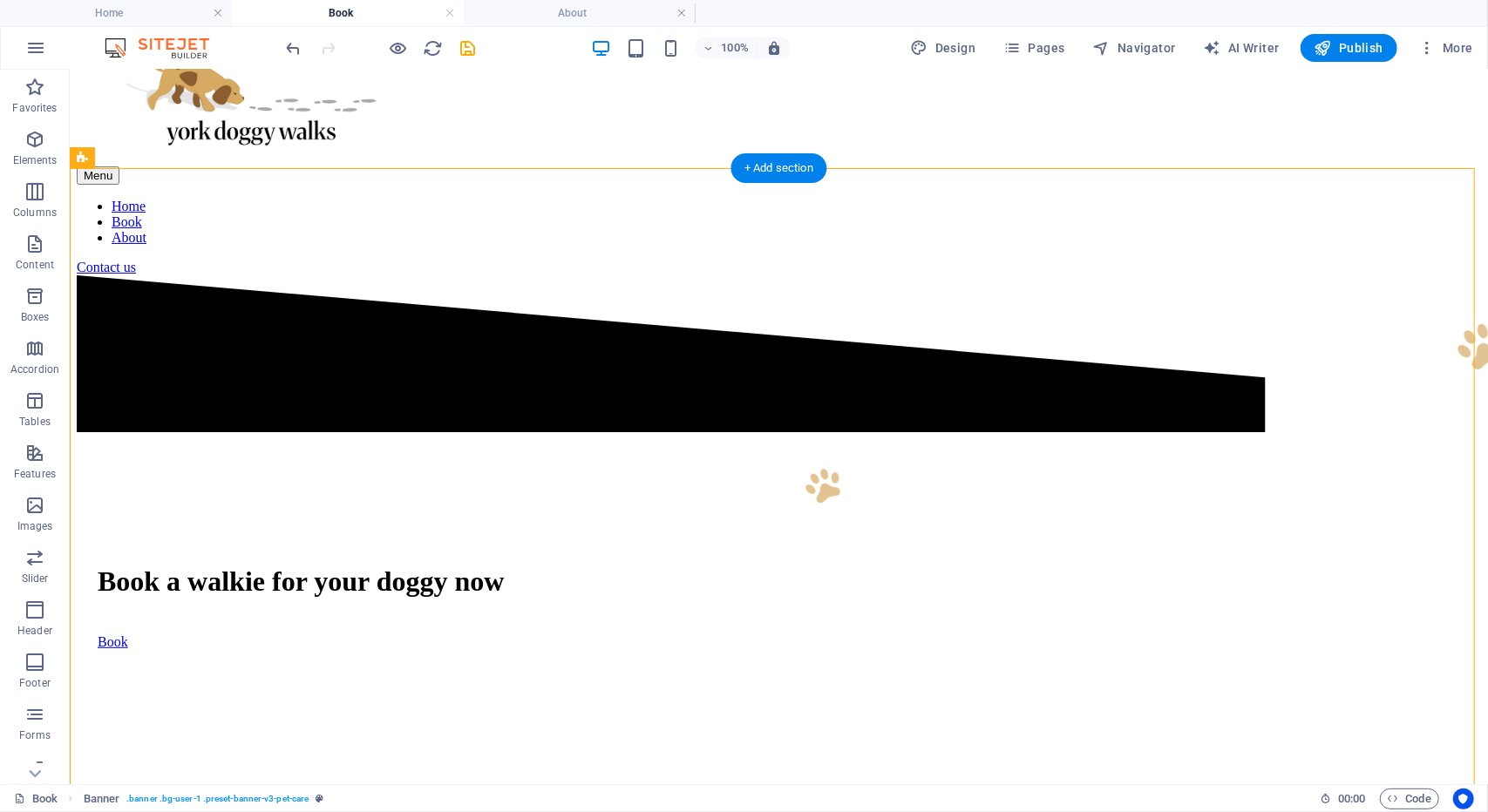
drag, startPoint x: 620, startPoint y: 477, endPoint x: 621, endPoint y: 546, distance: 69.0
click at [621, 546] on div "Book a walkie for your doggy now Book" at bounding box center [778, 619] width 1404 height 369
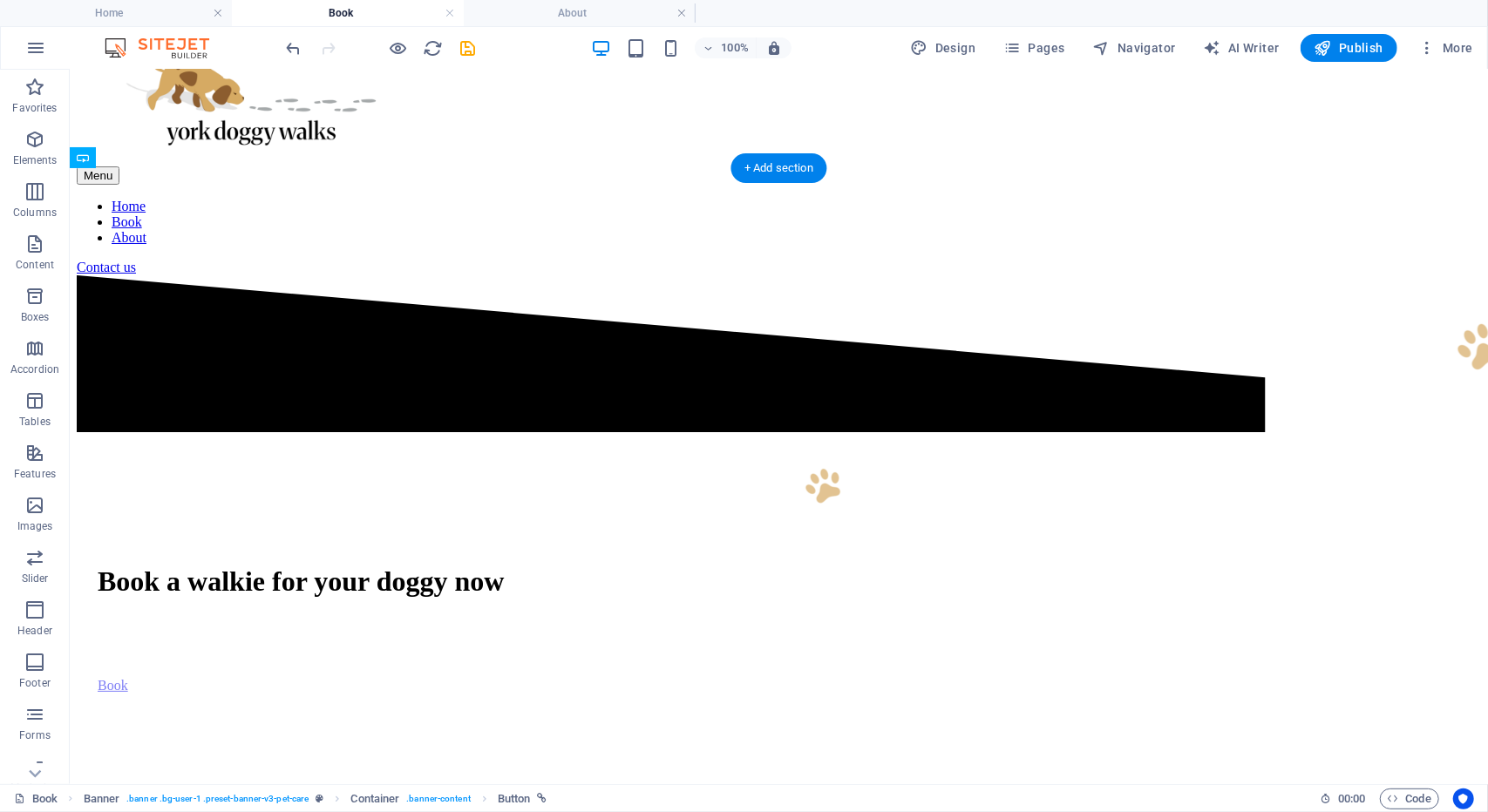
drag, startPoint x: 577, startPoint y: 469, endPoint x: 581, endPoint y: 519, distance: 50.2
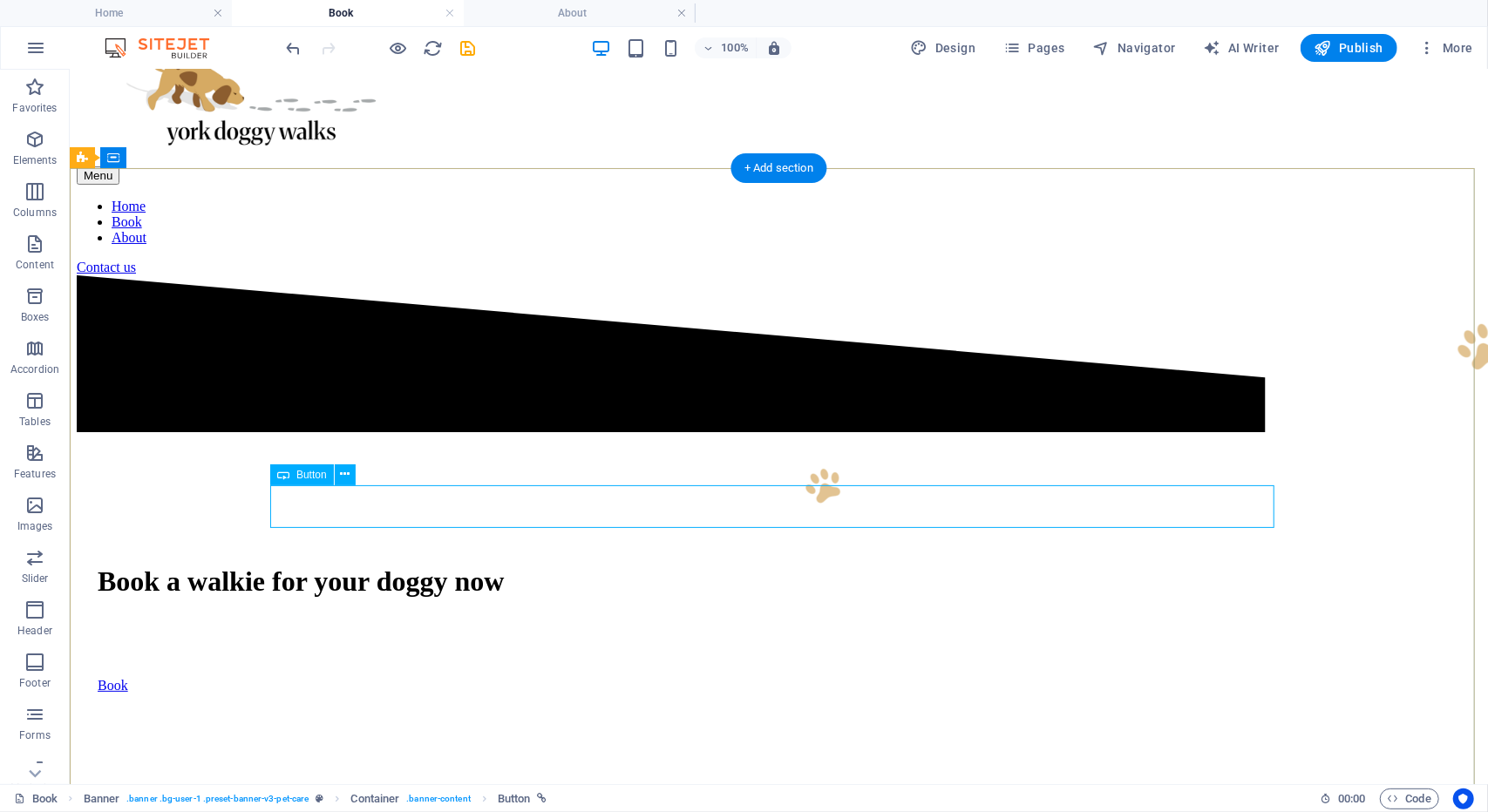
click at [452, 677] on div "Book" at bounding box center [777, 684] width 1362 height 16
select select "px"
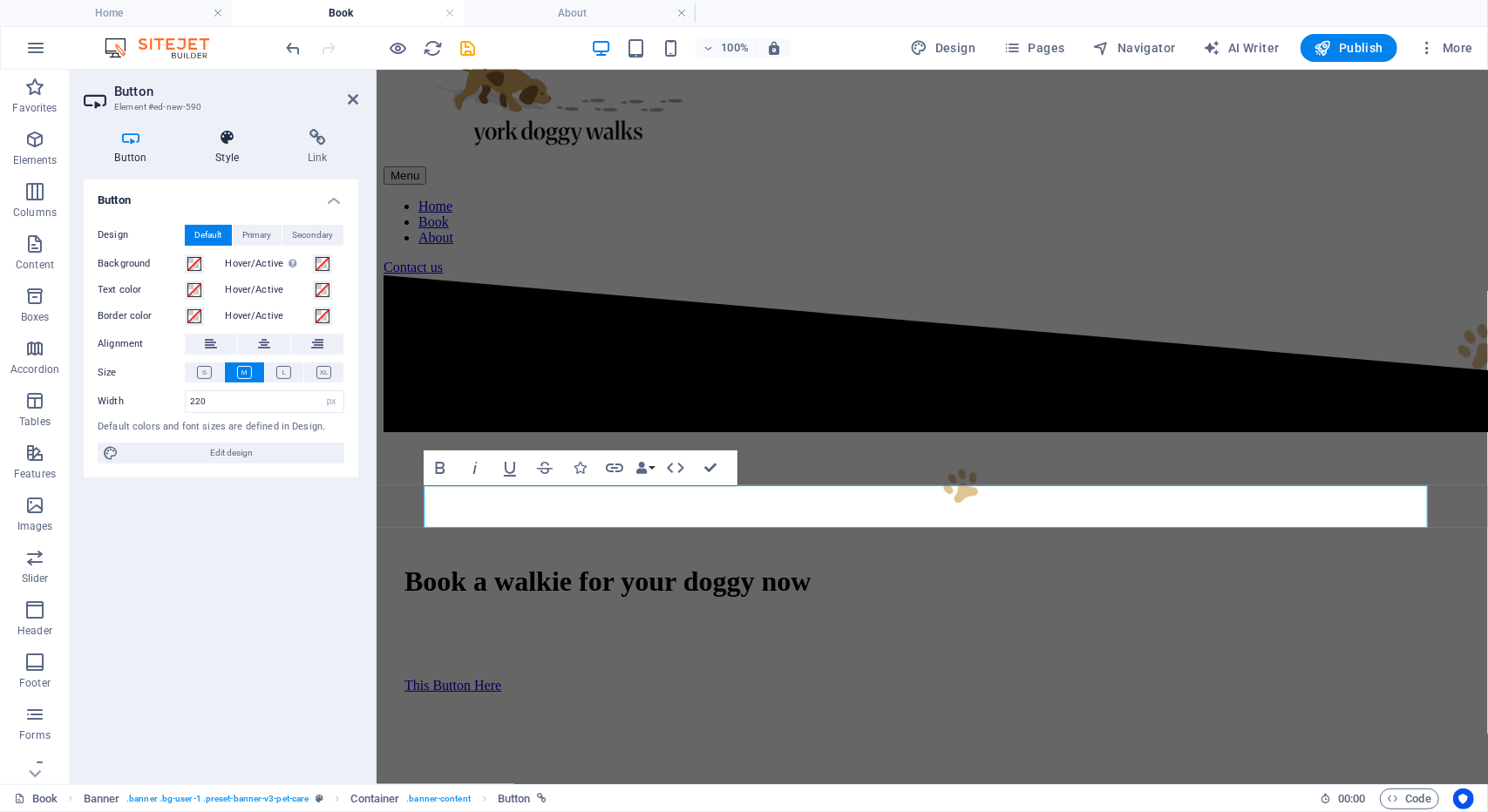
click at [204, 154] on h4 "Style" at bounding box center [231, 147] width 93 height 37
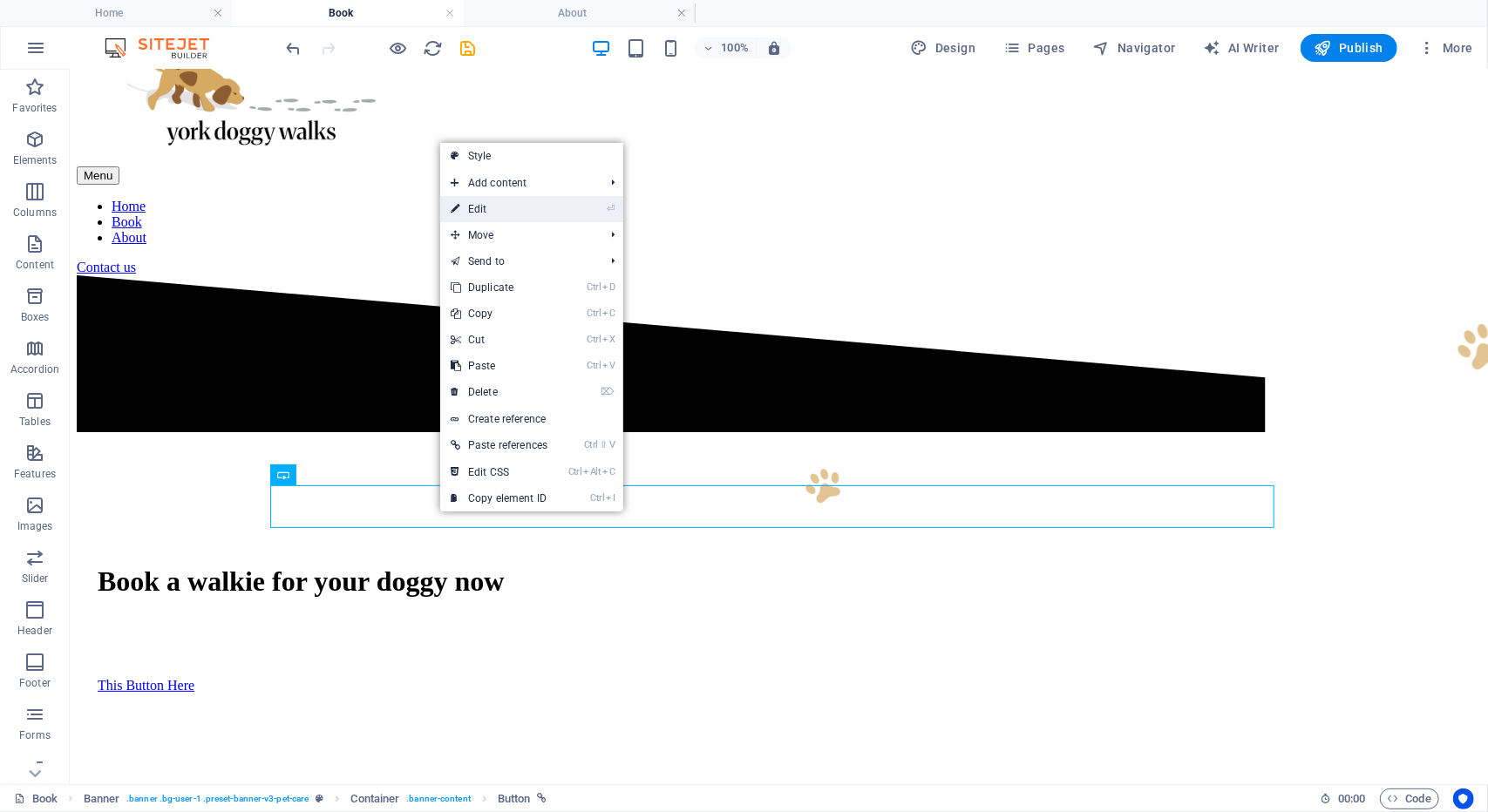
click at [525, 208] on link "⏎ Edit" at bounding box center [499, 208] width 118 height 26
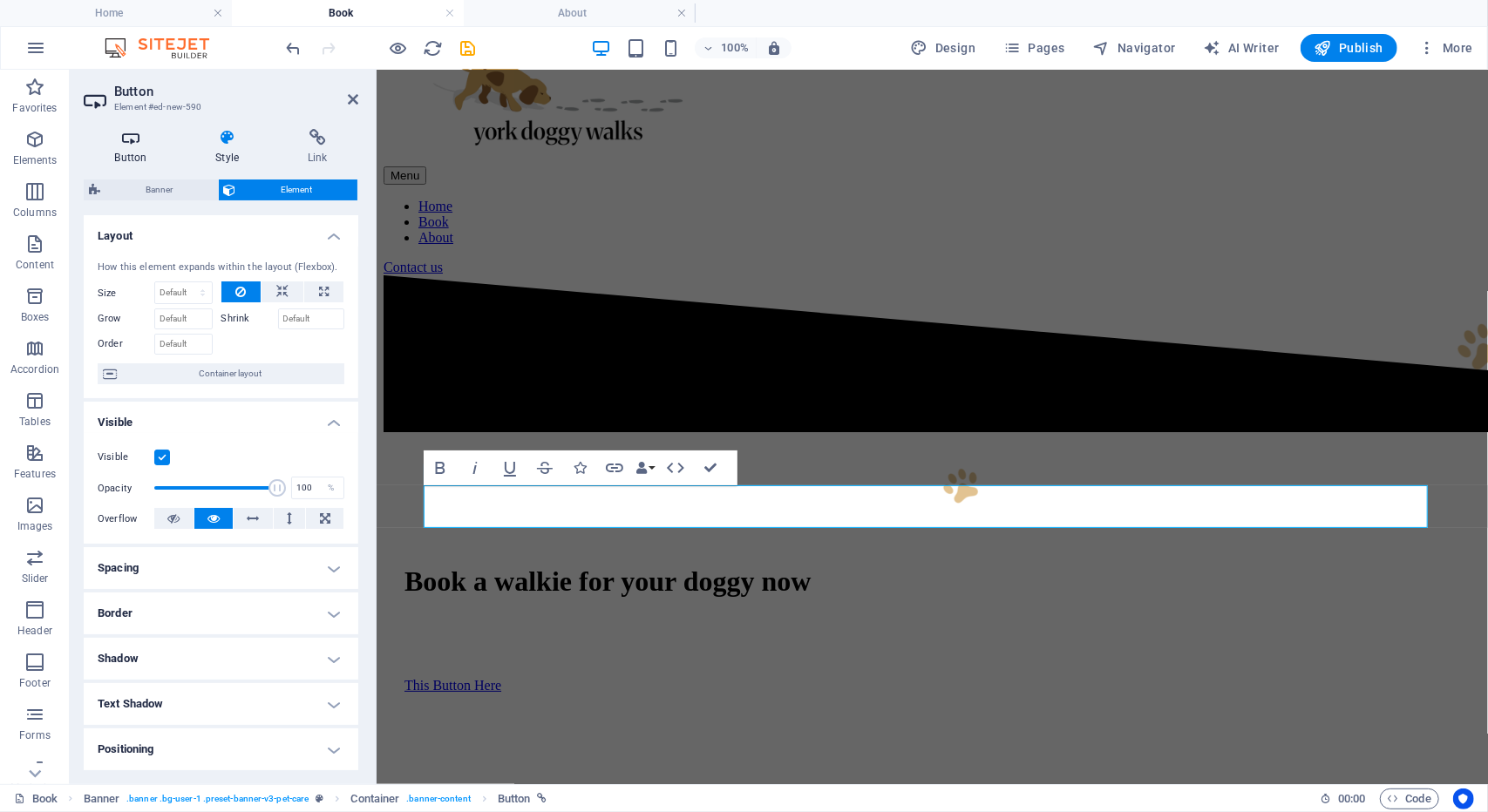
click at [145, 136] on icon at bounding box center [130, 137] width 94 height 18
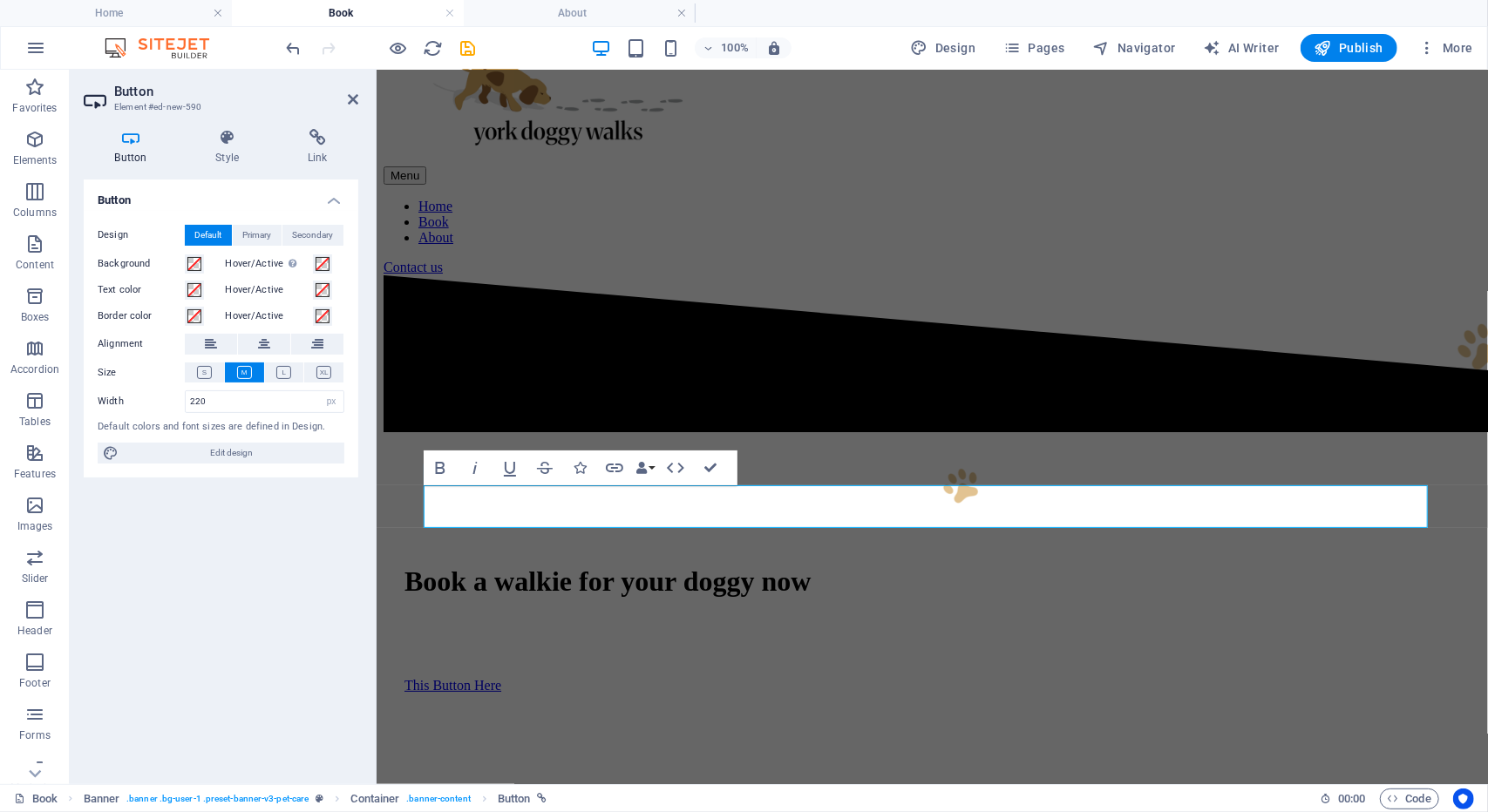
click at [360, 97] on aside "Button Element #ed-new-590 Button Style Link Button Design Default Primary Seco…" at bounding box center [223, 427] width 307 height 715
click at [361, 99] on aside "Button Element #ed-new-590 Button Style Link Button Design Default Primary Seco…" at bounding box center [223, 427] width 307 height 715
click at [336, 100] on header "Button Element #ed-new-590" at bounding box center [221, 92] width 275 height 46
click at [340, 104] on header "Button Element #ed-new-590" at bounding box center [221, 92] width 275 height 46
click at [354, 94] on icon at bounding box center [353, 99] width 11 height 14
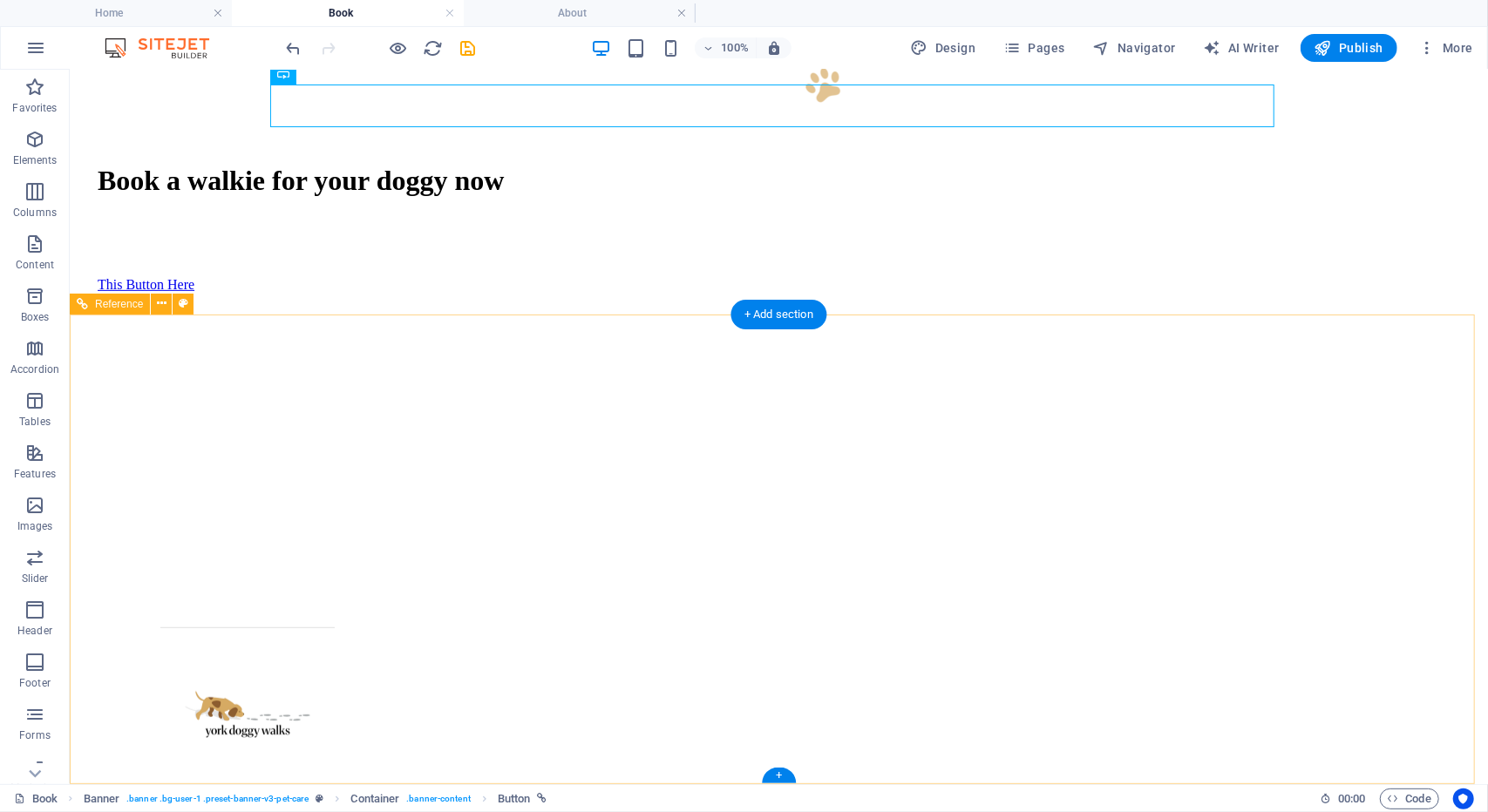
scroll to position [0, 0]
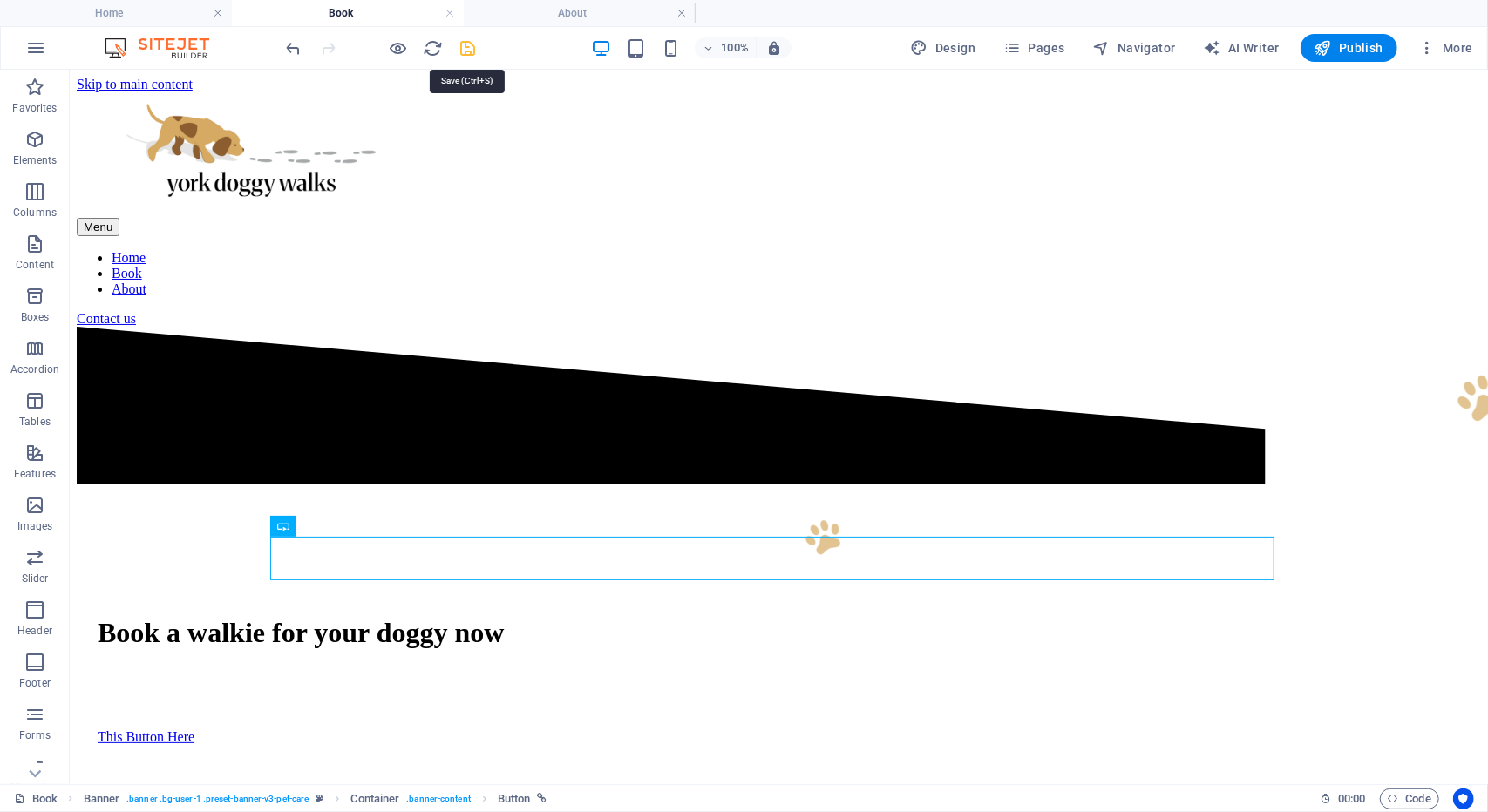
click at [477, 52] on icon "save" at bounding box center [468, 48] width 20 height 20
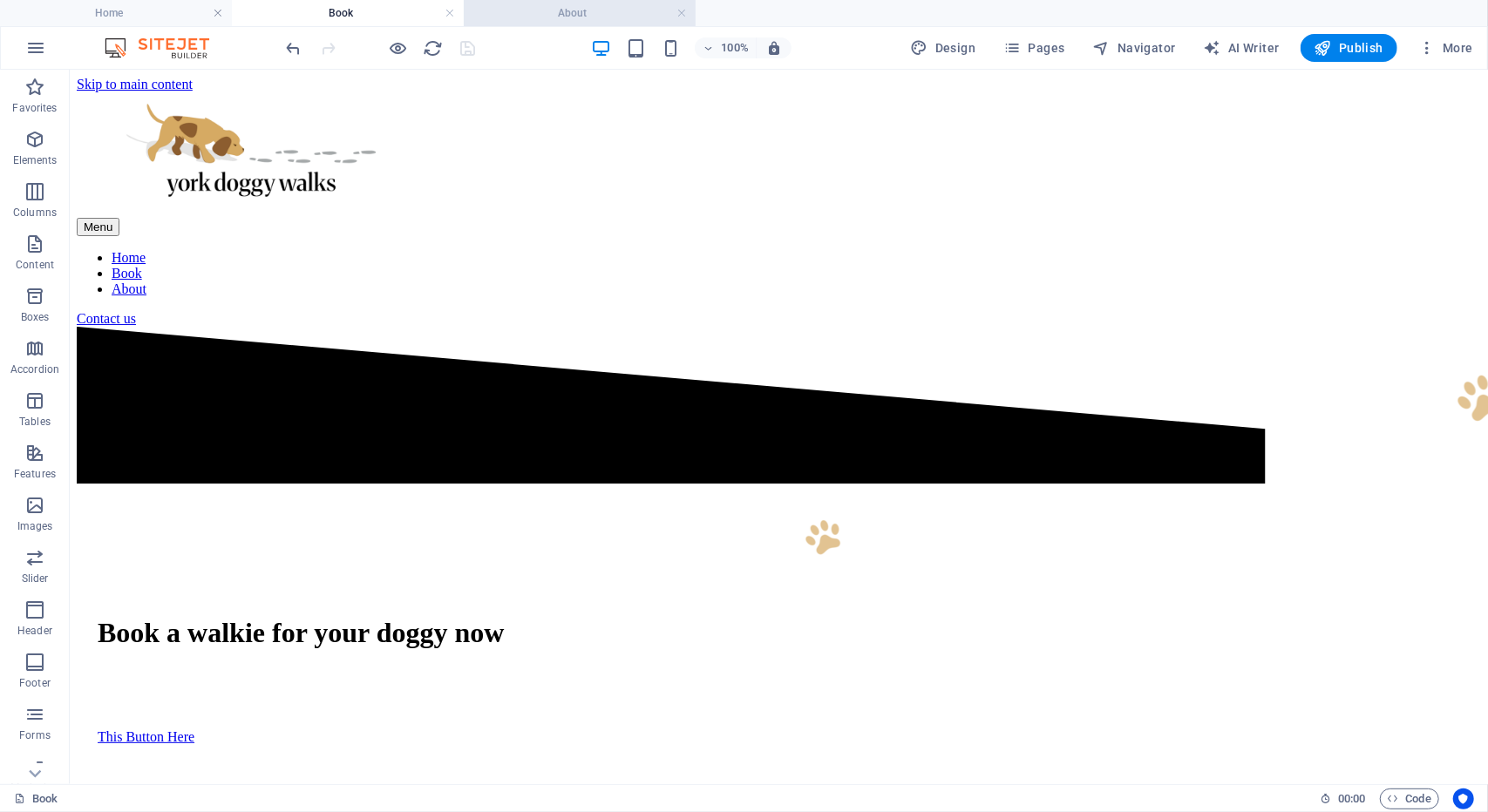
click at [623, 23] on li "About" at bounding box center [579, 13] width 232 height 26
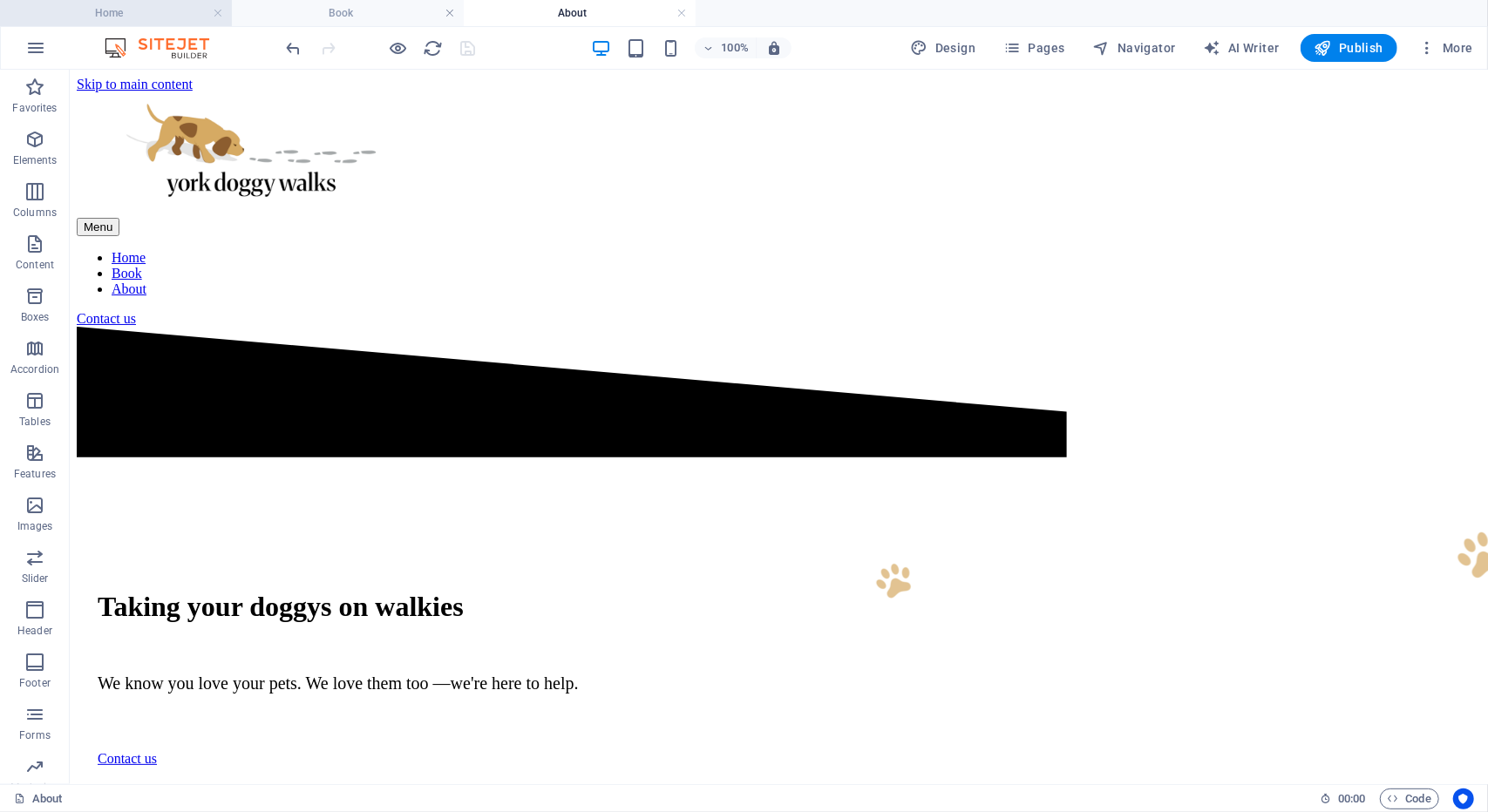
click at [171, 13] on h4 "Home" at bounding box center [116, 14] width 232 height 19
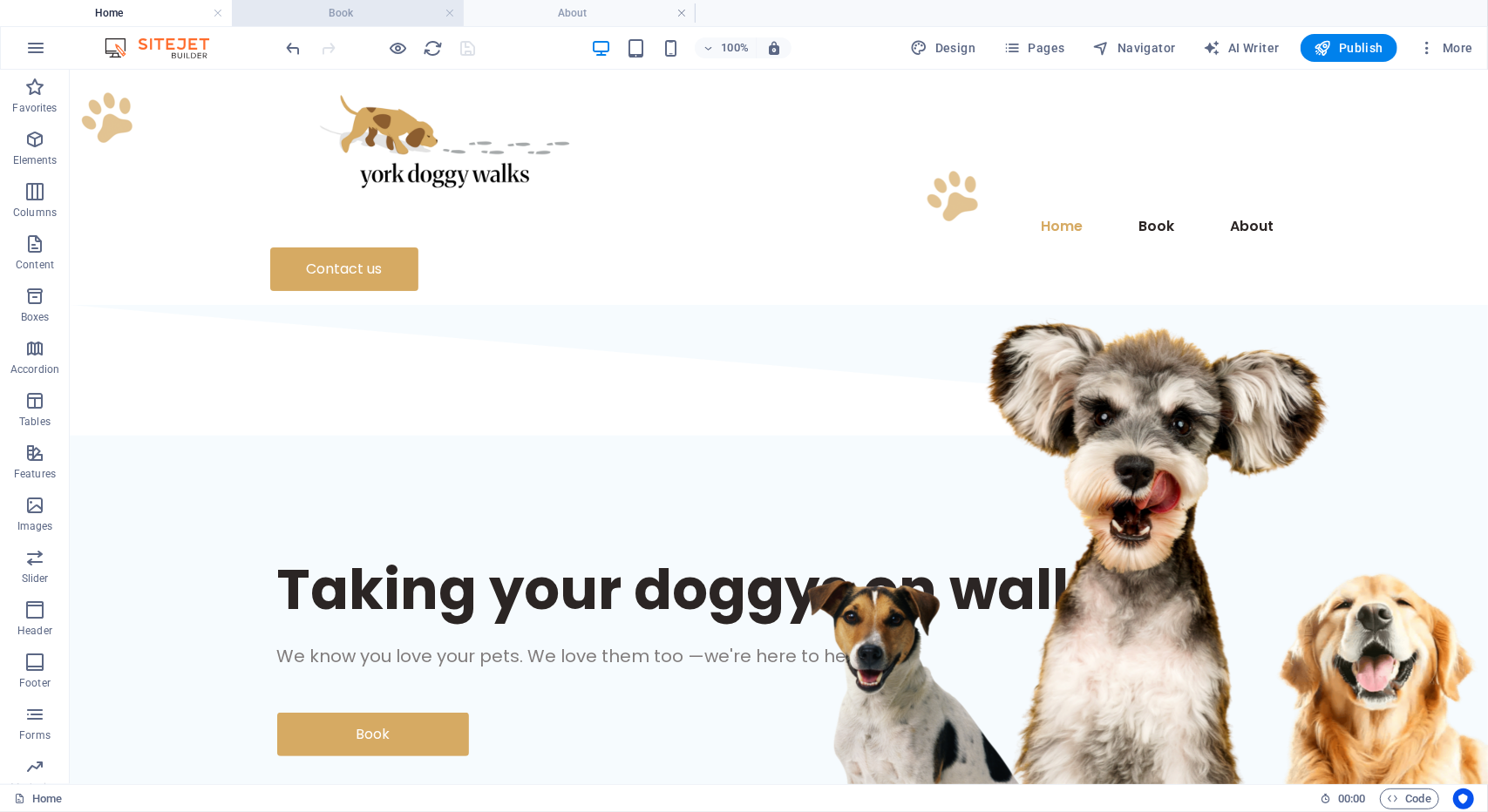
click at [328, 20] on h4 "Book" at bounding box center [348, 14] width 232 height 19
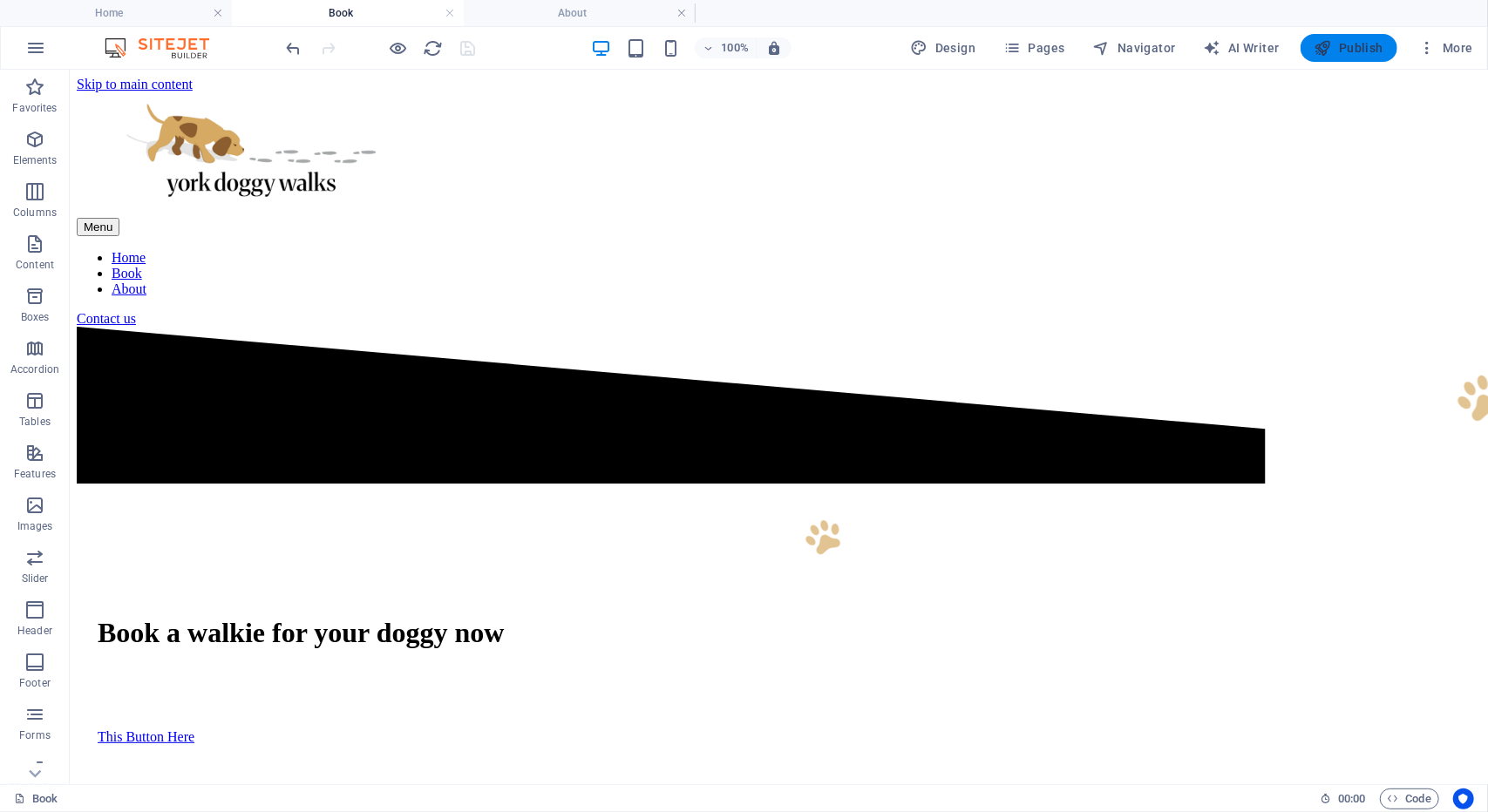
click at [1342, 46] on span "Publish" at bounding box center [1349, 48] width 69 height 18
